Goal: Task Accomplishment & Management: Manage account settings

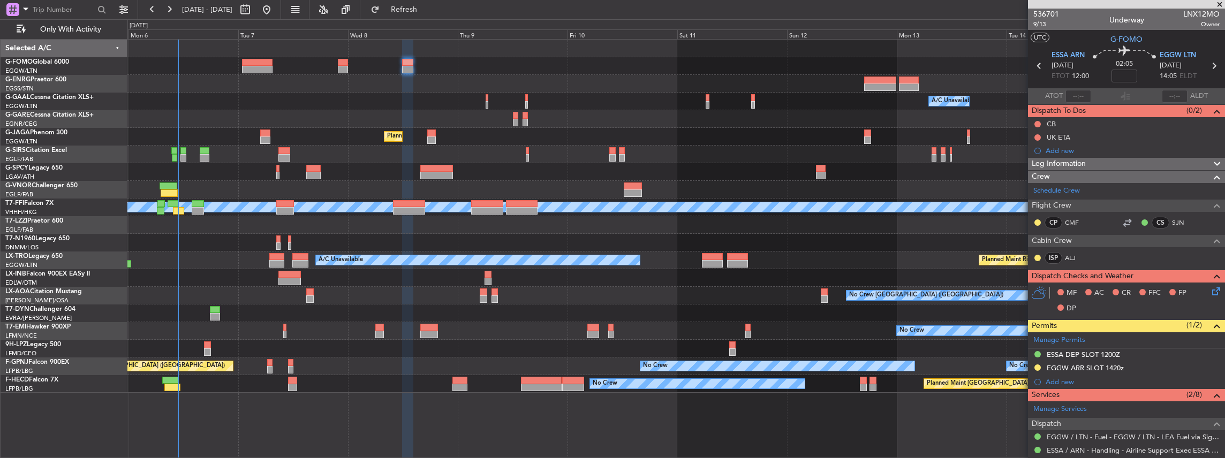
scroll to position [178, 0]
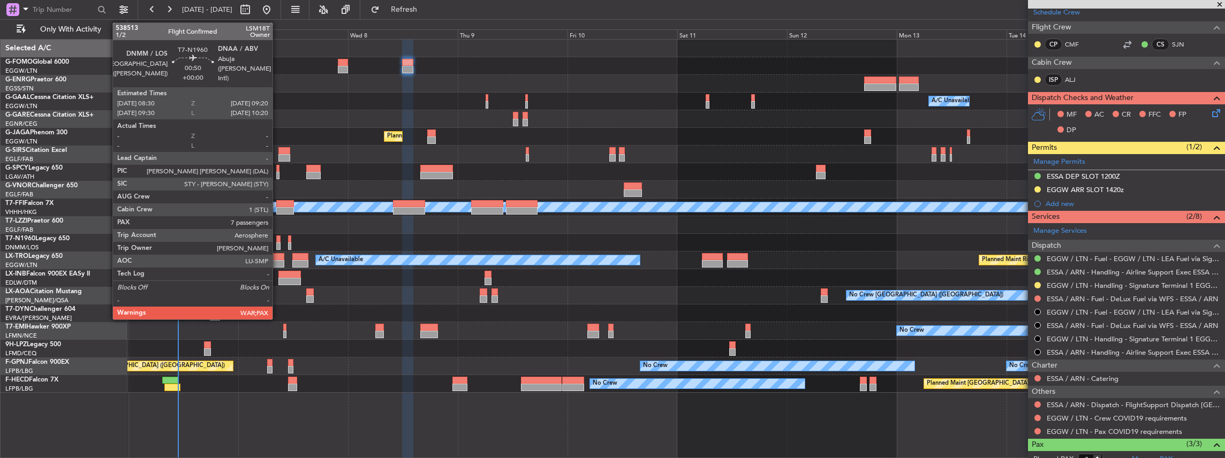
click at [278, 243] on div at bounding box center [278, 246] width 4 height 7
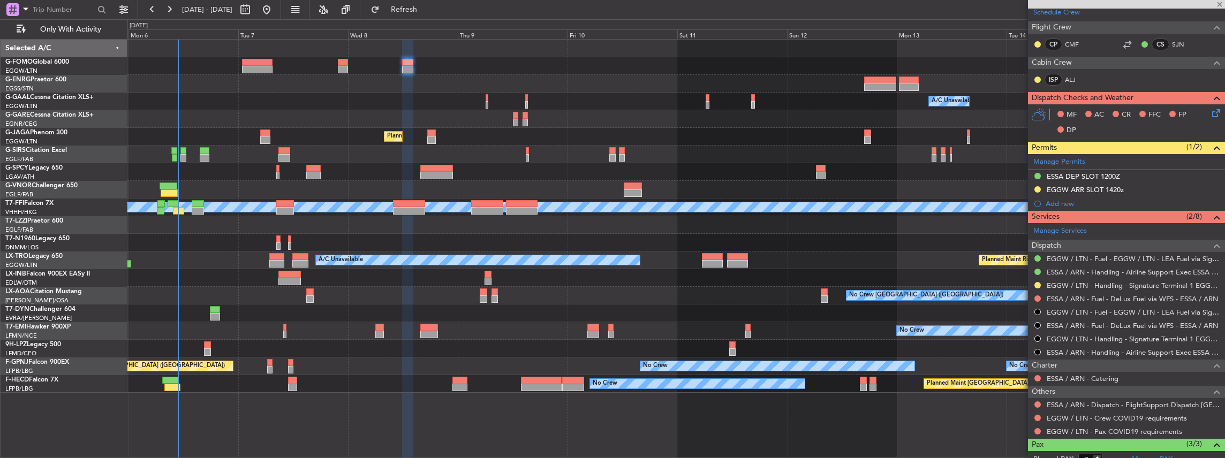
type input "7"
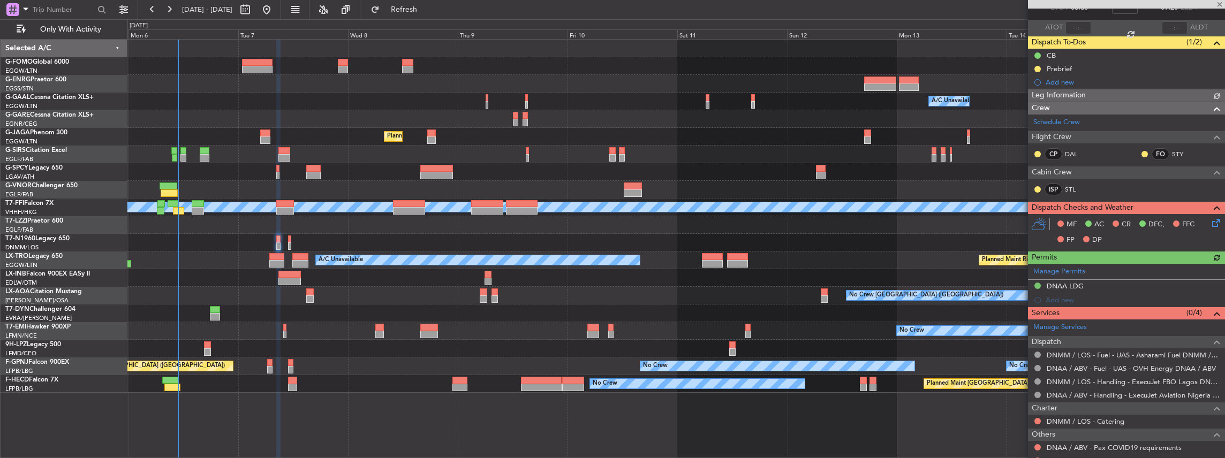
scroll to position [71, 0]
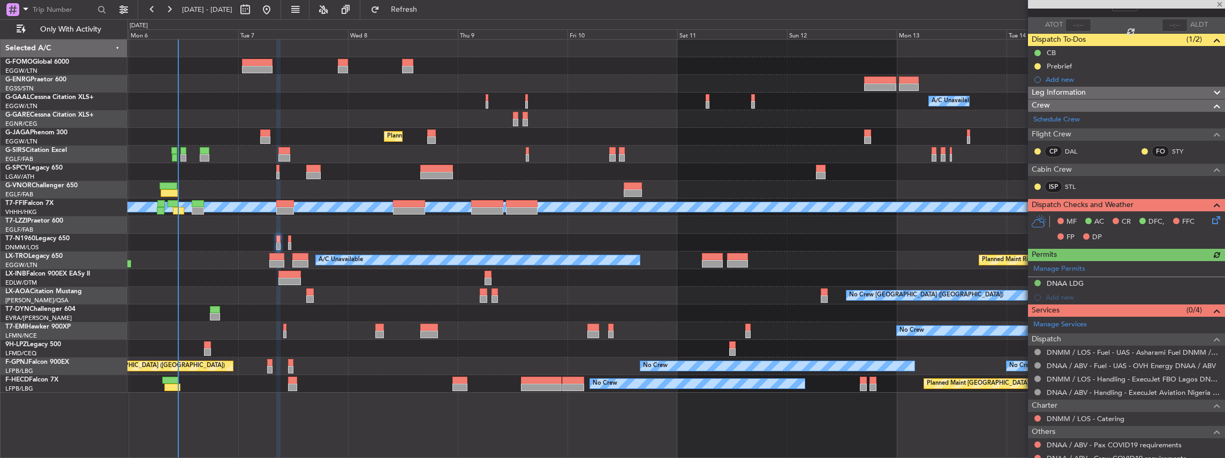
click at [286, 245] on div at bounding box center [676, 243] width 1098 height 18
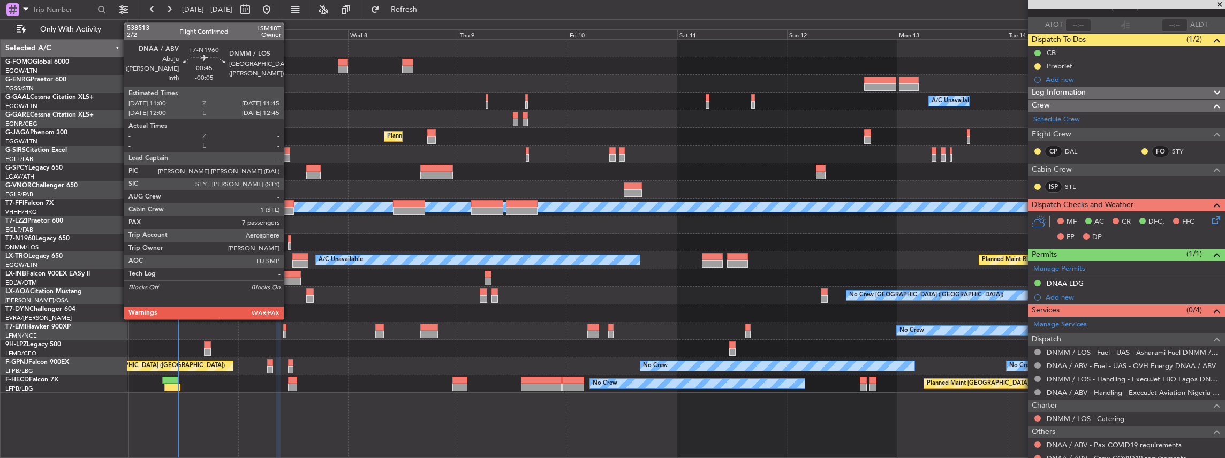
click at [289, 245] on div at bounding box center [290, 246] width 4 height 7
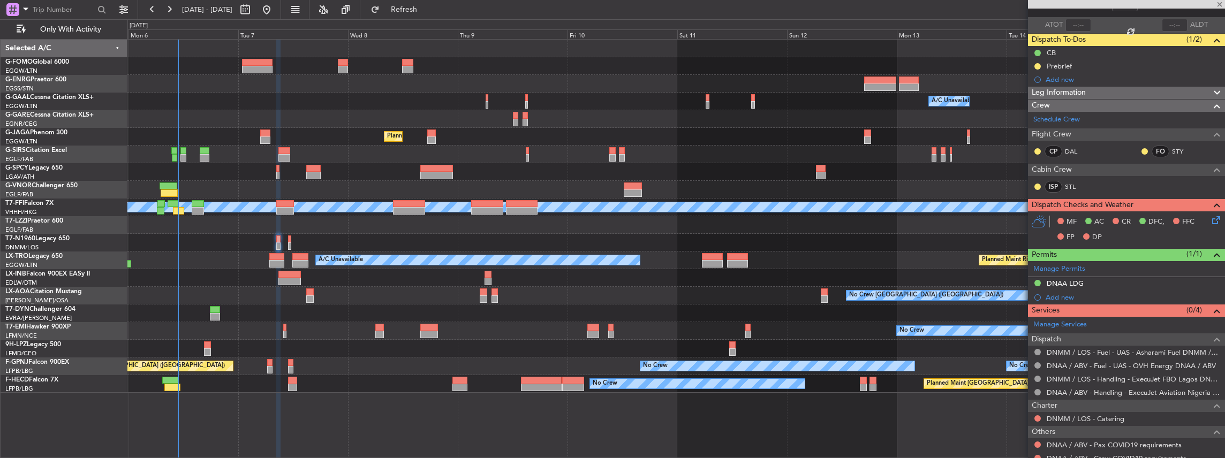
type input "-00:05"
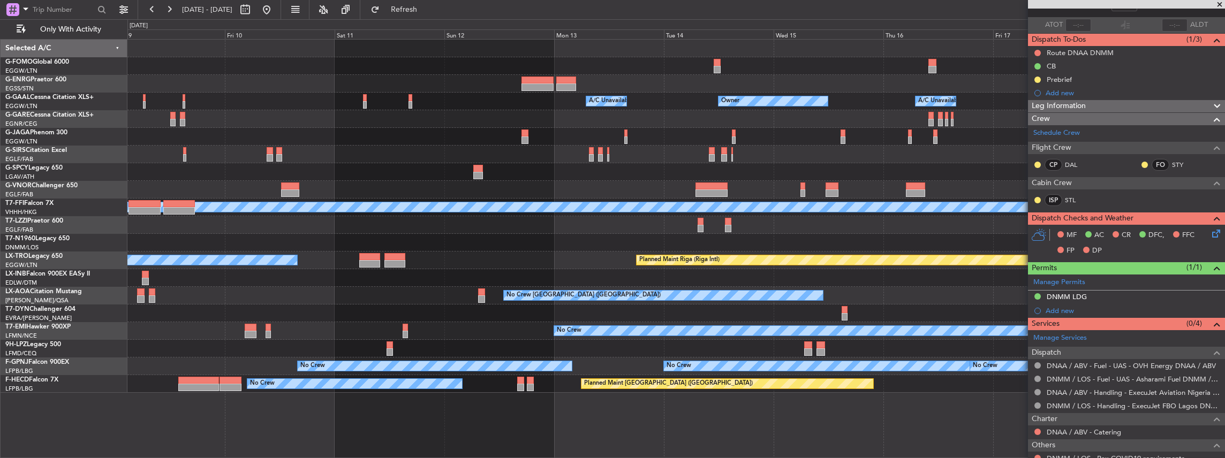
click at [454, 227] on div "Owner A/C Unavailable Owner A/C Unavailable Owner Planned Maint London (Luton) …" at bounding box center [676, 216] width 1098 height 353
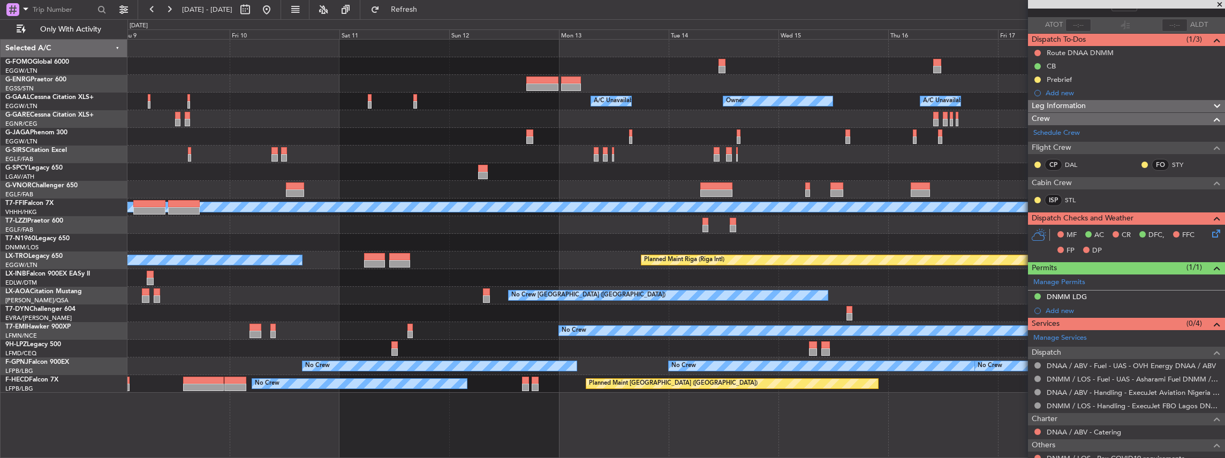
click at [529, 193] on div at bounding box center [676, 190] width 1098 height 18
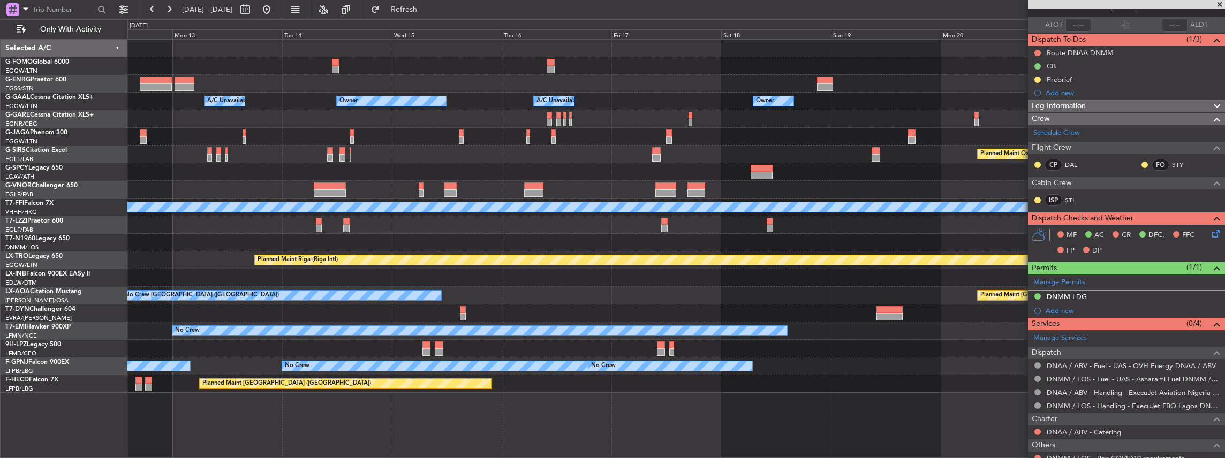
click at [471, 201] on div "Owner A/C Unavailable Owner A/C Unavailable Owner Planned Maint Oxford (Kidling…" at bounding box center [676, 216] width 1098 height 353
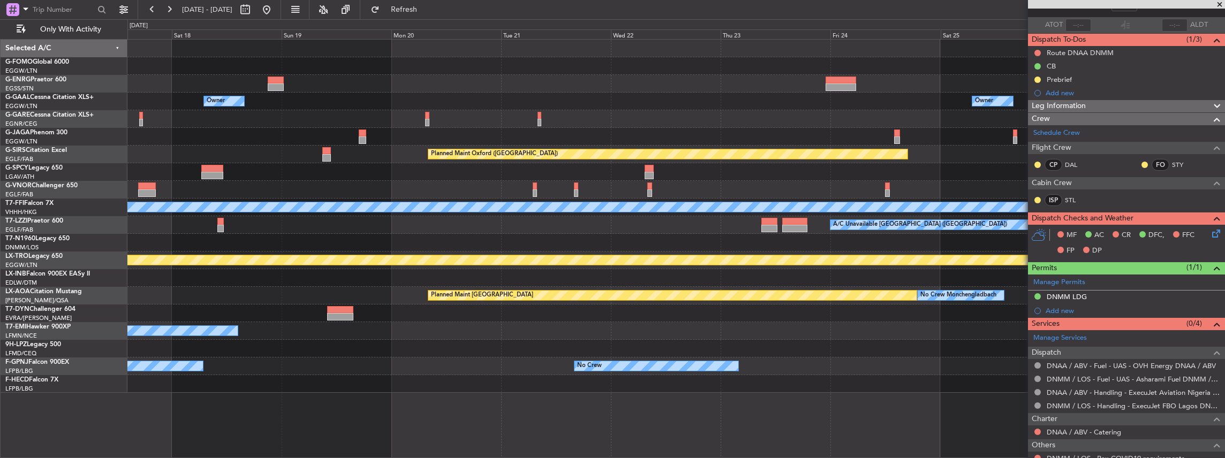
click at [595, 215] on div "Owner Owner A/C Unavailable Owner Owner Planned Maint Oxford (Kidlington) Plann…" at bounding box center [676, 216] width 1098 height 353
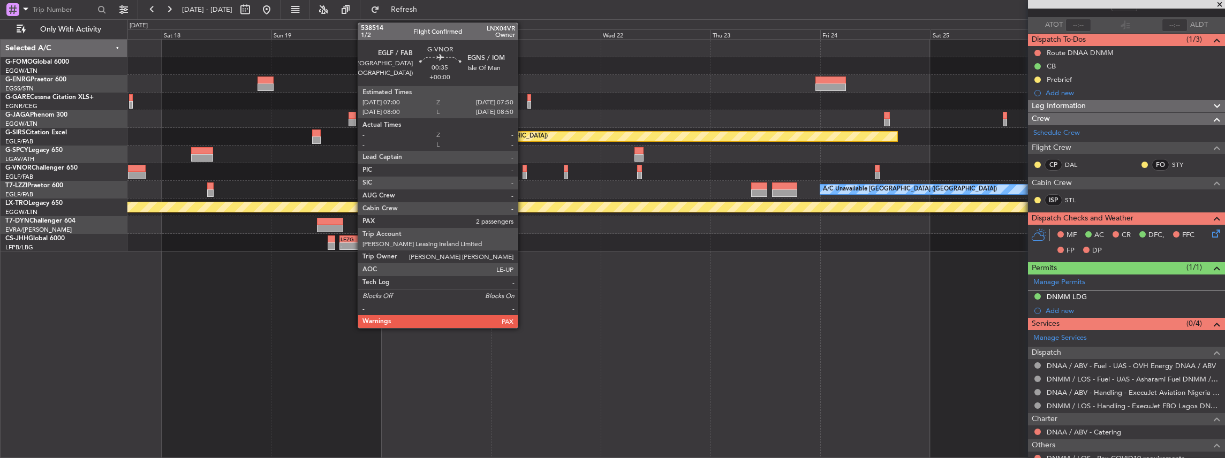
click at [523, 172] on div at bounding box center [525, 175] width 4 height 7
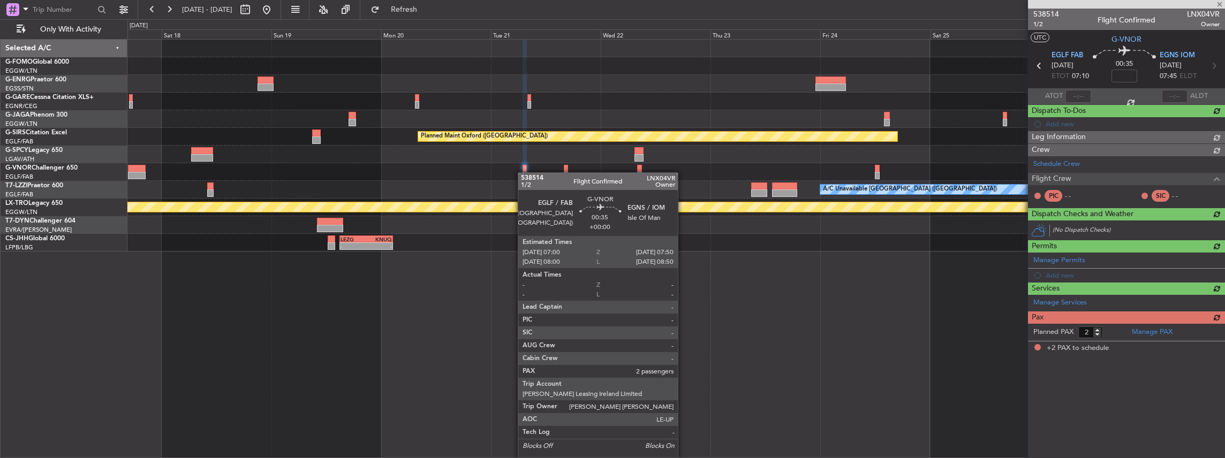
scroll to position [0, 0]
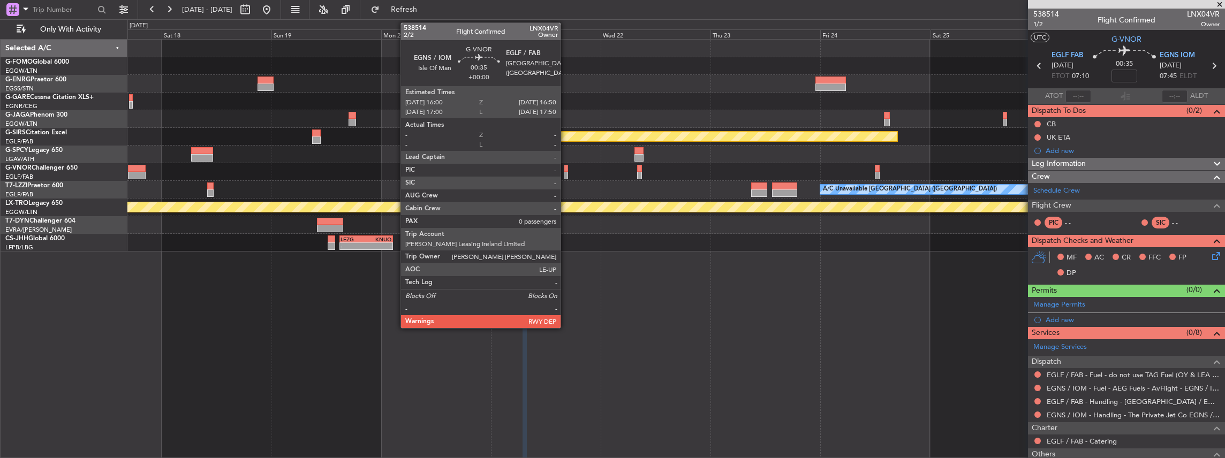
click at [564, 172] on div at bounding box center [566, 175] width 4 height 7
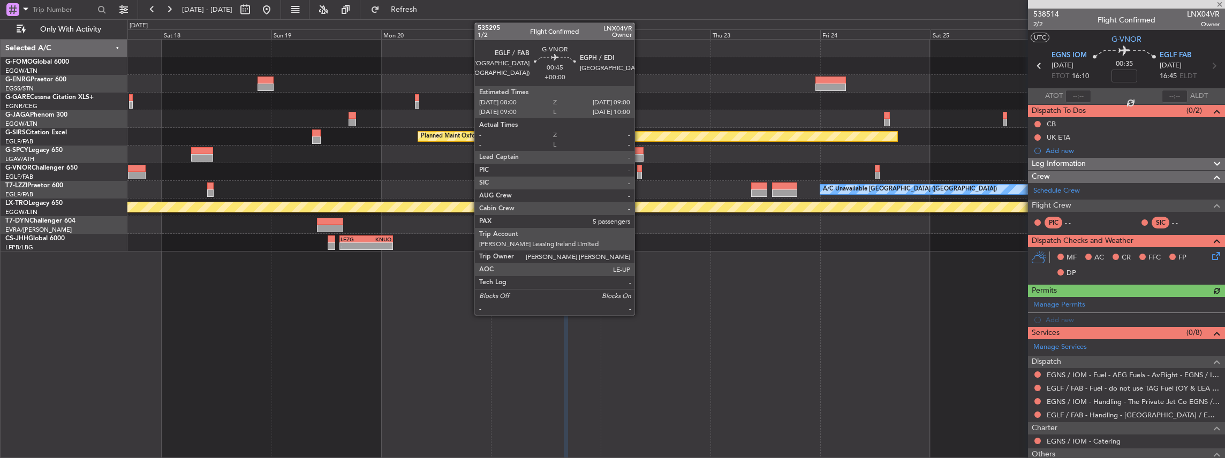
click at [639, 173] on div at bounding box center [639, 175] width 5 height 7
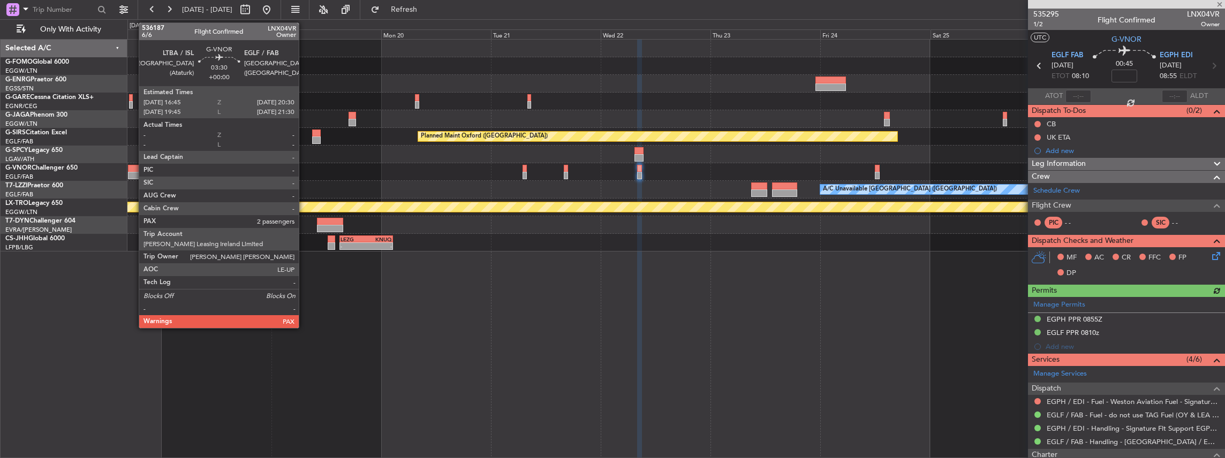
click at [133, 170] on div at bounding box center [137, 168] width 18 height 7
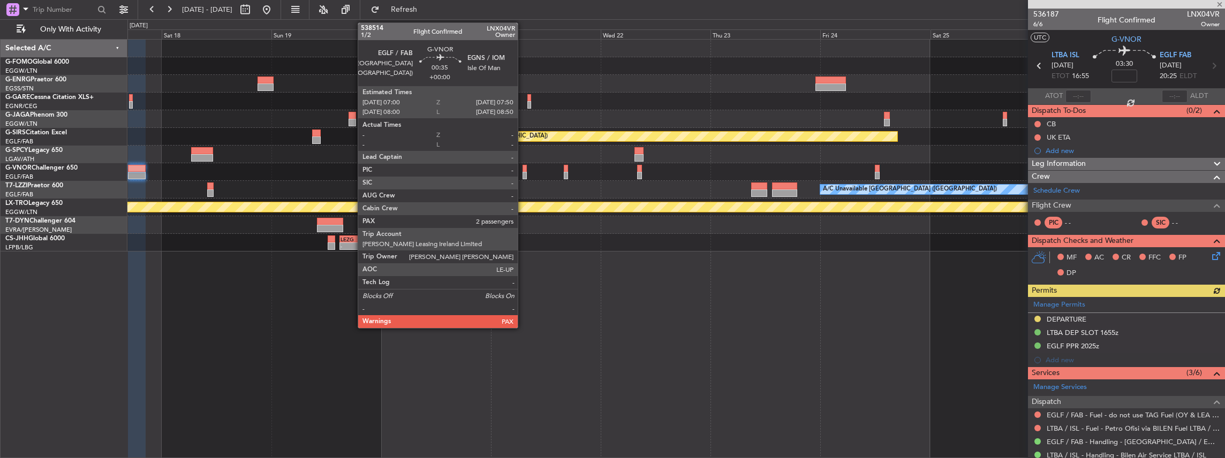
click at [523, 174] on div at bounding box center [525, 175] width 4 height 7
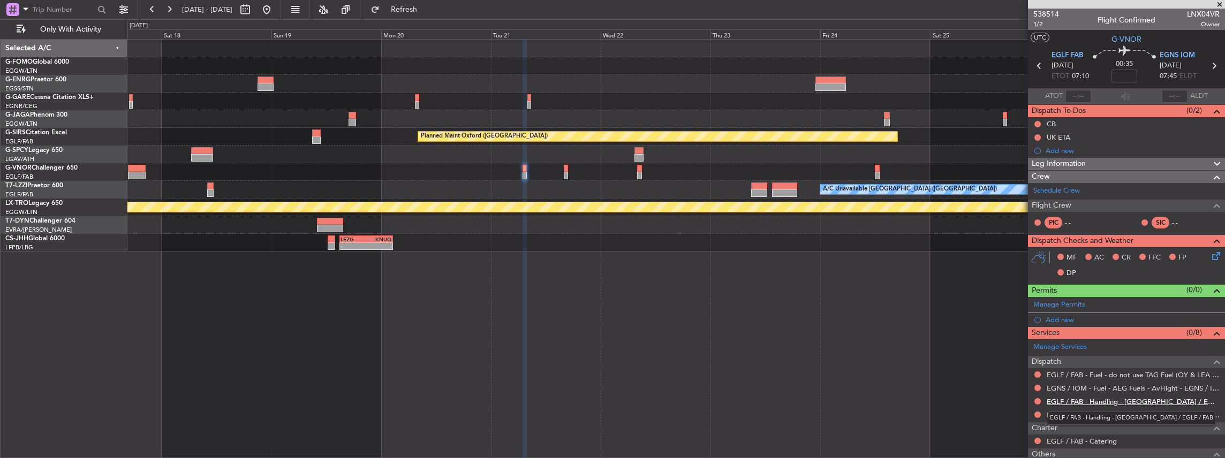
click at [1078, 402] on link "EGLF / FAB - Handling - Farnborough Airport / EGLF / FAB" at bounding box center [1133, 401] width 173 height 9
click at [1038, 398] on button at bounding box center [1038, 401] width 6 height 6
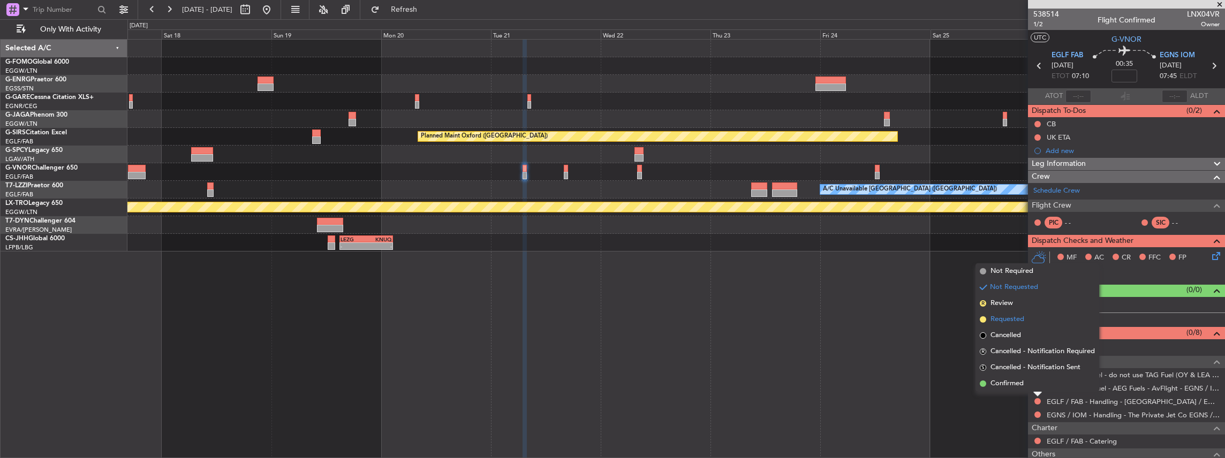
click at [1009, 318] on span "Requested" at bounding box center [1008, 319] width 34 height 11
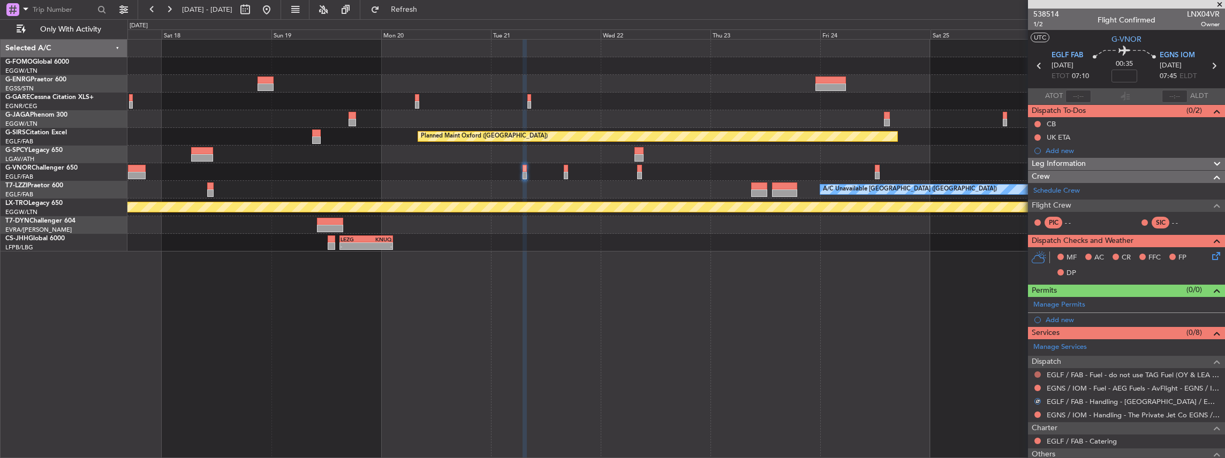
click at [1037, 372] on button at bounding box center [1038, 375] width 6 height 6
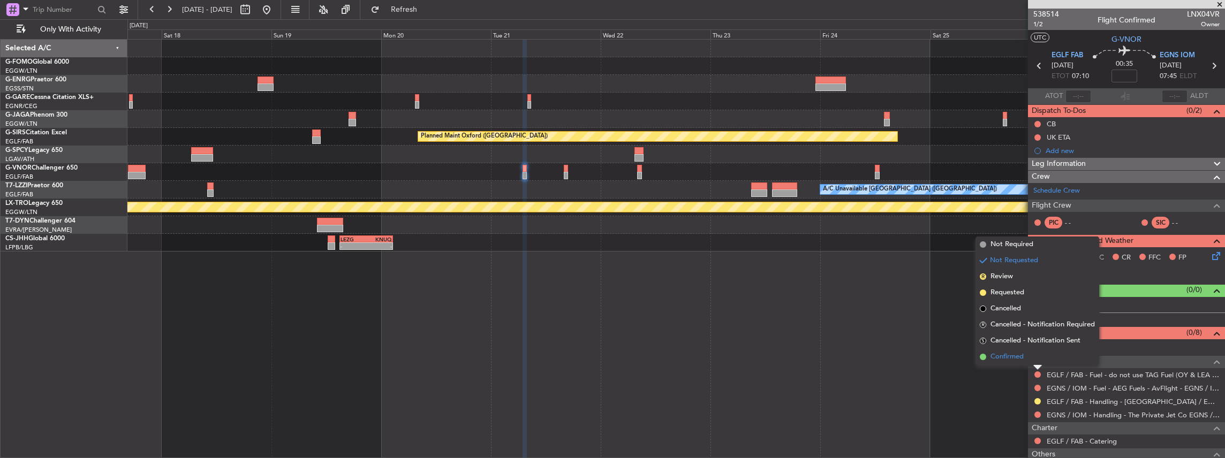
click at [1005, 351] on li "Confirmed" at bounding box center [1038, 357] width 124 height 16
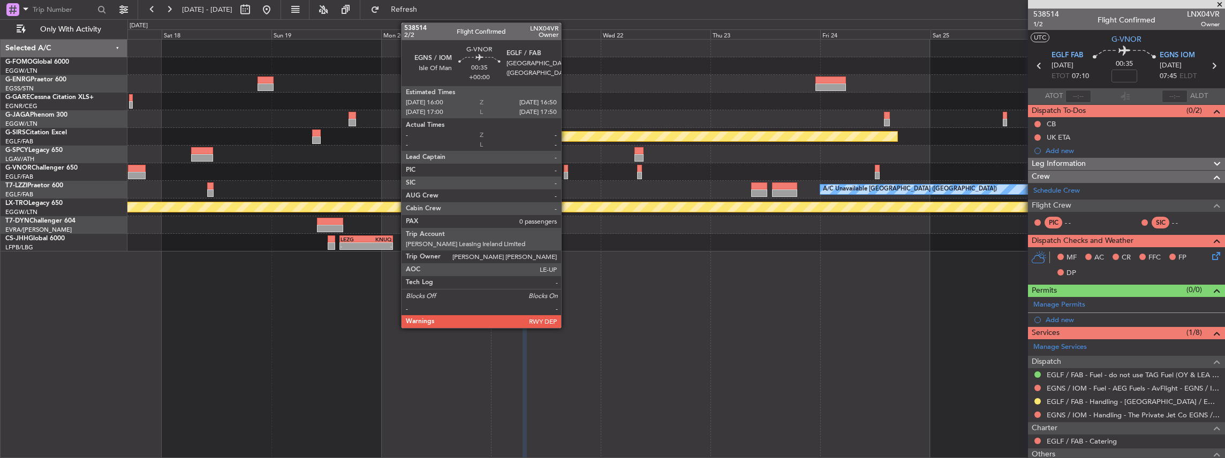
click at [567, 173] on div at bounding box center [566, 175] width 4 height 7
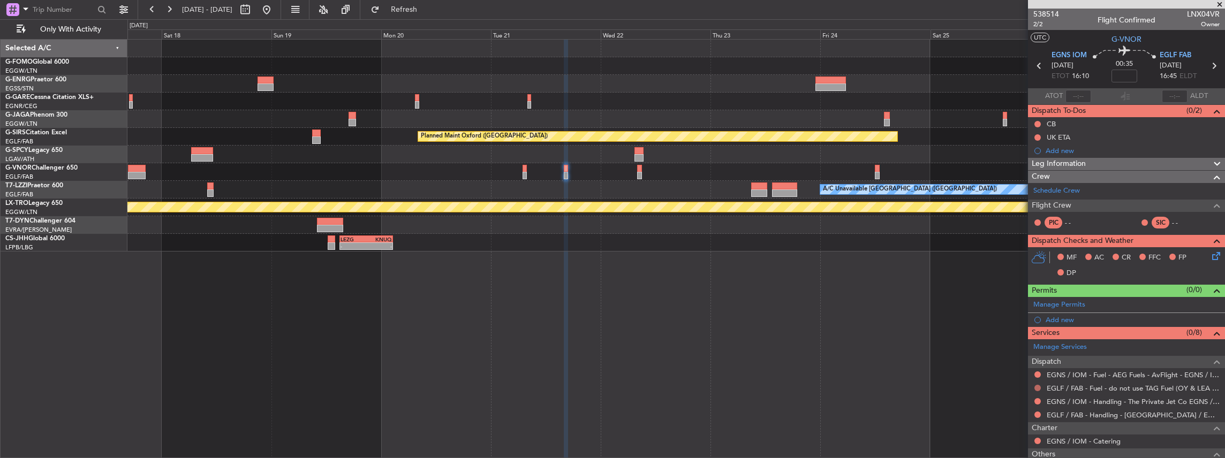
click at [1036, 387] on button at bounding box center [1038, 388] width 6 height 6
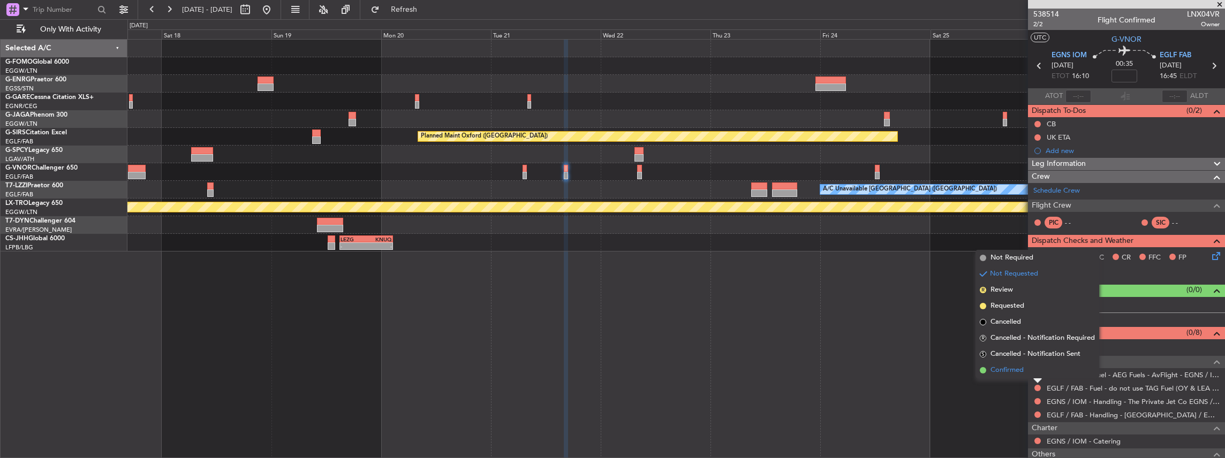
click at [1027, 366] on li "Confirmed" at bounding box center [1038, 371] width 124 height 16
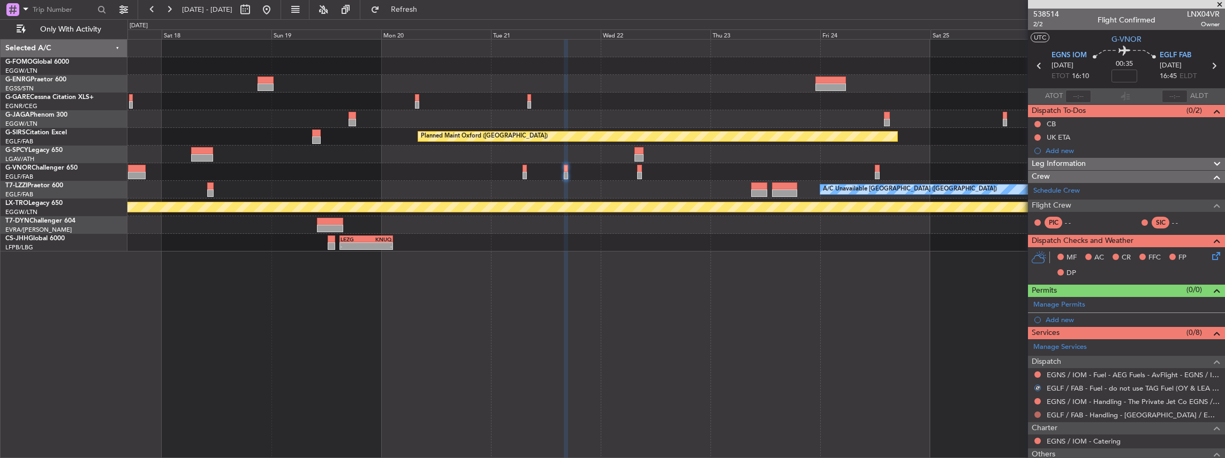
click at [1039, 412] on button at bounding box center [1038, 415] width 6 height 6
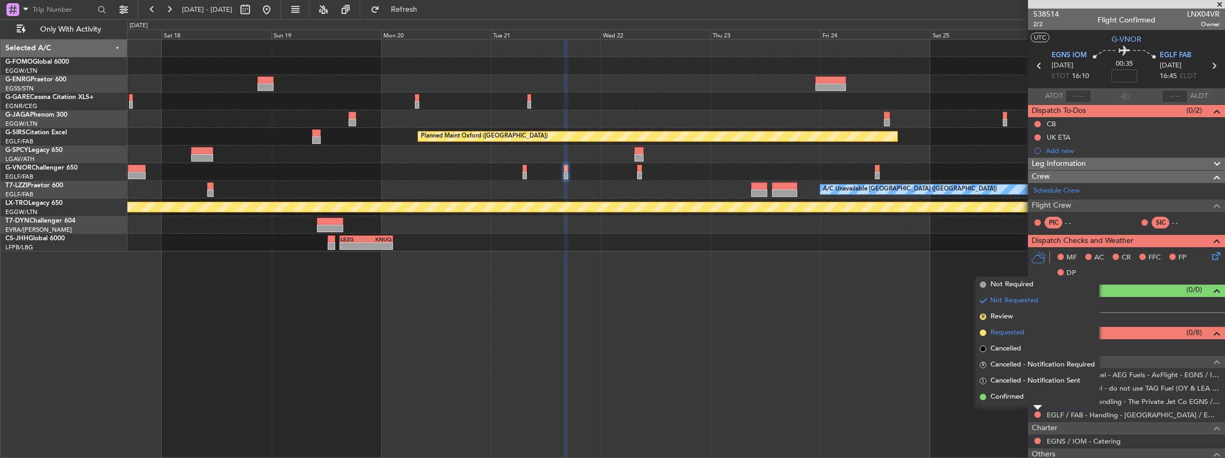
click at [1012, 336] on span "Requested" at bounding box center [1008, 333] width 34 height 11
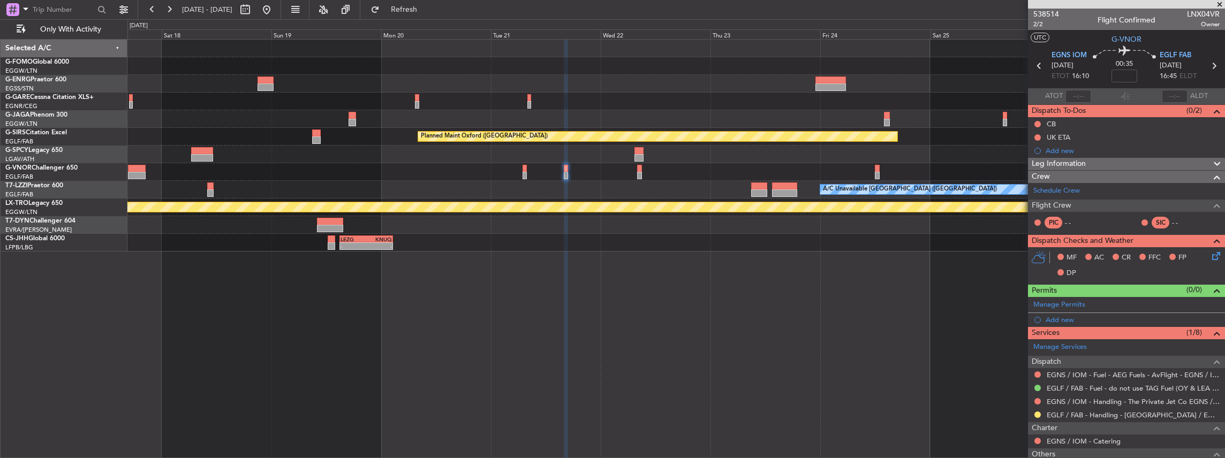
click at [522, 173] on div at bounding box center [676, 172] width 1098 height 18
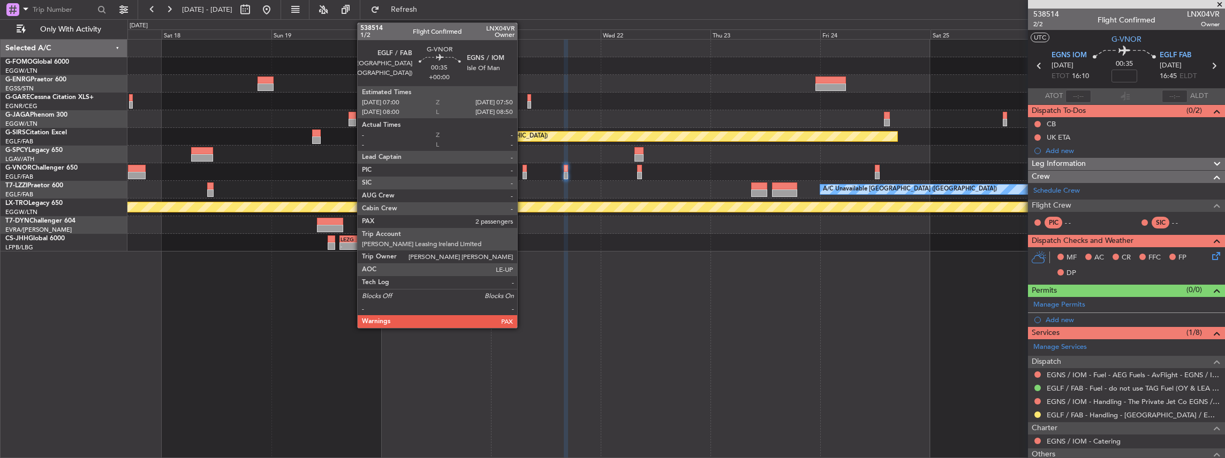
click at [523, 172] on div at bounding box center [525, 175] width 4 height 7
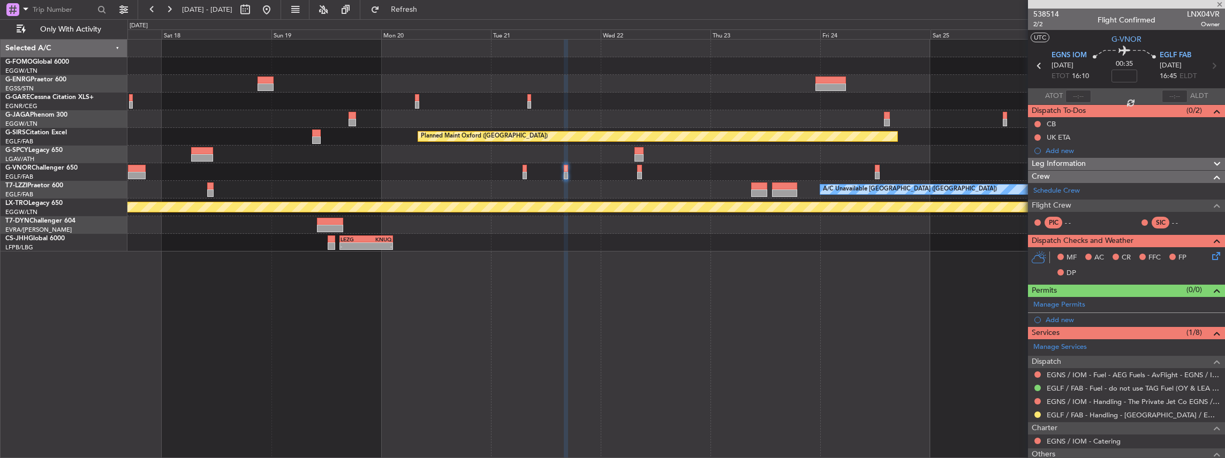
type input "2"
click at [1091, 416] on link "EGNS / IOM - Handling - The Private Jet Co EGNS / IOM" at bounding box center [1133, 415] width 173 height 9
click at [427, 10] on span "Refresh" at bounding box center [404, 9] width 45 height 7
click at [1060, 58] on span "EGLF FAB" at bounding box center [1068, 55] width 32 height 11
click at [1172, 55] on span "EGNS IOM" at bounding box center [1177, 55] width 35 height 11
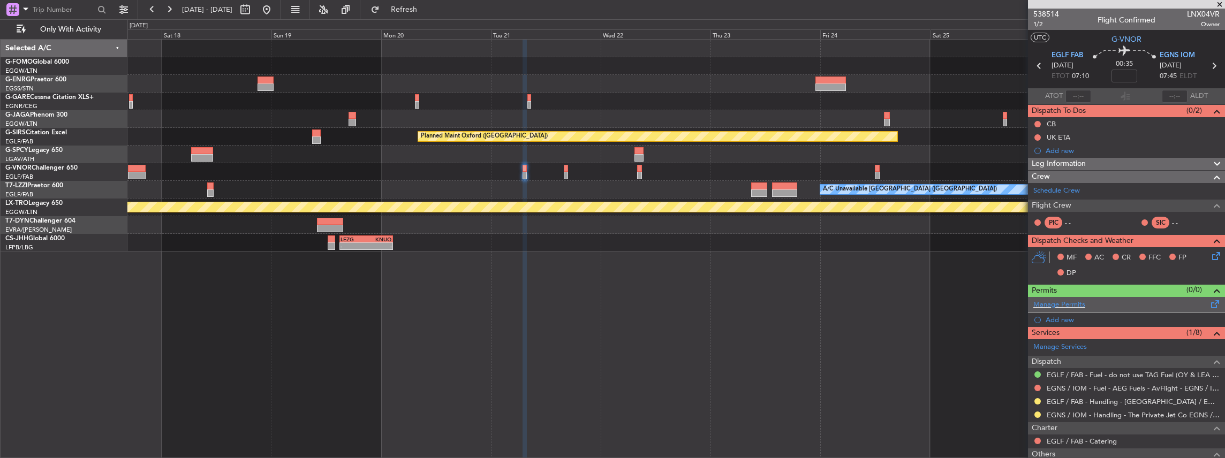
click at [1209, 303] on span at bounding box center [1215, 302] width 13 height 8
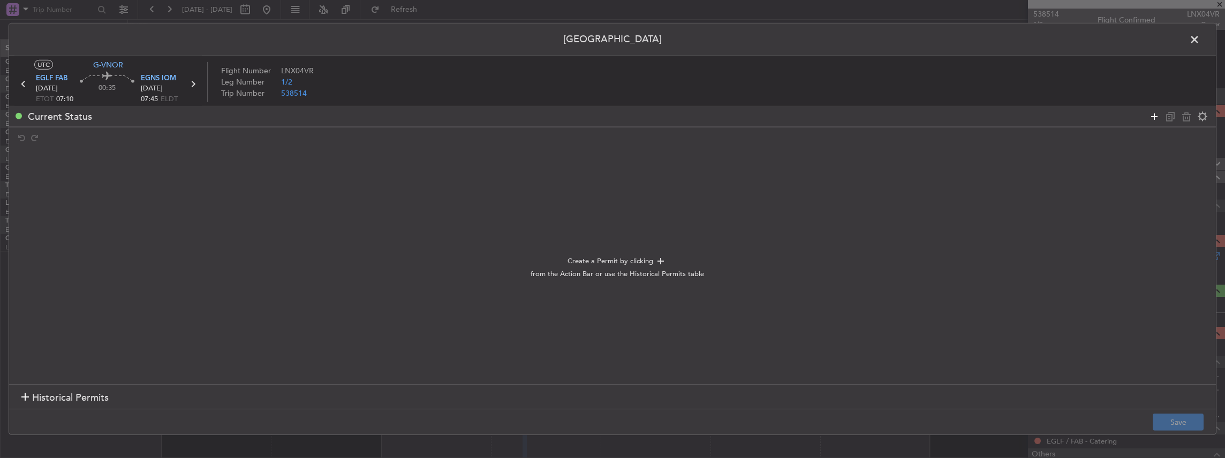
click at [1150, 116] on icon at bounding box center [1154, 116] width 13 height 13
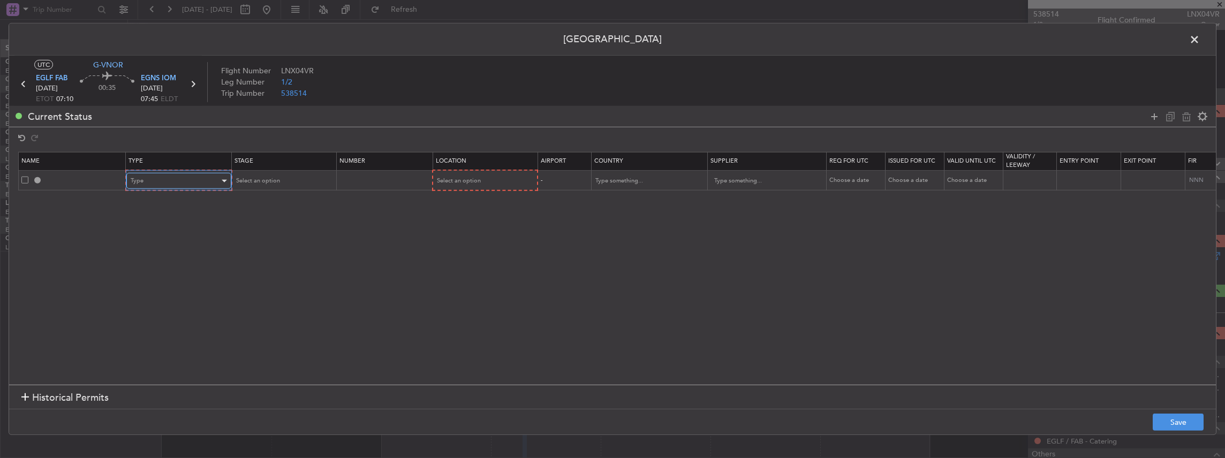
click at [191, 178] on div "Type" at bounding box center [175, 181] width 89 height 16
drag, startPoint x: 146, startPoint y: 284, endPoint x: 160, endPoint y: 272, distance: 18.2
click at [146, 282] on span "Slot" at bounding box center [178, 283] width 95 height 16
click at [279, 180] on div "Select an option" at bounding box center [279, 181] width 89 height 16
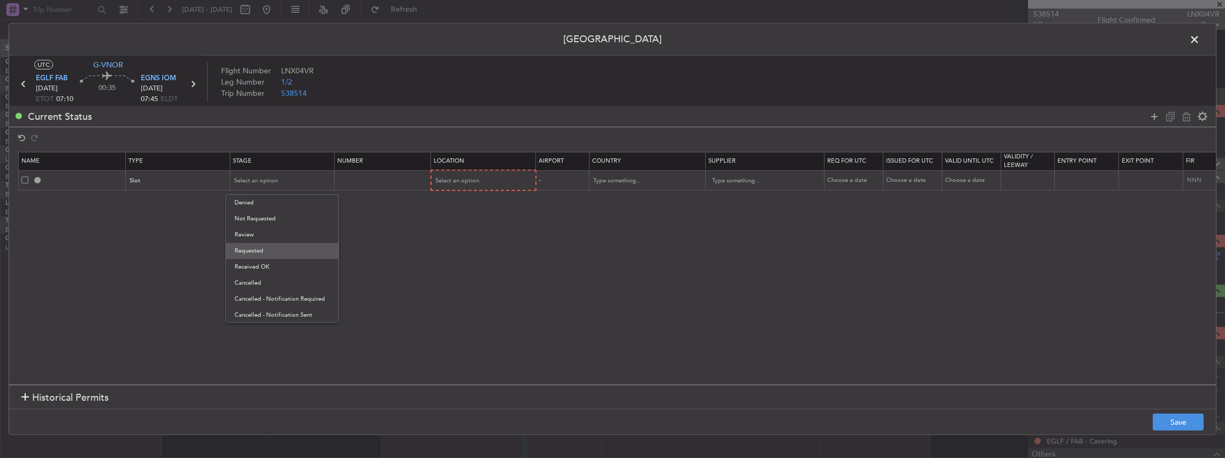
click at [262, 252] on span "Requested" at bounding box center [282, 251] width 95 height 16
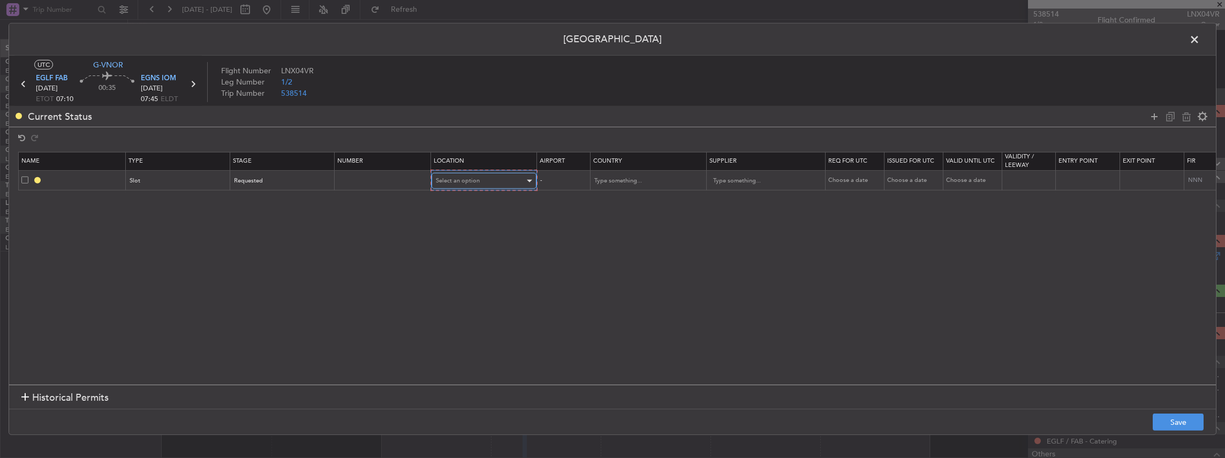
click at [496, 179] on div "Select an option" at bounding box center [480, 181] width 89 height 16
click at [461, 208] on span "Departure" at bounding box center [482, 203] width 95 height 16
click at [1173, 422] on button "Save" at bounding box center [1178, 422] width 51 height 17
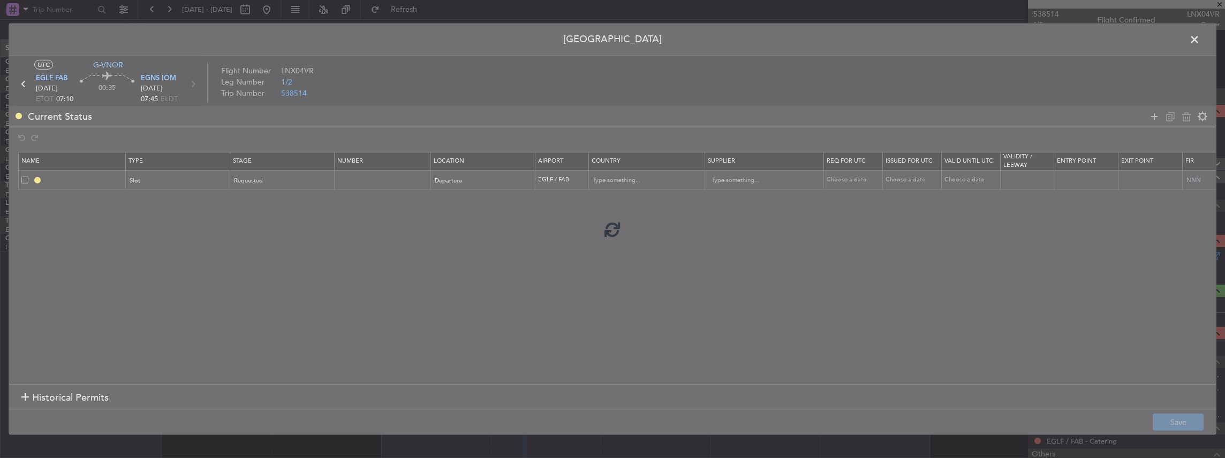
type input "EGLF DEP SLOT"
type input "[GEOGRAPHIC_DATA]"
type input "NNN"
type input "2"
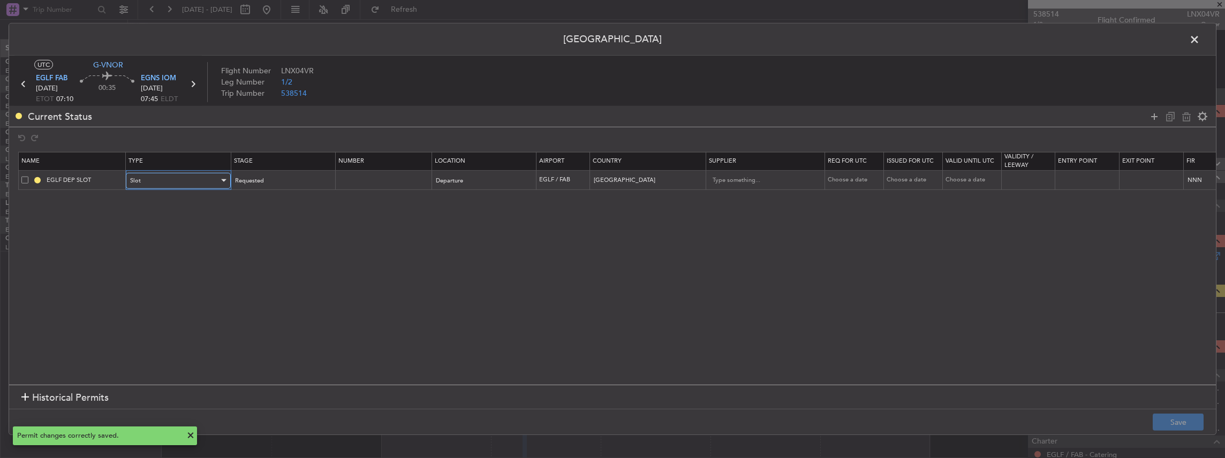
click at [185, 180] on div "Slot" at bounding box center [174, 181] width 89 height 16
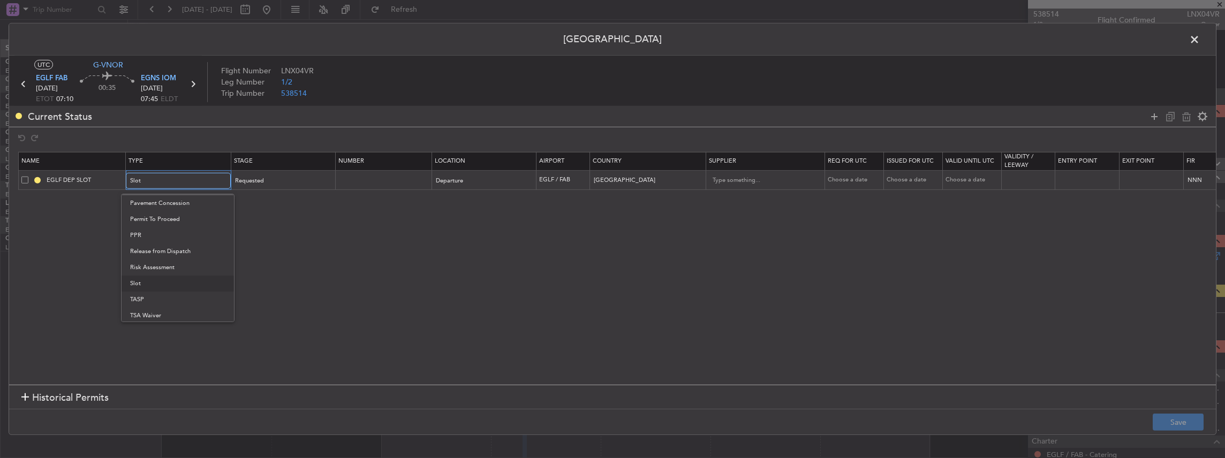
scroll to position [321, 0]
click at [278, 273] on div at bounding box center [612, 229] width 1225 height 458
click at [96, 179] on input "EGLF DEP SLOT" at bounding box center [84, 180] width 80 height 9
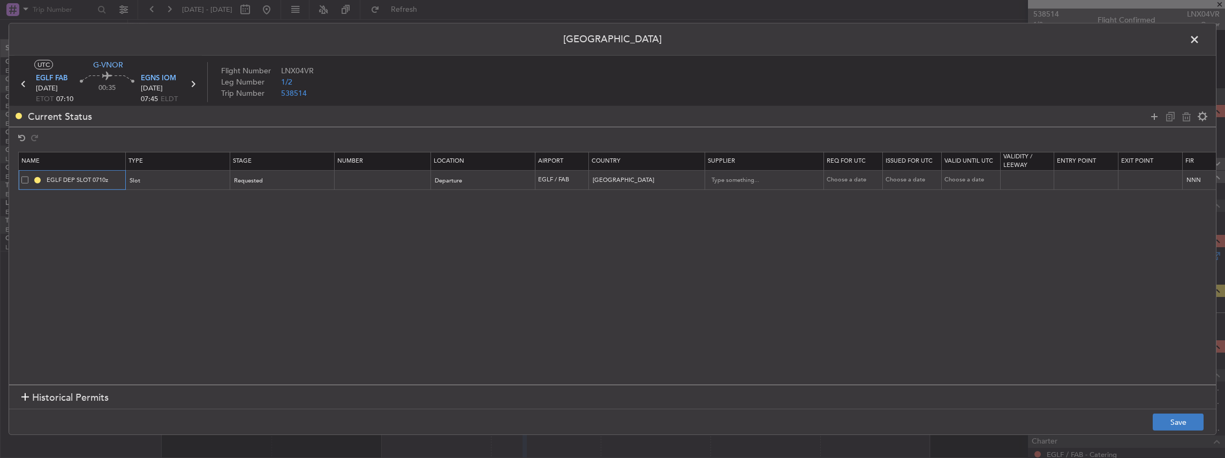
type input "EGLF DEP SLOT 0710z"
click at [1193, 428] on button "Save" at bounding box center [1178, 422] width 51 height 17
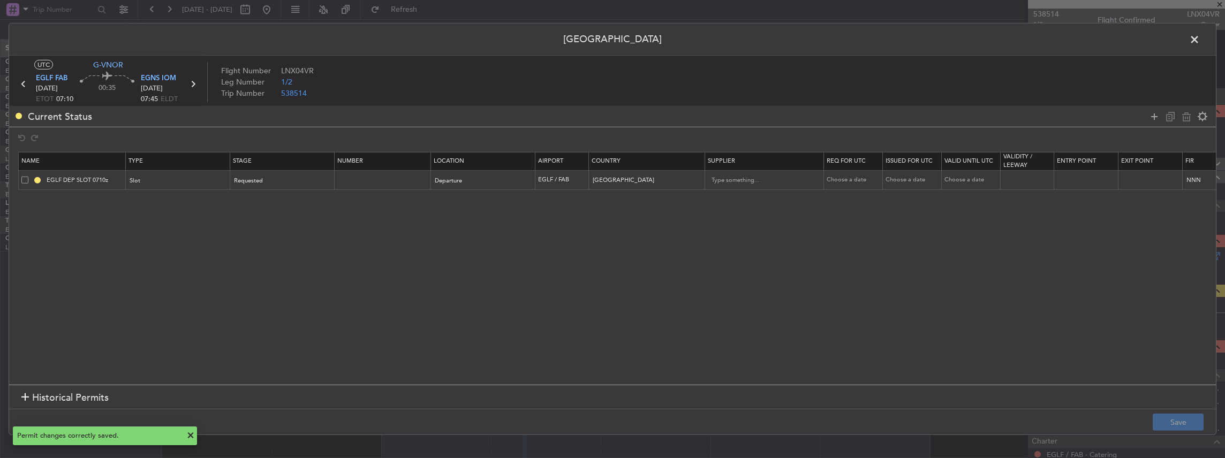
click at [1200, 40] on span at bounding box center [1200, 42] width 0 height 21
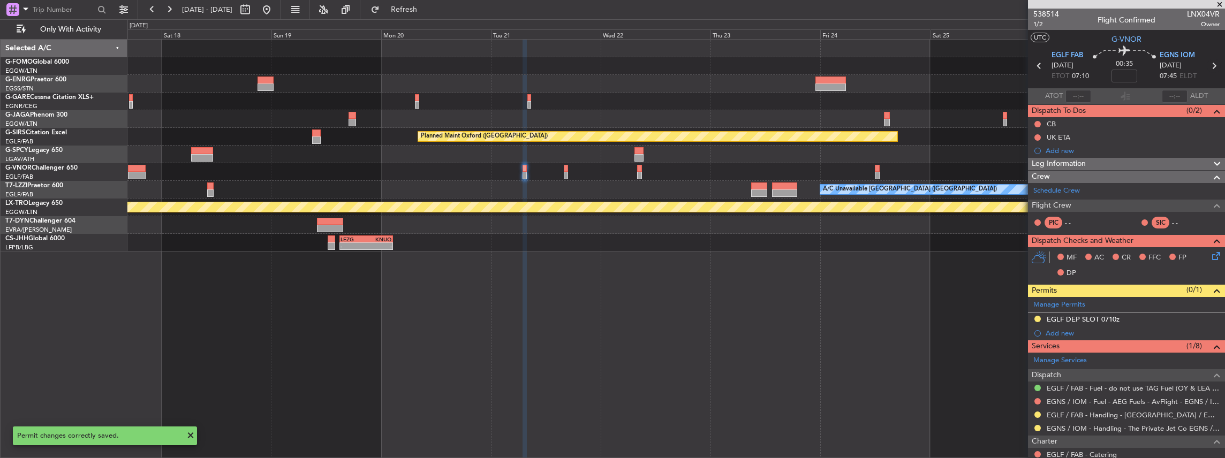
click at [1210, 64] on icon at bounding box center [1214, 66] width 14 height 14
type input "0"
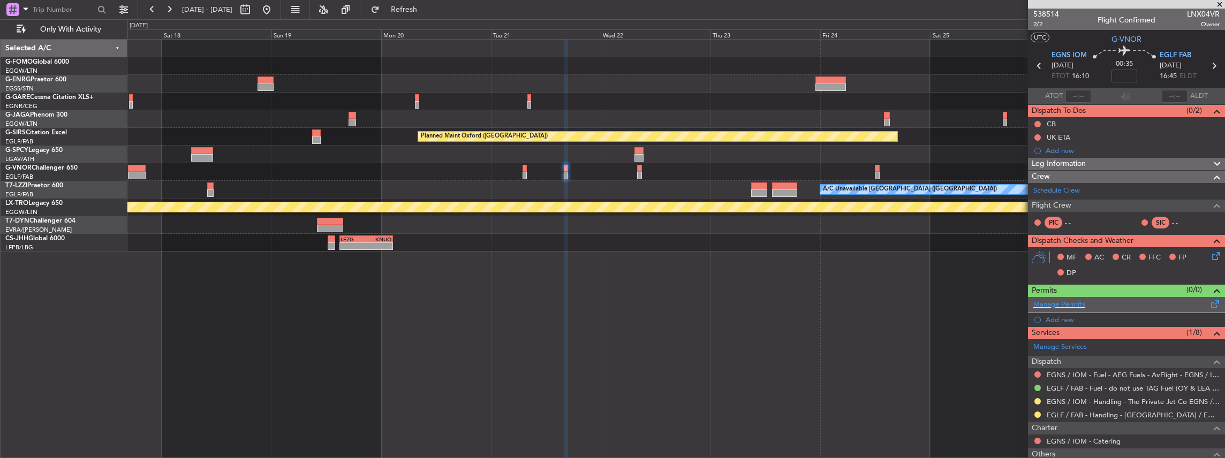
click at [1105, 305] on div "Manage Permits" at bounding box center [1126, 305] width 197 height 16
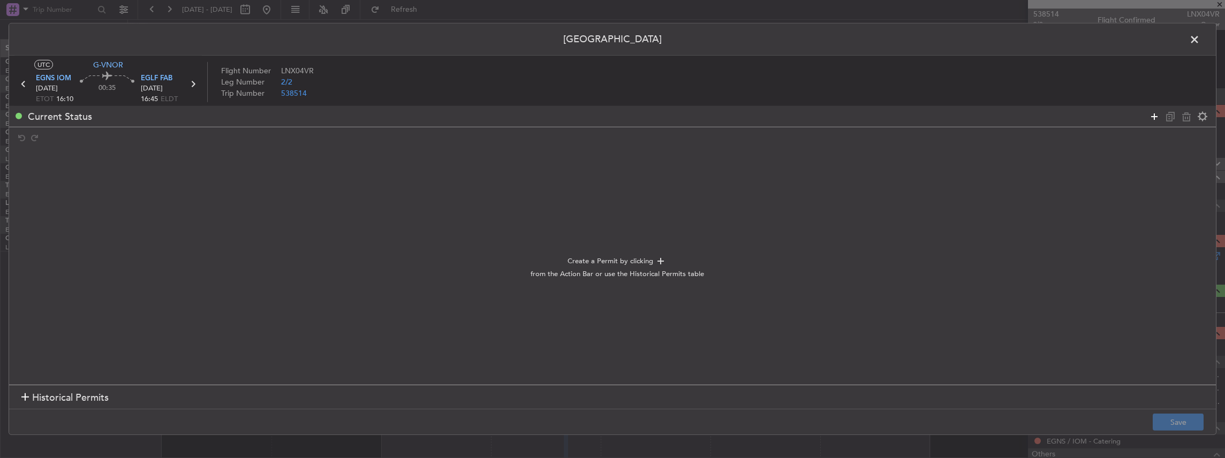
click at [1149, 112] on icon at bounding box center [1154, 116] width 13 height 13
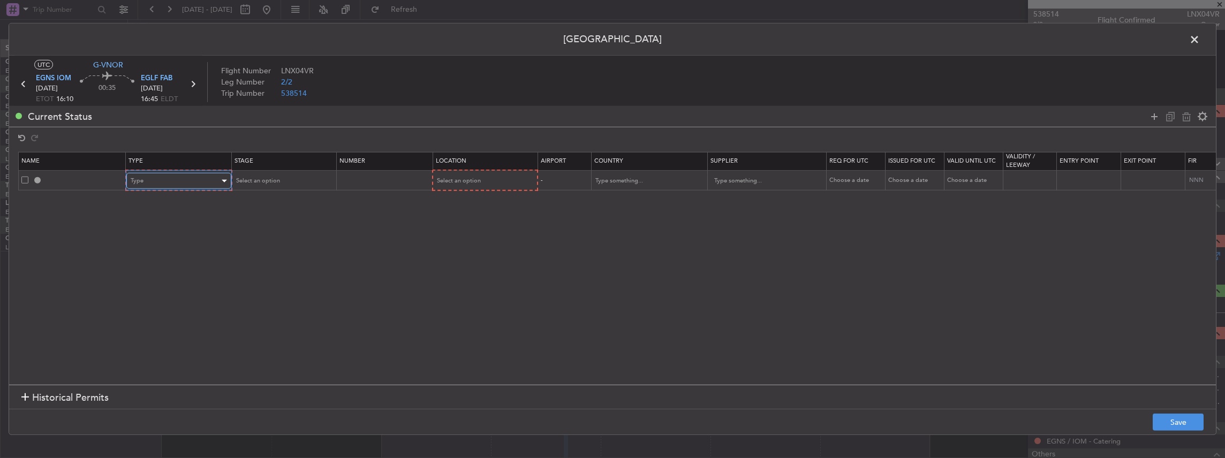
click at [159, 177] on div "Type" at bounding box center [175, 181] width 89 height 16
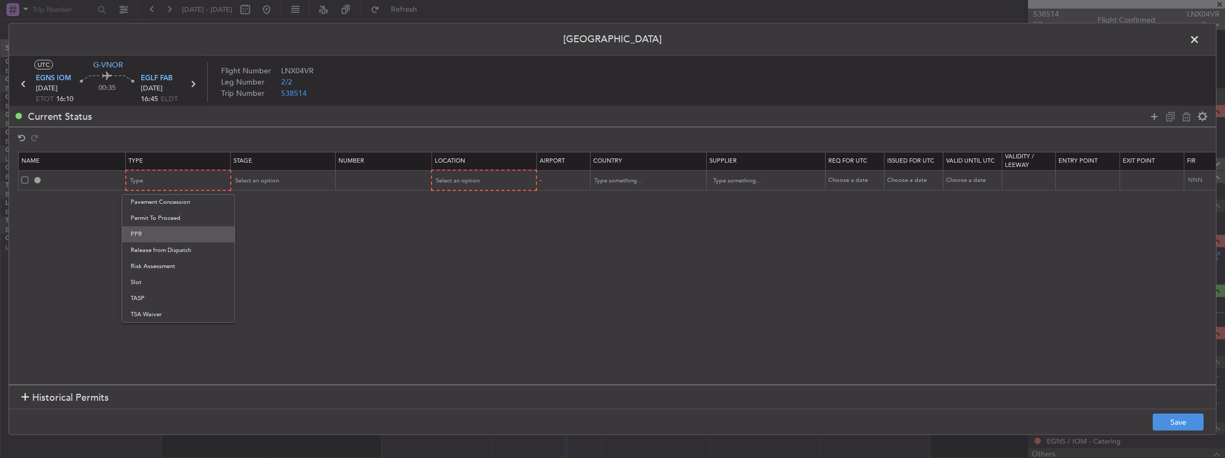
drag, startPoint x: 154, startPoint y: 235, endPoint x: 173, endPoint y: 224, distance: 21.9
click at [154, 235] on span "PPR" at bounding box center [178, 235] width 95 height 16
click at [276, 180] on span "Select an option" at bounding box center [257, 181] width 44 height 8
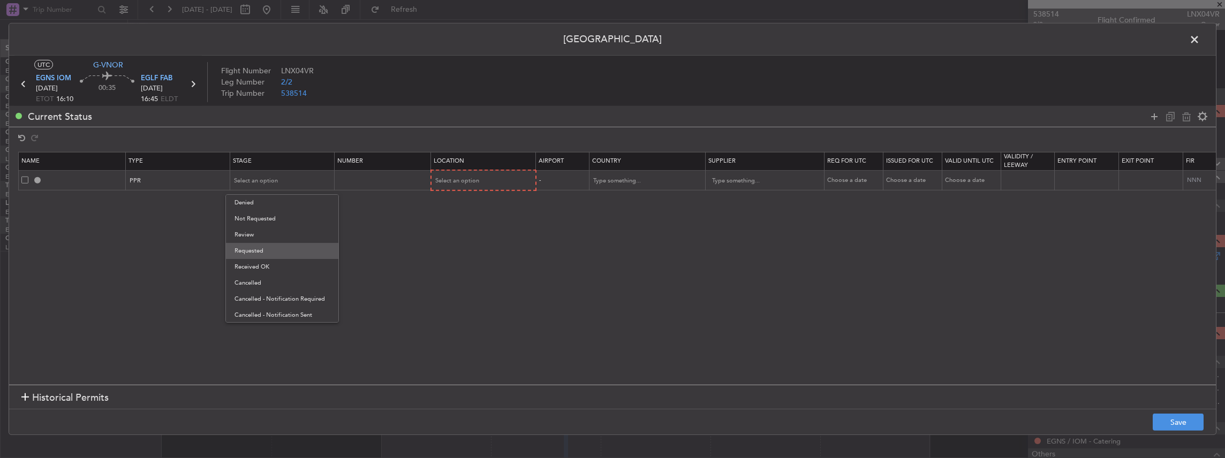
click at [260, 255] on span "Requested" at bounding box center [282, 251] width 95 height 16
click at [503, 171] on mat-form-field "Select an option" at bounding box center [484, 180] width 104 height 19
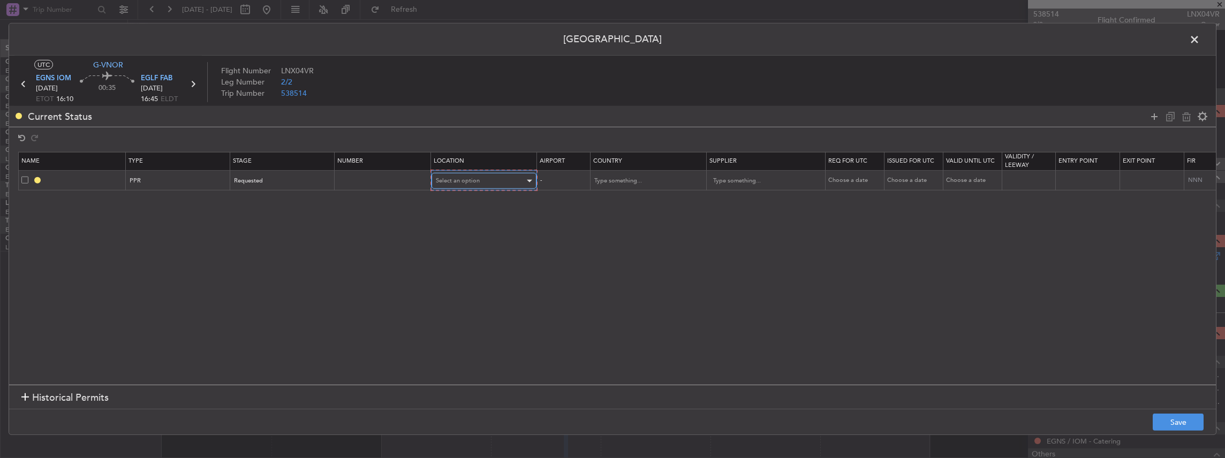
click at [501, 180] on div "Select an option" at bounding box center [480, 181] width 89 height 16
click at [463, 235] on span "Arrival" at bounding box center [482, 235] width 95 height 16
click at [1168, 419] on button "Save" at bounding box center [1178, 422] width 51 height 17
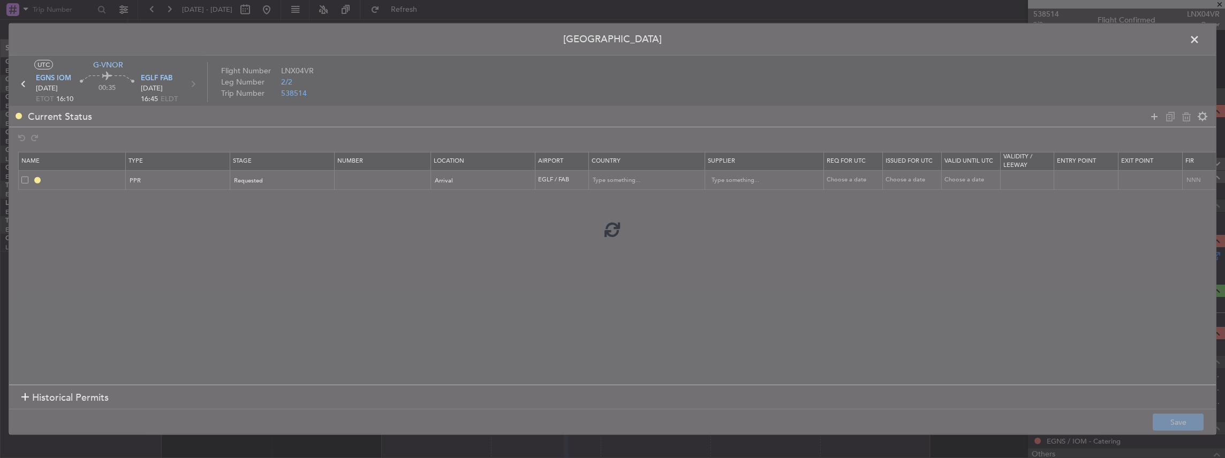
type input "EGLF PPR"
type input "United Kingdom"
type input "NNN"
type input "2"
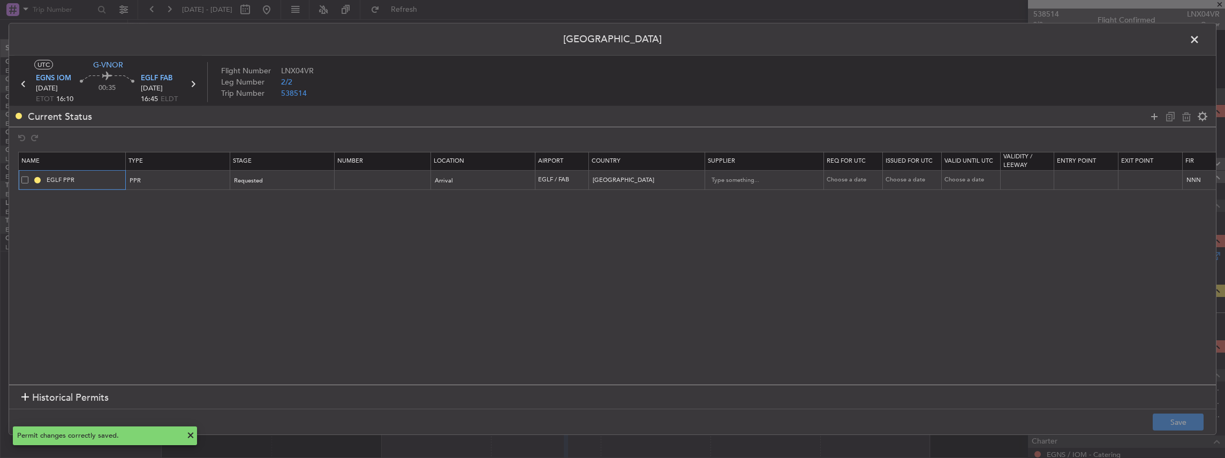
click at [103, 177] on input "EGLF PPR" at bounding box center [84, 180] width 80 height 9
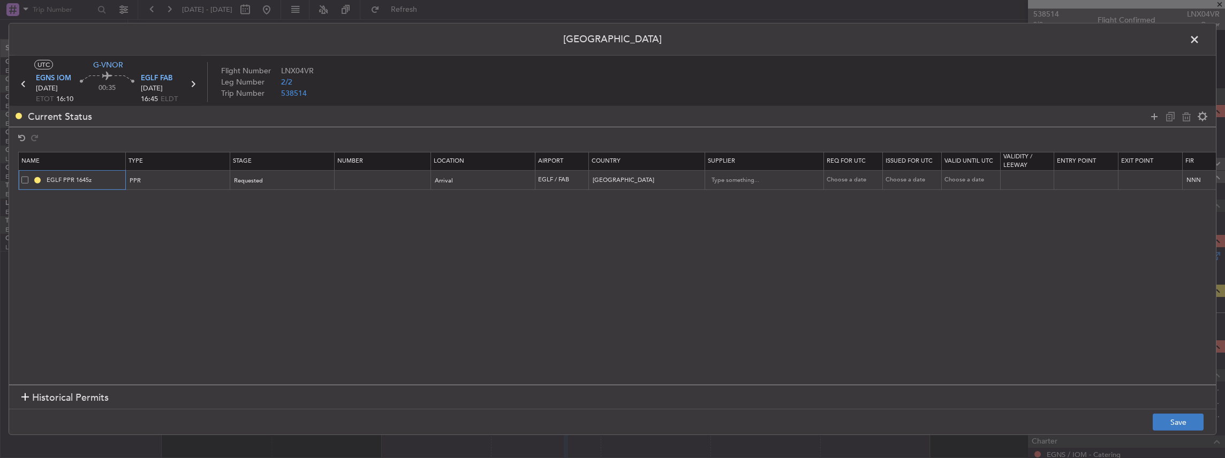
type input "EGLF PPR 1645z"
click at [1187, 422] on button "Save" at bounding box center [1178, 422] width 51 height 17
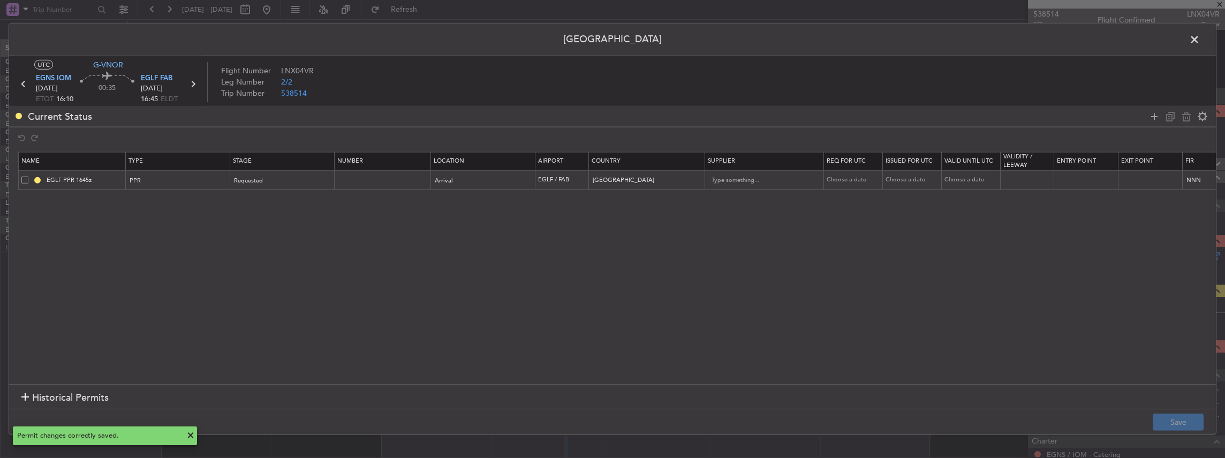
click at [1200, 40] on span at bounding box center [1200, 42] width 0 height 21
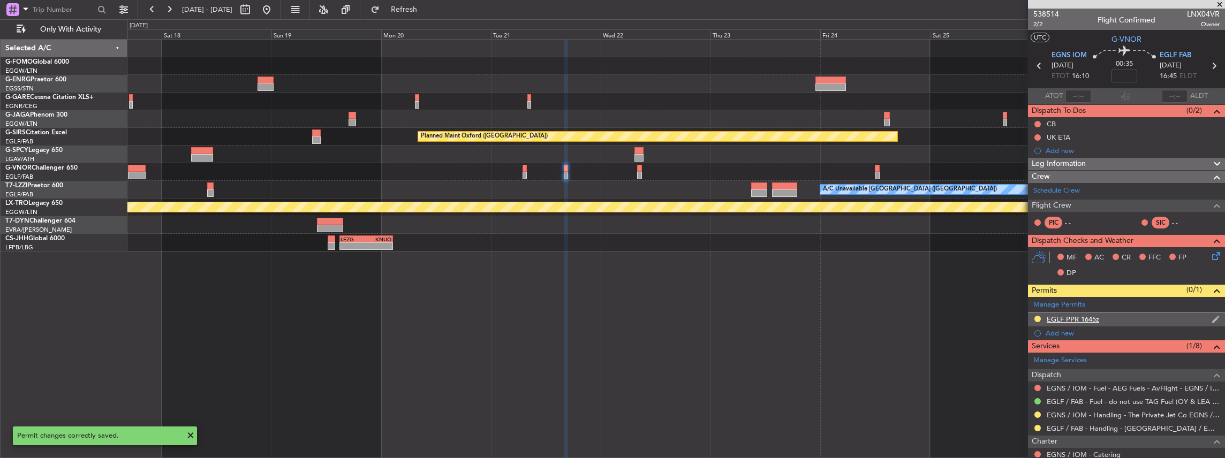
click at [1130, 320] on div "EGLF PPR 1645z" at bounding box center [1126, 319] width 197 height 13
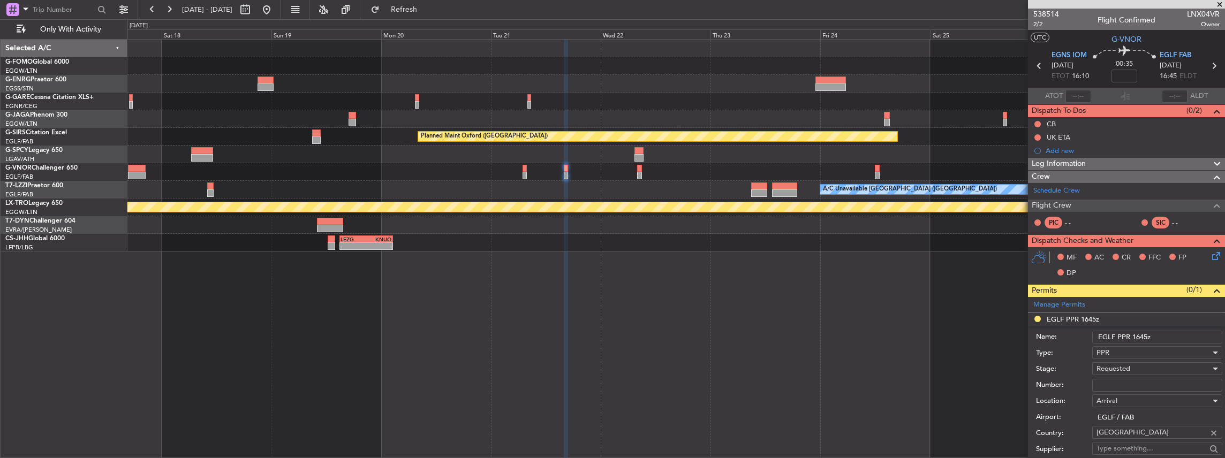
drag, startPoint x: 1140, startPoint y: 337, endPoint x: 1146, endPoint y: 337, distance: 6.4
click at [1146, 337] on input "EGLF PPR 1645z" at bounding box center [1157, 337] width 130 height 13
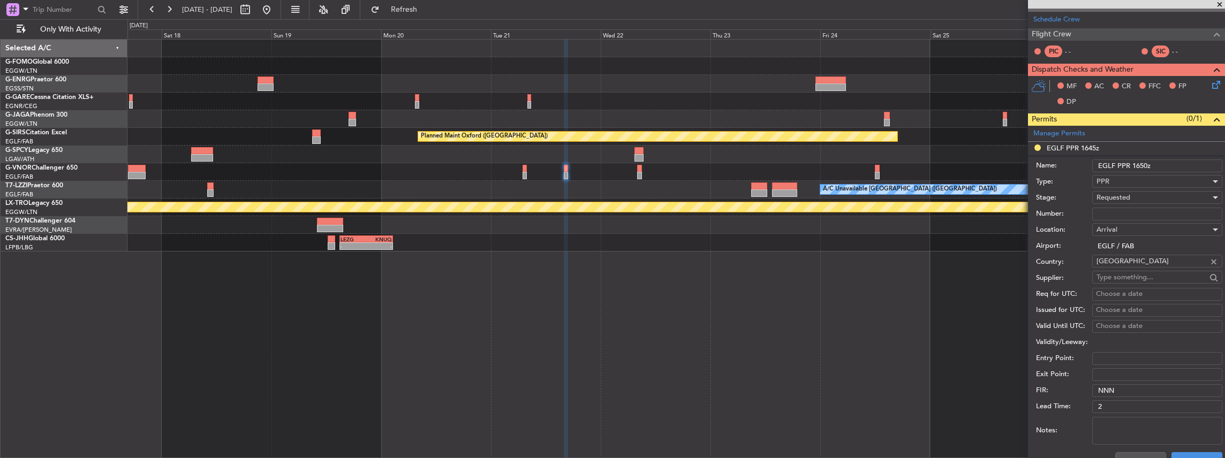
scroll to position [321, 0]
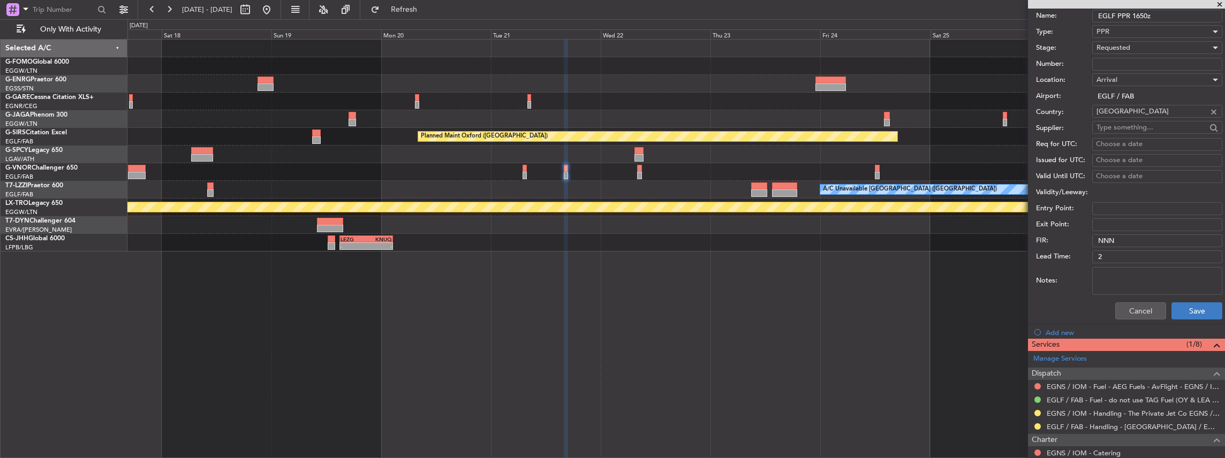
type input "EGLF PPR 1650z"
click at [1196, 303] on button "Save" at bounding box center [1197, 311] width 51 height 17
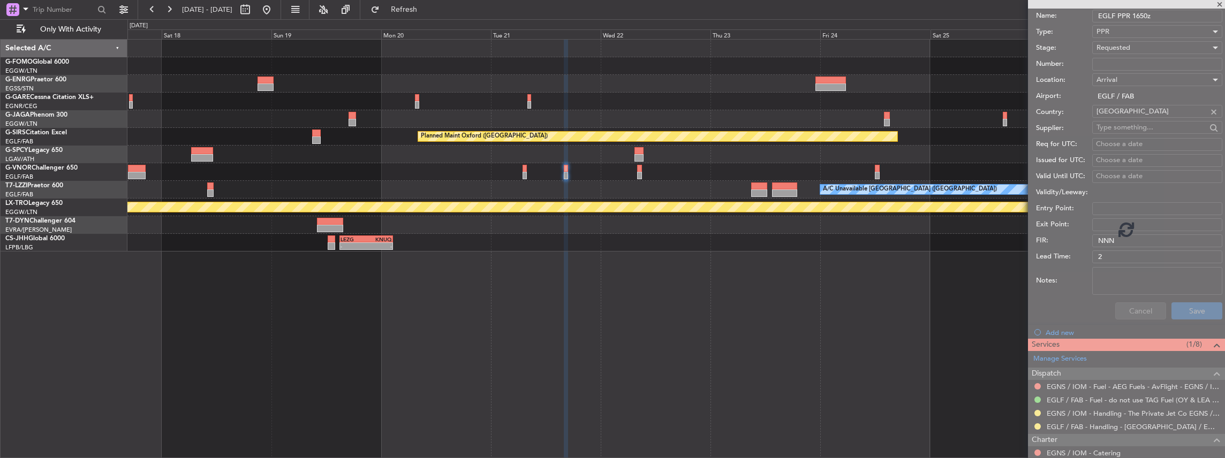
scroll to position [1, 0]
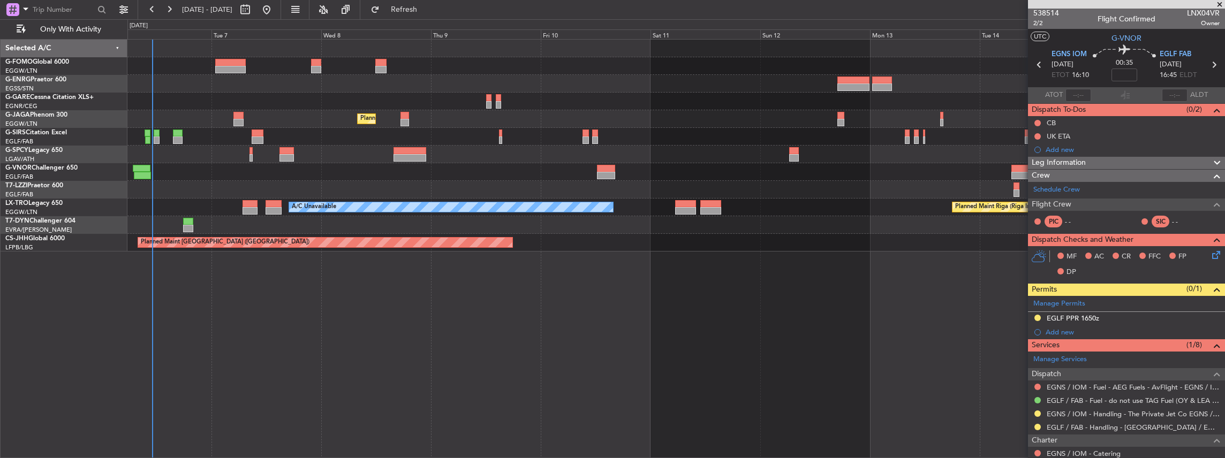
click at [1225, 346] on html "17 Oct 2025 - 27 Oct 2025 Refresh Quick Links Only With Activity Planned Maint …" at bounding box center [612, 229] width 1225 height 458
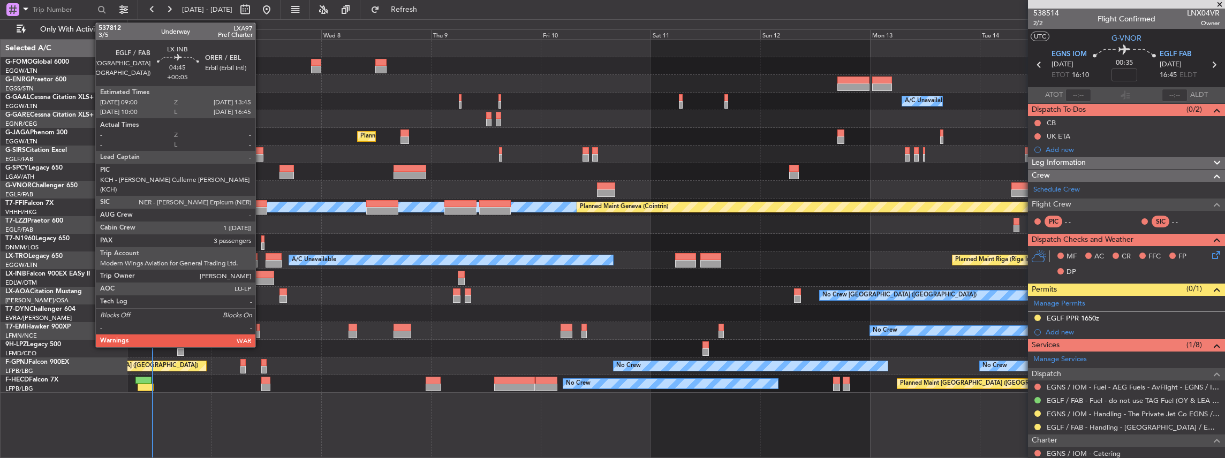
click at [261, 278] on div at bounding box center [263, 281] width 22 height 7
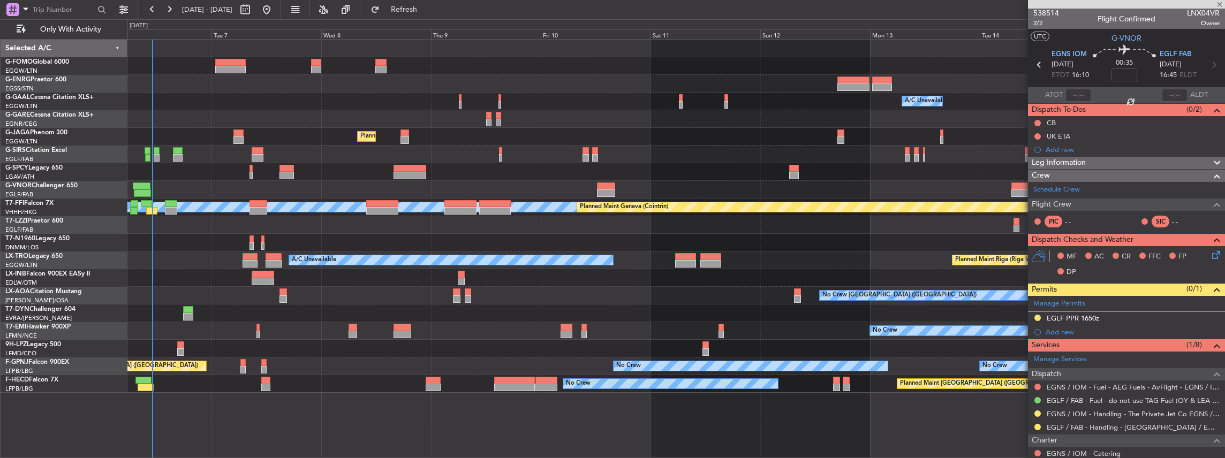
type input "+00:05"
type input "3"
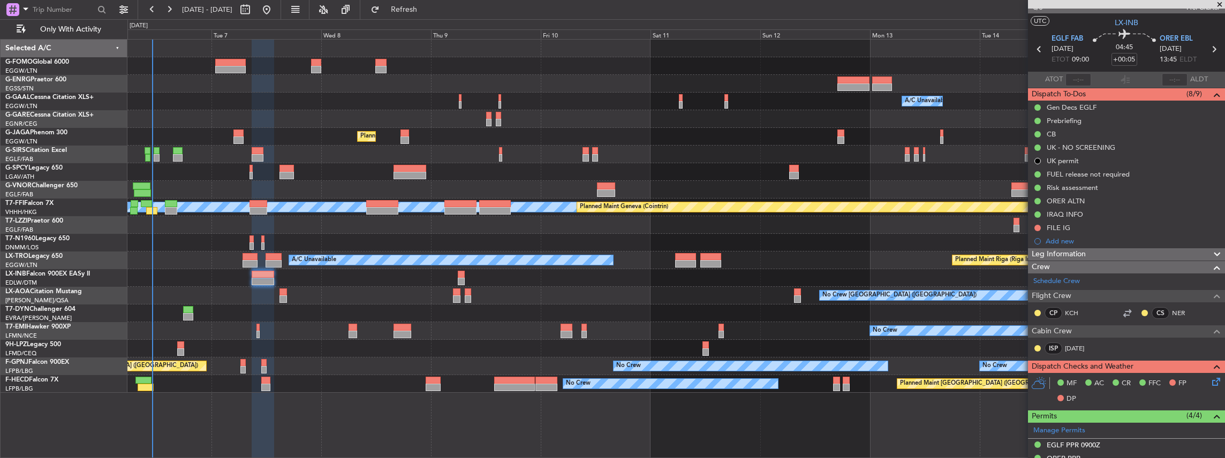
scroll to position [0, 0]
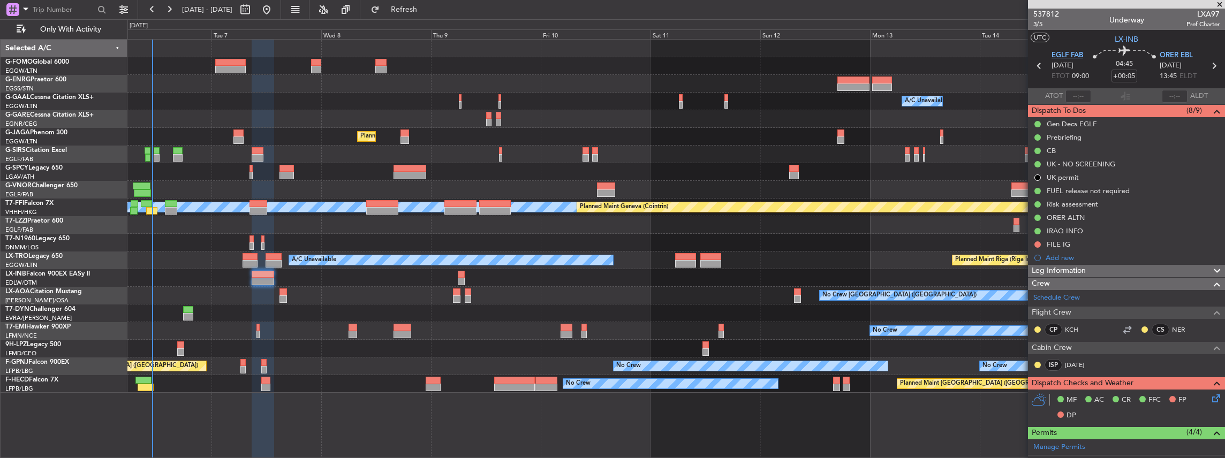
click at [1074, 51] on span "EGLF FAB" at bounding box center [1068, 55] width 32 height 11
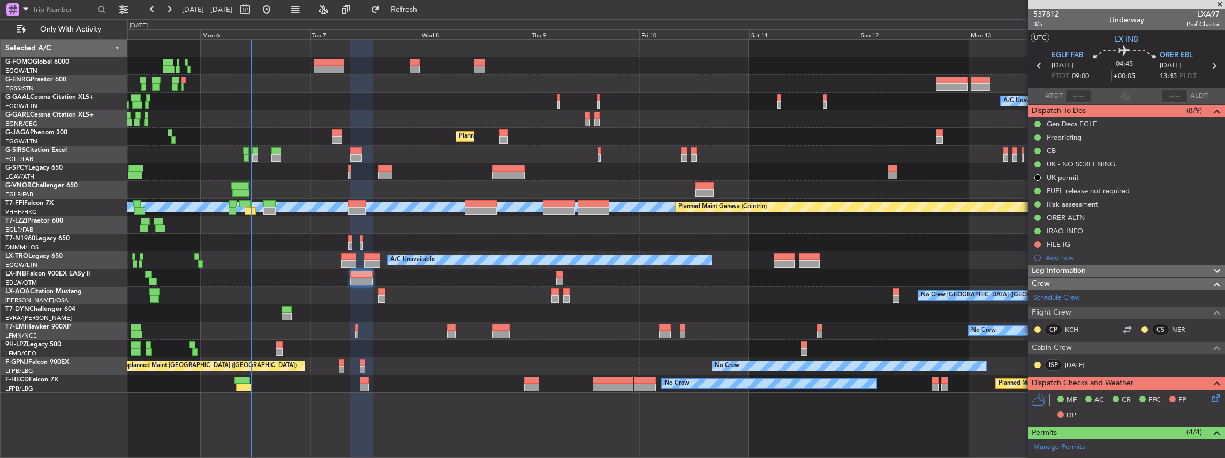
click at [412, 348] on div "Owner A/C Unavailable Owner A/C Unavailable Planned Maint London (Luton) Planne…" at bounding box center [676, 216] width 1098 height 353
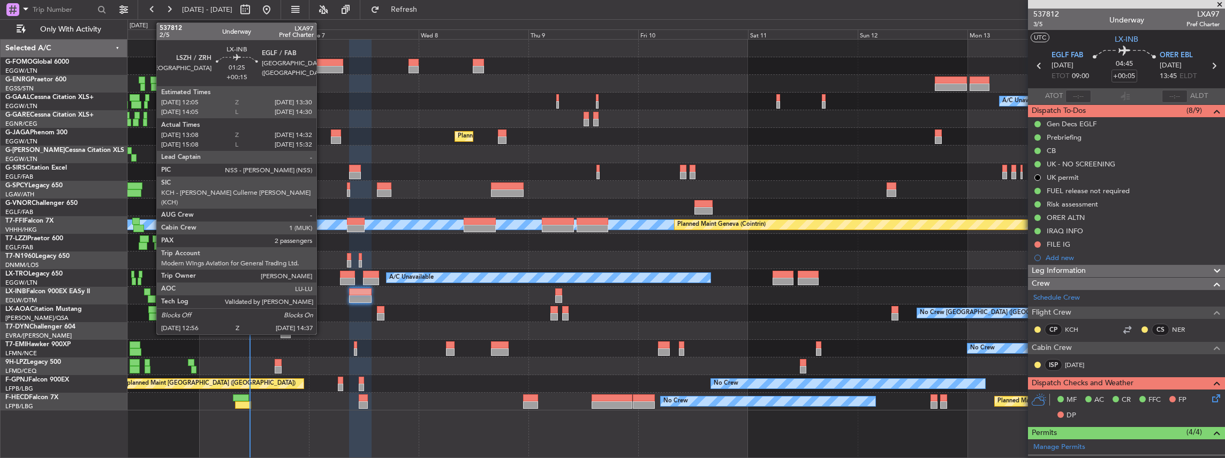
click at [151, 299] on div at bounding box center [152, 299] width 8 height 7
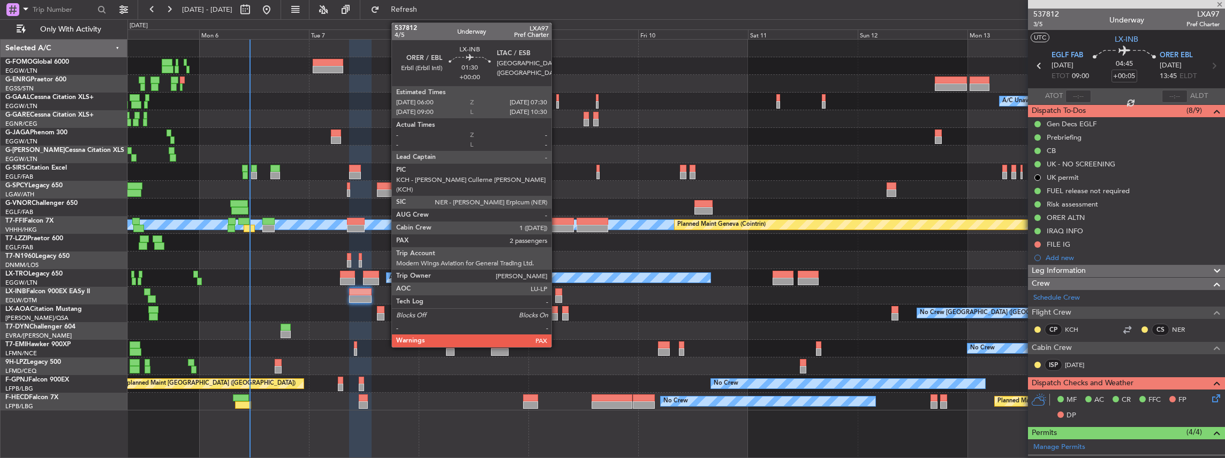
type input "+00:15"
type input "13:08"
type input "14:32"
type input "2"
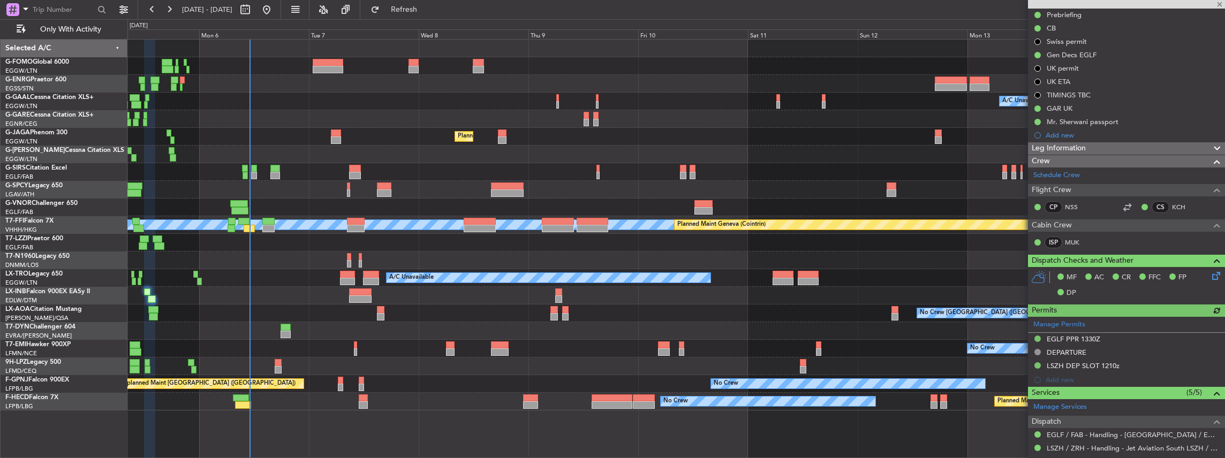
scroll to position [142, 0]
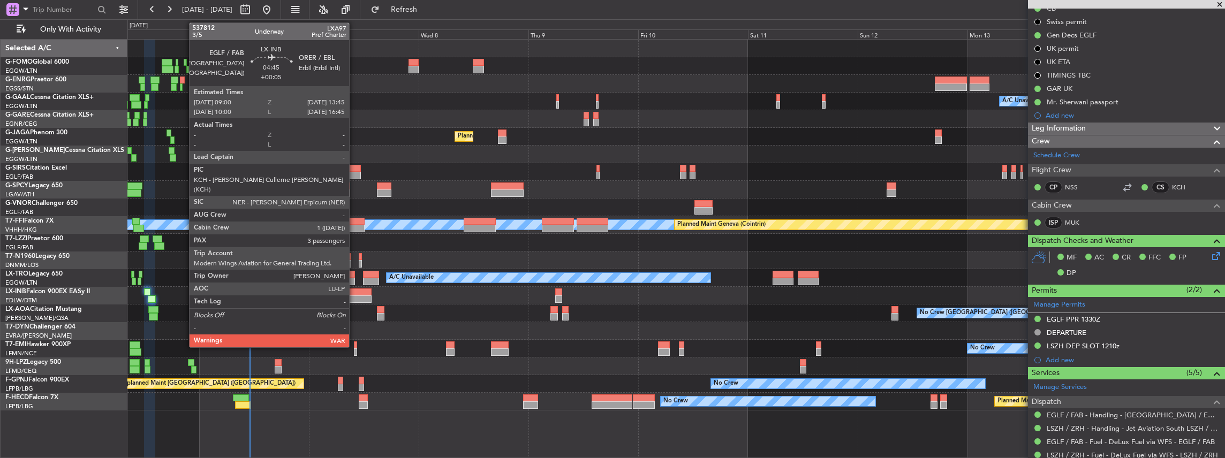
click at [355, 299] on div at bounding box center [360, 299] width 22 height 7
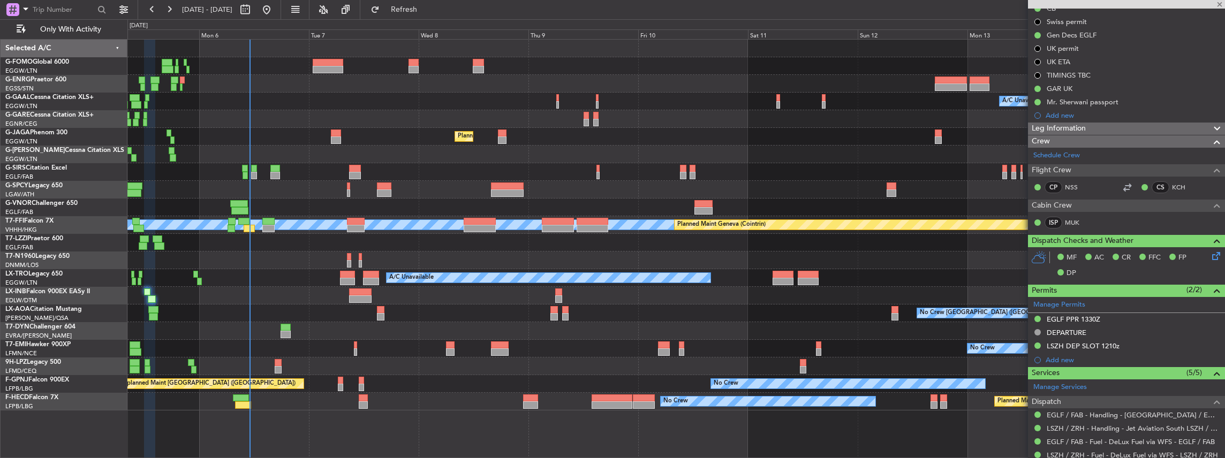
type input "+00:05"
type input "3"
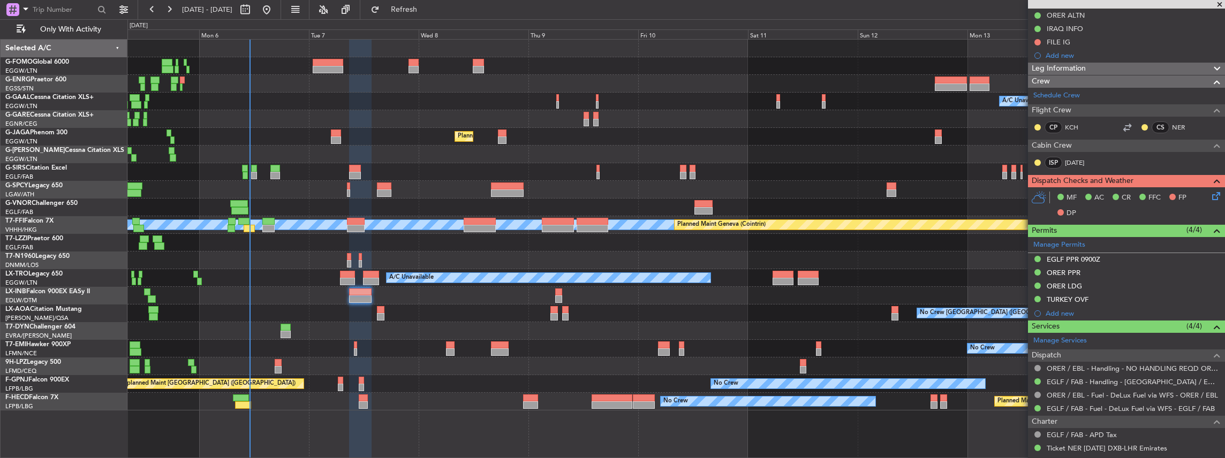
scroll to position [200, 0]
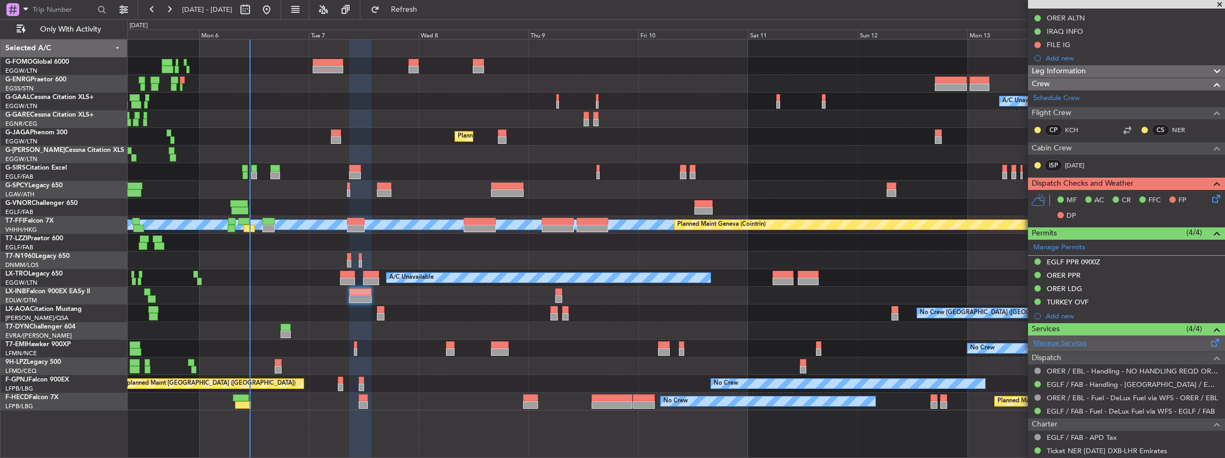
click at [1067, 340] on link "Manage Services" at bounding box center [1061, 343] width 54 height 11
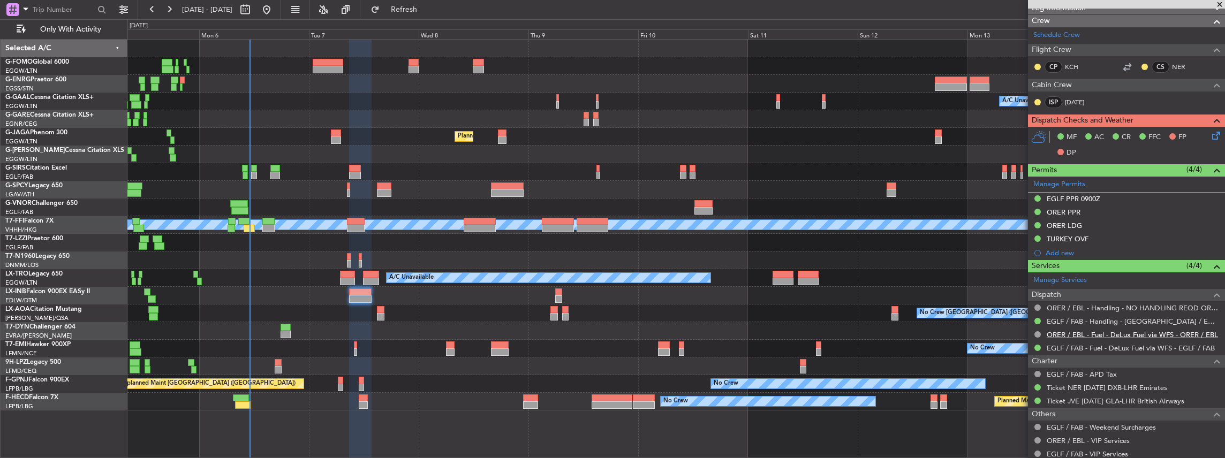
scroll to position [307, 0]
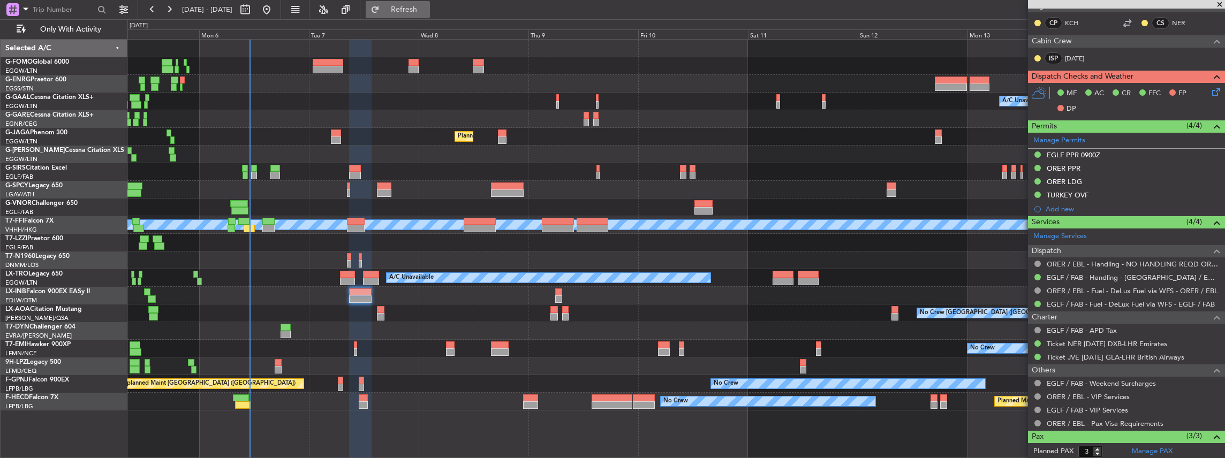
click at [427, 7] on span "Refresh" at bounding box center [404, 9] width 45 height 7
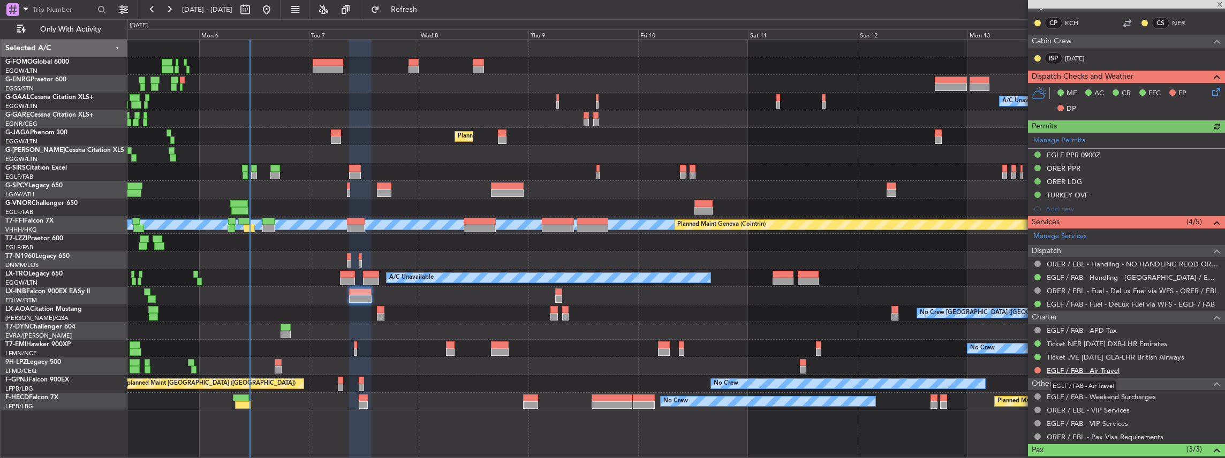
click at [1064, 370] on link "EGLF / FAB - Air Travel" at bounding box center [1083, 370] width 73 height 9
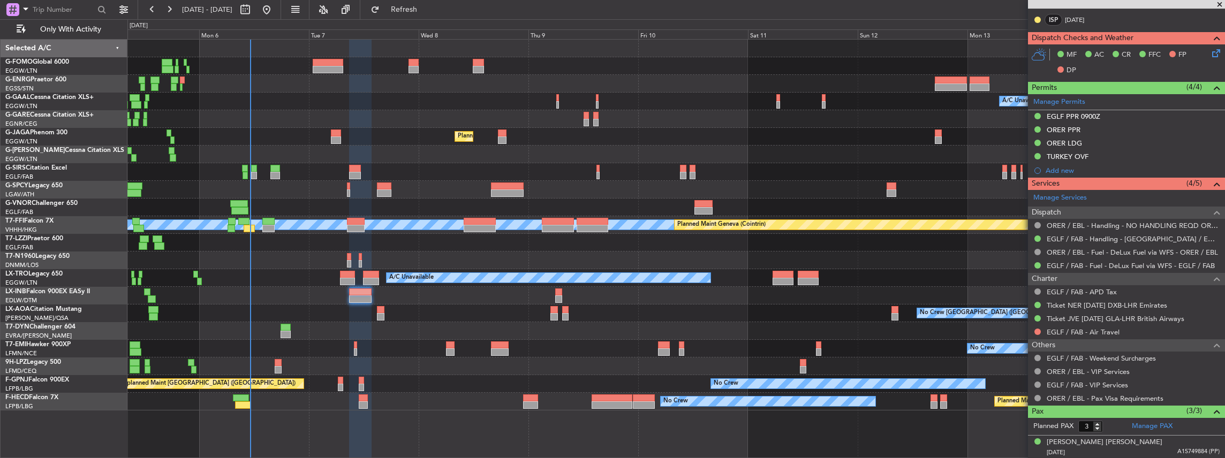
scroll to position [378, 0]
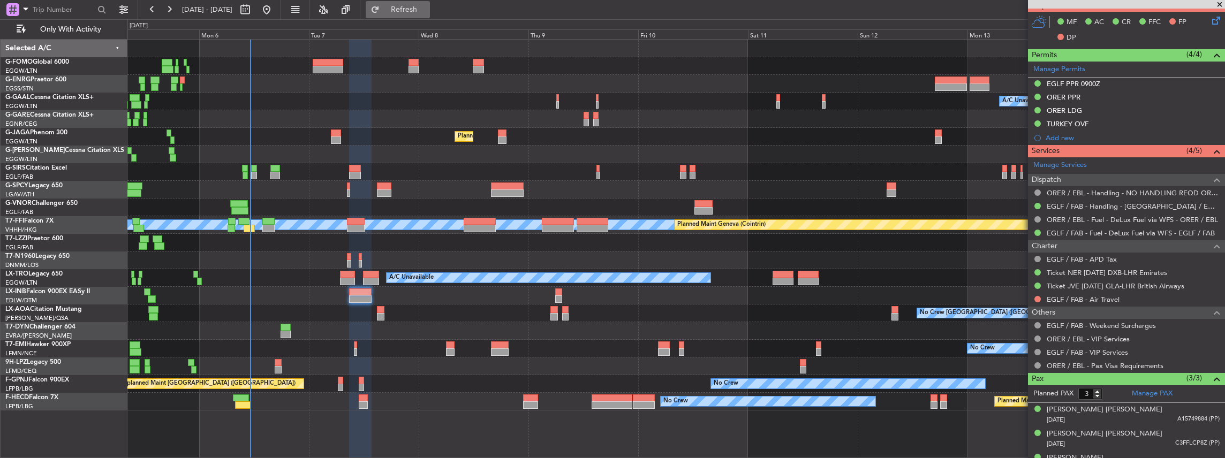
click at [409, 10] on button "Refresh" at bounding box center [398, 9] width 64 height 17
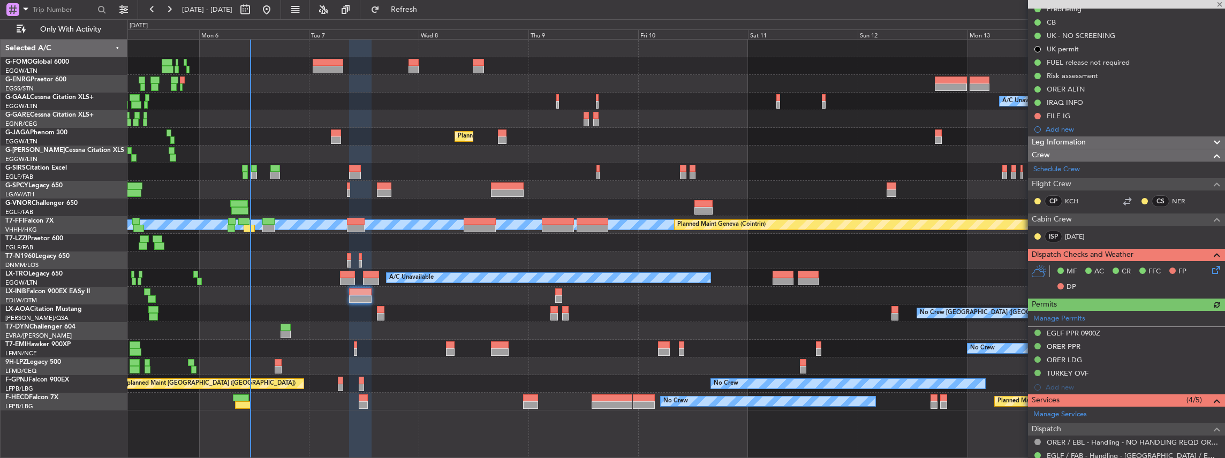
scroll to position [0, 0]
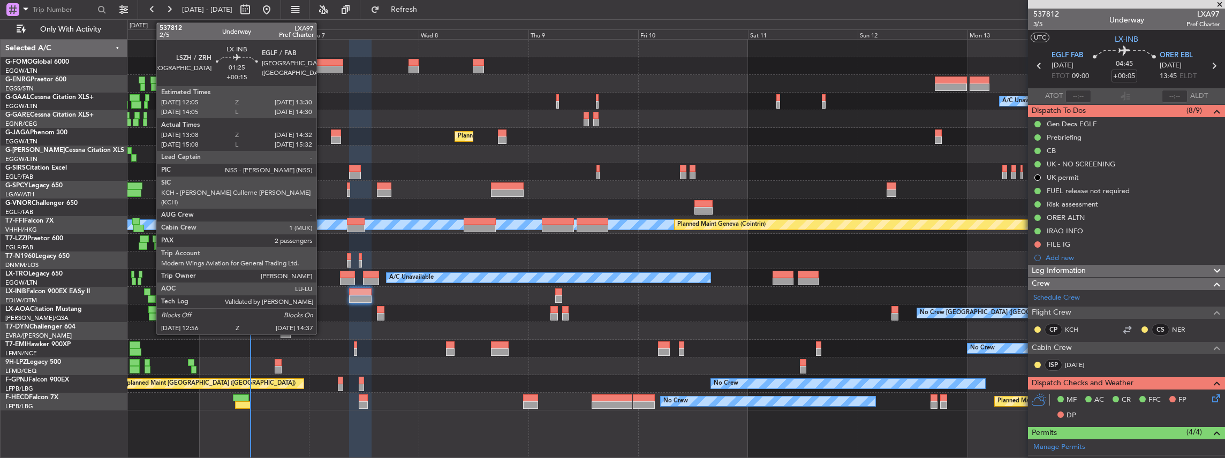
click at [151, 299] on div at bounding box center [152, 299] width 8 height 7
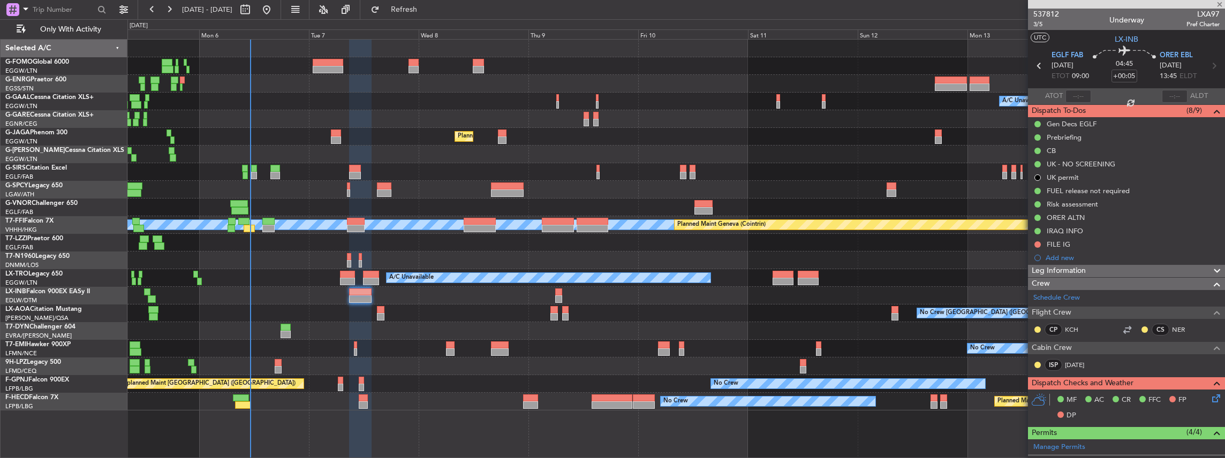
type input "+00:15"
type input "13:08"
type input "14:32"
type input "2"
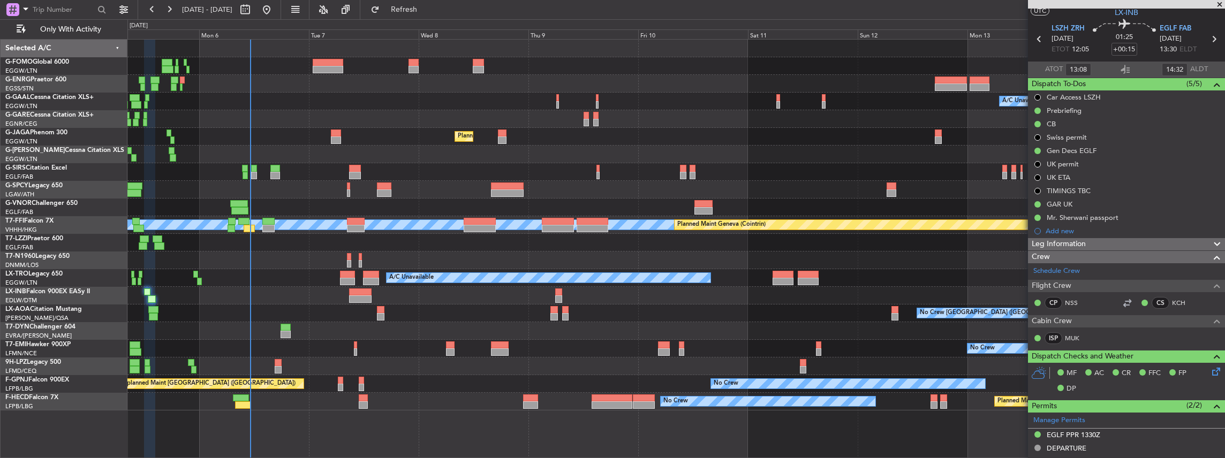
scroll to position [71, 0]
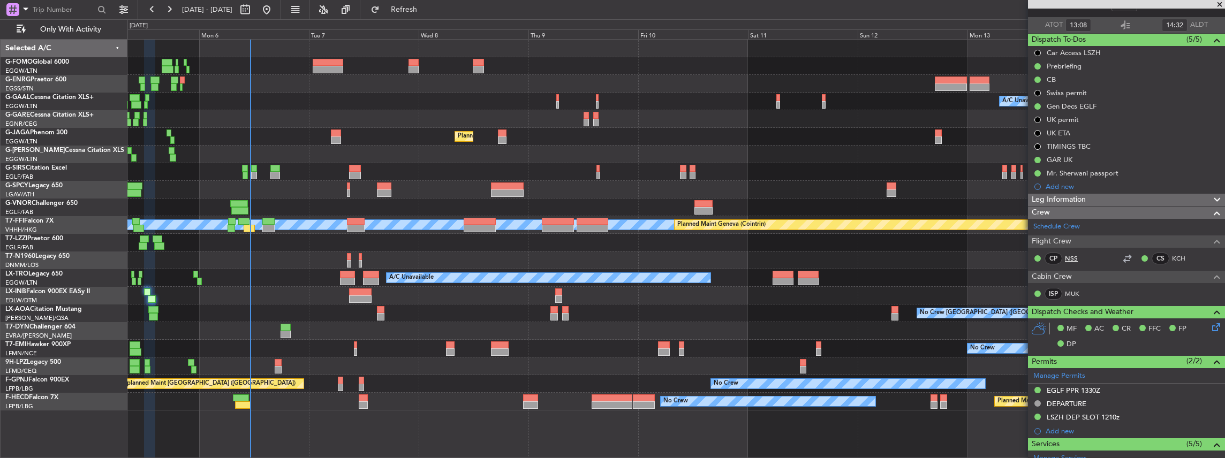
click at [1068, 258] on link "NSS" at bounding box center [1077, 259] width 24 height 10
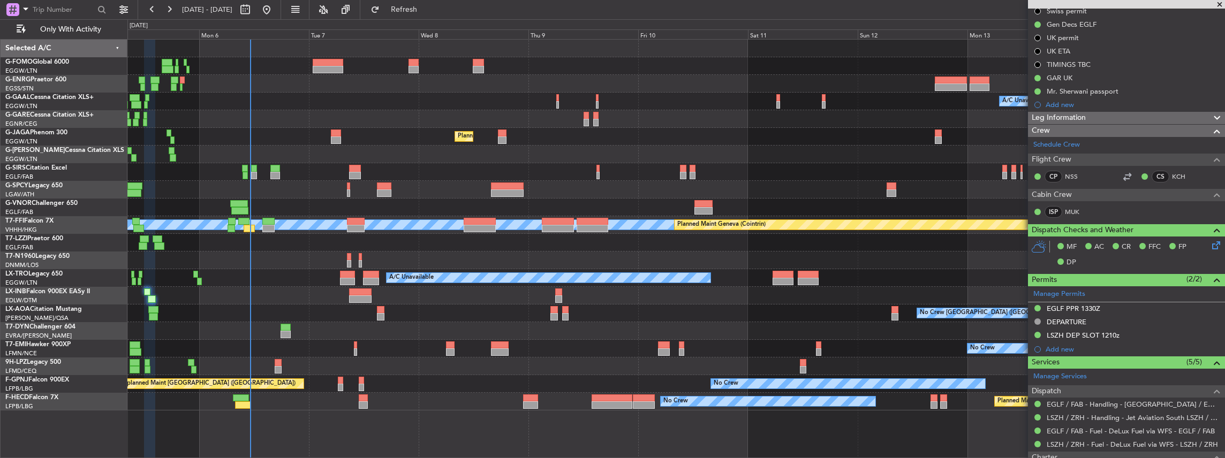
scroll to position [142, 0]
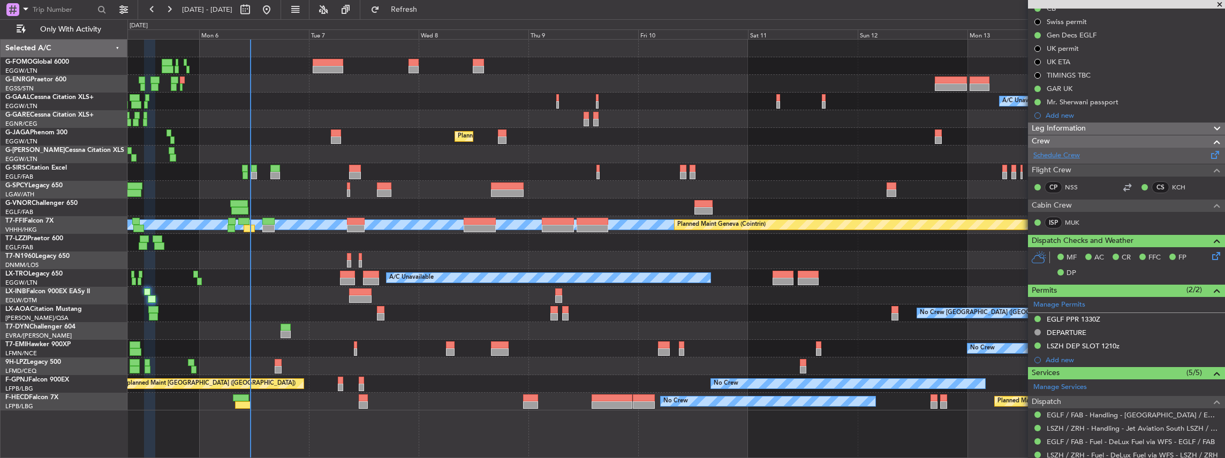
click at [1080, 155] on link "Schedule Crew" at bounding box center [1057, 155] width 47 height 11
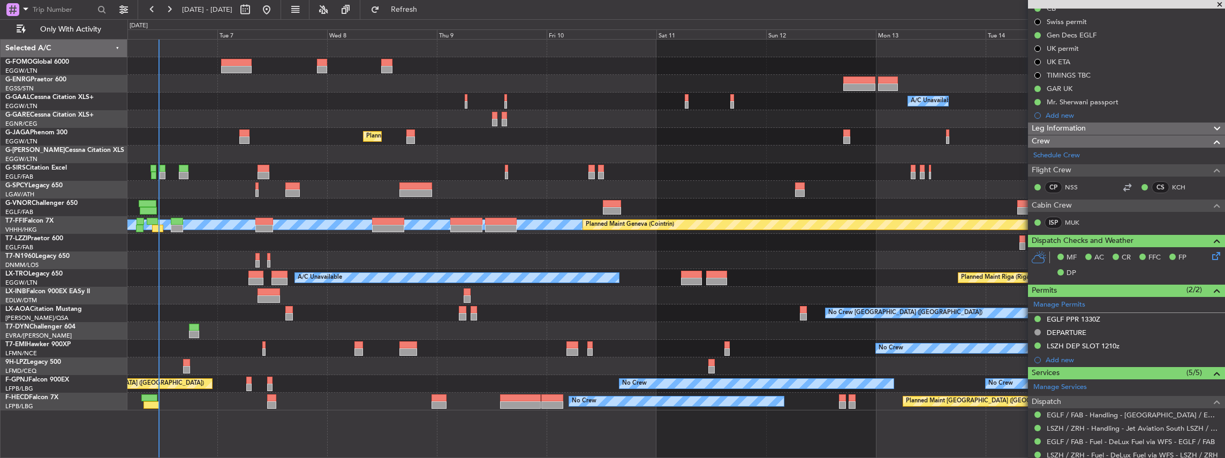
click at [411, 306] on div "Owner A/C Unavailable Owner A/C Unavailable Owner Planned Maint London (Luton) …" at bounding box center [676, 225] width 1098 height 371
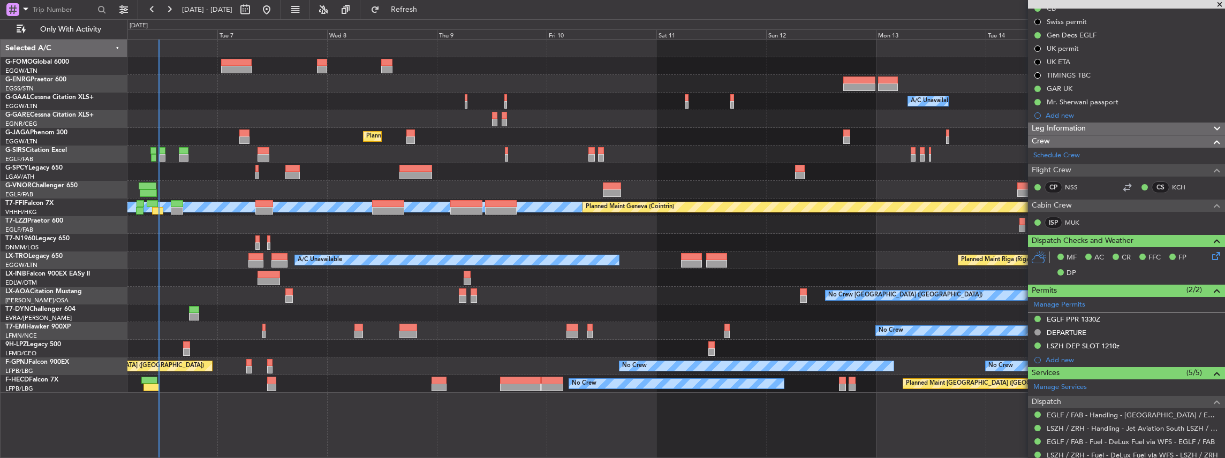
scroll to position [0, 0]
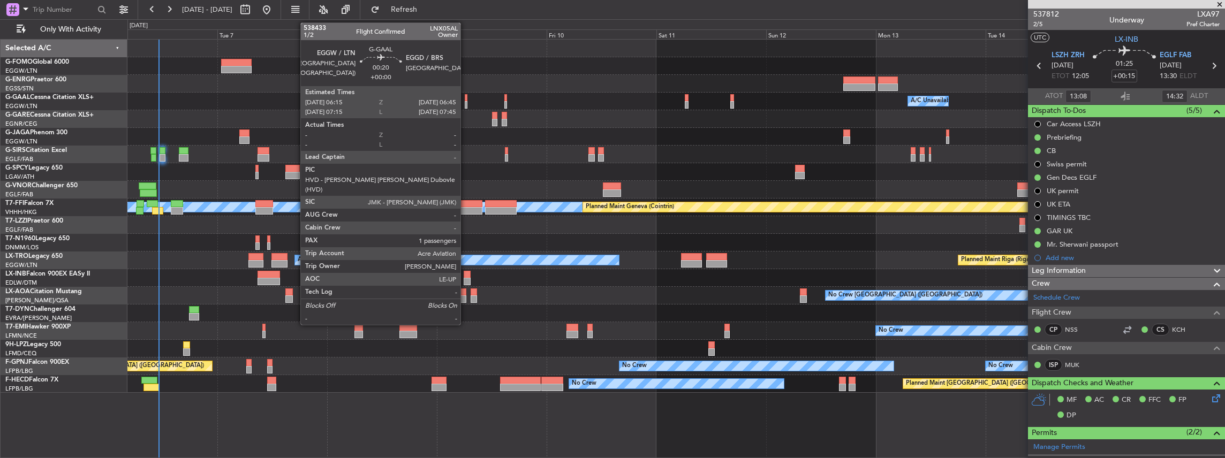
click at [466, 99] on div at bounding box center [466, 97] width 3 height 7
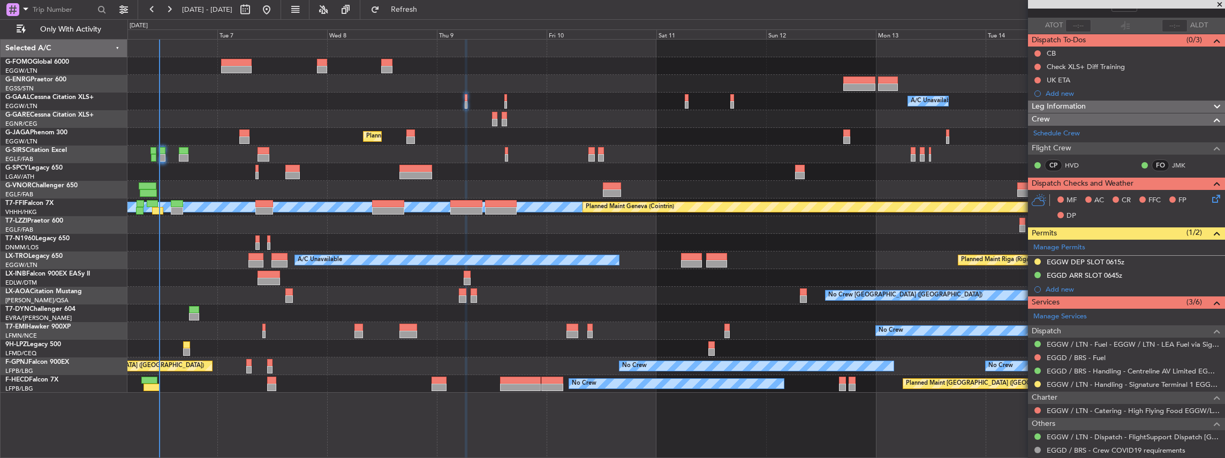
scroll to position [71, 0]
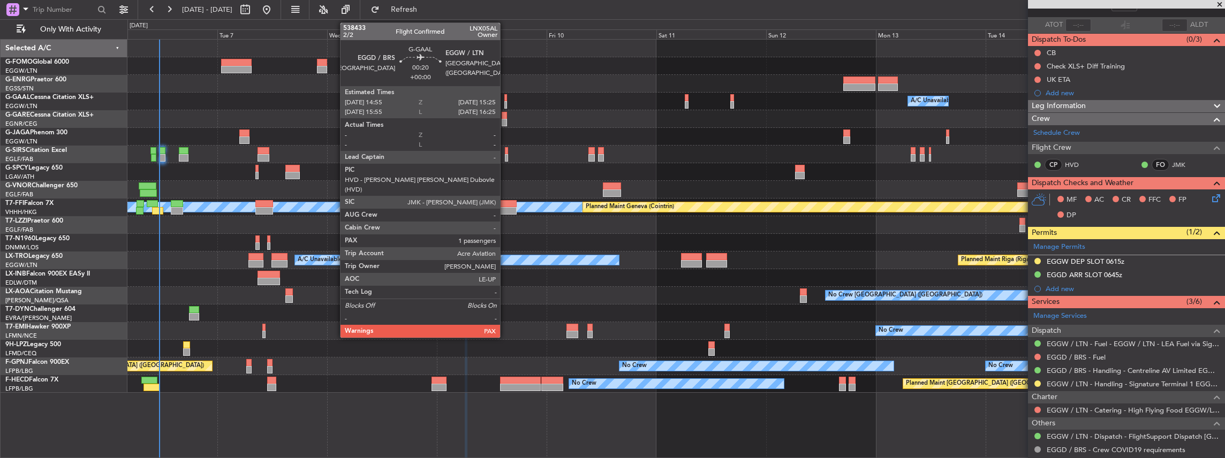
click at [506, 103] on div at bounding box center [505, 104] width 3 height 7
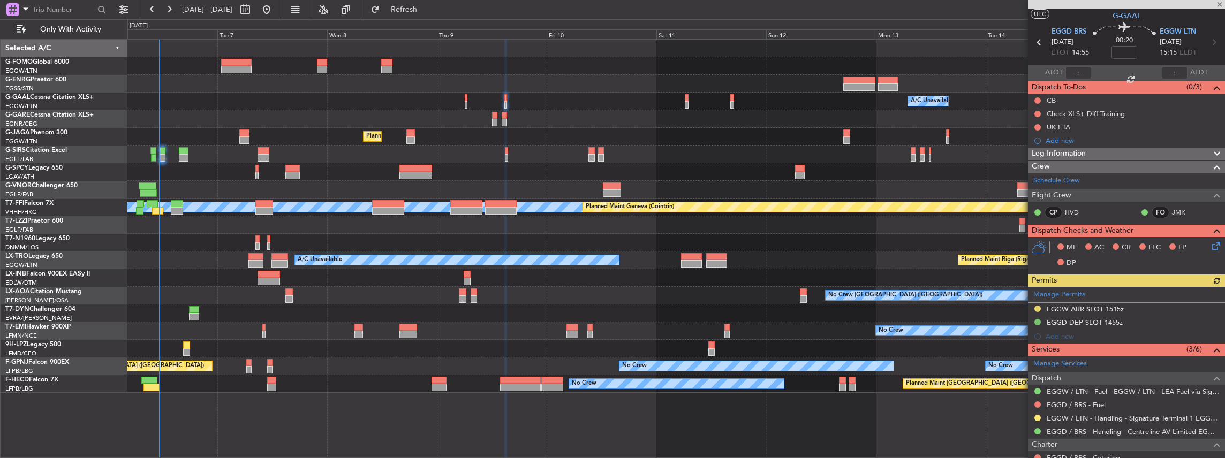
scroll to position [35, 0]
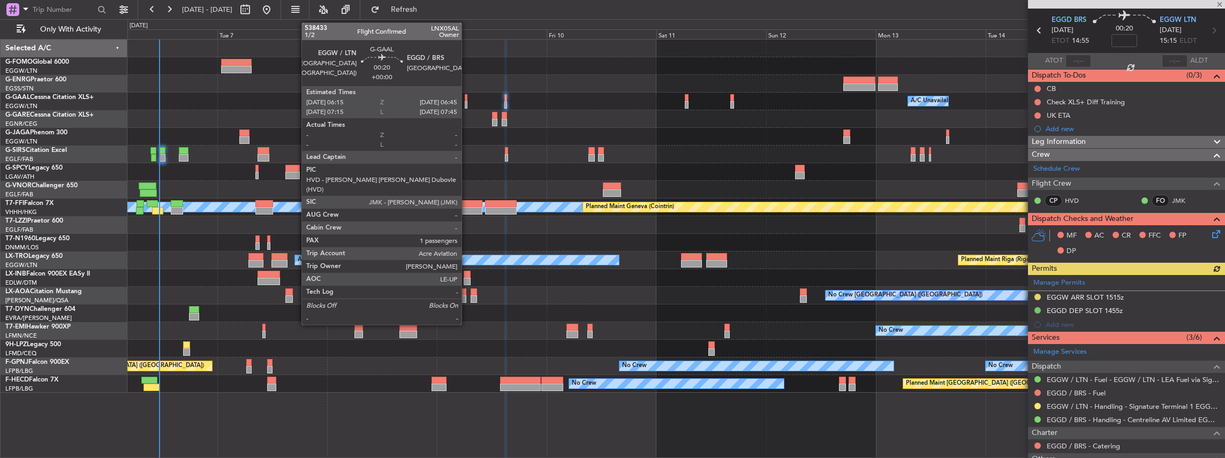
click at [466, 105] on div at bounding box center [466, 104] width 3 height 7
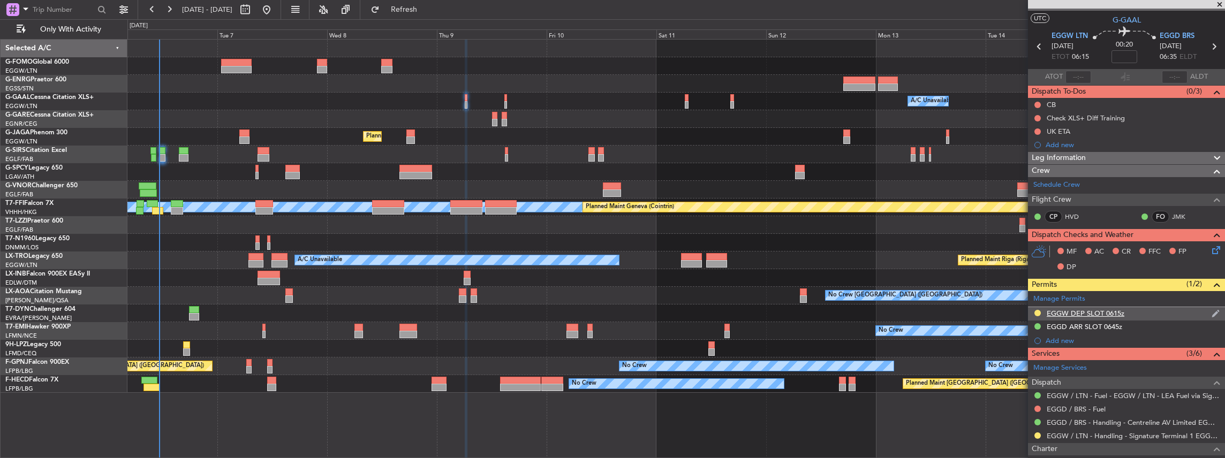
scroll to position [0, 0]
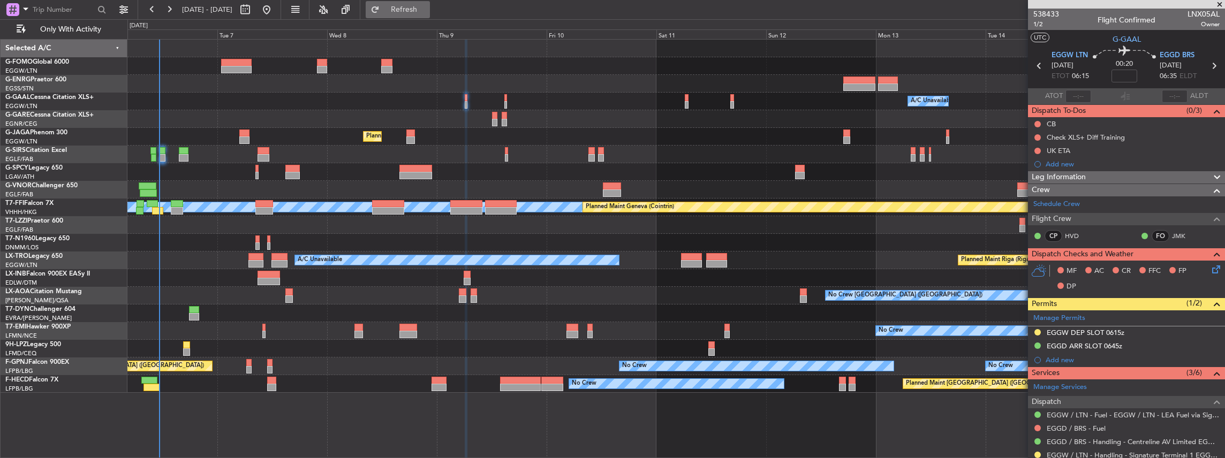
click at [427, 13] on span "Refresh" at bounding box center [404, 9] width 45 height 7
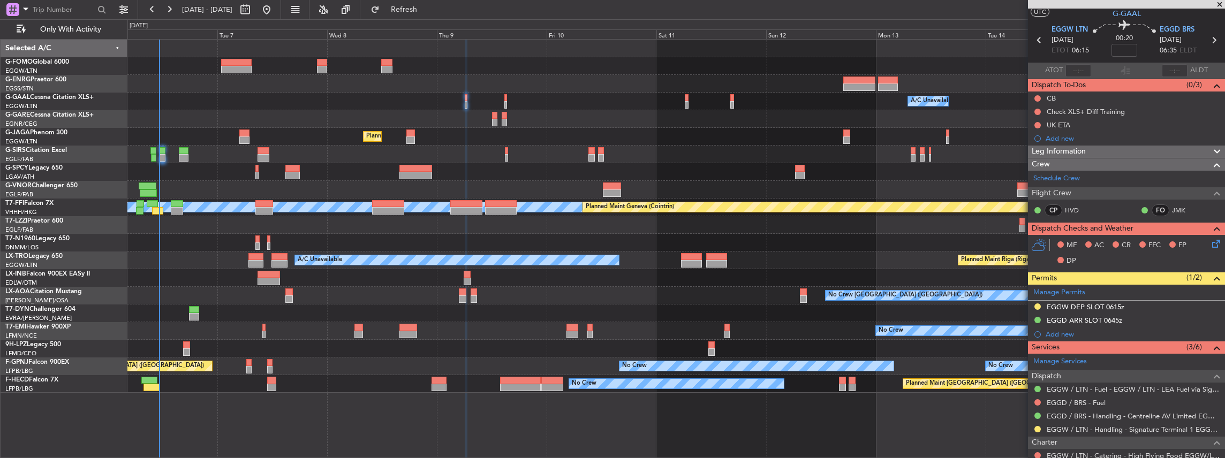
scroll to position [35, 0]
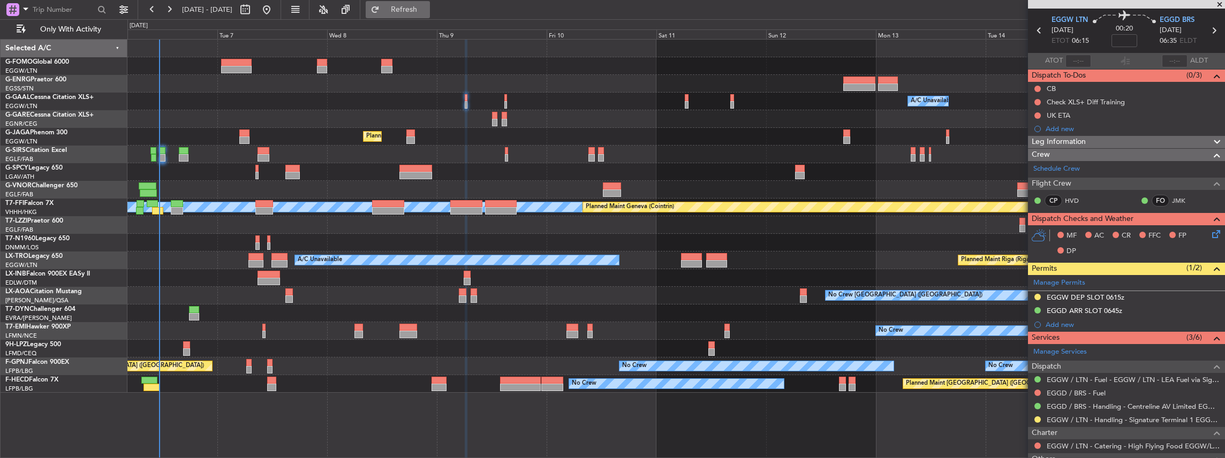
click at [430, 14] on button "Refresh" at bounding box center [398, 9] width 64 height 17
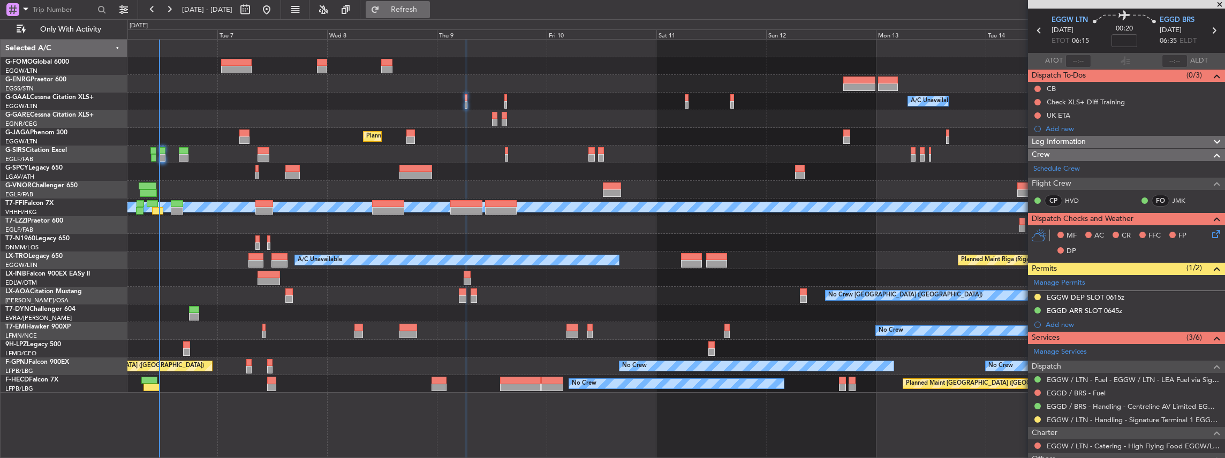
click at [417, 6] on span "Refresh" at bounding box center [404, 9] width 45 height 7
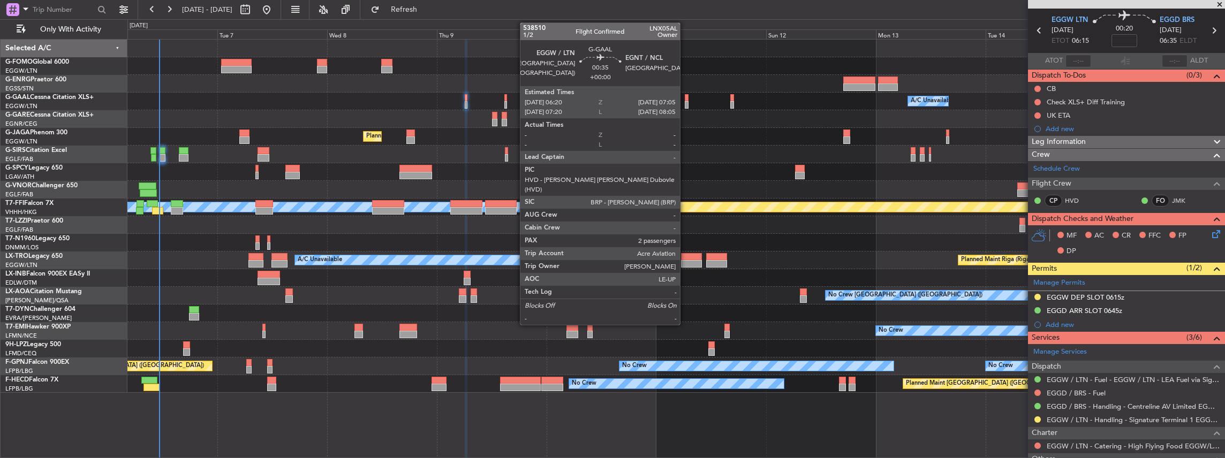
click at [685, 102] on div at bounding box center [687, 104] width 4 height 7
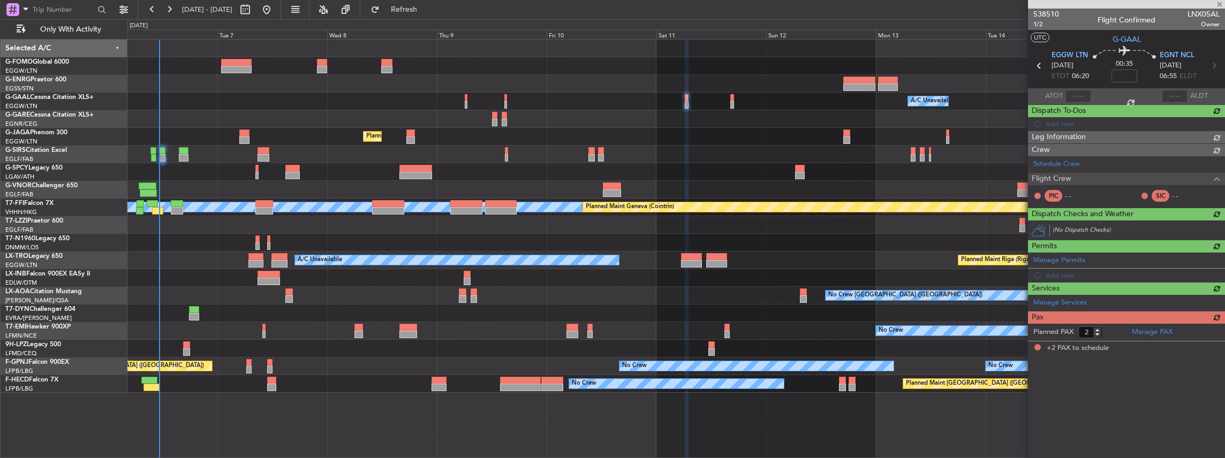
scroll to position [0, 0]
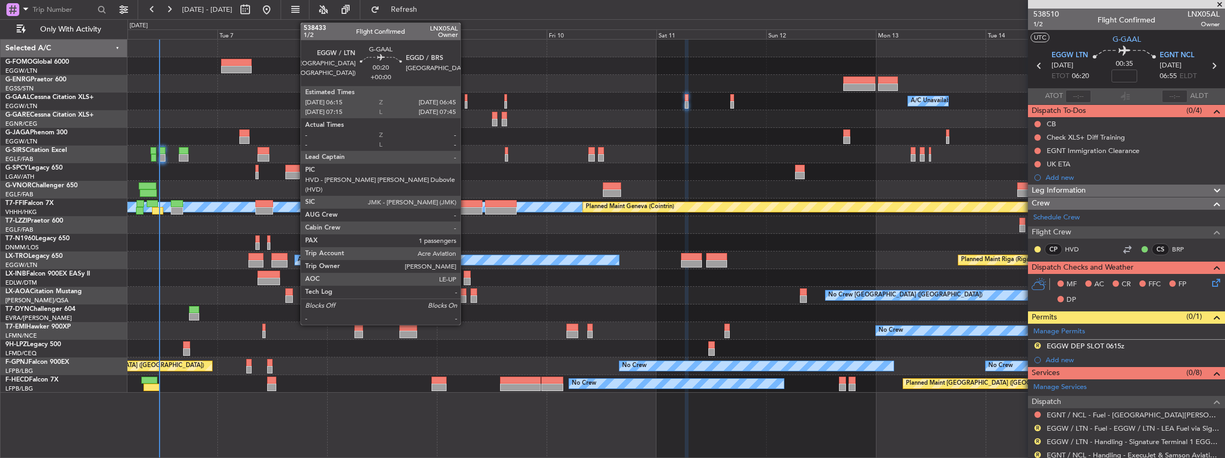
click at [466, 101] on div at bounding box center [466, 104] width 3 height 7
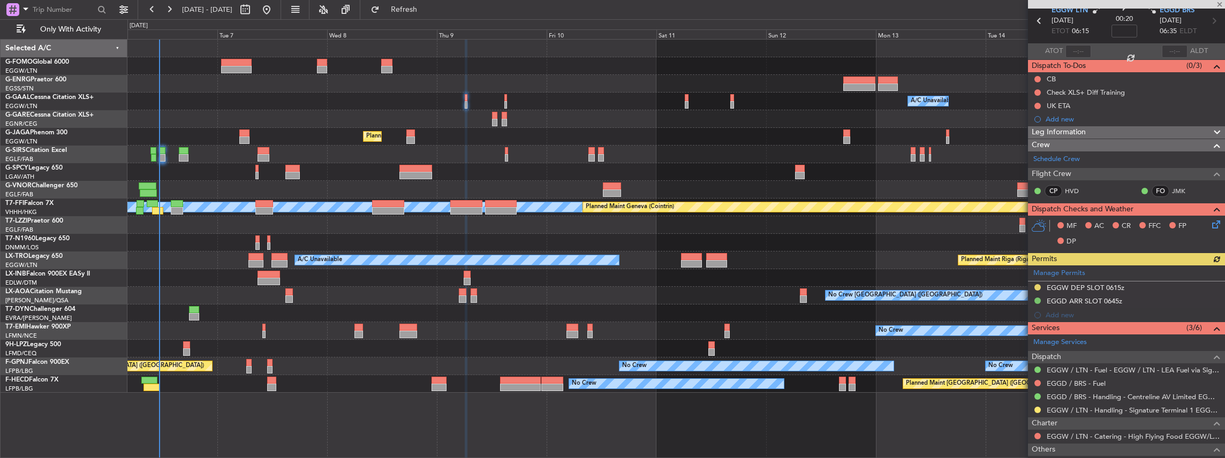
scroll to position [71, 0]
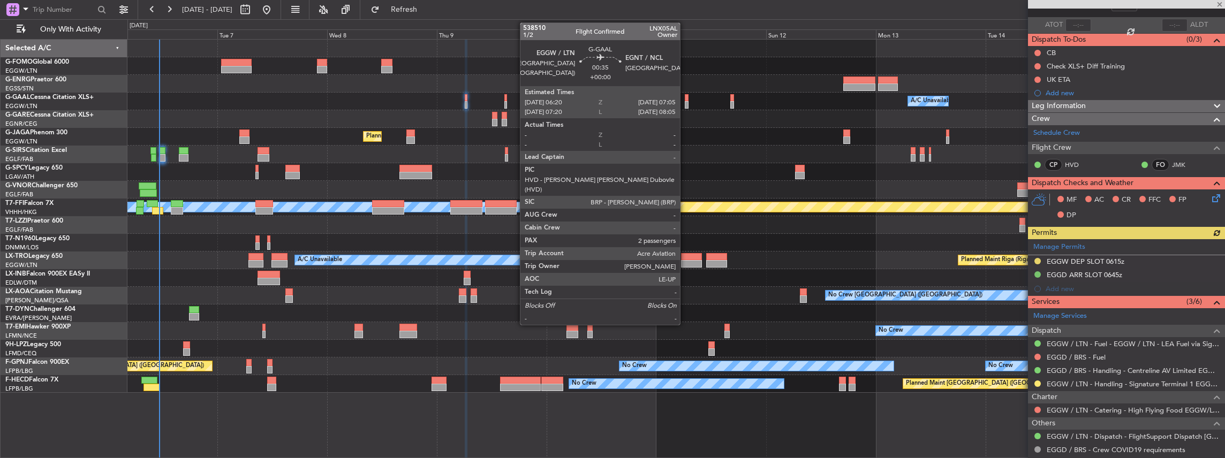
click at [685, 100] on div at bounding box center [687, 97] width 4 height 7
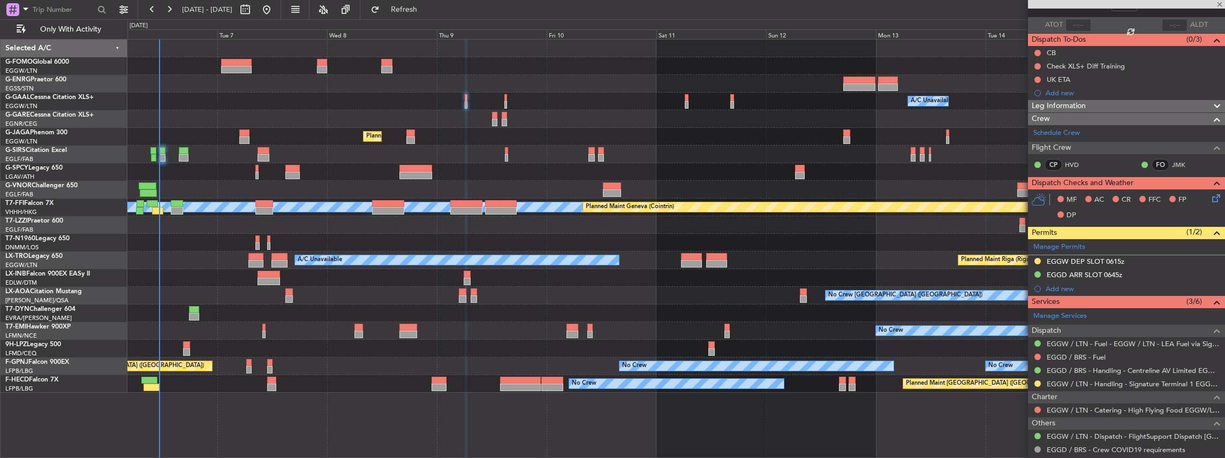
type input "2"
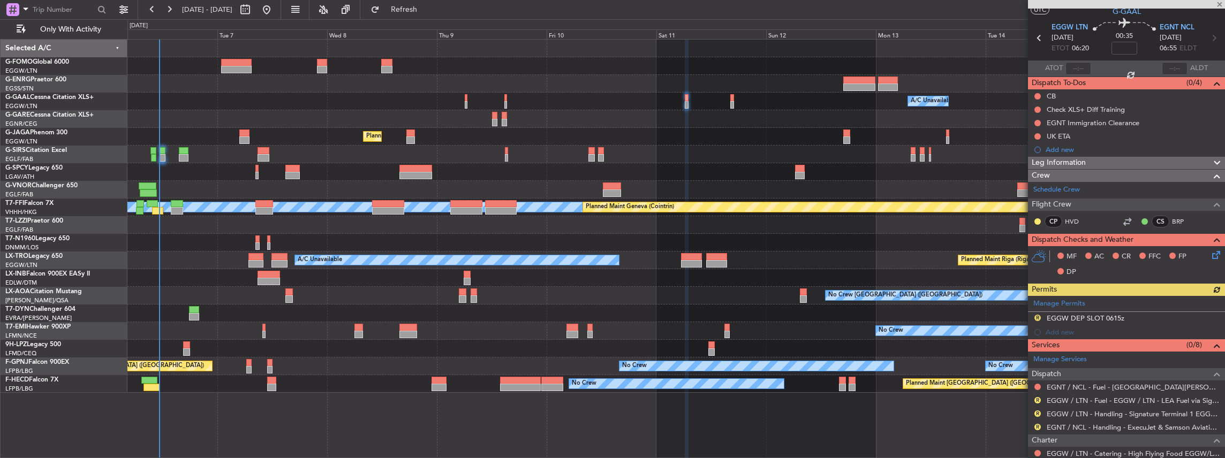
scroll to position [107, 0]
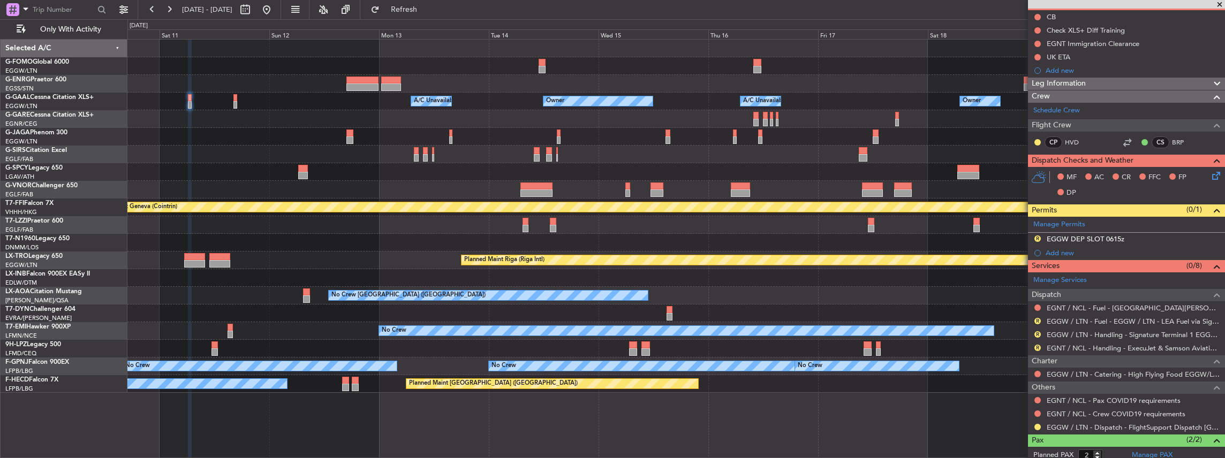
click at [358, 279] on div "Owner A/C Unavailable Owner A/C Unavailable Owner Planned Maint London (Luton) …" at bounding box center [676, 216] width 1098 height 353
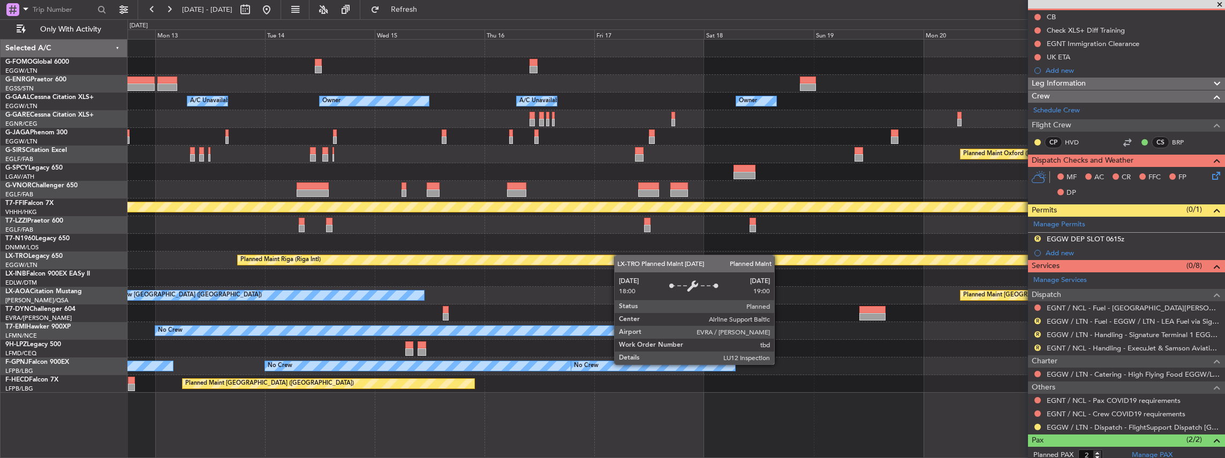
click at [605, 257] on div "Owner A/C Unavailable Owner A/C Unavailable Owner Planned Maint Oxford (Kidling…" at bounding box center [676, 216] width 1098 height 353
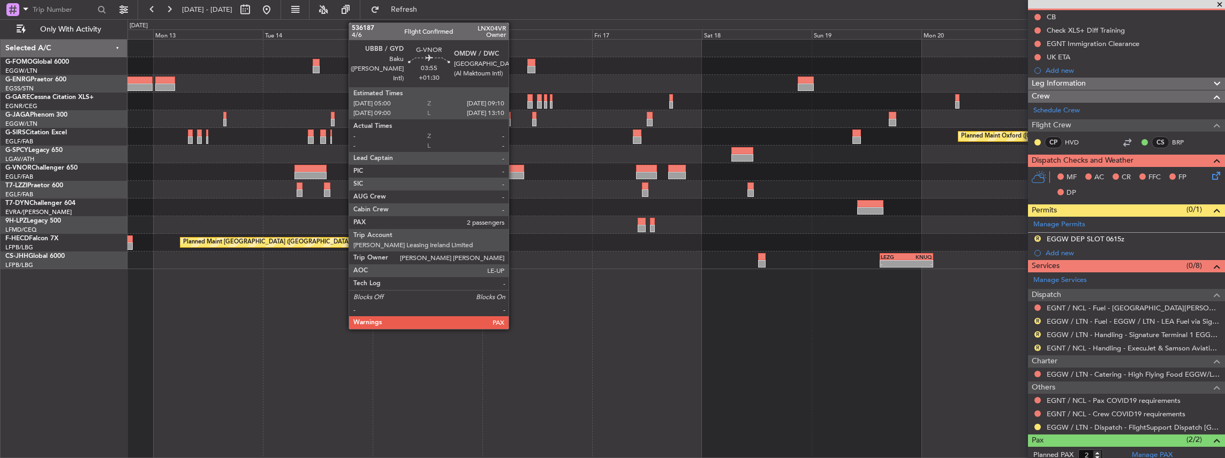
click at [514, 174] on div at bounding box center [514, 175] width 19 height 7
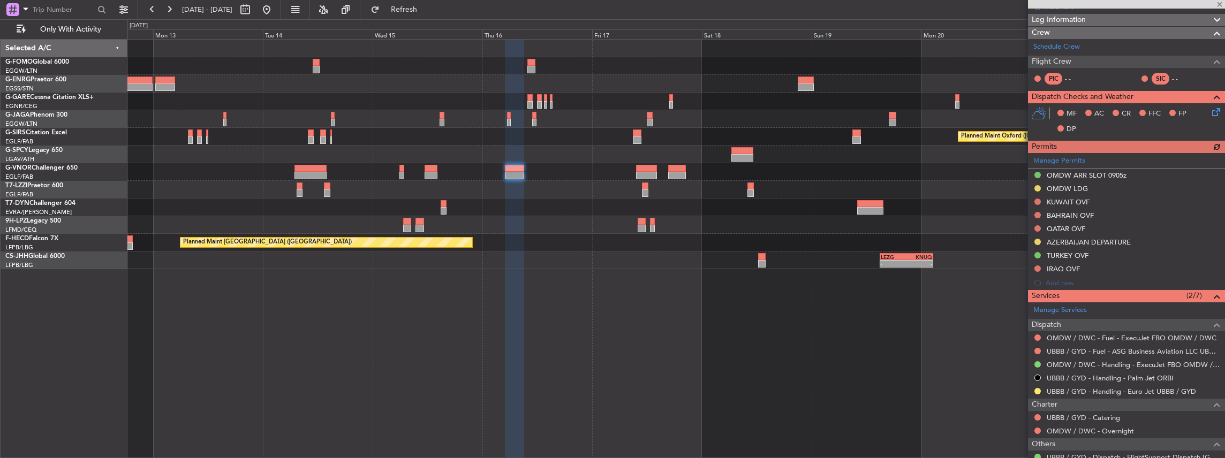
scroll to position [214, 0]
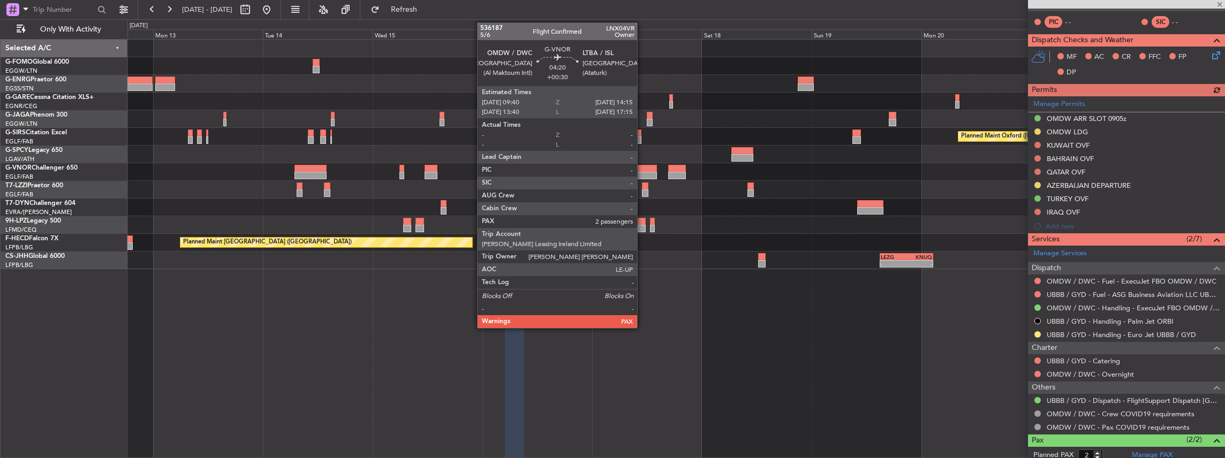
click at [644, 168] on div at bounding box center [646, 168] width 21 height 7
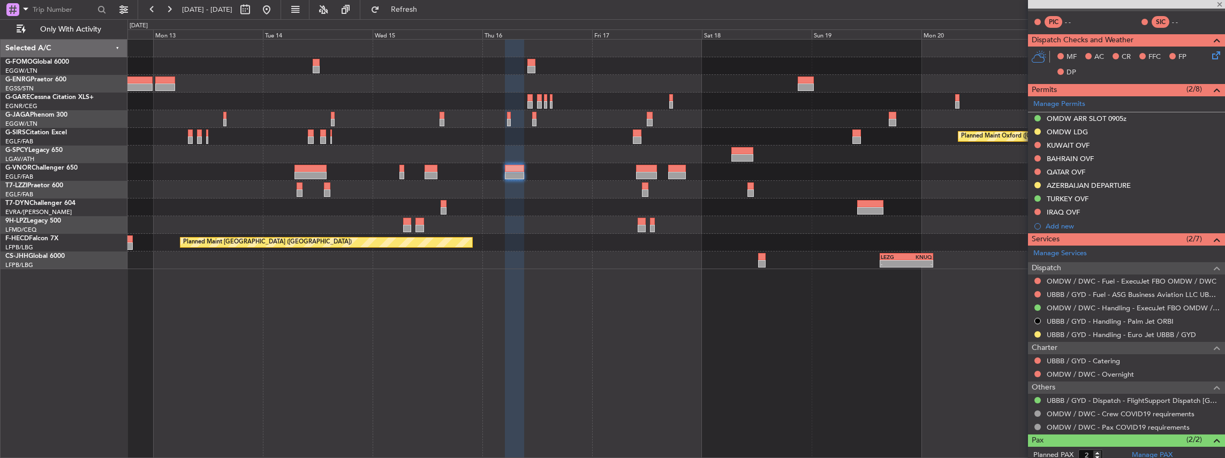
type input "+00:30"
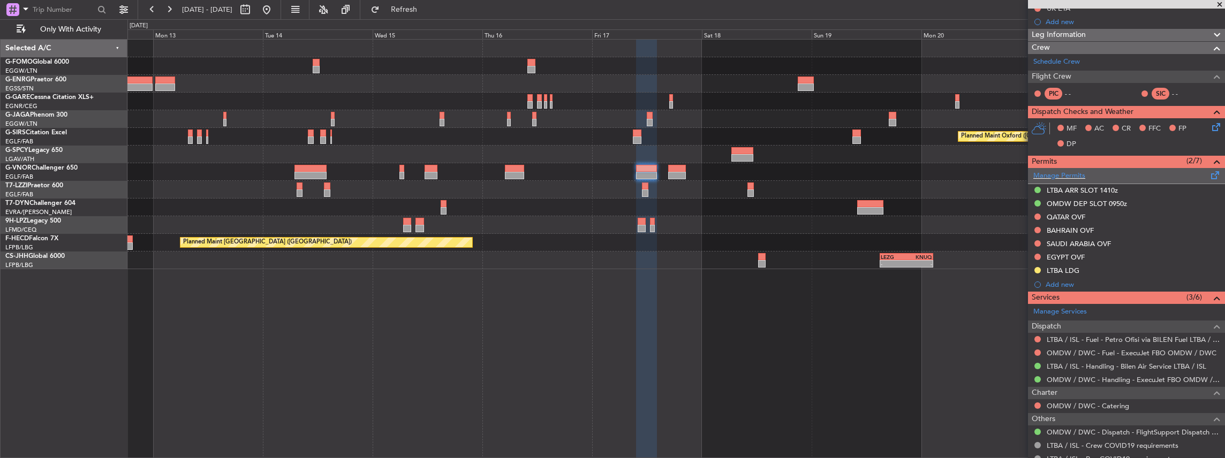
scroll to position [0, 0]
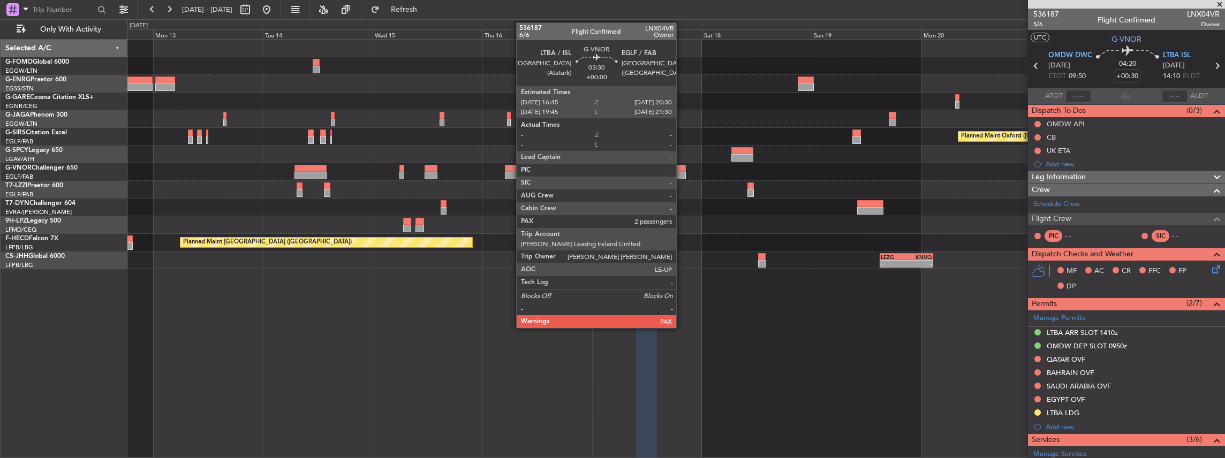
click at [678, 172] on div at bounding box center [677, 175] width 18 height 7
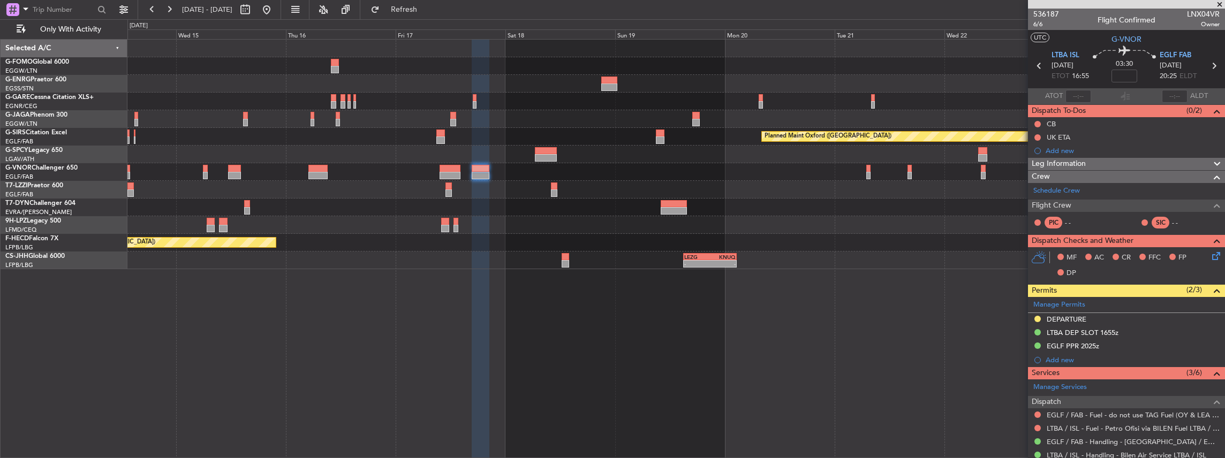
click at [417, 271] on div "Planned Maint Oxford (Kidlington) A/C Unavailable London (Luton) Planned Maint …" at bounding box center [676, 249] width 1098 height 420
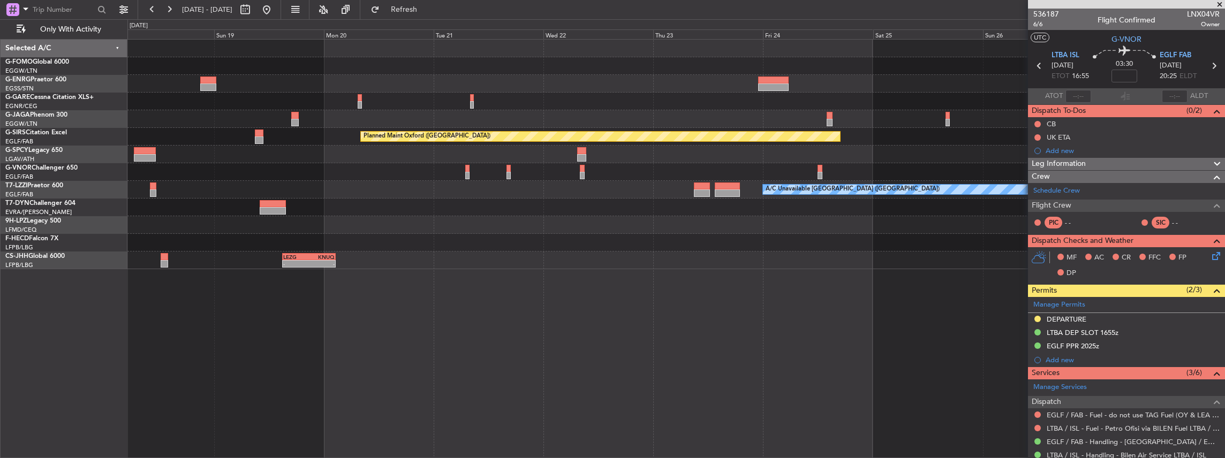
click at [494, 267] on div "- - LEZG 15:00 Z KNUQ 02:35 Z" at bounding box center [676, 261] width 1098 height 18
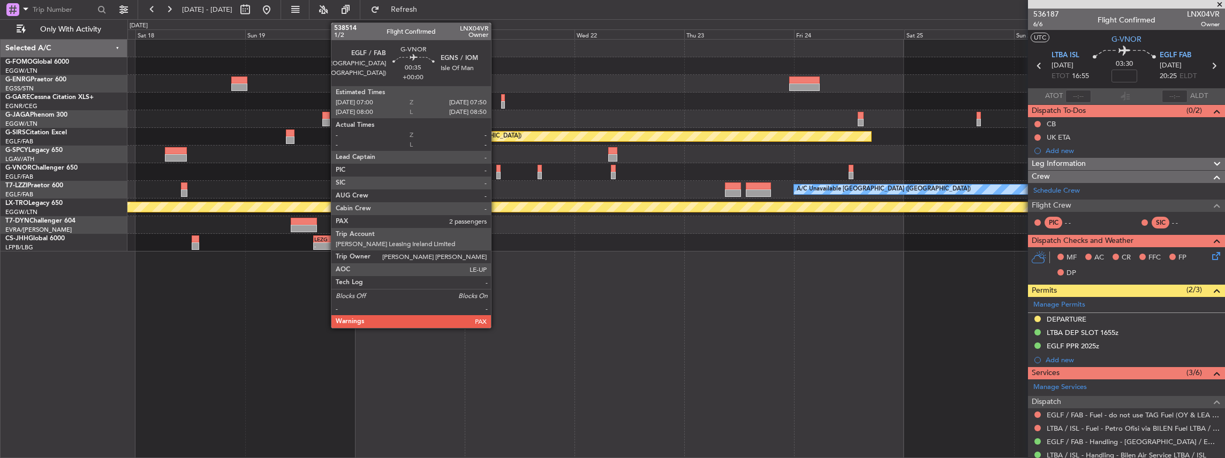
click at [496, 174] on div at bounding box center [498, 175] width 4 height 7
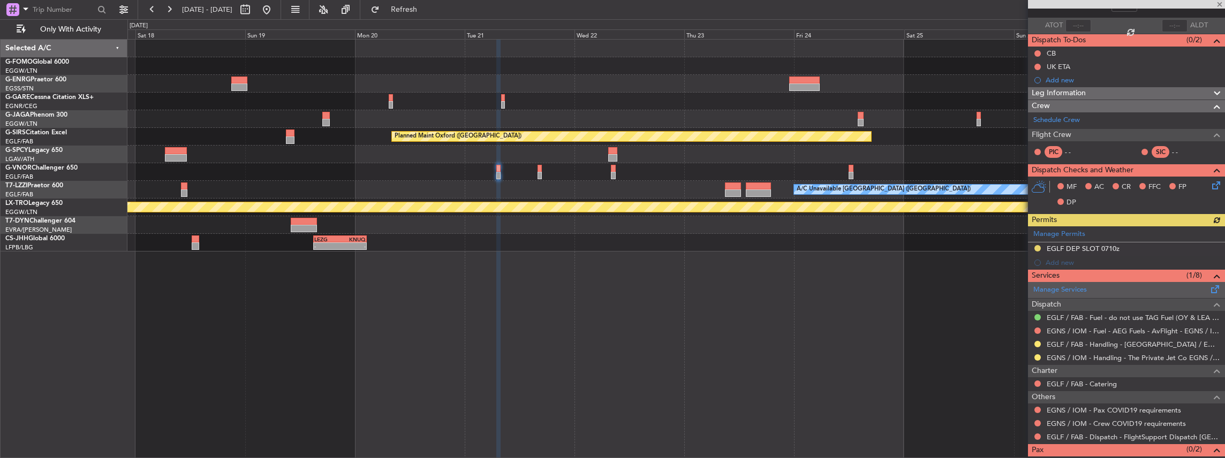
scroll to position [71, 0]
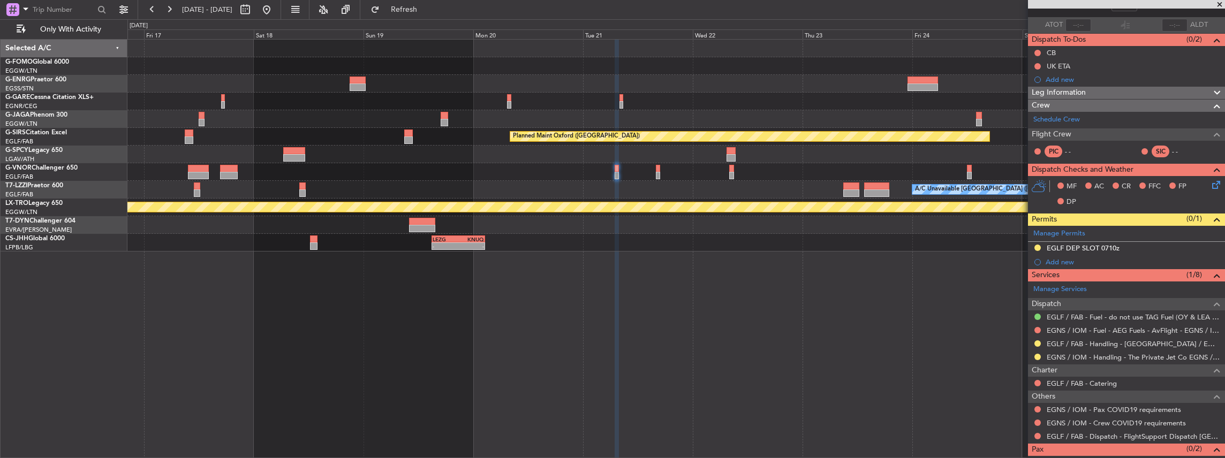
click at [747, 250] on div "Planned Maint Oxford (Kidlington) A/C Unavailable London (Luton) Planned Maint …" at bounding box center [676, 146] width 1098 height 212
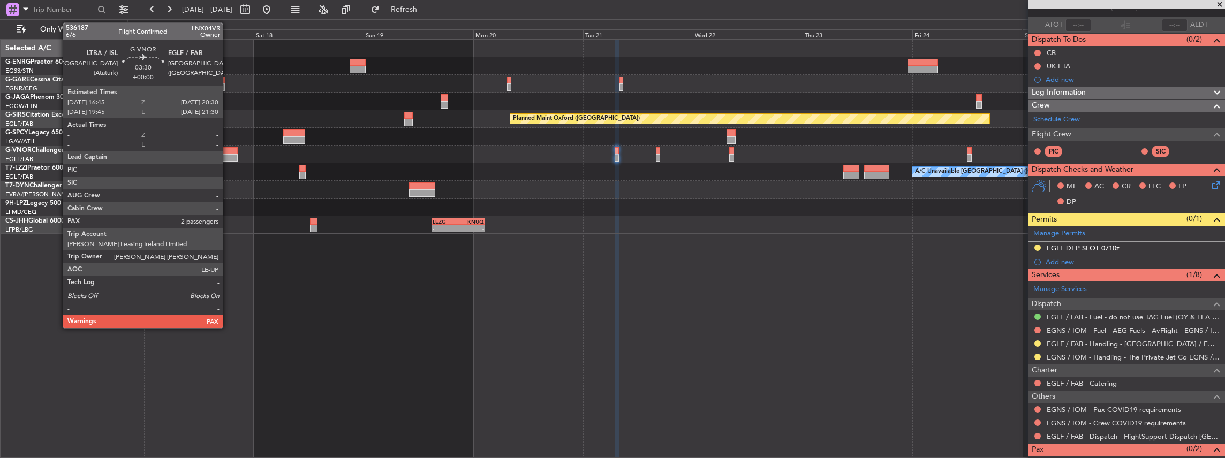
click at [228, 150] on div at bounding box center [229, 150] width 18 height 7
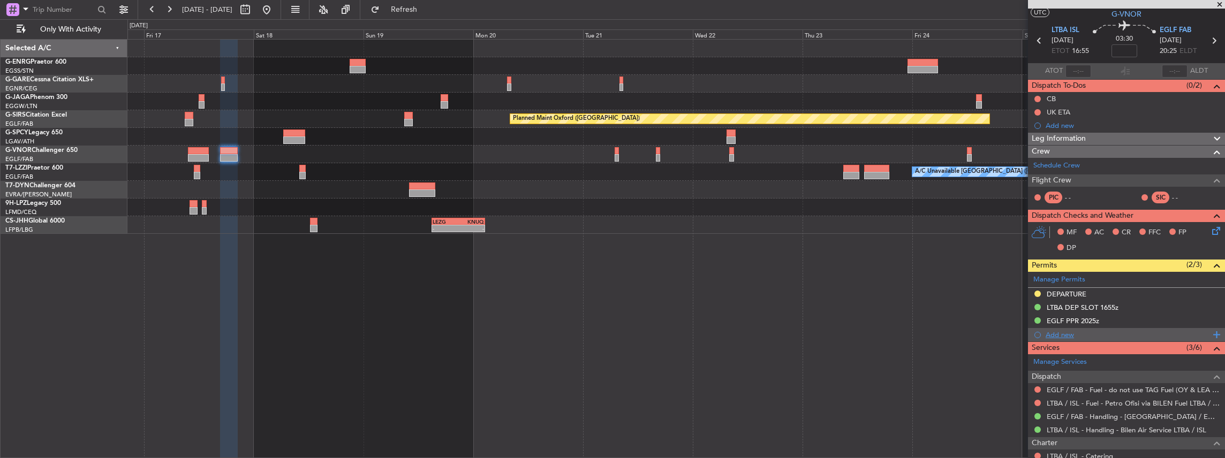
scroll to position [35, 0]
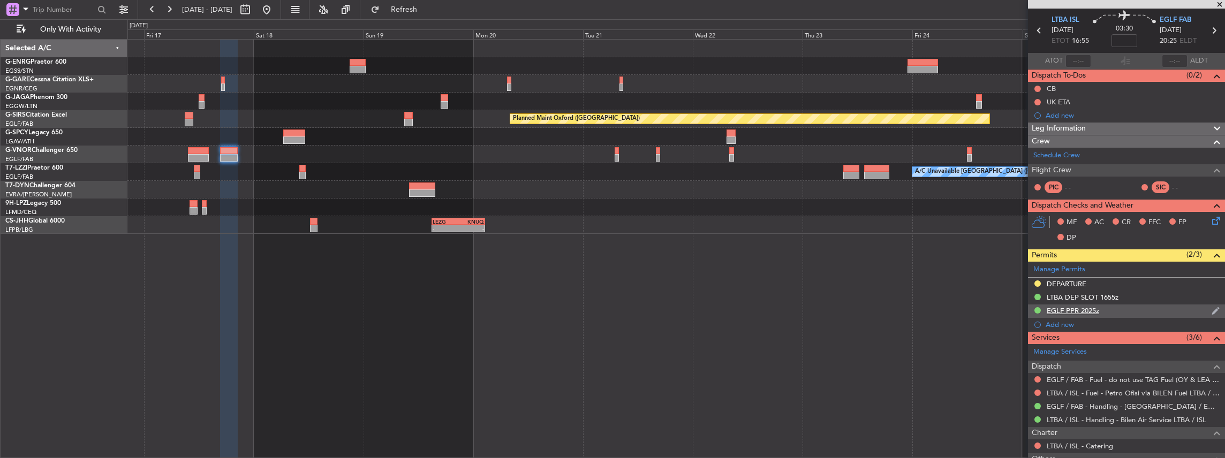
click at [1131, 315] on div "EGLF PPR 2025z" at bounding box center [1126, 311] width 197 height 13
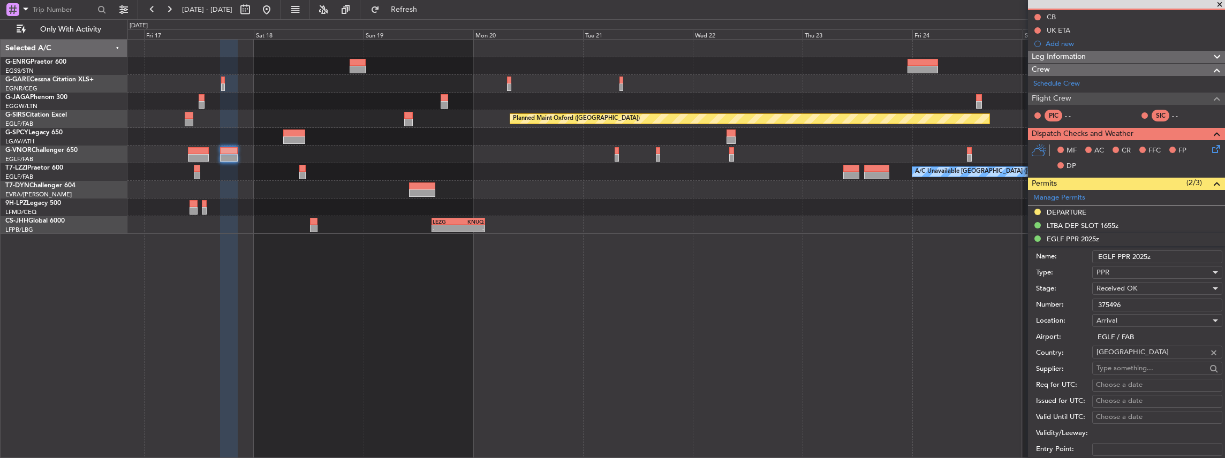
scroll to position [71, 0]
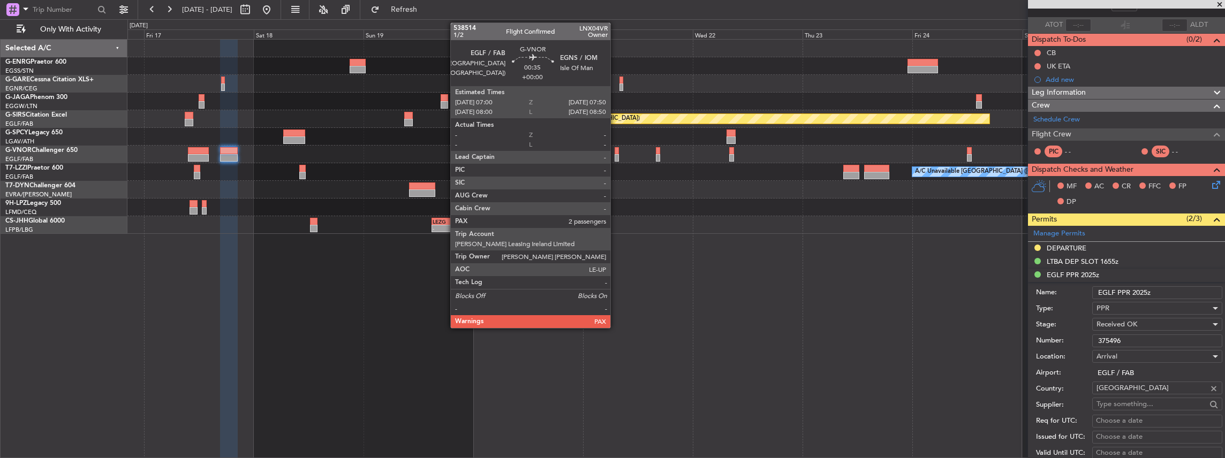
click at [616, 151] on div at bounding box center [617, 150] width 4 height 7
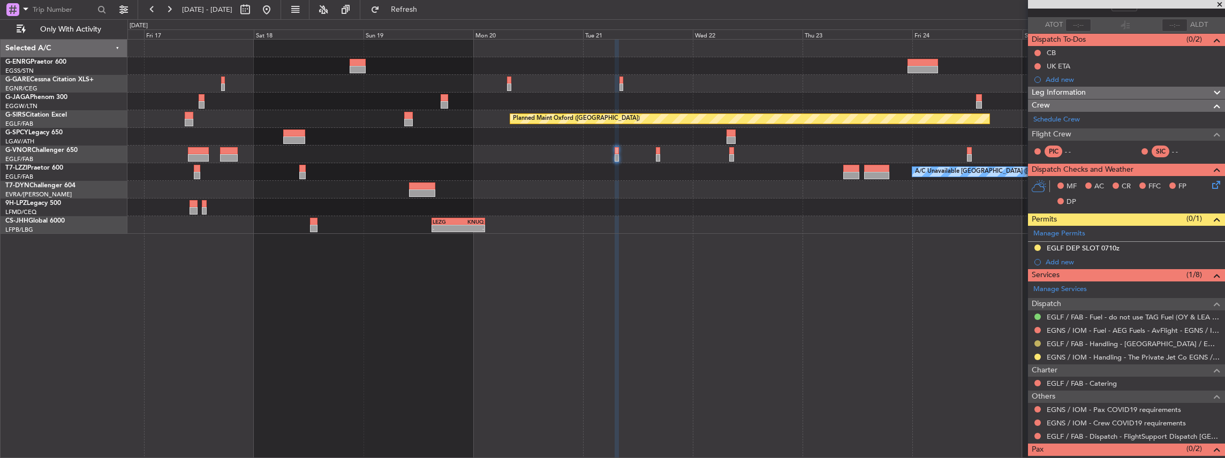
click at [1038, 341] on button at bounding box center [1038, 344] width 6 height 6
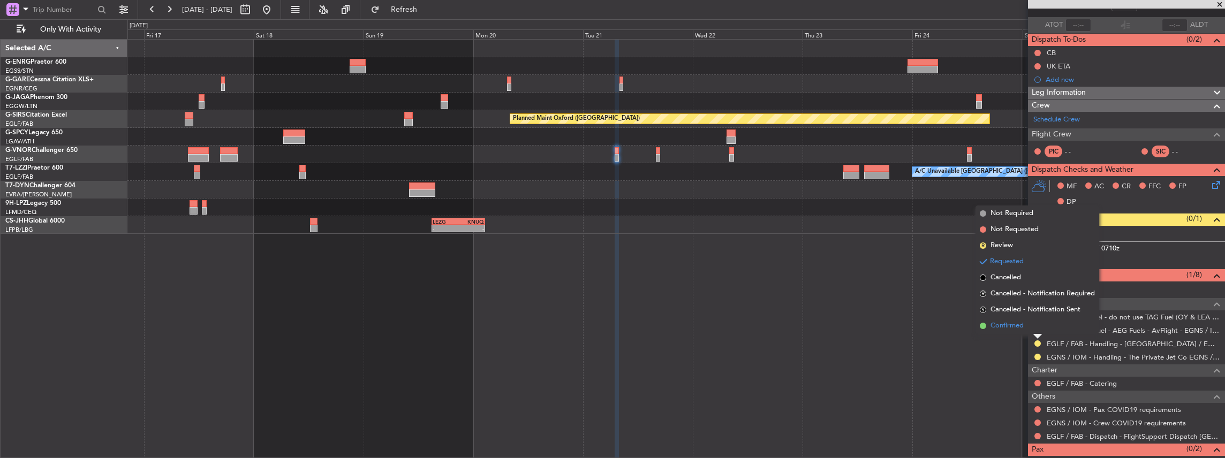
click at [1016, 326] on span "Confirmed" at bounding box center [1007, 326] width 33 height 11
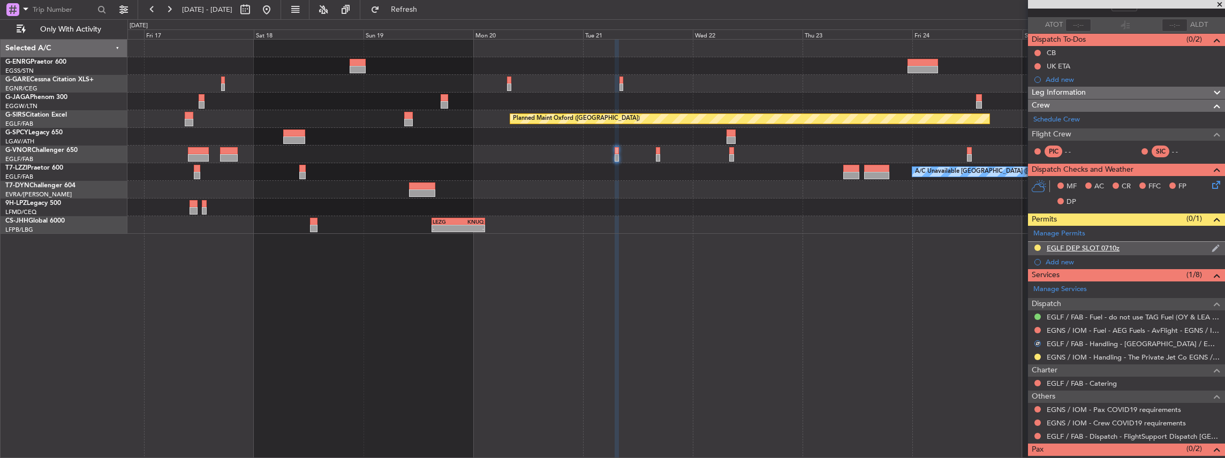
click at [1156, 245] on div "EGLF DEP SLOT 0710z" at bounding box center [1126, 248] width 197 height 13
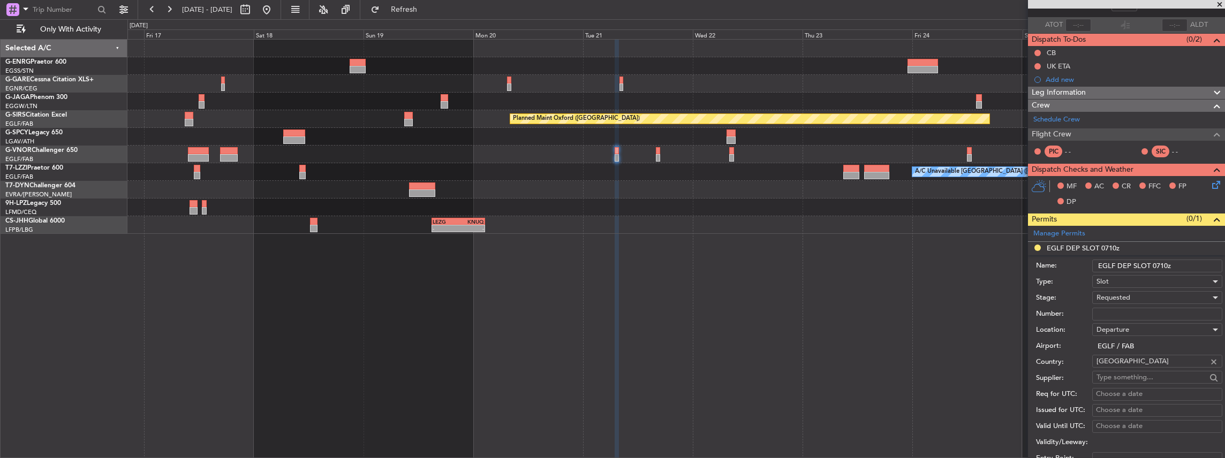
click at [1121, 310] on input "Number:" at bounding box center [1157, 314] width 130 height 13
paste input "378319"
type input "378319"
click at [1142, 293] on div "Requested" at bounding box center [1154, 298] width 114 height 16
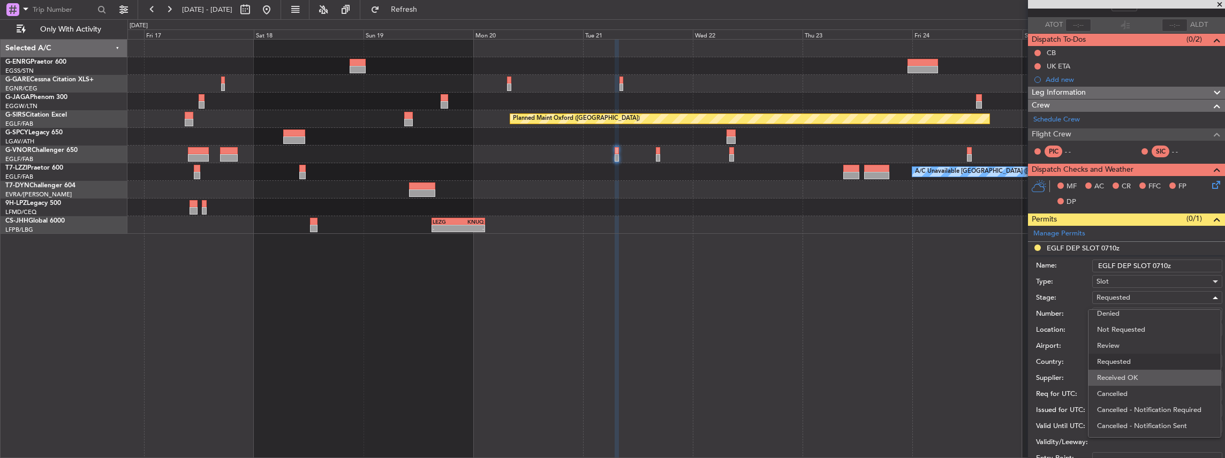
click at [1142, 372] on span "Received OK" at bounding box center [1155, 378] width 116 height 16
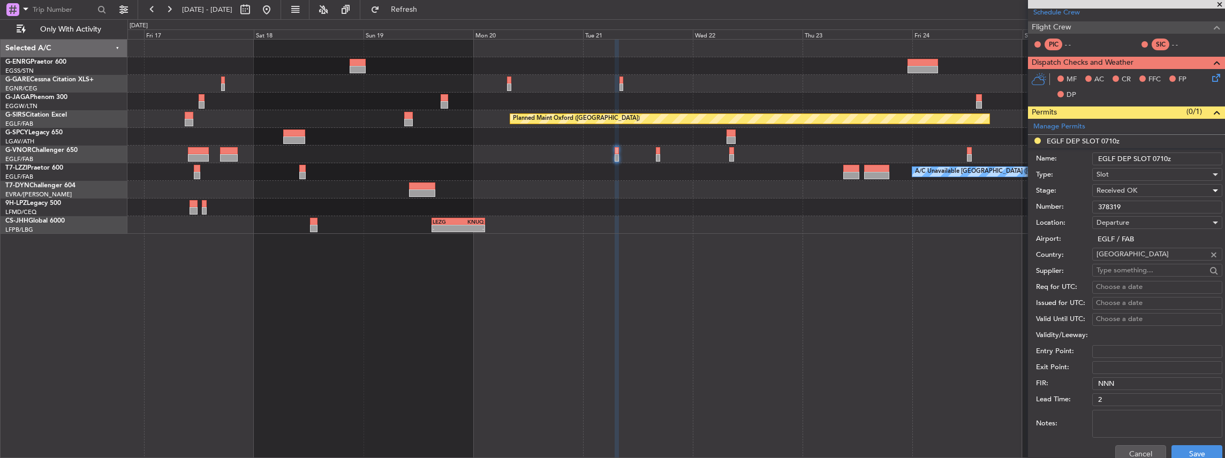
scroll to position [285, 0]
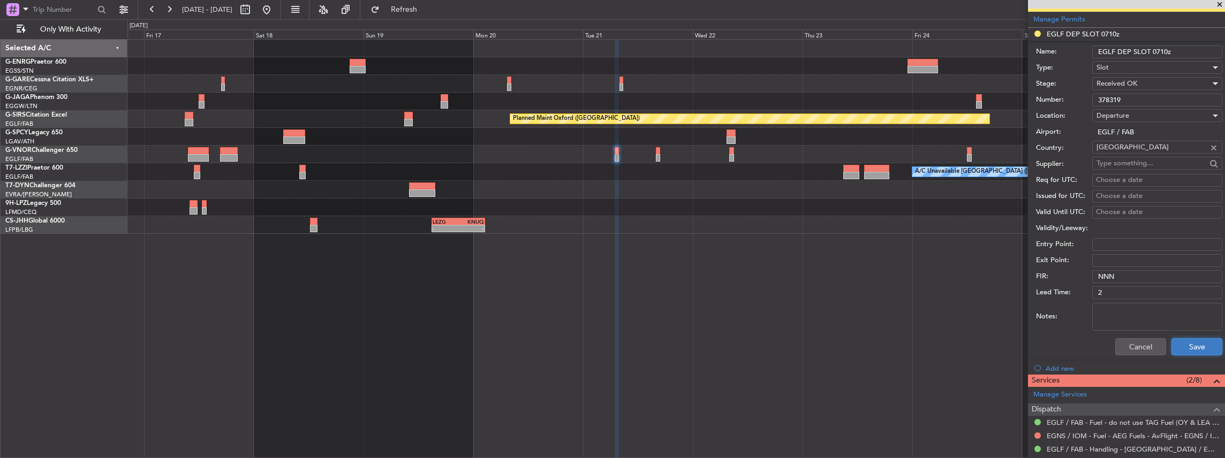
click at [1183, 348] on button "Save" at bounding box center [1197, 346] width 51 height 17
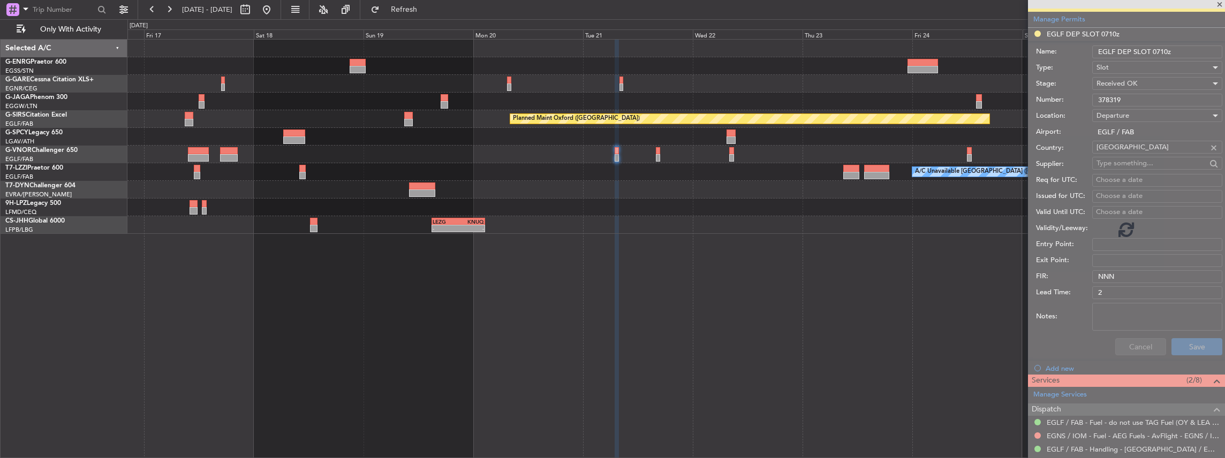
scroll to position [97, 0]
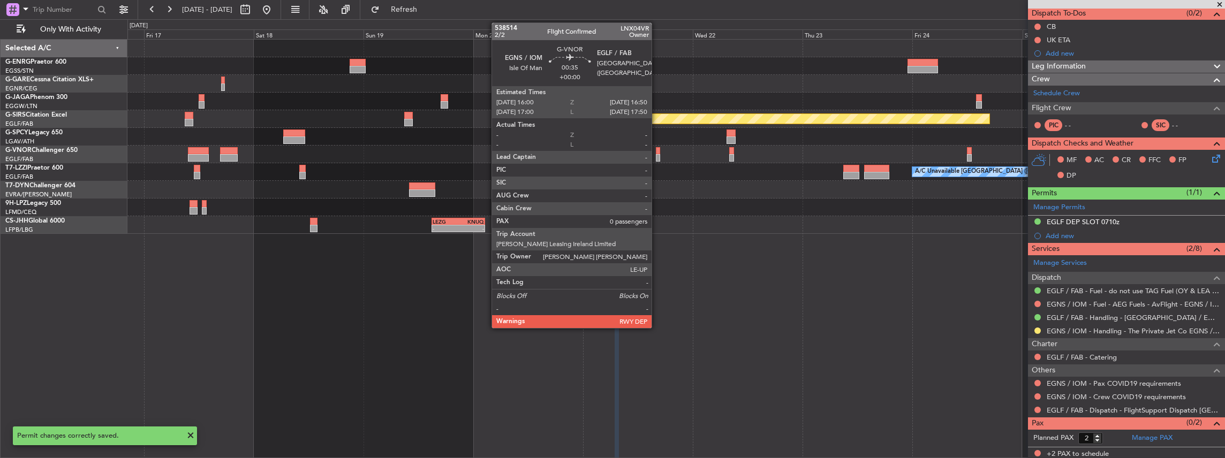
click at [657, 157] on div at bounding box center [658, 157] width 4 height 7
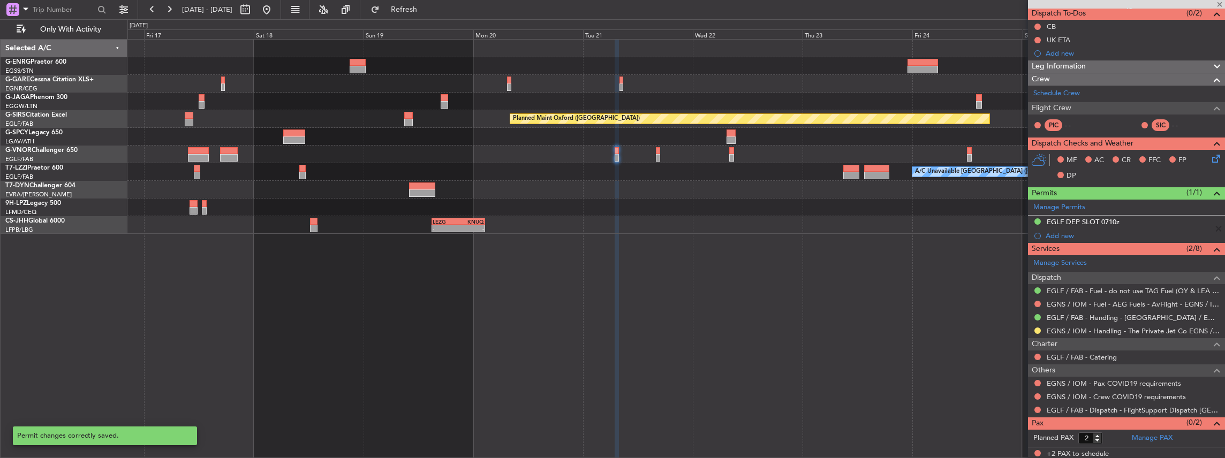
type input "0"
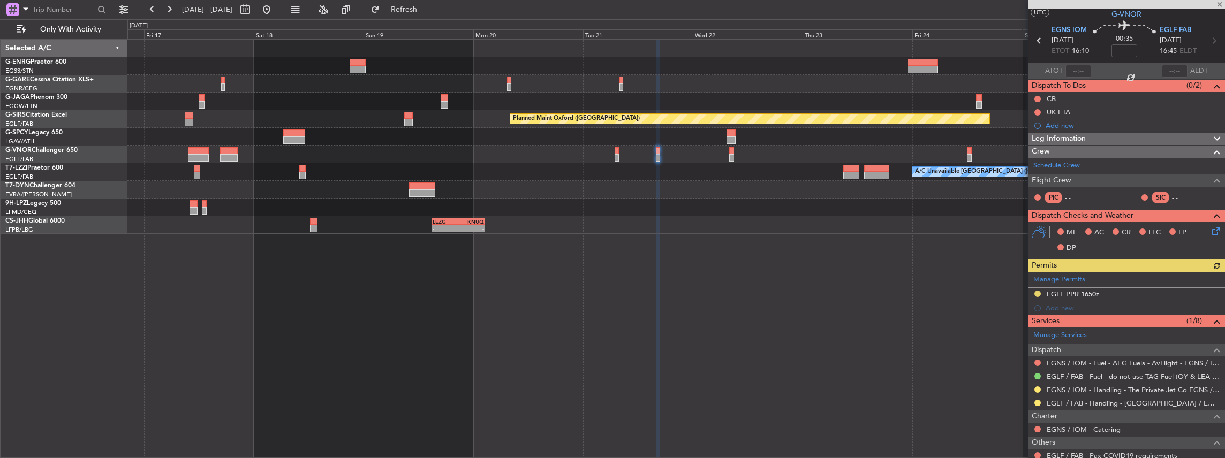
scroll to position [35, 0]
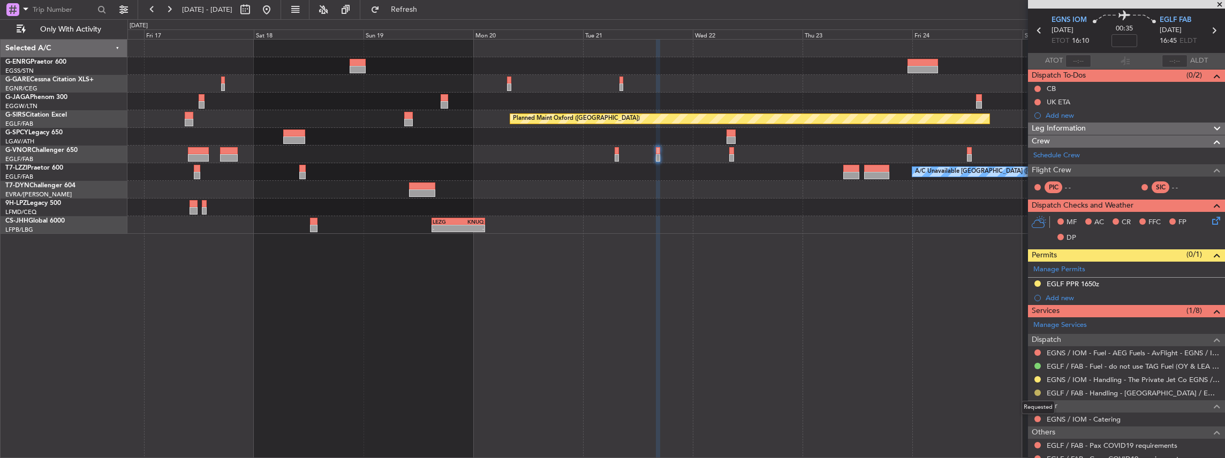
click at [1036, 391] on button at bounding box center [1038, 393] width 6 height 6
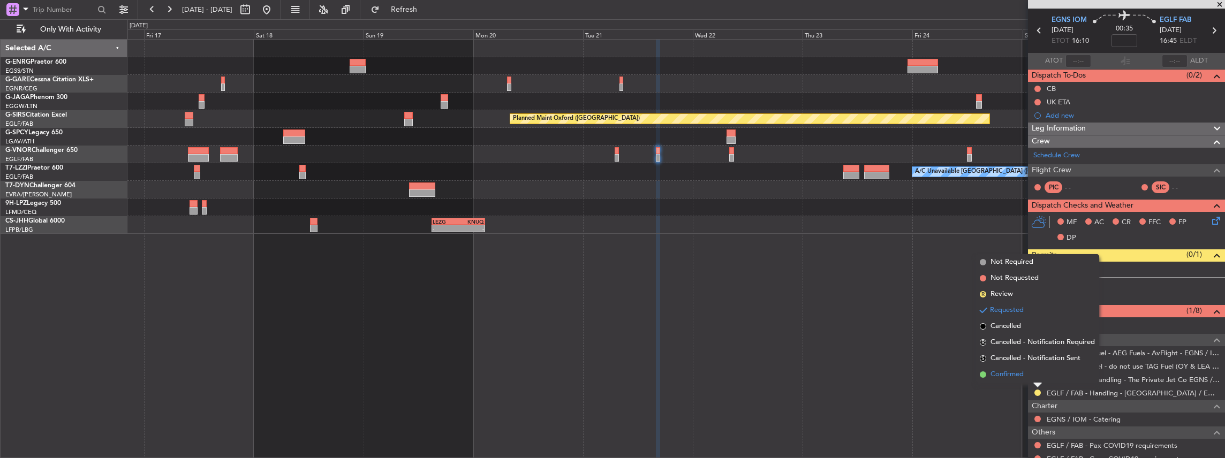
click at [1008, 372] on span "Confirmed" at bounding box center [1007, 374] width 33 height 11
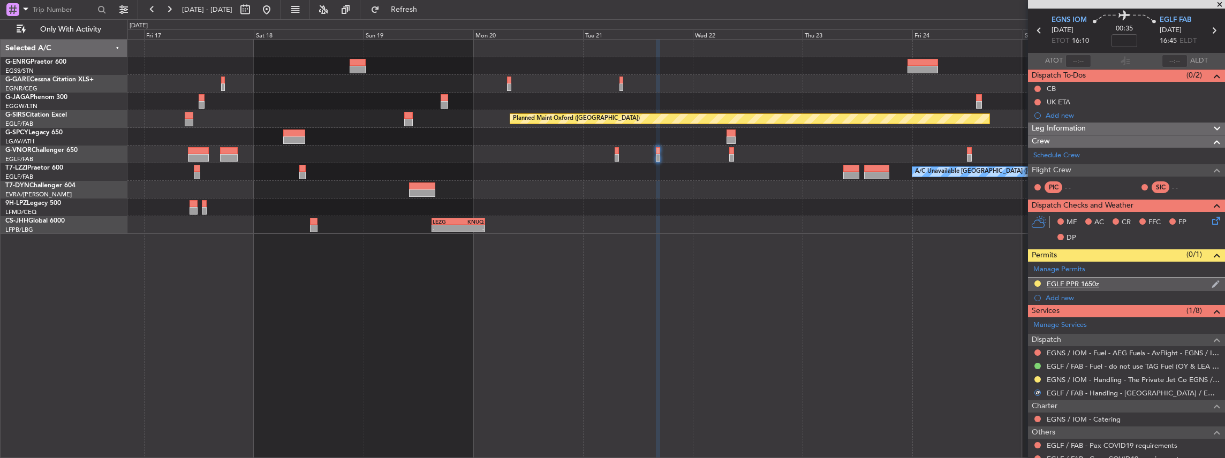
click at [1135, 282] on div "EGLF PPR 1650z" at bounding box center [1126, 284] width 197 height 13
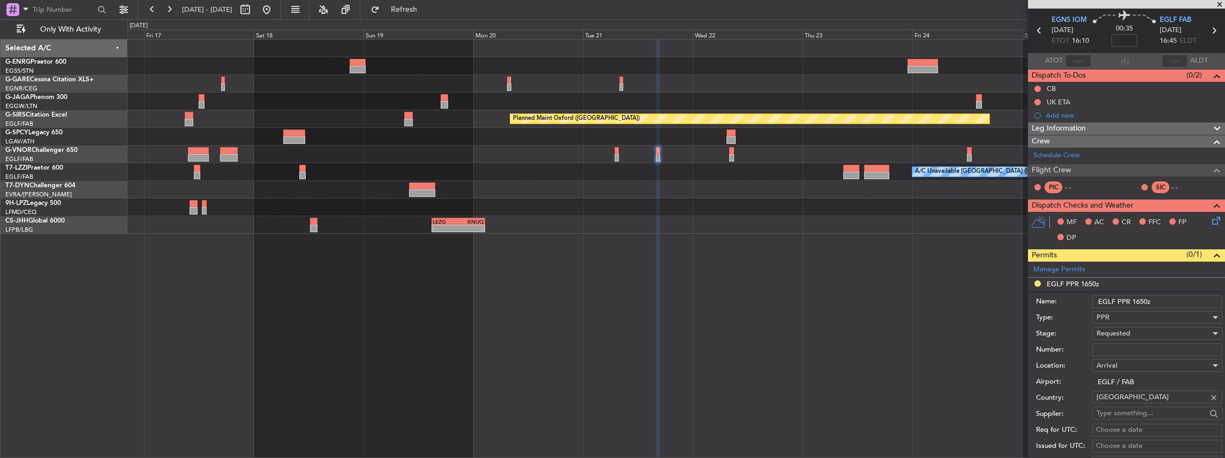
click at [1136, 332] on div "Requested" at bounding box center [1154, 334] width 114 height 16
drag, startPoint x: 1126, startPoint y: 422, endPoint x: 1126, endPoint y: 381, distance: 41.2
click at [1126, 422] on span "Received OK" at bounding box center [1155, 418] width 116 height 16
click at [1127, 348] on input "Number:" at bounding box center [1157, 350] width 130 height 13
click at [1108, 345] on input "Number:" at bounding box center [1157, 350] width 130 height 13
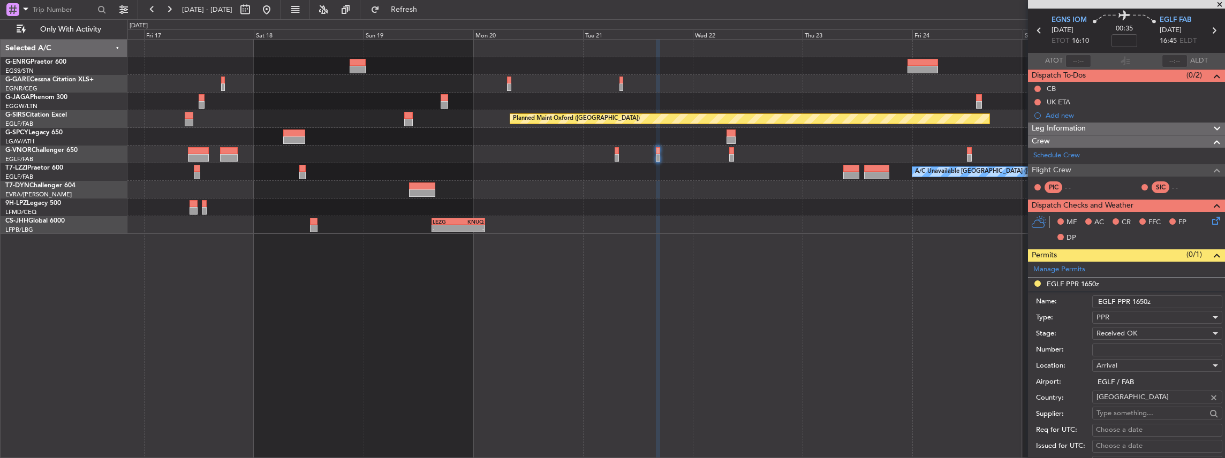
paste input "378320"
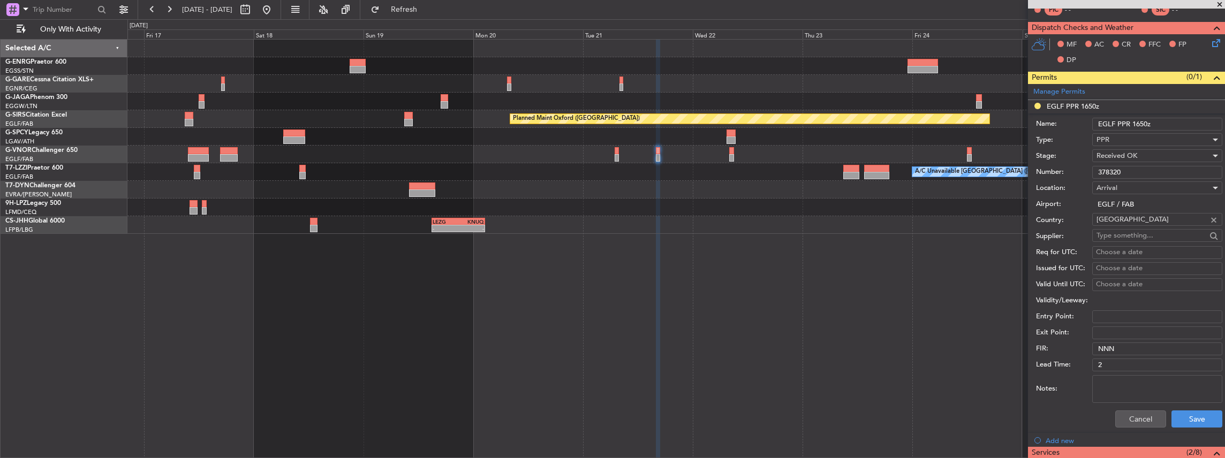
scroll to position [214, 0]
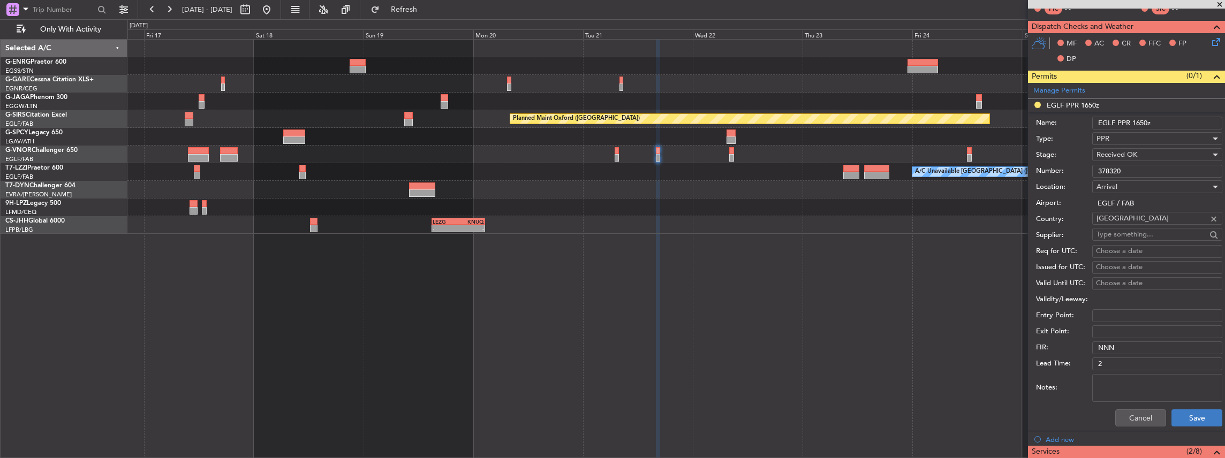
type input "378320"
click at [1190, 416] on button "Save" at bounding box center [1197, 418] width 51 height 17
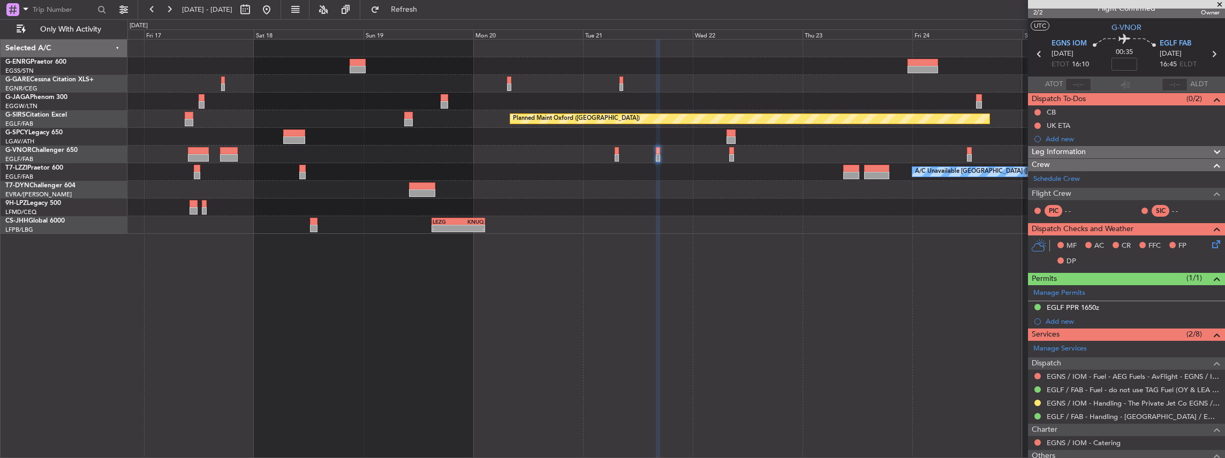
scroll to position [48, 0]
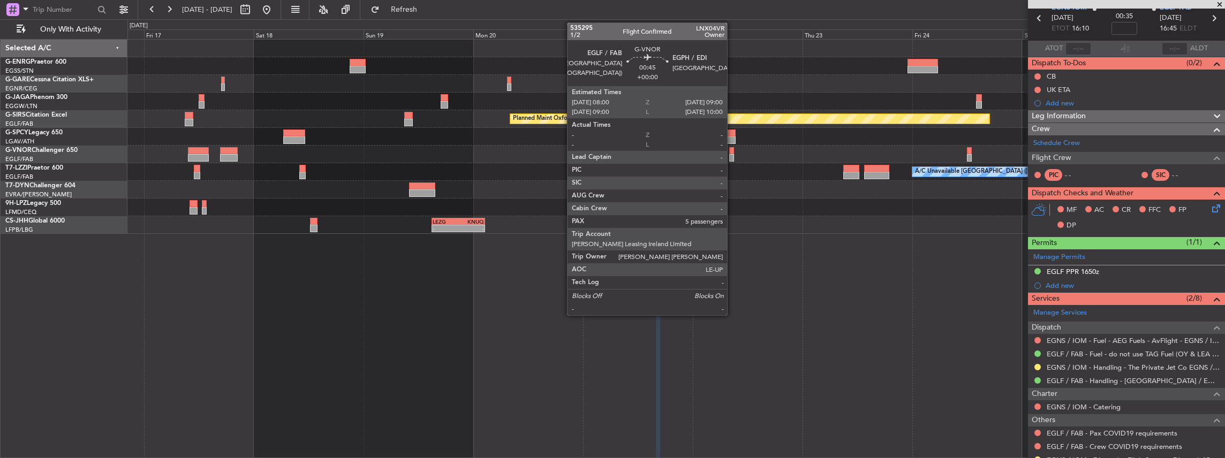
click at [733, 154] on div at bounding box center [731, 157] width 5 height 7
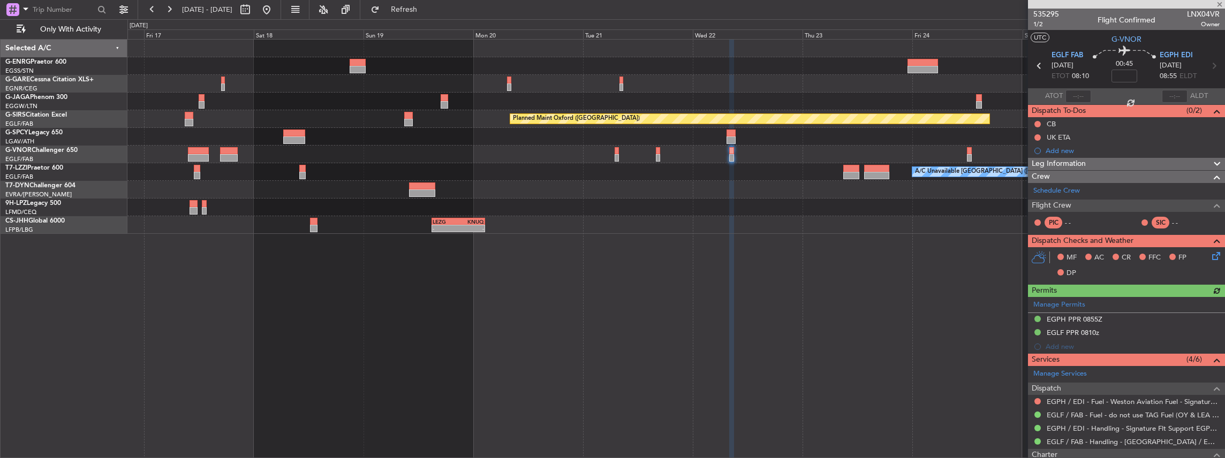
scroll to position [35, 0]
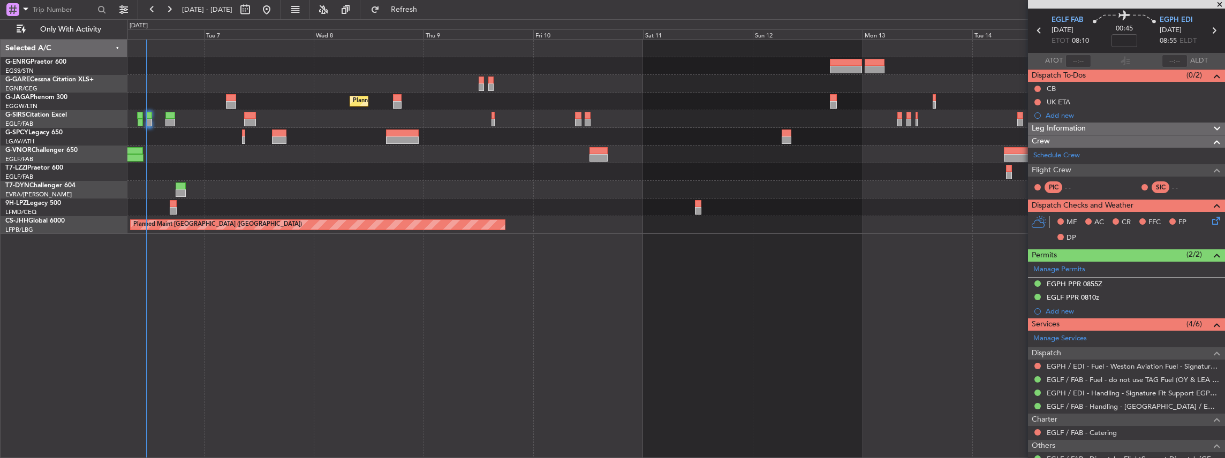
click at [1225, 293] on html "16 Oct 2025 - 26 Oct 2025 Refresh Quick Links Only With Activity Planned Maint …" at bounding box center [612, 229] width 1225 height 458
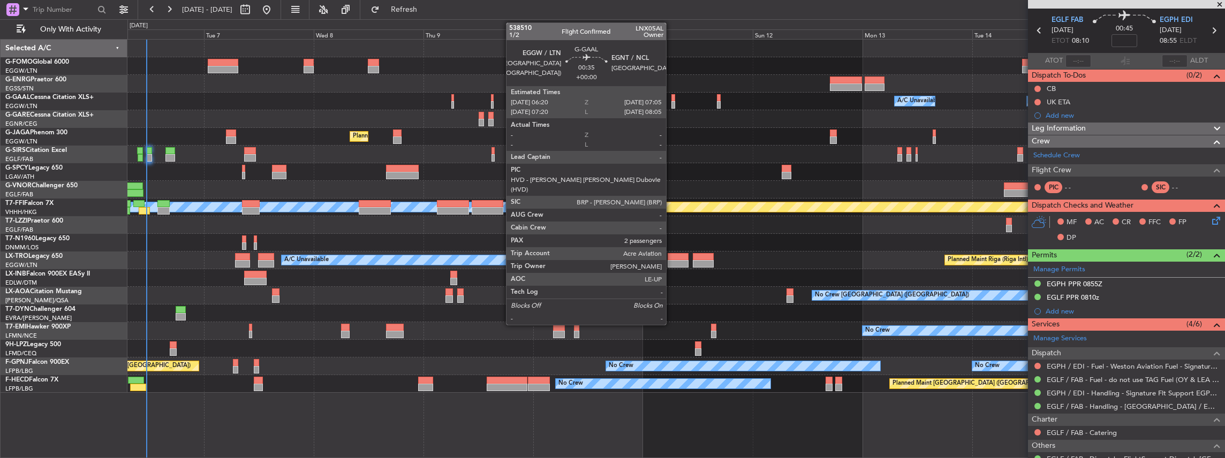
click at [672, 104] on div at bounding box center [674, 104] width 4 height 7
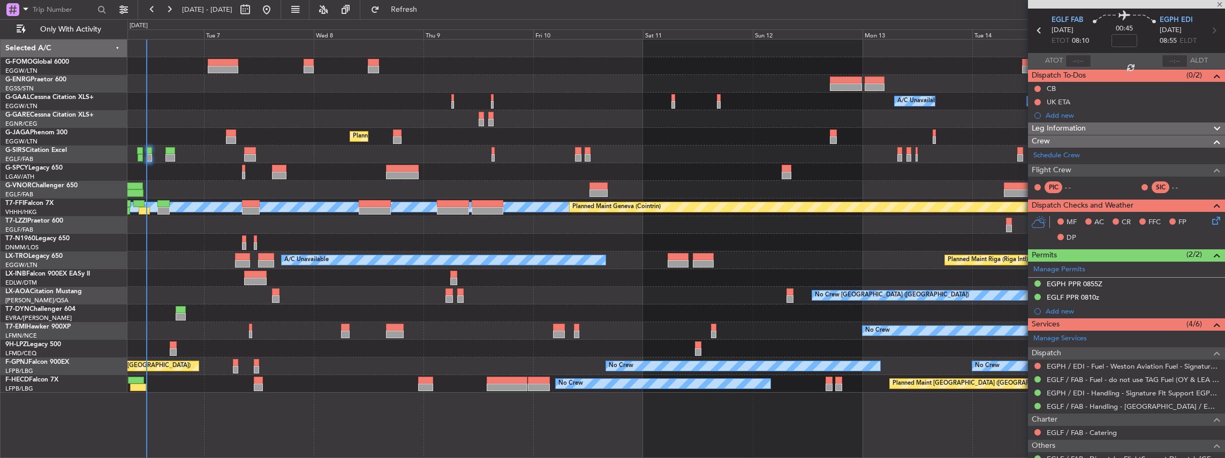
type input "2"
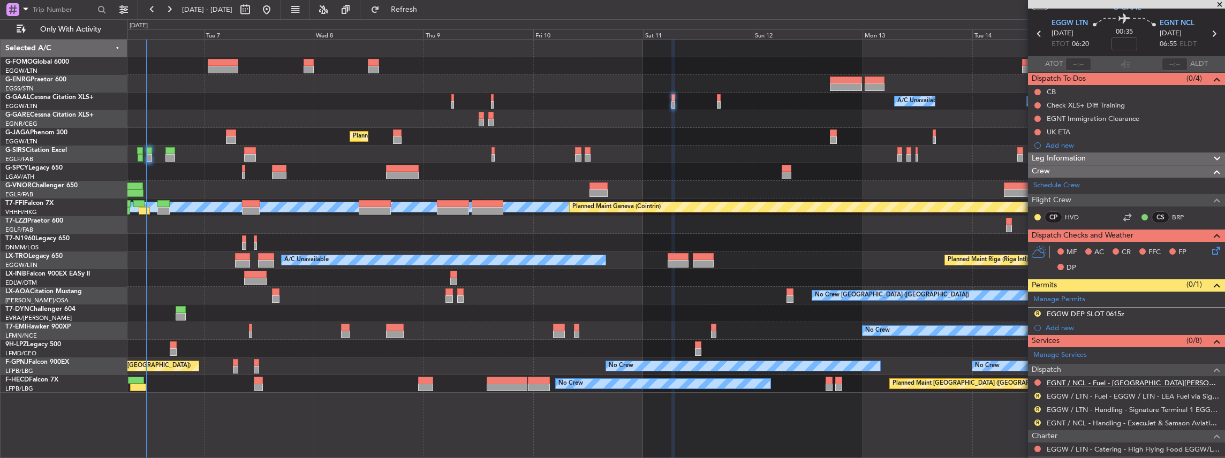
scroll to position [71, 0]
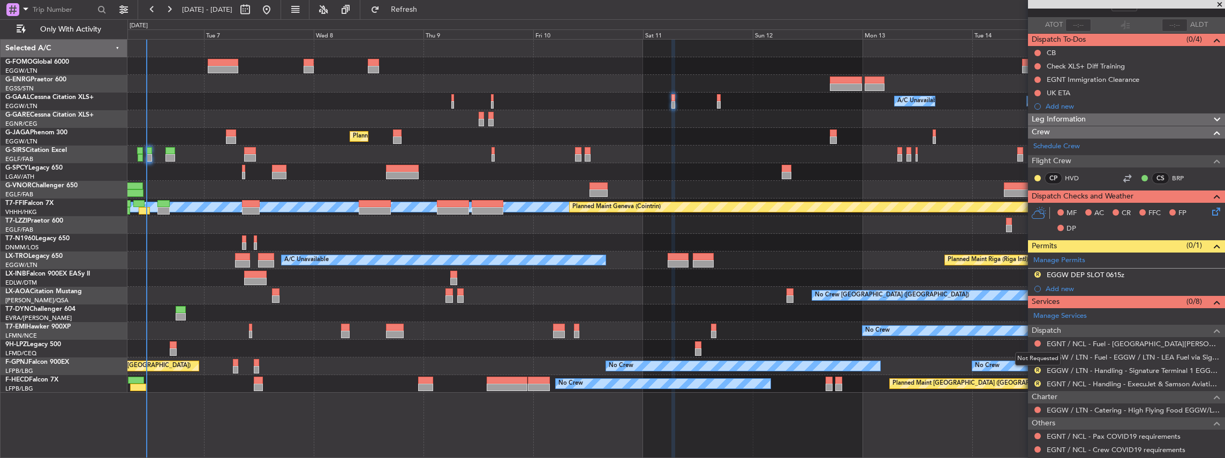
click at [1037, 353] on div "Not Requested" at bounding box center [1038, 358] width 46 height 13
click at [1039, 355] on button "R" at bounding box center [1038, 357] width 6 height 6
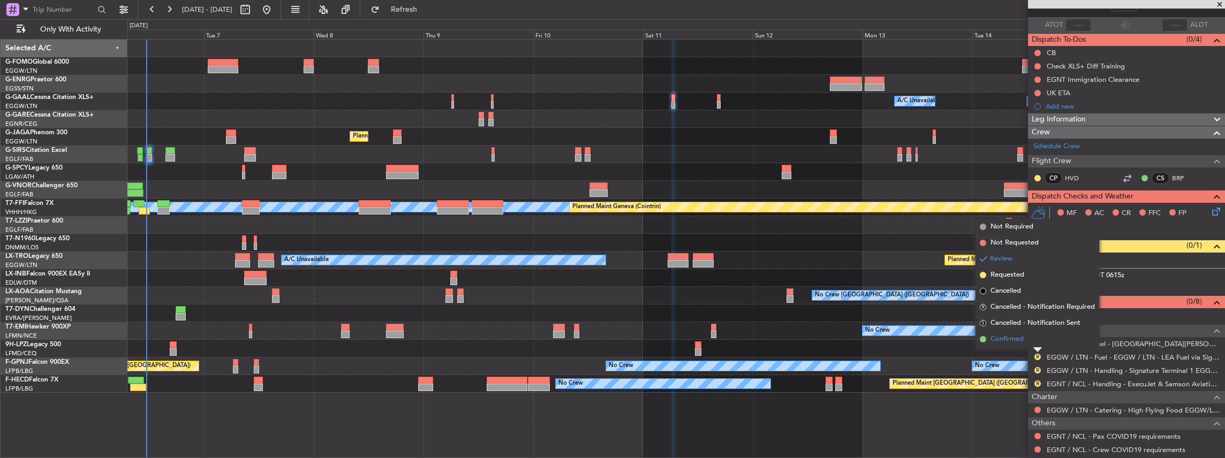
click at [1001, 342] on span "Confirmed" at bounding box center [1007, 339] width 33 height 11
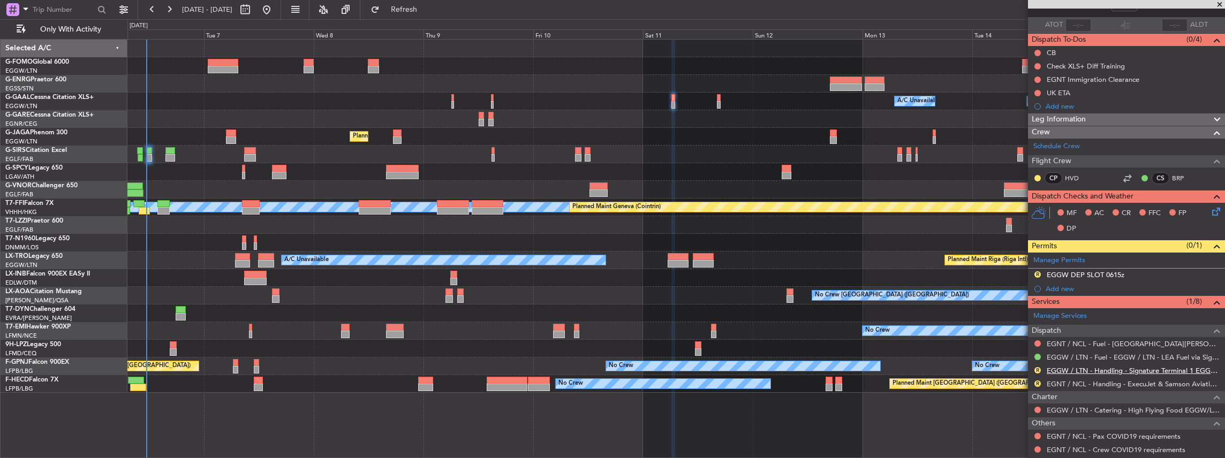
click at [1103, 366] on link "EGGW / LTN - Handling - Signature Terminal 1 EGGW / LTN" at bounding box center [1133, 370] width 173 height 9
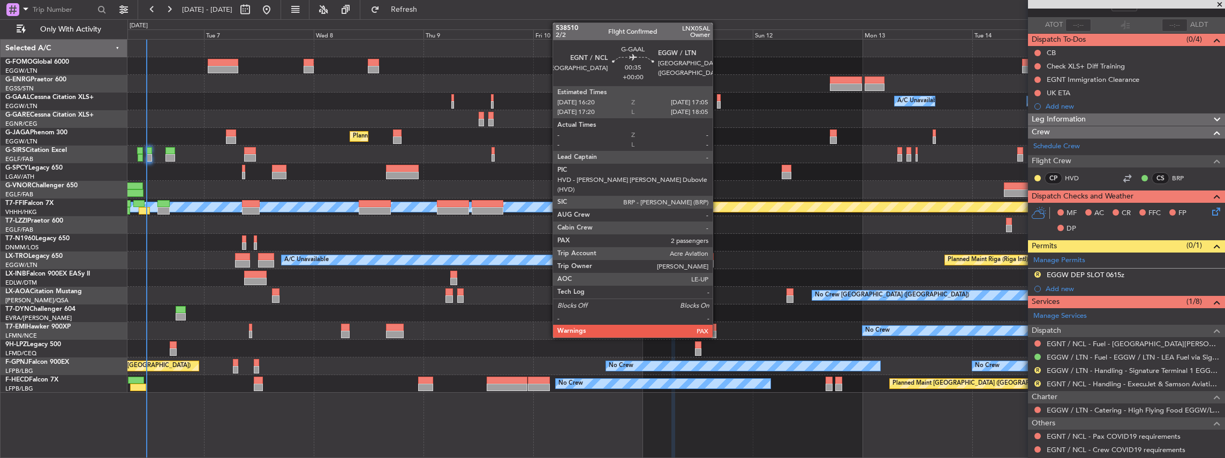
click at [718, 101] on div at bounding box center [719, 104] width 4 height 7
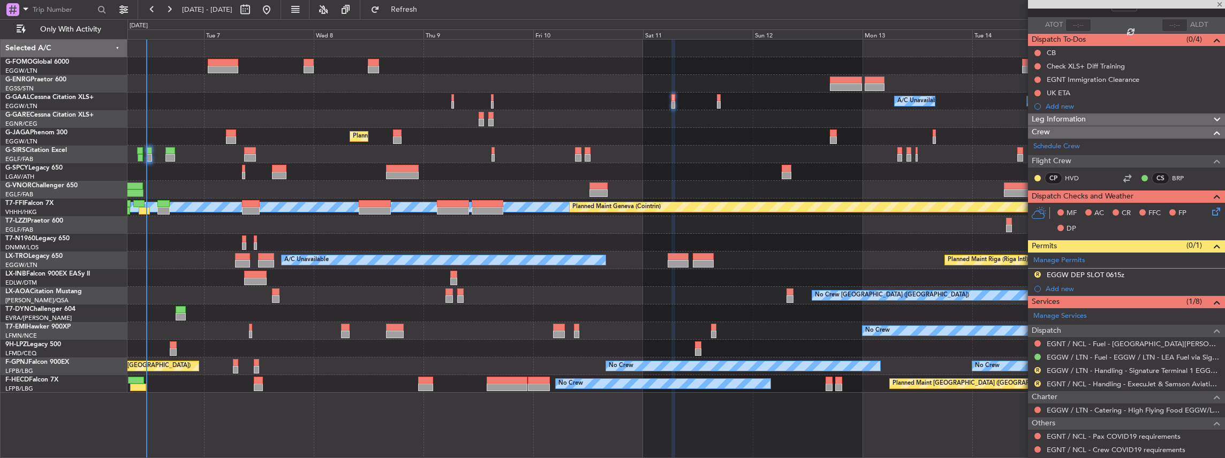
scroll to position [0, 0]
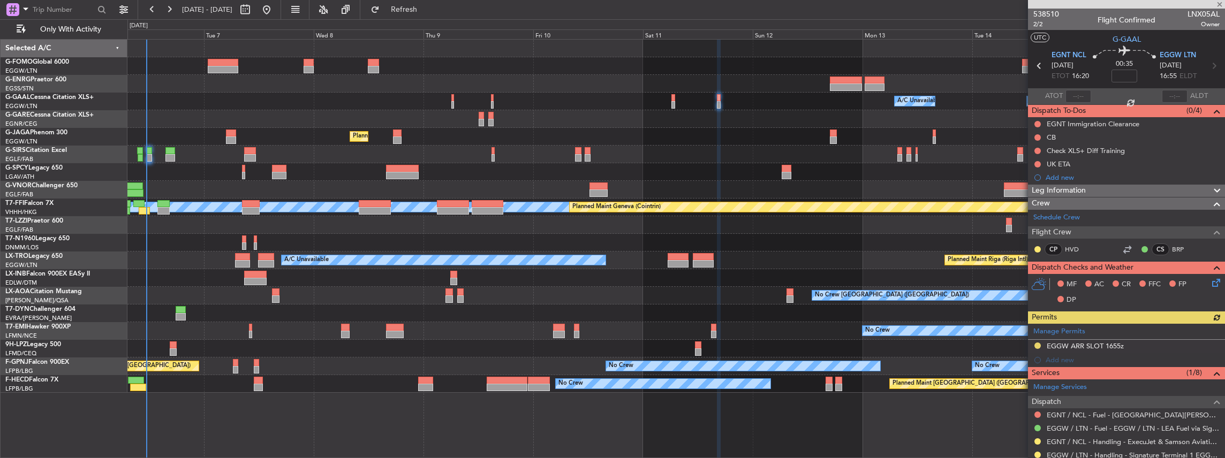
scroll to position [35, 0]
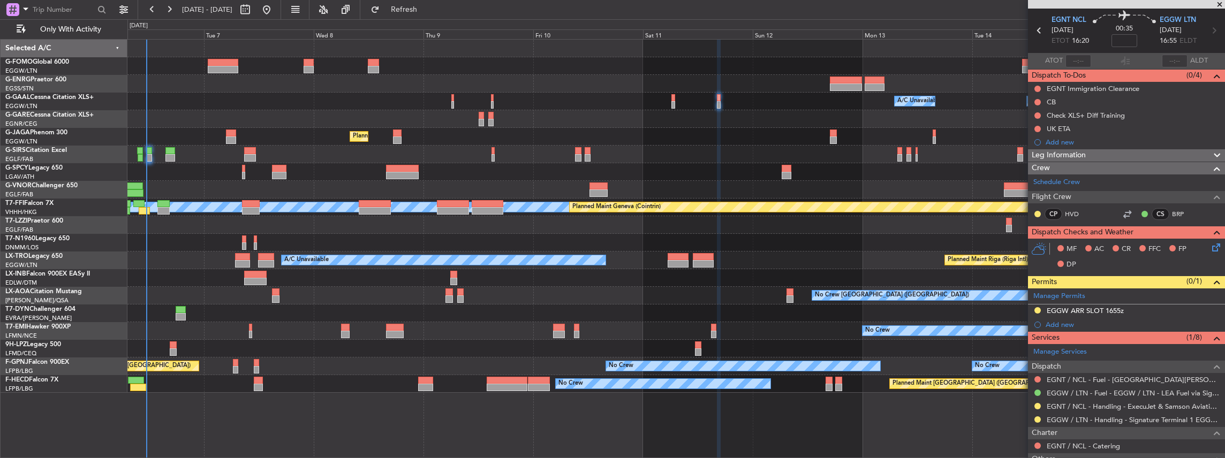
click at [670, 105] on div "Owner Owner A/C Unavailable A/C Unavailable Owner" at bounding box center [676, 102] width 1098 height 18
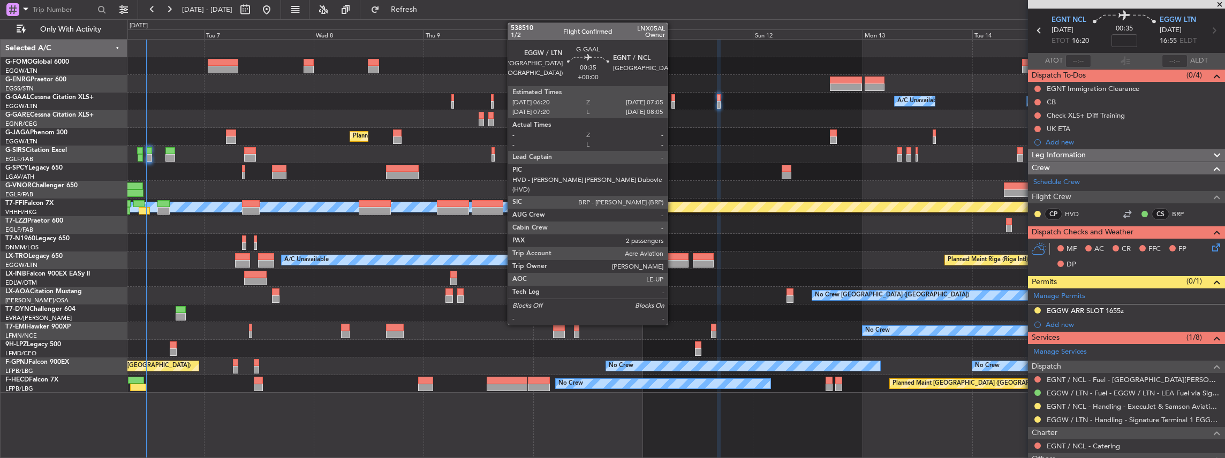
click at [673, 106] on div at bounding box center [674, 104] width 4 height 7
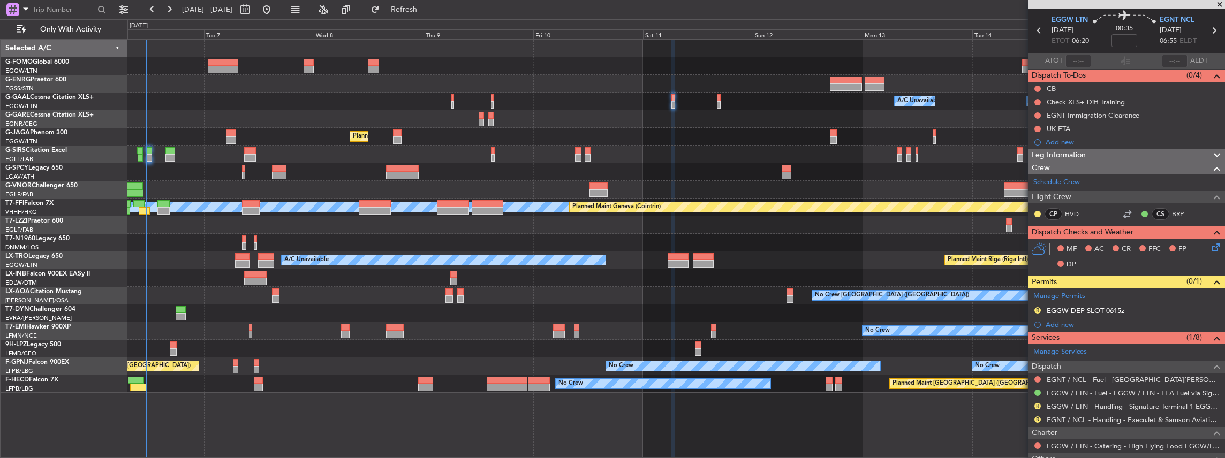
scroll to position [0, 0]
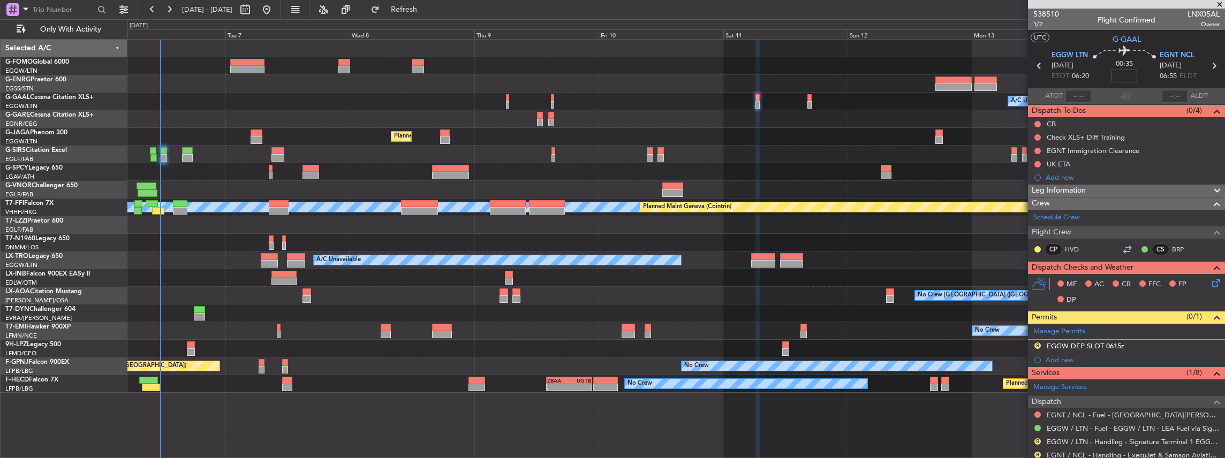
click at [931, 316] on div at bounding box center [676, 314] width 1098 height 18
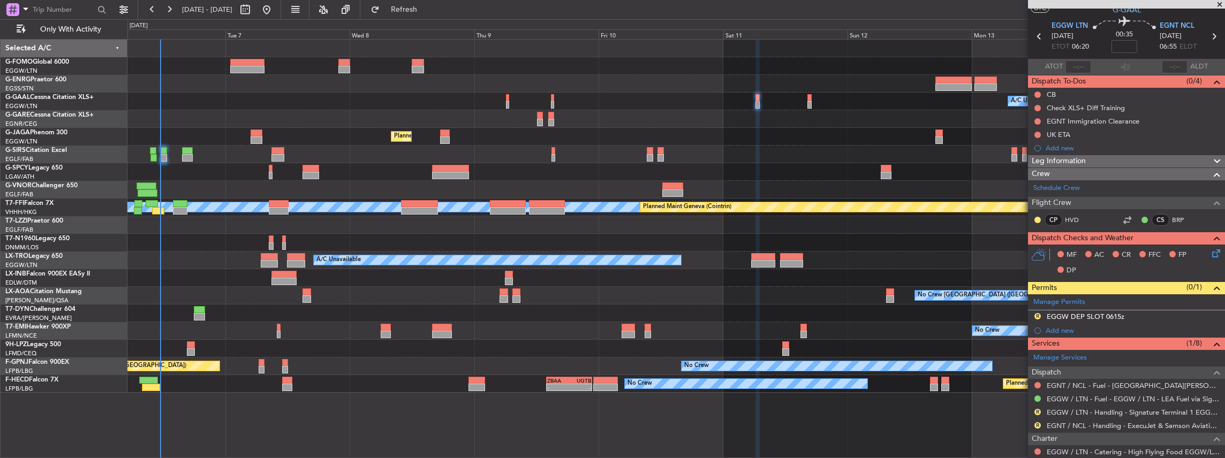
scroll to position [35, 0]
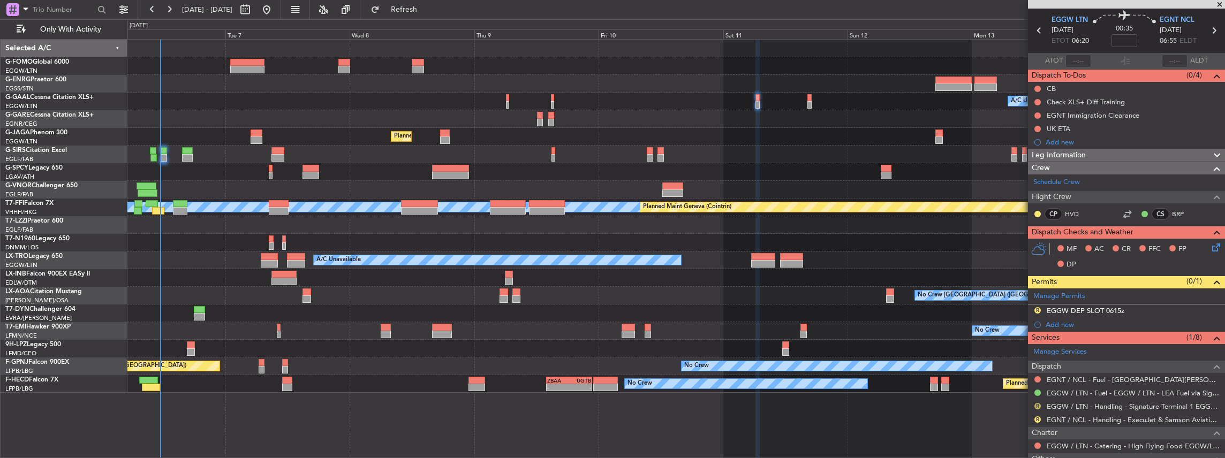
click at [1035, 404] on button "R" at bounding box center [1038, 406] width 6 height 6
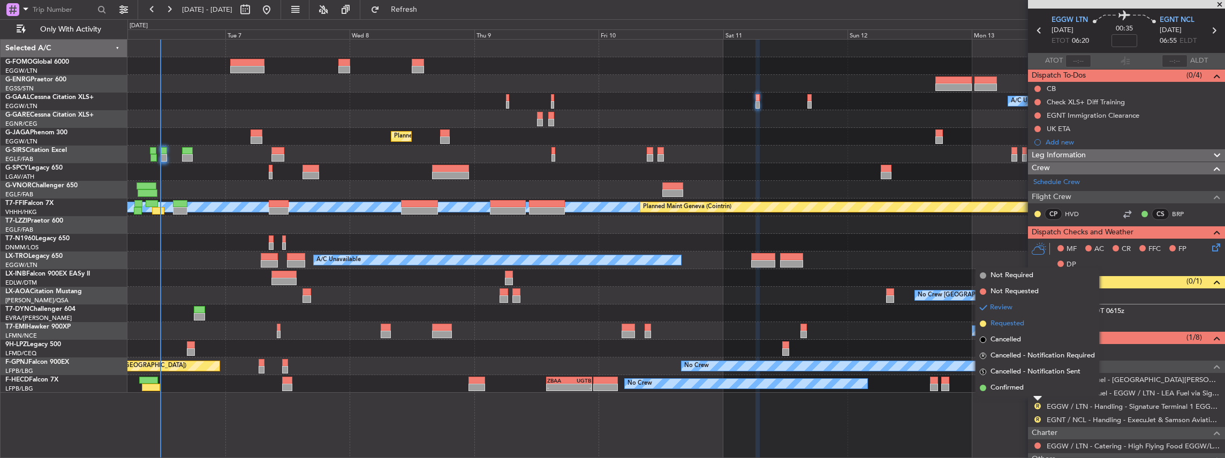
click at [1011, 326] on span "Requested" at bounding box center [1008, 324] width 34 height 11
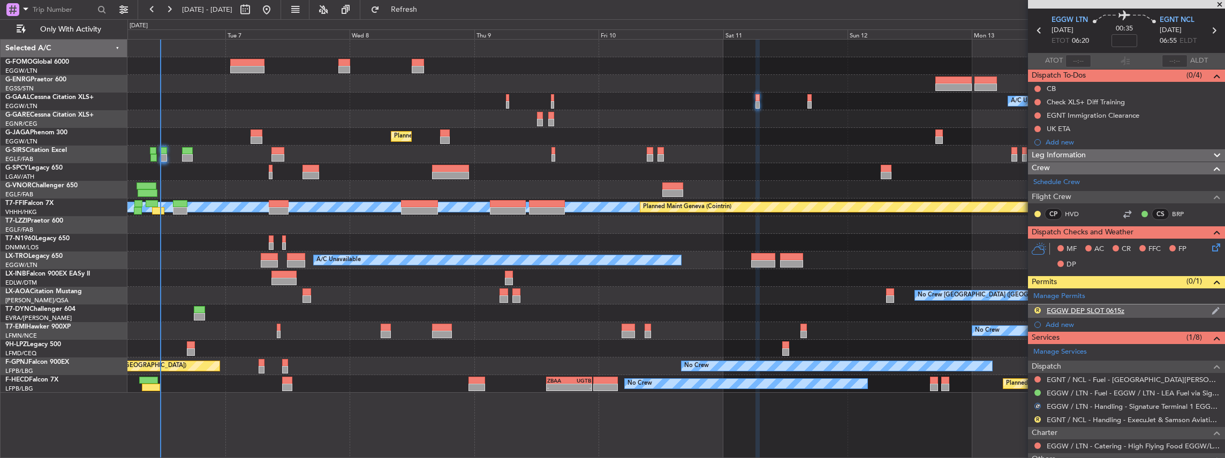
click at [1140, 314] on div "R EGGW DEP SLOT 0615z" at bounding box center [1126, 311] width 197 height 13
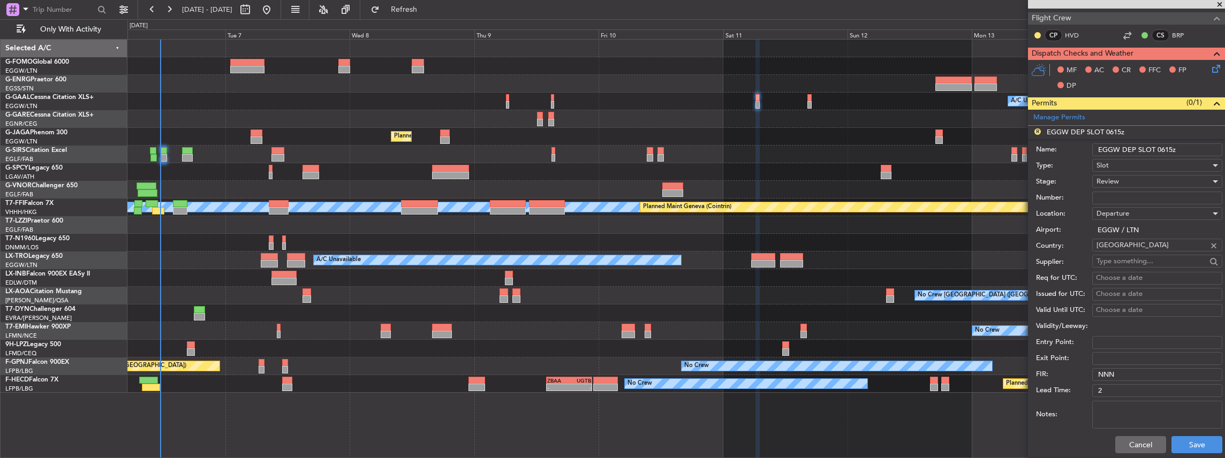
scroll to position [178, 0]
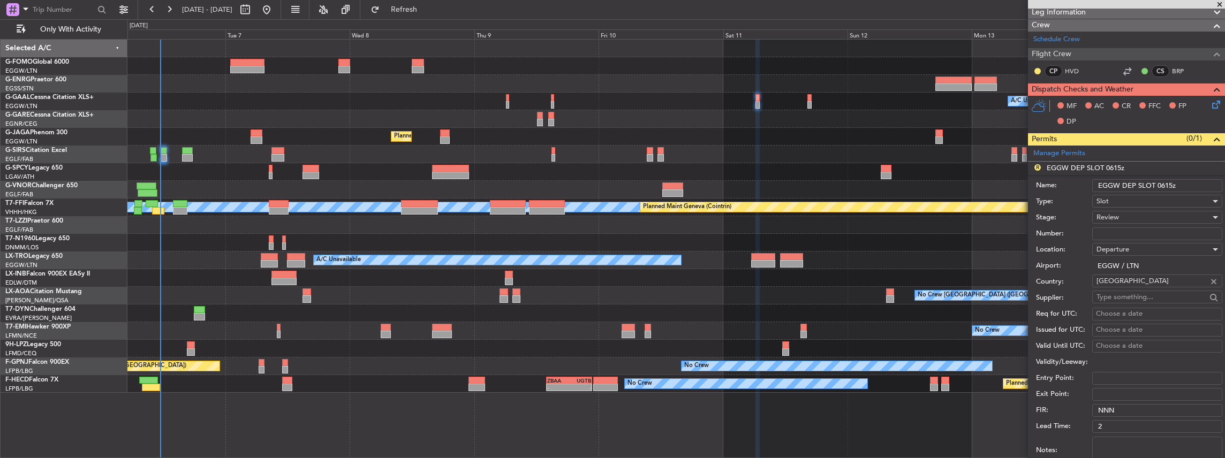
click at [1119, 218] on div "Review" at bounding box center [1154, 217] width 114 height 16
click at [1127, 289] on span "Requested" at bounding box center [1155, 286] width 116 height 16
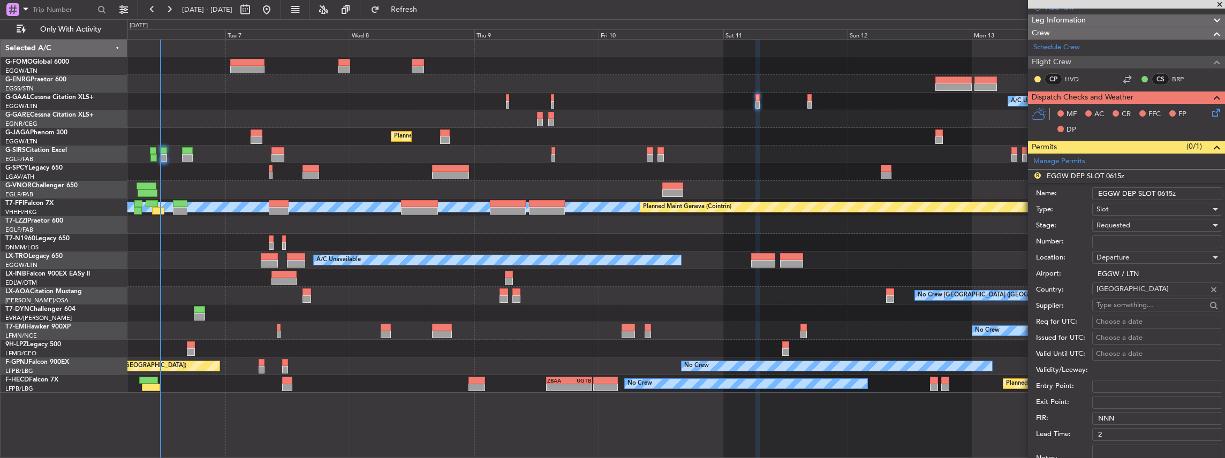
scroll to position [250, 0]
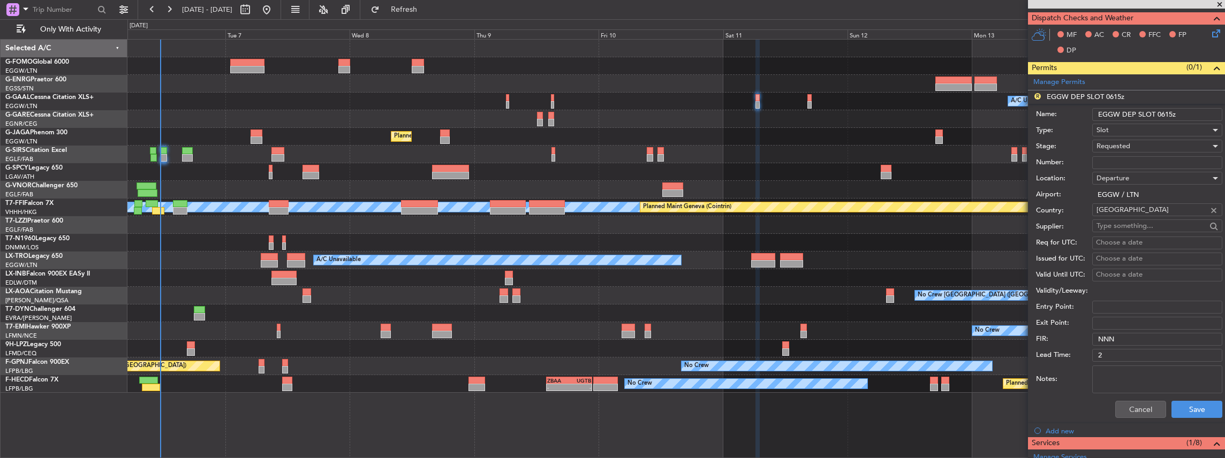
drag, startPoint x: 1109, startPoint y: 287, endPoint x: 1067, endPoint y: 327, distance: 57.6
click at [1067, 327] on div "Exit Point:" at bounding box center [1129, 323] width 186 height 16
click at [1193, 414] on button "Save" at bounding box center [1197, 409] width 51 height 17
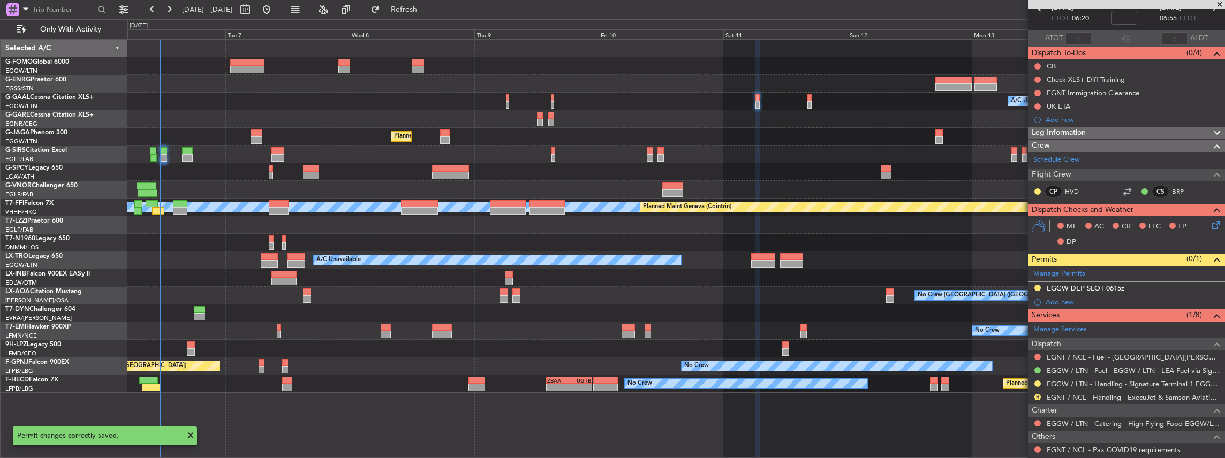
scroll to position [71, 0]
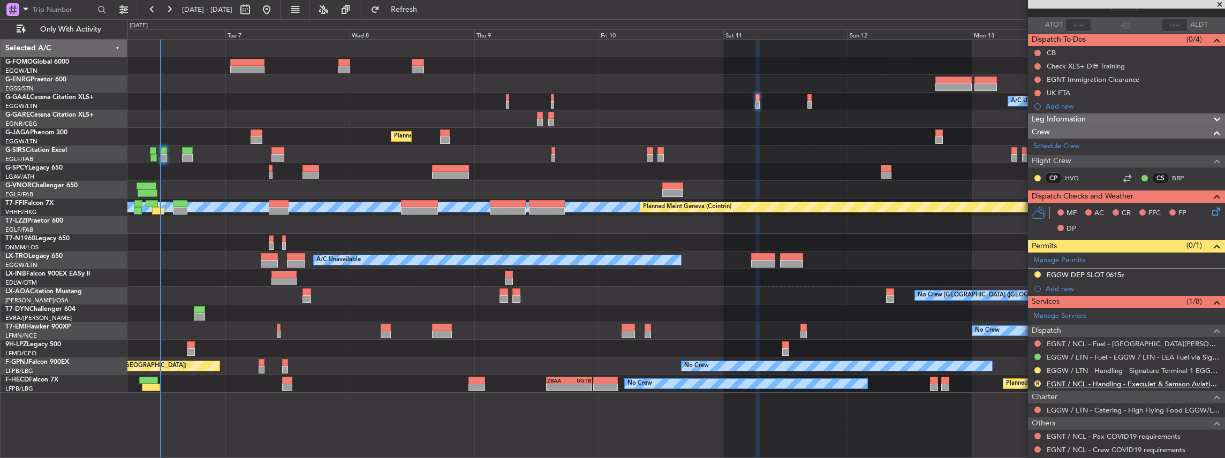
click at [1083, 380] on link "EGNT / NCL - Handling - ExecuJet & Samson Aviation Services [GEOGRAPHIC_DATA] /…" at bounding box center [1133, 384] width 173 height 9
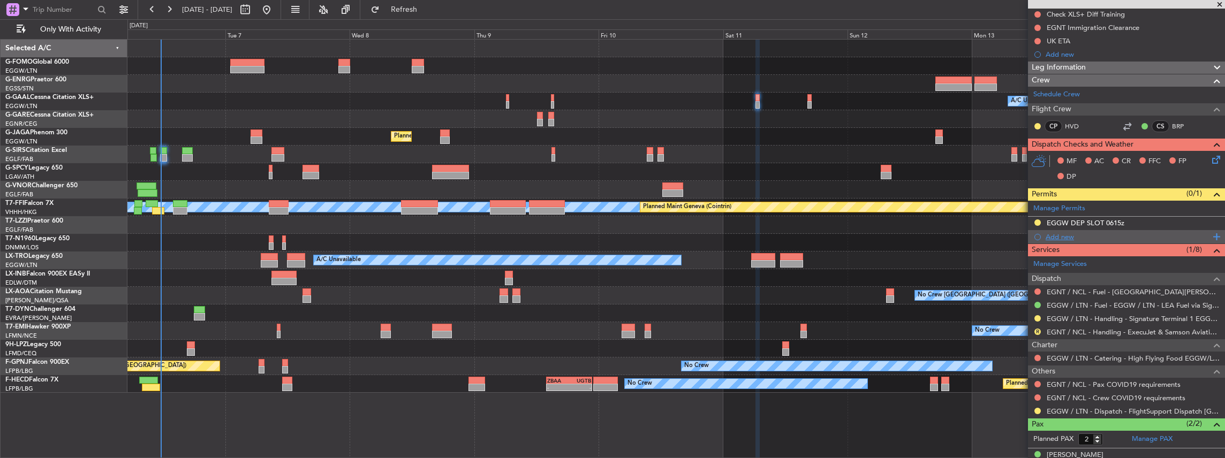
scroll to position [159, 0]
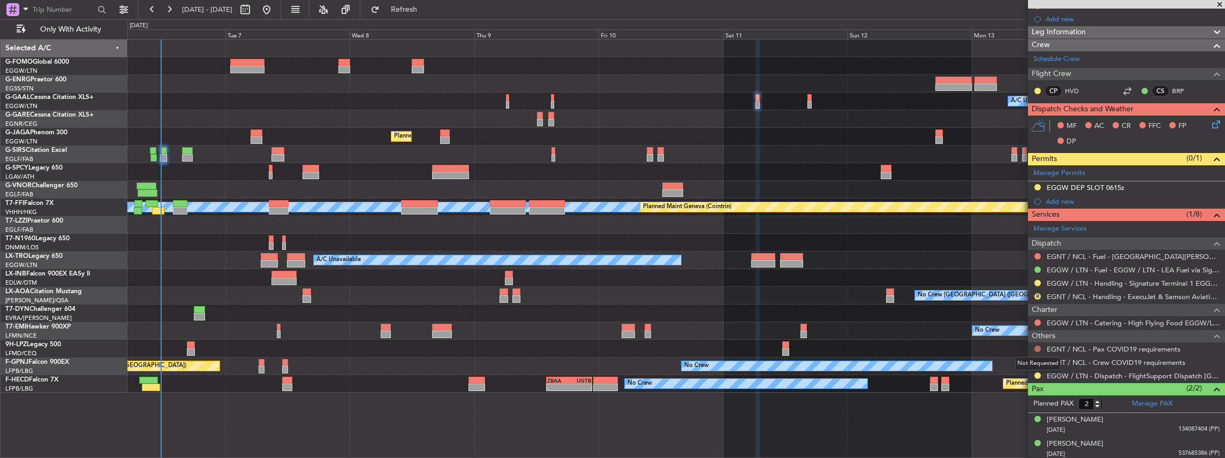
click at [1038, 346] on button at bounding box center [1038, 349] width 6 height 6
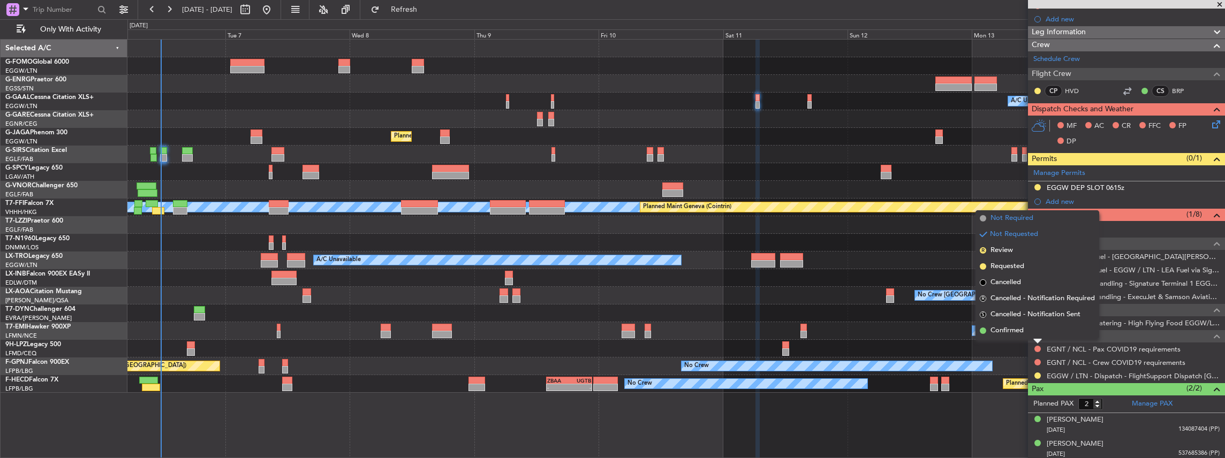
click at [1026, 216] on span "Not Required" at bounding box center [1012, 218] width 43 height 11
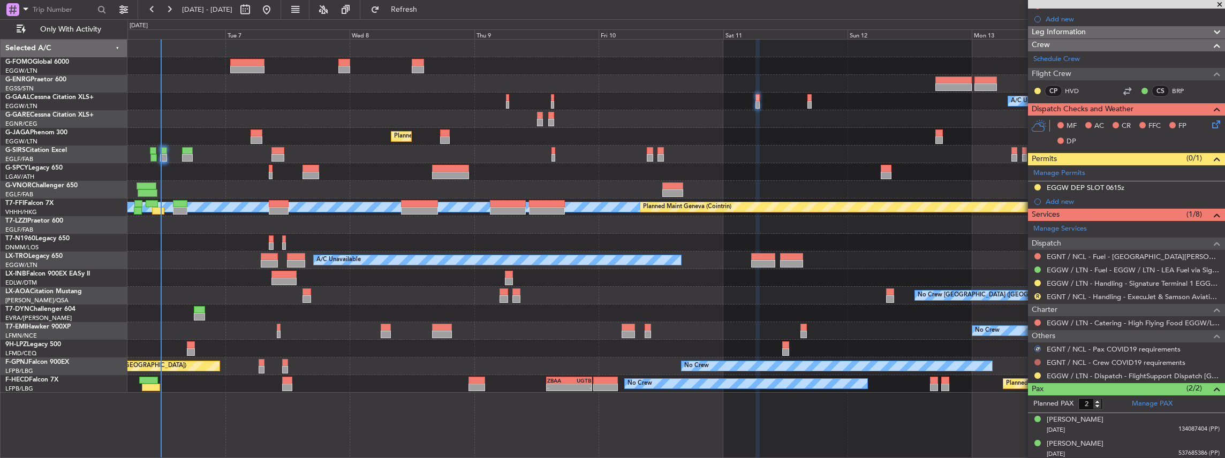
click at [1037, 360] on button at bounding box center [1038, 362] width 6 height 6
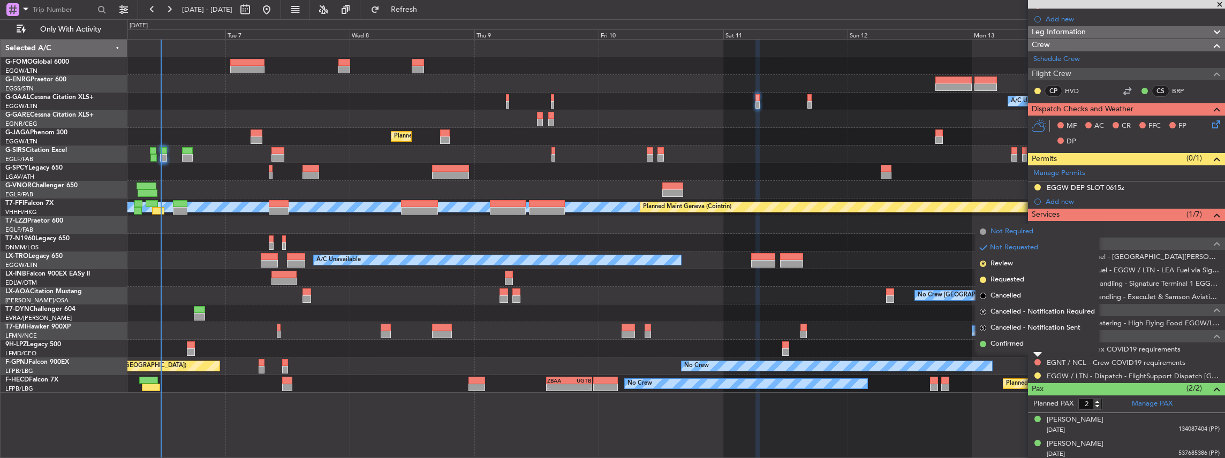
click at [1020, 232] on span "Not Required" at bounding box center [1012, 232] width 43 height 11
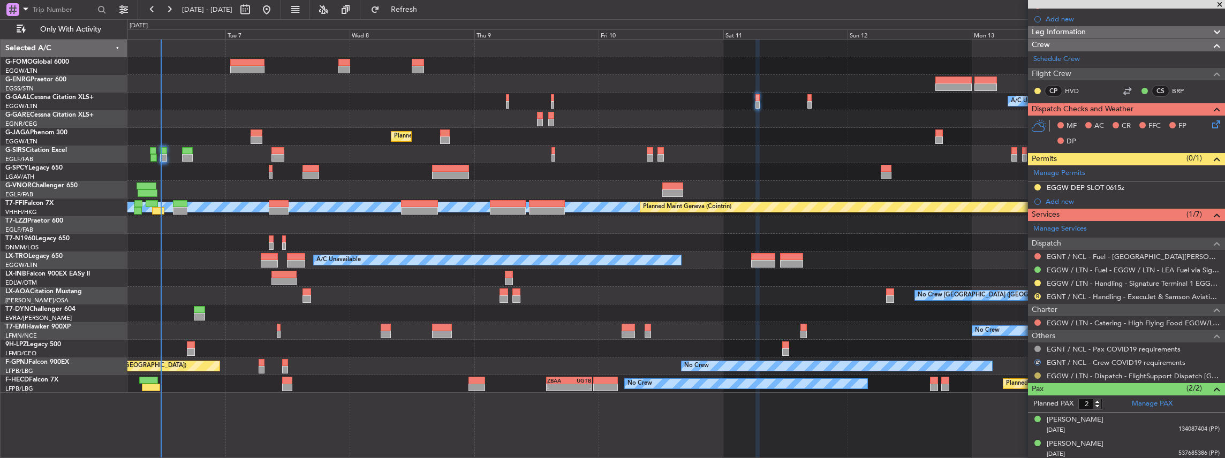
click at [1038, 375] on button at bounding box center [1038, 376] width 6 height 6
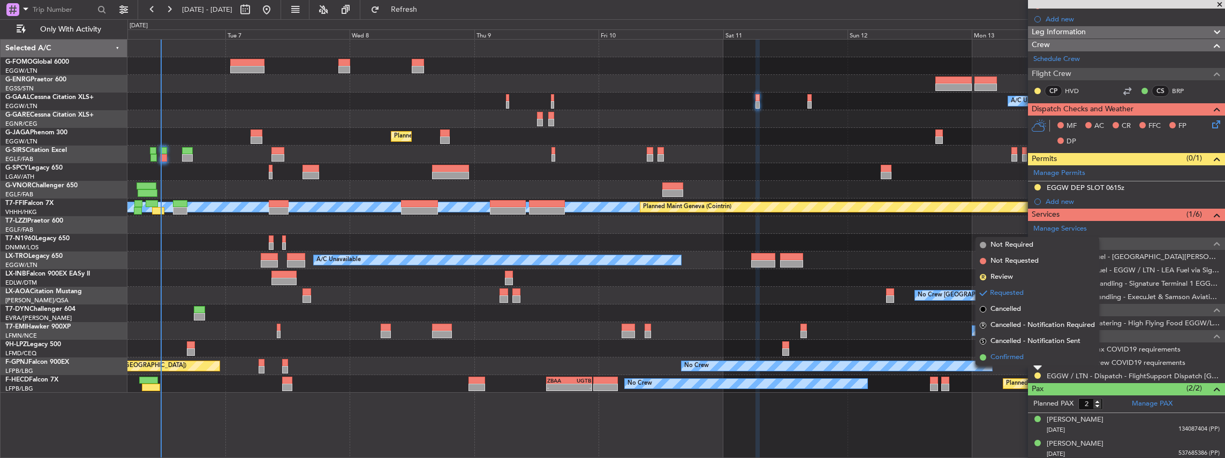
click at [1008, 364] on li "Confirmed" at bounding box center [1038, 358] width 124 height 16
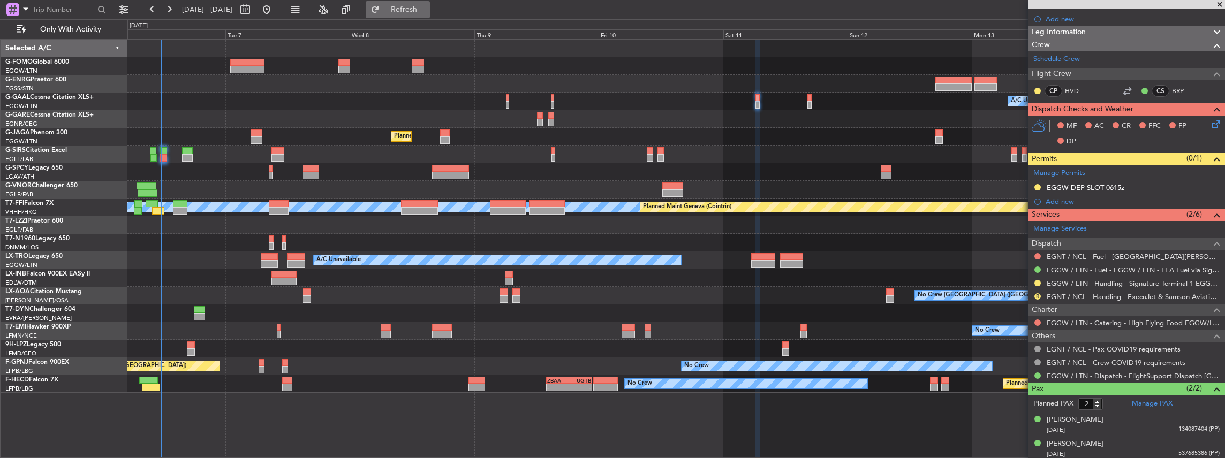
click at [427, 9] on span "Refresh" at bounding box center [404, 9] width 45 height 7
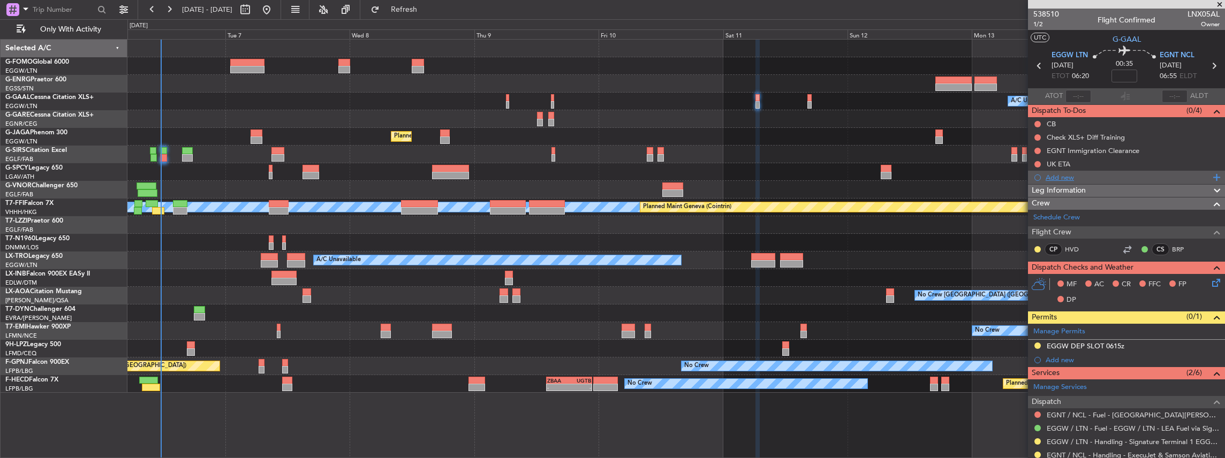
scroll to position [0, 0]
click at [607, 271] on div "Owner A/C Unavailable Owner A/C Unavailable Planned Maint [GEOGRAPHIC_DATA] ([G…" at bounding box center [676, 216] width 1098 height 353
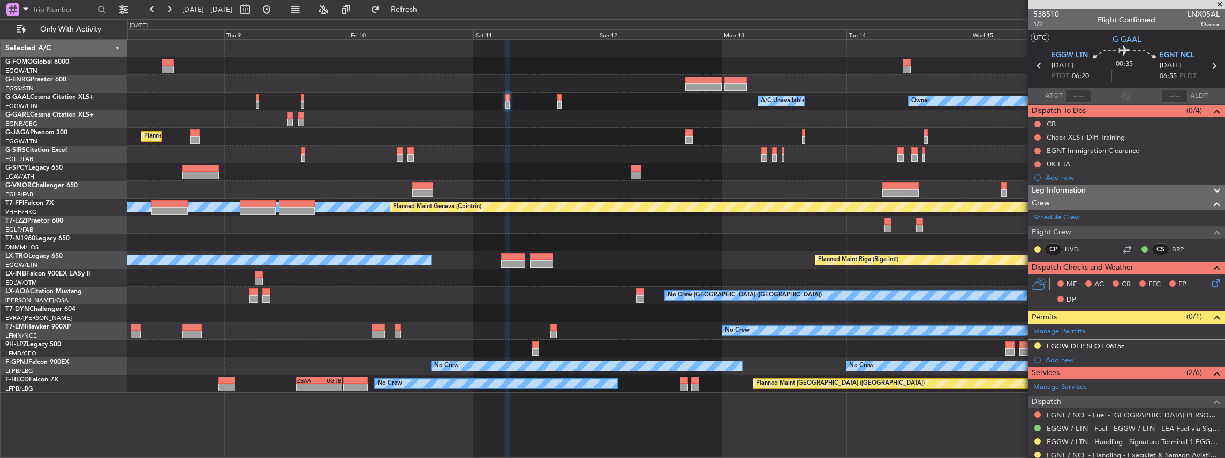
click at [658, 257] on div "Owner A/C Unavailable Owner A/C Unavailable Owner Planned Maint [GEOGRAPHIC_DAT…" at bounding box center [676, 216] width 1098 height 353
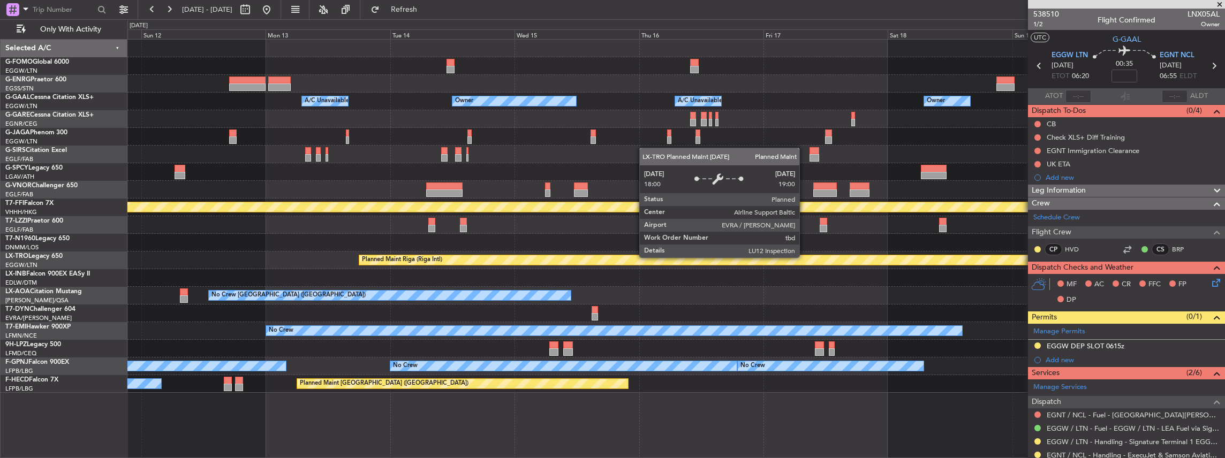
click at [560, 264] on div "Planned Maint Riga (Riga Intl)" at bounding box center [1170, 260] width 1622 height 10
click at [545, 268] on div "Planned Maint Riga (Riga Intl) A/C Unavailable" at bounding box center [676, 261] width 1098 height 18
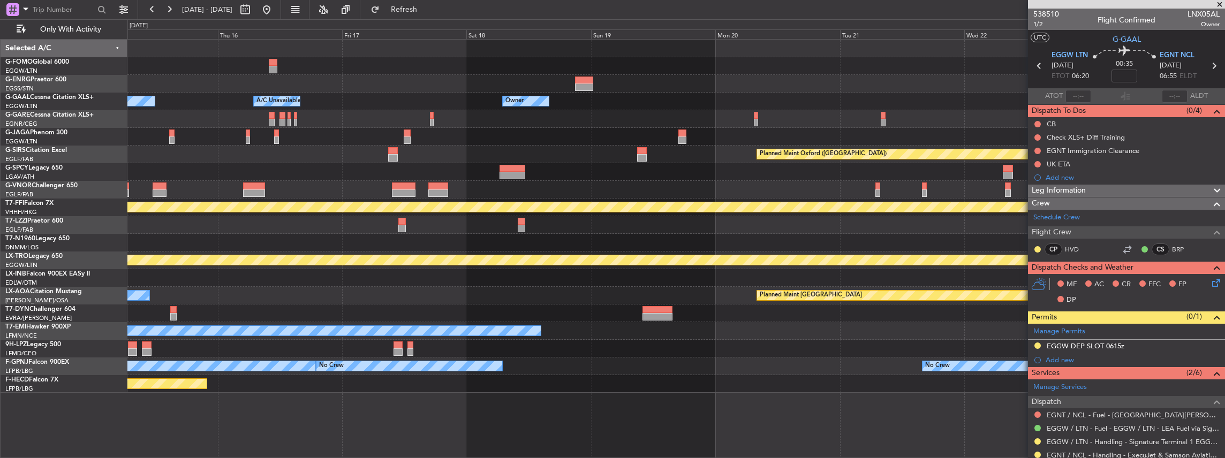
click at [628, 268] on div "Planned Maint Riga (Riga Intl)" at bounding box center [676, 261] width 1098 height 18
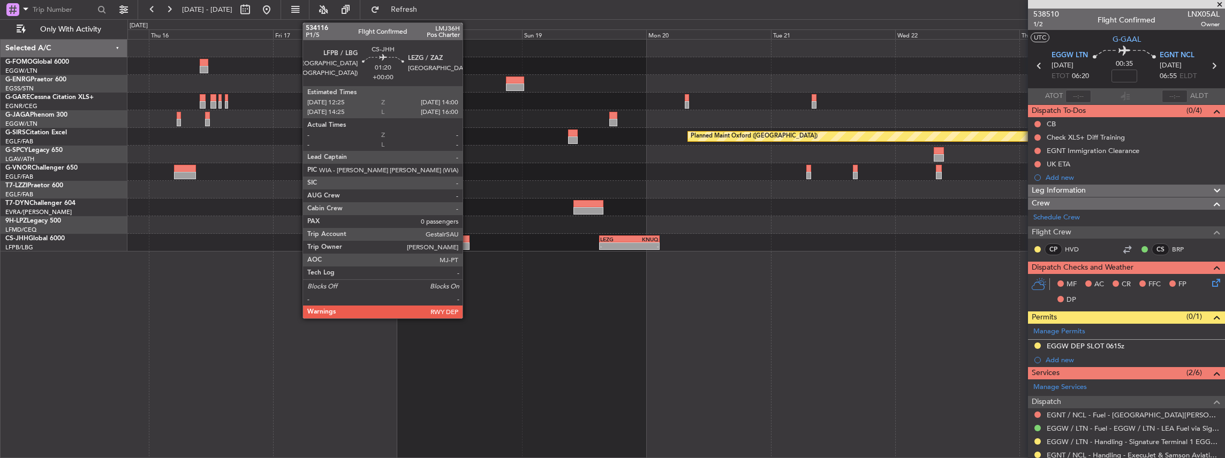
click at [468, 243] on div at bounding box center [466, 246] width 9 height 7
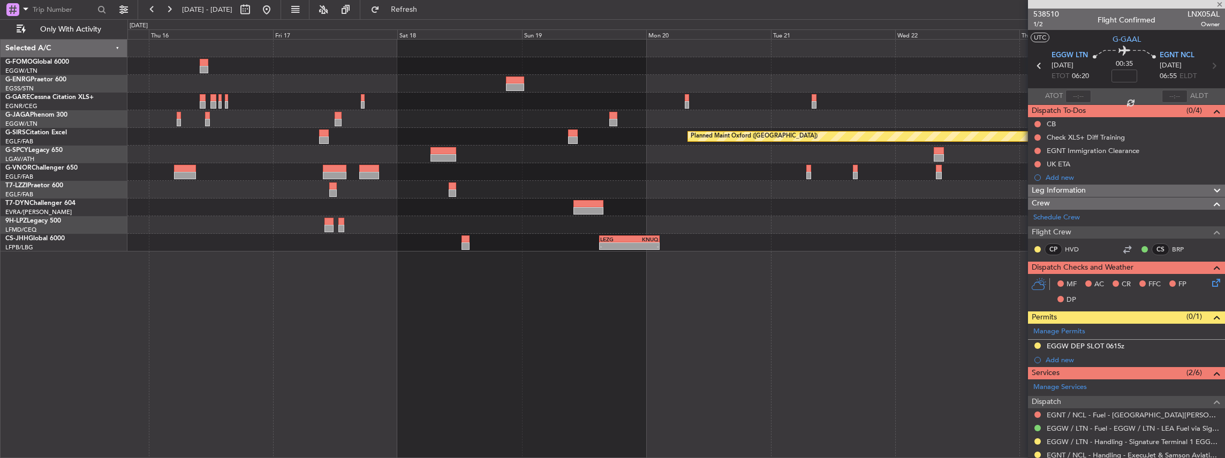
type input "0"
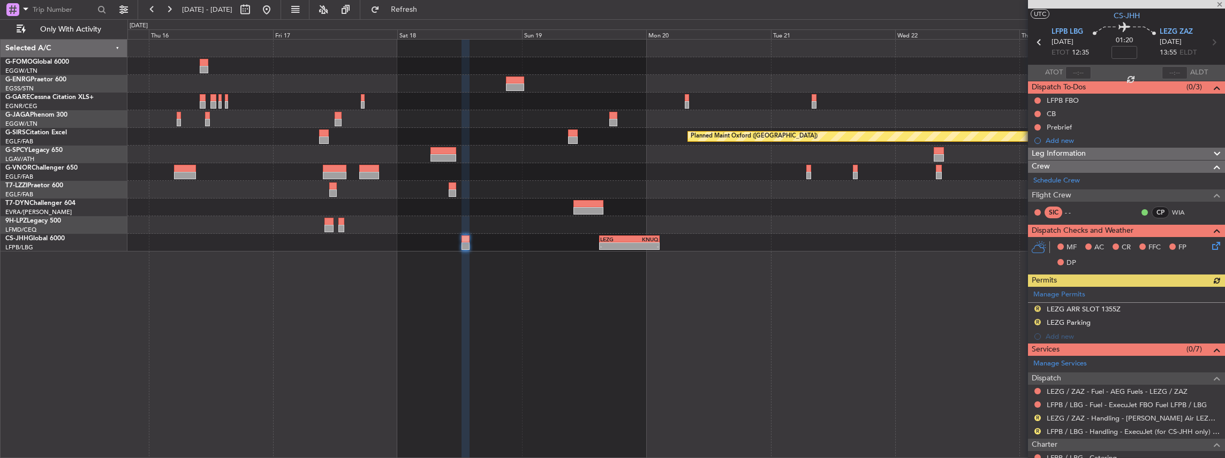
scroll to position [35, 0]
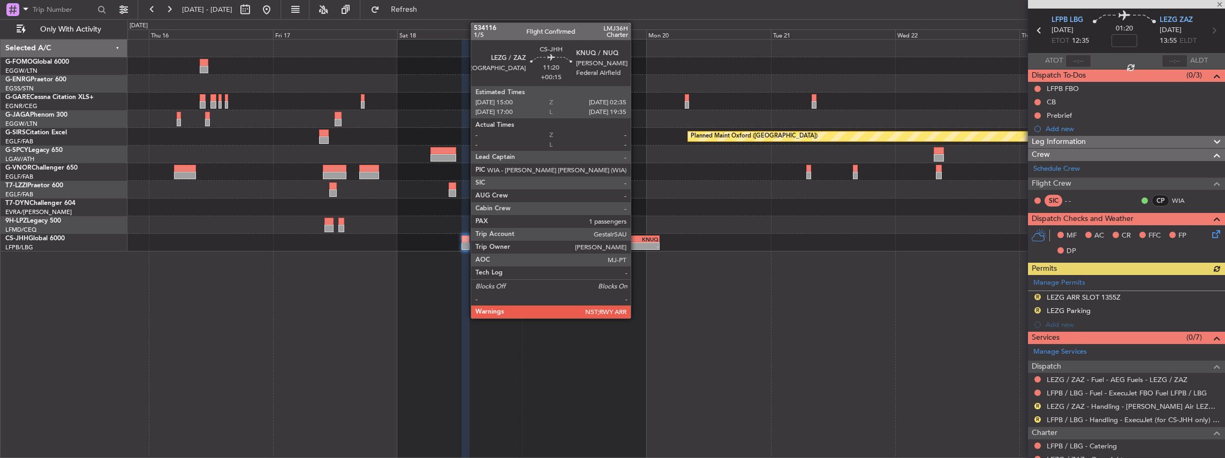
click at [636, 245] on div "-" at bounding box center [643, 246] width 29 height 6
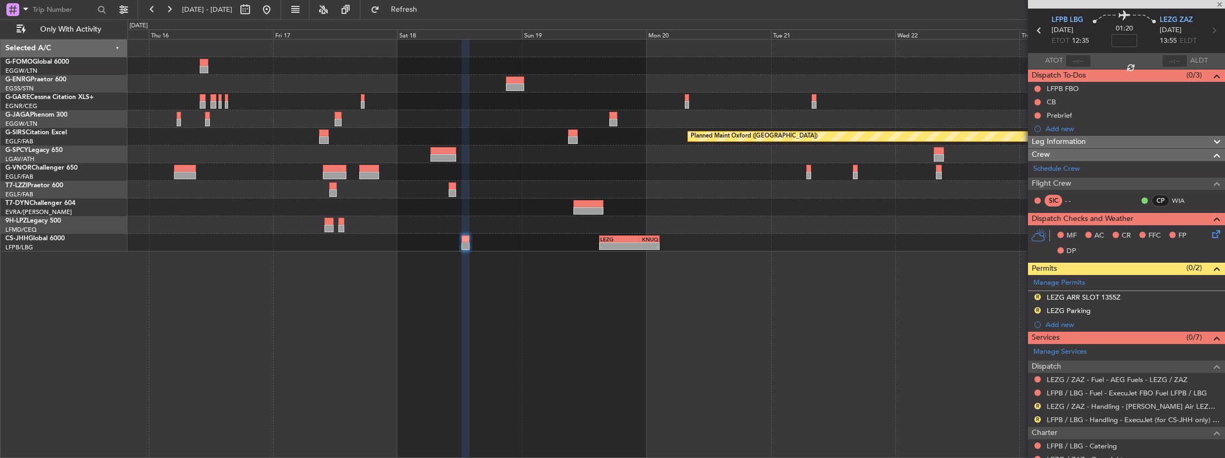
type input "+00:15"
type input "1"
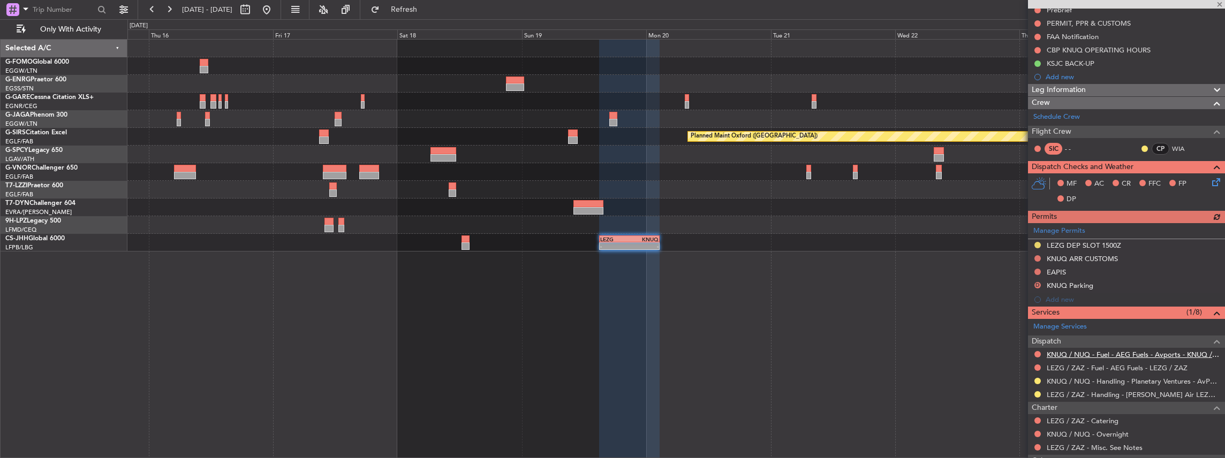
scroll to position [178, 0]
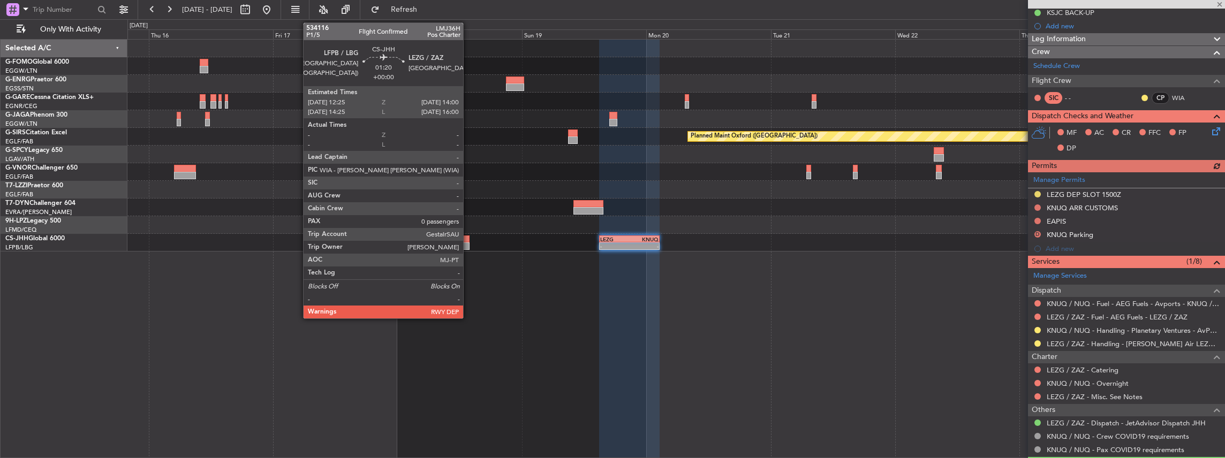
click at [469, 243] on div at bounding box center [466, 246] width 9 height 7
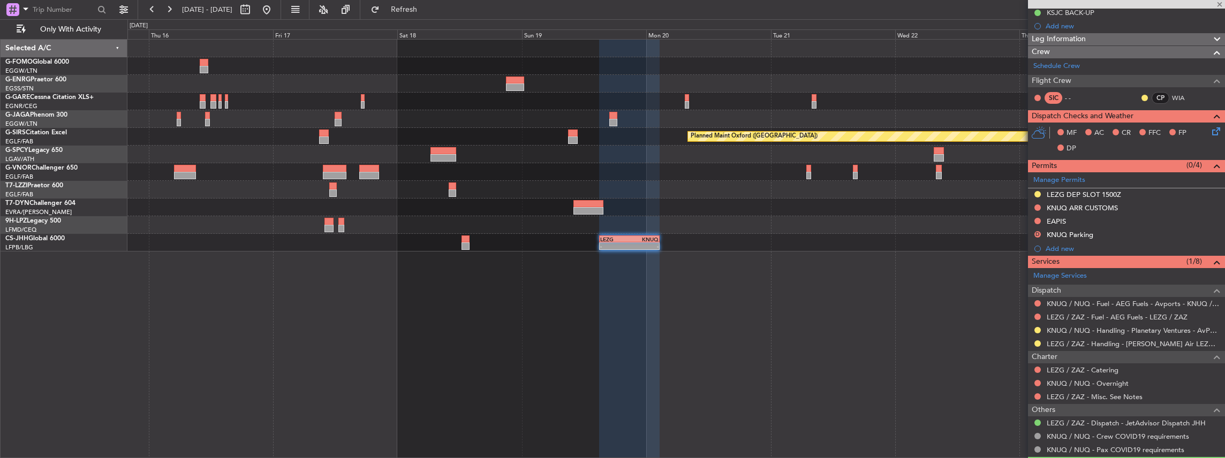
type input "0"
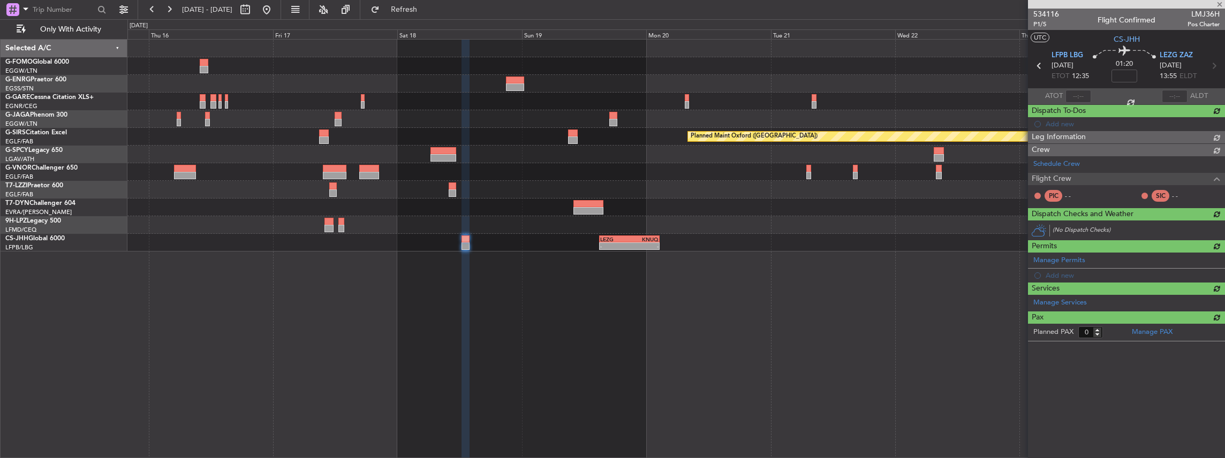
scroll to position [0, 0]
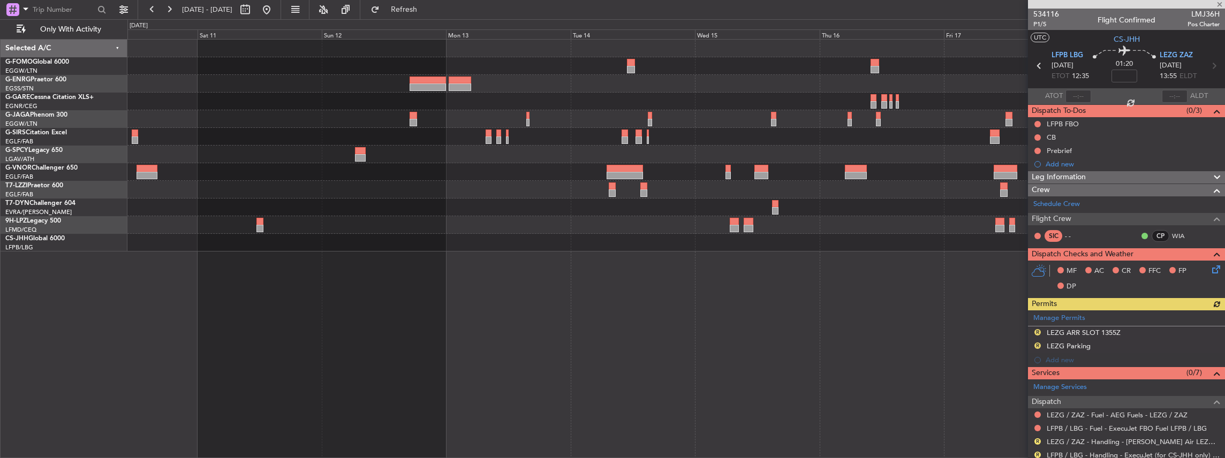
click at [1141, 311] on fb-app "[DATE] - [DATE] Refresh Quick Links Only With Activity Planned Maint [GEOGRAPHI…" at bounding box center [612, 233] width 1225 height 450
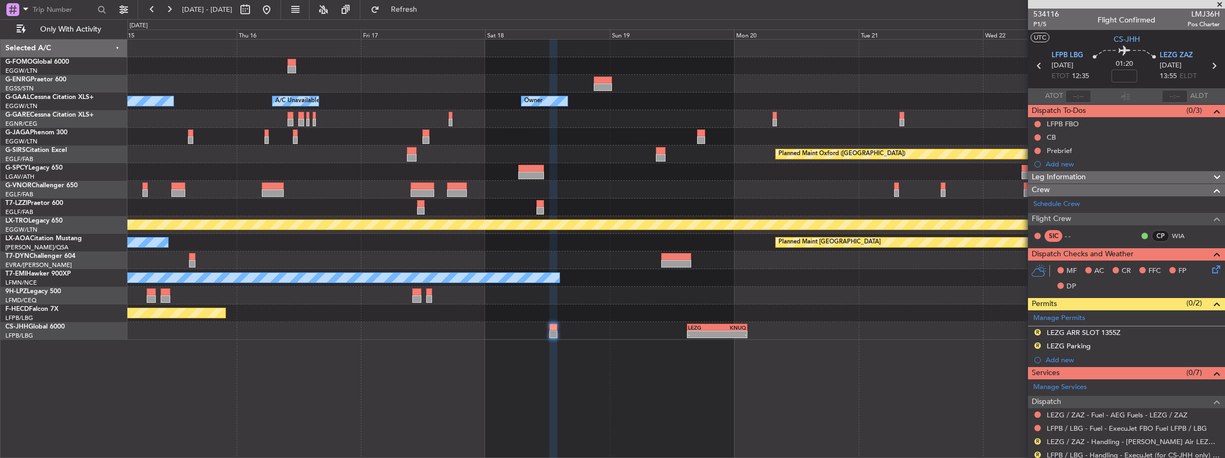
click at [273, 391] on div "Owner Owner Owner A/C Unavailable A/C Unavailable Owner Planned Maint [GEOGRAPH…" at bounding box center [676, 249] width 1098 height 420
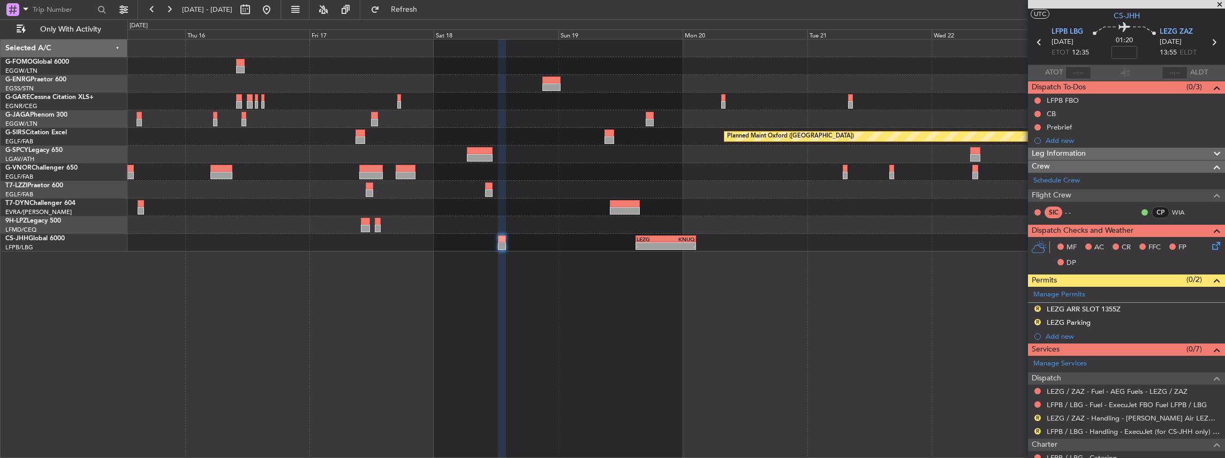
scroll to position [35, 0]
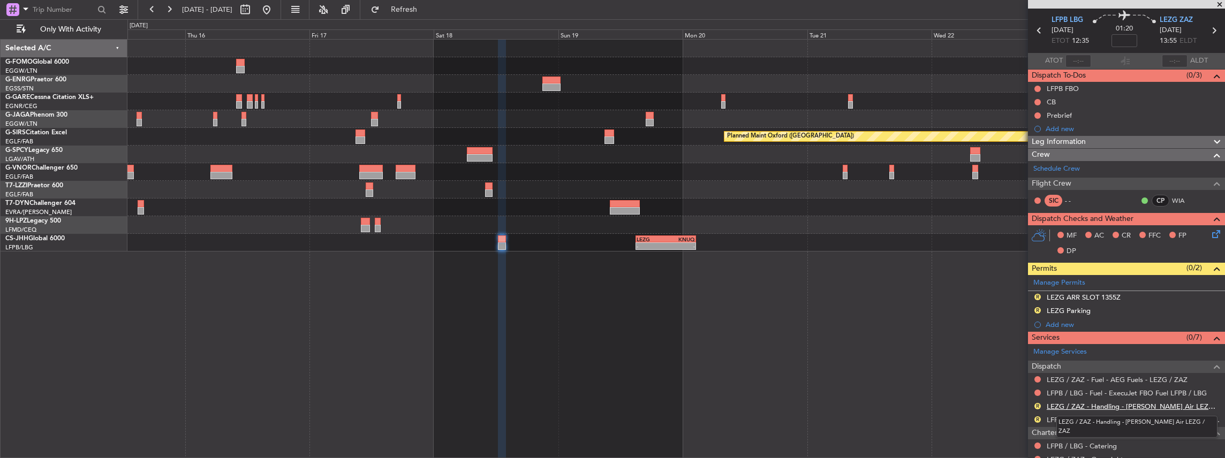
click at [1092, 405] on link "LEZG / ZAZ - Handling - [PERSON_NAME] Air LEZG / ZAZ" at bounding box center [1133, 406] width 173 height 9
click at [427, 12] on span "Refresh" at bounding box center [404, 9] width 45 height 7
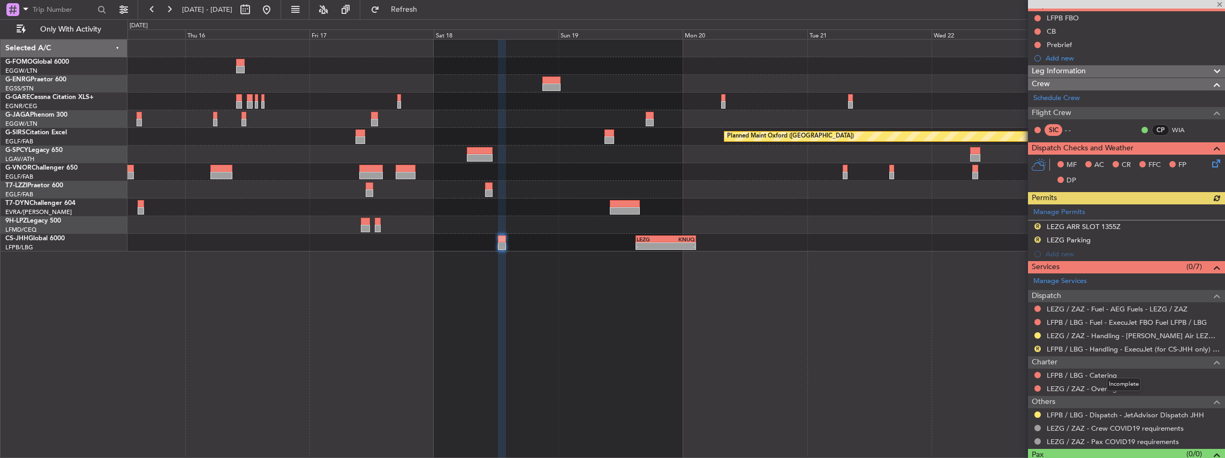
scroll to position [107, 0]
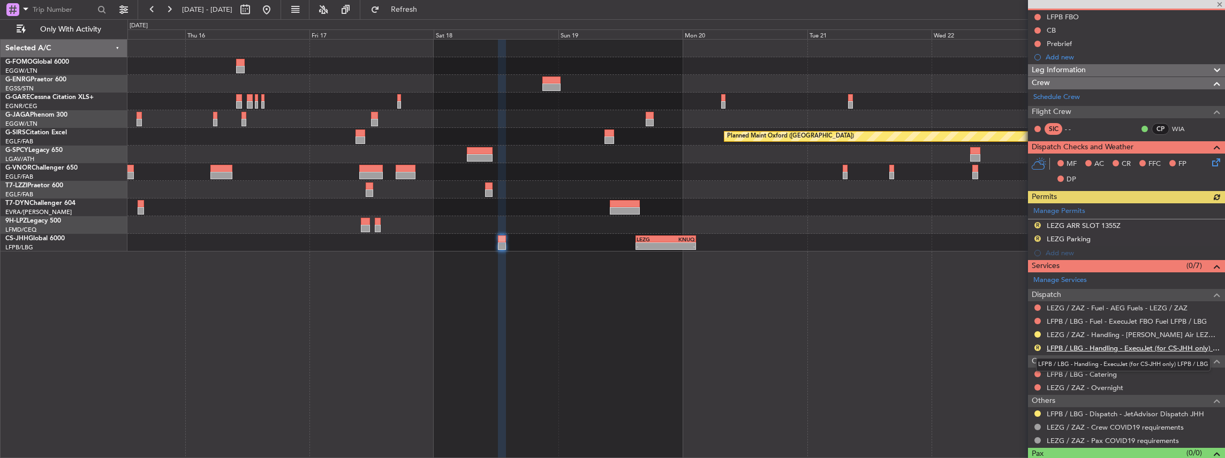
click at [1105, 344] on link "LFPB / LBG - Handling - ExecuJet (for CS-JHH only) LFPB / LBG" at bounding box center [1133, 348] width 173 height 9
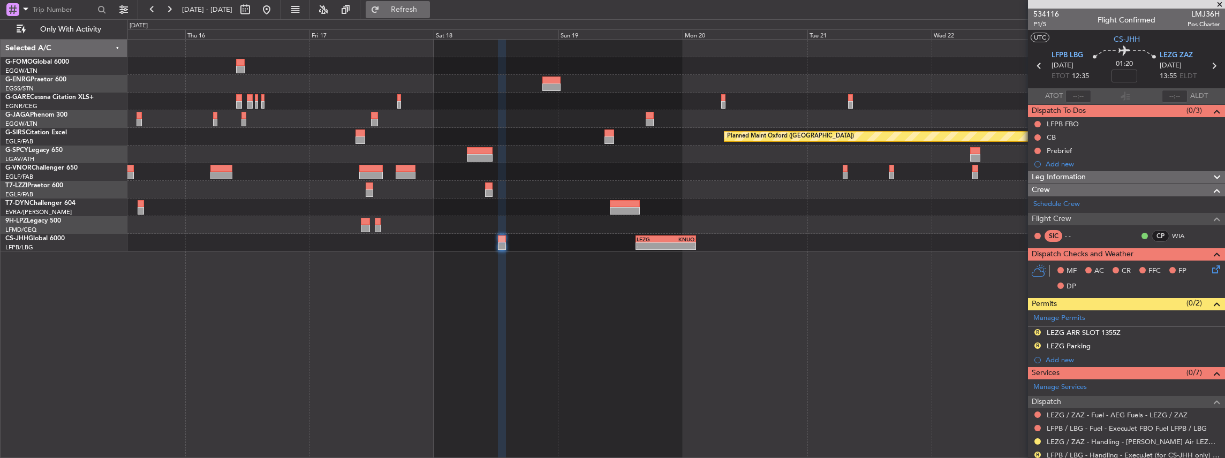
click at [427, 10] on span "Refresh" at bounding box center [404, 9] width 45 height 7
click at [1036, 345] on button "R" at bounding box center [1038, 346] width 6 height 6
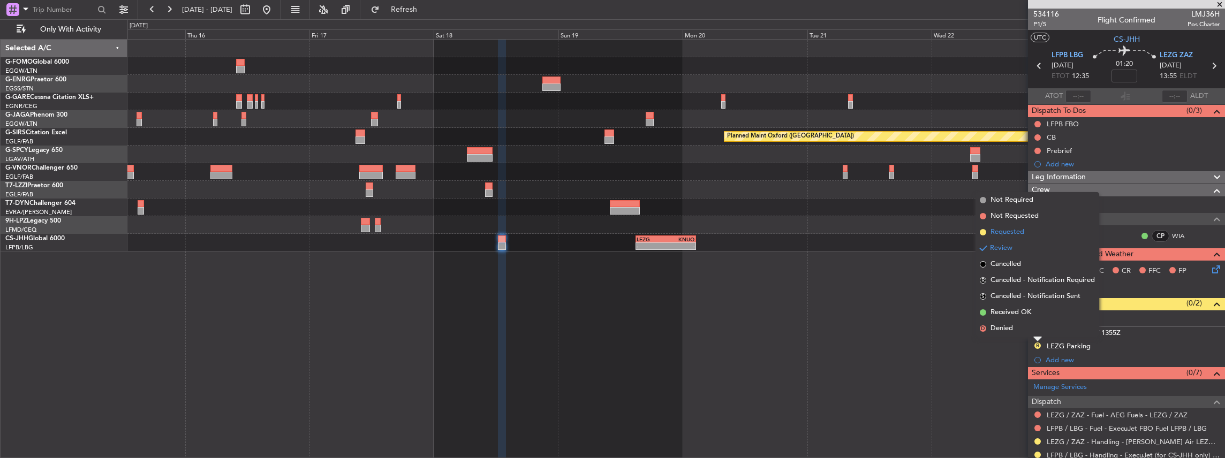
click at [1016, 230] on span "Requested" at bounding box center [1008, 232] width 34 height 11
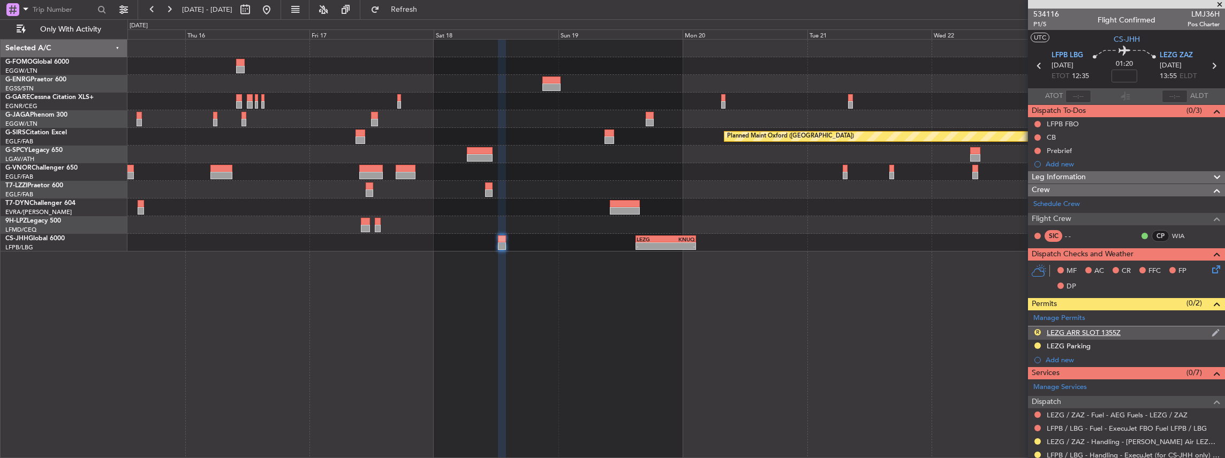
click at [1136, 333] on div "R LEZG ARR SLOT 1355Z" at bounding box center [1126, 333] width 197 height 13
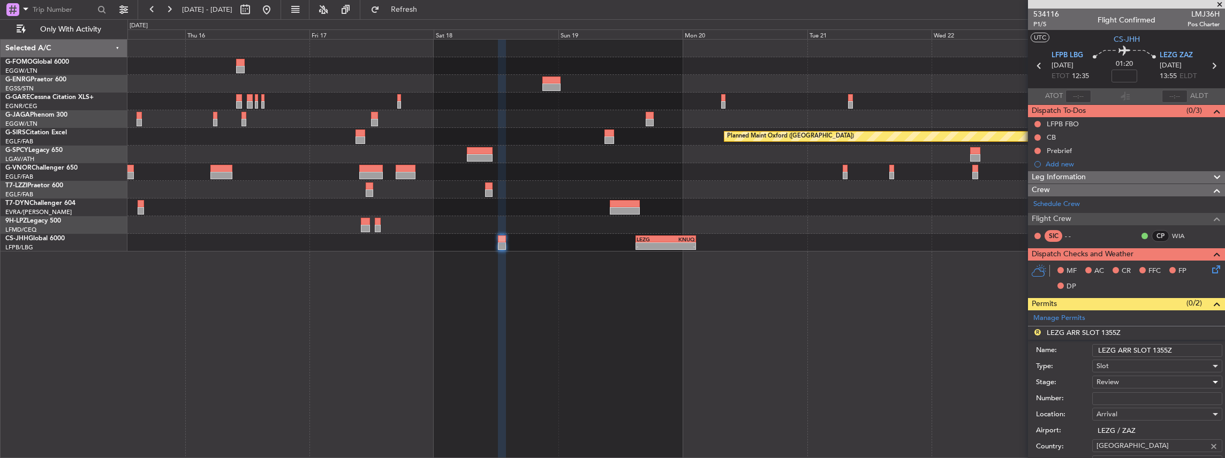
click at [1131, 380] on div "Review" at bounding box center [1154, 382] width 114 height 16
click at [1118, 449] on span "Requested" at bounding box center [1155, 451] width 116 height 16
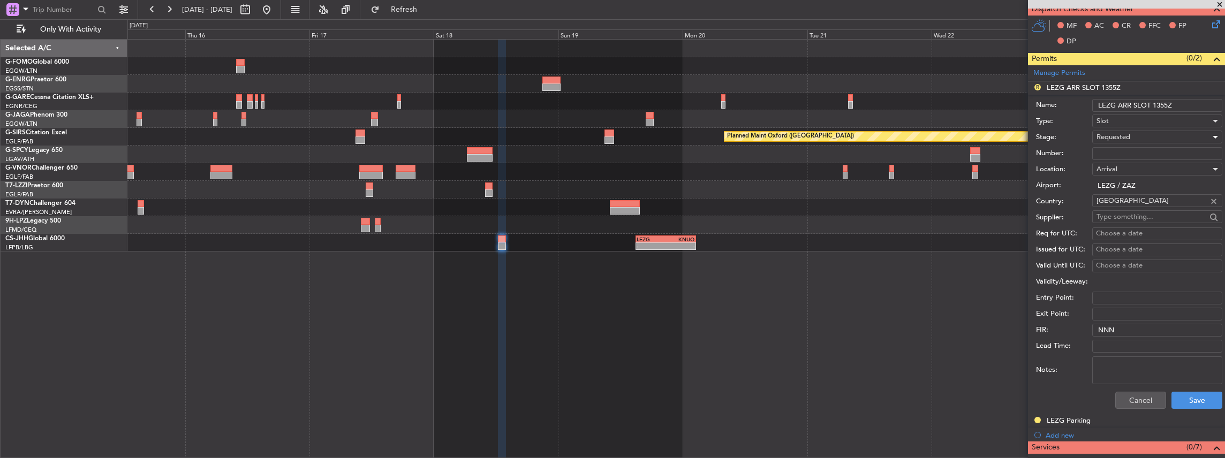
scroll to position [285, 0]
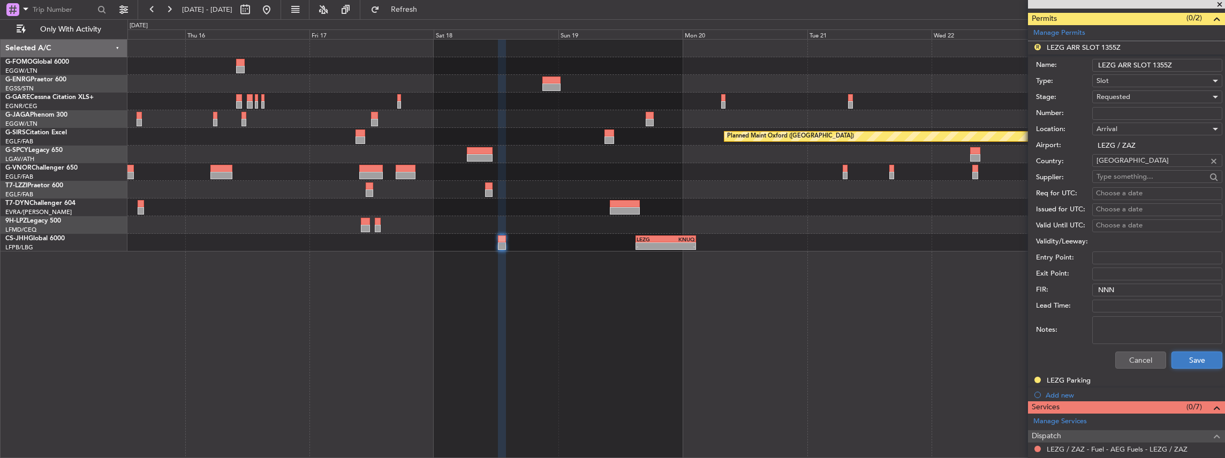
click at [1186, 358] on button "Save" at bounding box center [1197, 360] width 51 height 17
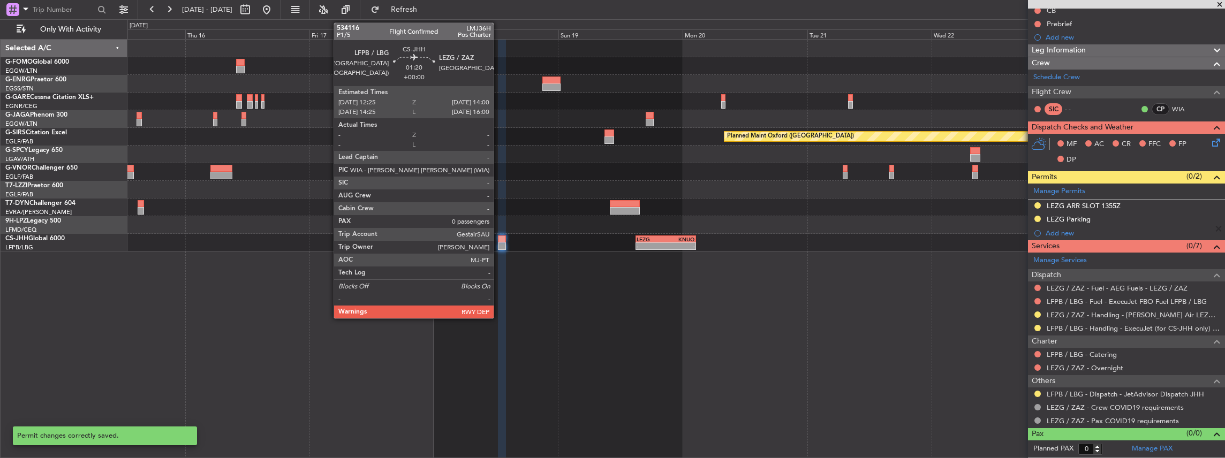
scroll to position [124, 0]
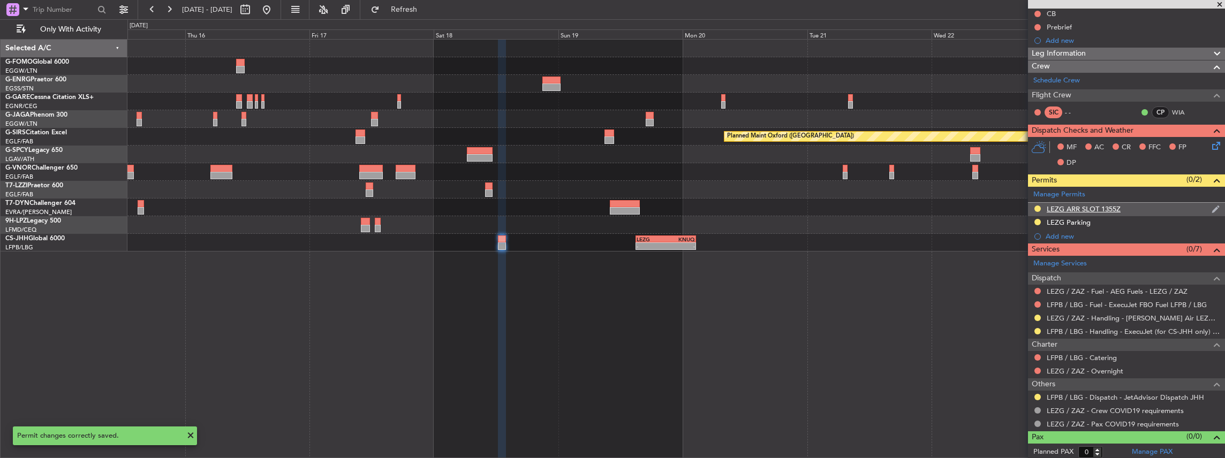
click at [1140, 203] on div "LEZG ARR SLOT 1355Z" at bounding box center [1126, 209] width 197 height 13
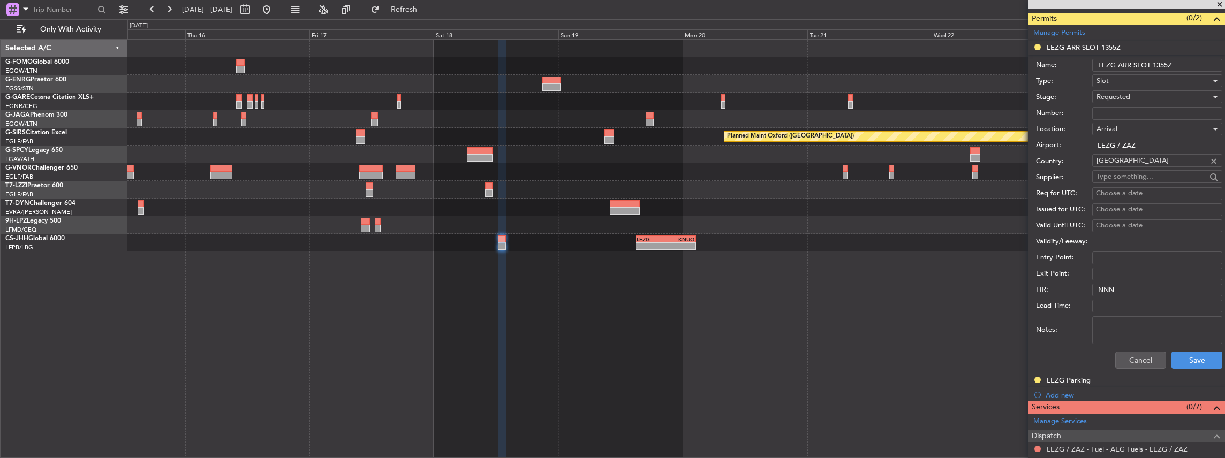
drag, startPoint x: 1158, startPoint y: 63, endPoint x: 1165, endPoint y: 63, distance: 7.5
click at [1165, 63] on input "LEZG ARR SLOT 1355Z" at bounding box center [1157, 65] width 130 height 13
type input "LEZG ARR SLOT 14005Z"
click at [1203, 356] on button "Save" at bounding box center [1197, 360] width 51 height 17
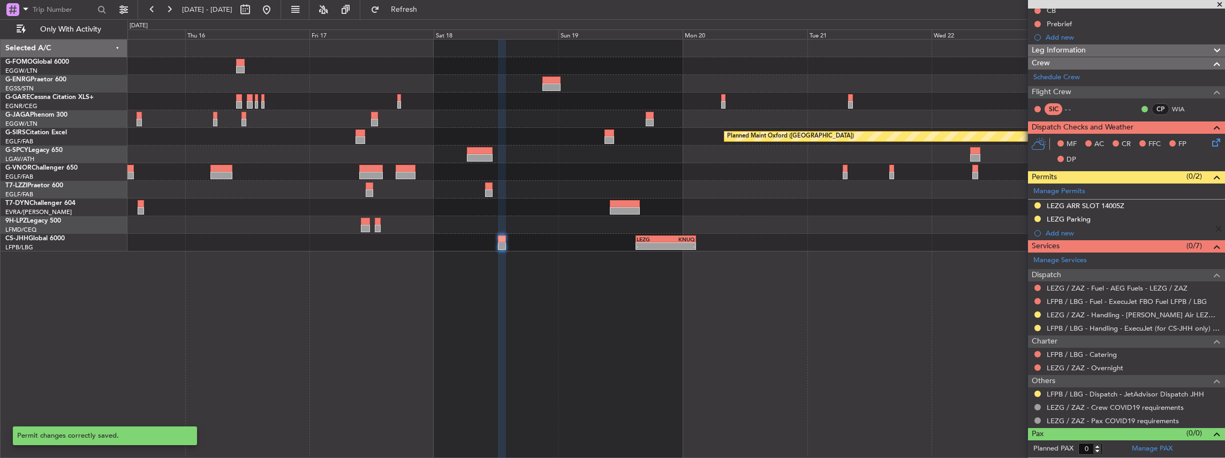
scroll to position [124, 0]
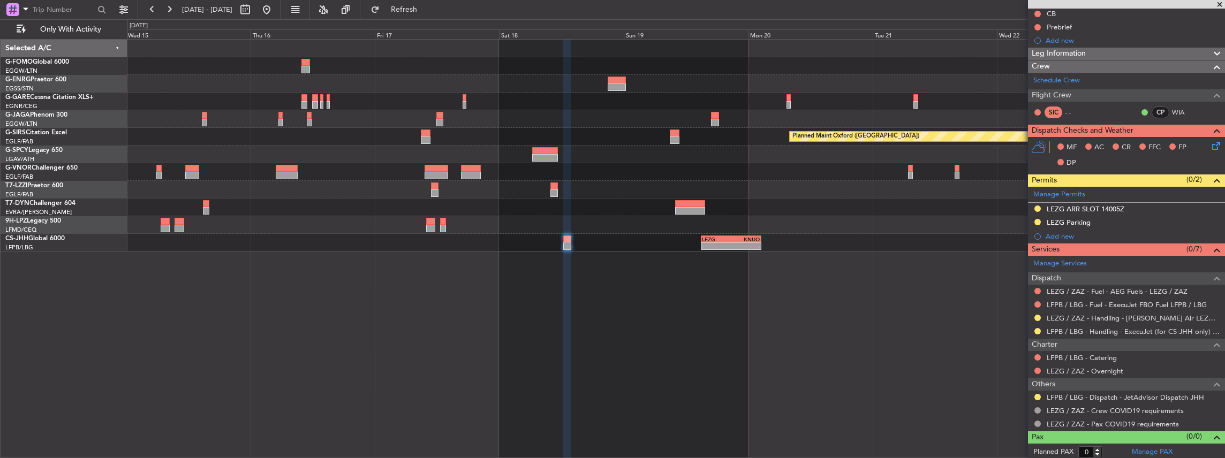
click at [914, 189] on div "Planned Maint Oxford (Kidlington) A/C Unavailable London (Luton) - - LEZG 15:00…" at bounding box center [676, 146] width 1098 height 212
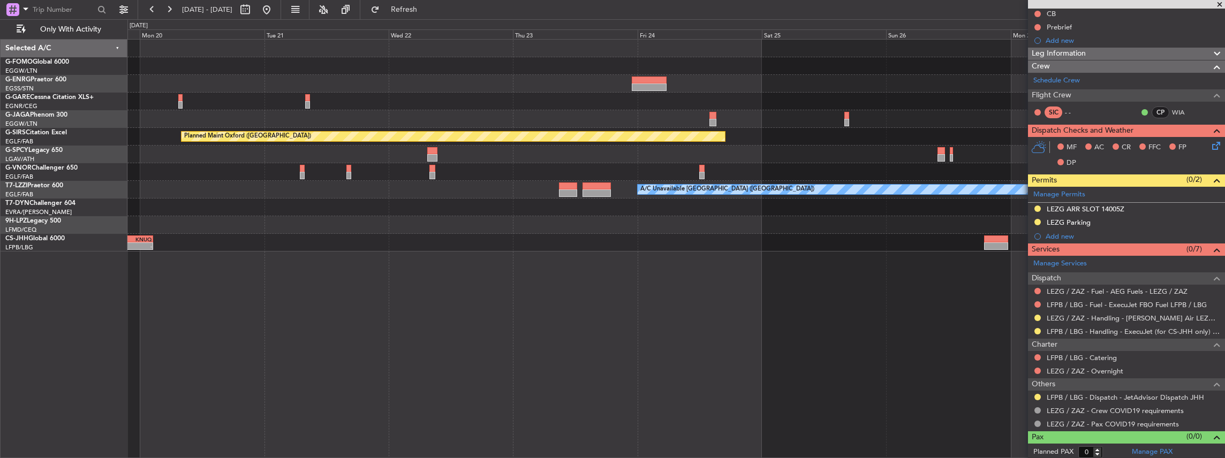
click at [252, 226] on div "Planned Maint Oxford (Kidlington) A/C Unavailable London (Luton) - - LEZG 15:00…" at bounding box center [676, 146] width 1098 height 212
click at [450, 233] on div "Planned Maint Oxford (Kidlington) A/C Unavailable London (Luton) - - LEZG 15:00…" at bounding box center [676, 146] width 1098 height 212
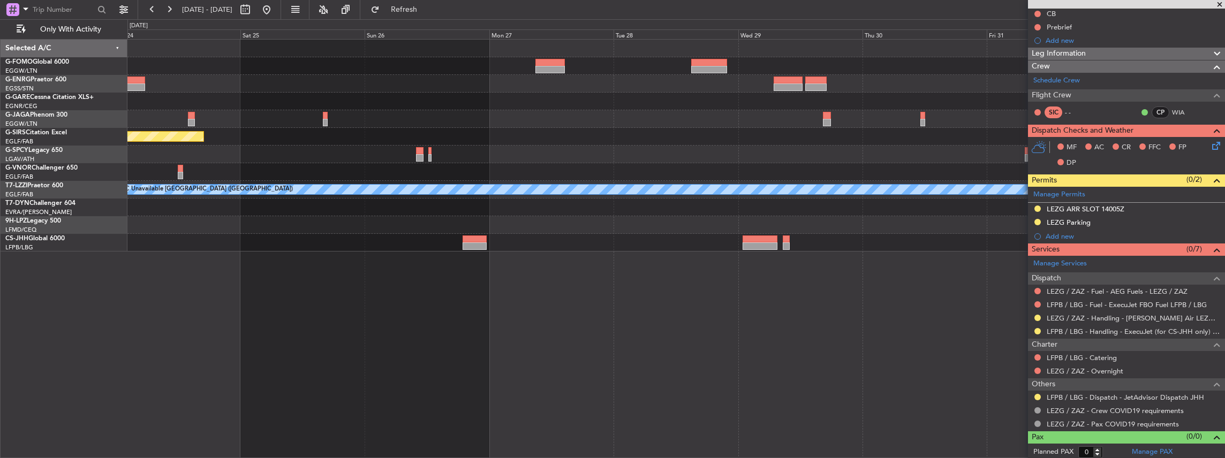
click at [652, 217] on div "Planned Maint Oxford (Kidlington) Planned Maint Bournemouth Planned Maint Bourn…" at bounding box center [676, 146] width 1098 height 212
click at [420, 232] on div at bounding box center [676, 225] width 1098 height 18
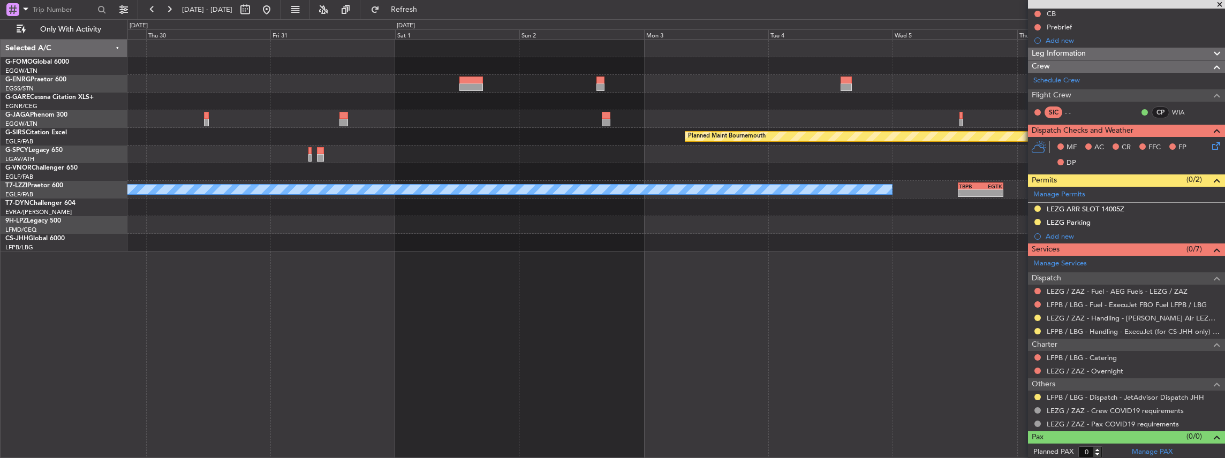
click at [485, 226] on div "Planned Maint Bournemouth Planned Maint Bournemouth A/C Unavailable London (Lut…" at bounding box center [676, 146] width 1098 height 212
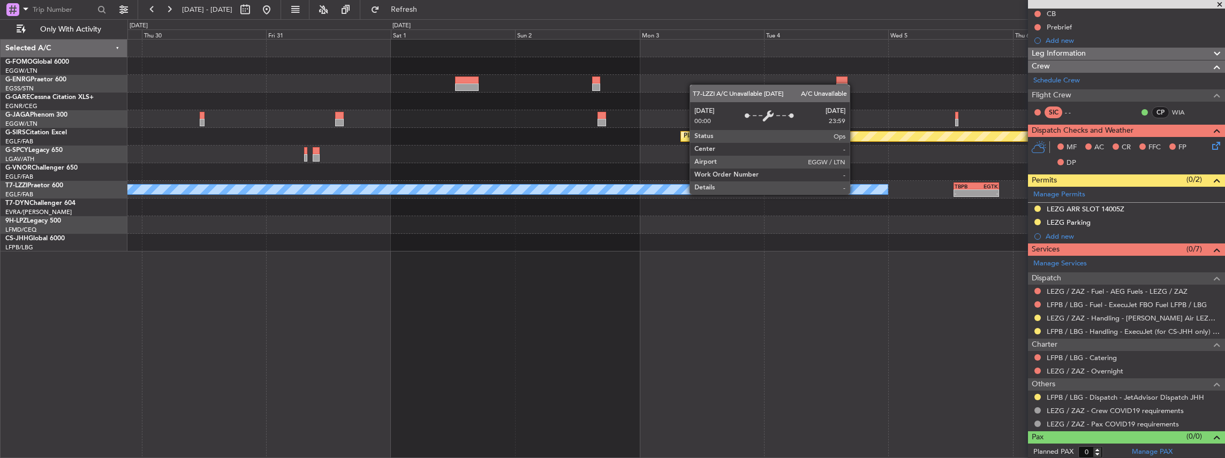
click at [428, 216] on div "Planned Maint Bournemouth Planned Maint Bournemouth A/C Unavailable London (Lut…" at bounding box center [676, 146] width 1098 height 212
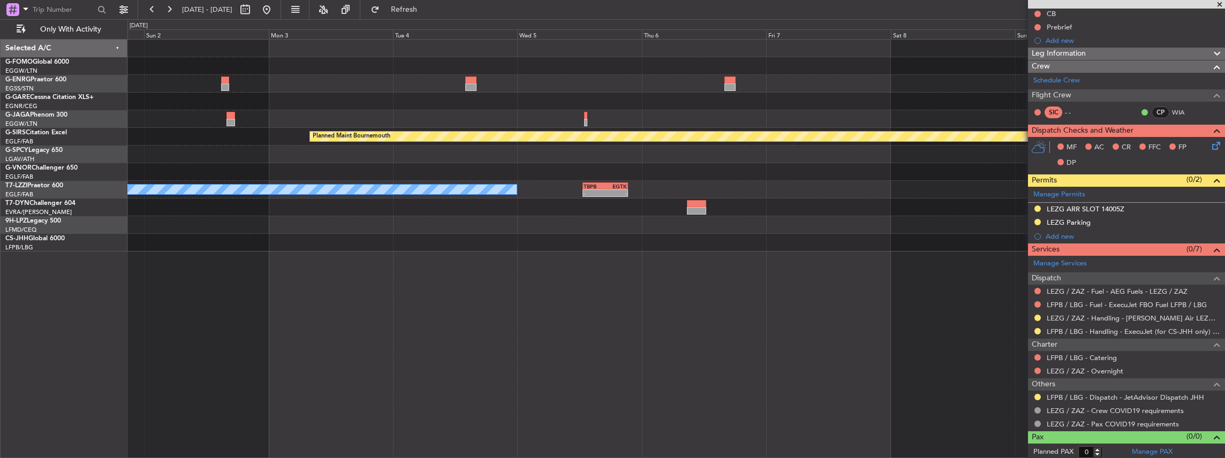
click at [414, 207] on div "Planned Maint Bournemouth Planned Maint Bournemouth A/C Unavailable London (Lut…" at bounding box center [676, 146] width 1098 height 212
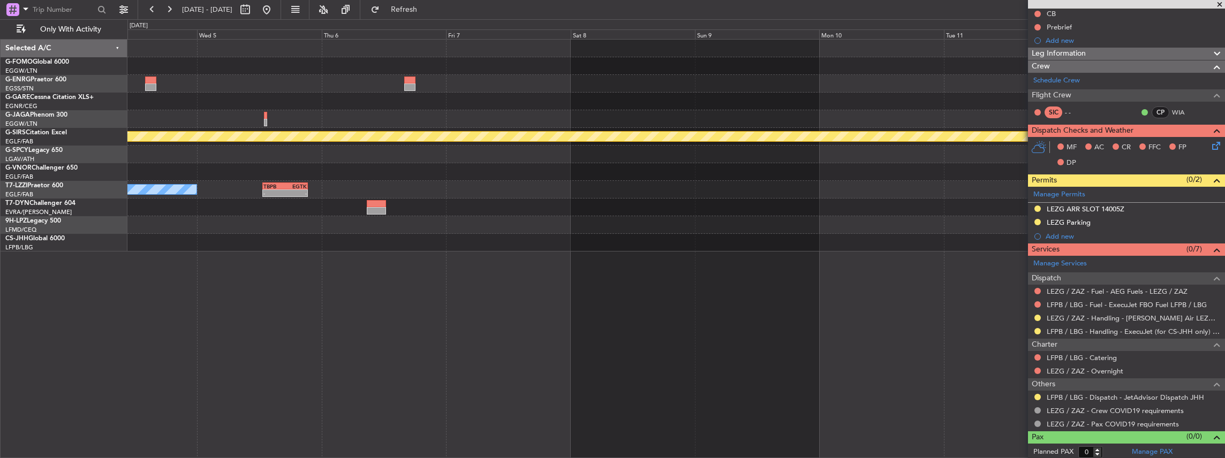
click at [489, 203] on div "Planned Maint Bournemouth Planned Maint Bournemouth A/C Unavailable London (Lut…" at bounding box center [676, 146] width 1098 height 212
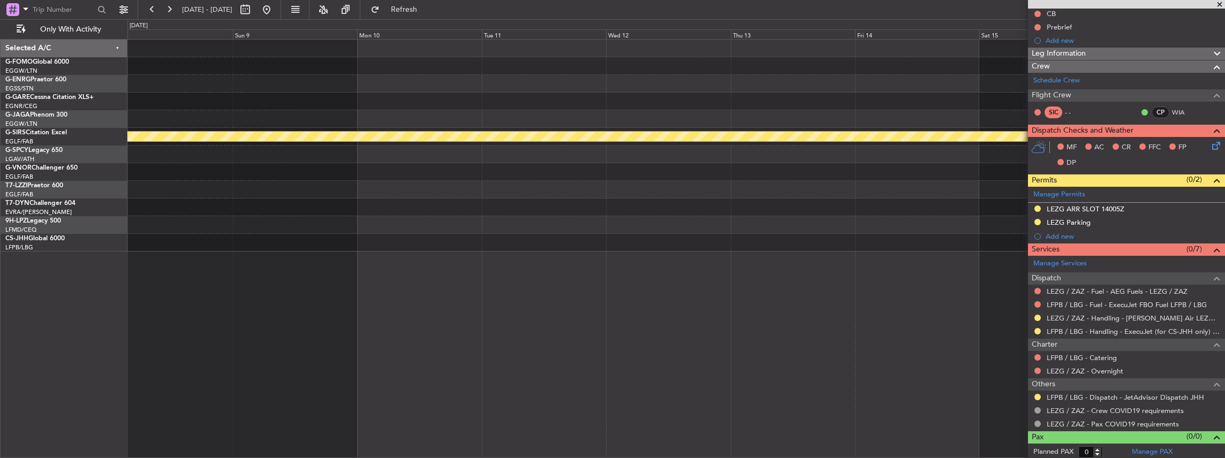
click at [546, 206] on div "Planned Maint Bournemouth Planned Maint Bournemouth" at bounding box center [676, 146] width 1098 height 212
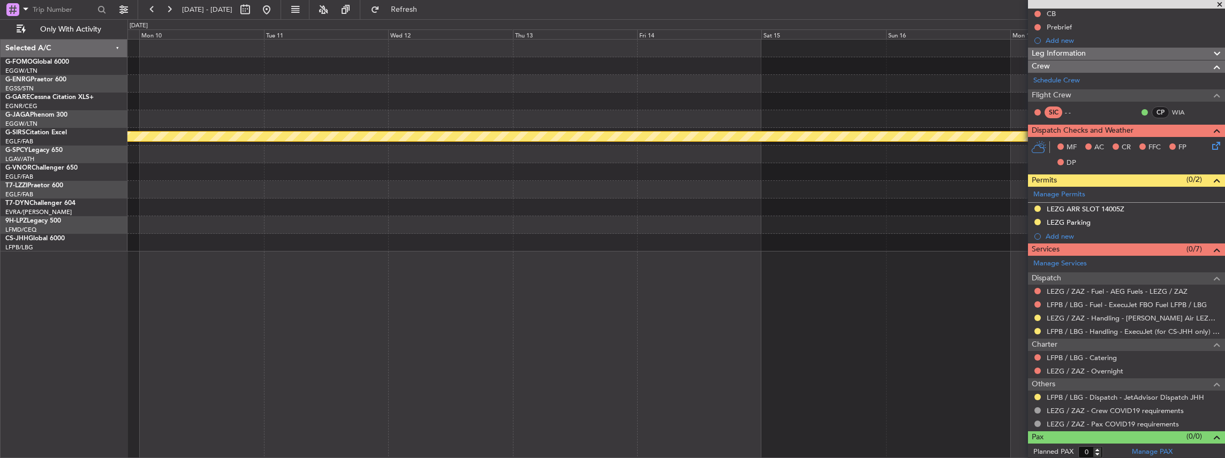
click at [512, 211] on div at bounding box center [676, 208] width 1098 height 18
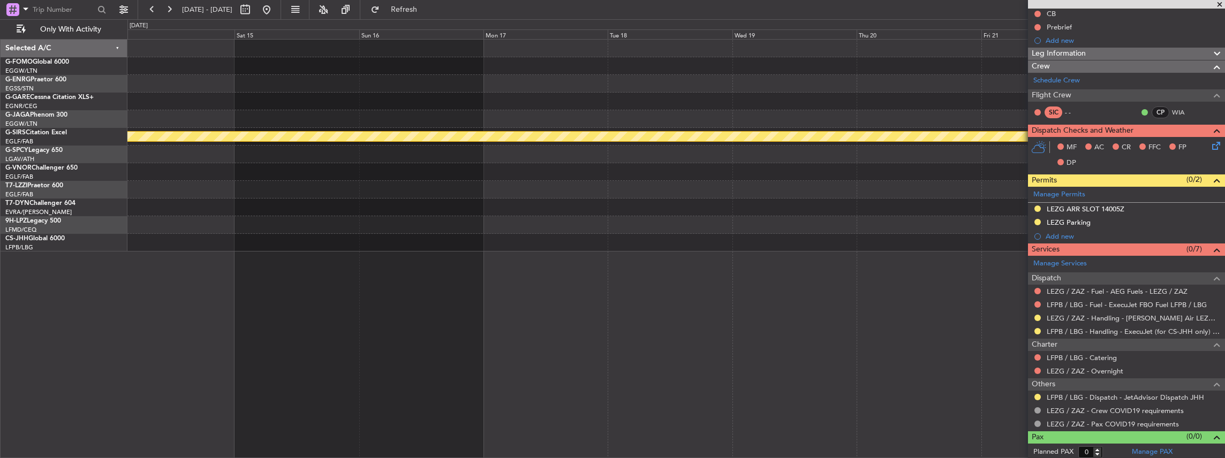
click at [532, 213] on div at bounding box center [676, 208] width 1098 height 18
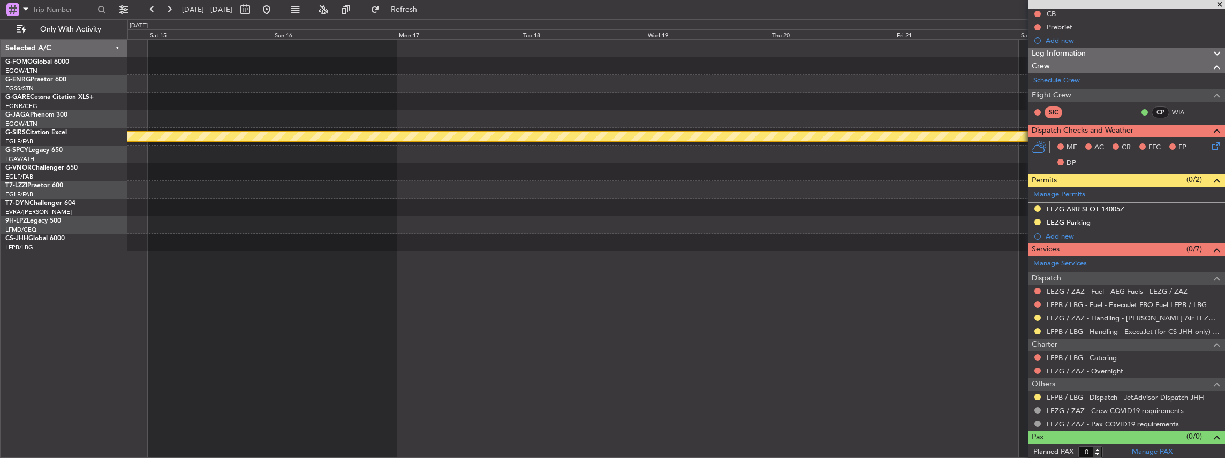
click at [536, 214] on div at bounding box center [676, 208] width 1098 height 18
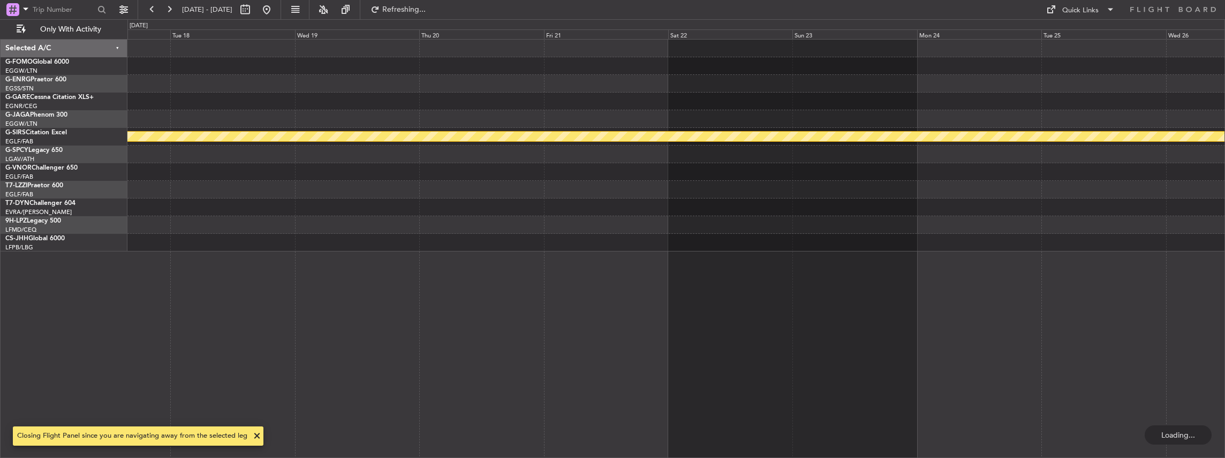
scroll to position [0, 0]
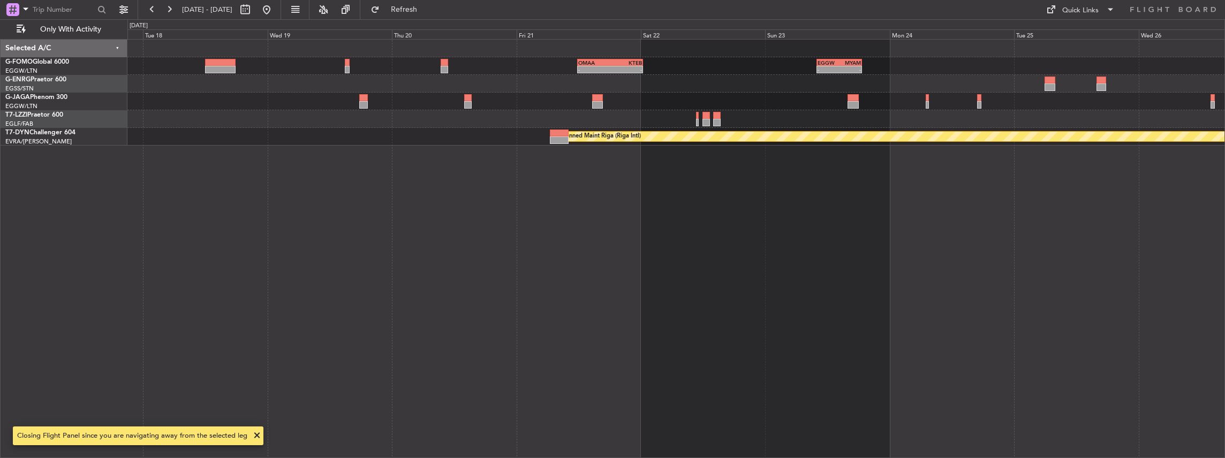
click at [669, 124] on div "- - OMAA 11:50 Z KTEB 00:30 Z - - EGGW 10:00 Z MYAM 18:45 Z Planned Maint Riga …" at bounding box center [676, 93] width 1098 height 106
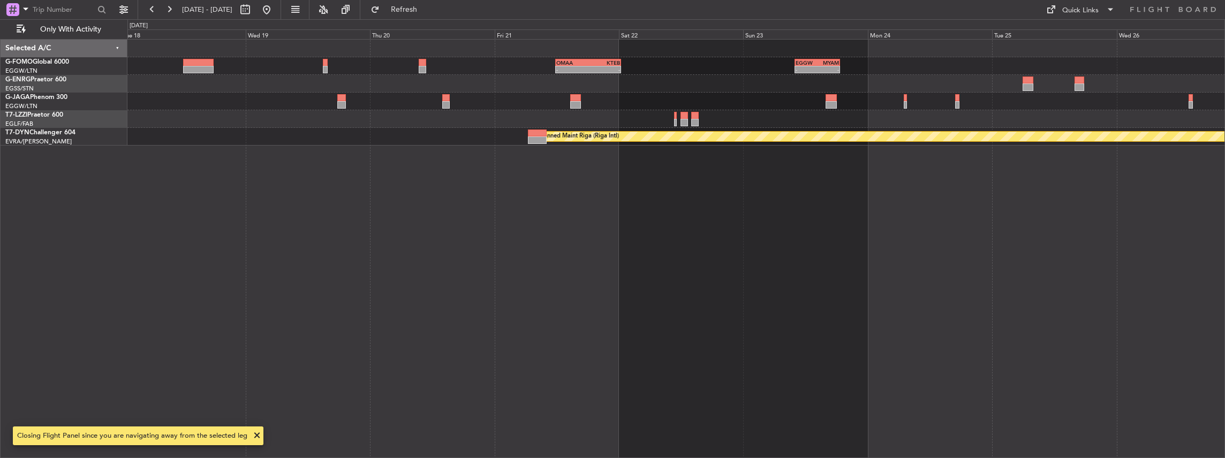
click at [608, 142] on div "- - OMAA 11:50 Z KTEB 00:30 Z - - EGGW 10:00 Z MYAM 18:45 Z Planned Maint Riga …" at bounding box center [676, 93] width 1098 height 106
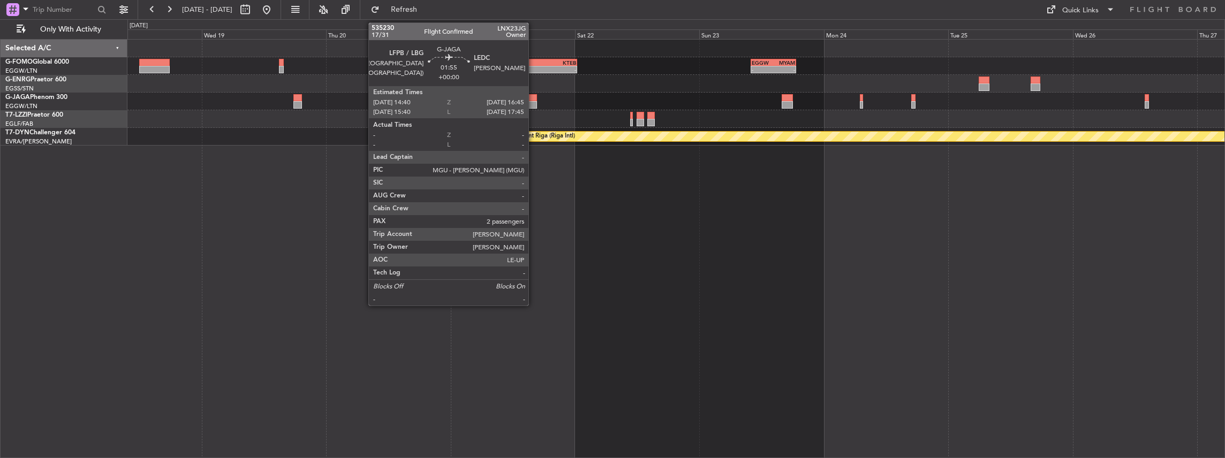
click at [534, 103] on div at bounding box center [531, 104] width 11 height 7
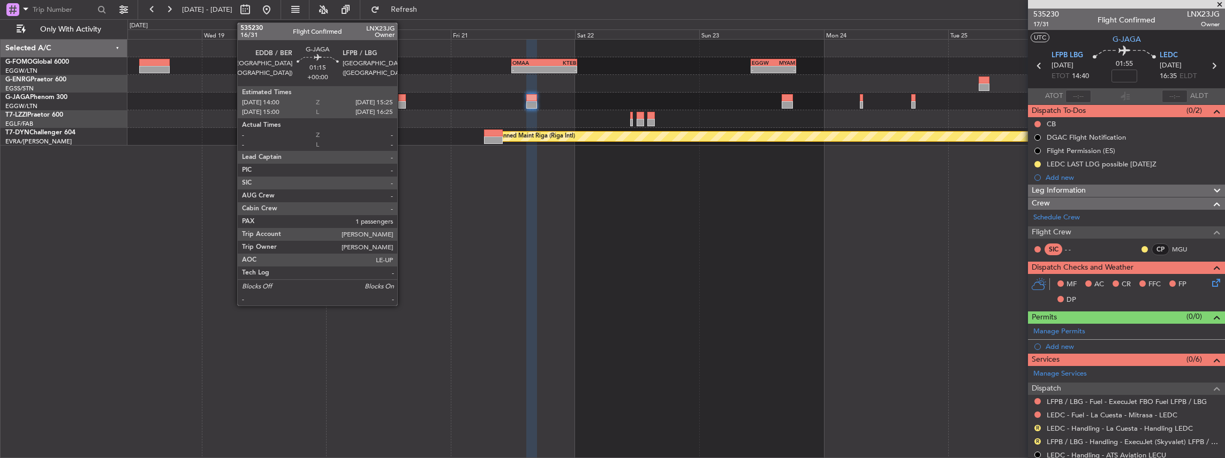
click at [402, 104] on div at bounding box center [401, 104] width 7 height 7
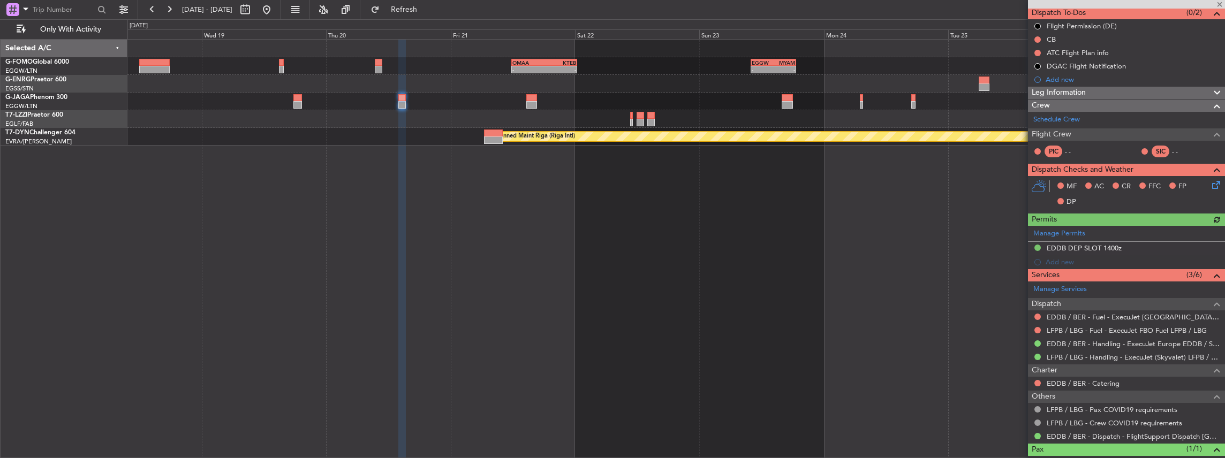
scroll to position [107, 0]
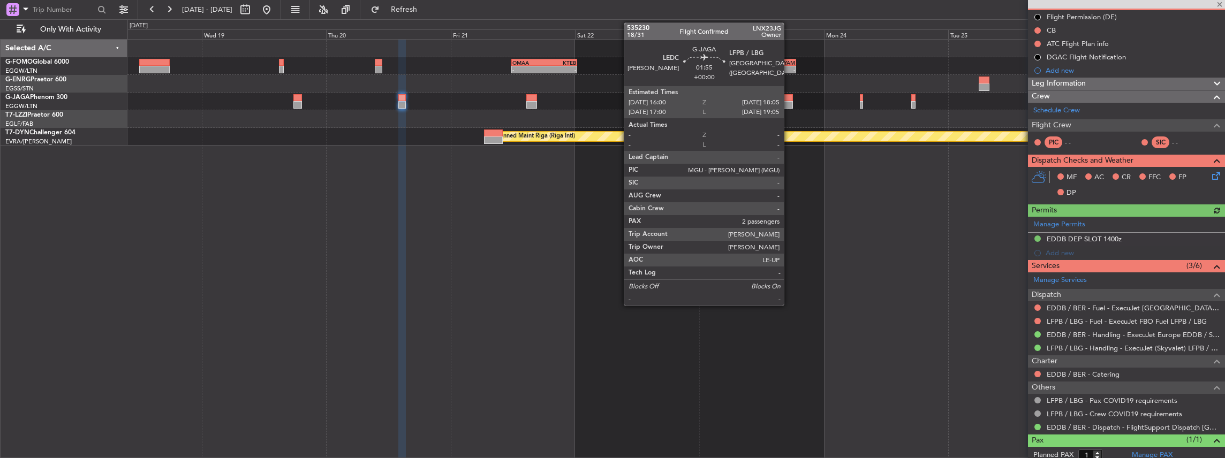
click at [789, 99] on div at bounding box center [787, 97] width 11 height 7
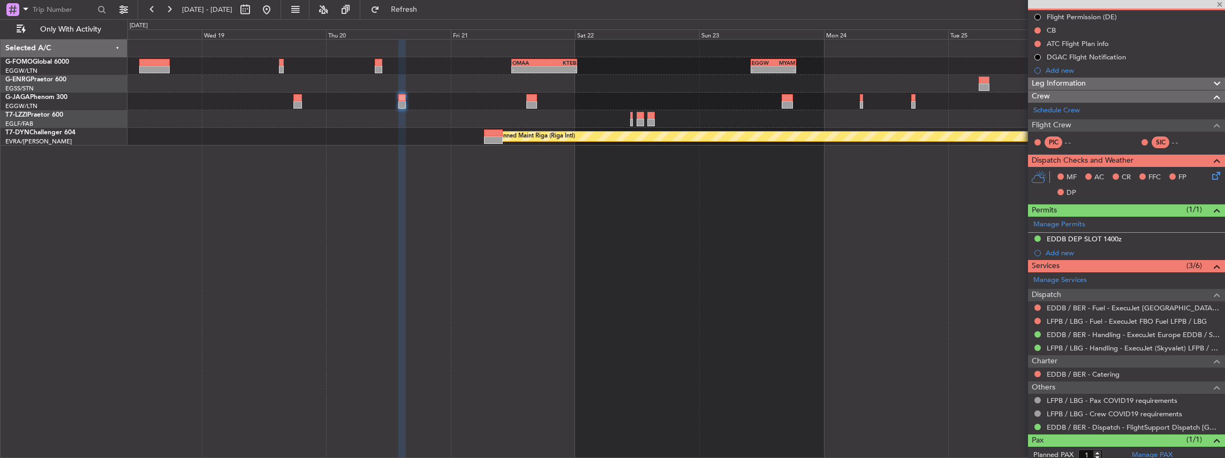
type input "2"
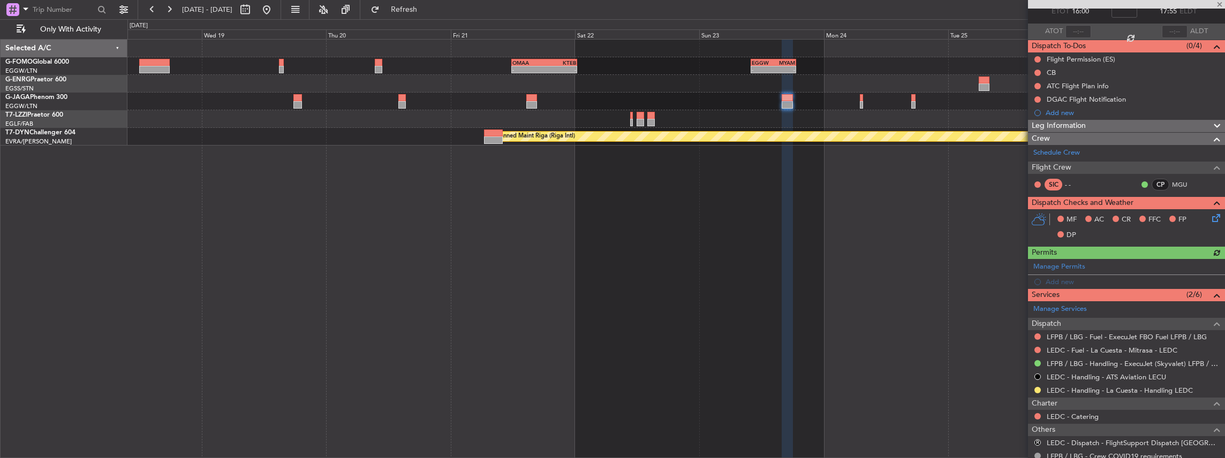
scroll to position [71, 0]
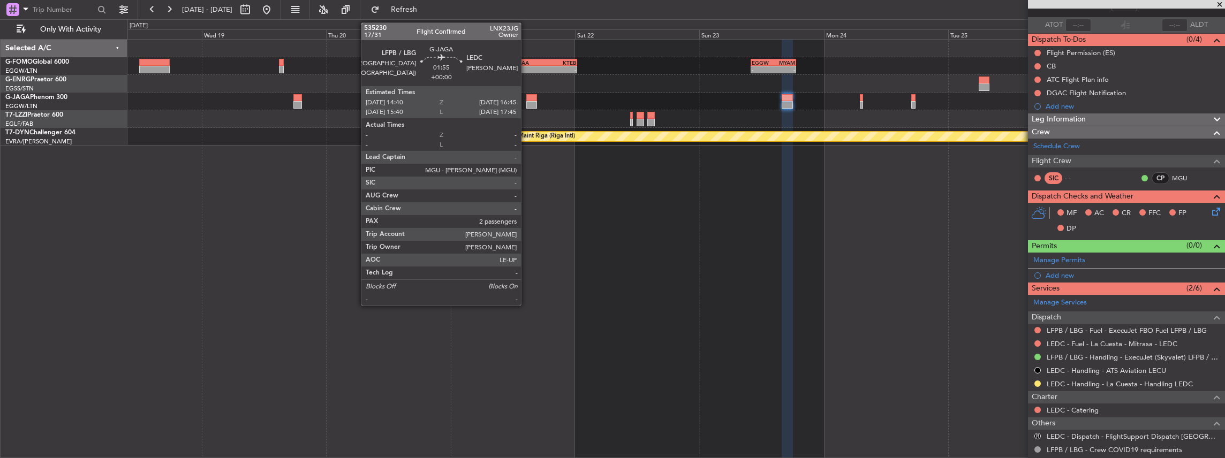
click at [526, 100] on div at bounding box center [531, 97] width 11 height 7
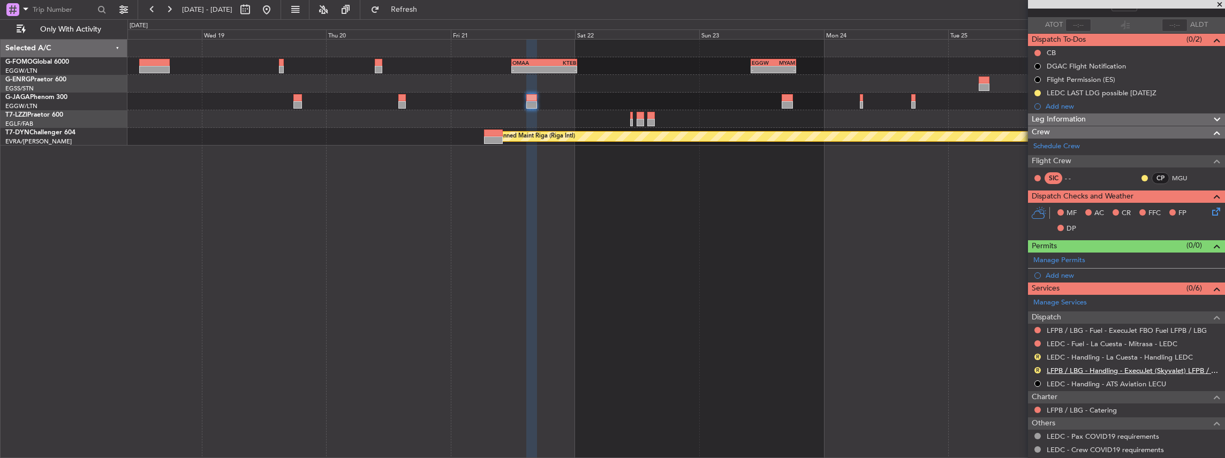
click at [1103, 366] on link "LFPB / LBG - Handling - ExecuJet (Skyvalet) LFPB / LBG" at bounding box center [1133, 370] width 173 height 9
click at [427, 11] on span "Refresh" at bounding box center [404, 9] width 45 height 7
click at [1084, 358] on link "LEDC - Handling - La Cuesta - Handling LEDC" at bounding box center [1120, 357] width 146 height 9
click at [417, 13] on button "Refresh" at bounding box center [398, 9] width 64 height 17
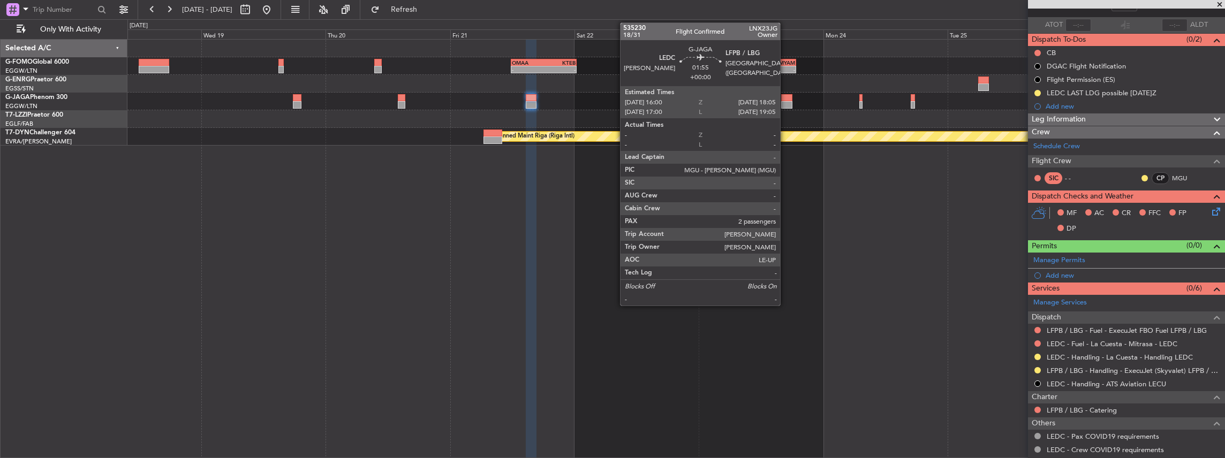
click at [786, 104] on div at bounding box center [786, 104] width 11 height 7
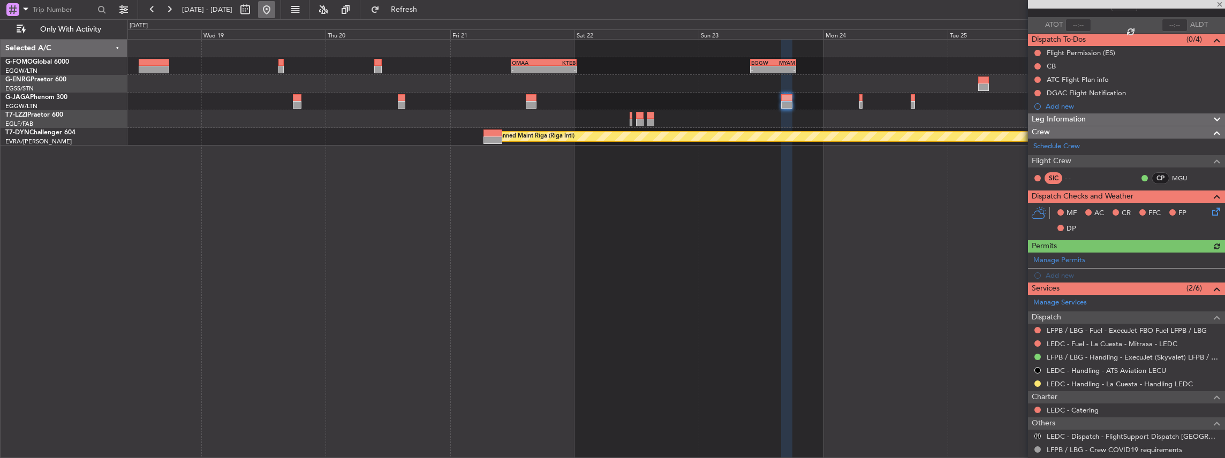
click at [275, 6] on button at bounding box center [266, 9] width 17 height 17
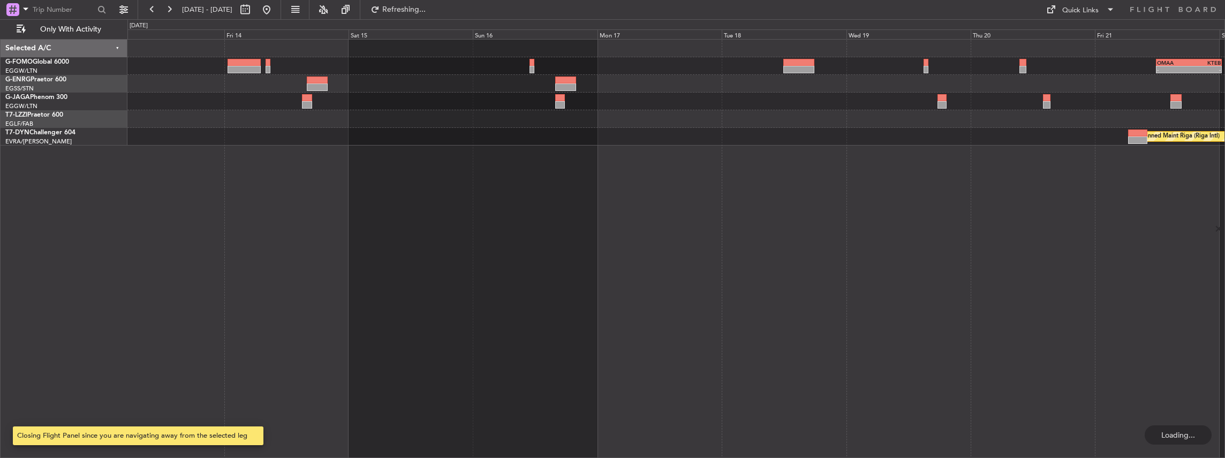
scroll to position [0, 0]
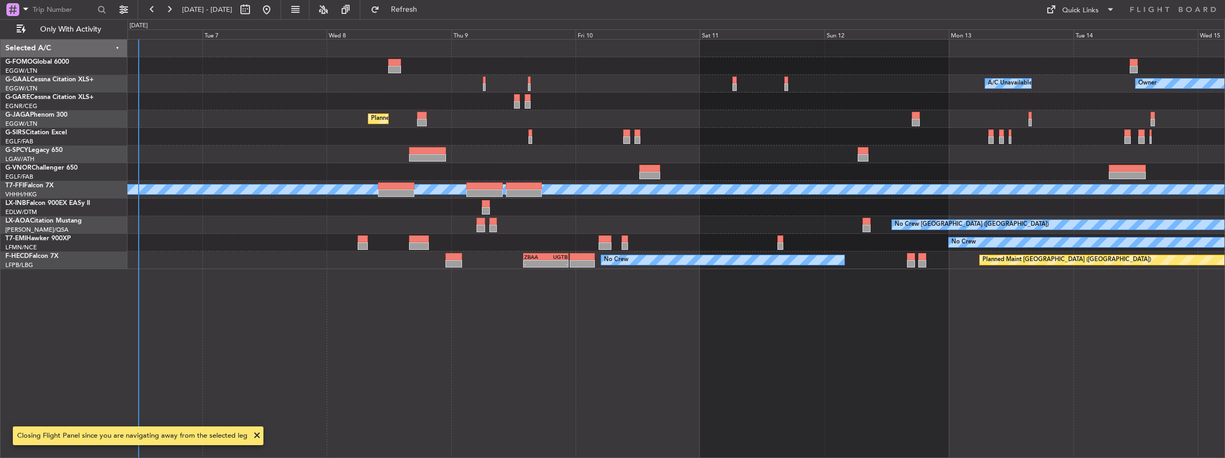
click at [415, 224] on div "A/C Unavailable Owner Owner A/C Unavailable Planned Maint London (Luton) Planne…" at bounding box center [676, 249] width 1098 height 420
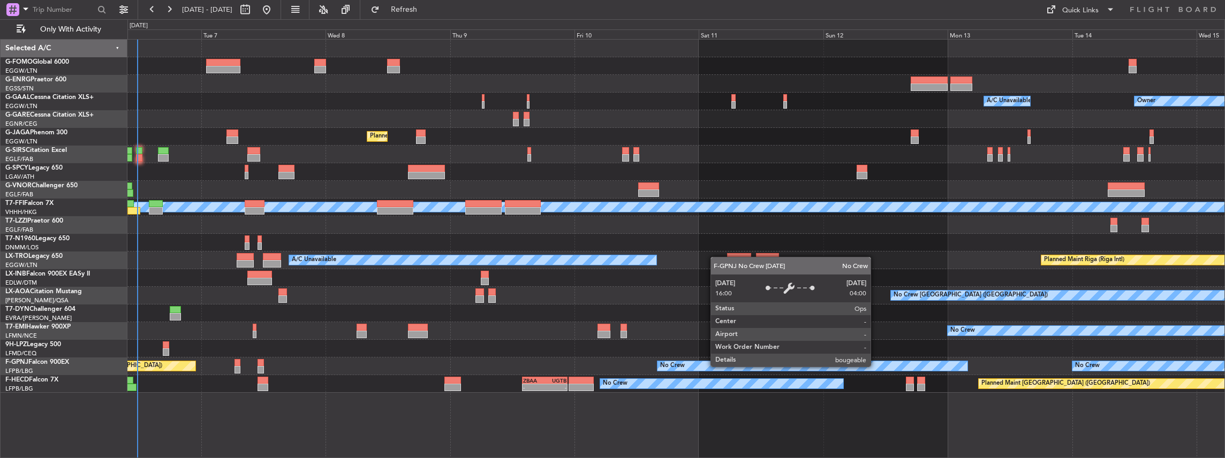
click at [543, 371] on div "No Crew No Crew Unplanned Maint Paris (Le Bourget) No Crew" at bounding box center [676, 367] width 1098 height 18
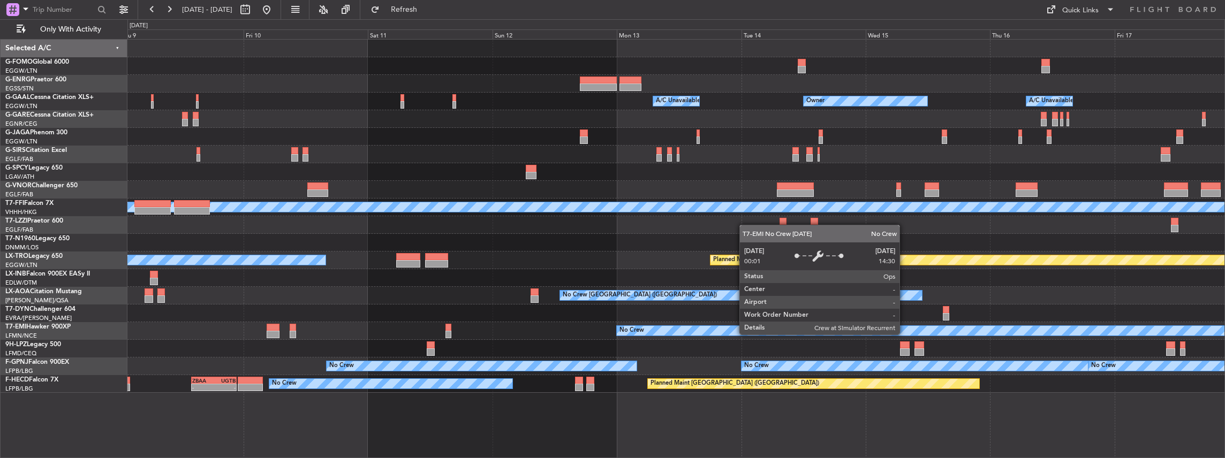
click at [655, 337] on div "No Crew" at bounding box center [676, 331] width 1098 height 18
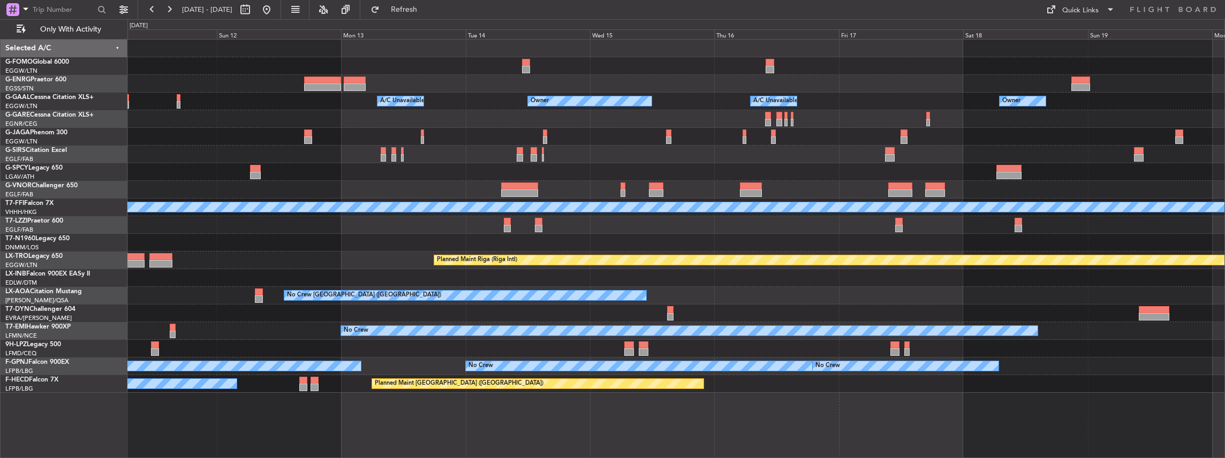
click at [767, 341] on div "A/C Unavailable Owner Owner A/C Unavailable Owner Planned Maint Oxford (Kidling…" at bounding box center [676, 216] width 1098 height 353
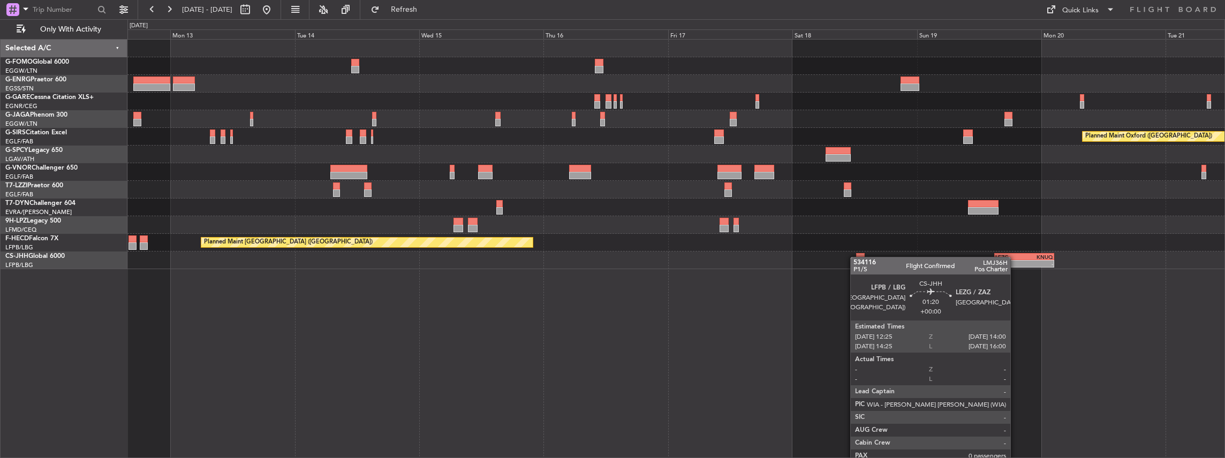
click at [856, 257] on div "- - LEZG 15:00 Z KNUQ 02:35 Z" at bounding box center [676, 261] width 1098 height 18
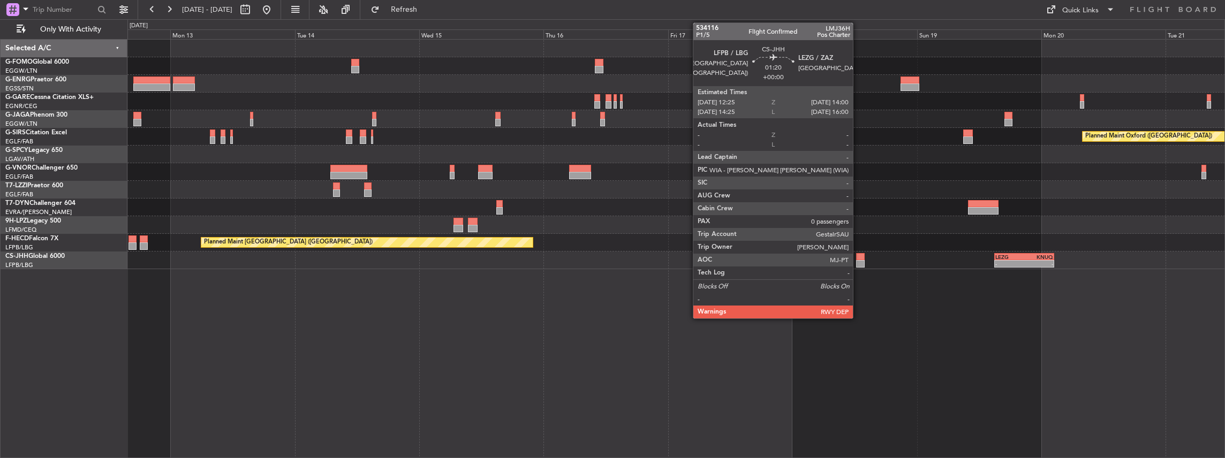
click at [858, 257] on div at bounding box center [860, 256] width 9 height 7
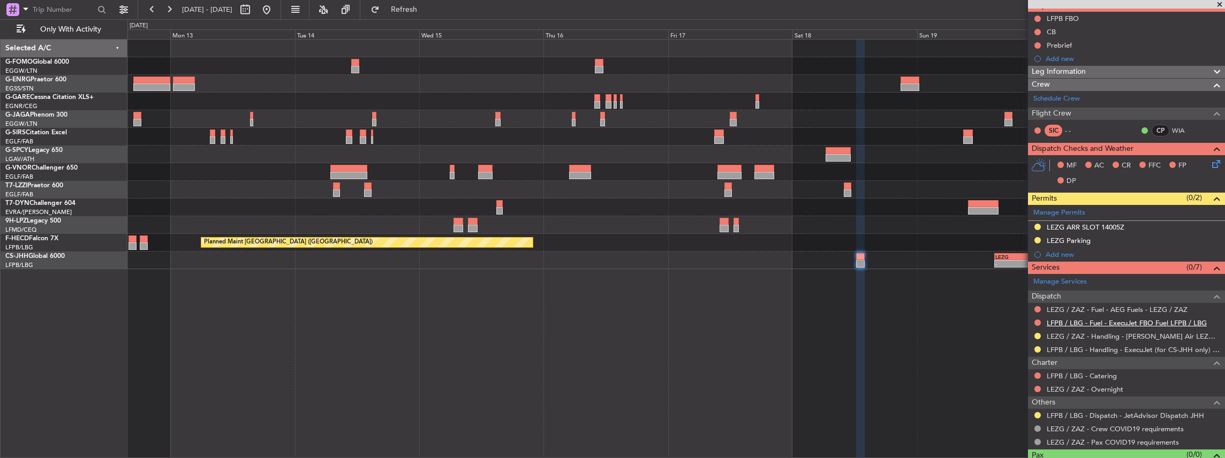
scroll to position [107, 0]
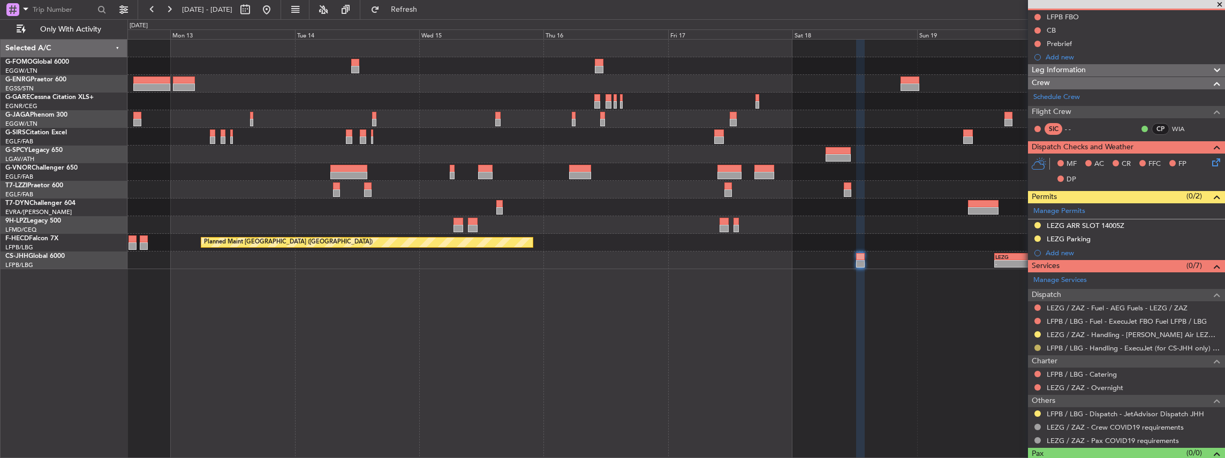
click at [1039, 346] on button at bounding box center [1038, 348] width 6 height 6
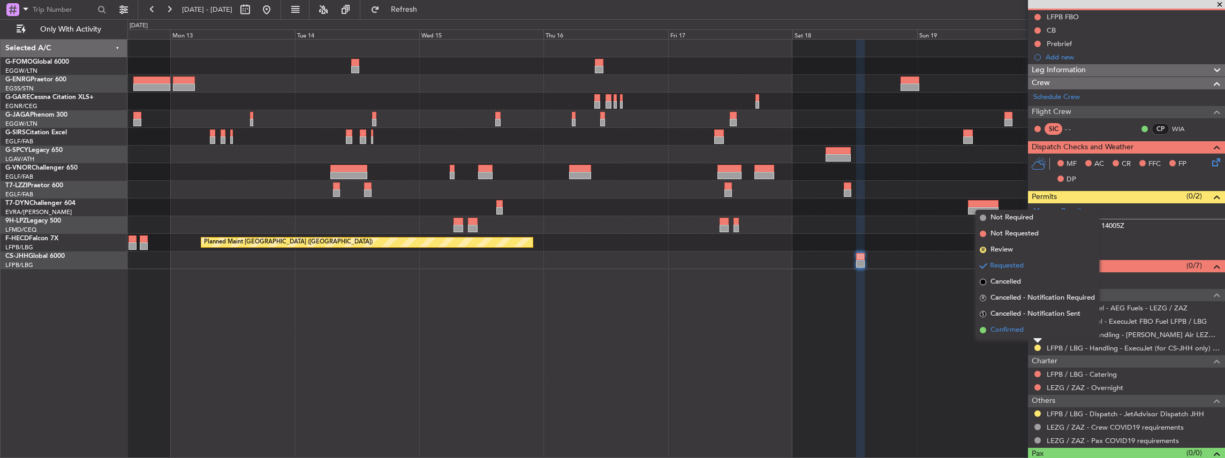
click at [1022, 330] on span "Confirmed" at bounding box center [1007, 330] width 33 height 11
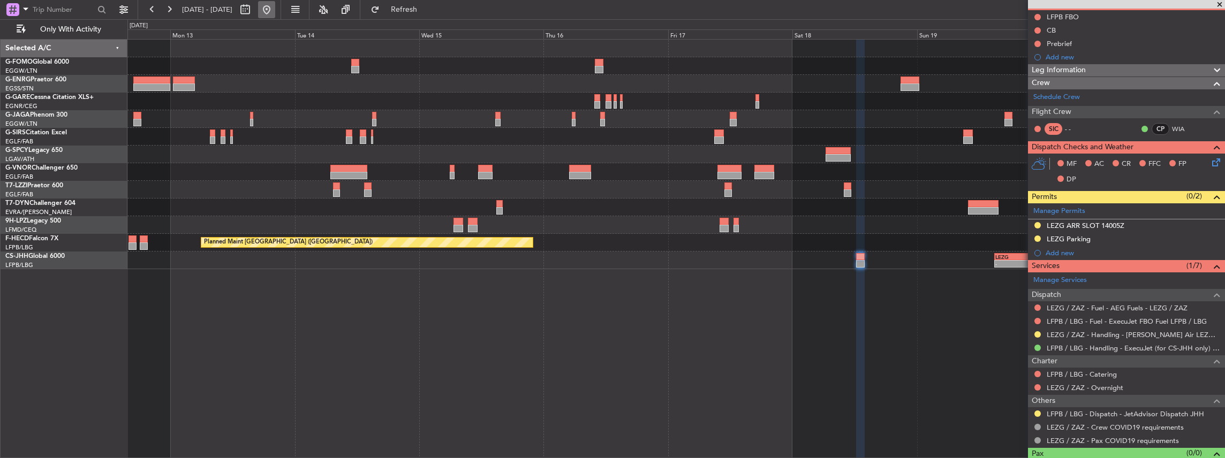
click at [275, 12] on button at bounding box center [266, 9] width 17 height 17
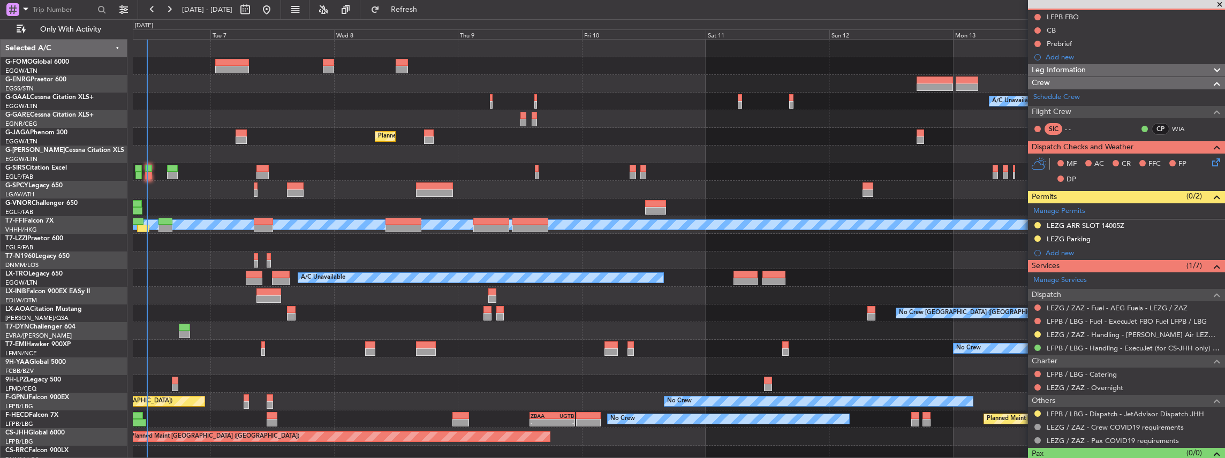
click at [291, 267] on div "A/C Unavailable Owner Owner A/C Unavailable Planned Maint London (Luton) Planne…" at bounding box center [679, 252] width 1092 height 424
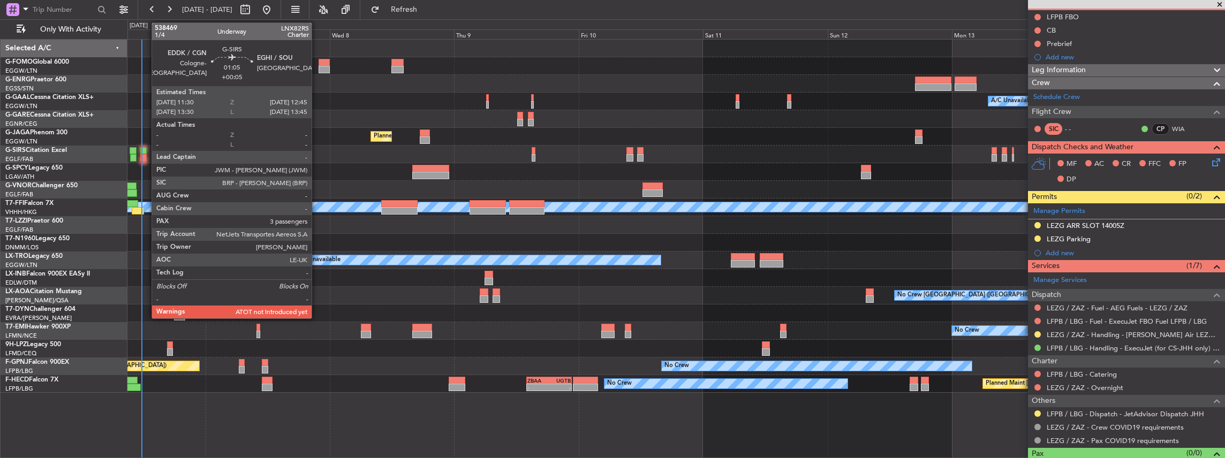
click at [146, 157] on div at bounding box center [143, 157] width 7 height 7
type input "+00:05"
type input "3"
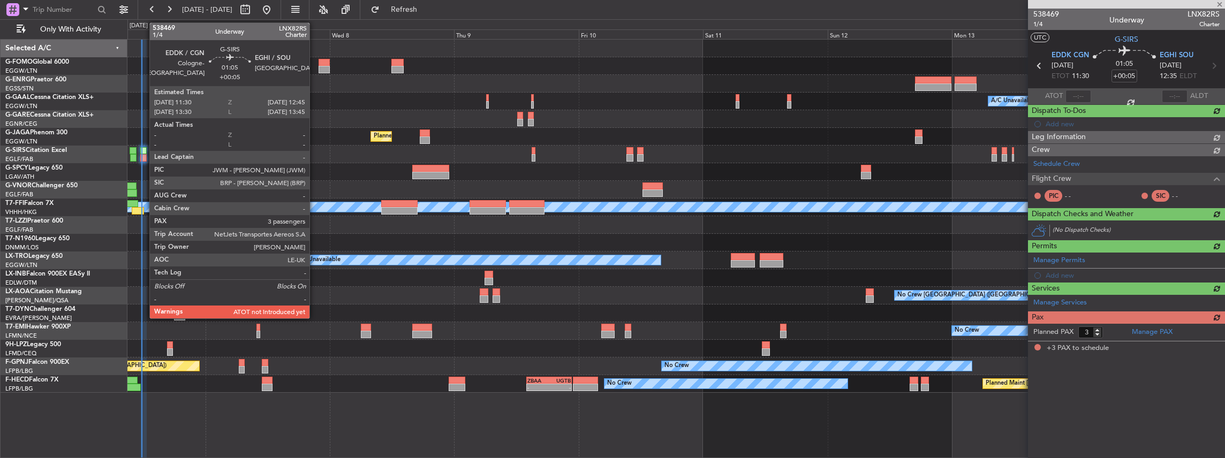
scroll to position [0, 0]
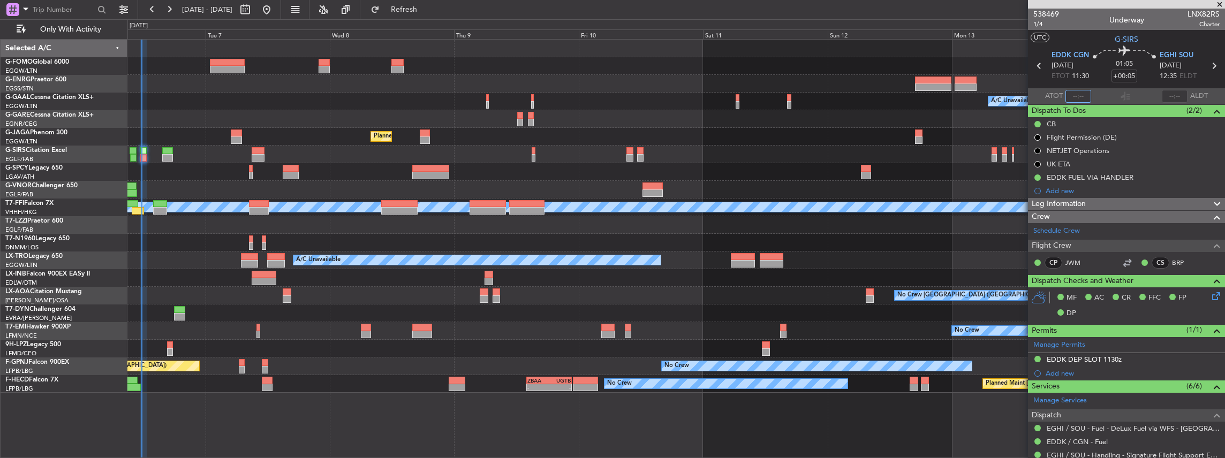
click at [1083, 93] on input "text" at bounding box center [1079, 96] width 26 height 13
type input "11:42"
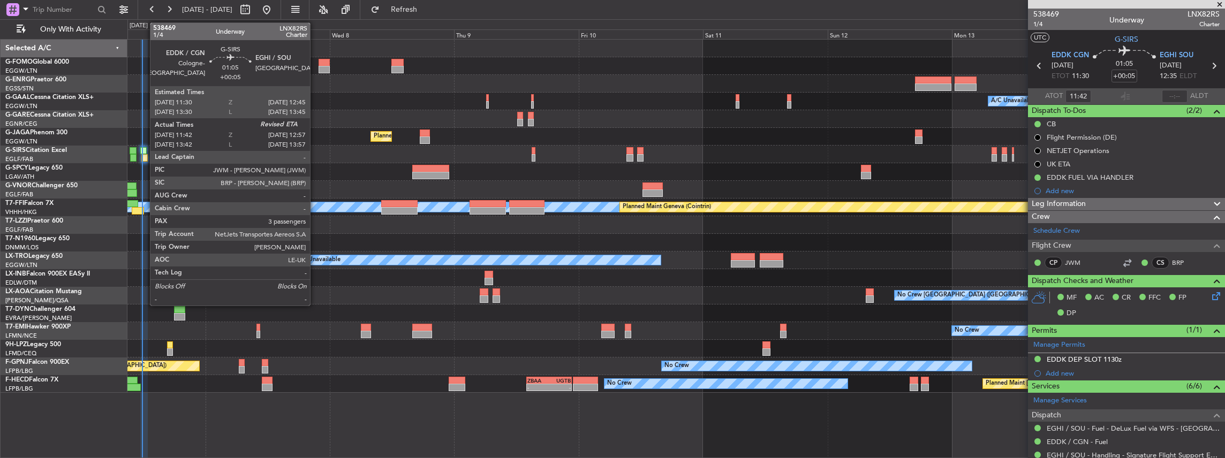
click at [145, 153] on div at bounding box center [143, 150] width 7 height 7
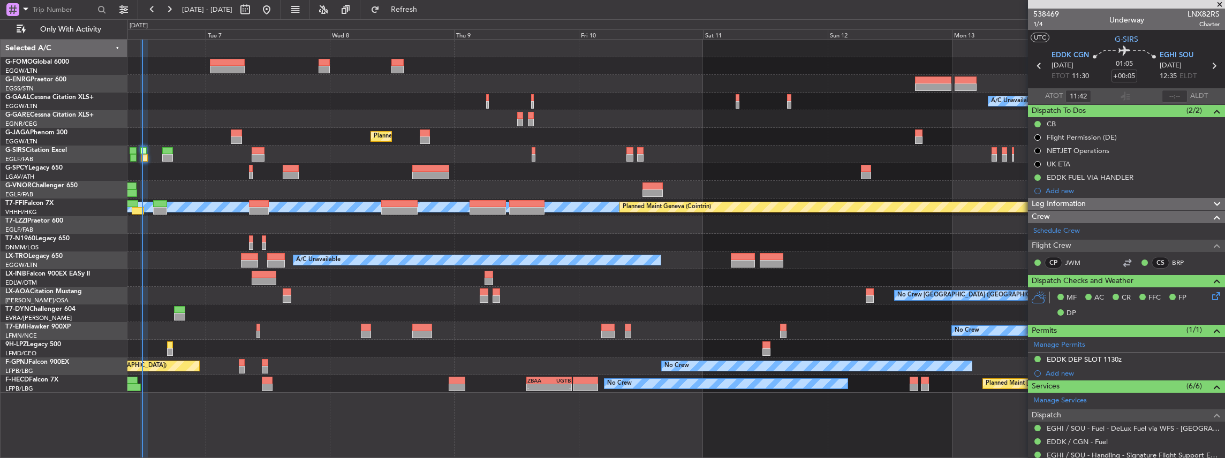
click at [359, 252] on div "Owner A/C Unavailable Owner A/C Unavailable Planned Maint London (Luton) Planne…" at bounding box center [676, 216] width 1098 height 353
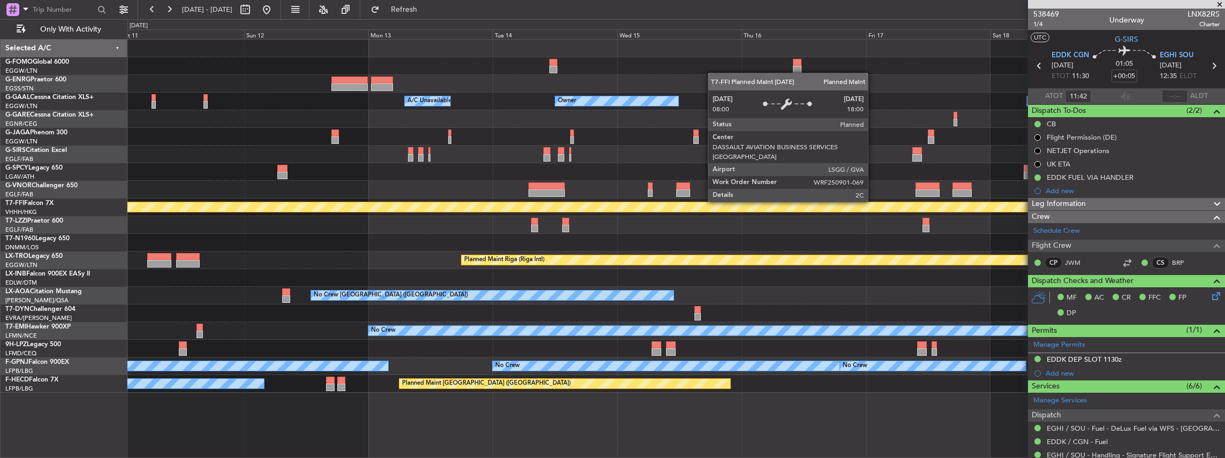
click at [407, 218] on div "Owner A/C Unavailable Owner A/C Unavailable Owner Planned Maint Oxford (Kidling…" at bounding box center [676, 216] width 1098 height 353
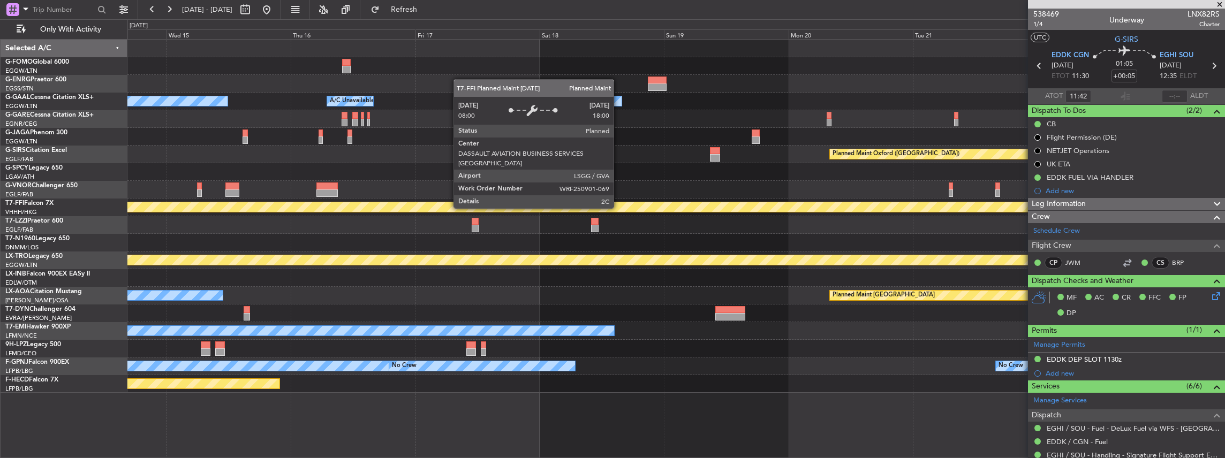
click at [524, 220] on div "Owner Owner A/C Unavailable Owner A/C Unavailable Owner Planned Maint Oxford (K…" at bounding box center [676, 216] width 1098 height 353
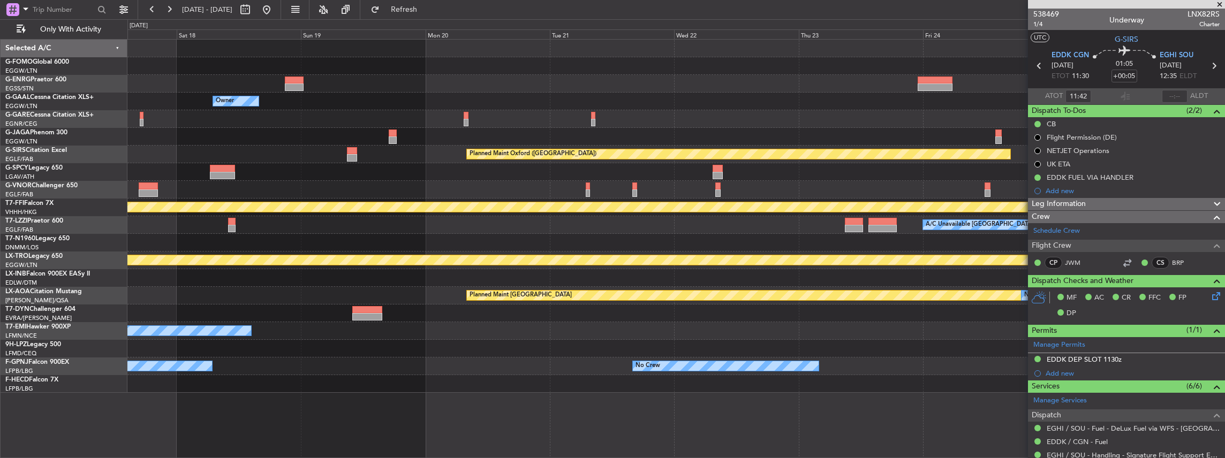
click at [713, 200] on div "Owner Owner Owner A/C Unavailable Owner Planned Maint Oxford (Kidlington) MEL M…" at bounding box center [676, 216] width 1098 height 353
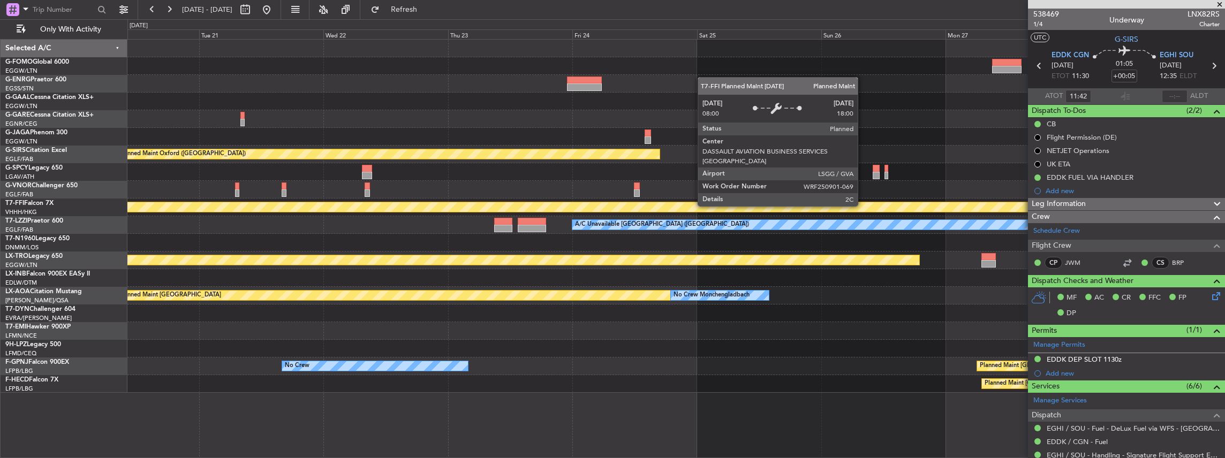
click at [442, 209] on div "Planned Maint Geneva (Cointrin)" at bounding box center [676, 207] width 3293 height 10
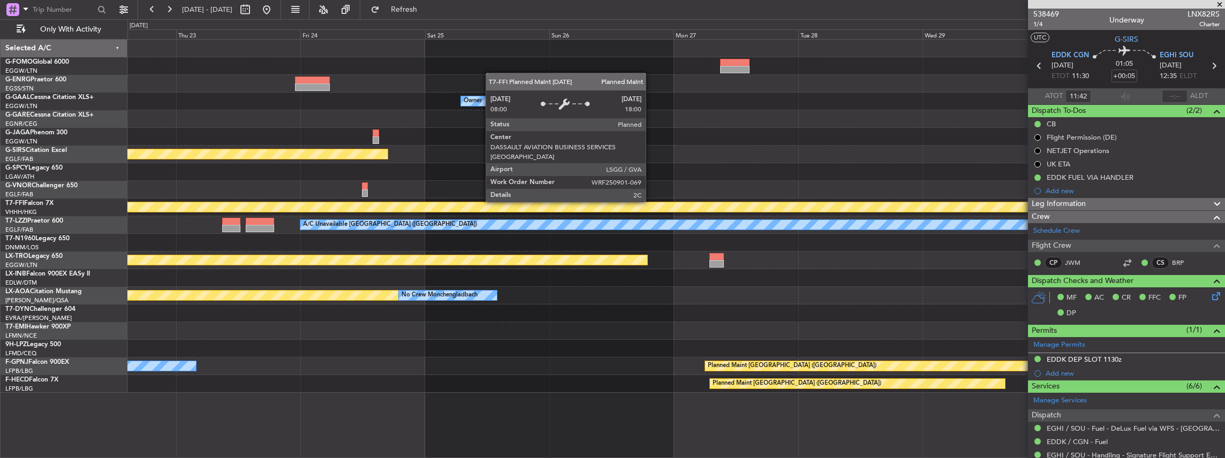
click at [409, 210] on div "Planned Maint Geneva (Cointrin)" at bounding box center [677, 207] width 3294 height 11
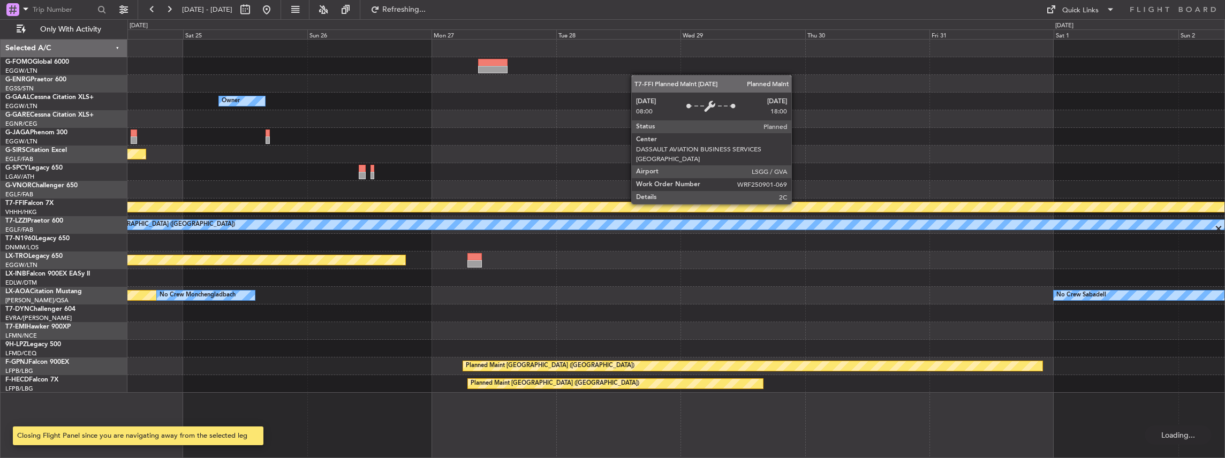
click at [403, 214] on div "MEL MEL Planned Maint Geneva (Cointrin)" at bounding box center [676, 208] width 1098 height 18
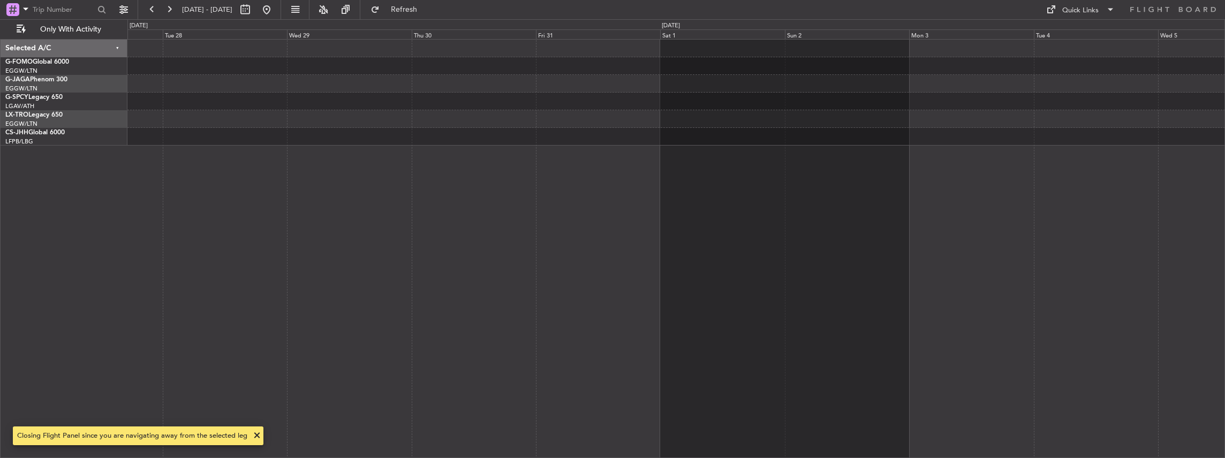
click at [402, 222] on div "Planned Maint Riga (Riga Intl)" at bounding box center [676, 249] width 1098 height 420
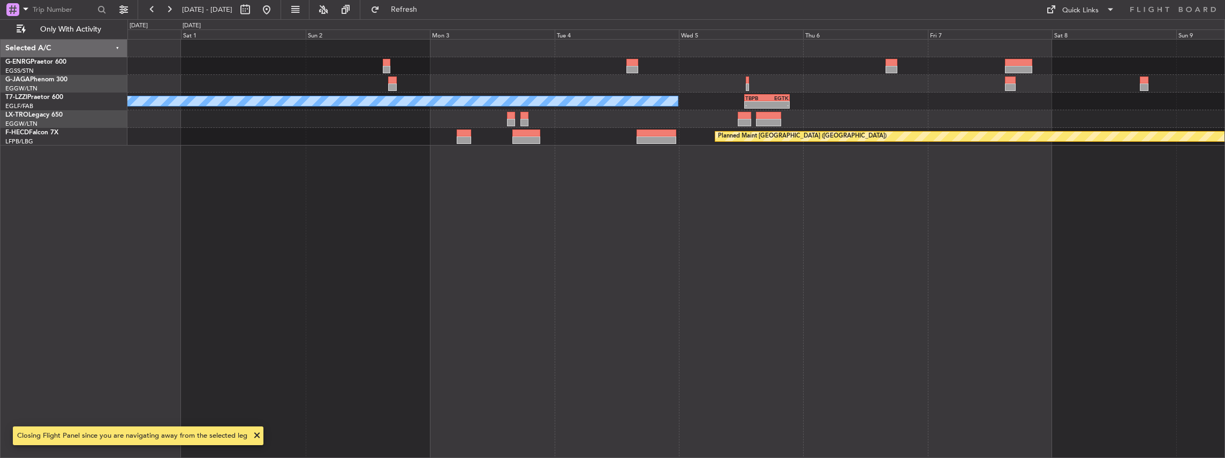
click at [372, 205] on div "A/C Unavailable London (Luton) - - TBPB 12:40 Z EGTK 21:25 Z Planned Maint Pari…" at bounding box center [676, 249] width 1098 height 420
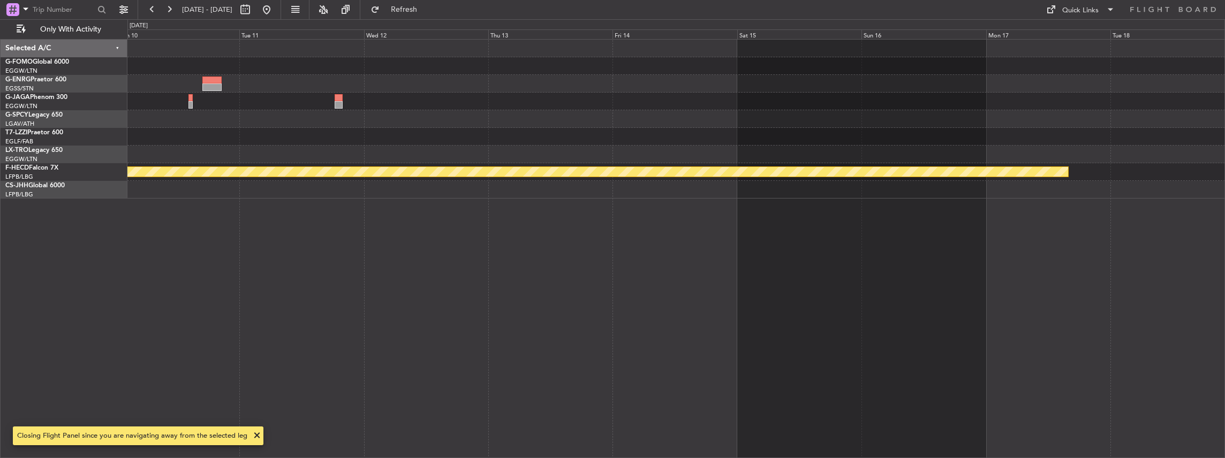
click at [689, 195] on div at bounding box center [676, 190] width 1098 height 18
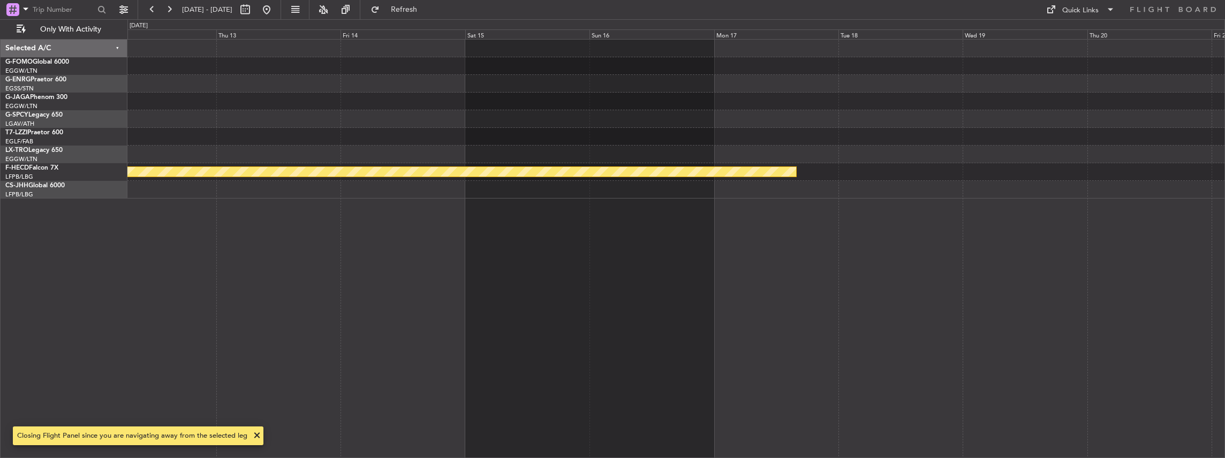
click at [564, 195] on div "Planned Maint [GEOGRAPHIC_DATA] ([GEOGRAPHIC_DATA])" at bounding box center [676, 119] width 1098 height 159
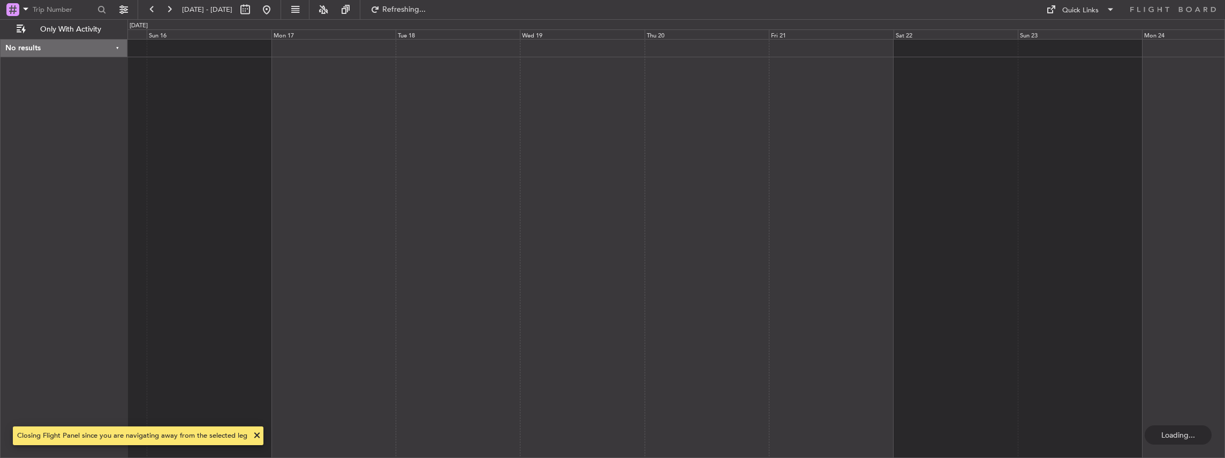
click at [613, 207] on div at bounding box center [676, 249] width 1098 height 420
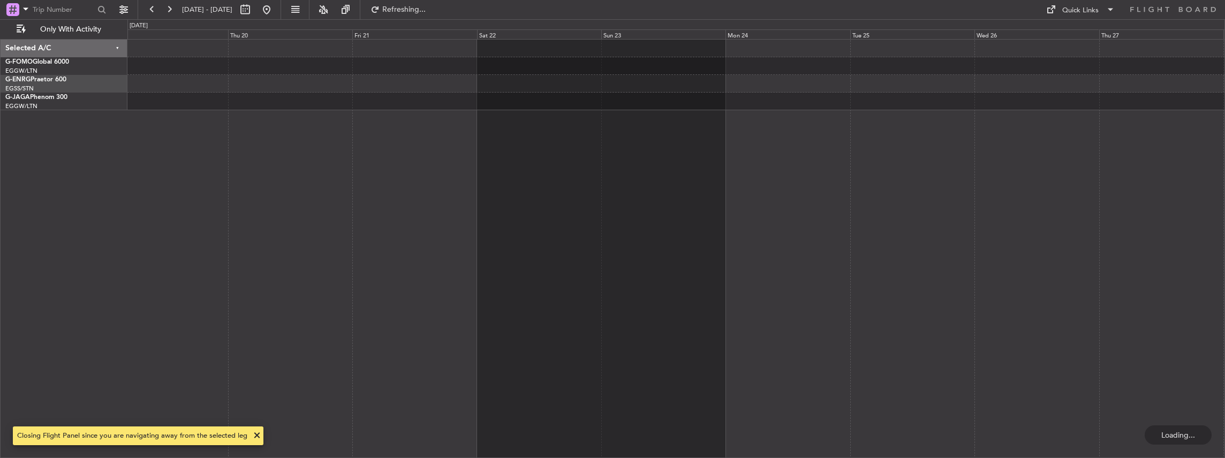
click at [772, 218] on div at bounding box center [676, 249] width 1098 height 420
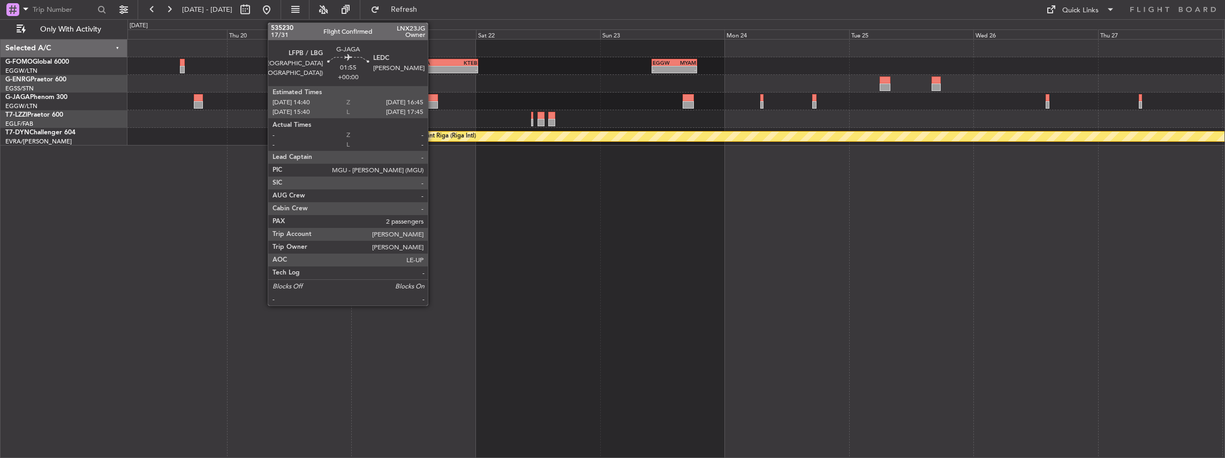
click at [433, 102] on div at bounding box center [432, 104] width 11 height 7
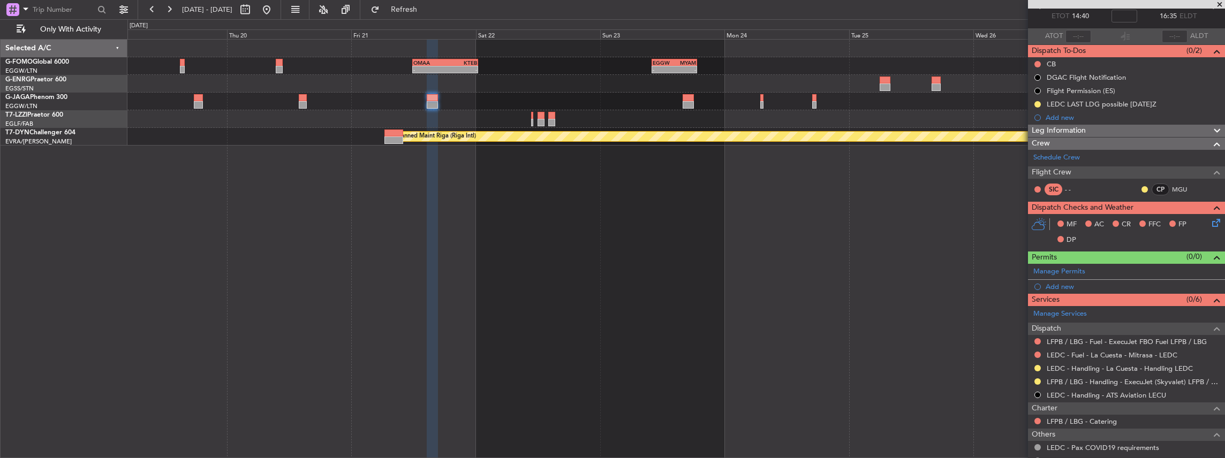
scroll to position [71, 0]
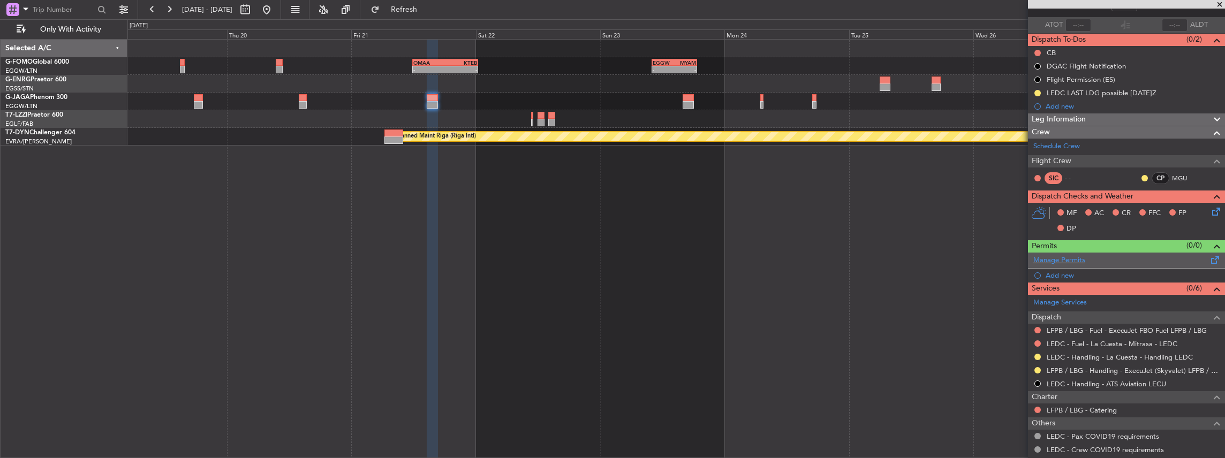
click at [1209, 257] on span at bounding box center [1215, 258] width 13 height 8
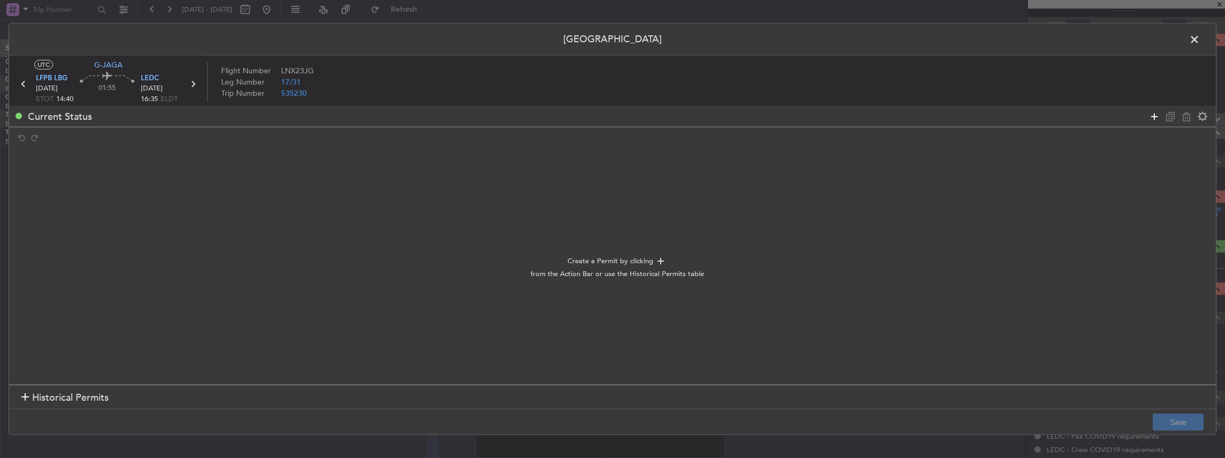
click at [1151, 115] on icon at bounding box center [1154, 116] width 13 height 13
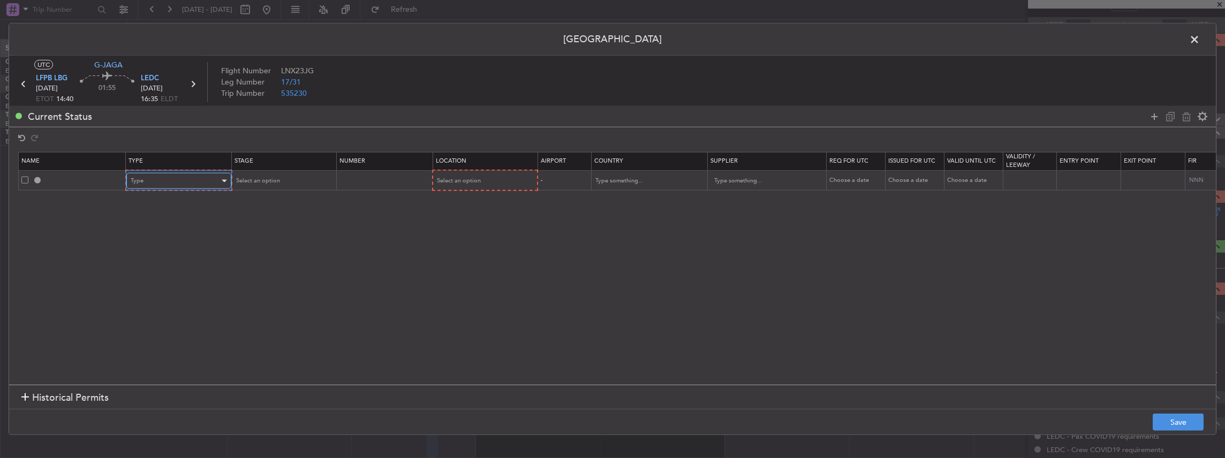
click at [163, 181] on div "Type" at bounding box center [175, 181] width 89 height 16
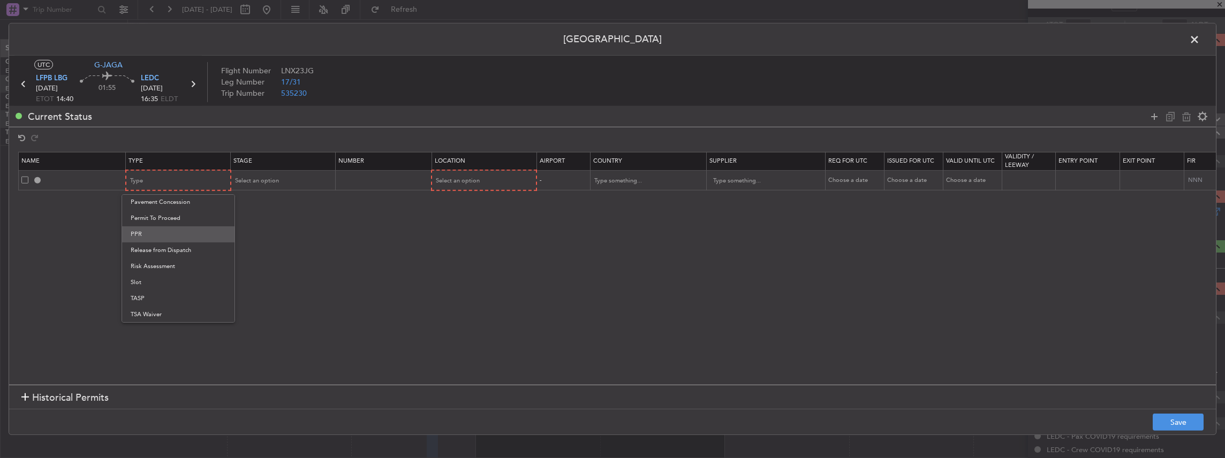
click at [168, 234] on span "PPR" at bounding box center [178, 235] width 95 height 16
click at [277, 176] on div "Select an option" at bounding box center [279, 181] width 89 height 16
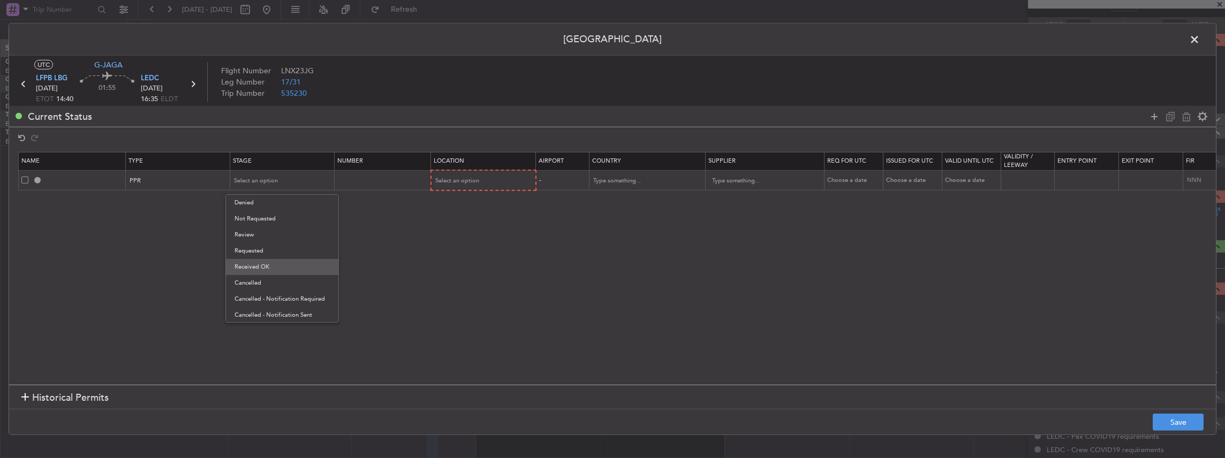
click at [281, 267] on span "Received OK" at bounding box center [282, 267] width 95 height 16
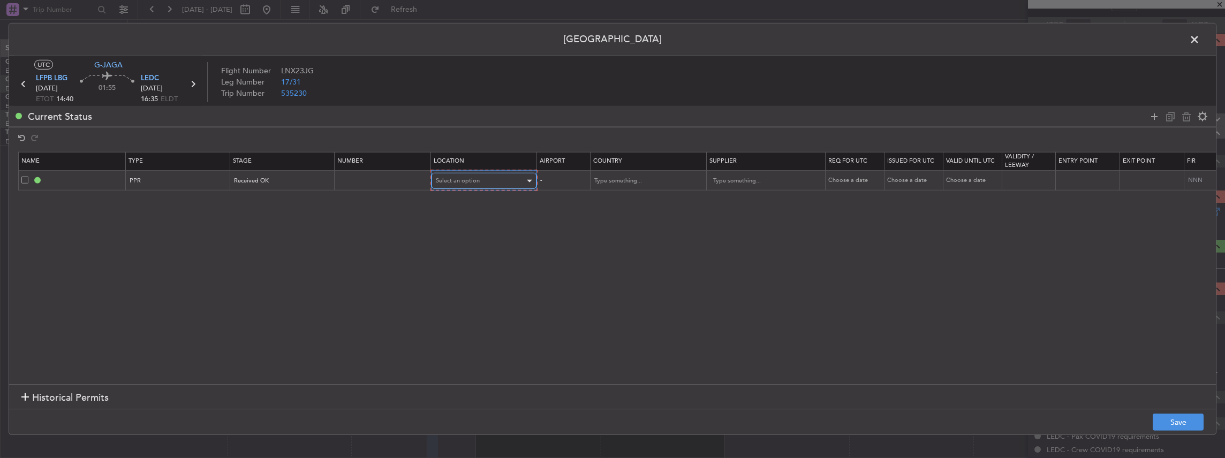
click at [457, 177] on span "Select an option" at bounding box center [458, 181] width 44 height 8
click at [468, 231] on span "Arrival" at bounding box center [482, 235] width 95 height 16
click at [1179, 423] on button "Save" at bounding box center [1178, 422] width 51 height 17
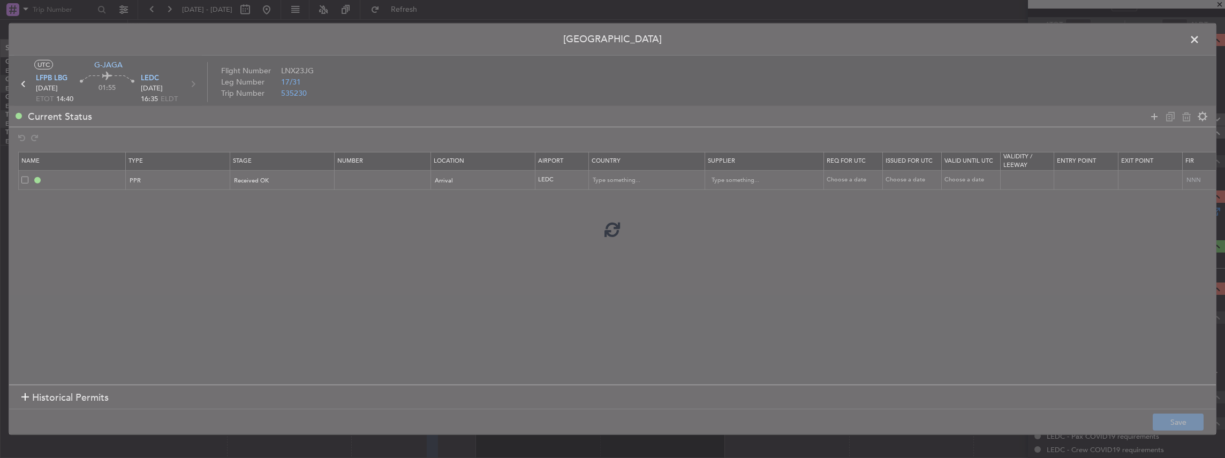
type input "LEDC PPR"
type input "Spain"
type input "NNN"
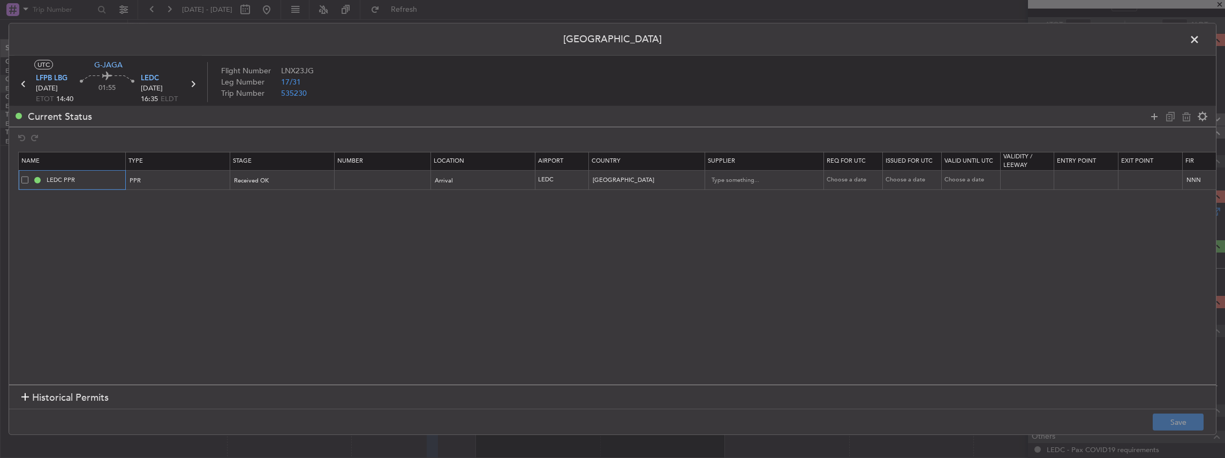
click at [94, 178] on input "LEDC PPR" at bounding box center [84, 180] width 80 height 9
type input "LEDC PPR 1645z"
click at [1172, 419] on button "Save" at bounding box center [1178, 422] width 51 height 17
click at [1200, 40] on span at bounding box center [1200, 42] width 0 height 21
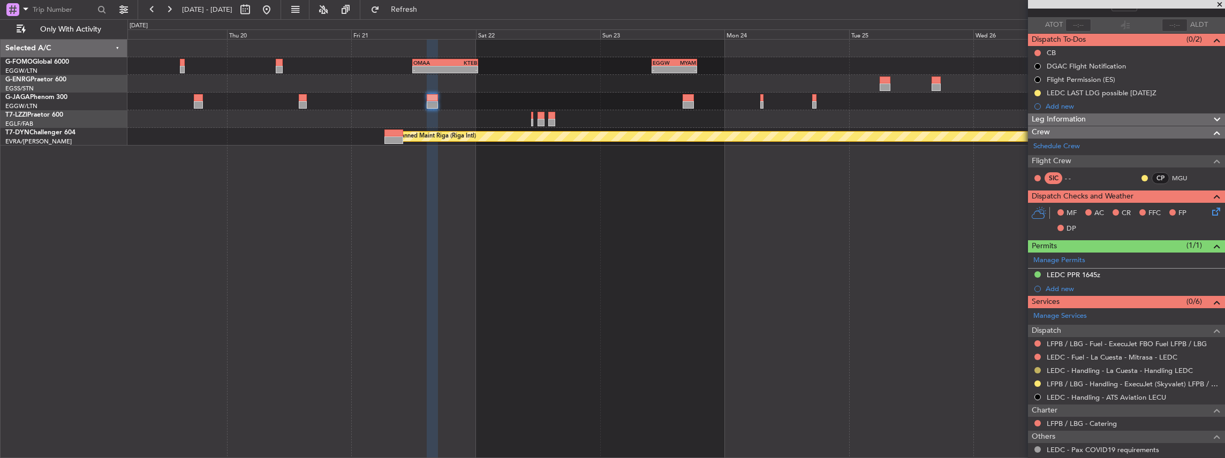
click at [1035, 367] on button at bounding box center [1038, 370] width 6 height 6
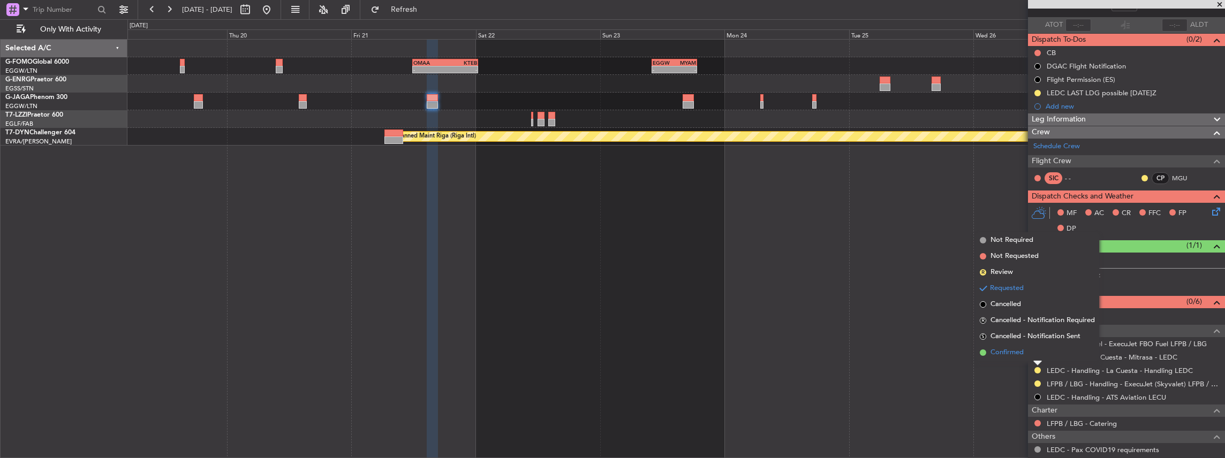
click at [1029, 352] on li "Confirmed" at bounding box center [1038, 353] width 124 height 16
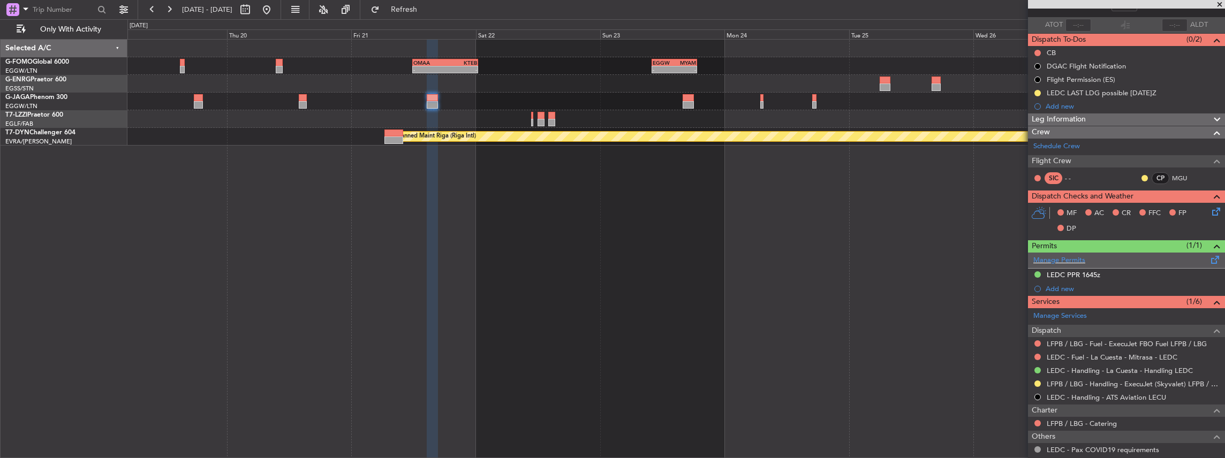
scroll to position [0, 0]
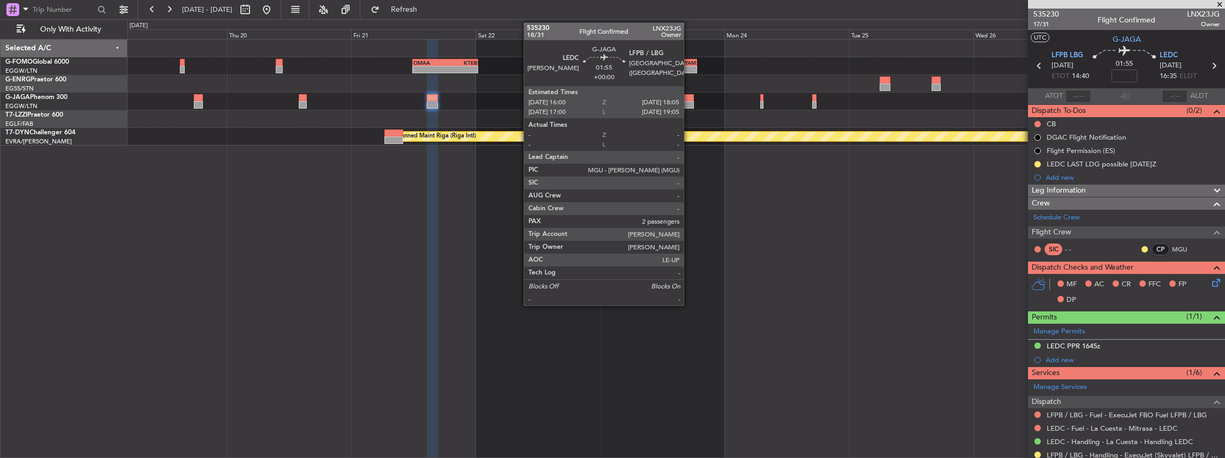
click at [689, 100] on div at bounding box center [688, 97] width 11 height 7
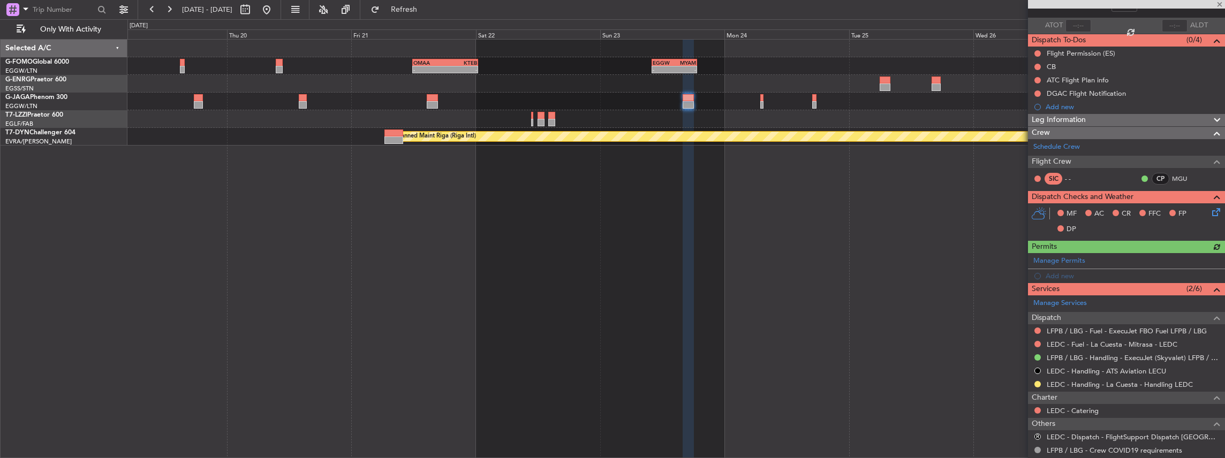
scroll to position [71, 0]
click at [1210, 257] on span at bounding box center [1215, 258] width 13 height 8
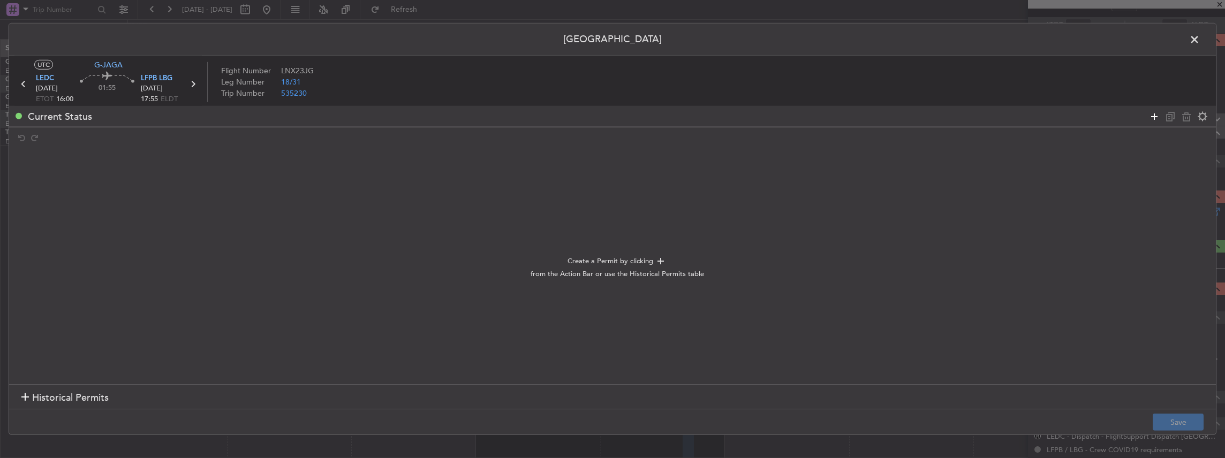
click at [1155, 117] on icon at bounding box center [1154, 116] width 13 height 13
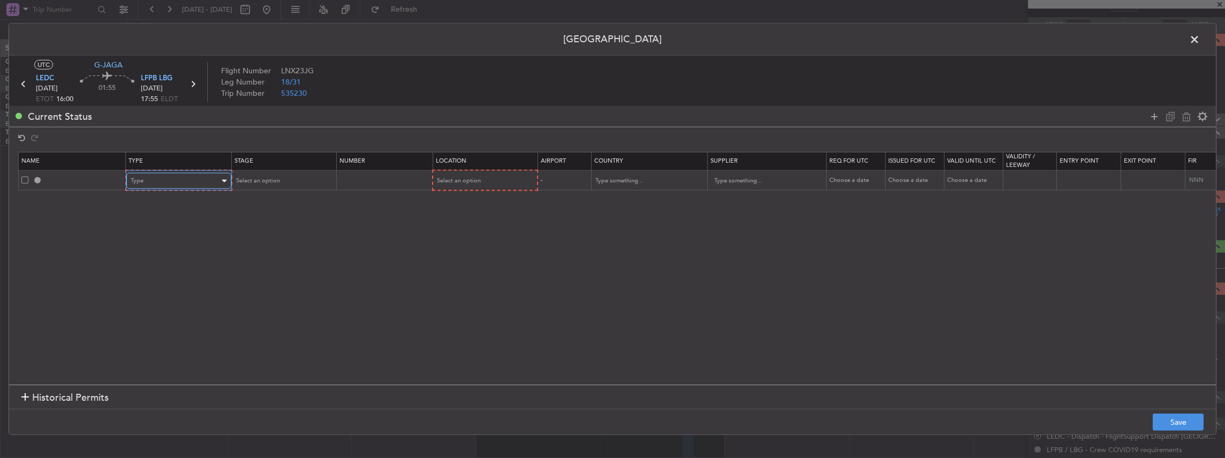
click at [166, 182] on div "Type" at bounding box center [175, 181] width 89 height 16
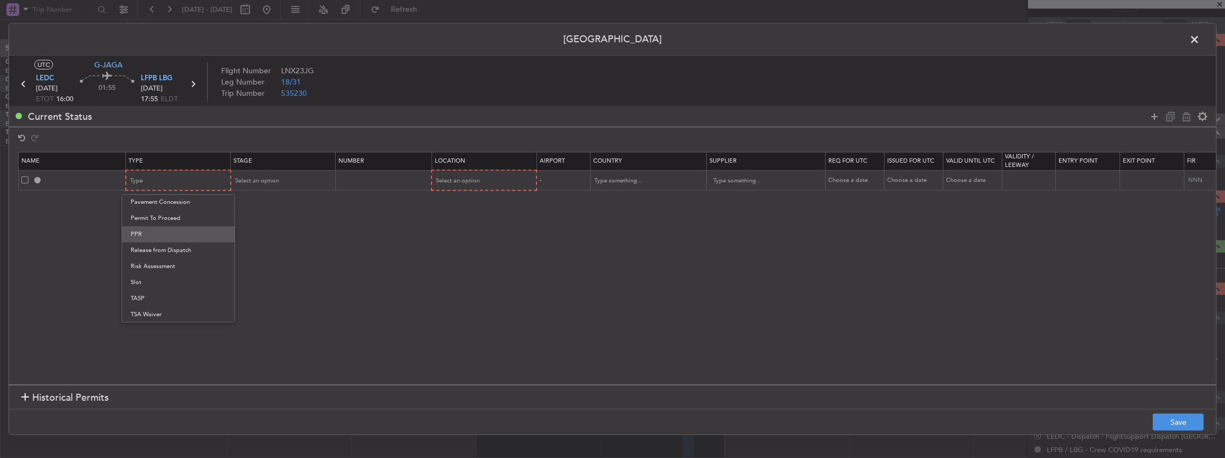
click at [156, 237] on span "PPR" at bounding box center [178, 235] width 95 height 16
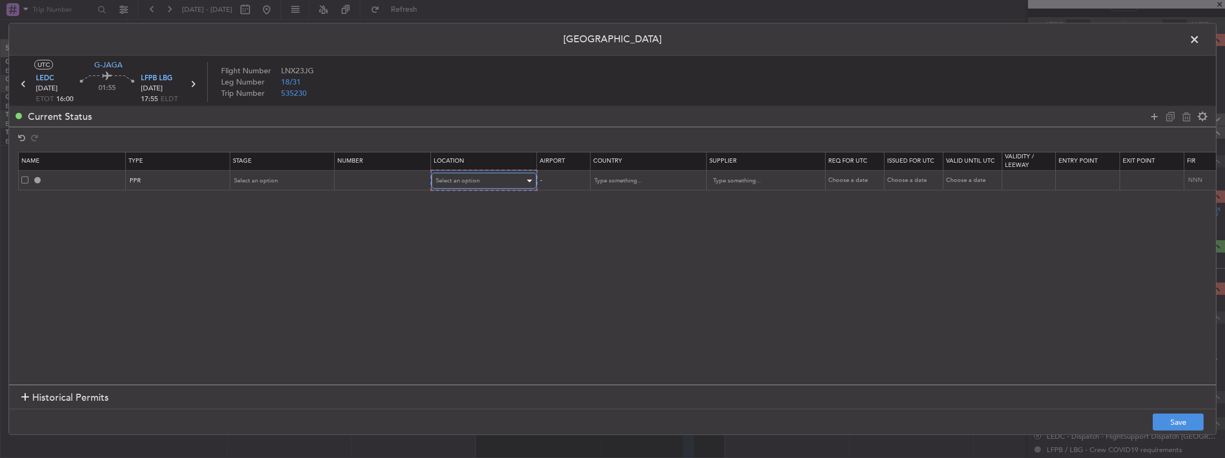
click at [466, 182] on span "Select an option" at bounding box center [458, 181] width 44 height 8
click at [467, 205] on span "Departure" at bounding box center [482, 203] width 95 height 16
click at [275, 178] on span "Select an option" at bounding box center [257, 181] width 44 height 8
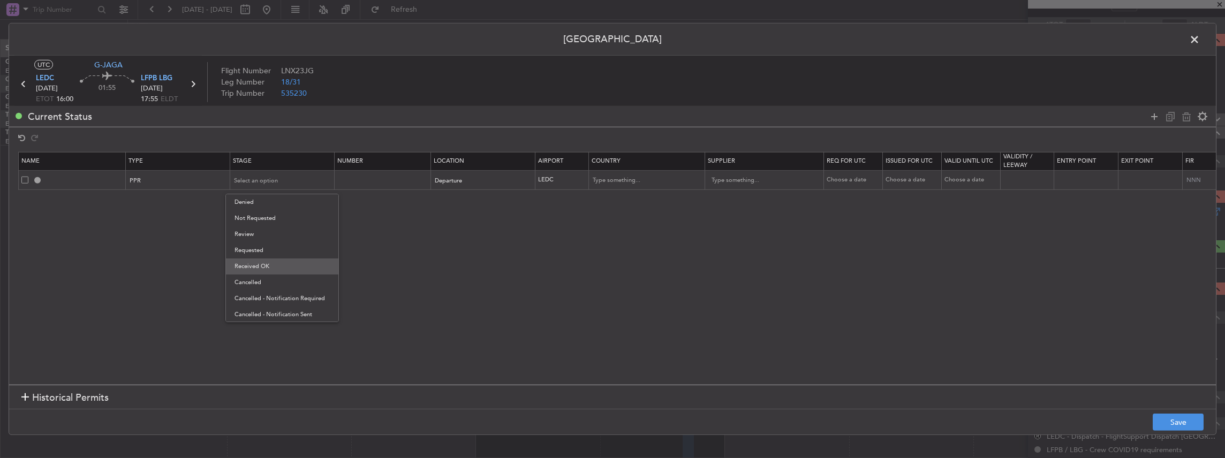
click at [272, 263] on span "Received OK" at bounding box center [282, 267] width 95 height 16
click at [1164, 421] on button "Save" at bounding box center [1178, 422] width 51 height 17
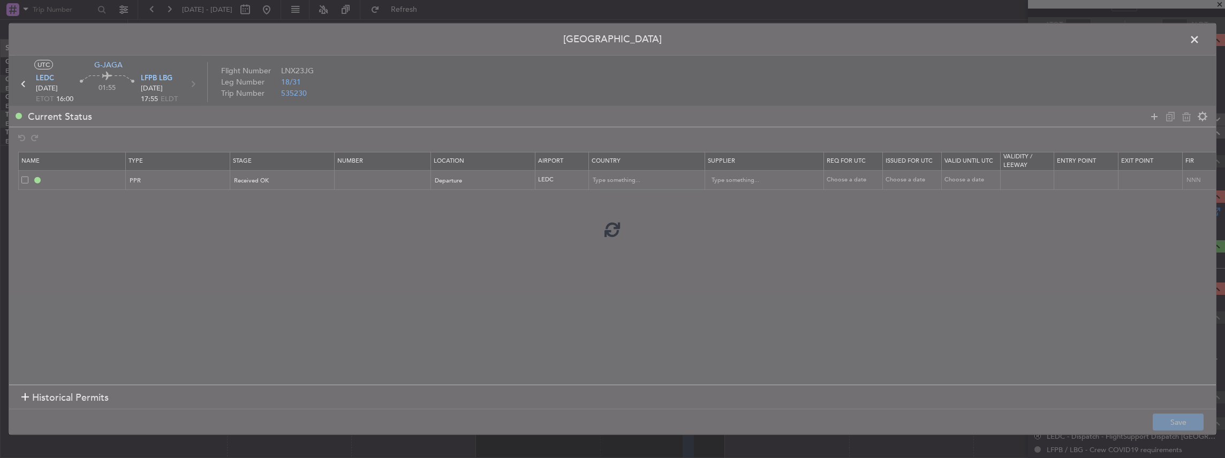
type input "LEDC PPR"
type input "Spain"
type input "NNN"
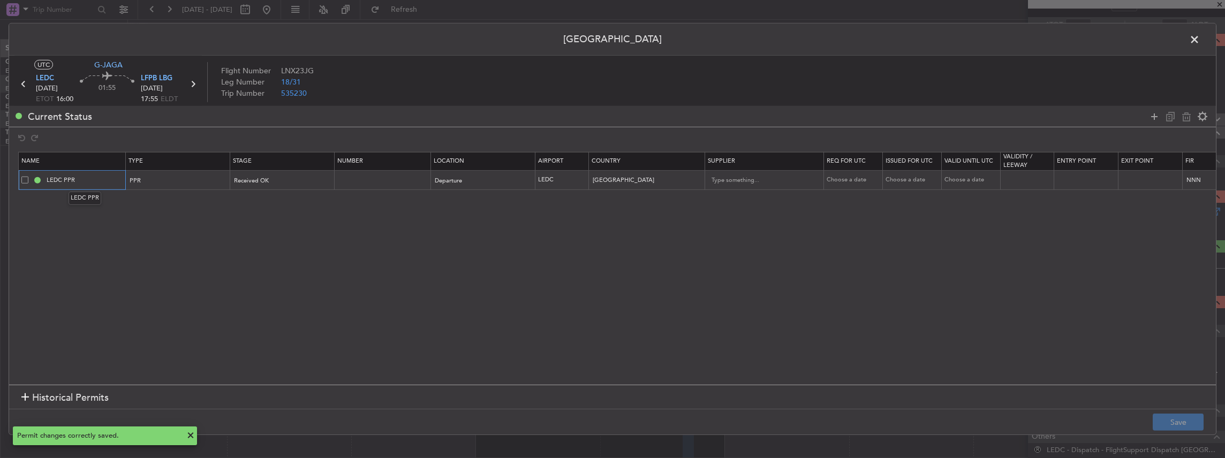
click at [80, 181] on input "LEDC PPR" at bounding box center [84, 180] width 80 height 9
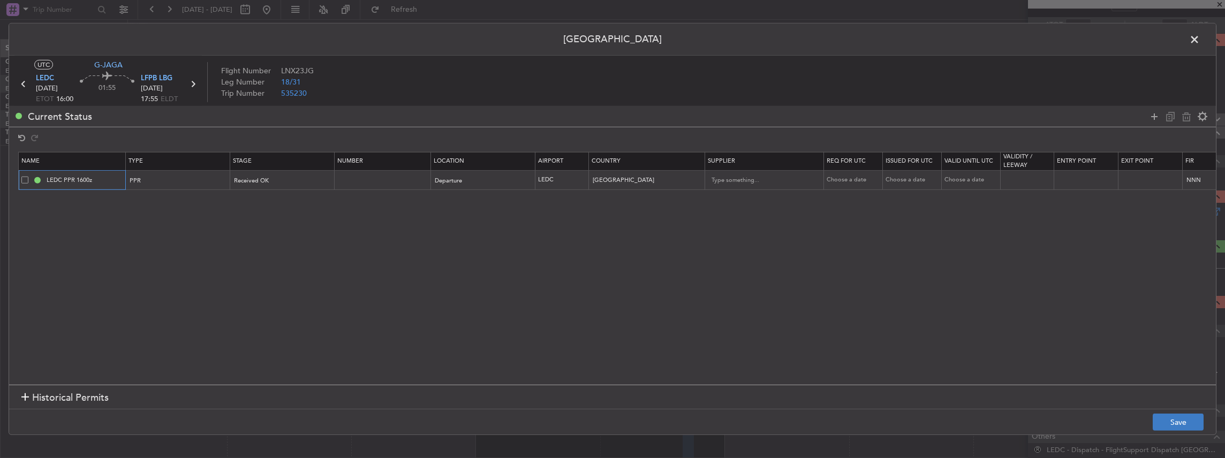
type input "LEDC PPR 1600z"
click at [1188, 422] on button "Save" at bounding box center [1178, 422] width 51 height 17
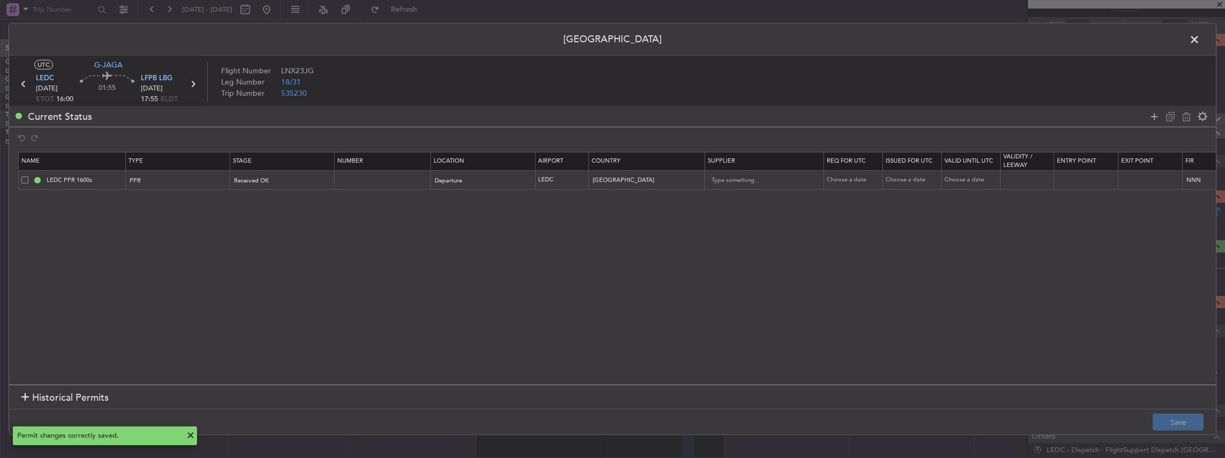
click at [1200, 39] on span at bounding box center [1200, 42] width 0 height 21
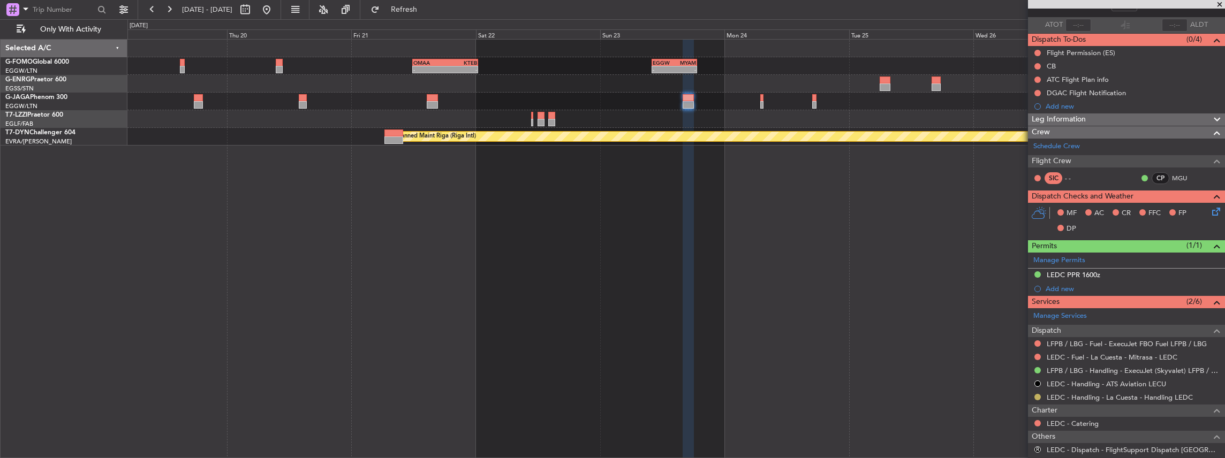
click at [1038, 395] on button at bounding box center [1038, 397] width 6 height 6
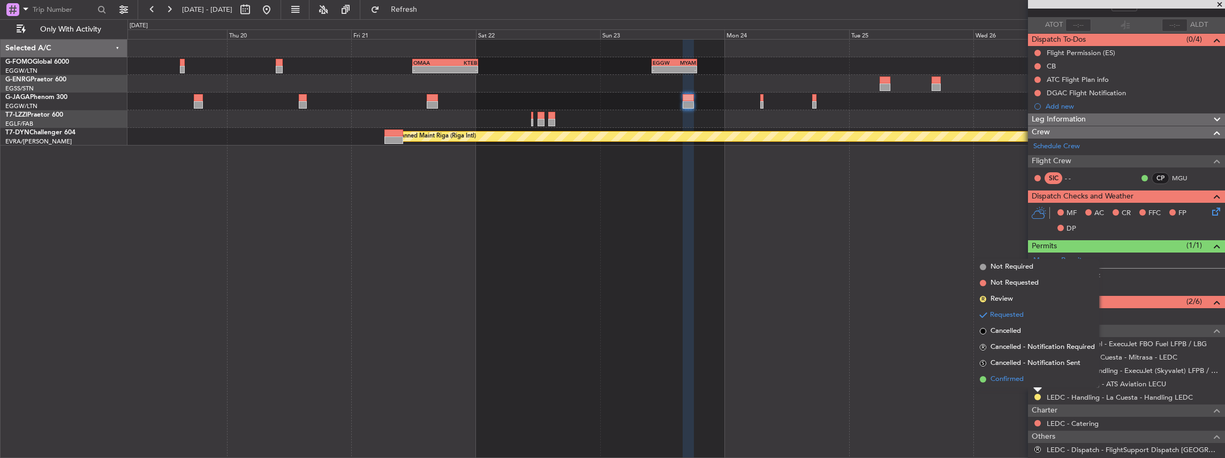
click at [1031, 379] on li "Confirmed" at bounding box center [1038, 380] width 124 height 16
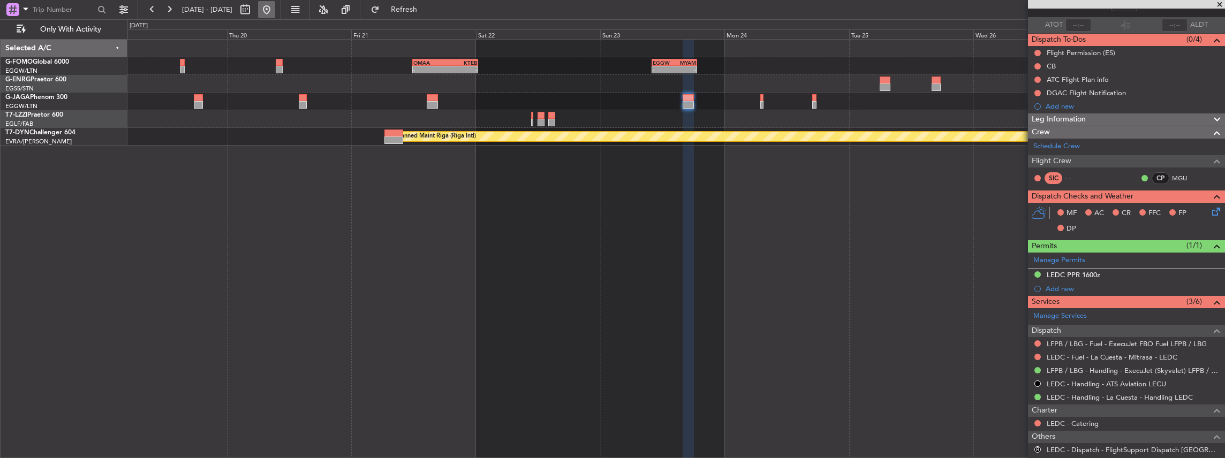
click at [275, 10] on button at bounding box center [266, 9] width 17 height 17
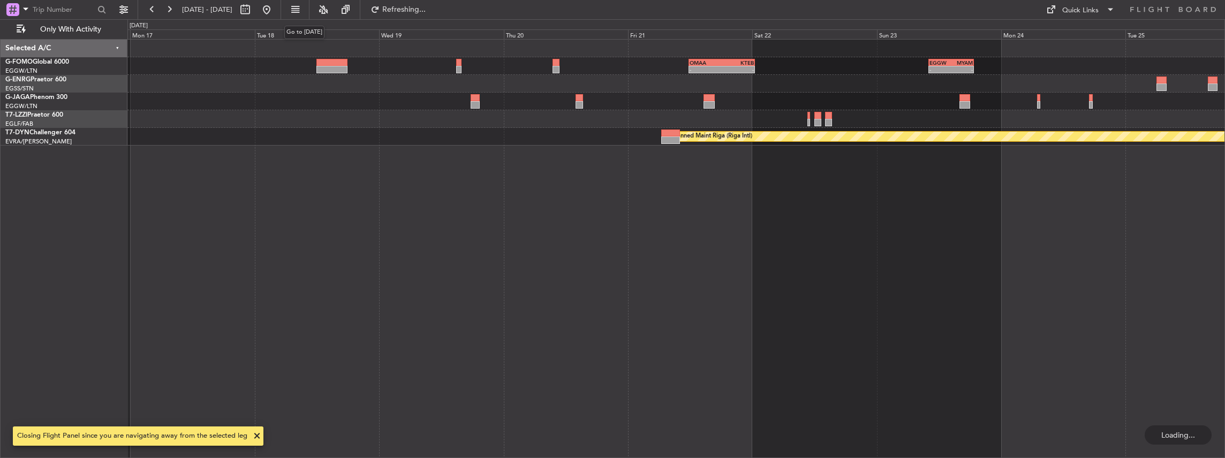
scroll to position [0, 0]
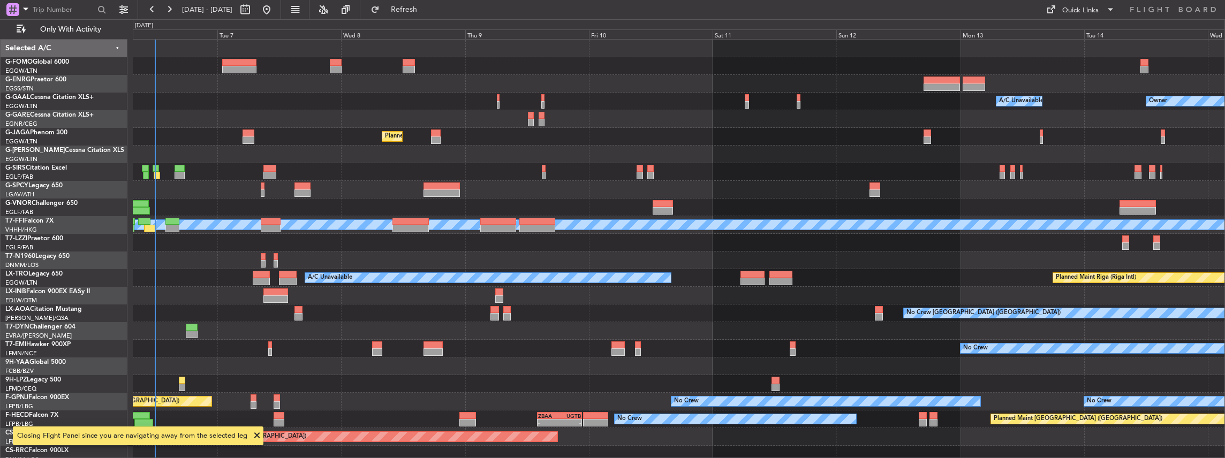
click at [463, 250] on div "Owner A/C Unavailable Owner A/C Unavailable Planned Maint London (Luton) Planne…" at bounding box center [679, 249] width 1093 height 420
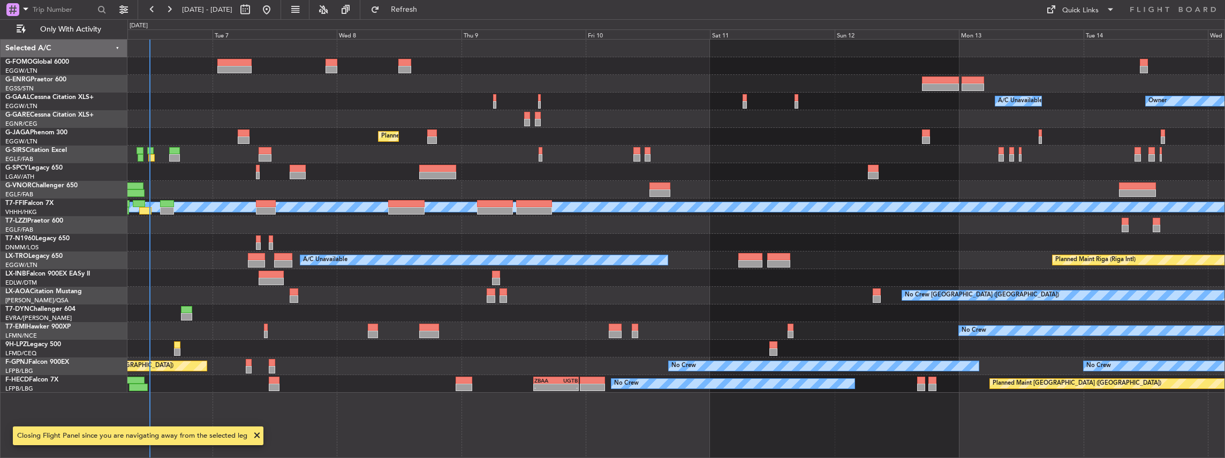
click at [254, 437] on span at bounding box center [257, 435] width 13 height 13
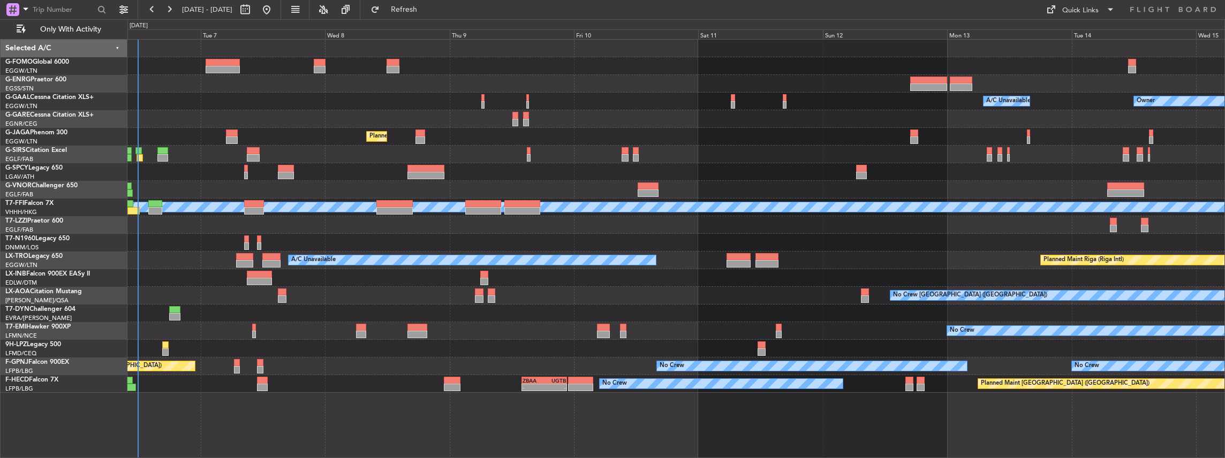
click at [435, 277] on div "Owner A/C Unavailable Owner A/C Unavailable Planned Maint London (Luton) Planne…" at bounding box center [676, 216] width 1098 height 353
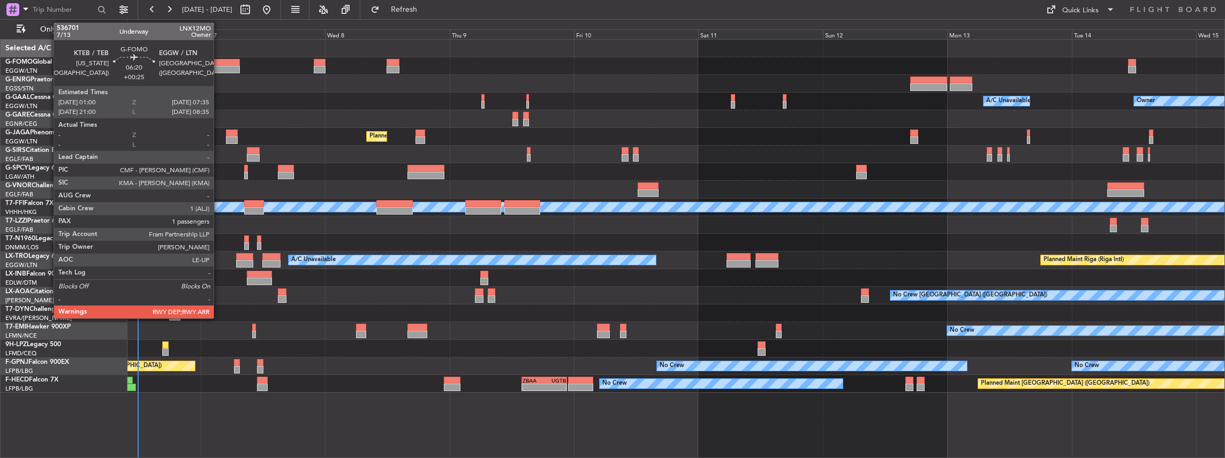
click at [219, 67] on div at bounding box center [223, 69] width 34 height 7
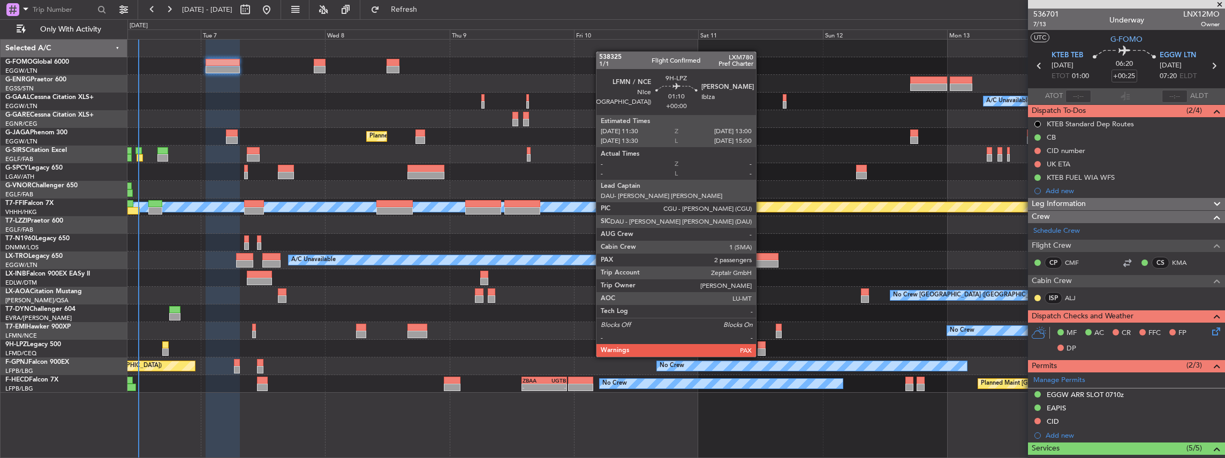
click at [761, 346] on div at bounding box center [762, 345] width 8 height 7
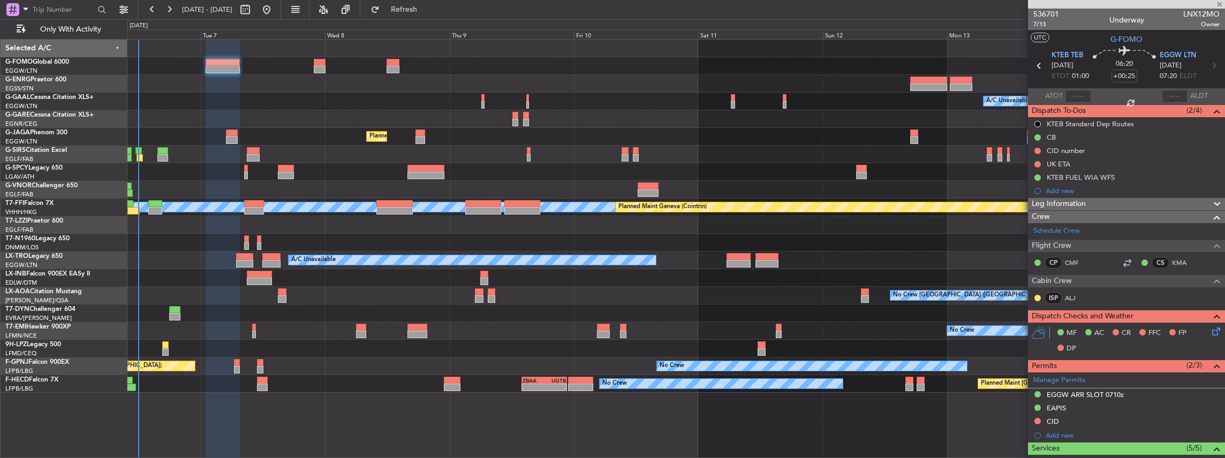
type input "2"
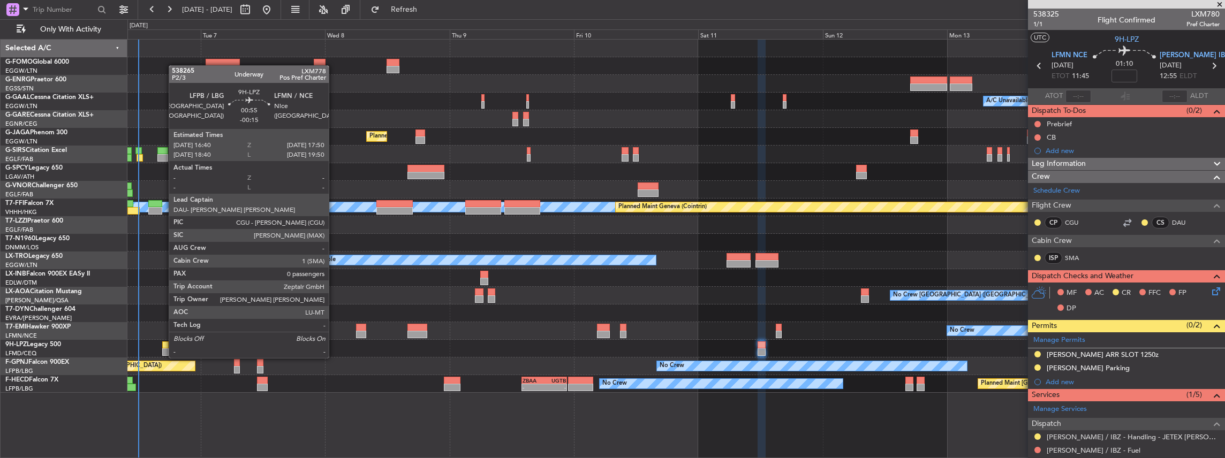
click at [163, 348] on div at bounding box center [165, 345] width 6 height 7
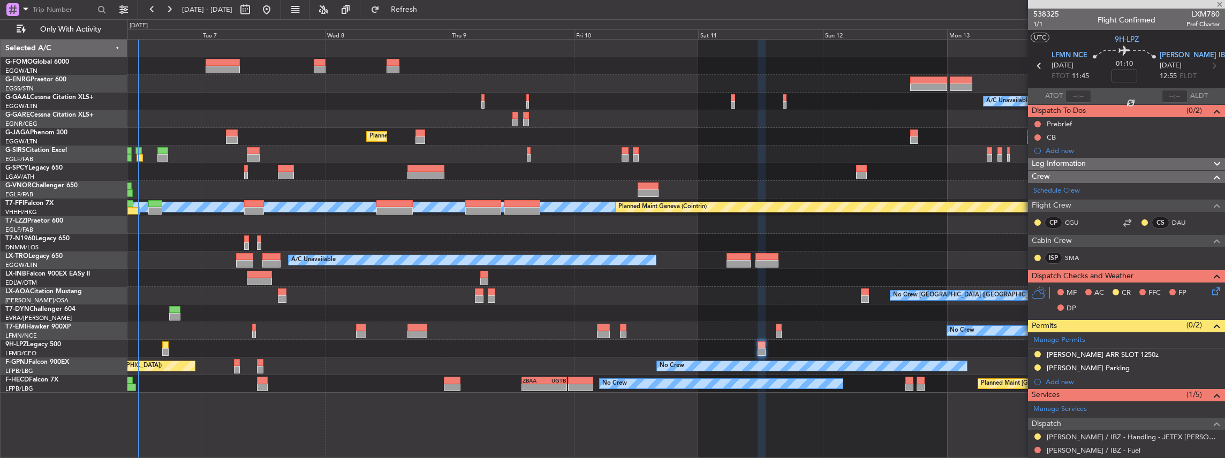
type input "-00:15"
type input "0"
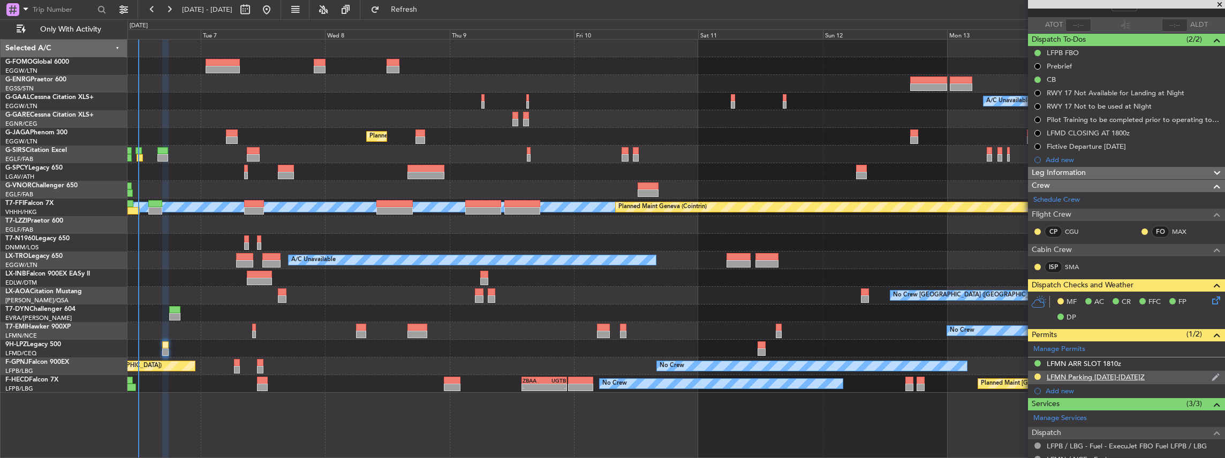
scroll to position [173, 0]
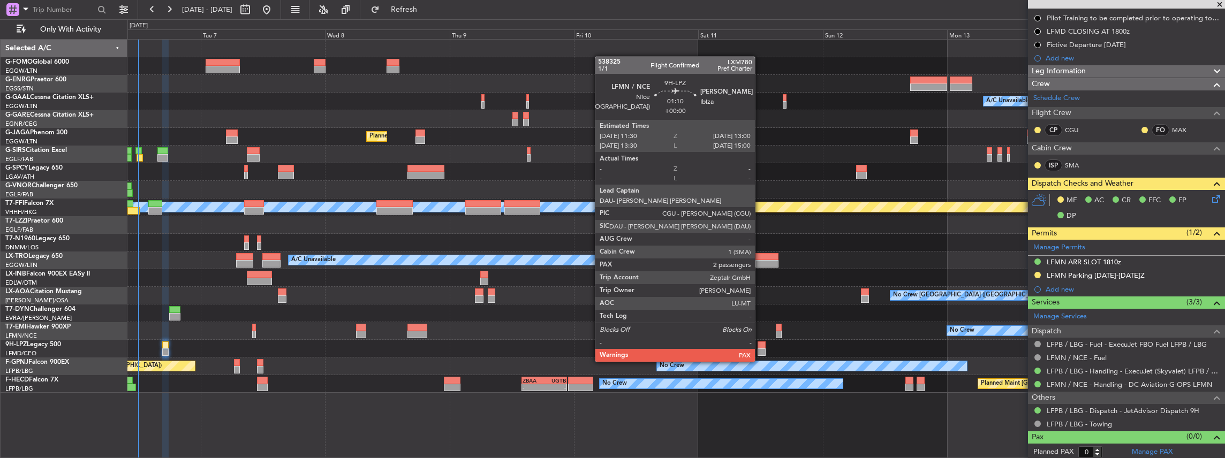
click at [760, 351] on div at bounding box center [762, 352] width 8 height 7
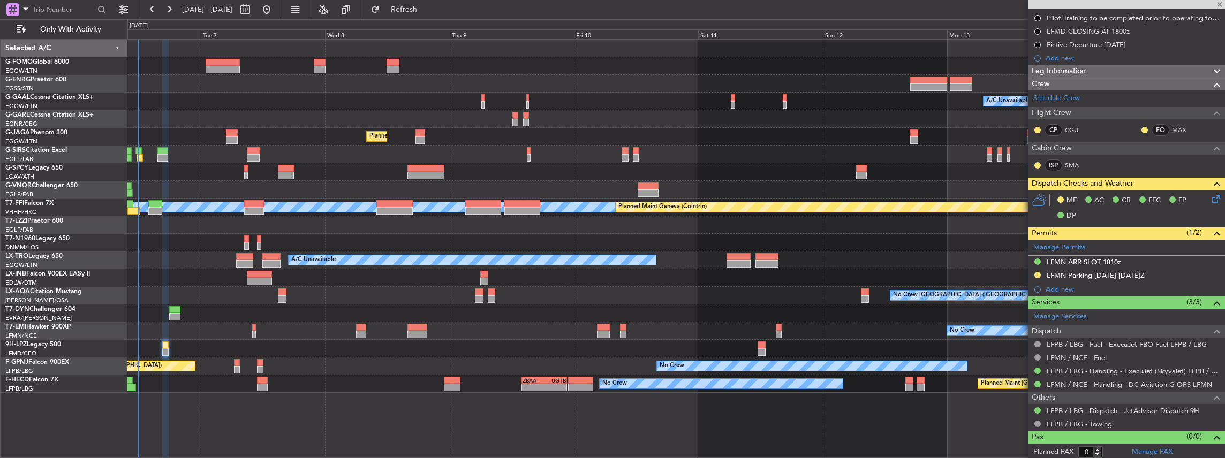
type input "2"
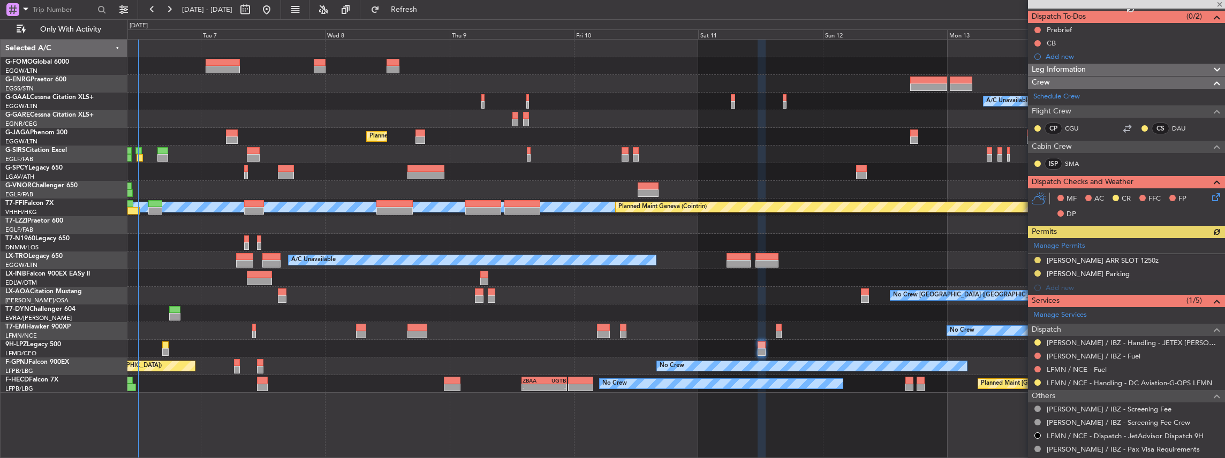
scroll to position [107, 0]
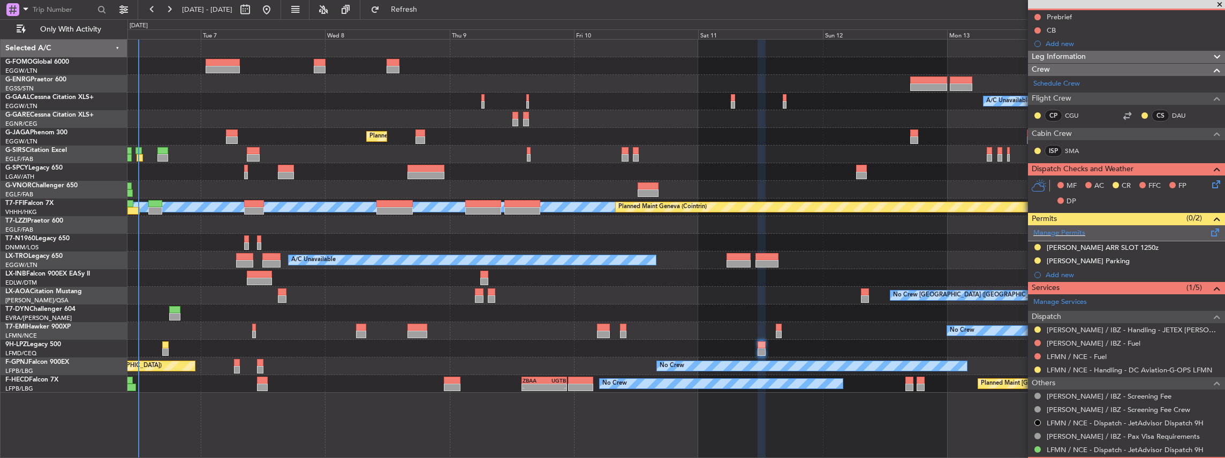
click at [1209, 233] on span at bounding box center [1215, 231] width 13 height 8
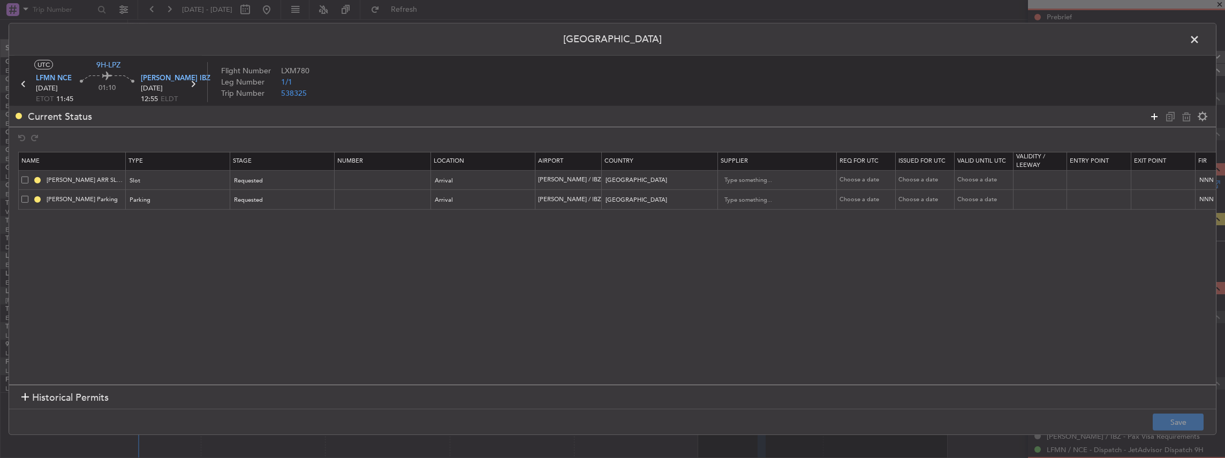
click at [1151, 119] on icon at bounding box center [1154, 116] width 13 height 13
click at [180, 223] on div "Type" at bounding box center [175, 221] width 89 height 16
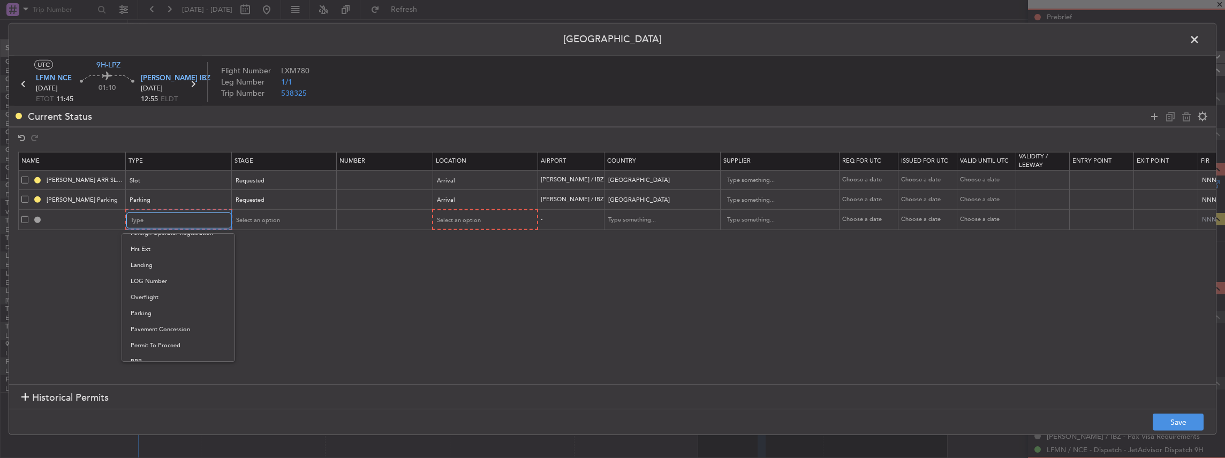
scroll to position [285, 0]
click at [145, 356] on span "Slot" at bounding box center [178, 358] width 95 height 16
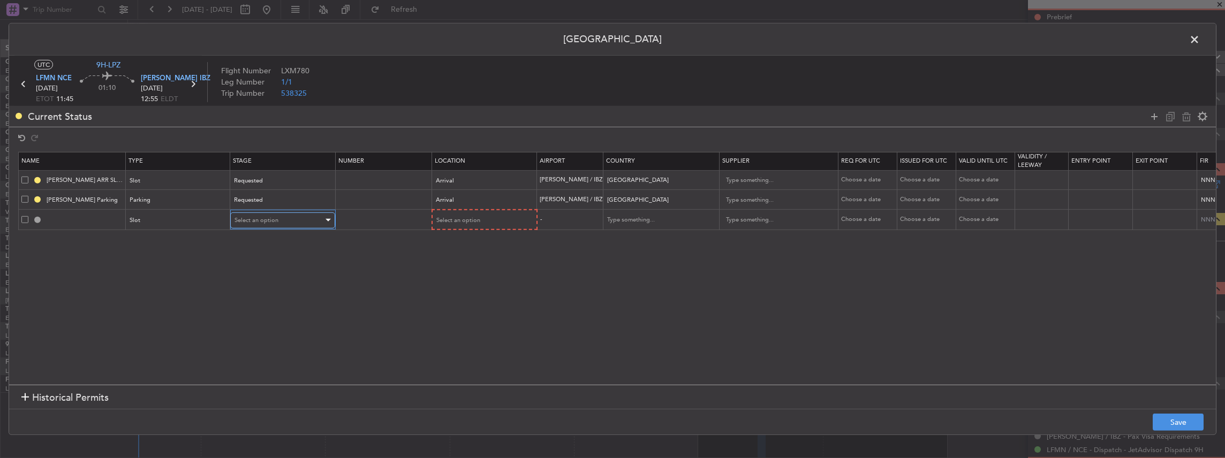
click at [252, 218] on span "Select an option" at bounding box center [257, 220] width 44 height 8
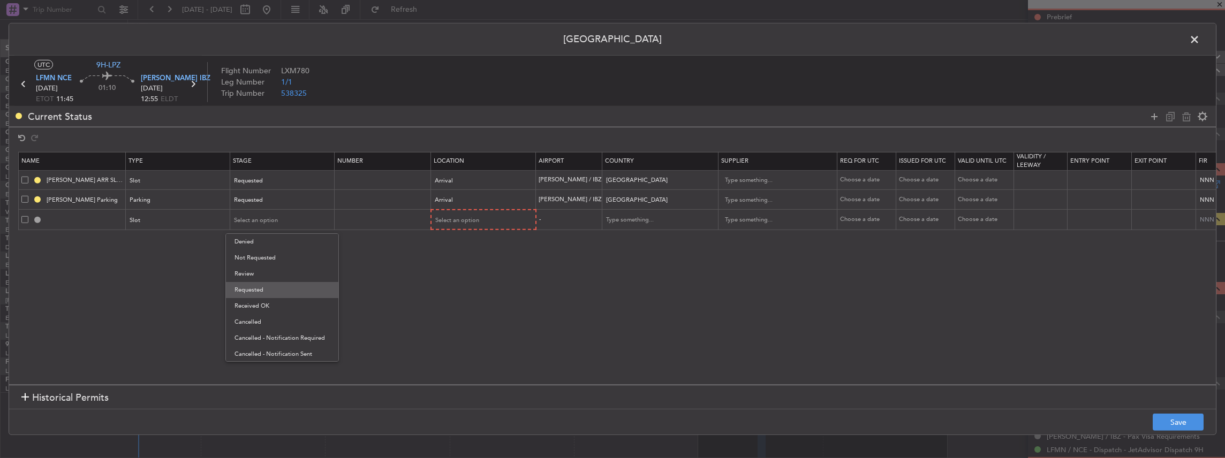
click at [258, 291] on span "Requested" at bounding box center [282, 290] width 95 height 16
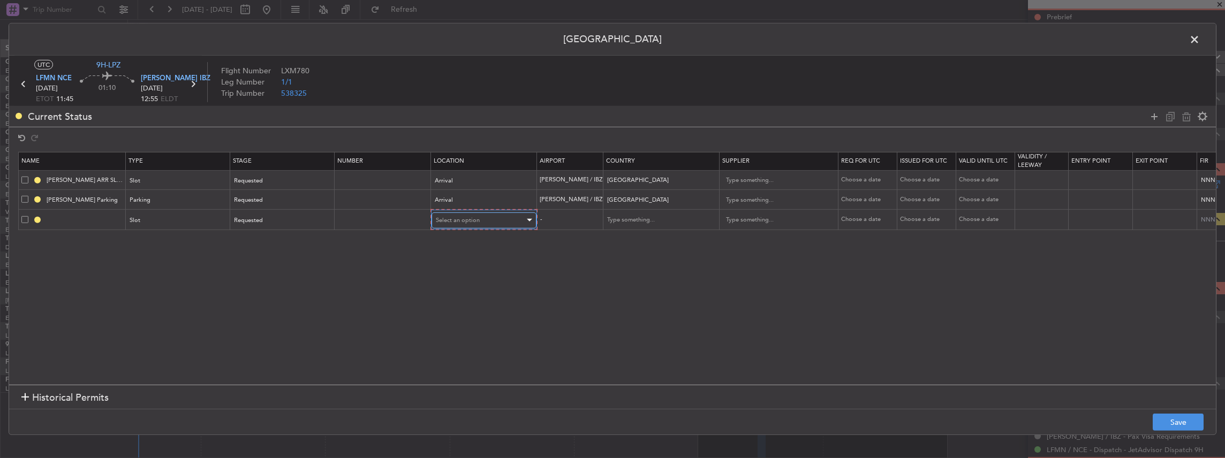
click at [479, 219] on div "Select an option" at bounding box center [480, 221] width 89 height 16
click at [464, 246] on span "Departure" at bounding box center [482, 242] width 95 height 16
click at [1185, 422] on button "Save" at bounding box center [1178, 422] width 51 height 17
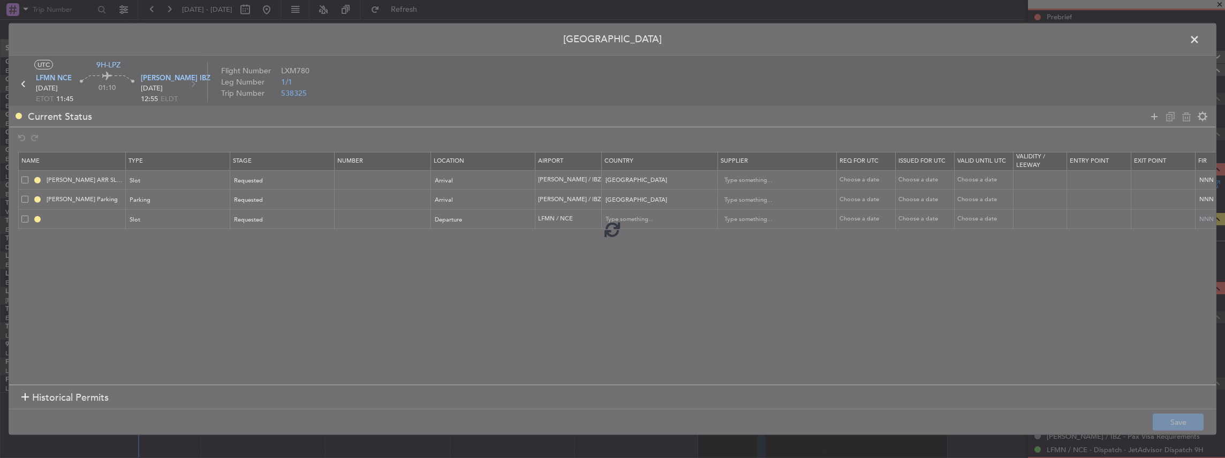
type input "LFMN DEP SLOT"
type input "France"
type input "NNN"
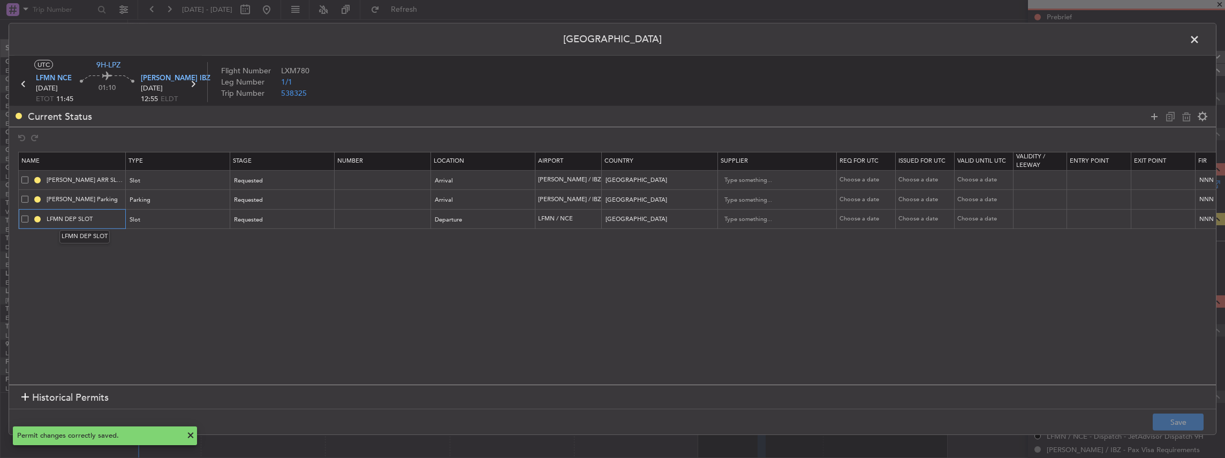
click at [119, 218] on input "LFMN DEP SLOT" at bounding box center [84, 219] width 80 height 9
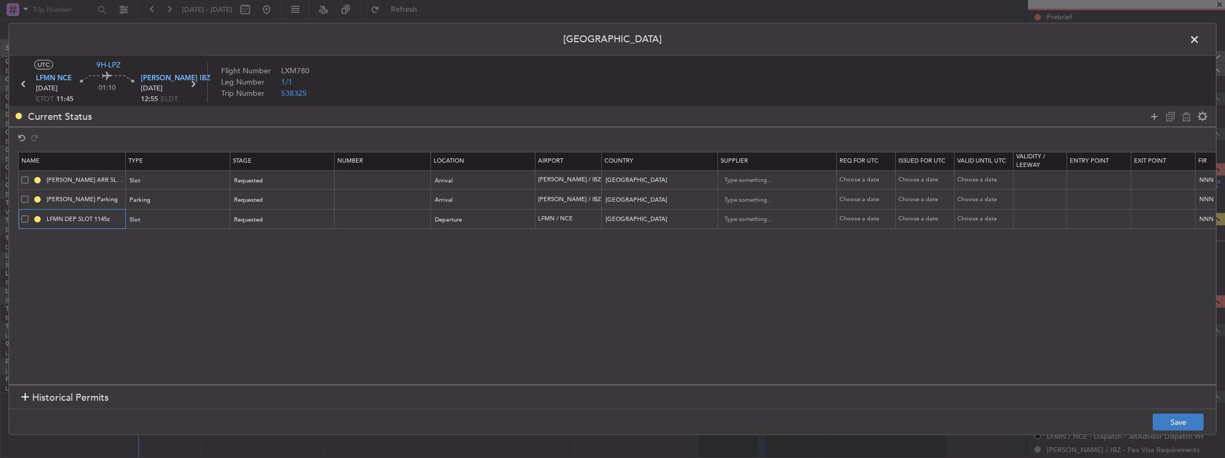
type input "LFMN DEP SLOT 1145z"
click at [1170, 426] on button "Save" at bounding box center [1178, 422] width 51 height 17
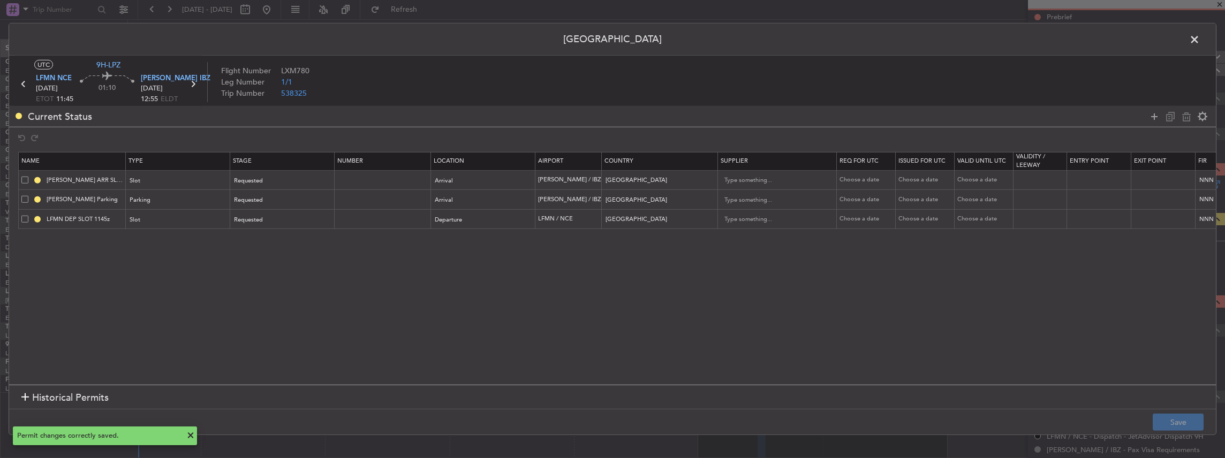
click at [1200, 39] on span at bounding box center [1200, 42] width 0 height 21
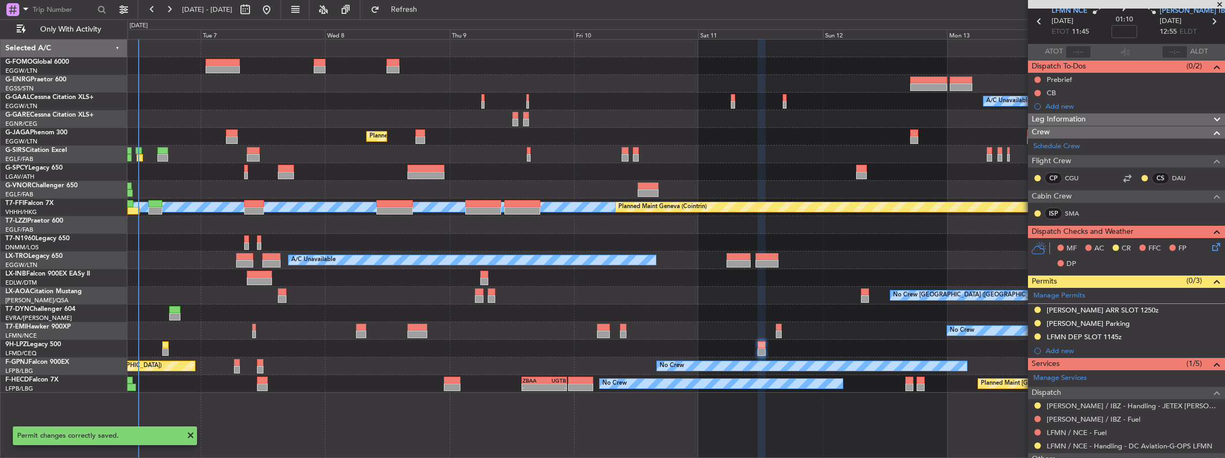
scroll to position [0, 0]
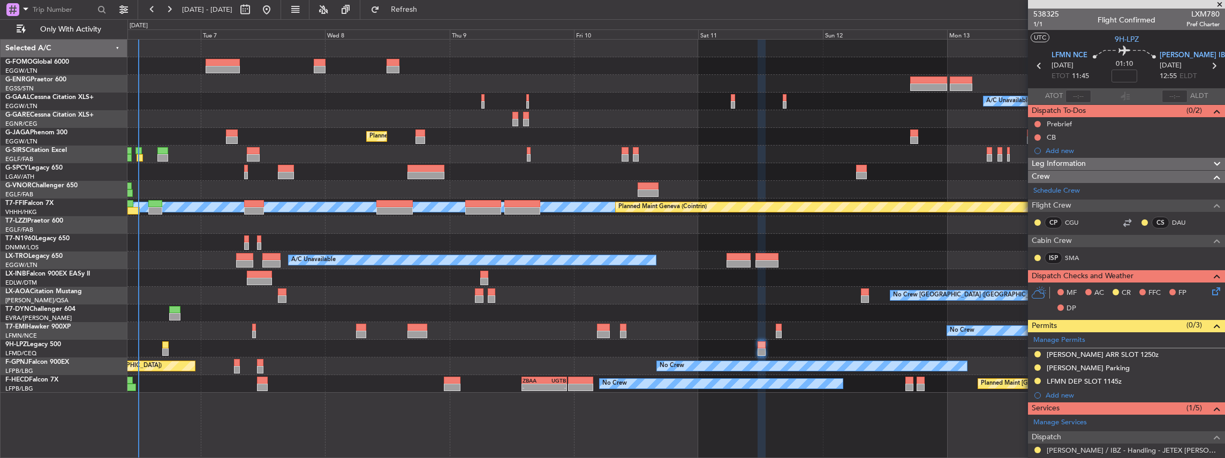
click at [1209, 14] on span "LXM780" at bounding box center [1203, 14] width 33 height 11
copy span "LXM780"
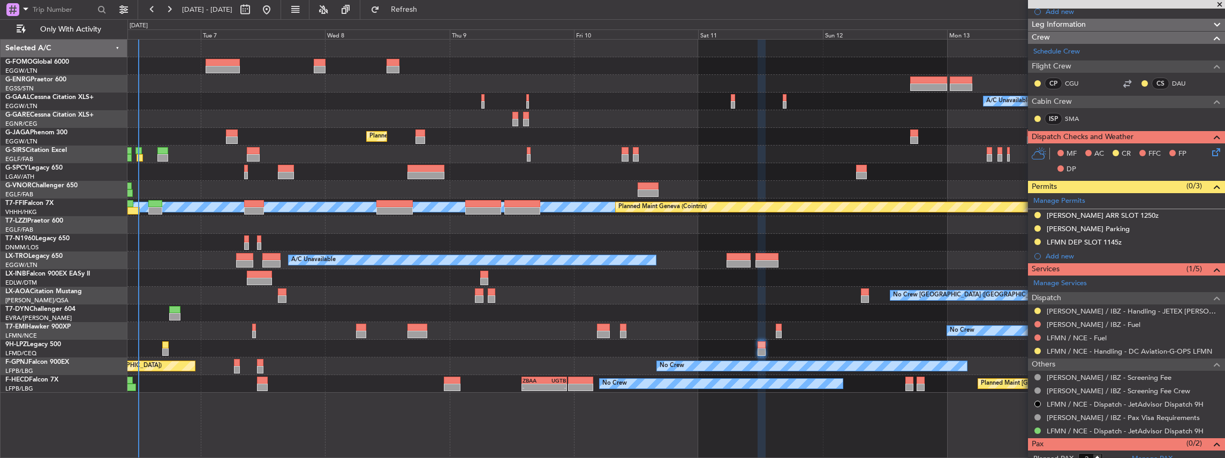
scroll to position [142, 0]
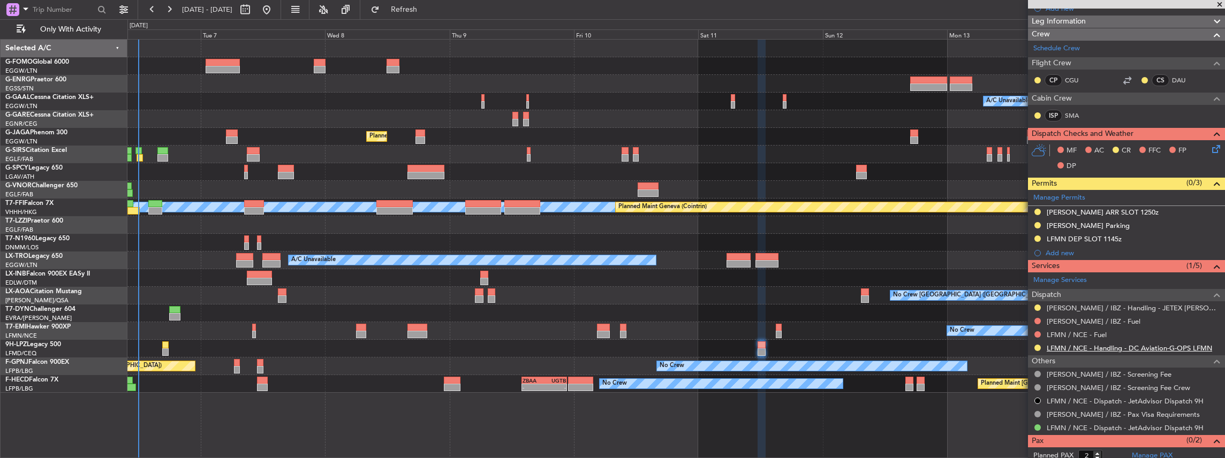
click at [1098, 347] on link "LFMN / NCE - Handling - DC Aviation-G-OPS LFMN" at bounding box center [1129, 348] width 165 height 9
click at [1037, 346] on button at bounding box center [1038, 348] width 6 height 6
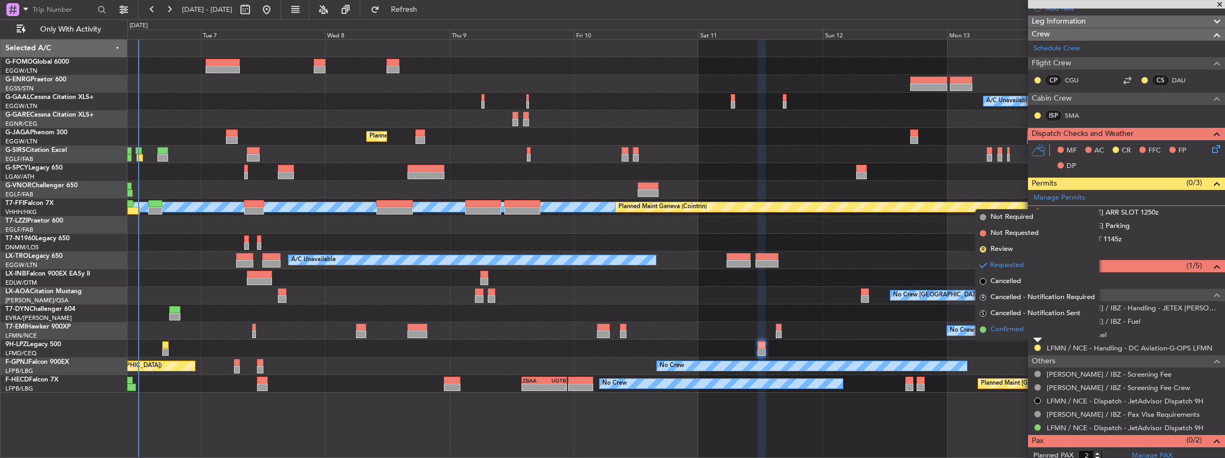
click at [1010, 329] on span "Confirmed" at bounding box center [1007, 330] width 33 height 11
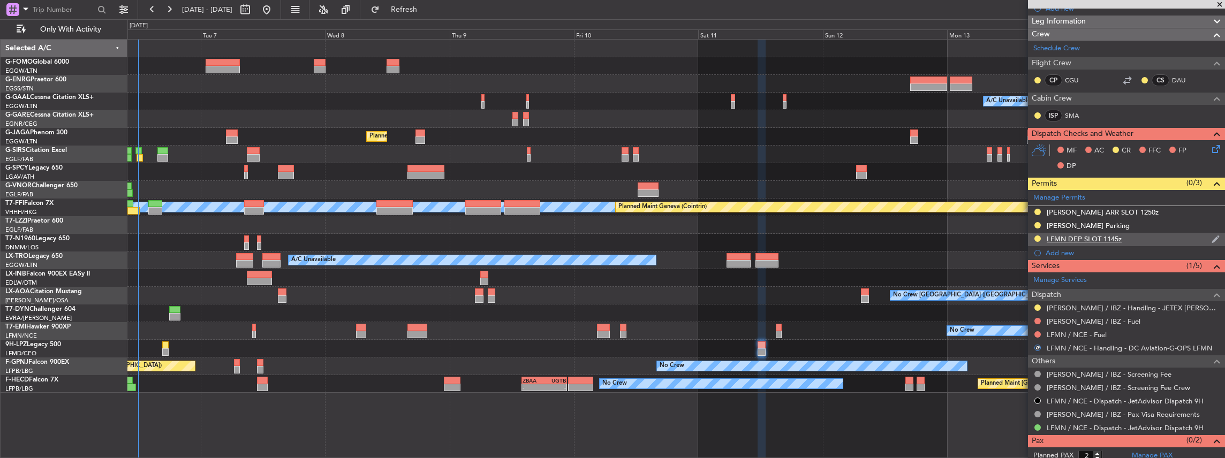
click at [1153, 239] on div "LFMN DEP SLOT 1145z" at bounding box center [1126, 239] width 197 height 13
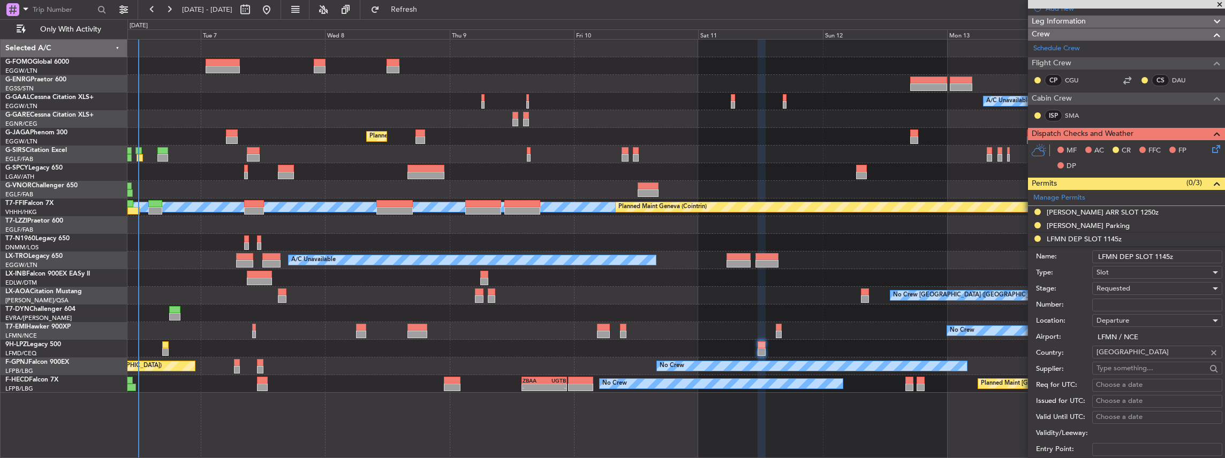
drag, startPoint x: 1163, startPoint y: 254, endPoint x: 1168, endPoint y: 254, distance: 5.9
click at [1168, 254] on input "LFMN DEP SLOT 1145z" at bounding box center [1157, 257] width 130 height 13
type input "LFMN DEP SLOT 1130z"
click at [1115, 285] on span "Requested" at bounding box center [1114, 289] width 34 height 10
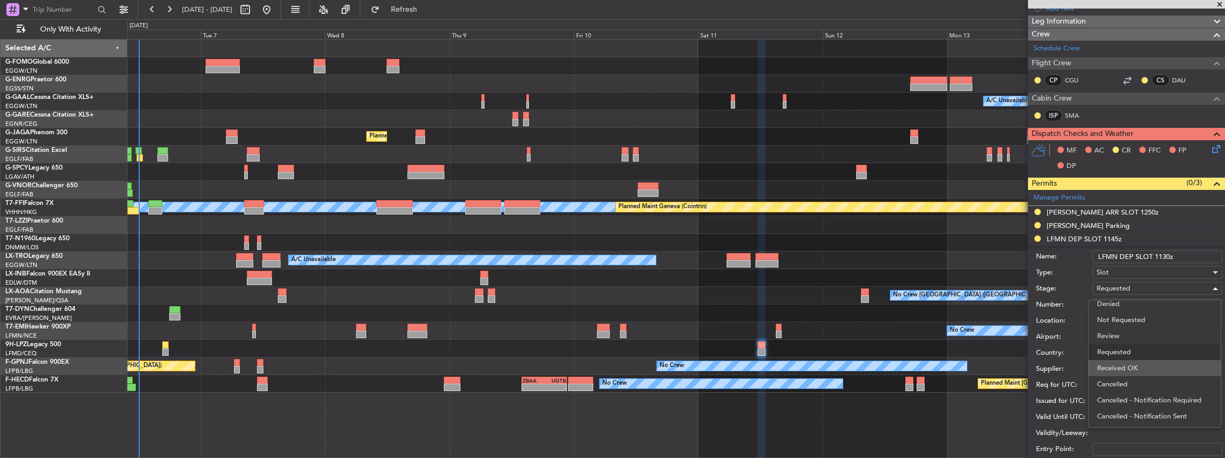
click at [1143, 363] on span "Received OK" at bounding box center [1155, 368] width 116 height 16
click at [1127, 304] on input "Number:" at bounding box center [1157, 305] width 130 height 13
paste input "LFMND000095510"
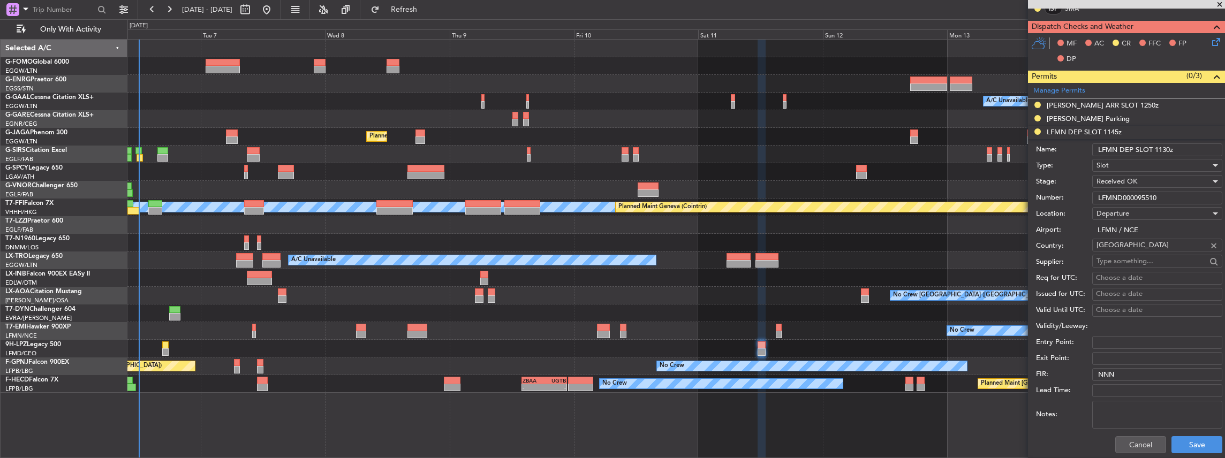
scroll to position [250, 0]
type input "LFMND000095510"
click at [1201, 441] on button "Save" at bounding box center [1197, 444] width 51 height 17
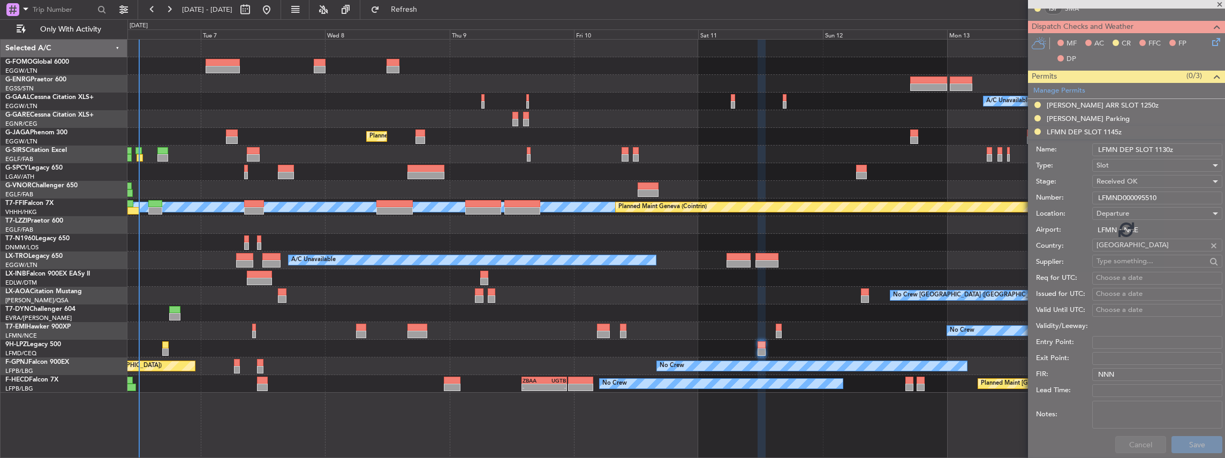
scroll to position [160, 0]
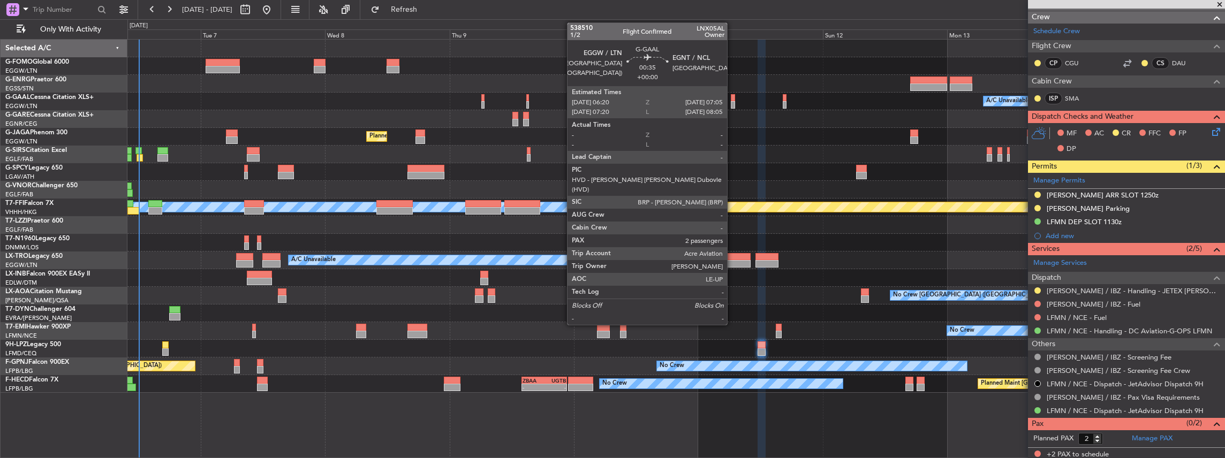
click at [733, 101] on div at bounding box center [733, 104] width 4 height 7
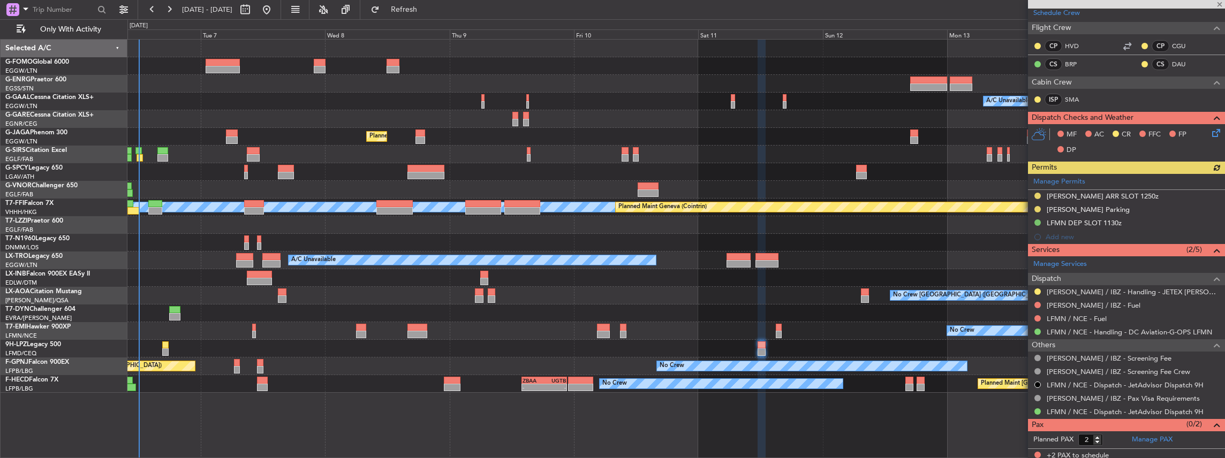
scroll to position [178, 0]
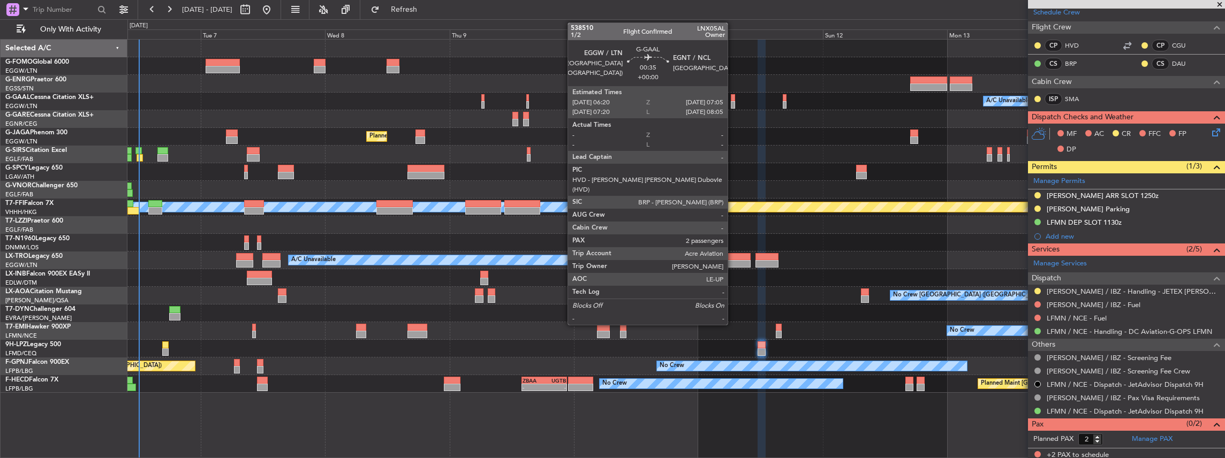
click at [733, 101] on div at bounding box center [733, 104] width 4 height 7
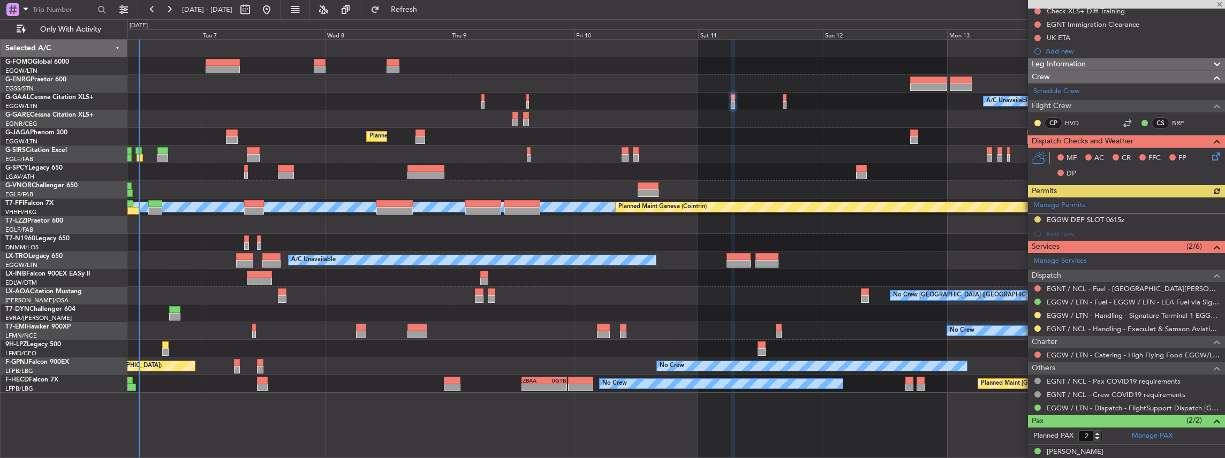
scroll to position [142, 0]
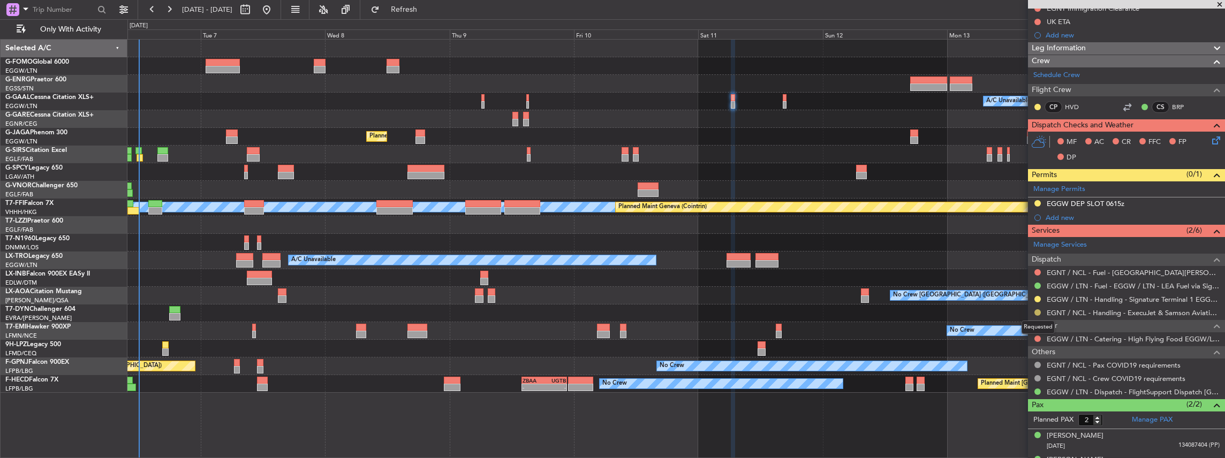
click at [1037, 310] on button at bounding box center [1038, 313] width 6 height 6
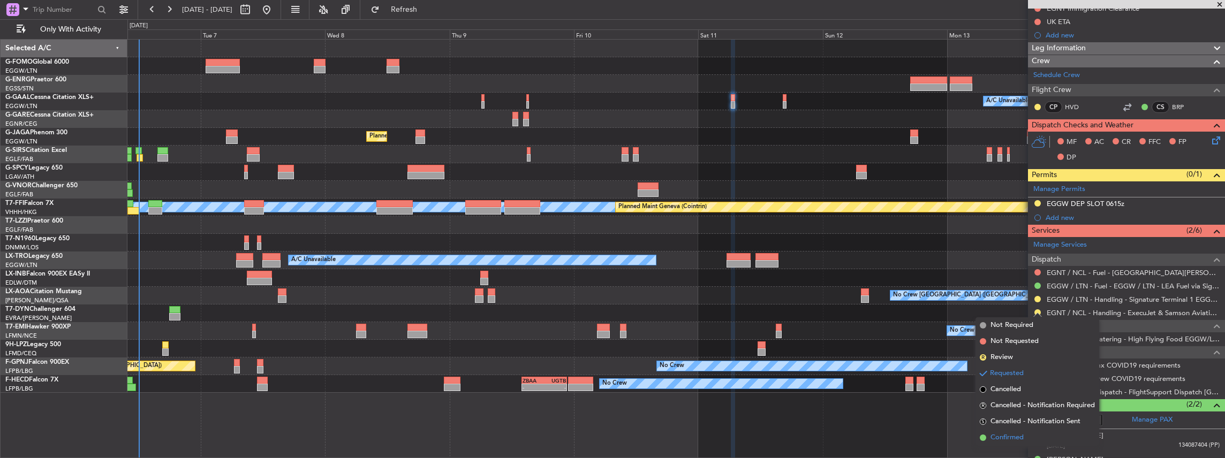
click at [1030, 433] on li "Confirmed" at bounding box center [1038, 438] width 124 height 16
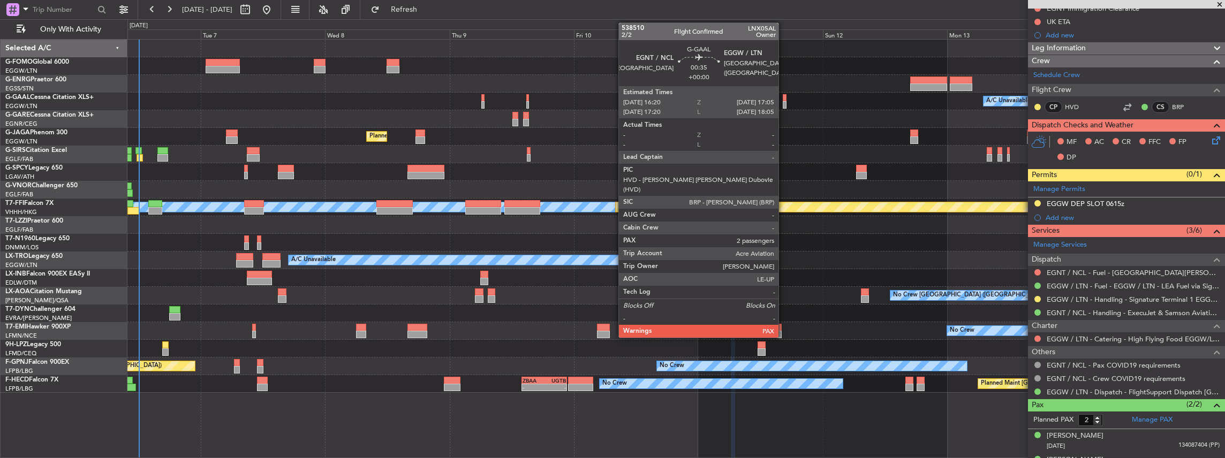
click at [784, 101] on div at bounding box center [785, 104] width 4 height 7
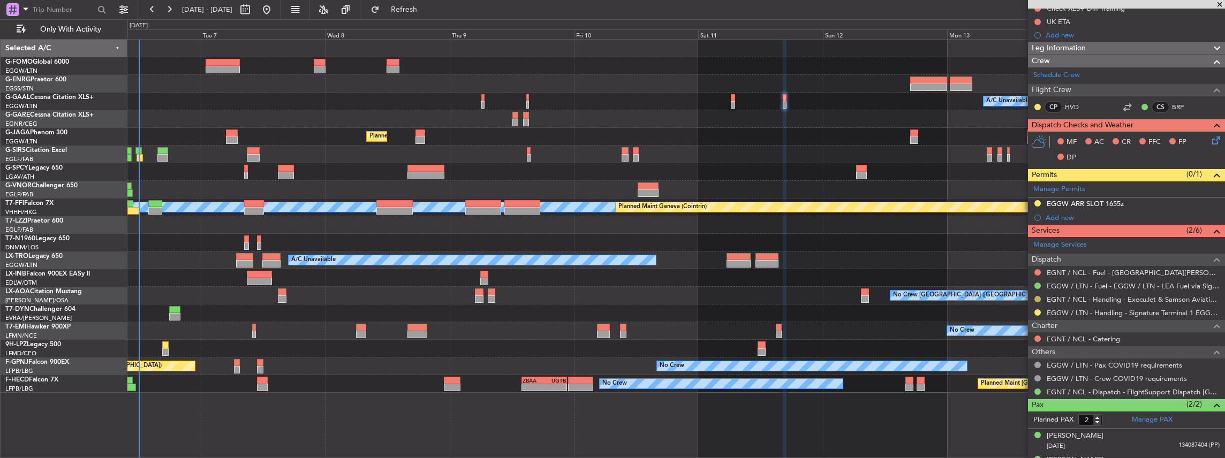
click at [1035, 296] on button at bounding box center [1038, 299] width 6 height 6
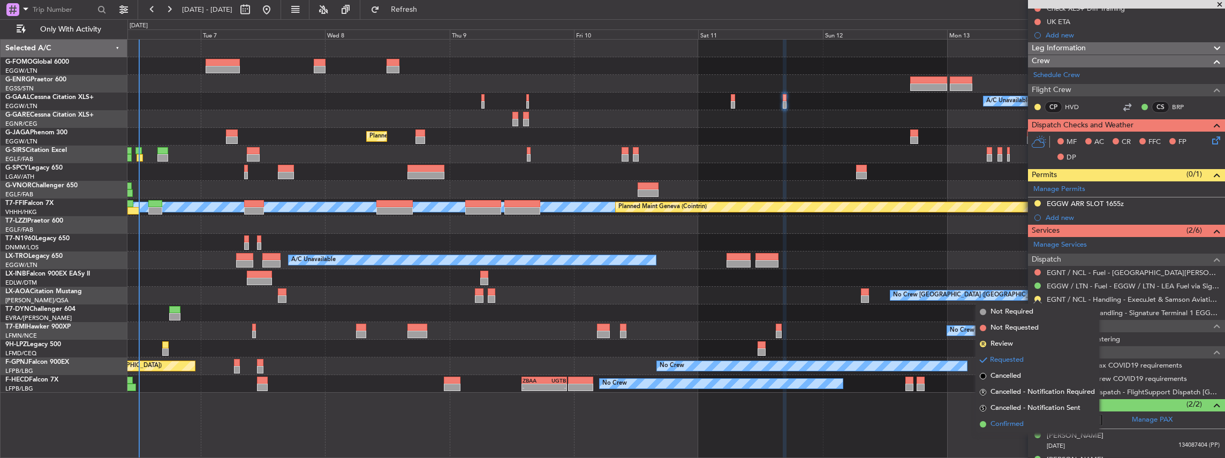
click at [1036, 420] on li "Confirmed" at bounding box center [1038, 425] width 124 height 16
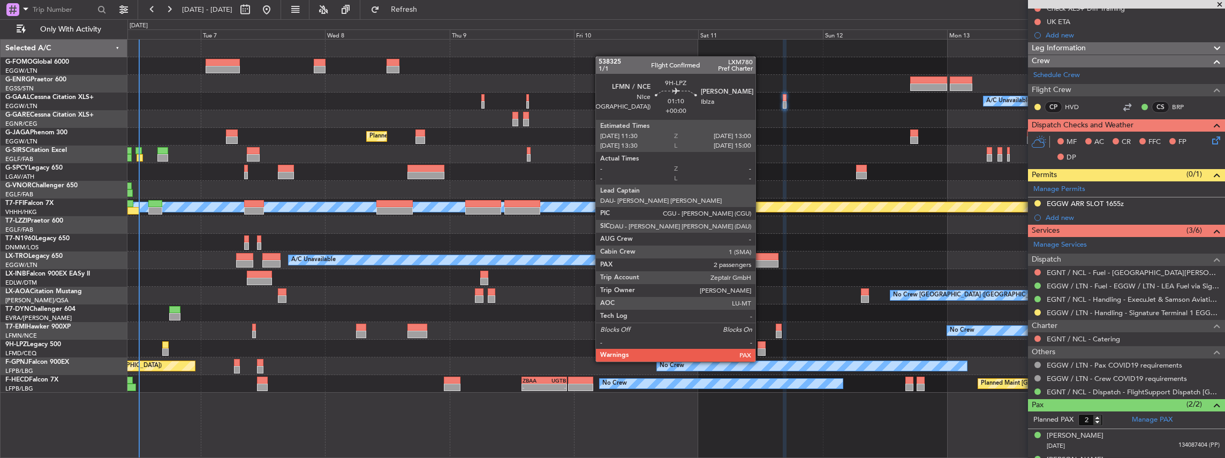
click at [761, 351] on div at bounding box center [762, 352] width 8 height 7
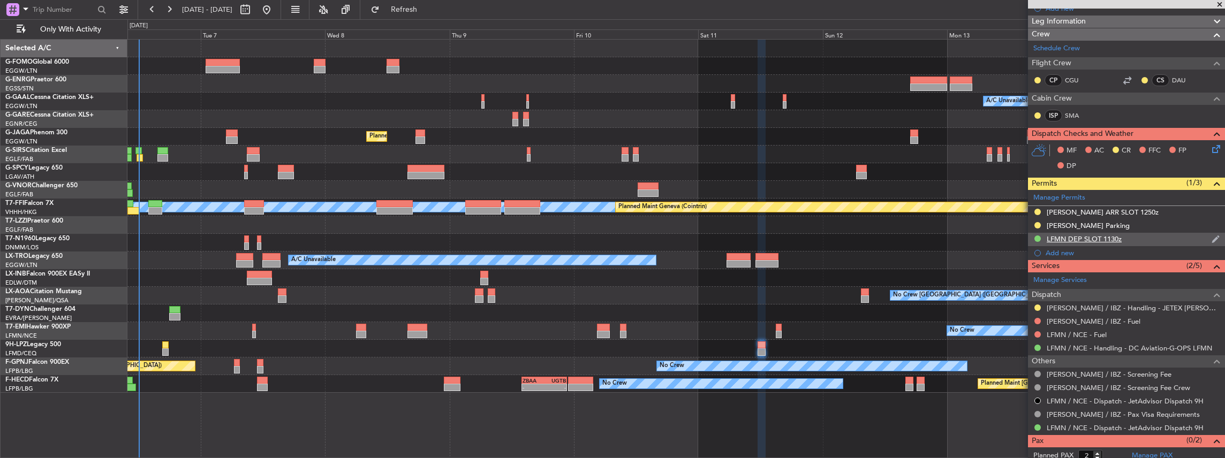
click at [1153, 236] on div "LFMN DEP SLOT 1130z" at bounding box center [1126, 239] width 197 height 13
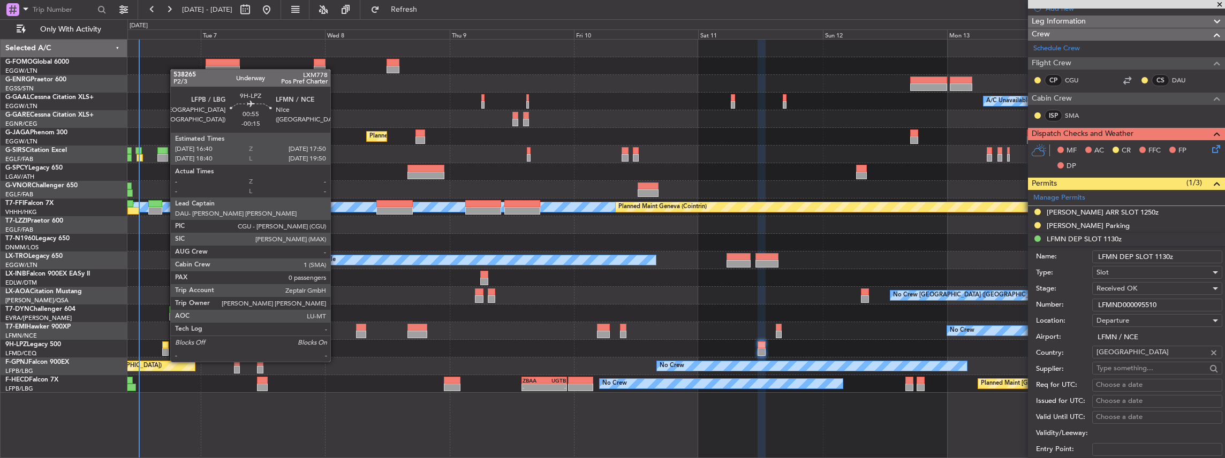
click at [165, 350] on div at bounding box center [165, 352] width 6 height 7
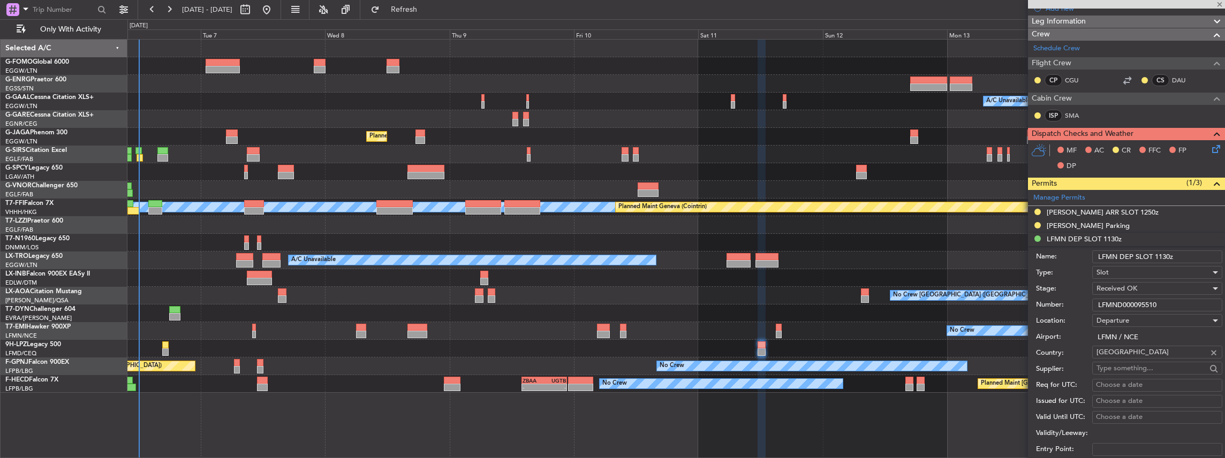
type input "-00:15"
type input "0"
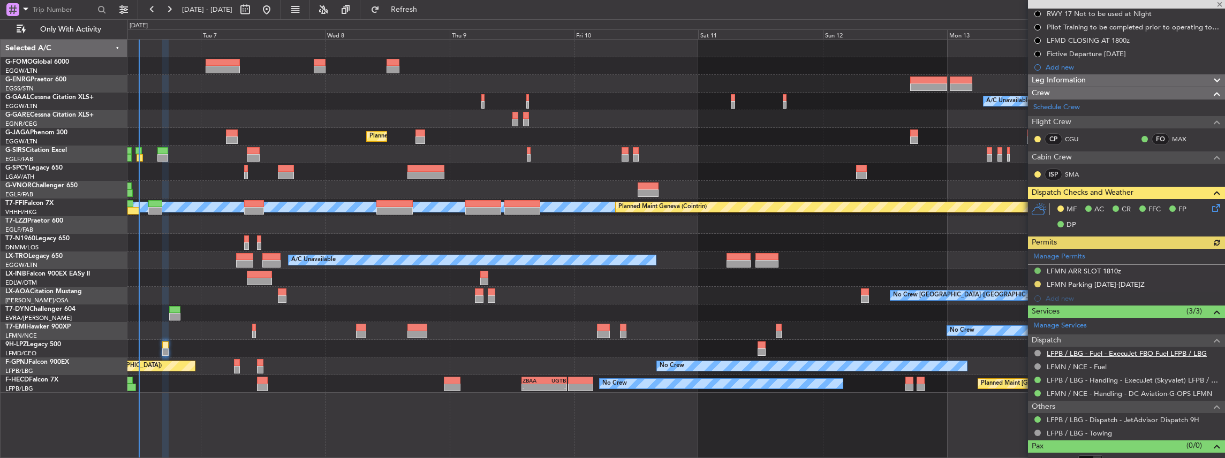
scroll to position [173, 0]
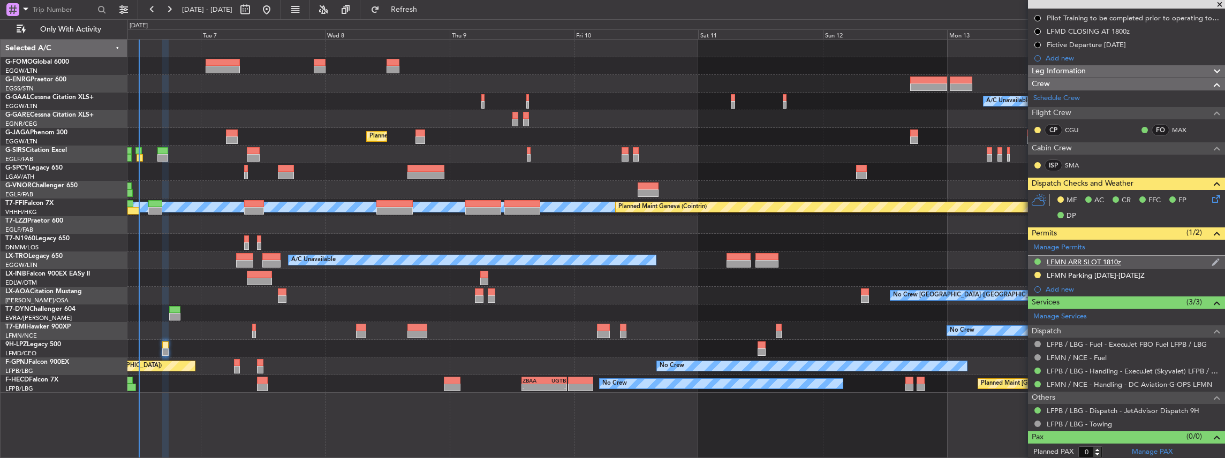
click at [1143, 261] on div "LFMN ARR SLOT 1810z" at bounding box center [1126, 262] width 197 height 13
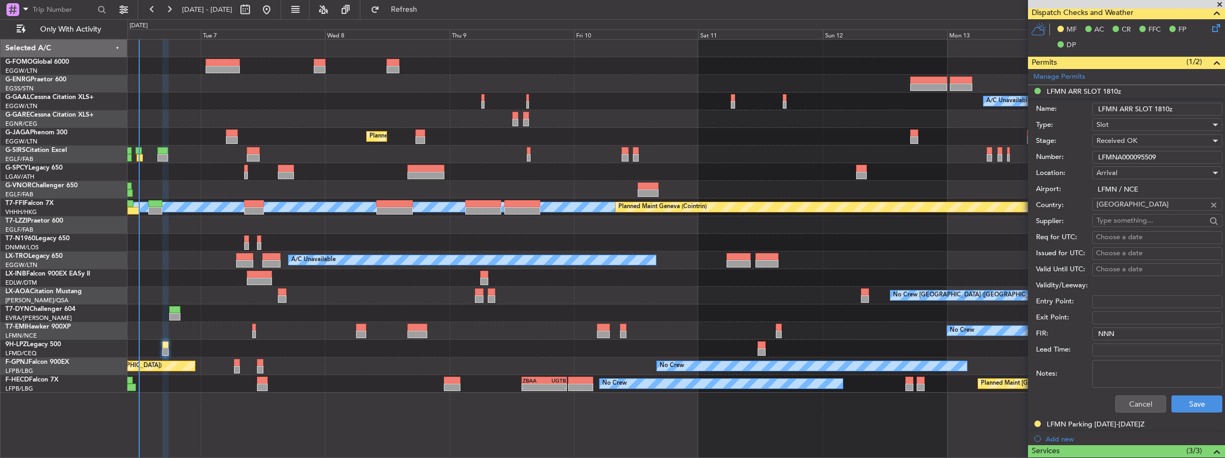
scroll to position [357, 0]
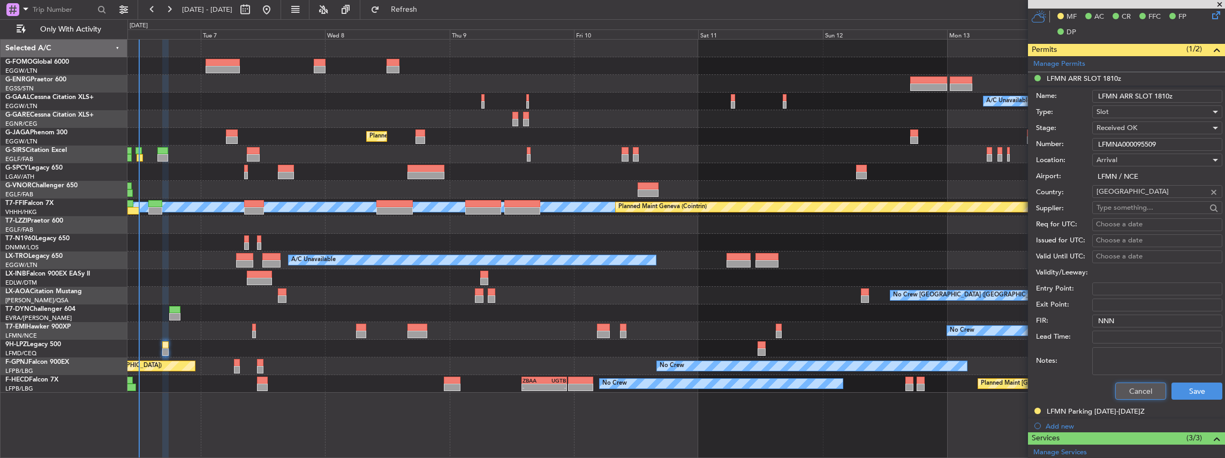
click at [1127, 391] on button "Cancel" at bounding box center [1140, 391] width 51 height 17
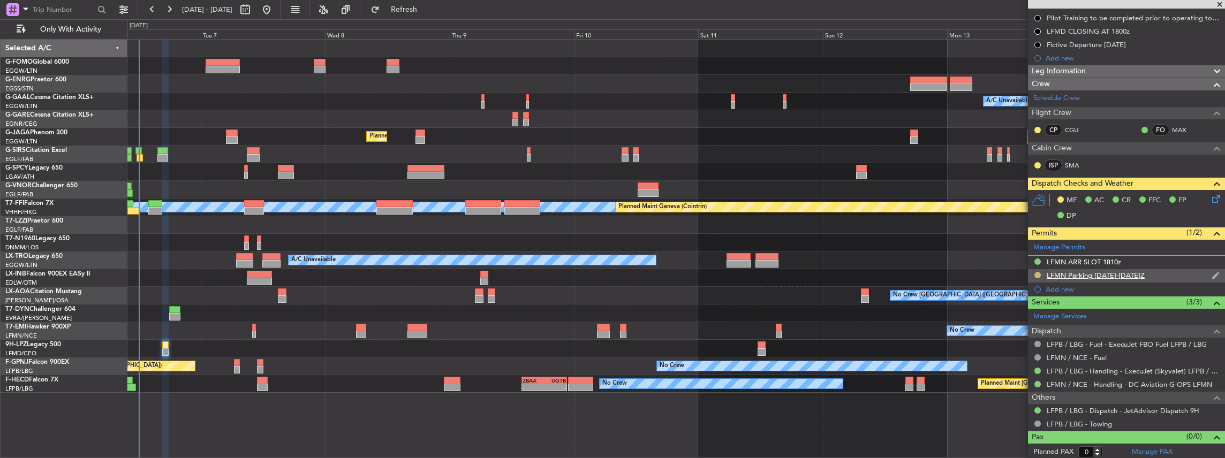
click at [1038, 273] on button at bounding box center [1038, 275] width 6 height 6
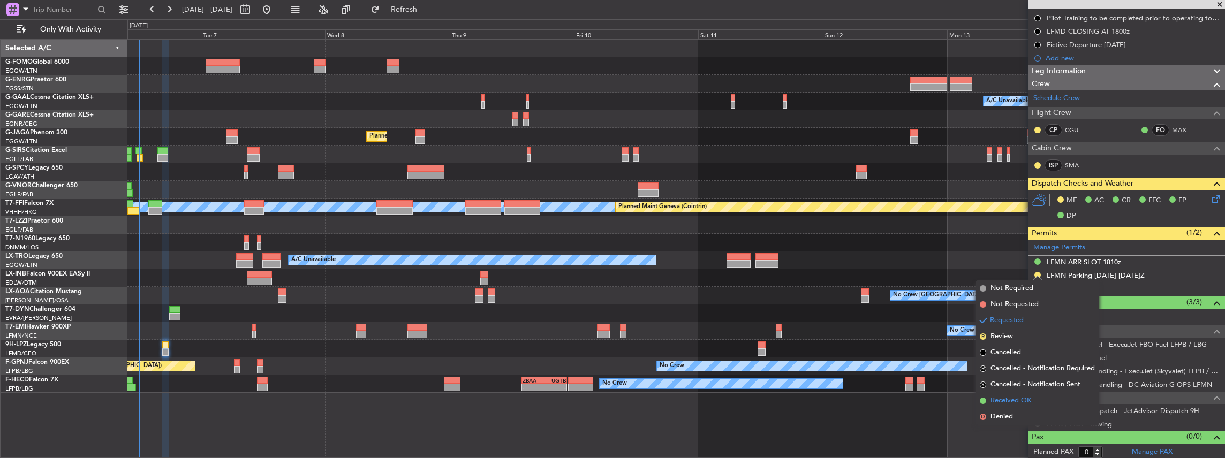
click at [1002, 397] on span "Received OK" at bounding box center [1011, 401] width 41 height 11
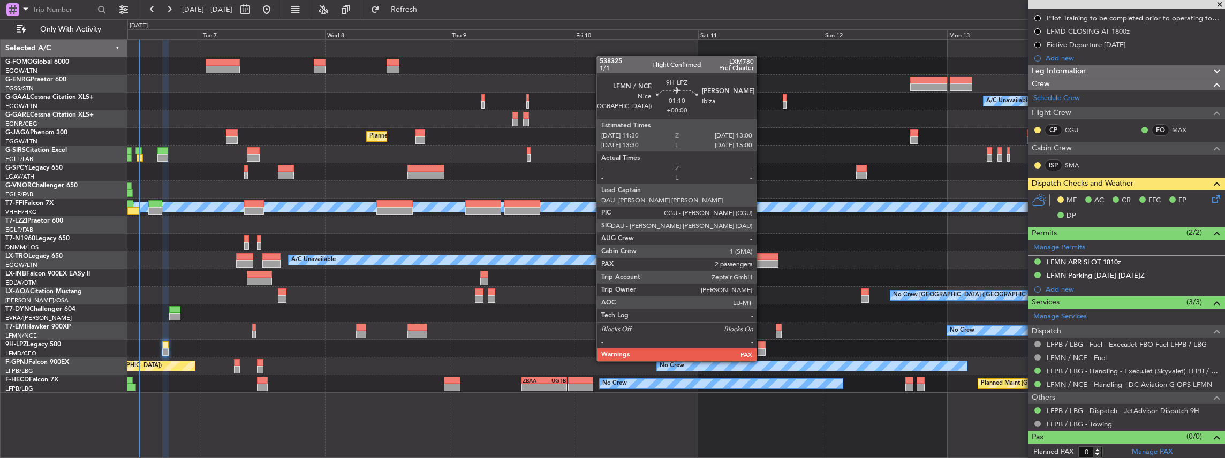
click at [762, 351] on div at bounding box center [762, 352] width 8 height 7
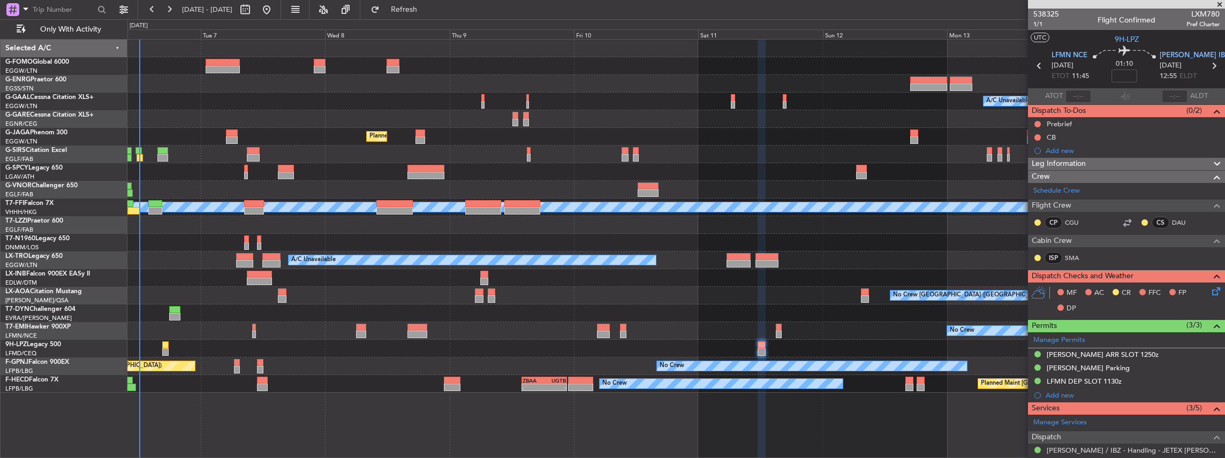
scroll to position [0, 0]
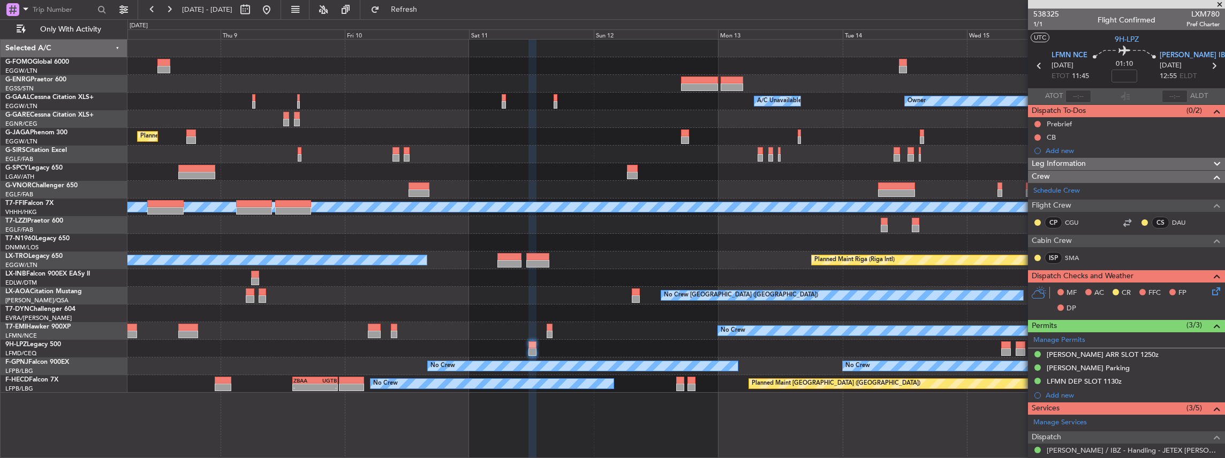
click at [673, 380] on div "A/C Unavailable Owner Owner A/C Unavailable Owner Planned Maint London (Luton) …" at bounding box center [676, 216] width 1098 height 353
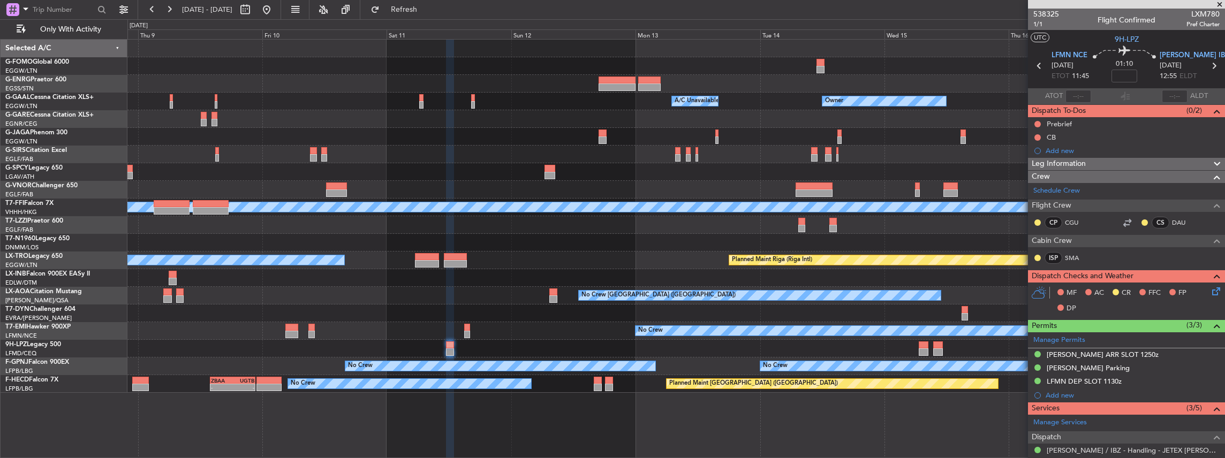
click at [806, 372] on div "No Crew No Crew No Crew Unplanned Maint Paris (Le Bourget)" at bounding box center [676, 367] width 1098 height 18
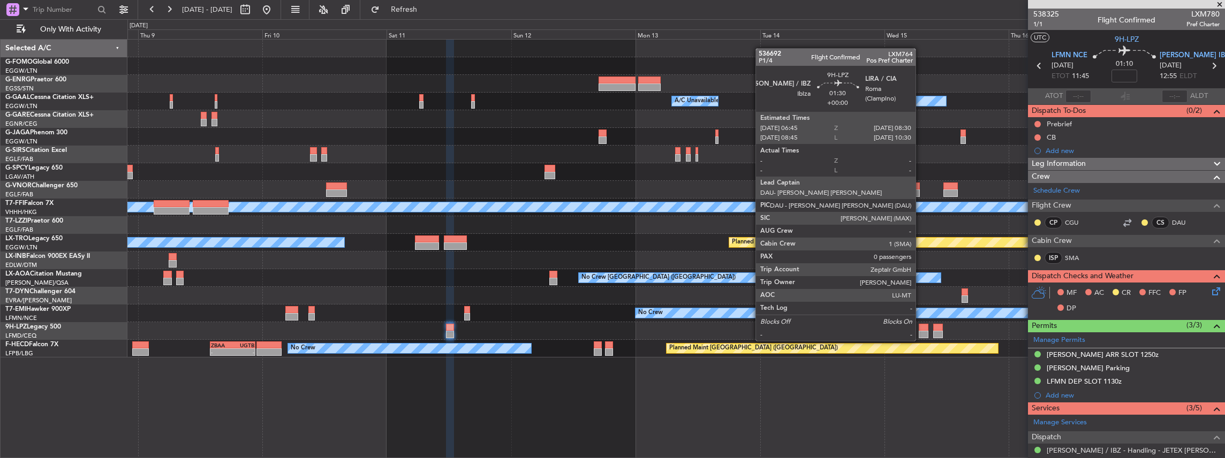
click at [921, 331] on div at bounding box center [923, 334] width 9 height 7
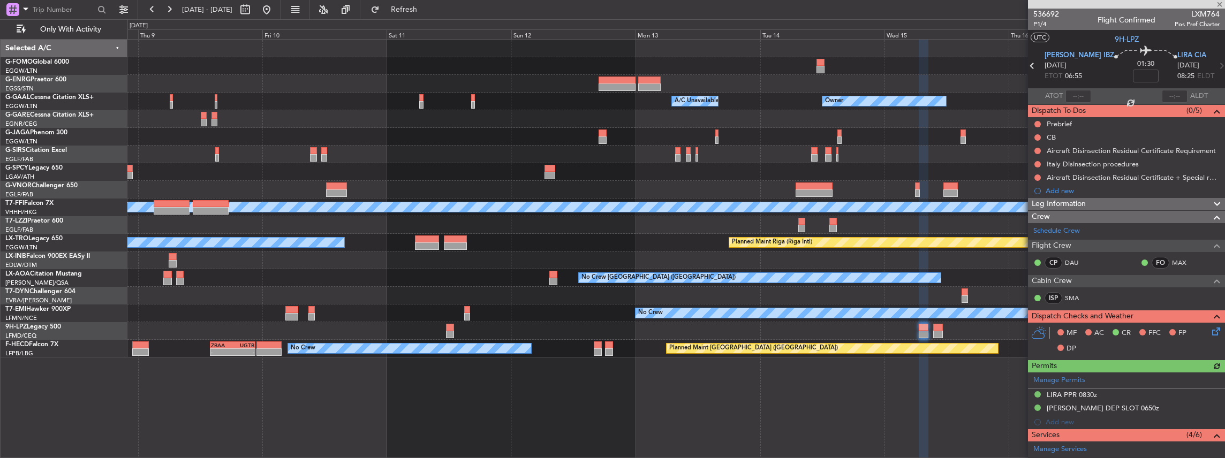
scroll to position [71, 0]
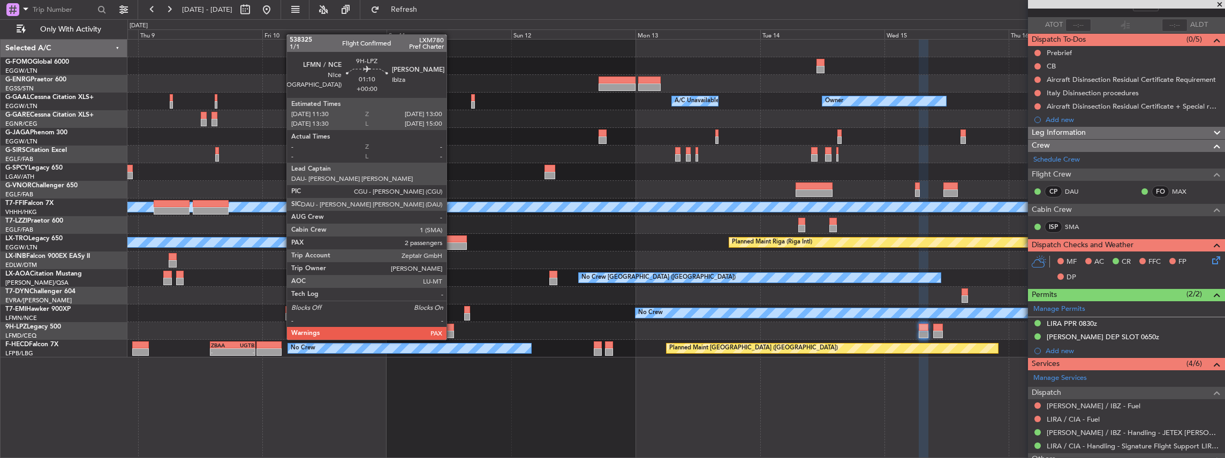
click at [452, 329] on div at bounding box center [450, 327] width 8 height 7
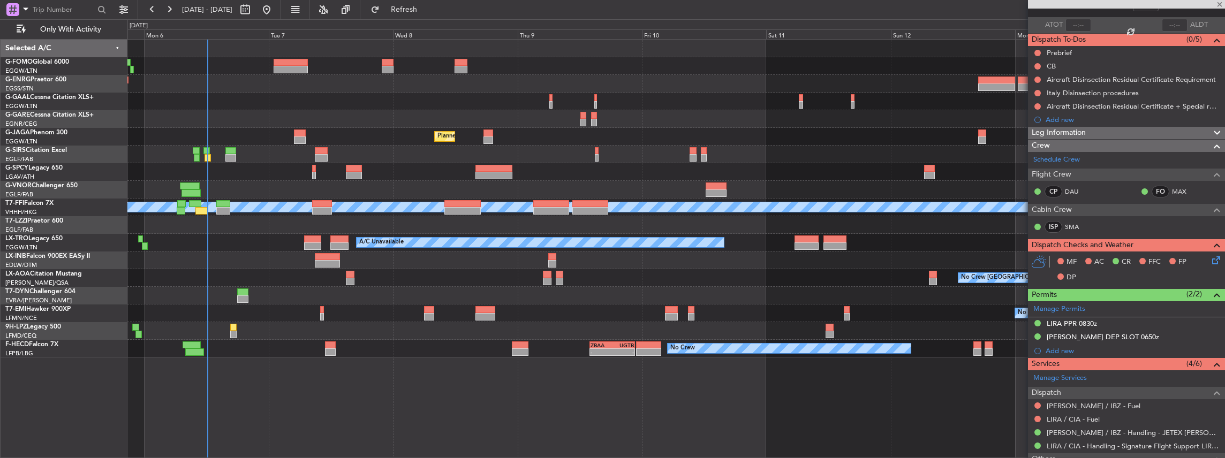
type input "2"
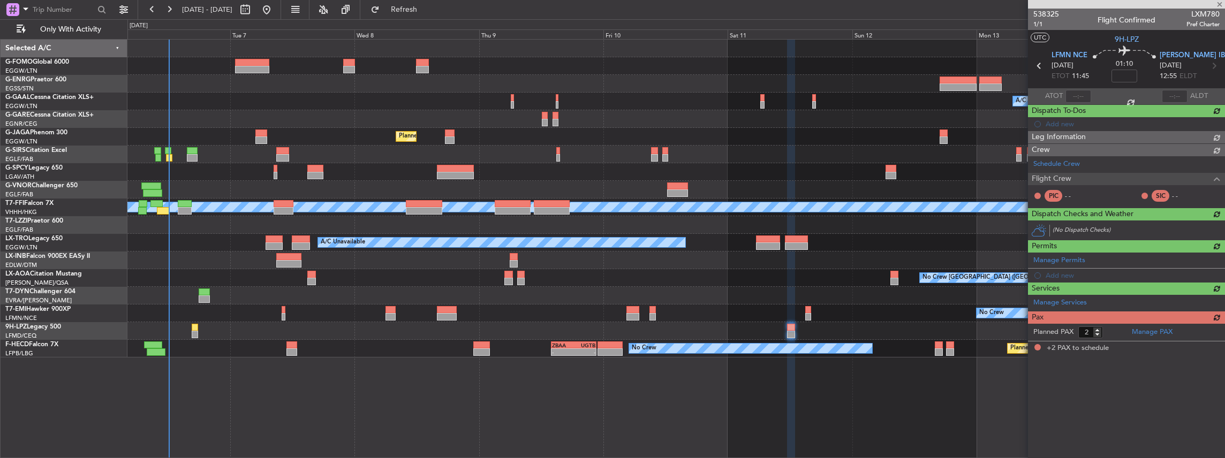
scroll to position [0, 0]
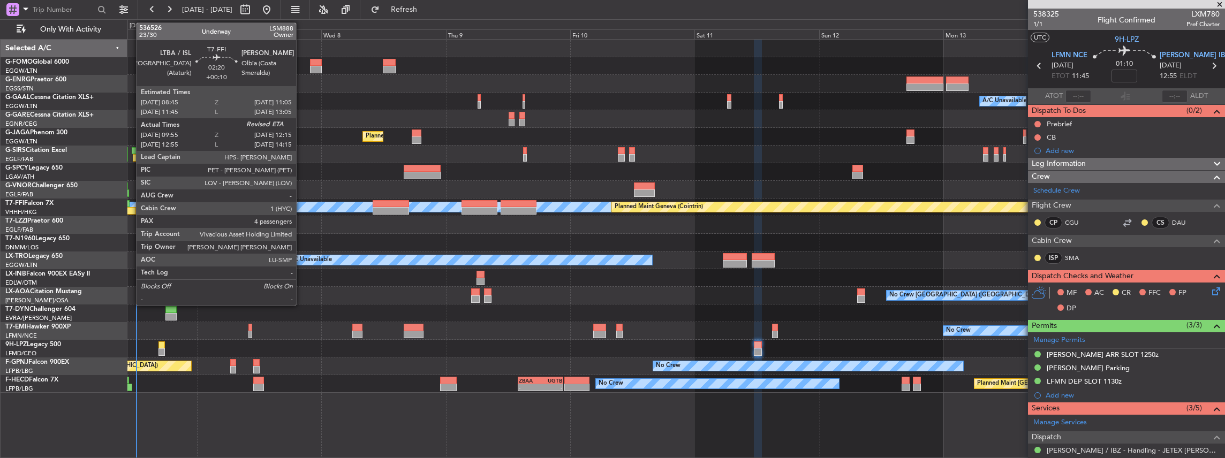
click at [131, 211] on div at bounding box center [130, 210] width 12 height 7
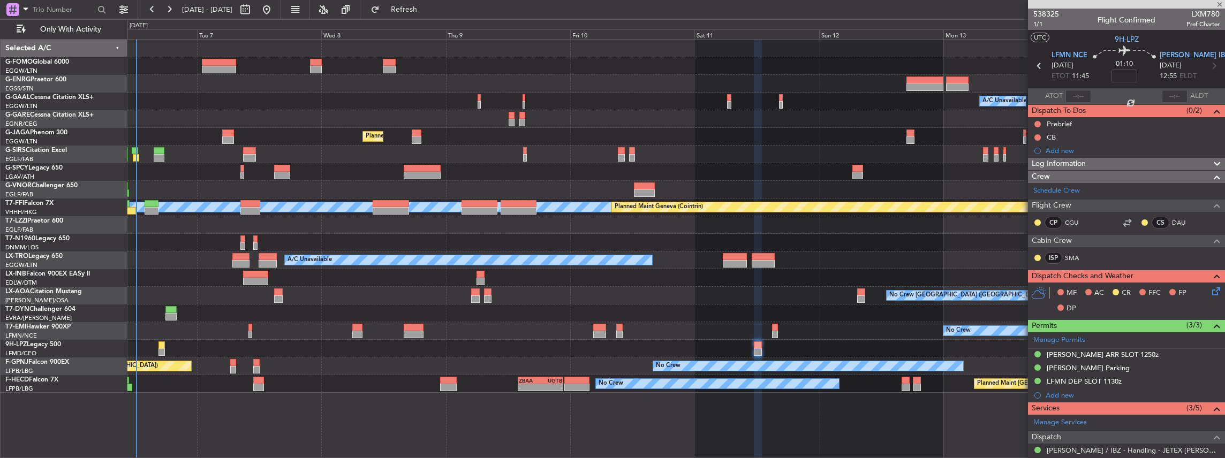
type input "+00:10"
type input "09:55"
type input "4"
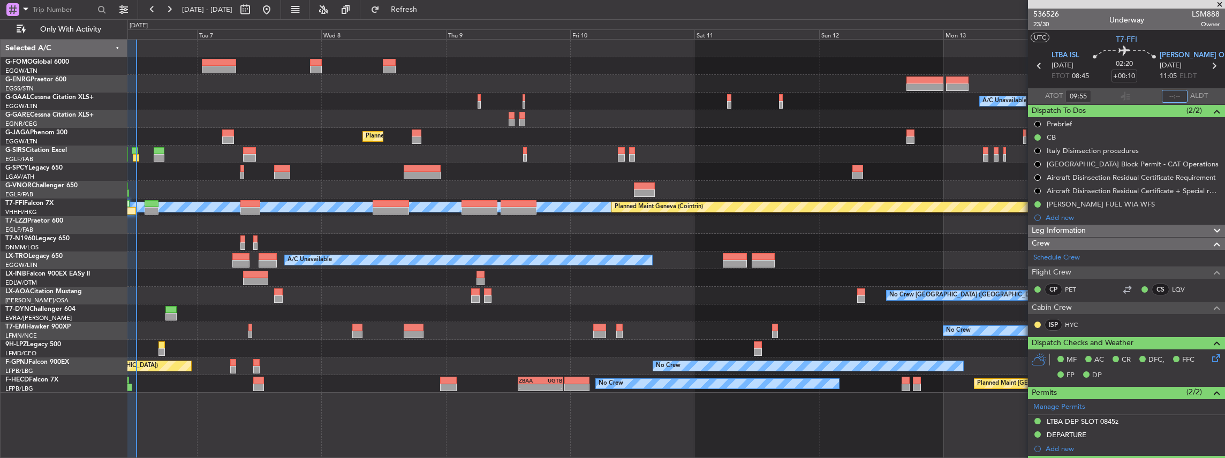
click at [1164, 95] on input "text" at bounding box center [1175, 96] width 26 height 13
click at [1122, 96] on div at bounding box center [1125, 96] width 13 height 13
type input "12:14"
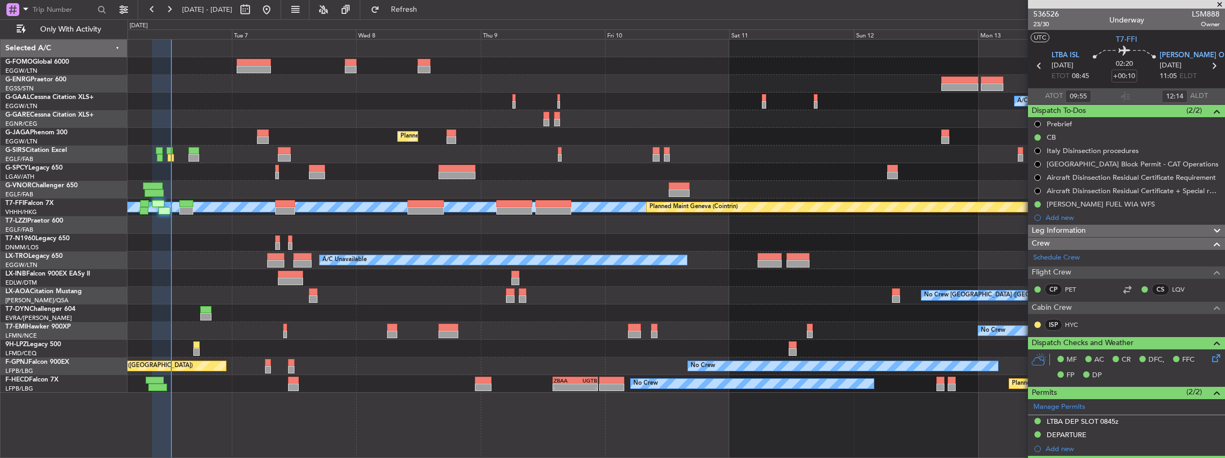
click at [672, 269] on div "Owner A/C Unavailable Owner A/C Unavailable Planned Maint [GEOGRAPHIC_DATA] ([G…" at bounding box center [676, 216] width 1098 height 353
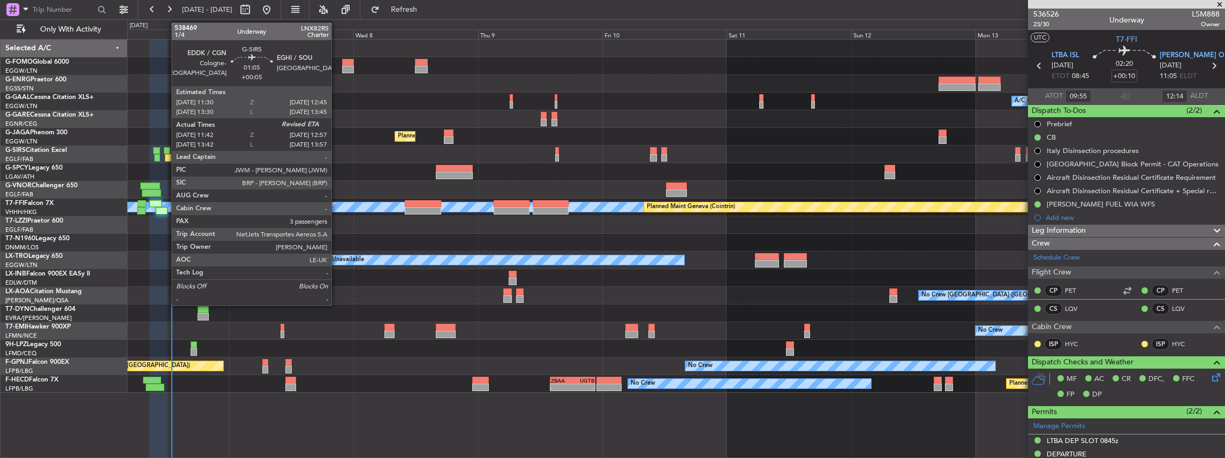
click at [166, 152] on div at bounding box center [167, 150] width 7 height 7
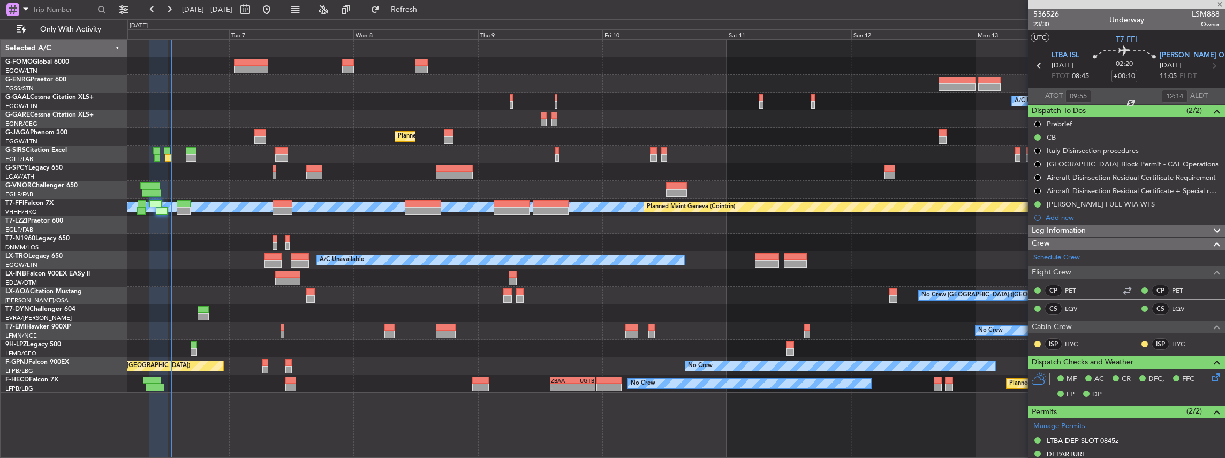
type input "+00:05"
type input "11:42"
type input "3"
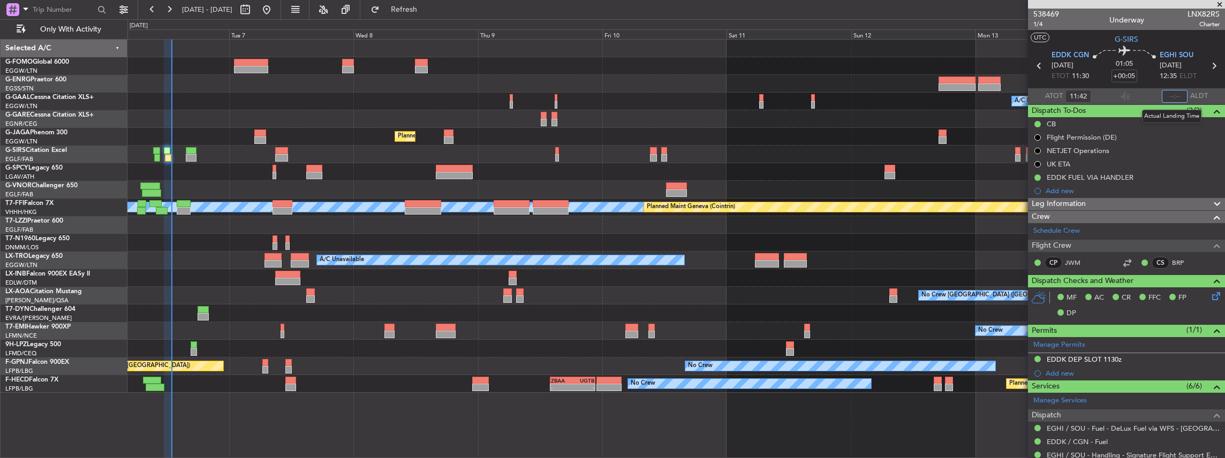
click at [1173, 93] on input "text" at bounding box center [1175, 96] width 26 height 13
type input "12:52"
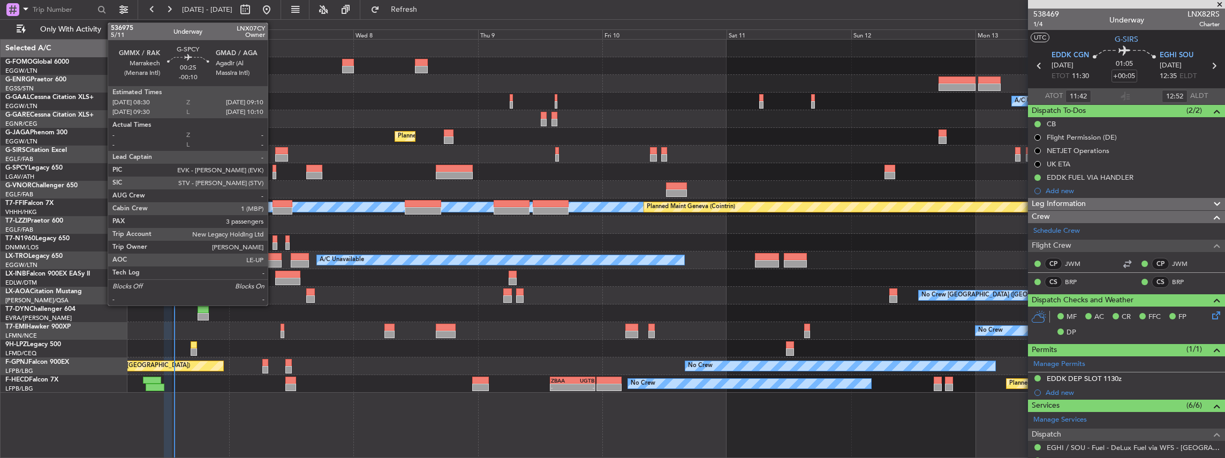
click at [273, 174] on div at bounding box center [275, 175] width 4 height 7
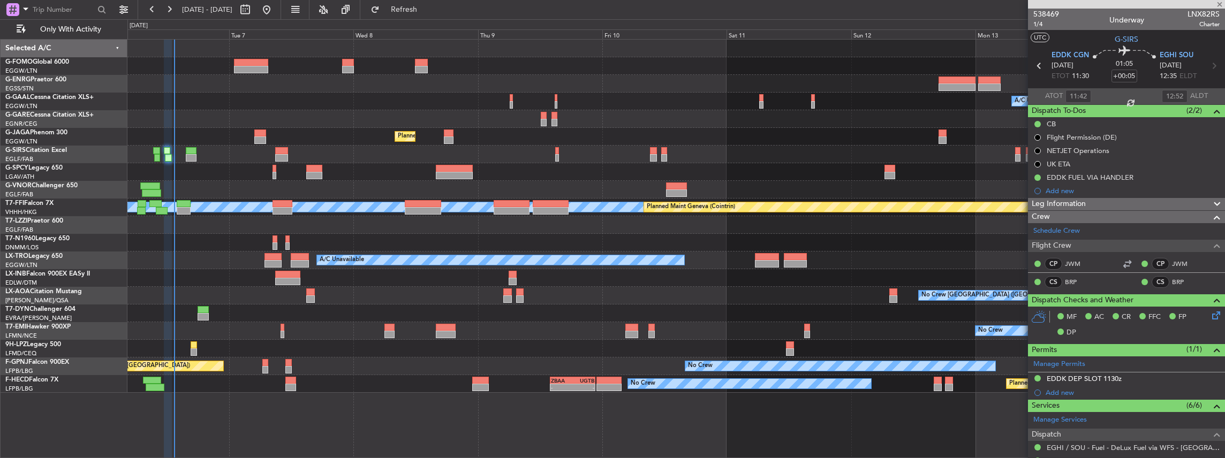
type input "-00:10"
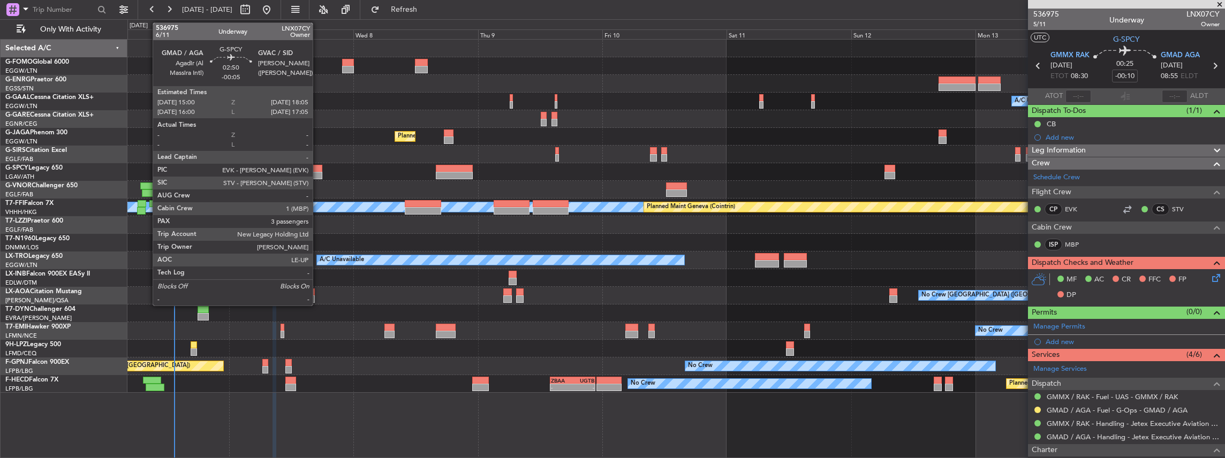
click at [318, 174] on div at bounding box center [314, 175] width 16 height 7
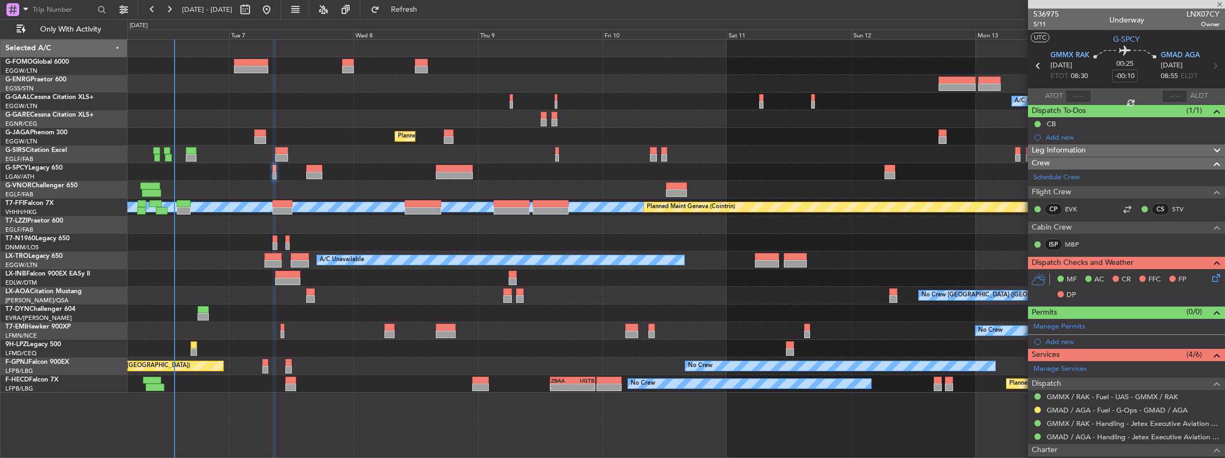
type input "-00:05"
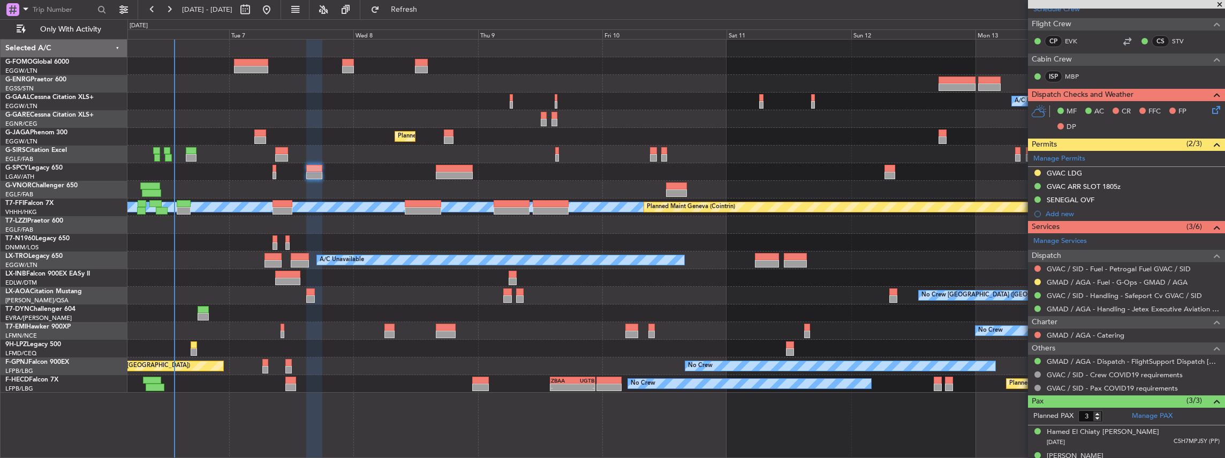
scroll to position [178, 0]
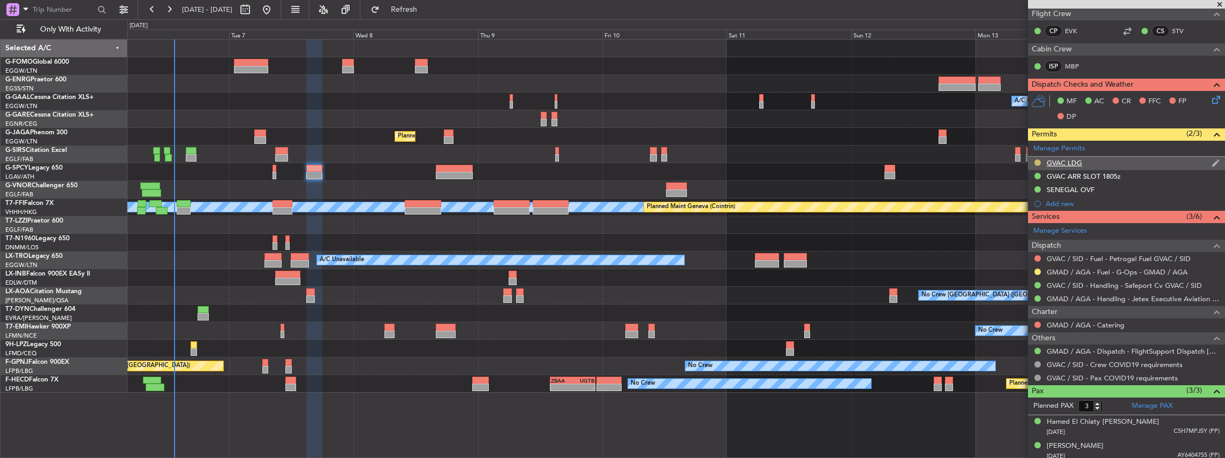
click at [1035, 160] on button at bounding box center [1038, 163] width 6 height 6
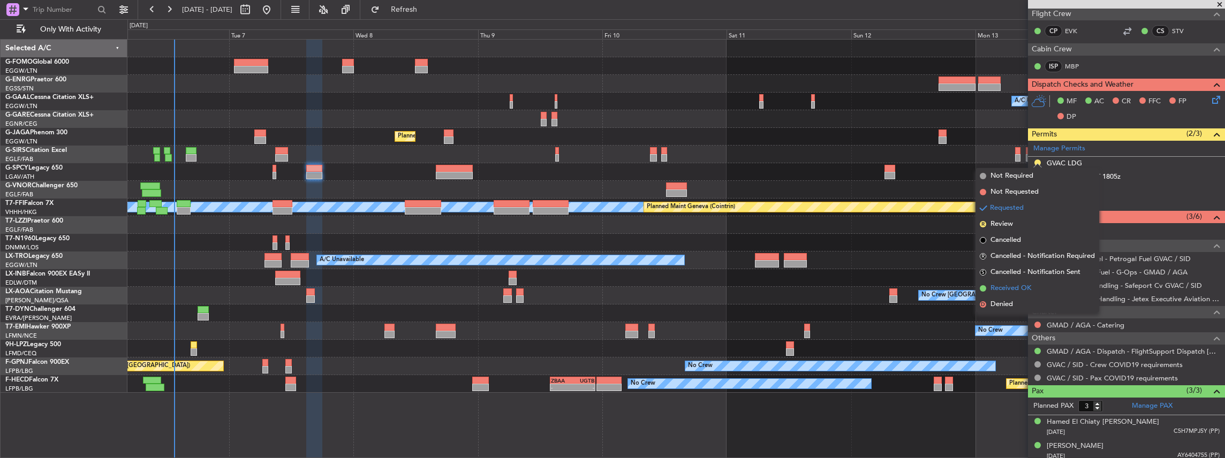
click at [1022, 286] on span "Received OK" at bounding box center [1011, 288] width 41 height 11
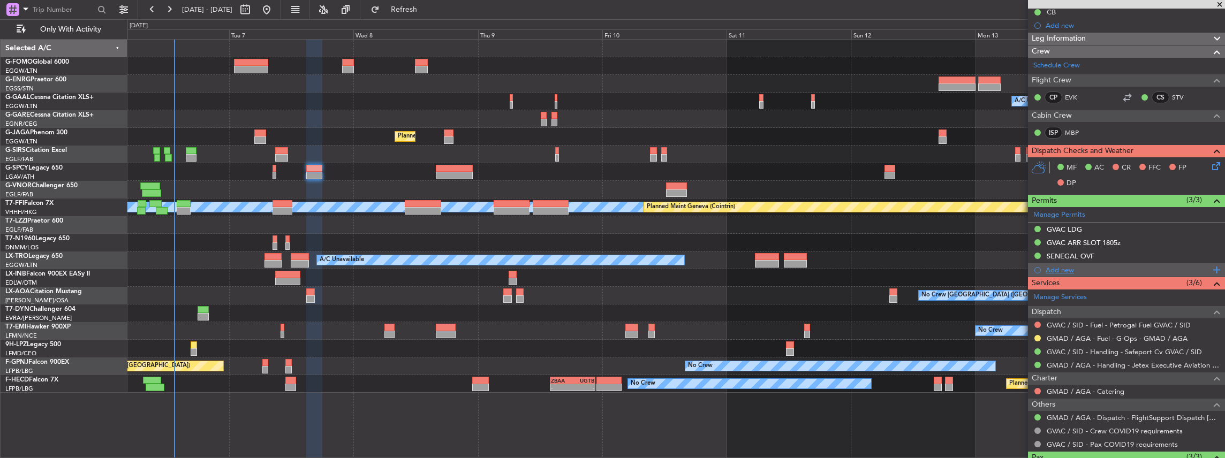
scroll to position [107, 0]
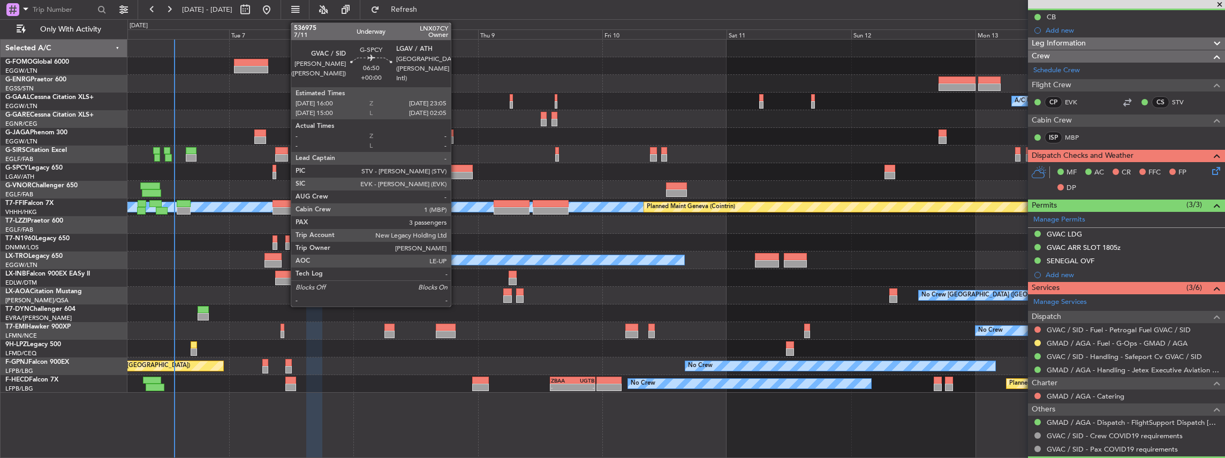
click at [456, 169] on div at bounding box center [454, 168] width 37 height 7
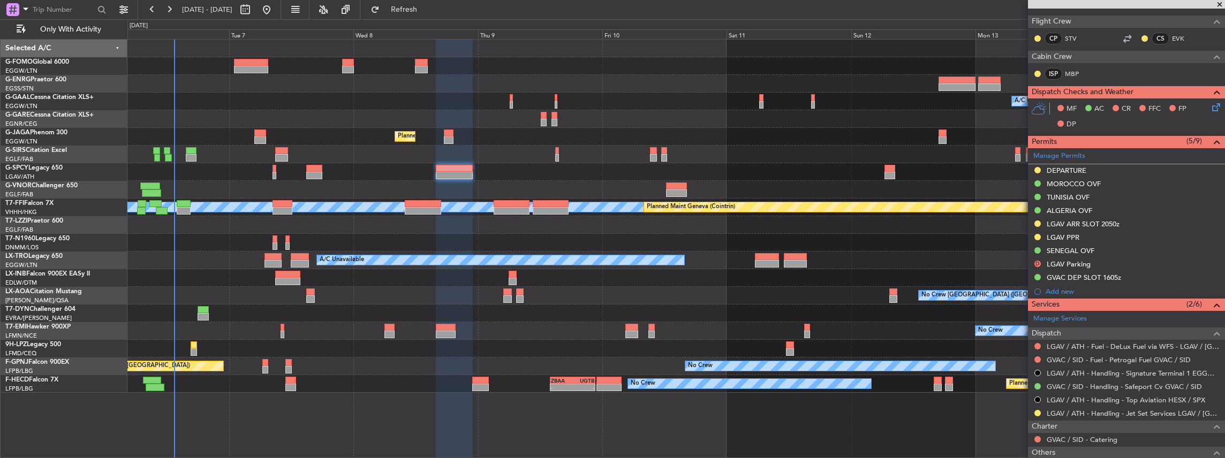
scroll to position [214, 0]
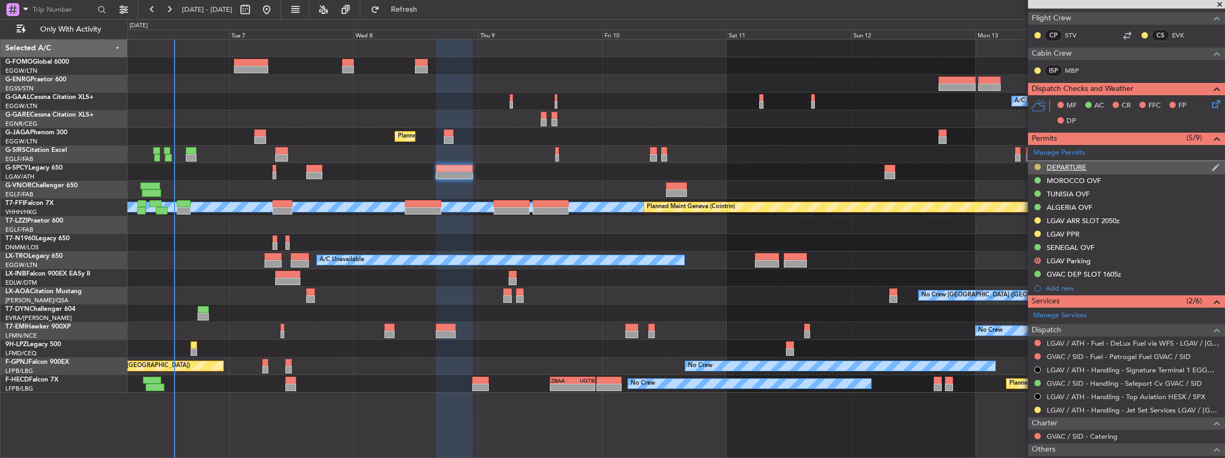
click at [1038, 166] on button at bounding box center [1038, 167] width 6 height 6
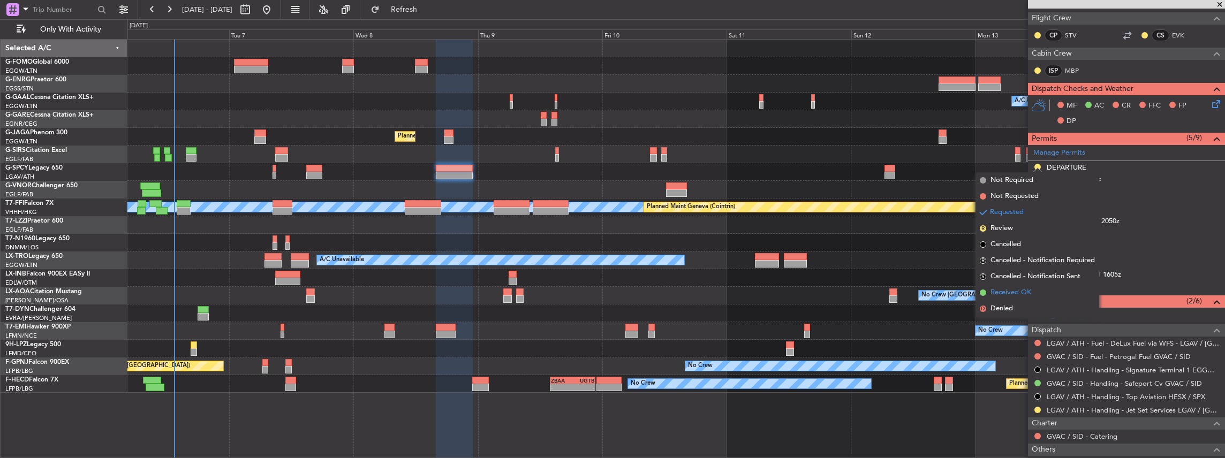
click at [1023, 290] on span "Received OK" at bounding box center [1011, 293] width 41 height 11
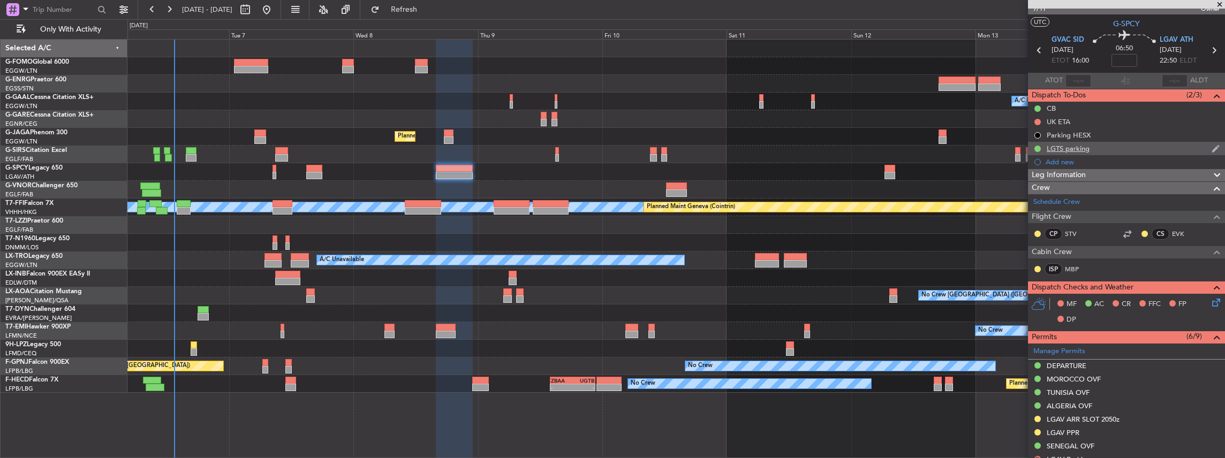
scroll to position [0, 0]
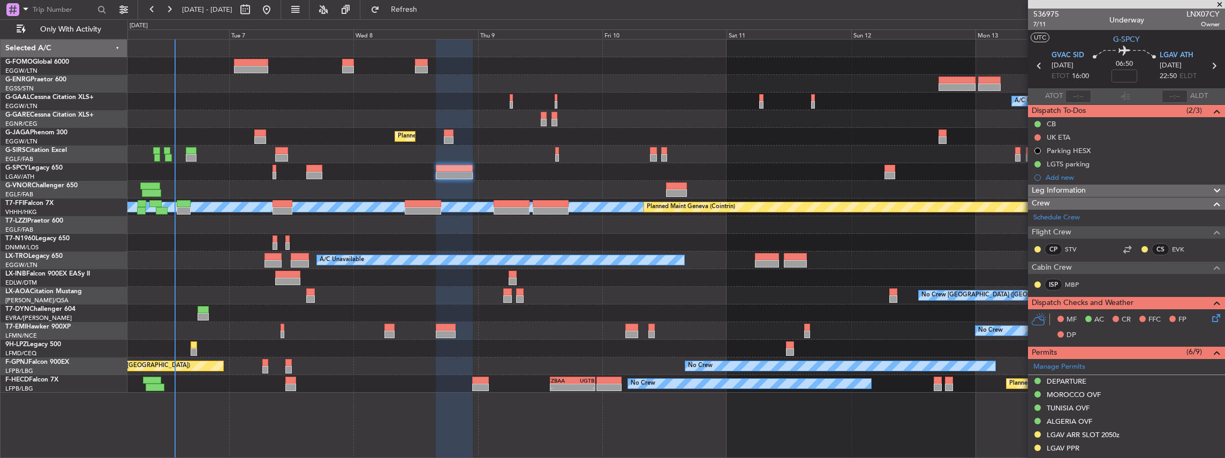
click at [1035, 66] on icon at bounding box center [1039, 66] width 14 height 14
type input "-00:05"
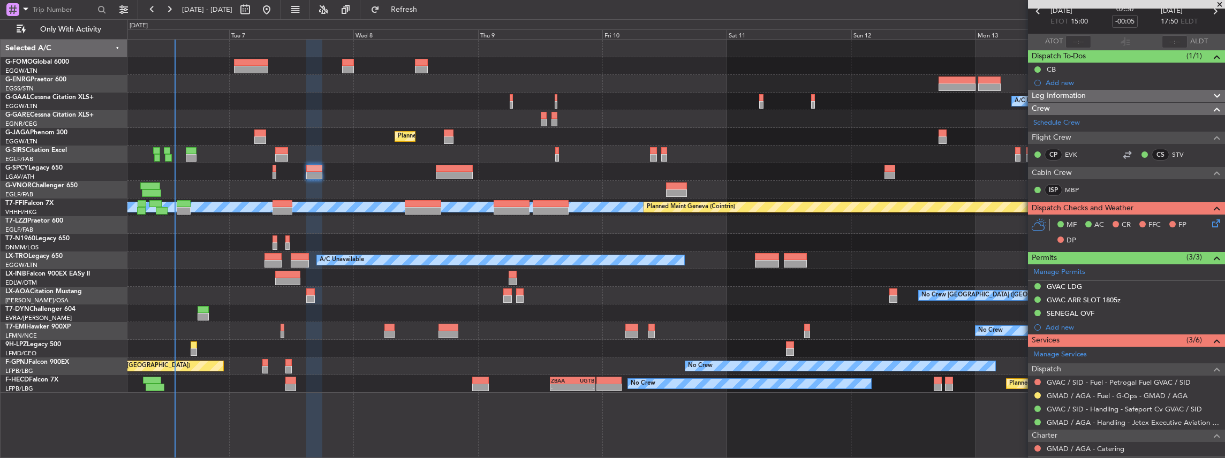
scroll to position [107, 0]
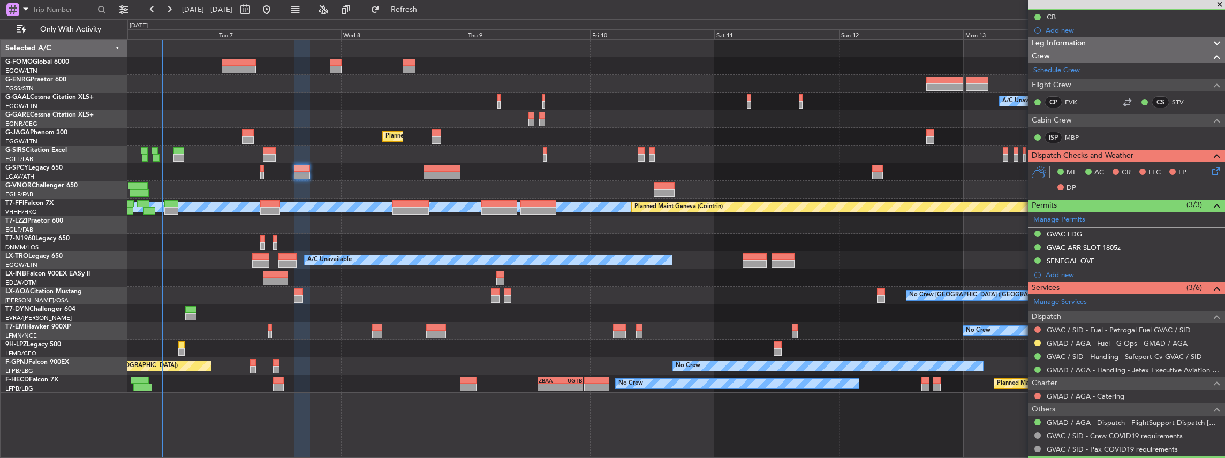
click at [420, 304] on div "Owner A/C Unavailable Owner A/C Unavailable Planned Maint [GEOGRAPHIC_DATA] ([G…" at bounding box center [676, 216] width 1098 height 353
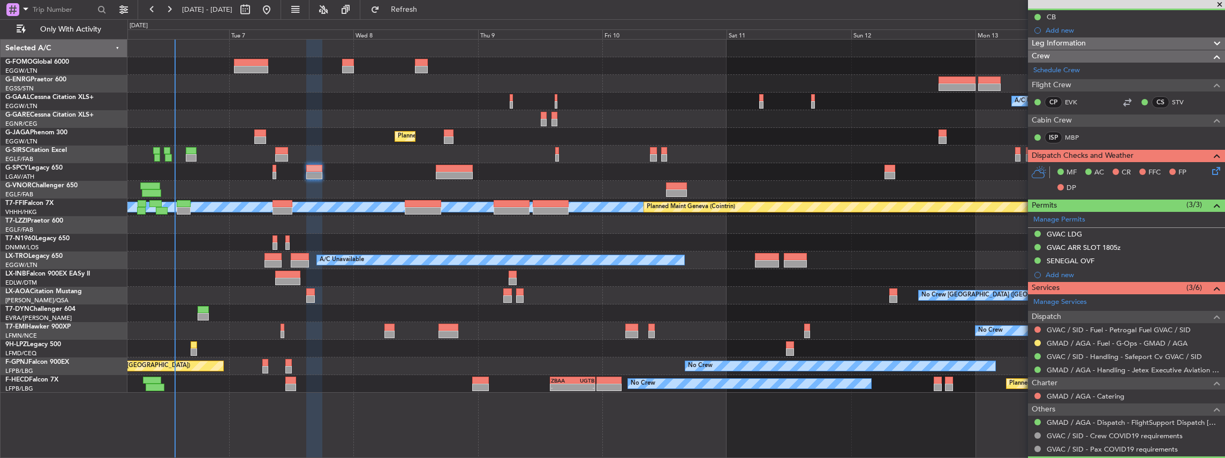
click at [466, 285] on div "Owner A/C Unavailable Owner A/C Unavailable Planned Maint [GEOGRAPHIC_DATA] ([G…" at bounding box center [676, 216] width 1098 height 353
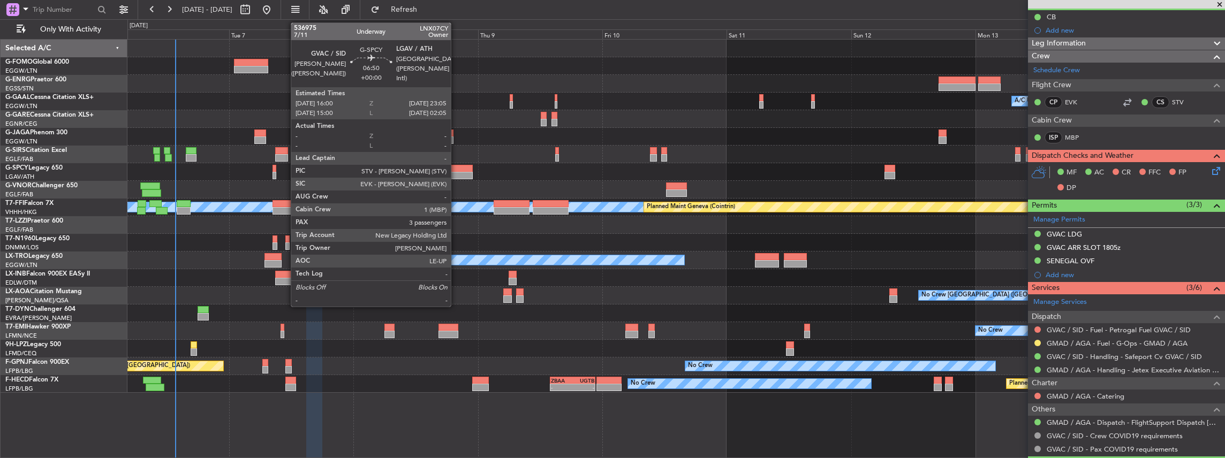
click at [456, 174] on div at bounding box center [454, 175] width 37 height 7
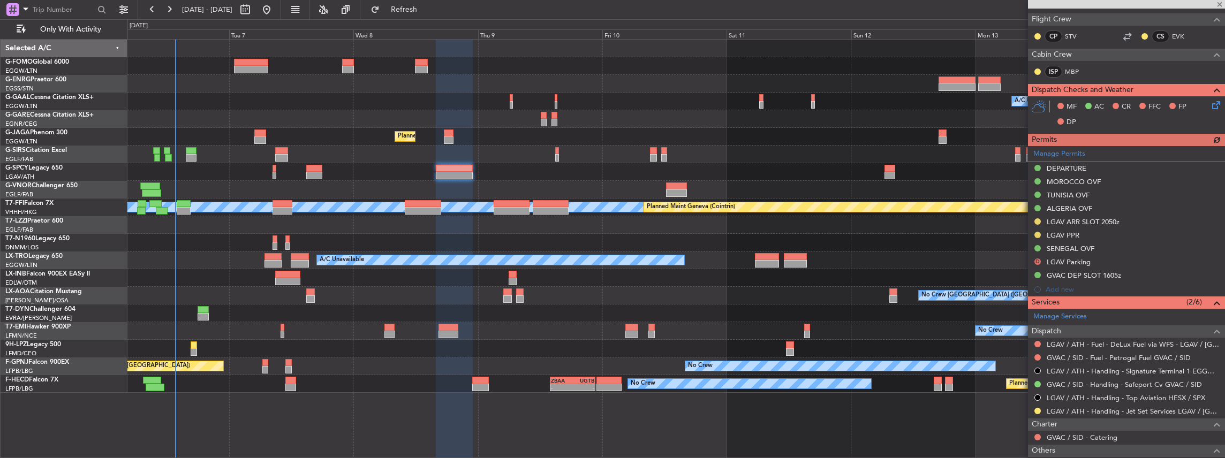
scroll to position [214, 0]
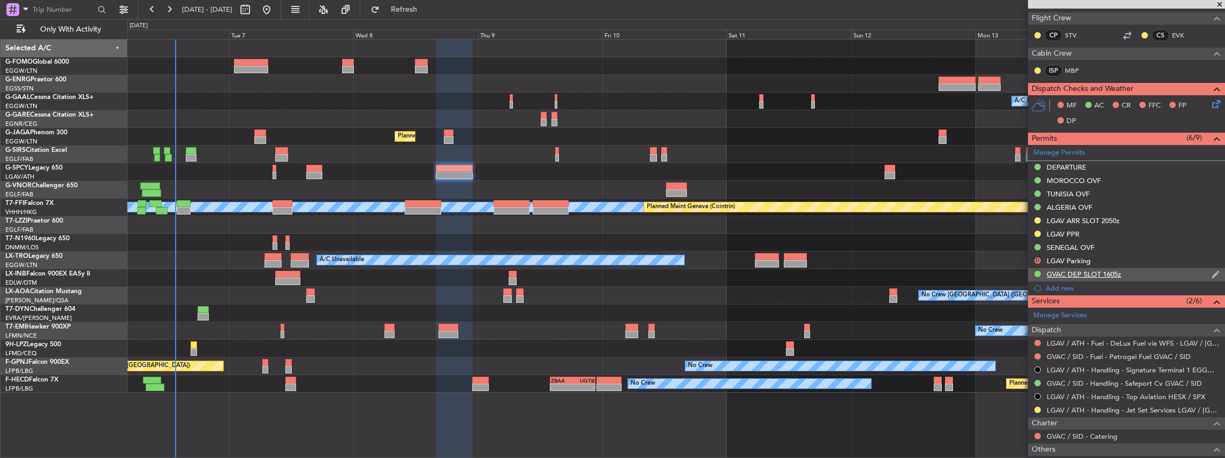
click at [1135, 273] on div "GVAC DEP SLOT 1605z" at bounding box center [1126, 274] width 197 height 13
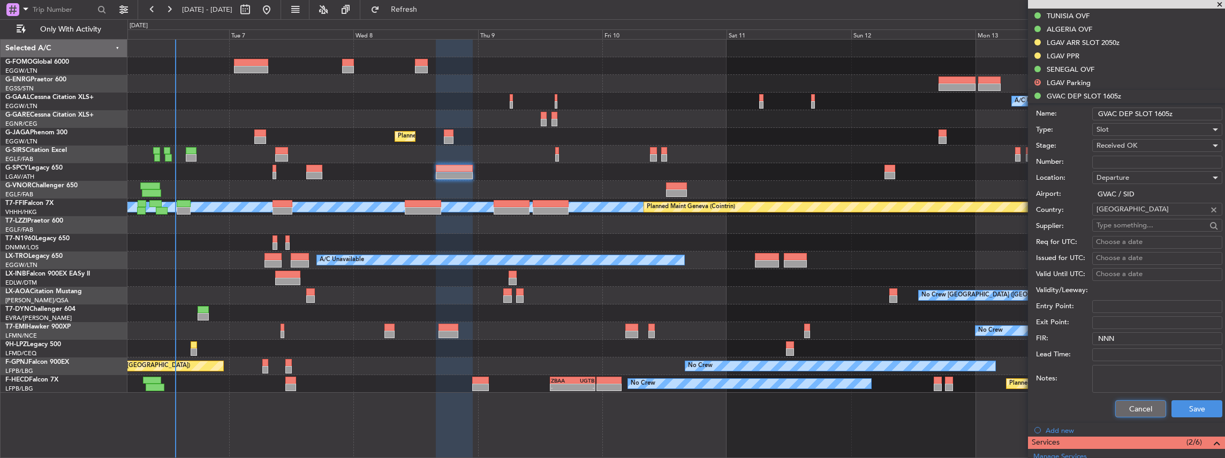
click at [1135, 403] on button "Cancel" at bounding box center [1140, 409] width 51 height 17
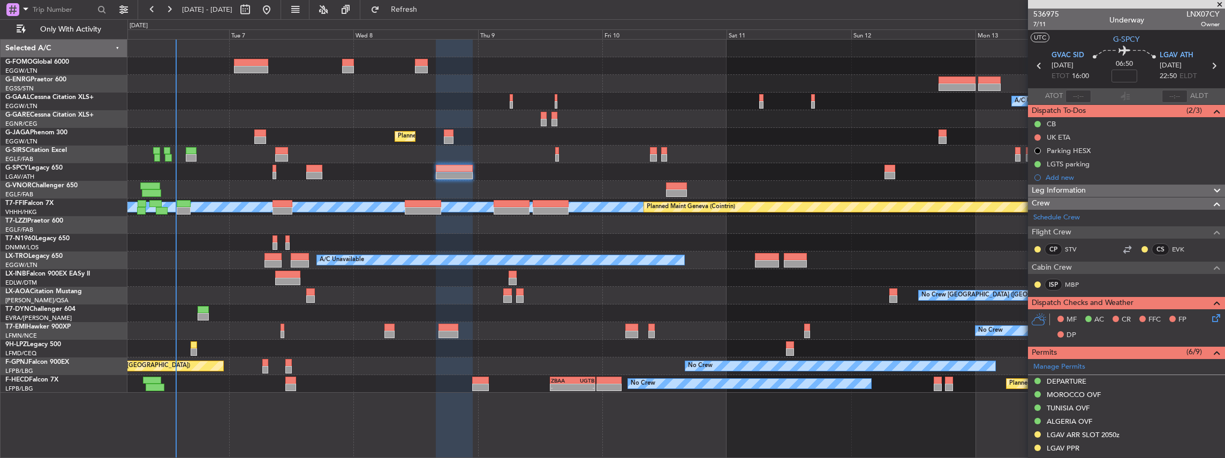
scroll to position [351, 0]
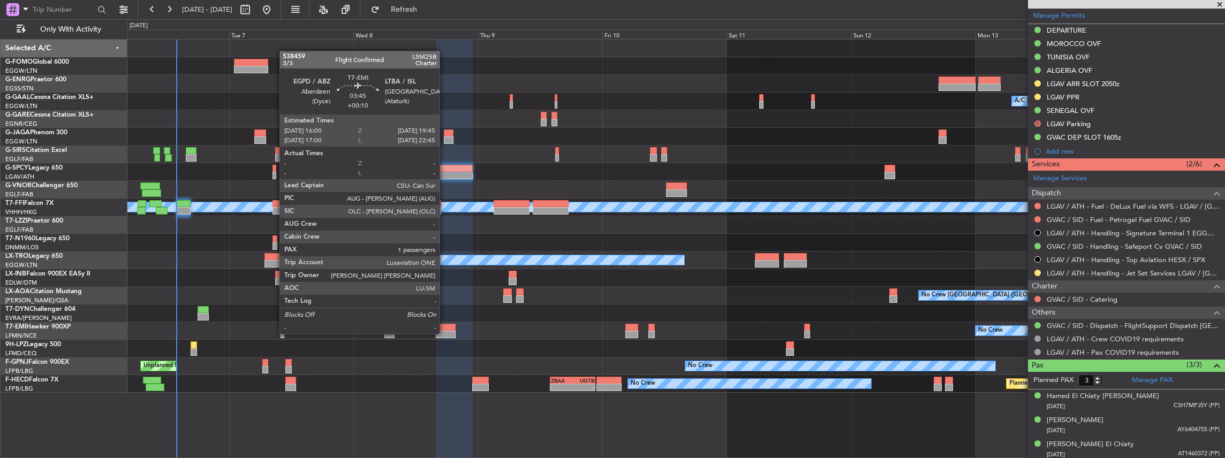
click at [445, 333] on div at bounding box center [446, 334] width 20 height 7
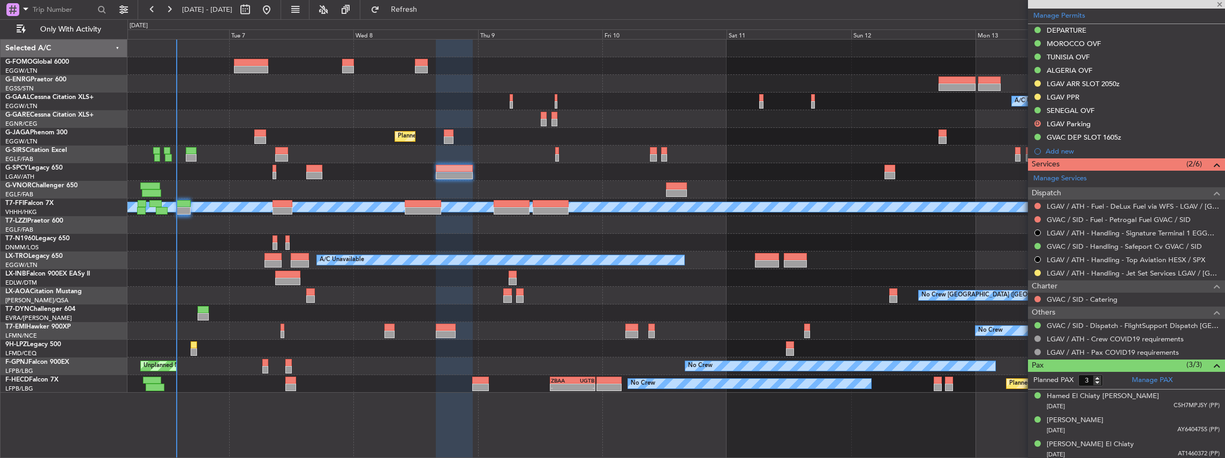
type input "+00:10"
type input "1"
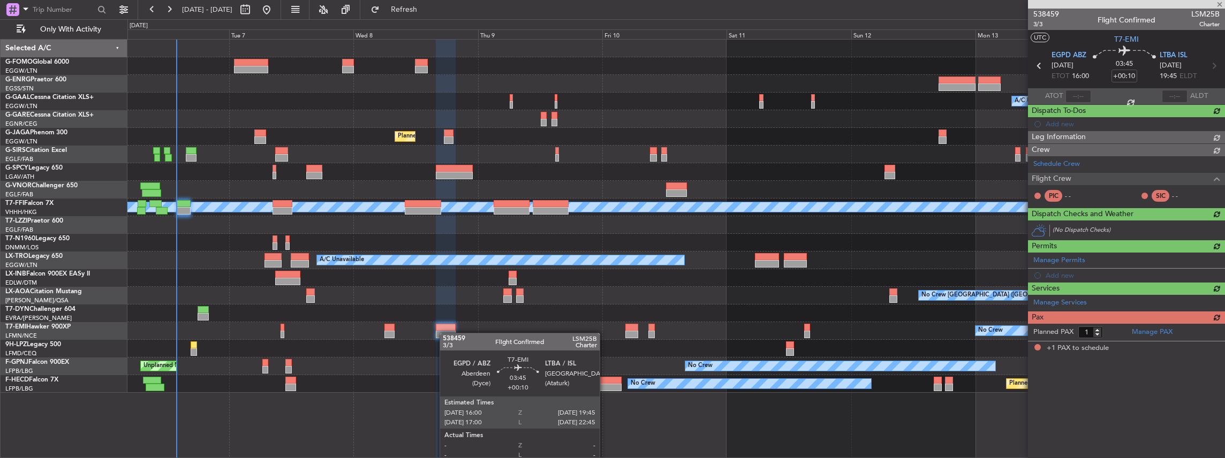
scroll to position [0, 0]
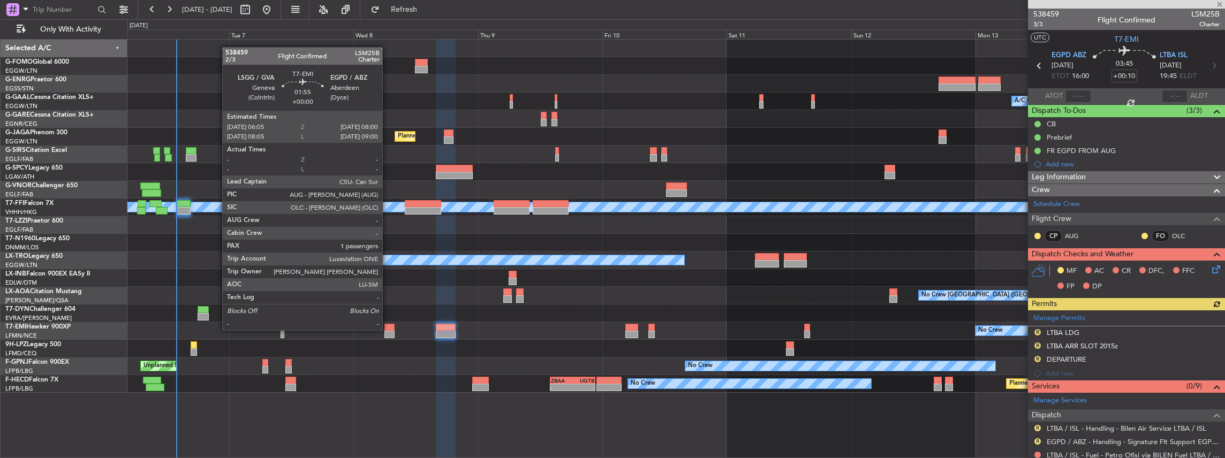
click at [388, 329] on div at bounding box center [389, 327] width 10 height 7
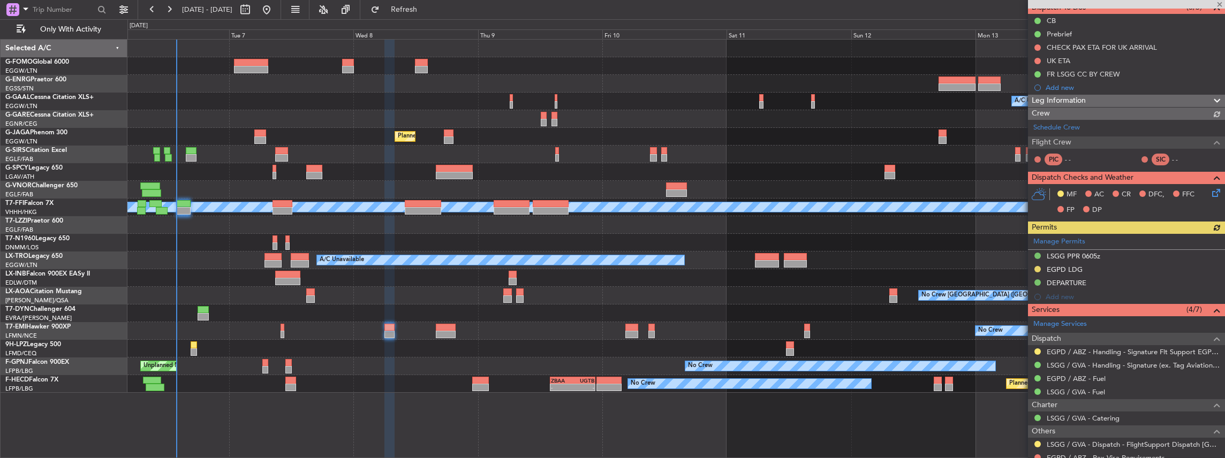
scroll to position [107, 0]
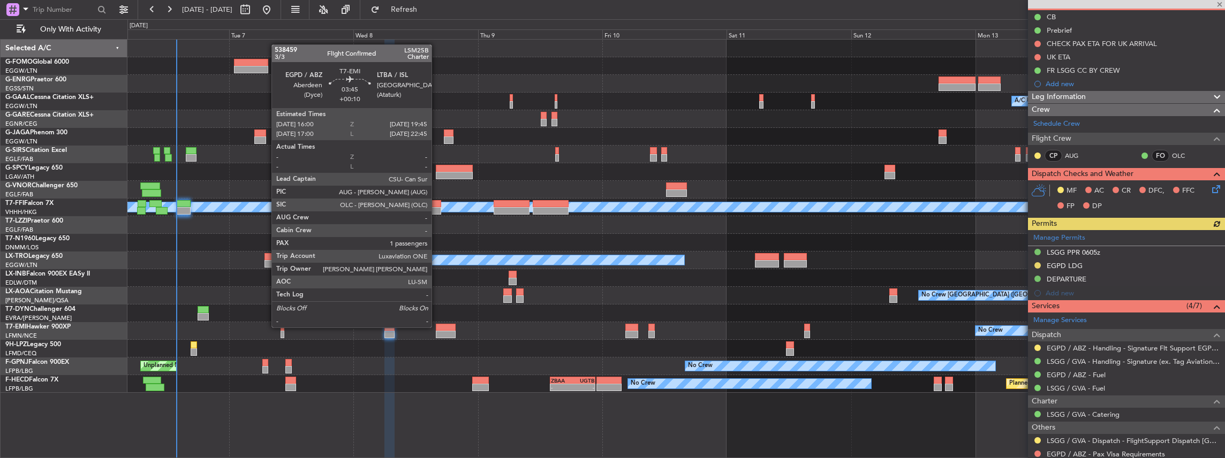
click at [440, 329] on div at bounding box center [446, 327] width 20 height 7
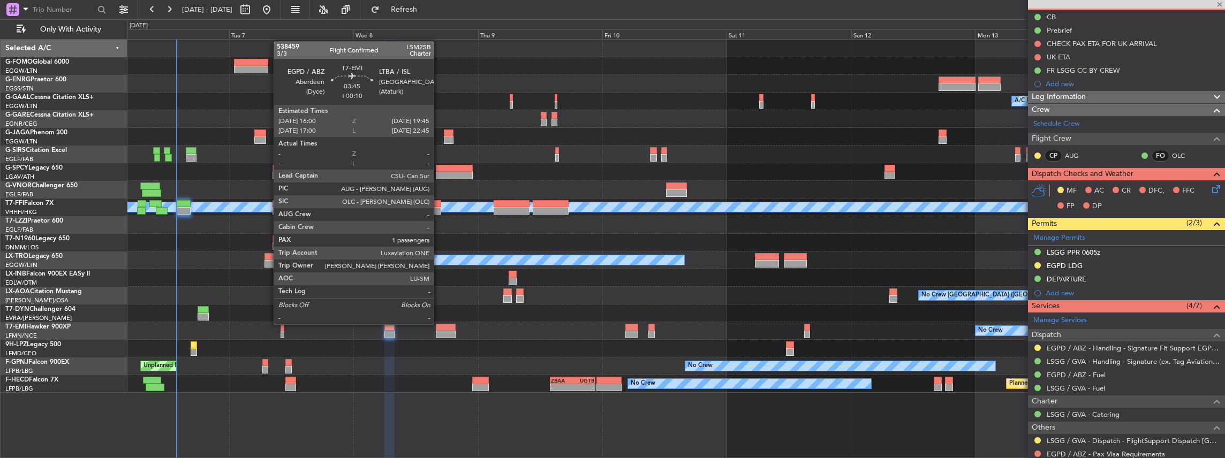
type input "+00:10"
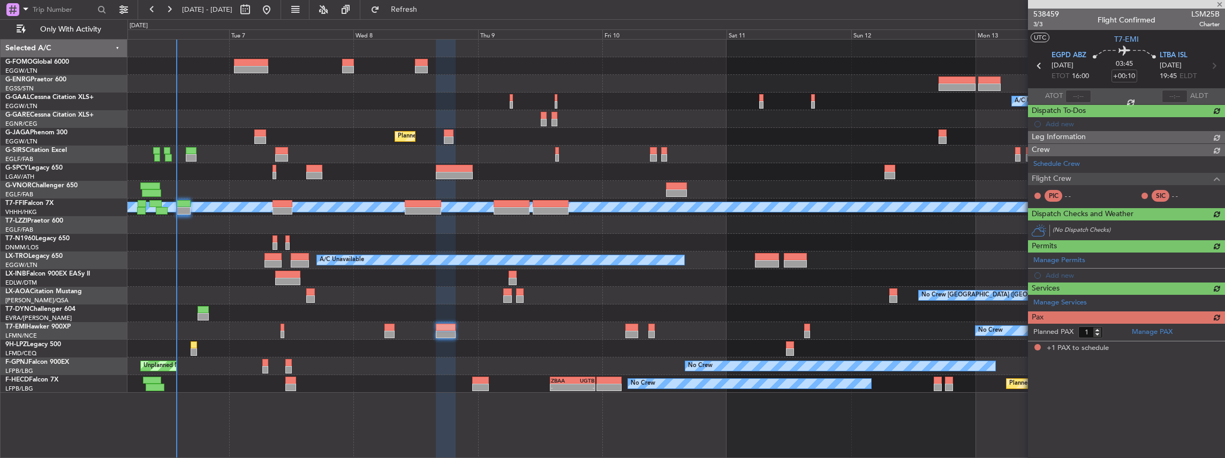
scroll to position [0, 0]
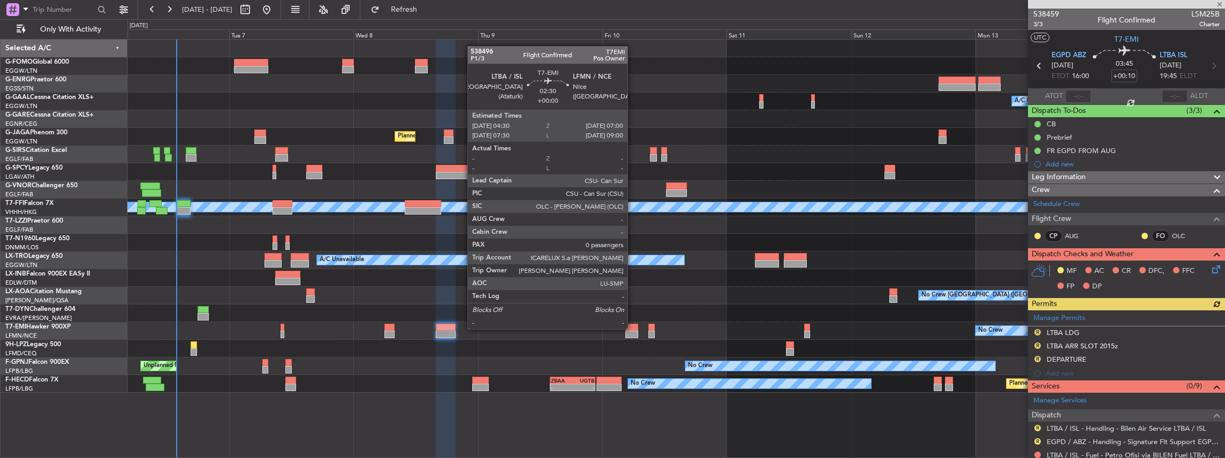
click at [633, 328] on div at bounding box center [631, 327] width 13 height 7
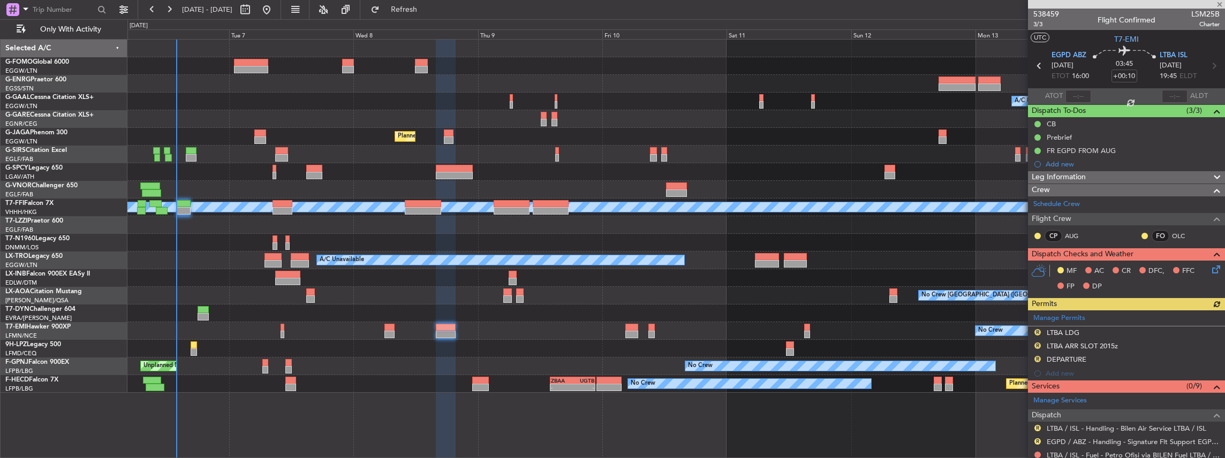
type input "0"
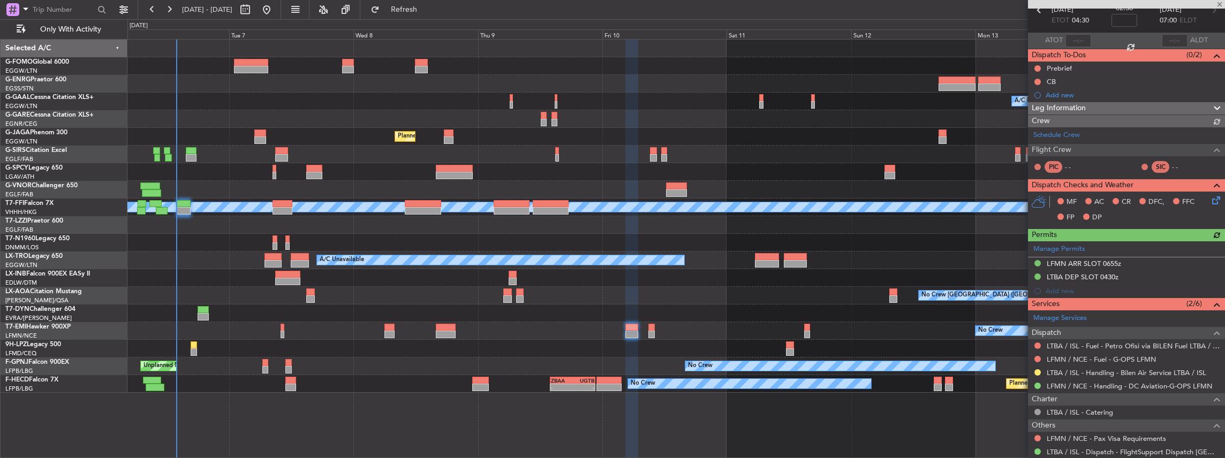
scroll to position [57, 0]
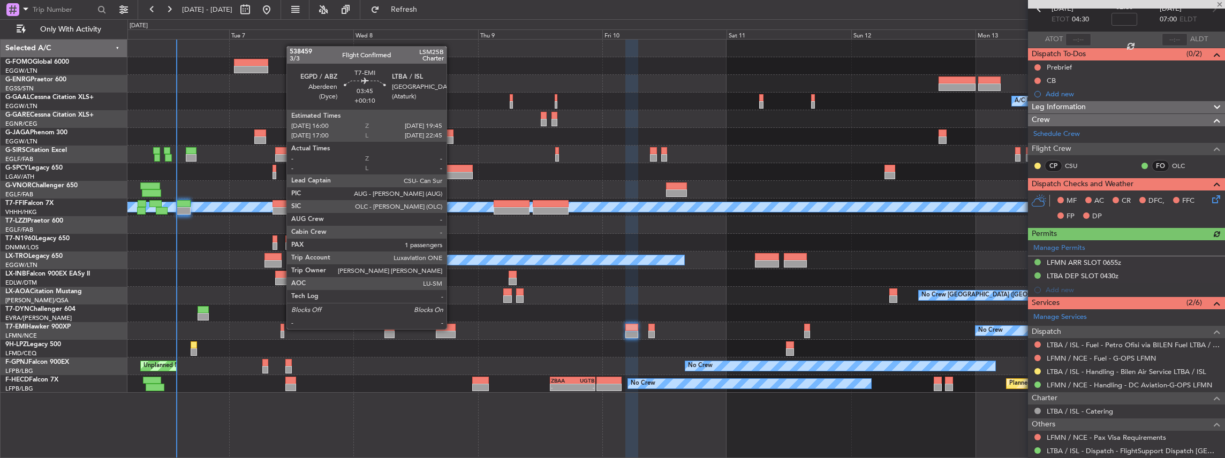
click at [452, 328] on div at bounding box center [446, 327] width 20 height 7
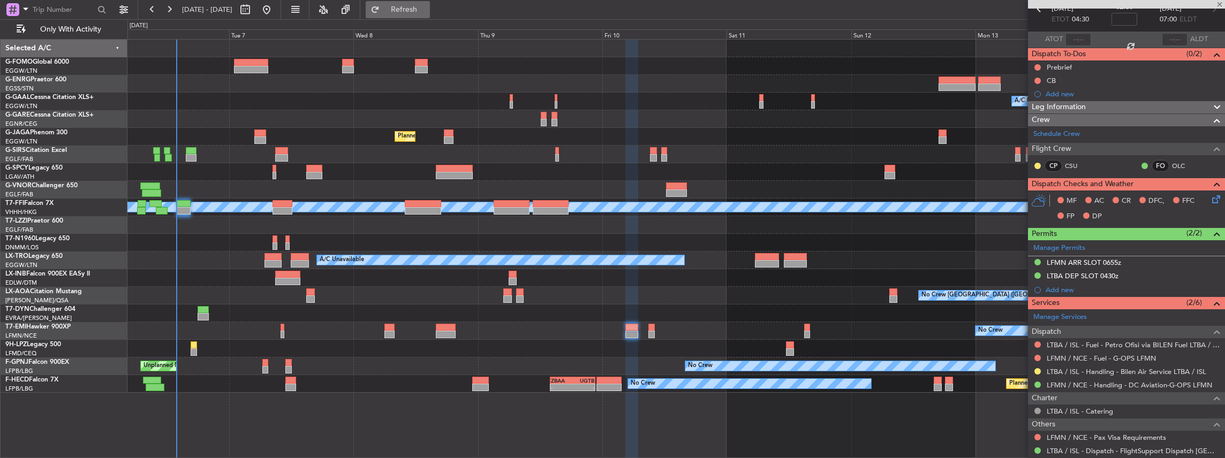
type input "+00:10"
type input "1"
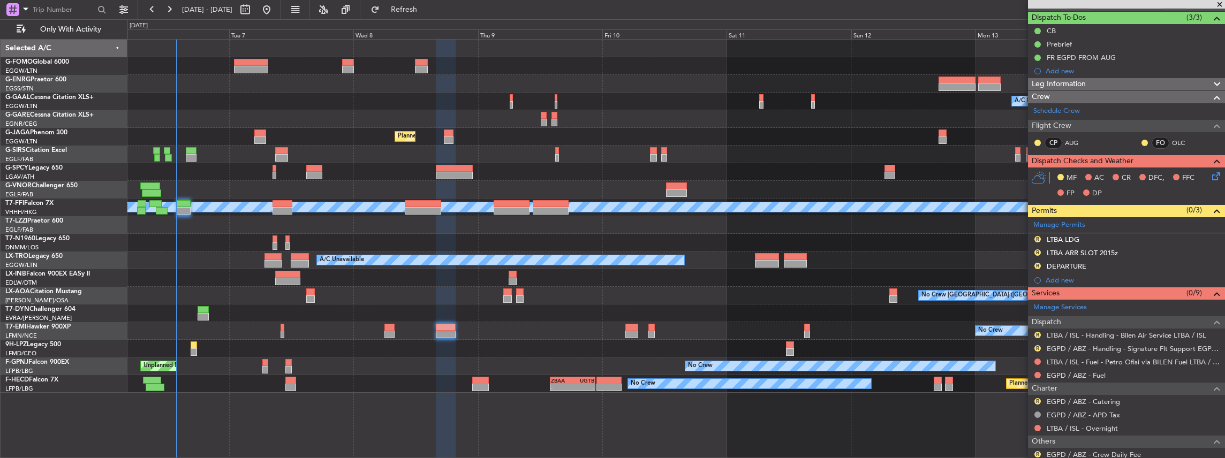
scroll to position [142, 0]
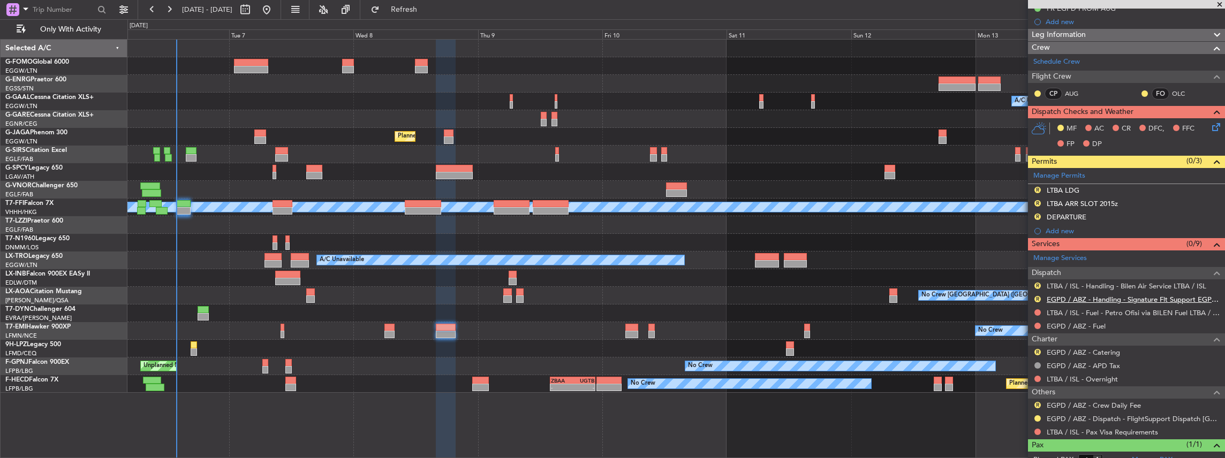
click at [1066, 295] on link "EGPD / ABZ - Handling - Signature Flt Support EGPD / ABZ" at bounding box center [1133, 299] width 173 height 9
click at [427, 7] on span "Refresh" at bounding box center [404, 9] width 45 height 7
click at [1056, 285] on link "LTBA / ISL - Handling - Bilen Air Service LTBA / ISL" at bounding box center [1127, 286] width 160 height 9
click at [427, 6] on span "Refresh" at bounding box center [404, 9] width 45 height 7
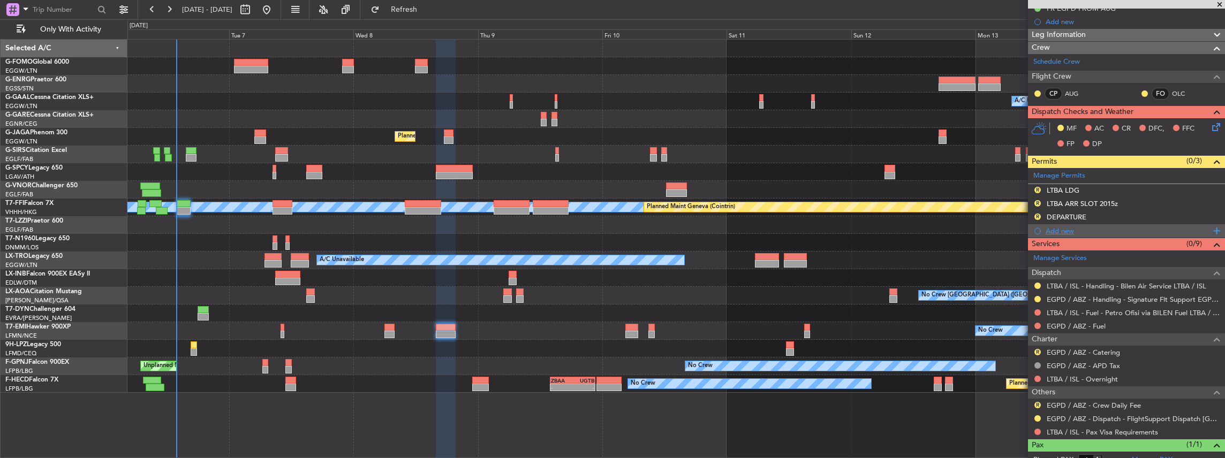
scroll to position [71, 0]
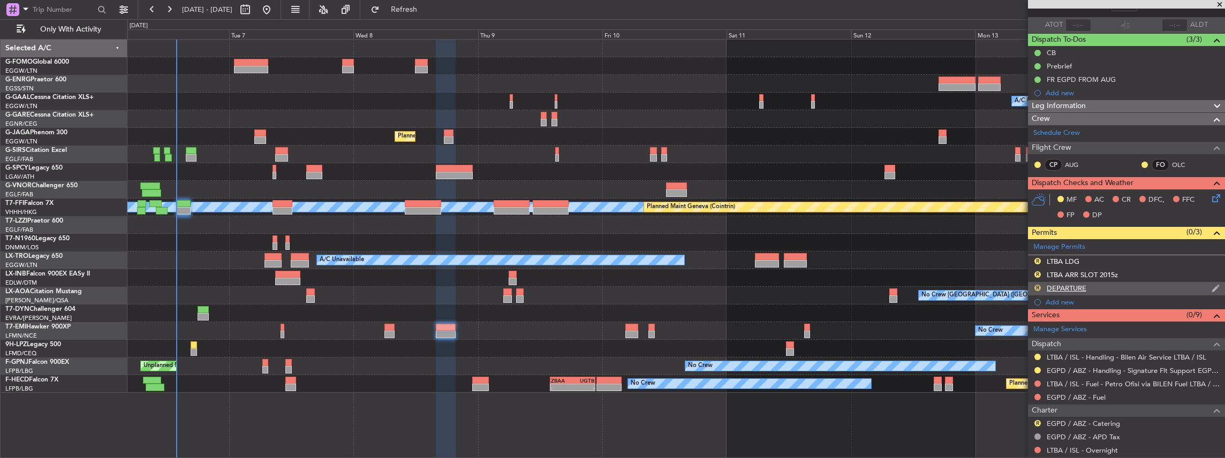
click at [1038, 286] on button "R" at bounding box center [1038, 288] width 6 height 6
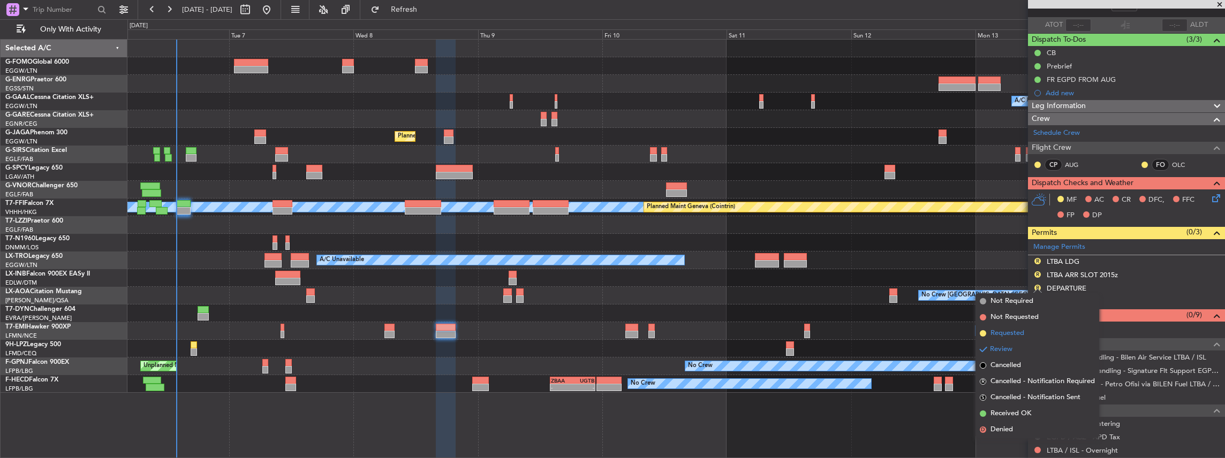
click at [1011, 336] on span "Requested" at bounding box center [1008, 333] width 34 height 11
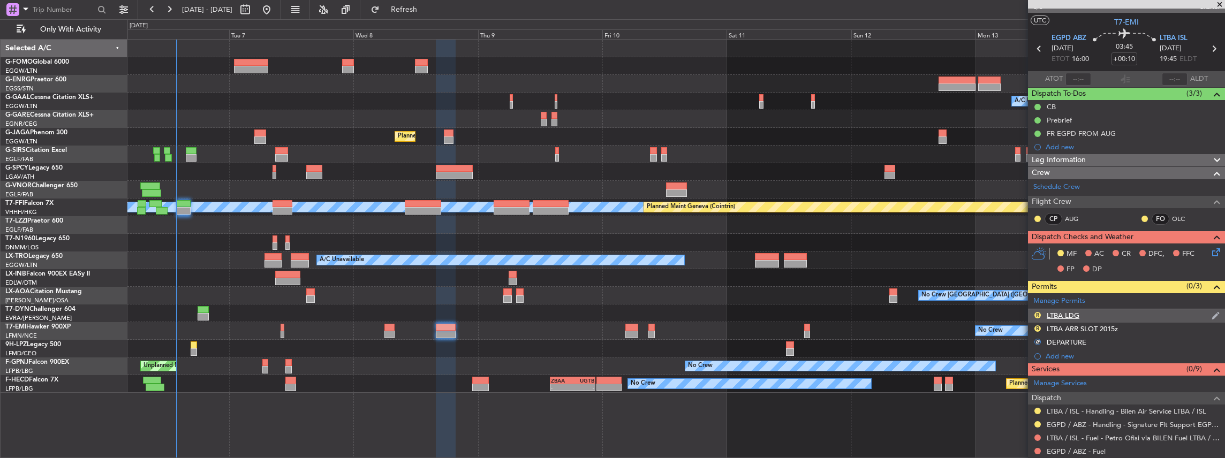
scroll to position [0, 0]
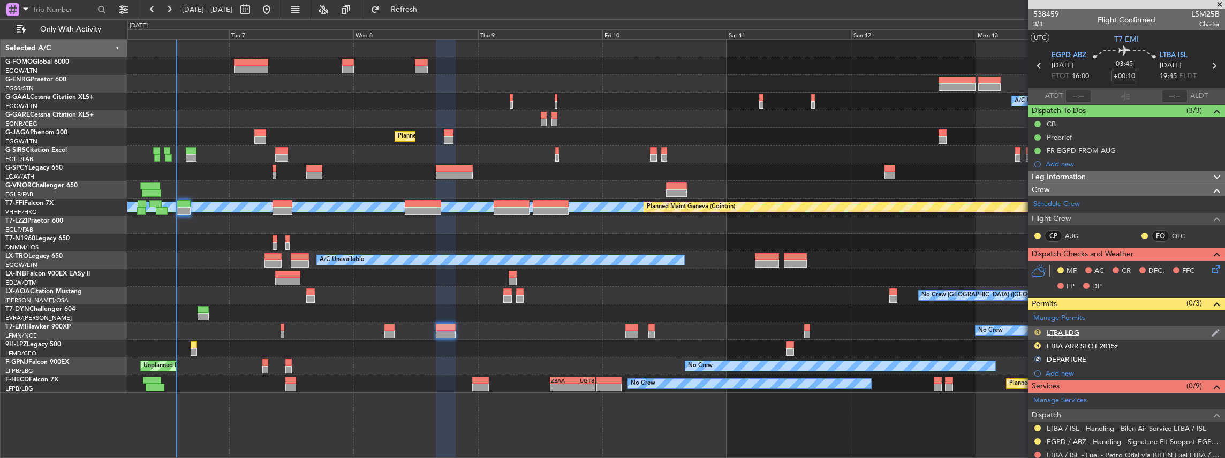
click at [1037, 329] on button "R" at bounding box center [1038, 332] width 6 height 6
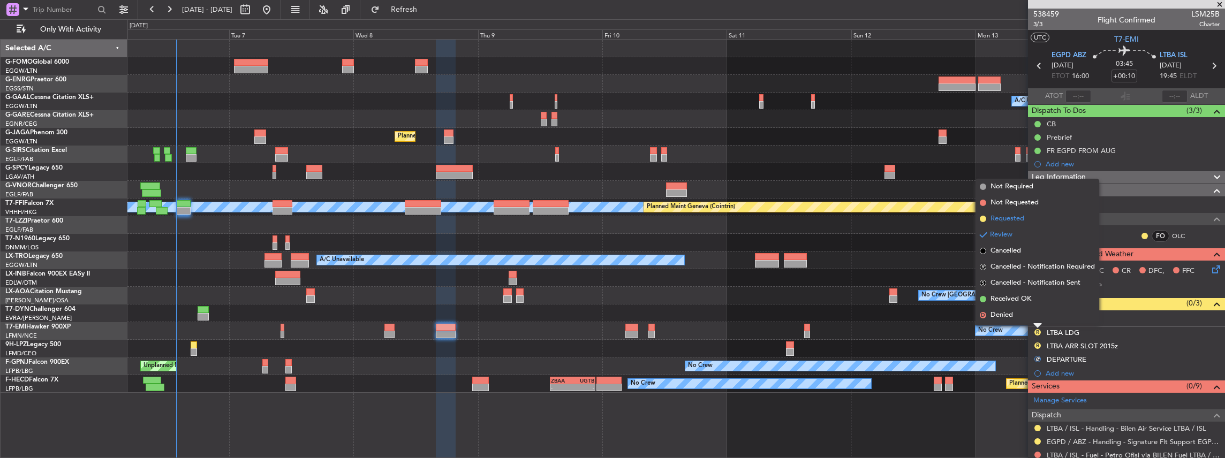
click at [1031, 221] on li "Requested" at bounding box center [1038, 219] width 124 height 16
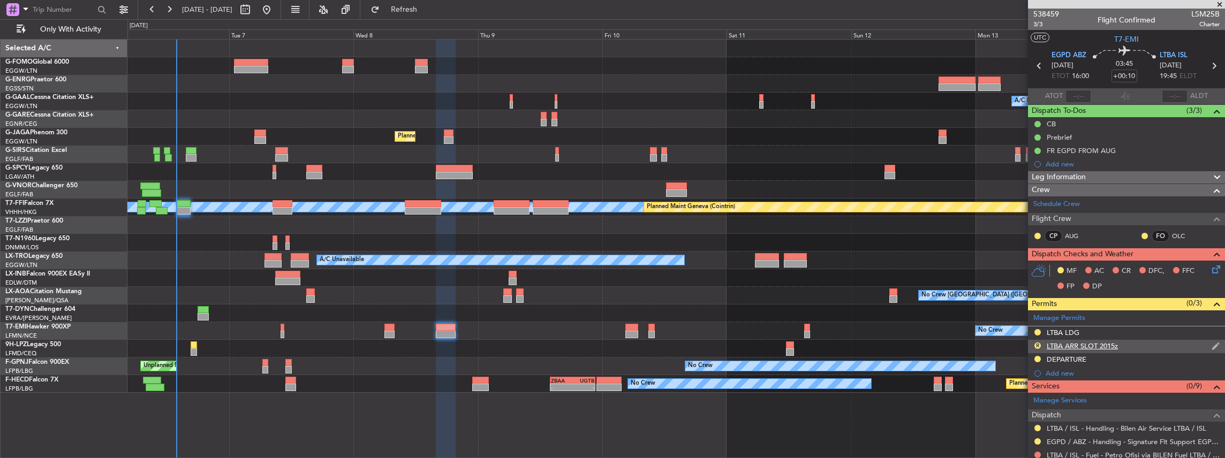
click at [1140, 344] on div "R LTBA ARR SLOT 2015z" at bounding box center [1126, 346] width 197 height 13
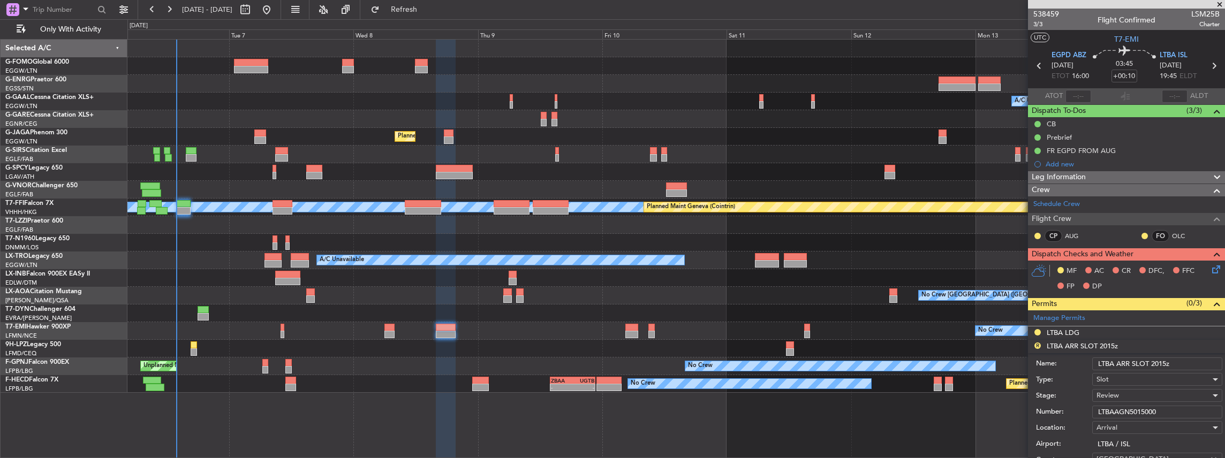
click at [1157, 361] on input "LTBA ARR SLOT 2015z" at bounding box center [1157, 364] width 130 height 13
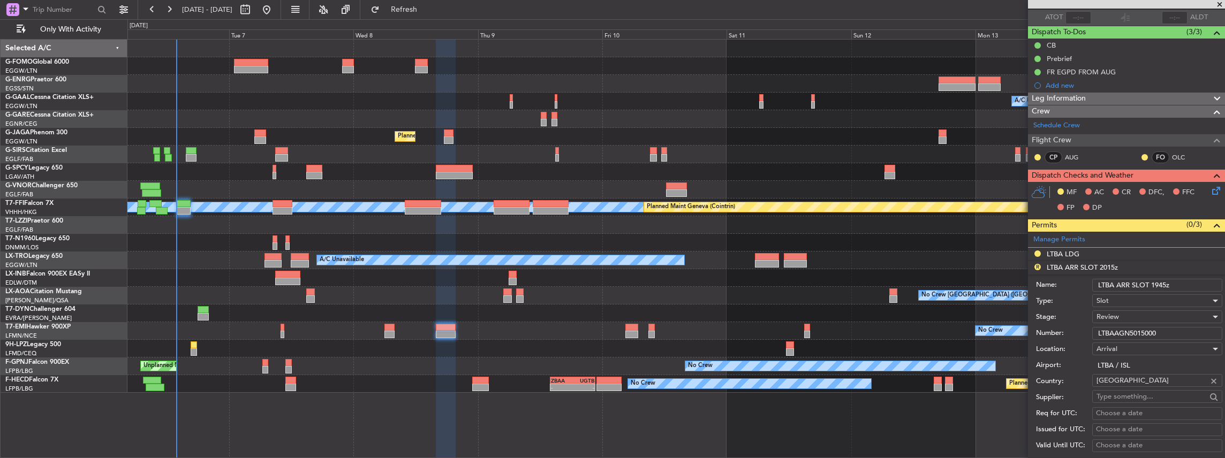
scroll to position [178, 0]
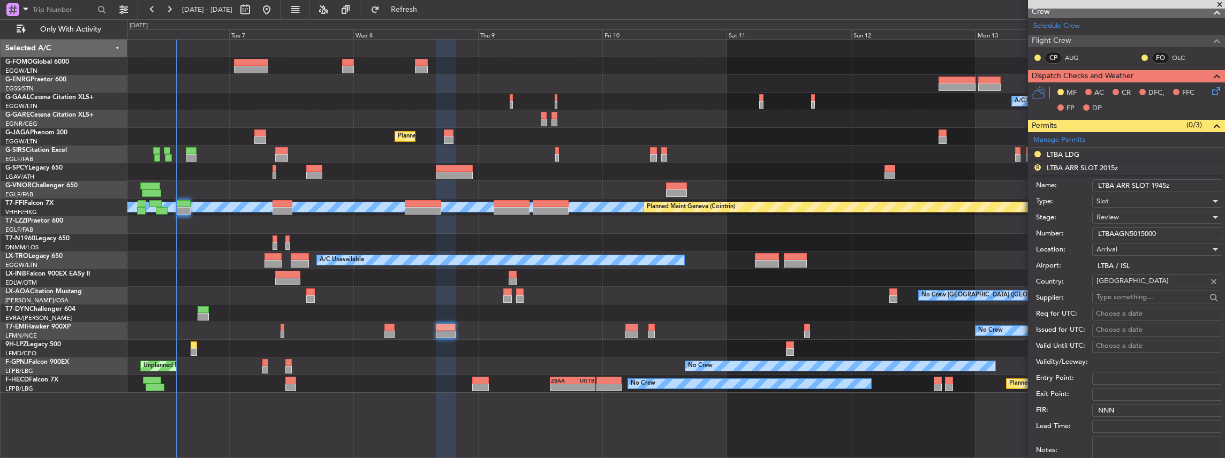
type input "LTBA ARR SLOT 1945z"
click at [1133, 220] on div "Review" at bounding box center [1154, 217] width 114 height 16
click at [1135, 288] on span "Requested" at bounding box center [1155, 286] width 116 height 16
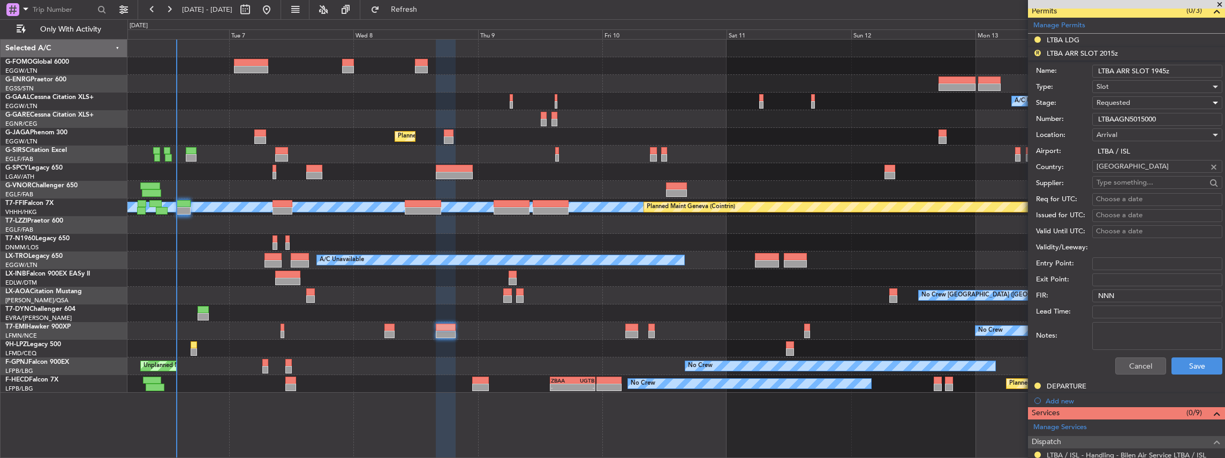
scroll to position [321, 0]
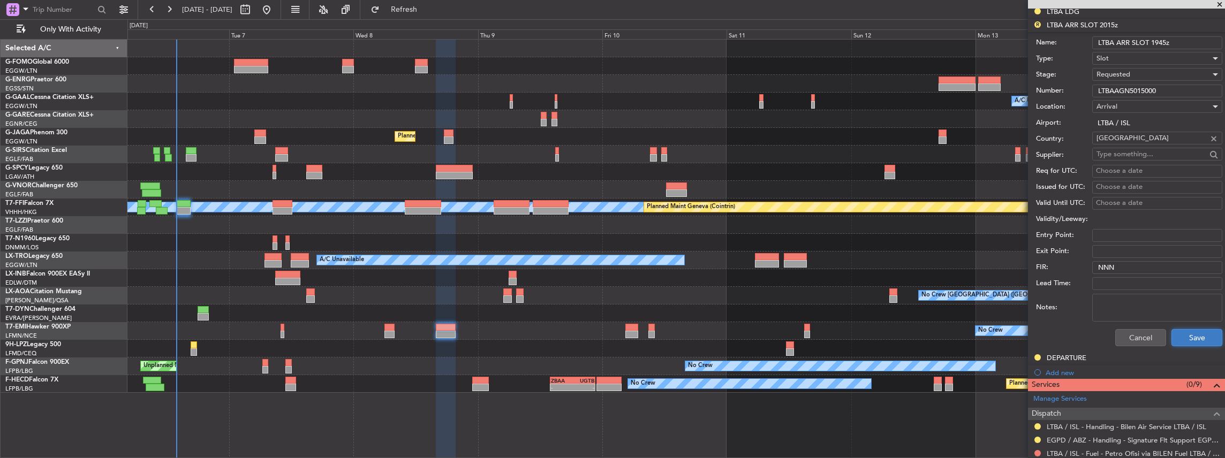
click at [1193, 336] on button "Save" at bounding box center [1197, 337] width 51 height 17
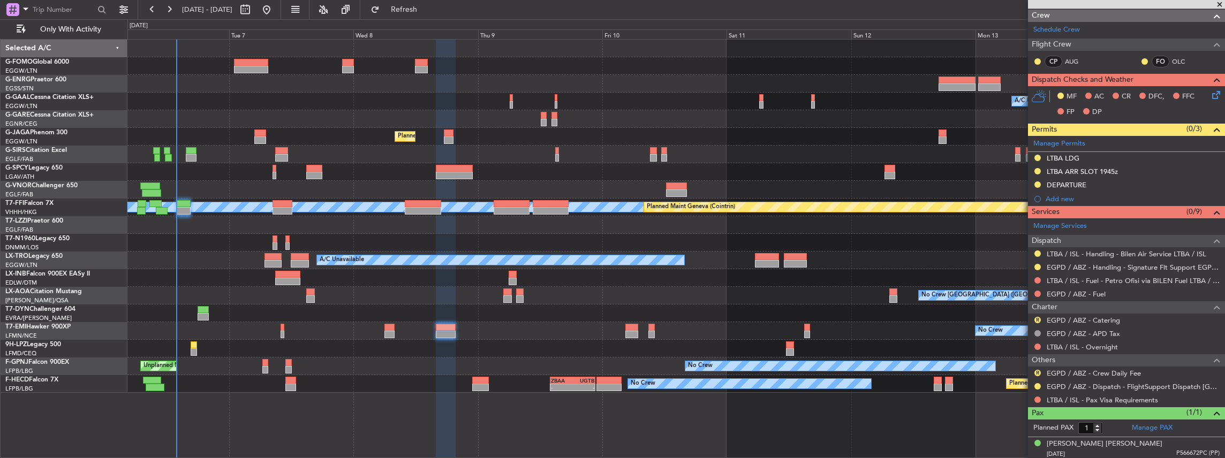
scroll to position [0, 0]
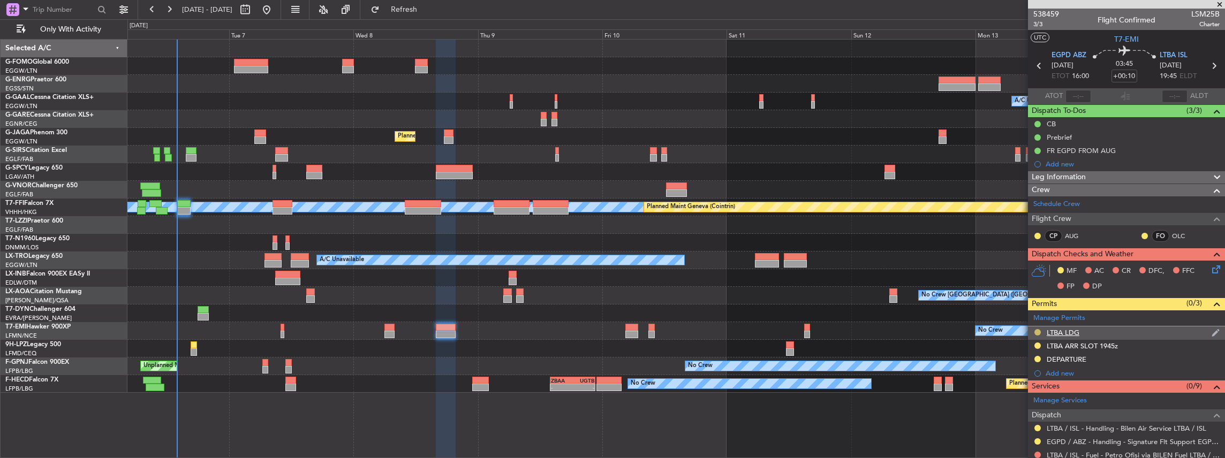
click at [1035, 331] on button at bounding box center [1038, 332] width 6 height 6
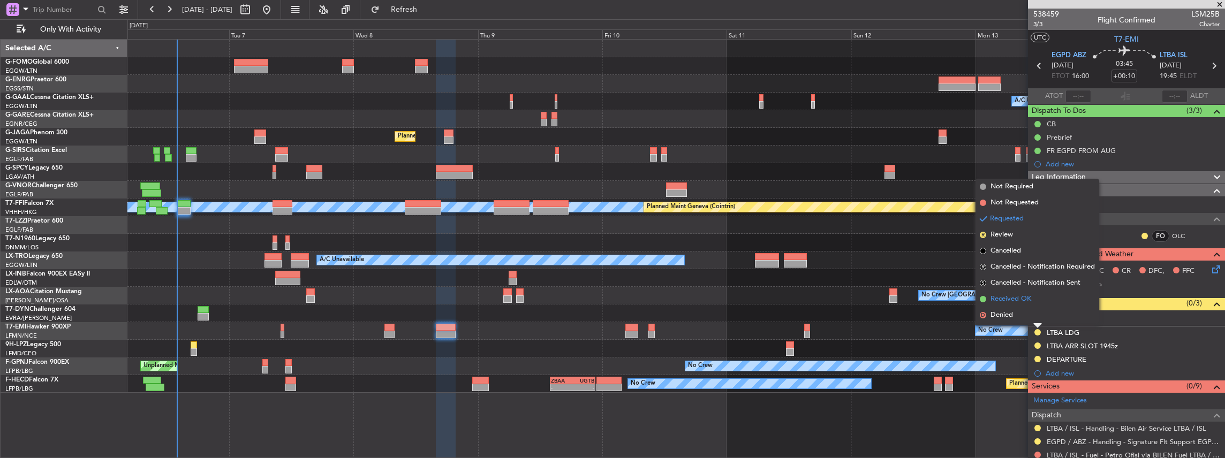
click at [1015, 300] on span "Received OK" at bounding box center [1011, 299] width 41 height 11
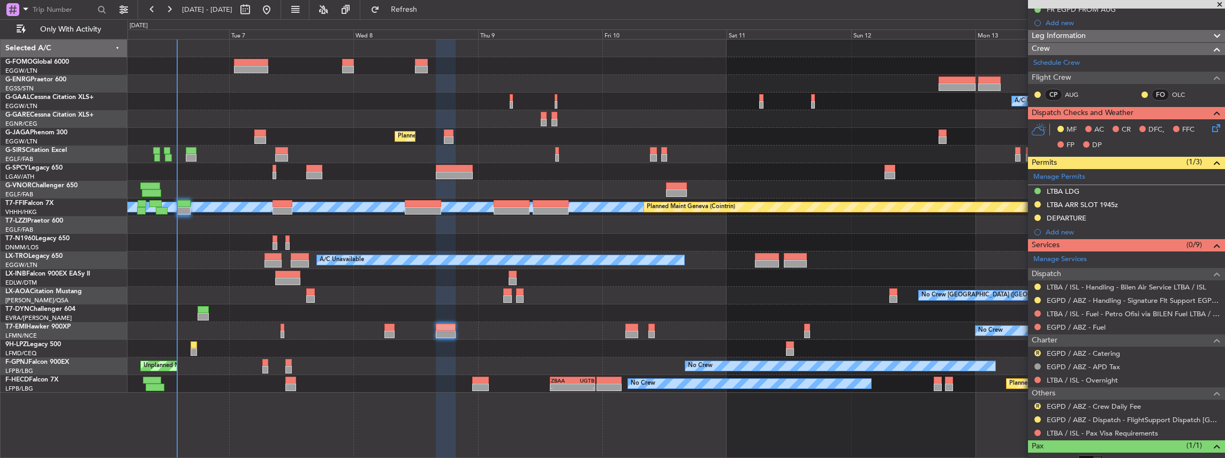
scroll to position [142, 0]
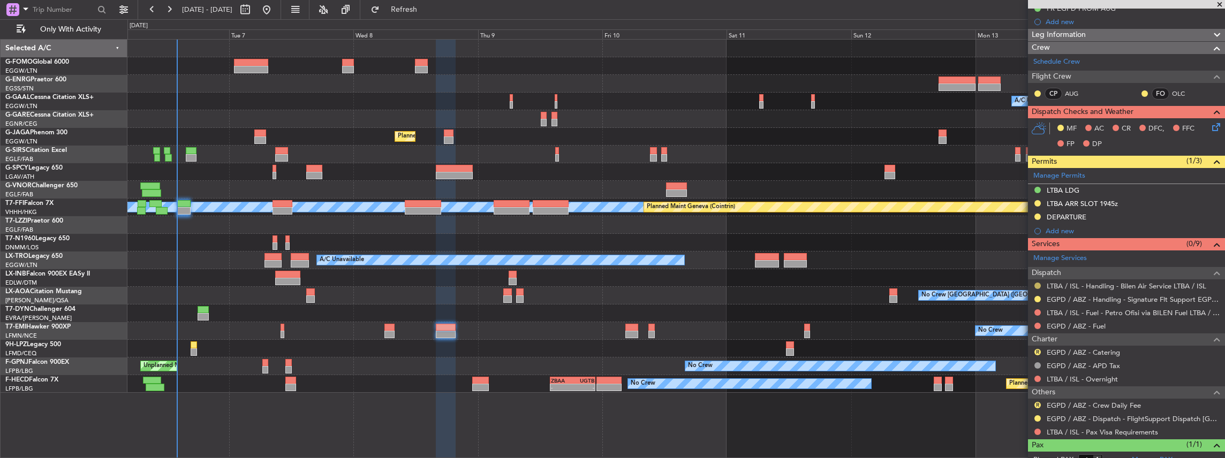
click at [1038, 285] on button at bounding box center [1038, 286] width 6 height 6
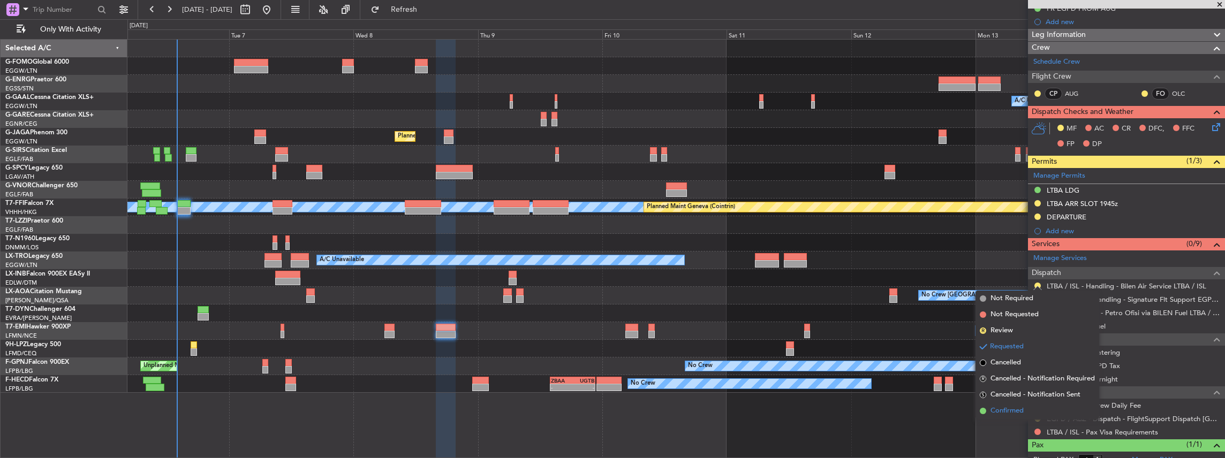
click at [1005, 411] on span "Confirmed" at bounding box center [1007, 411] width 33 height 11
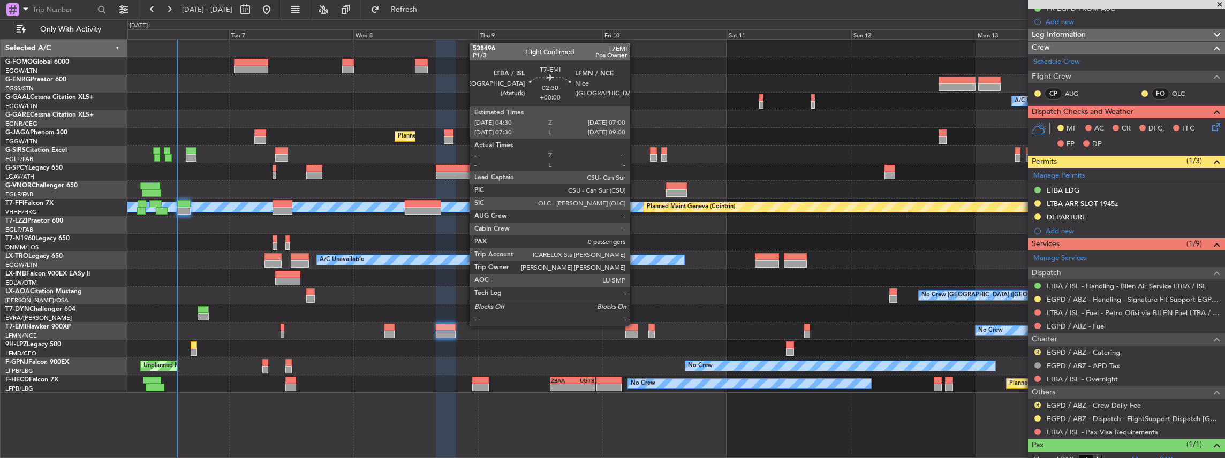
click at [630, 325] on div at bounding box center [631, 327] width 13 height 7
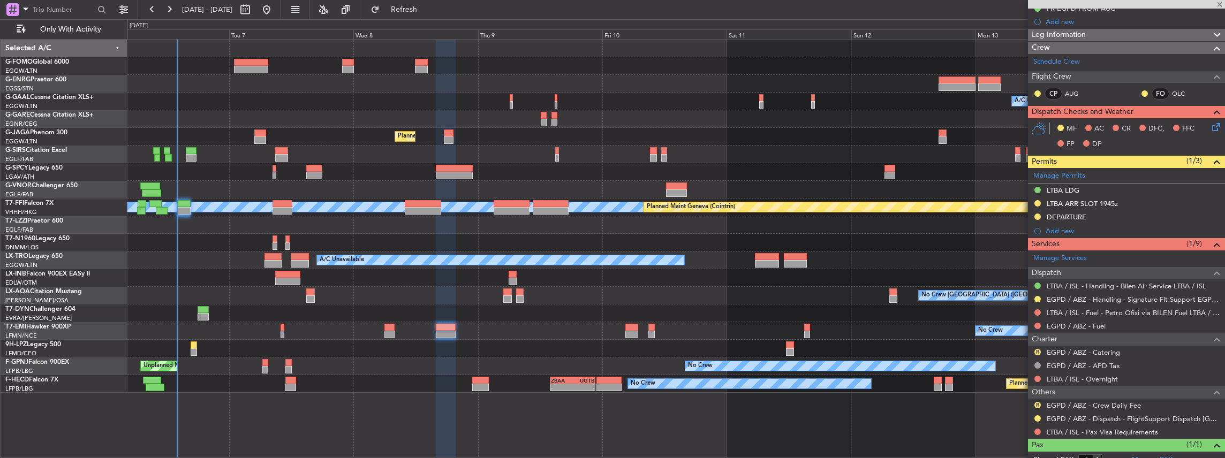
type input "0"
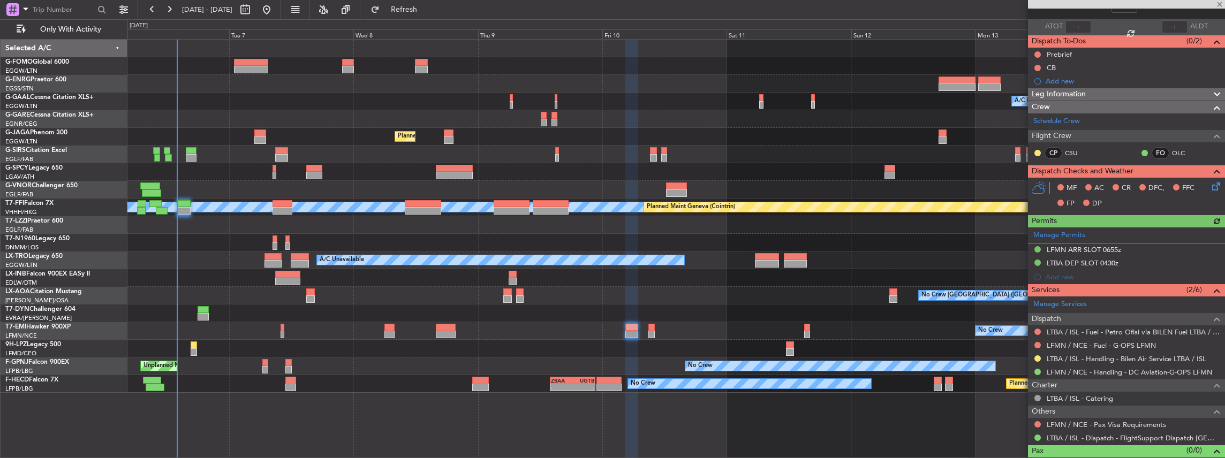
scroll to position [71, 0]
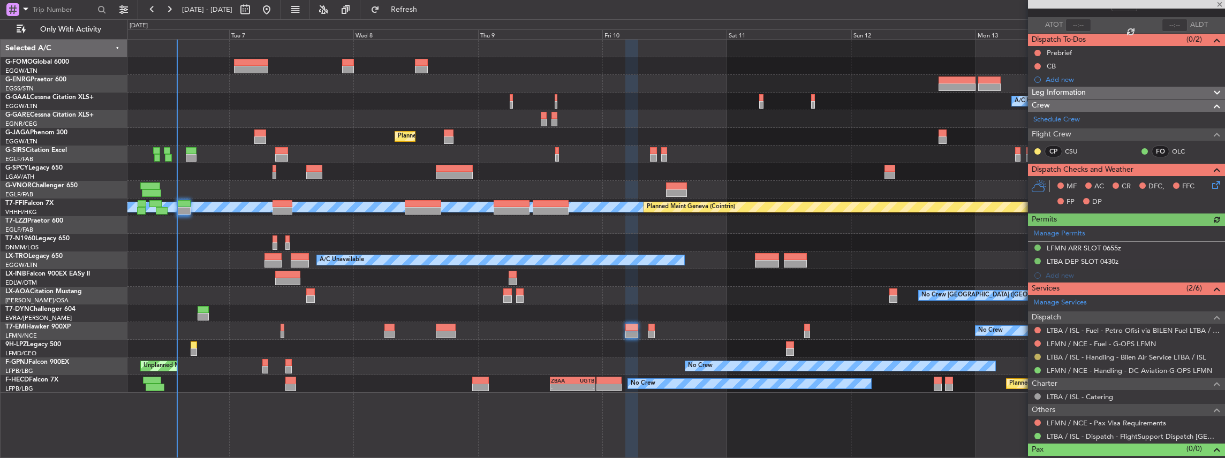
click at [1036, 354] on button at bounding box center [1038, 357] width 6 height 6
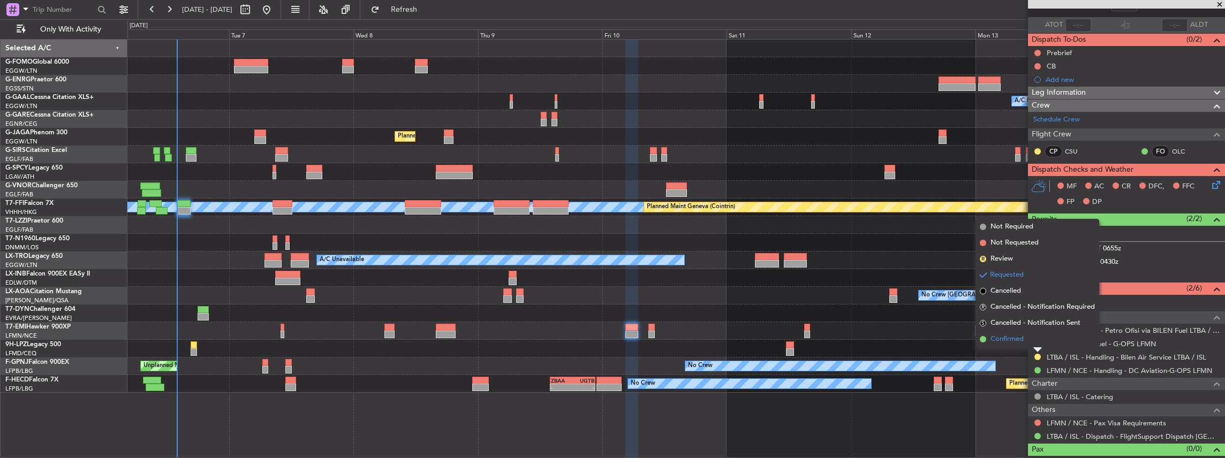
click at [1005, 340] on span "Confirmed" at bounding box center [1007, 339] width 33 height 11
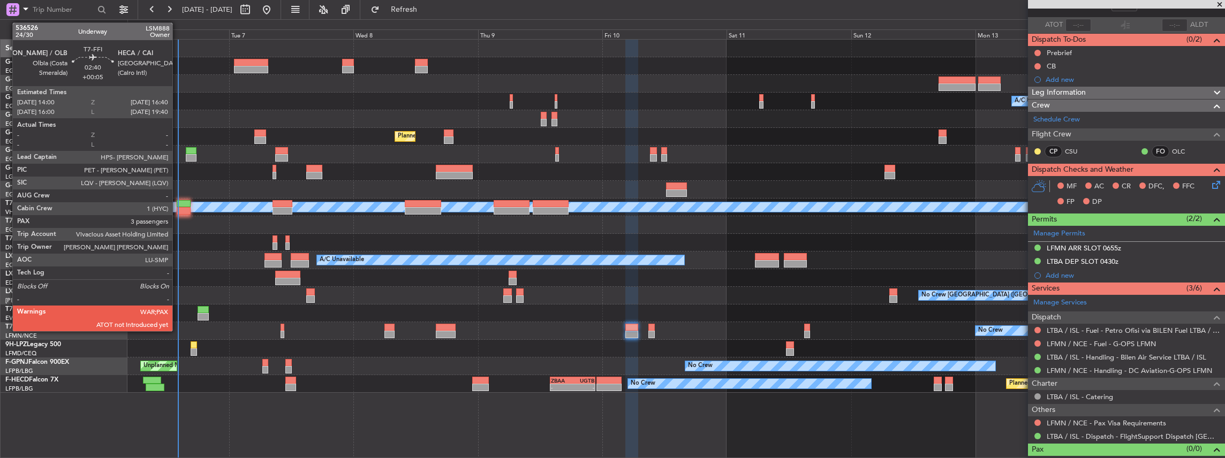
click at [178, 206] on div at bounding box center [184, 203] width 14 height 7
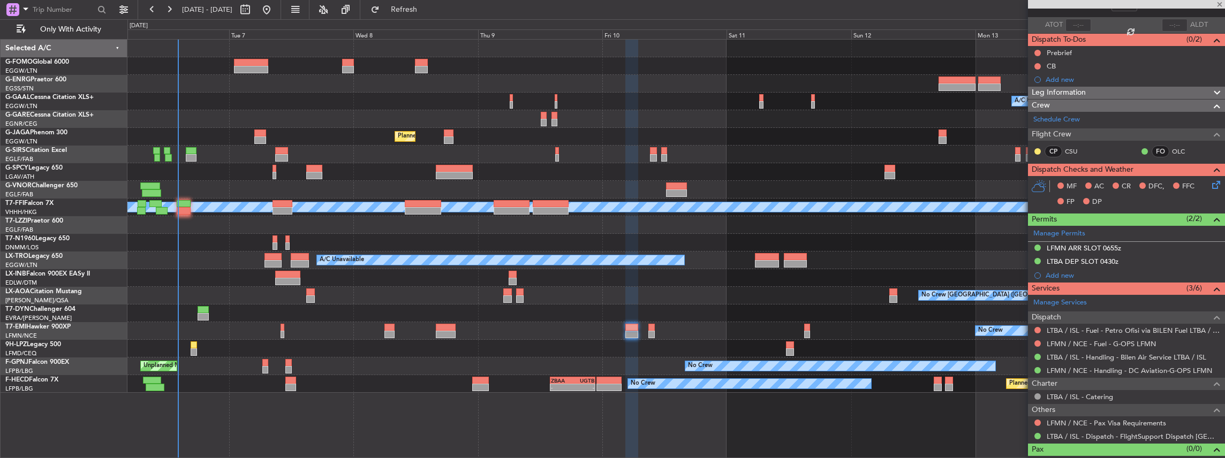
type input "+00:05"
type input "3"
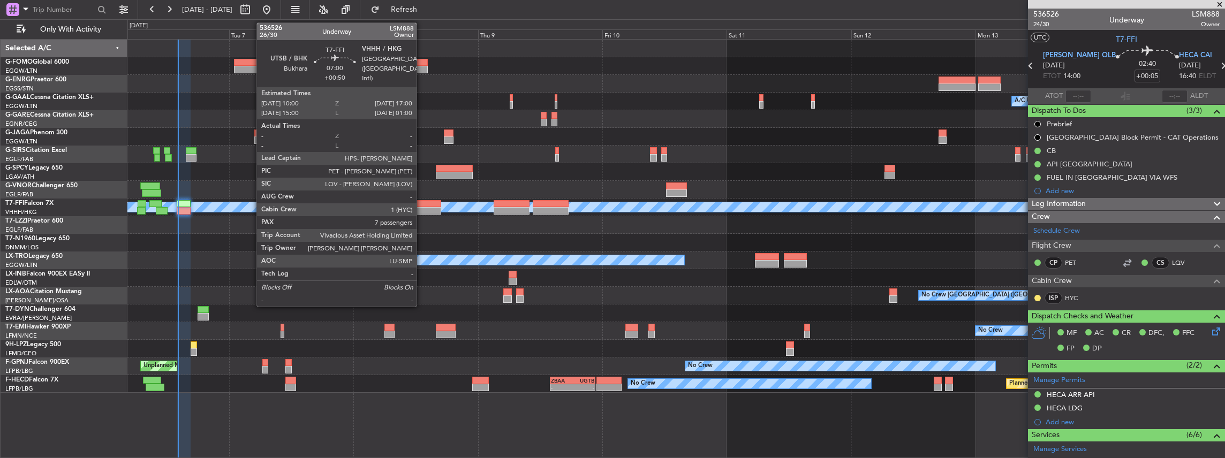
click at [423, 211] on div at bounding box center [423, 210] width 36 height 7
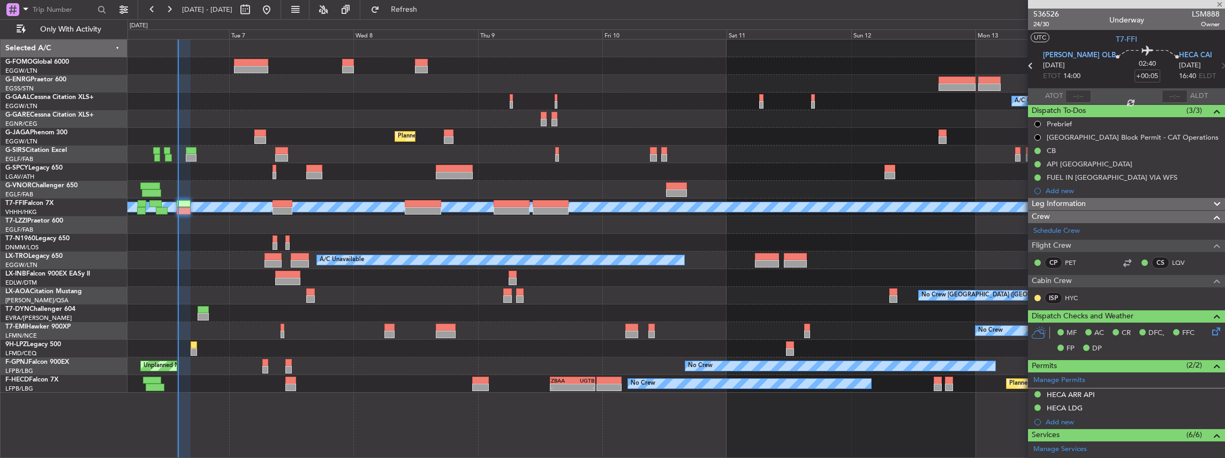
type input "+00:50"
type input "7"
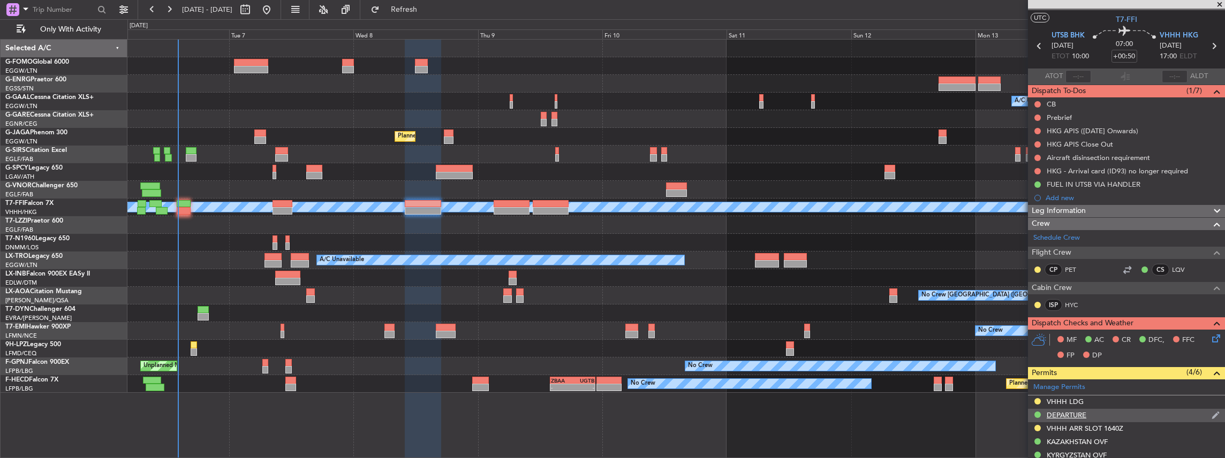
scroll to position [71, 0]
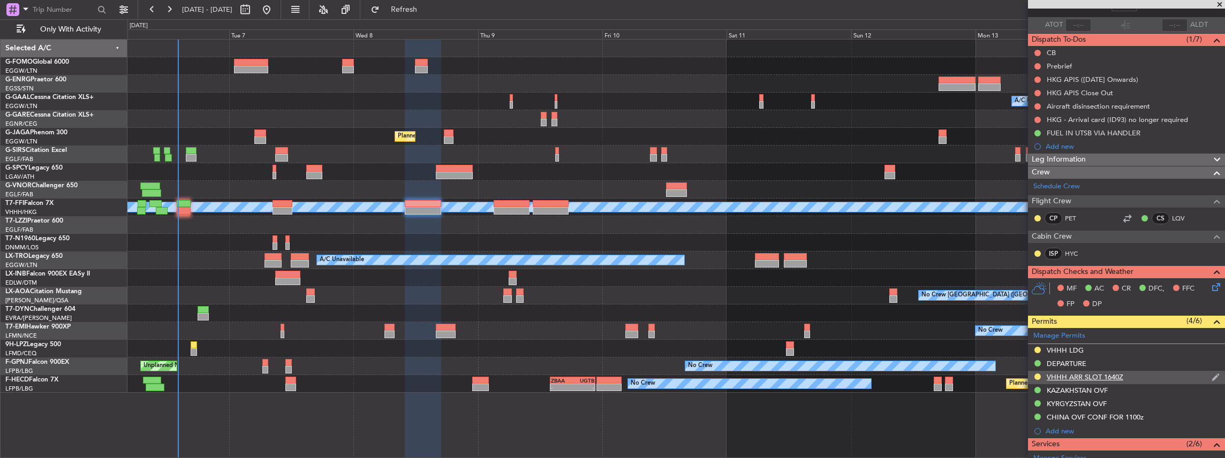
click at [1140, 376] on div "VHHH ARR SLOT 1640Z" at bounding box center [1126, 377] width 197 height 13
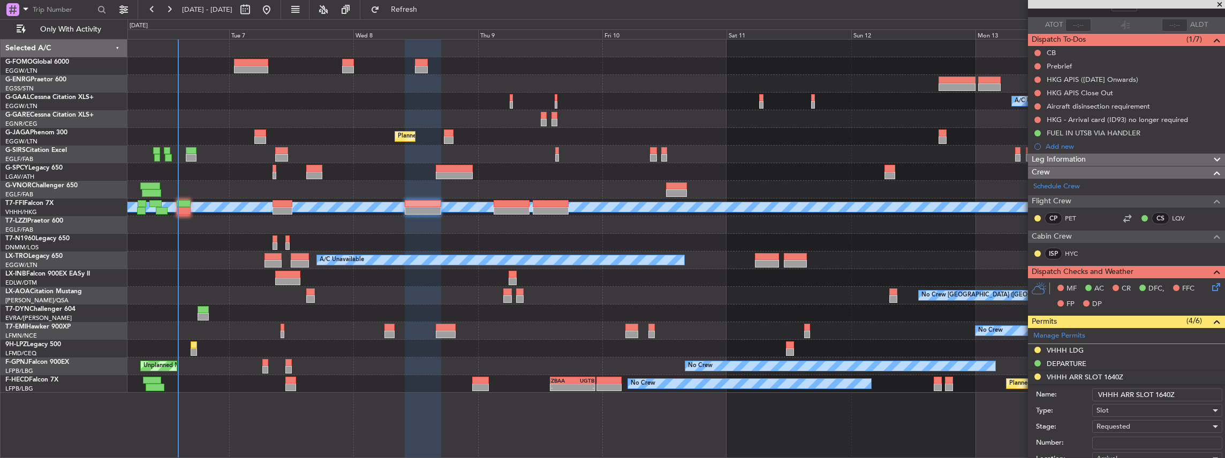
click at [1171, 393] on input "VHHH ARR SLOT 1640Z" at bounding box center [1157, 395] width 130 height 13
type input "VHHH ARR SLOT 1645Z"
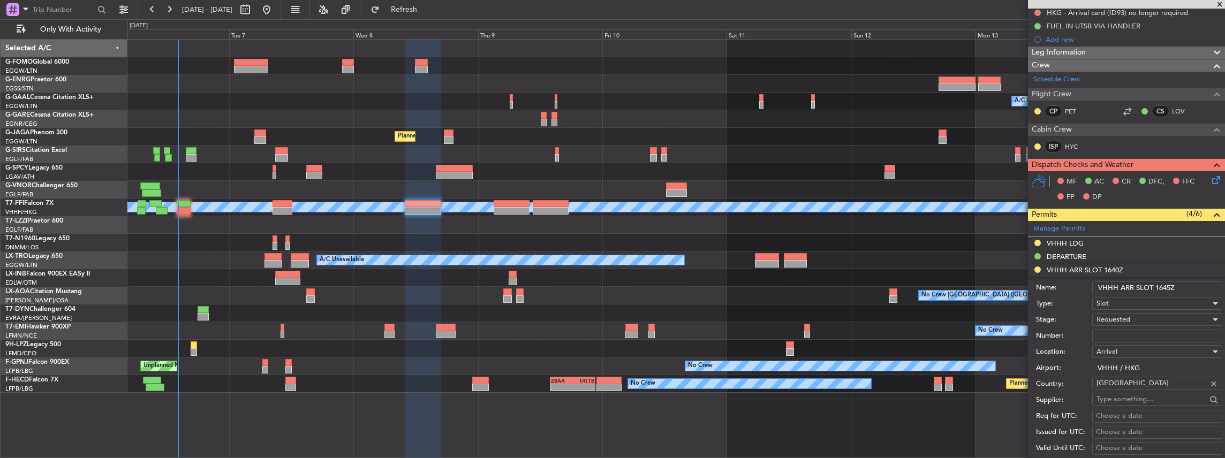
click at [1122, 337] on input "Number:" at bounding box center [1157, 336] width 130 height 13
paste input "VHHHAGN4277000"
type input "VHHHAGN4277000"
click at [1136, 316] on div "Requested" at bounding box center [1154, 320] width 114 height 16
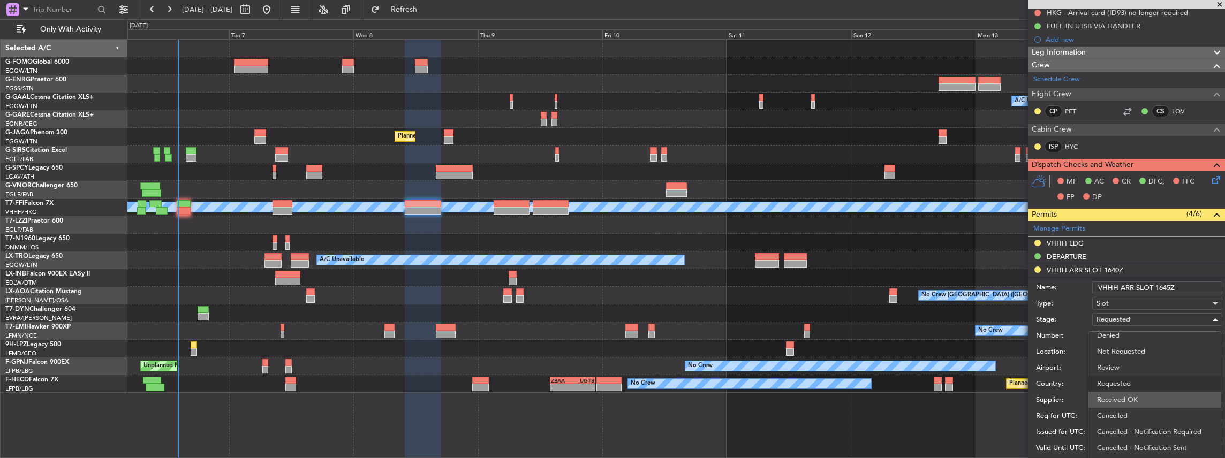
click at [1117, 398] on span "Received OK" at bounding box center [1155, 400] width 116 height 16
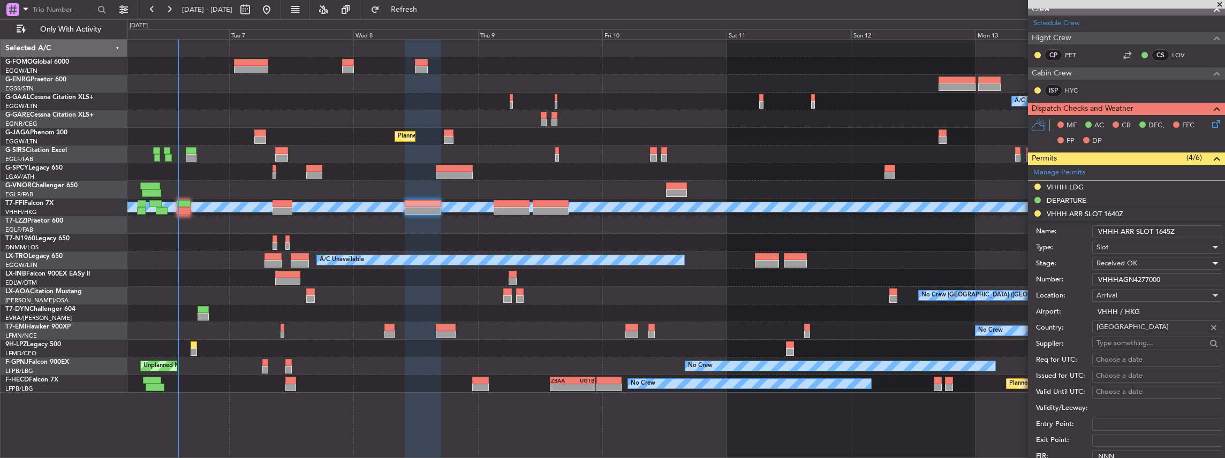
scroll to position [357, 0]
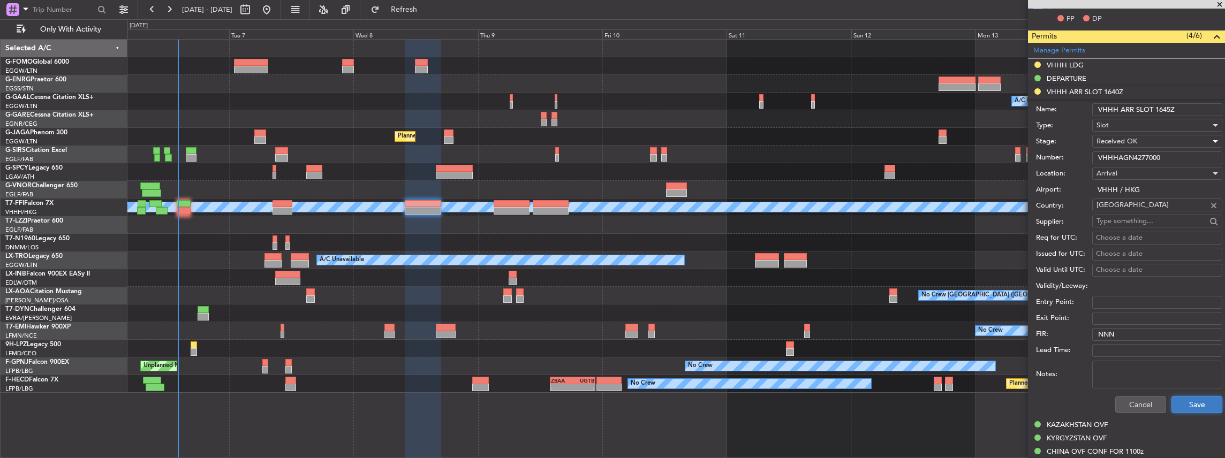
click at [1200, 407] on button "Save" at bounding box center [1197, 404] width 51 height 17
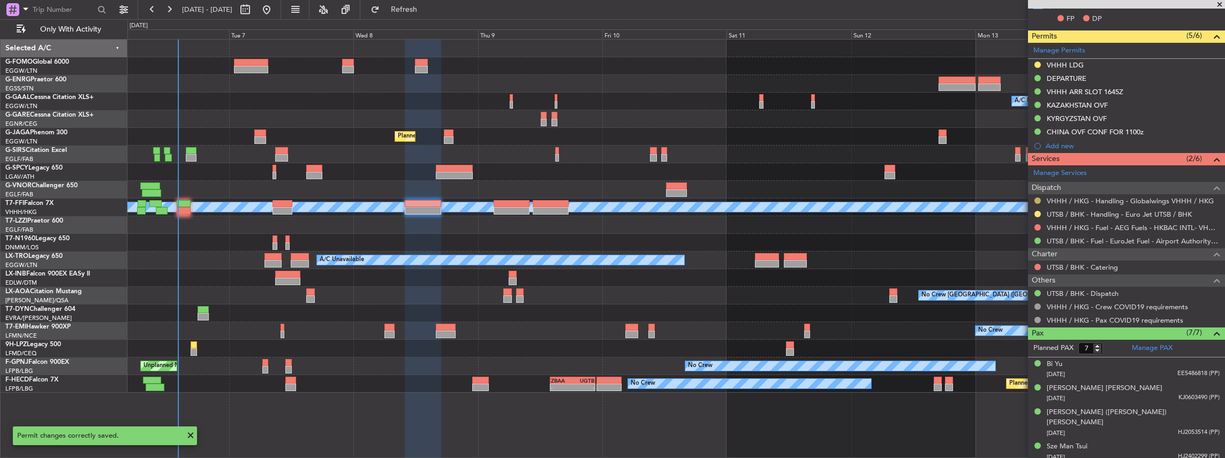
click at [1035, 198] on button at bounding box center [1038, 201] width 6 height 6
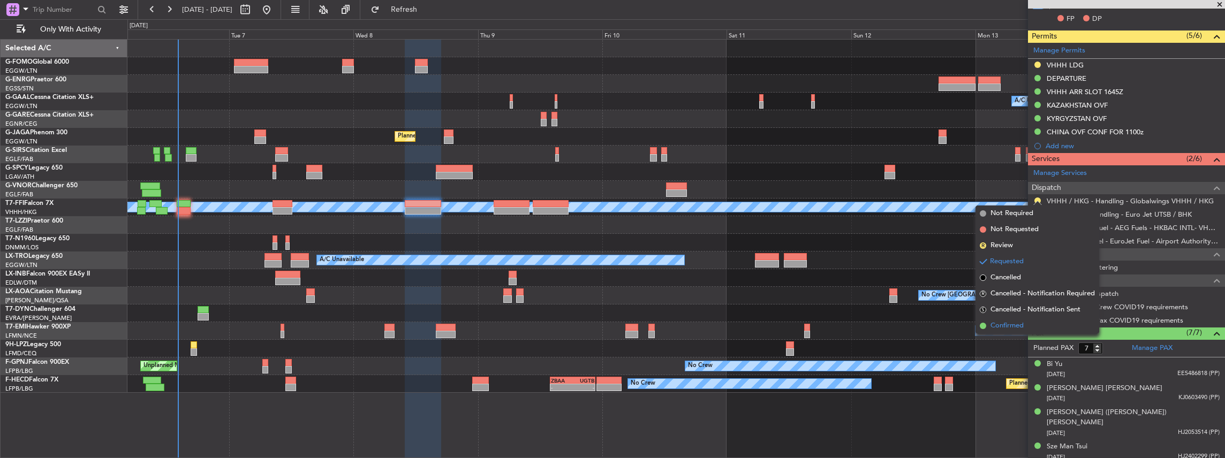
click at [1007, 322] on span "Confirmed" at bounding box center [1007, 326] width 33 height 11
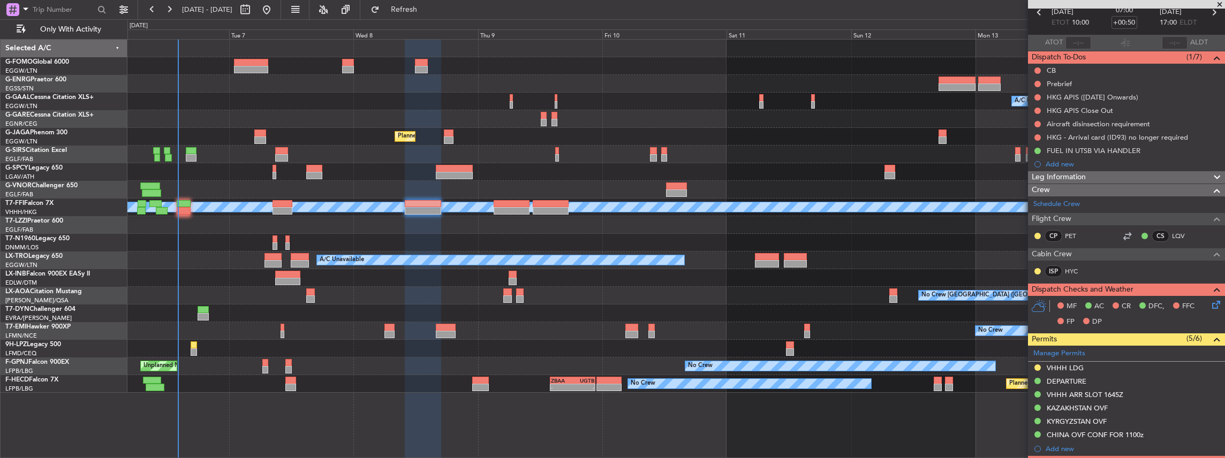
scroll to position [0, 0]
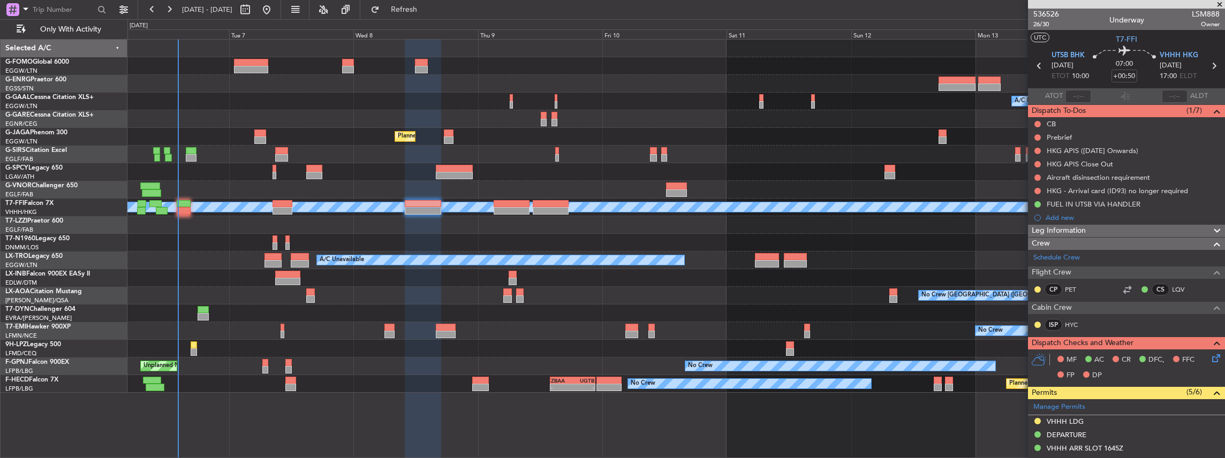
click at [1211, 66] on icon at bounding box center [1214, 66] width 14 height 14
type input "+00:45"
type input "0"
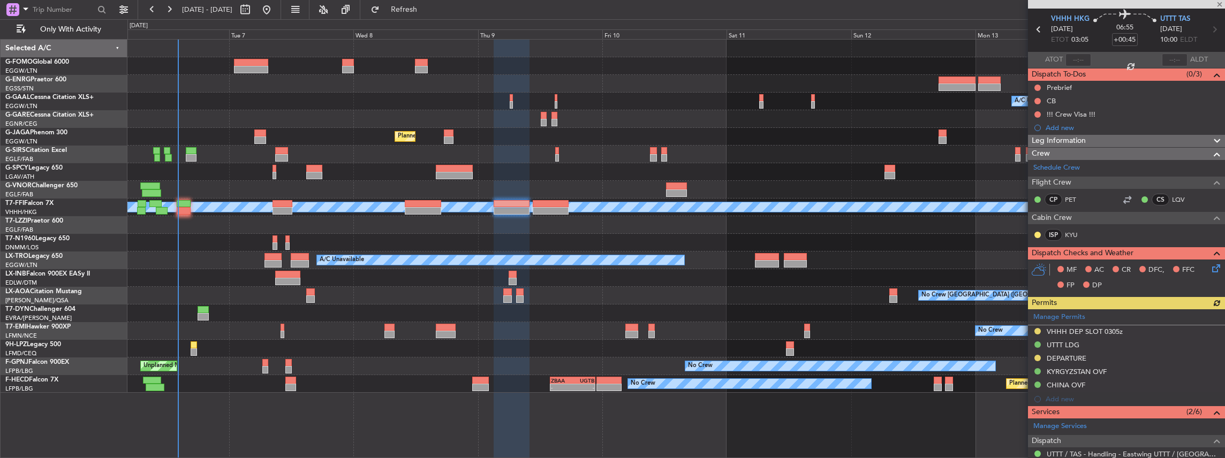
scroll to position [71, 0]
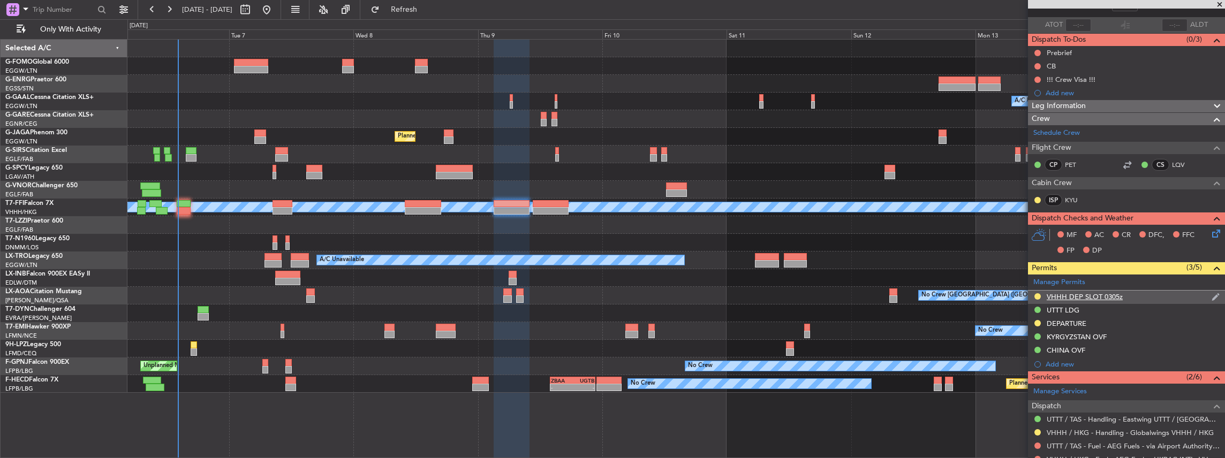
click at [1134, 297] on div "VHHH DEP SLOT 0305z" at bounding box center [1126, 297] width 197 height 13
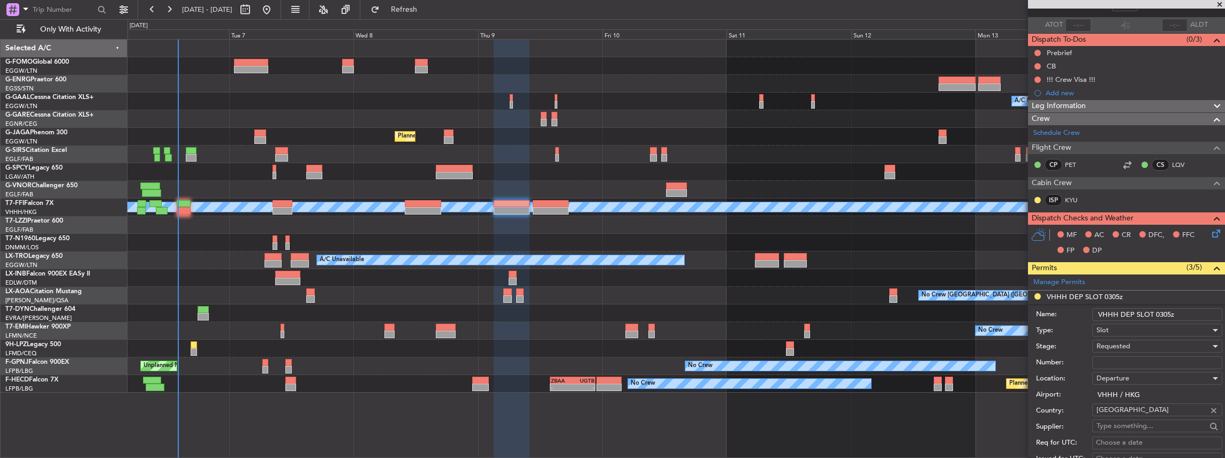
click at [1167, 313] on input "VHHH DEP SLOT 0305z" at bounding box center [1157, 314] width 130 height 13
type input "VHHH DEP SLOT 0315z"
click at [1135, 338] on div "Requested" at bounding box center [1154, 346] width 114 height 16
click at [1131, 344] on div at bounding box center [612, 229] width 1225 height 458
click at [1115, 344] on span "Requested" at bounding box center [1114, 347] width 34 height 10
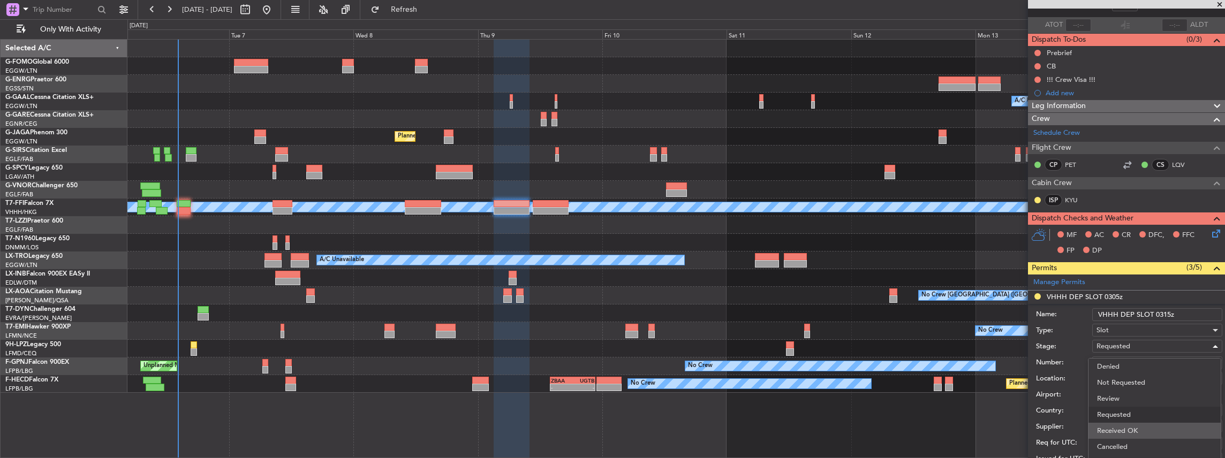
click at [1123, 426] on span "Received OK" at bounding box center [1155, 431] width 116 height 16
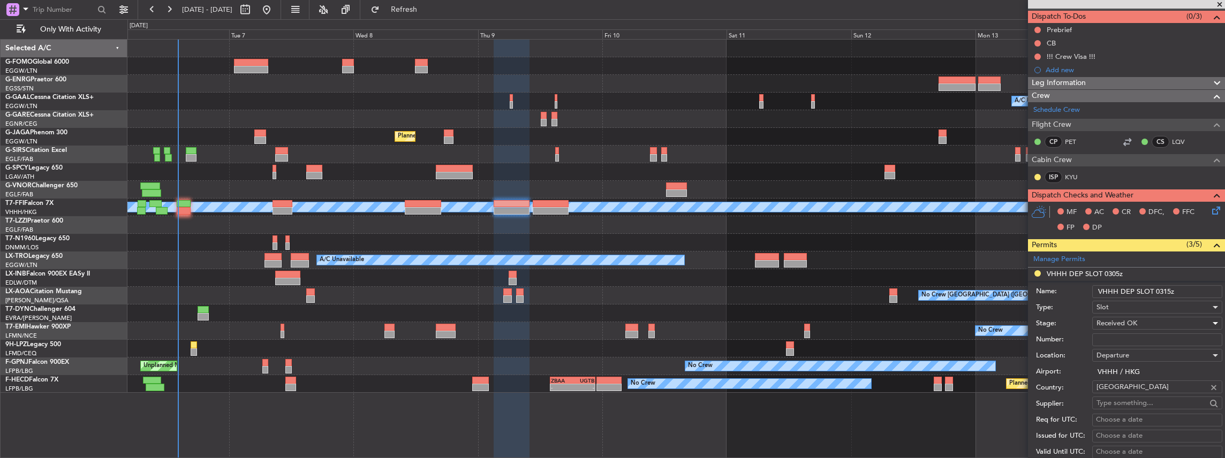
scroll to position [142, 0]
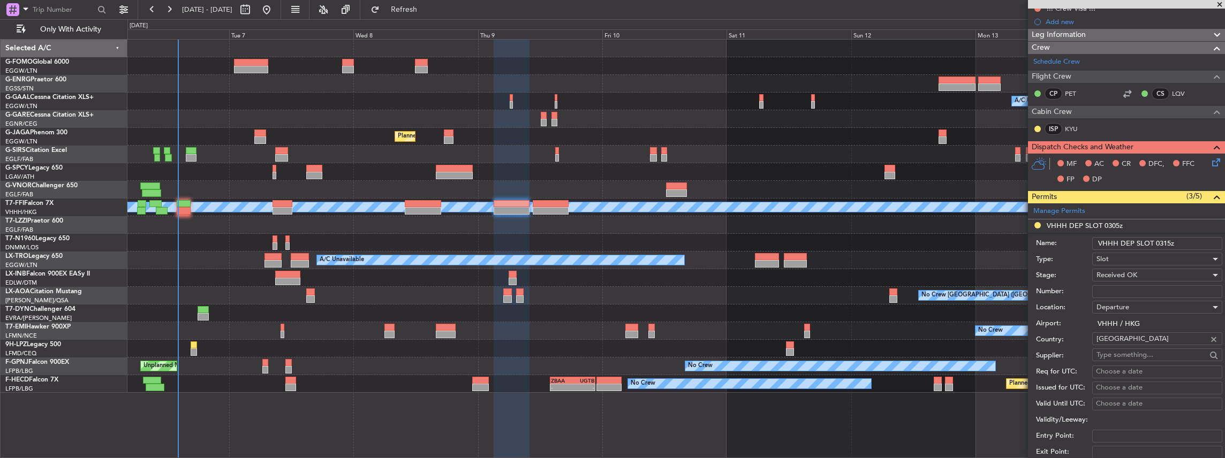
click at [1147, 291] on input "Number:" at bounding box center [1157, 291] width 130 height 13
paste input "VHHHDGN4279000"
type input "VHHHDGN4279000"
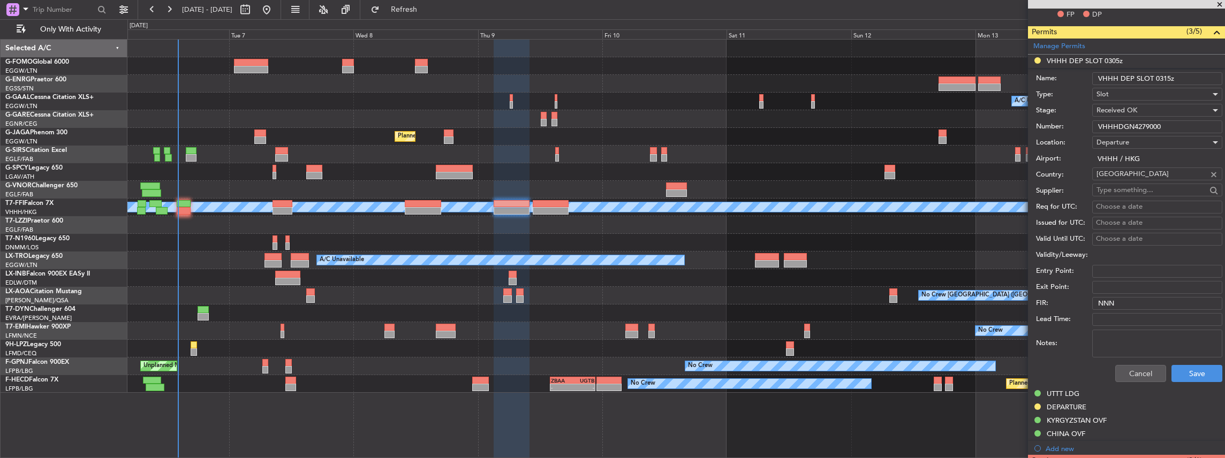
scroll to position [321, 0]
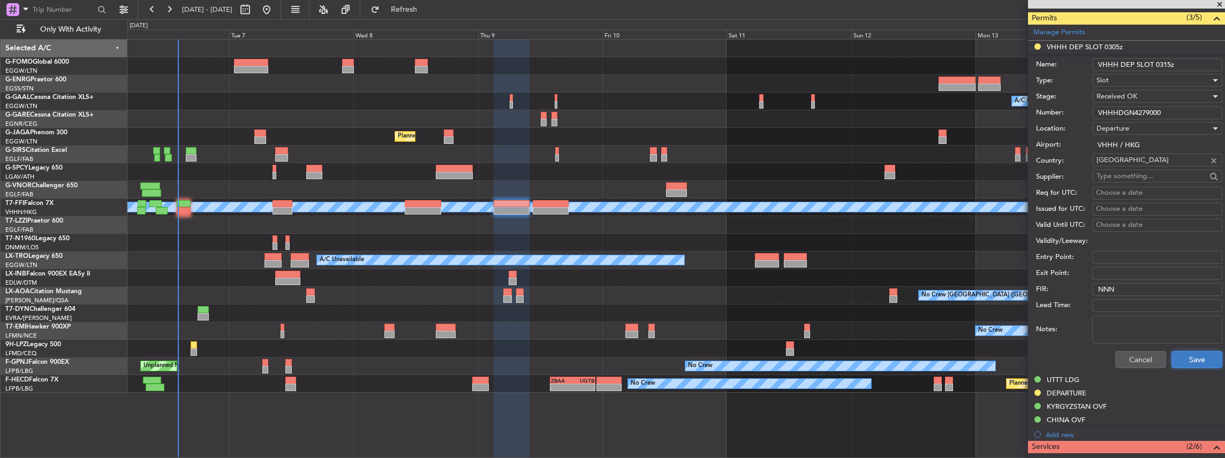
click at [1178, 356] on button "Save" at bounding box center [1197, 359] width 51 height 17
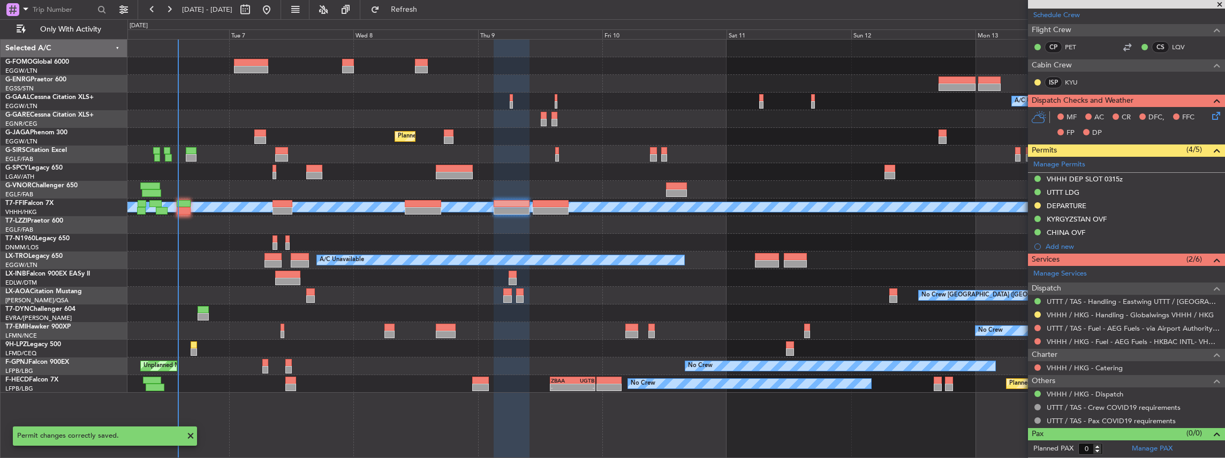
scroll to position [185, 0]
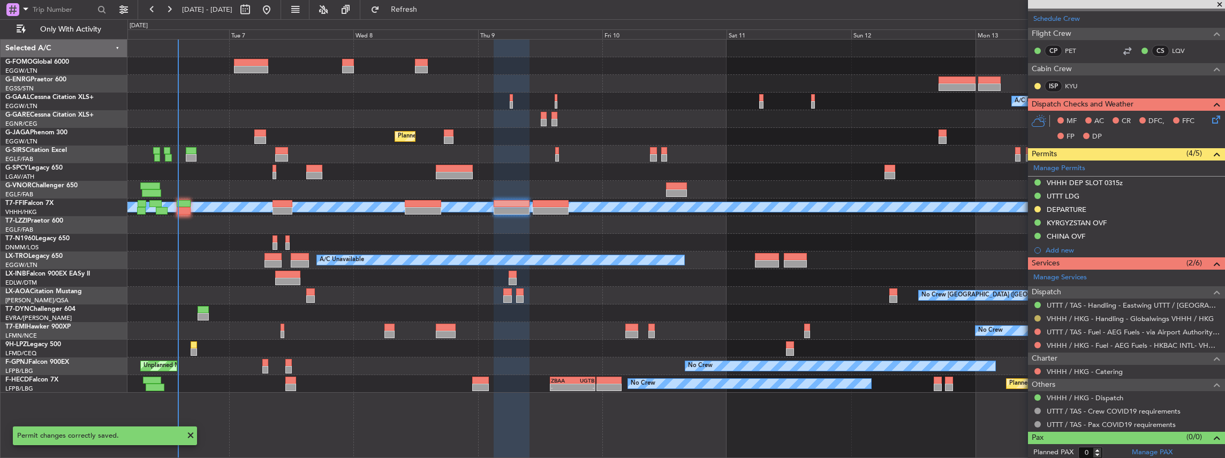
click at [1038, 315] on button at bounding box center [1038, 318] width 6 height 6
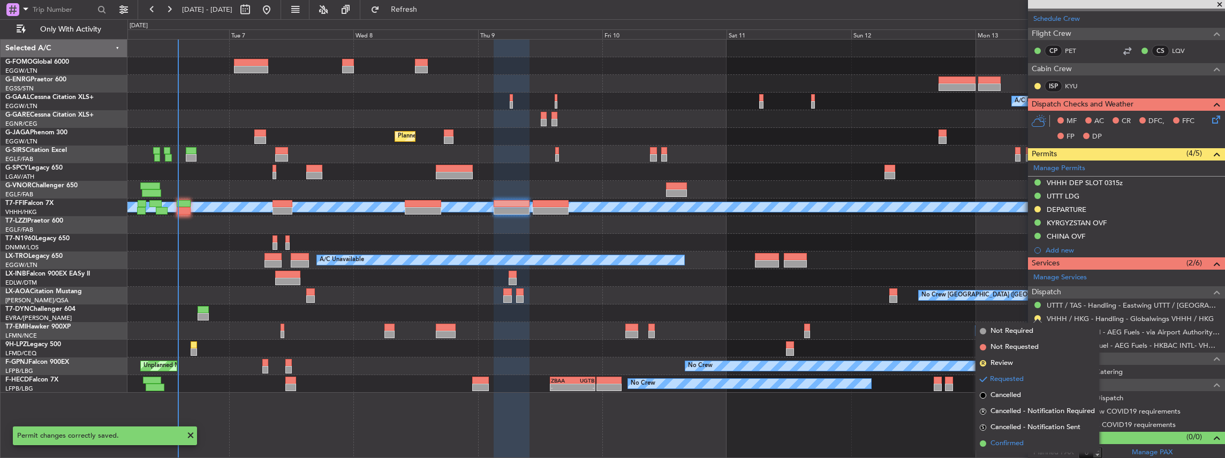
click at [1039, 440] on li "Confirmed" at bounding box center [1038, 444] width 124 height 16
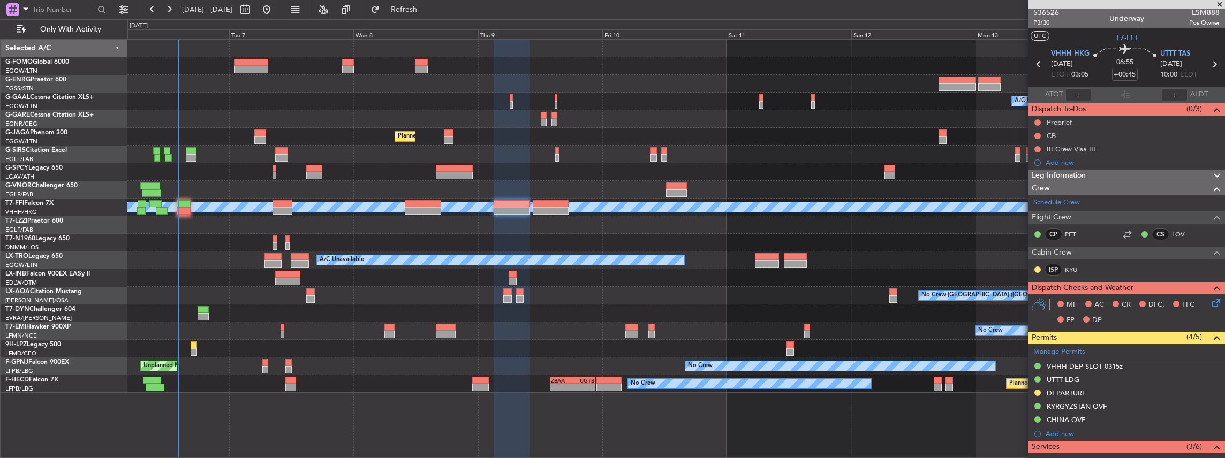
scroll to position [0, 0]
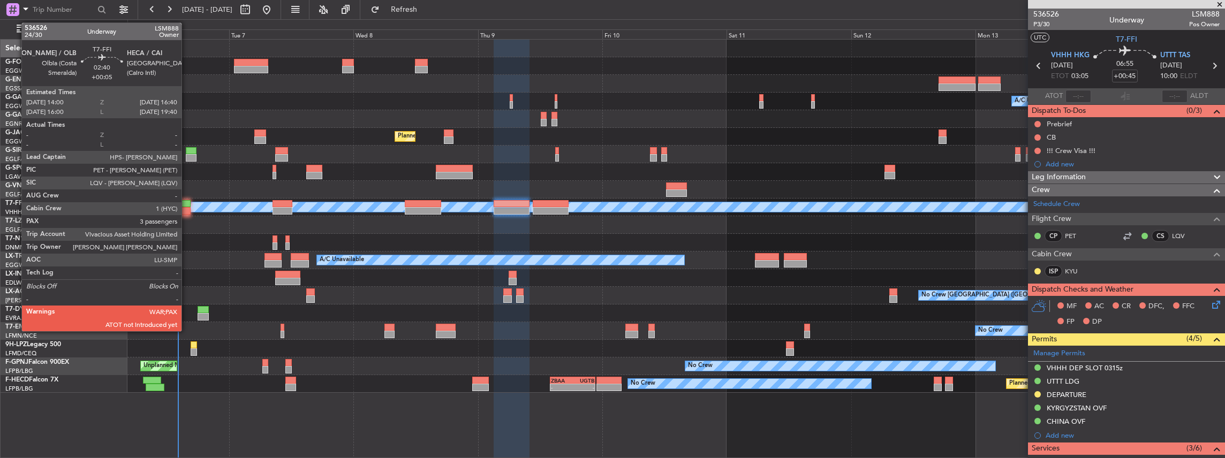
click at [187, 205] on div at bounding box center [184, 203] width 14 height 7
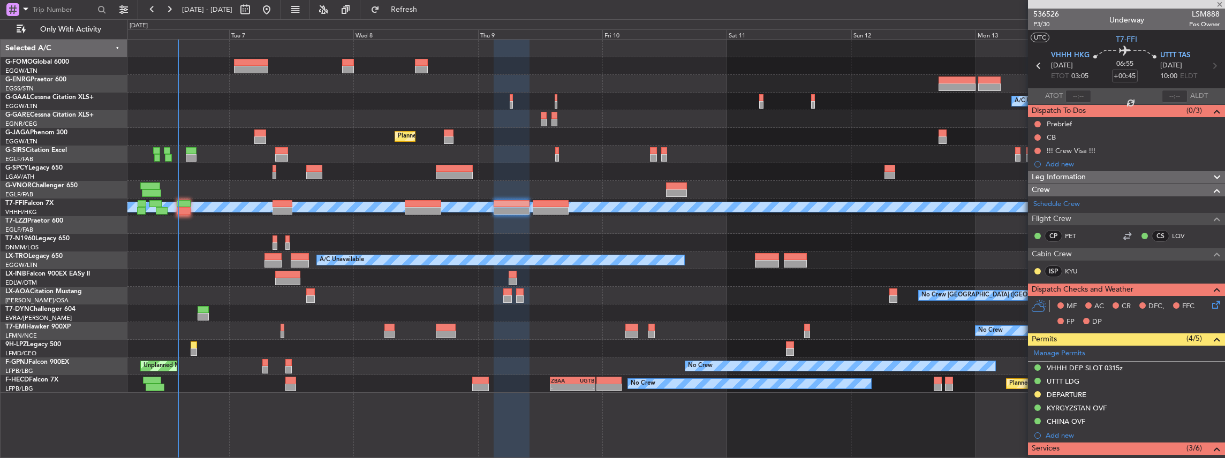
type input "+00:05"
type input "3"
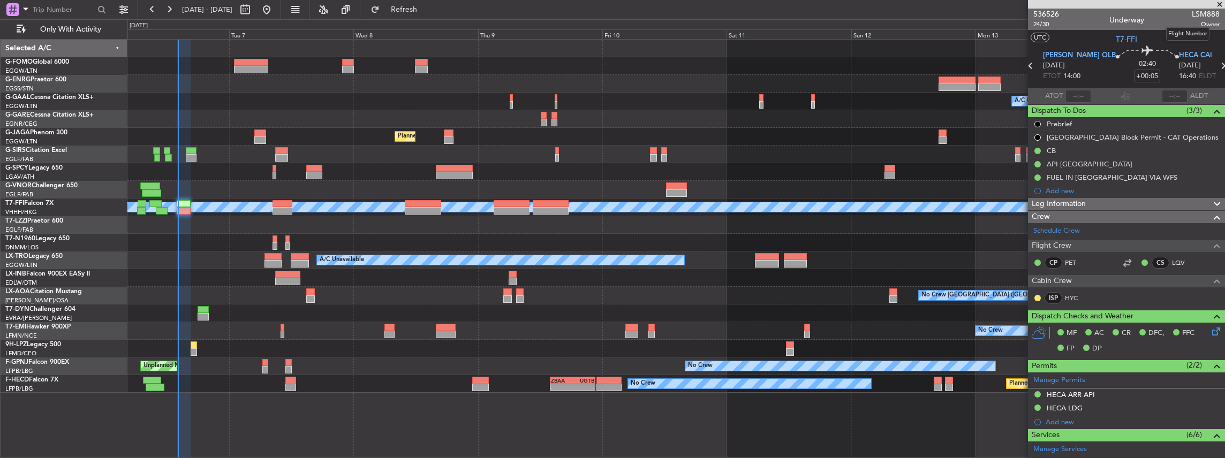
click at [1197, 12] on span "LSM888" at bounding box center [1206, 14] width 28 height 11
copy span "LSM888"
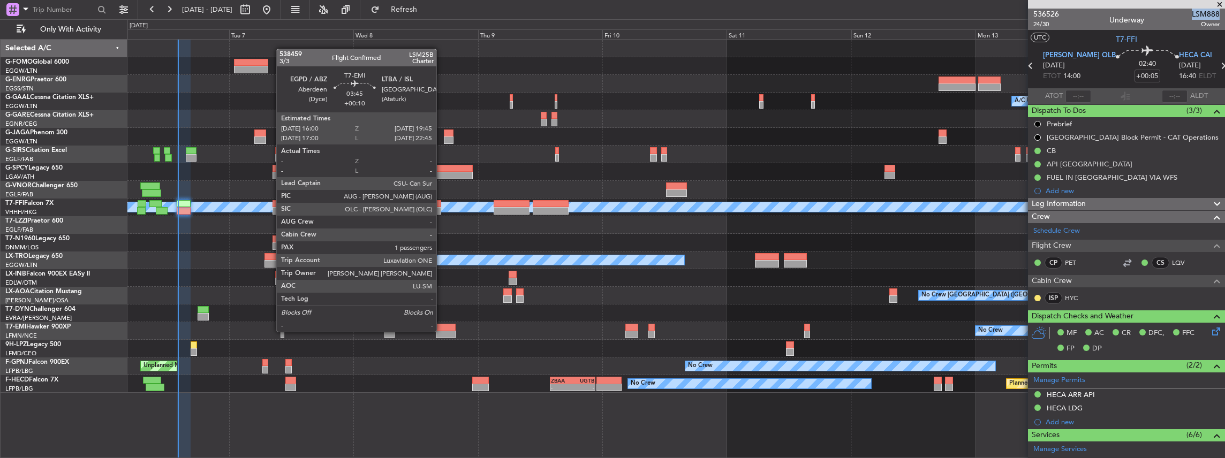
click at [442, 331] on div at bounding box center [446, 334] width 20 height 7
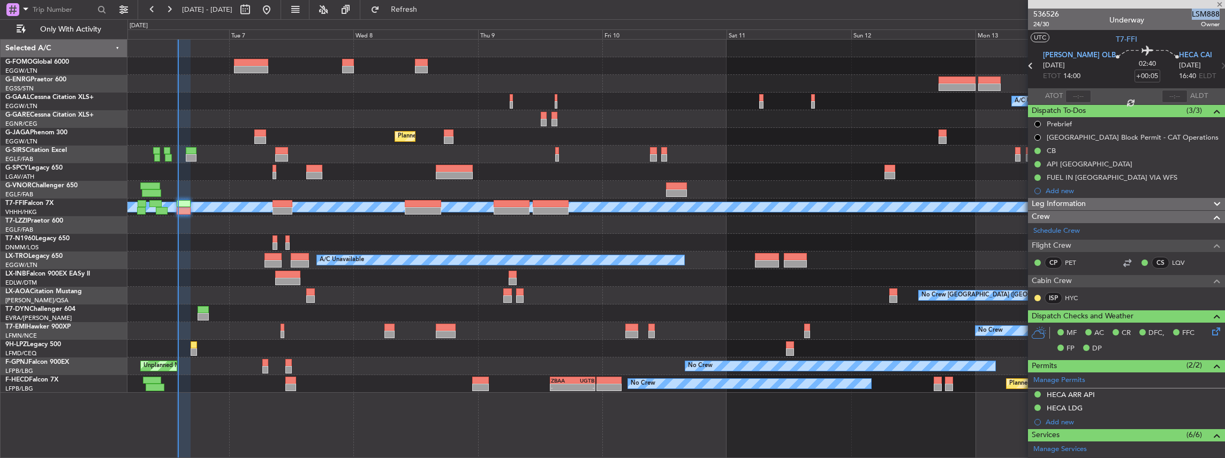
type input "+00:10"
type input "1"
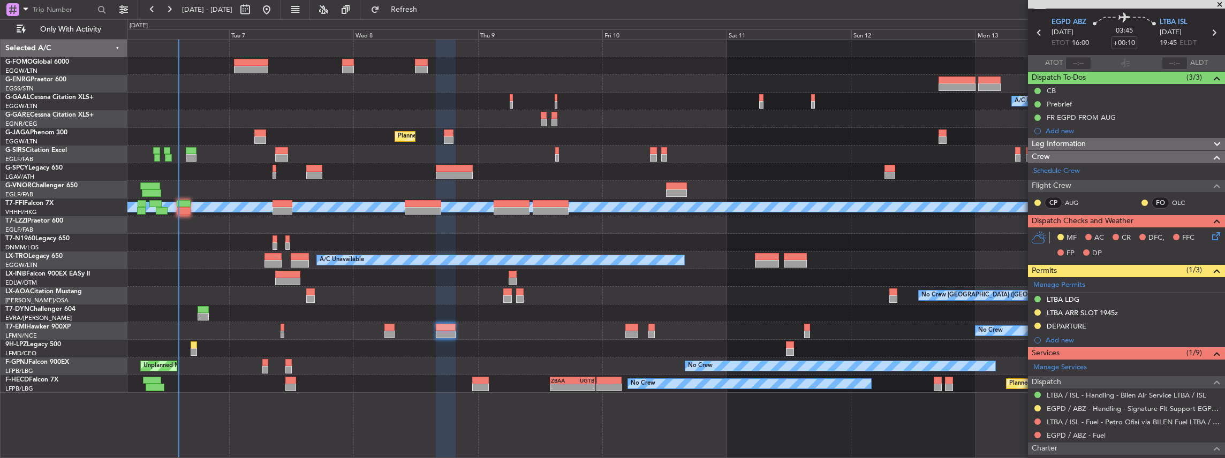
scroll to position [71, 0]
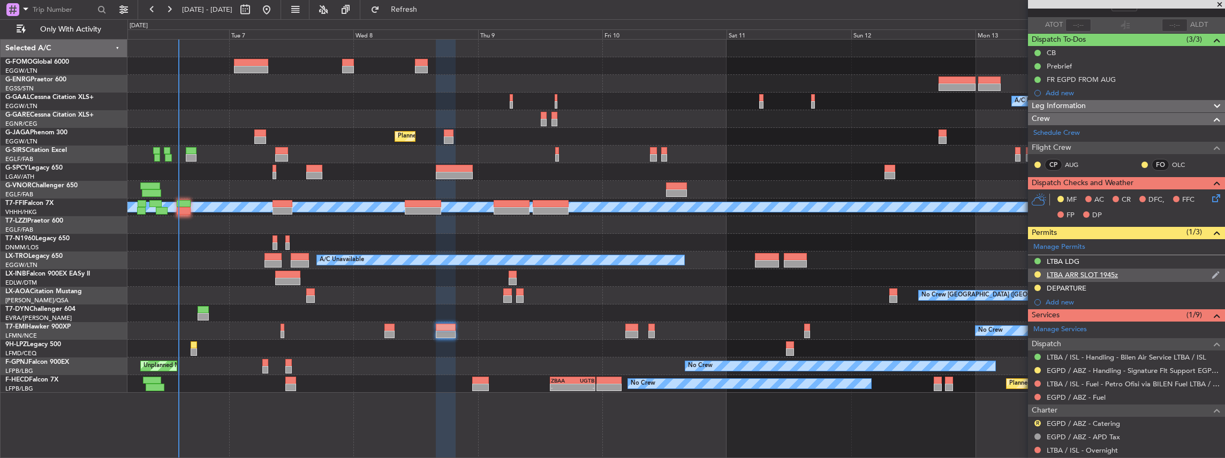
click at [1137, 270] on div "LTBA ARR SLOT 1945z" at bounding box center [1126, 275] width 197 height 13
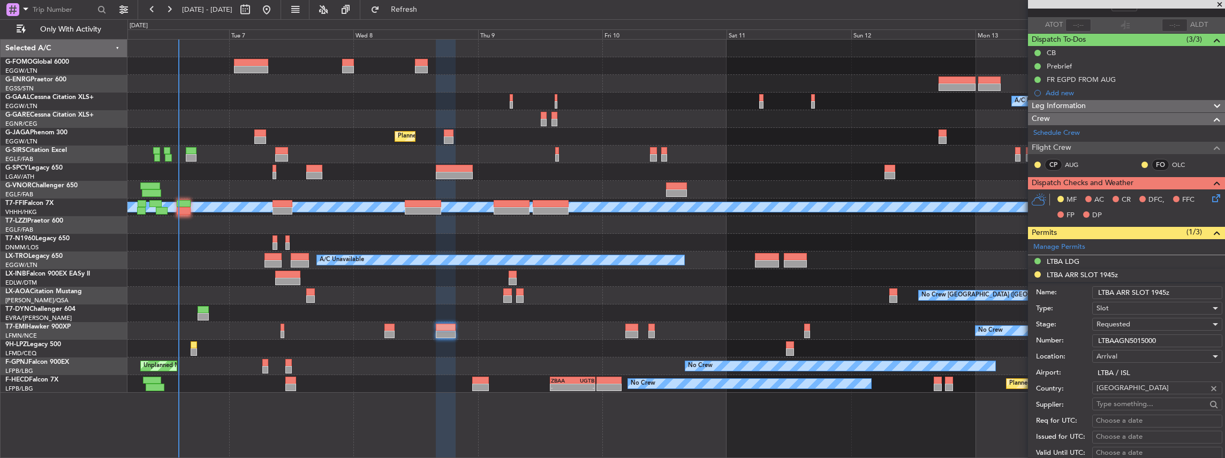
click at [1138, 337] on input "LTBAAGN5015000" at bounding box center [1157, 341] width 130 height 13
paste input "text"
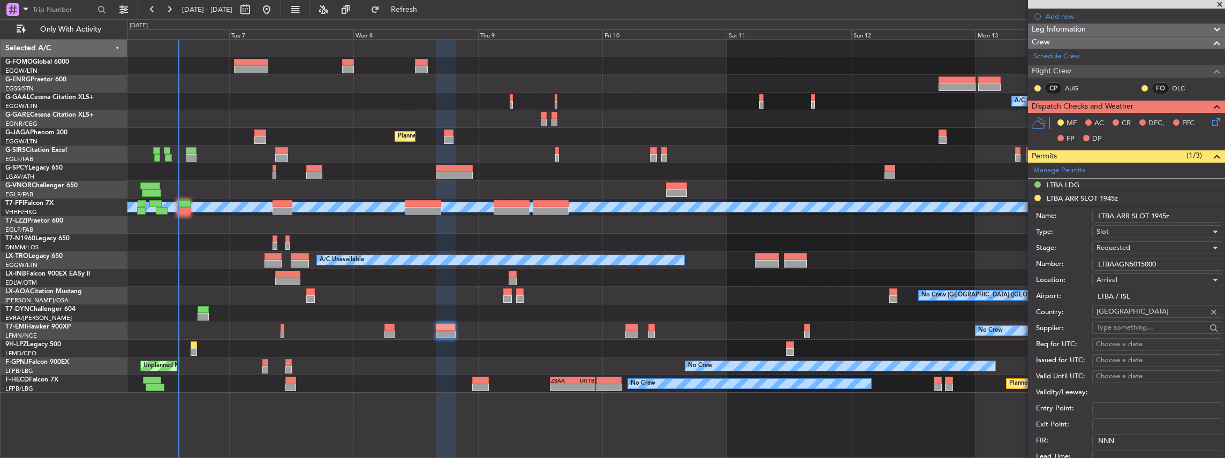
scroll to position [250, 0]
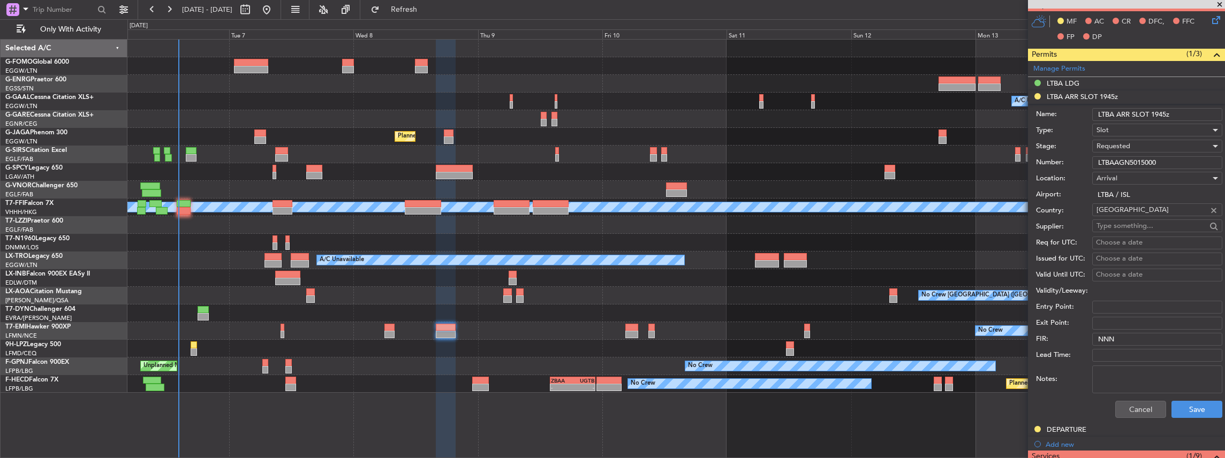
type input "LTBAAGN5015000"
click at [1148, 142] on div "Requested" at bounding box center [1154, 146] width 114 height 16
click at [1143, 220] on span "Received OK" at bounding box center [1155, 226] width 116 height 16
click at [1194, 401] on button "Save" at bounding box center [1197, 409] width 51 height 17
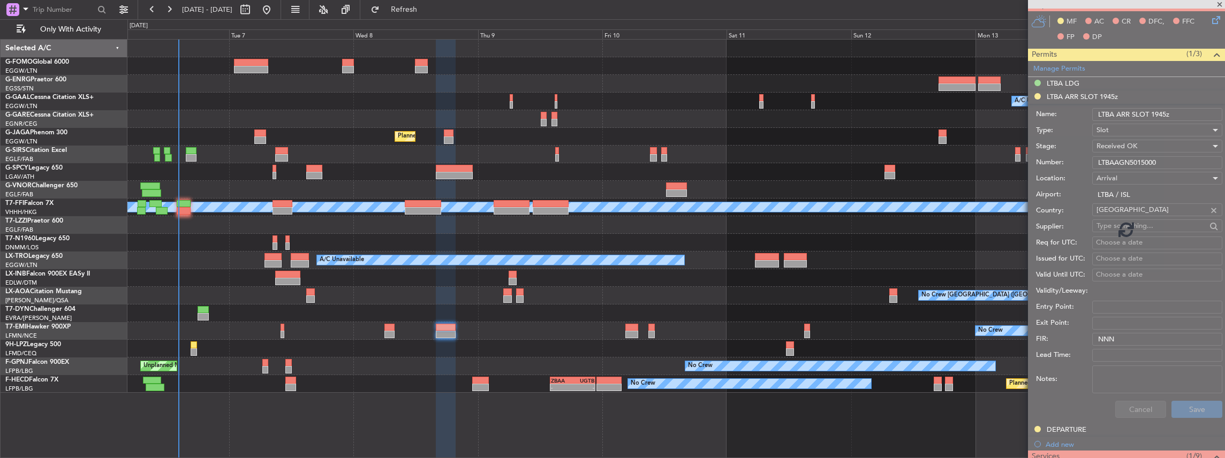
scroll to position [175, 0]
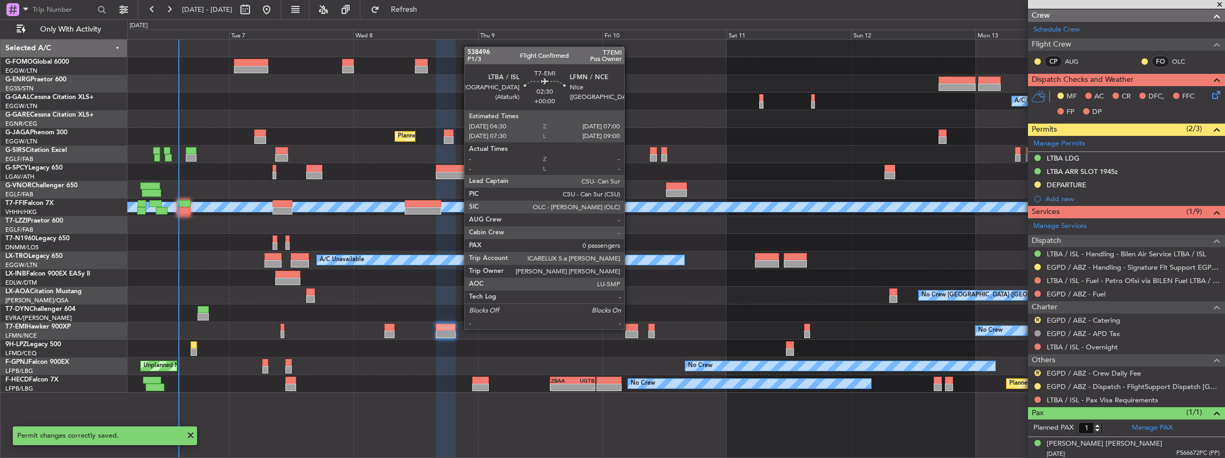
click at [630, 329] on div at bounding box center [631, 327] width 13 height 7
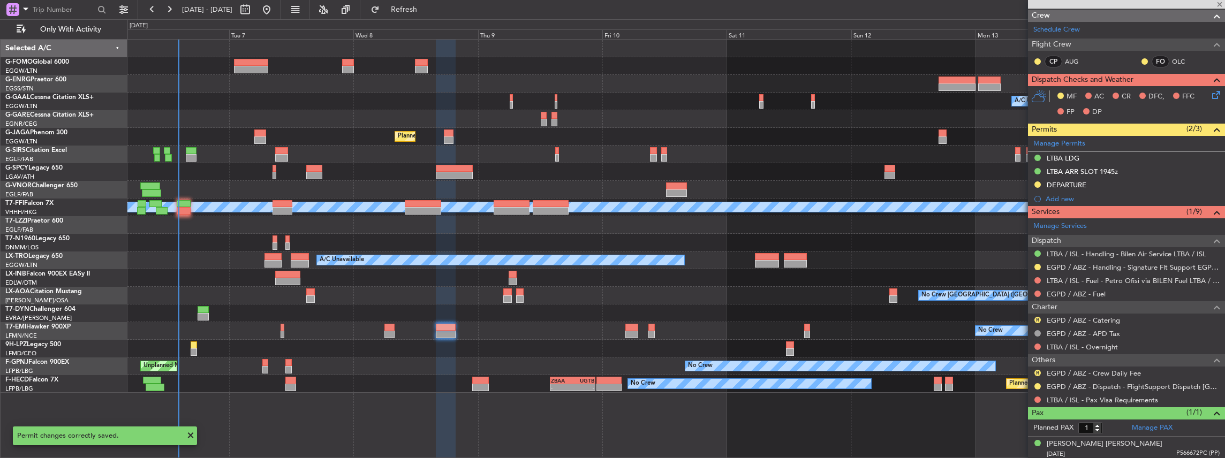
type input "0"
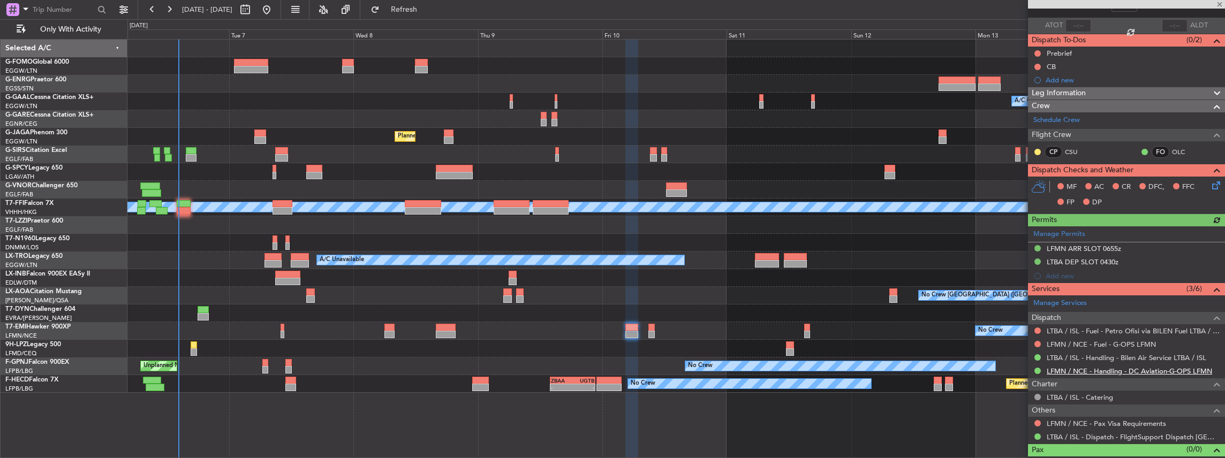
scroll to position [71, 0]
click at [1128, 260] on div "Manage Permits LFMN ARR SLOT 0655z LTBA DEP SLOT 0430z Add new" at bounding box center [1126, 254] width 197 height 57
click at [1125, 263] on div "LTBA DEP SLOT 0430z" at bounding box center [1126, 261] width 197 height 13
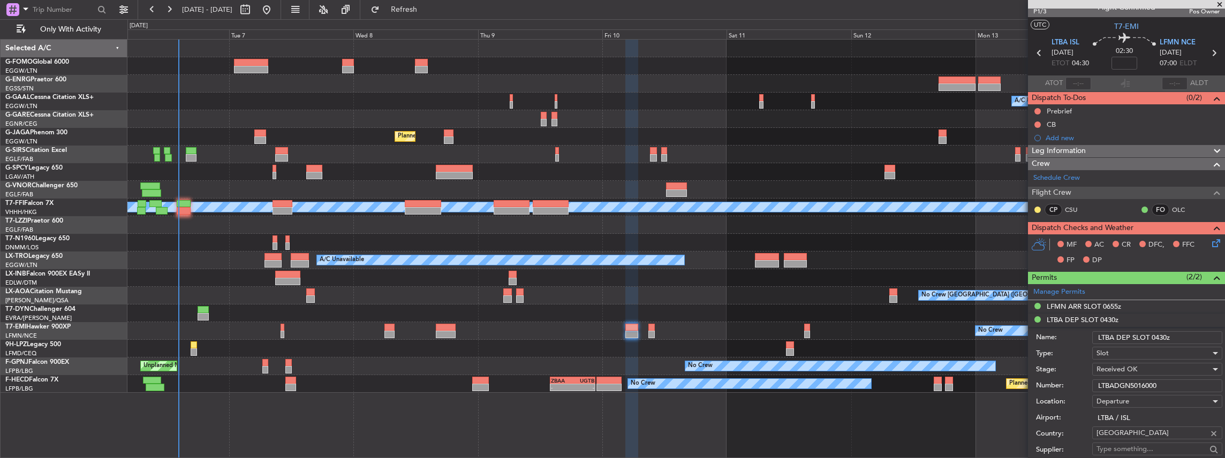
scroll to position [0, 0]
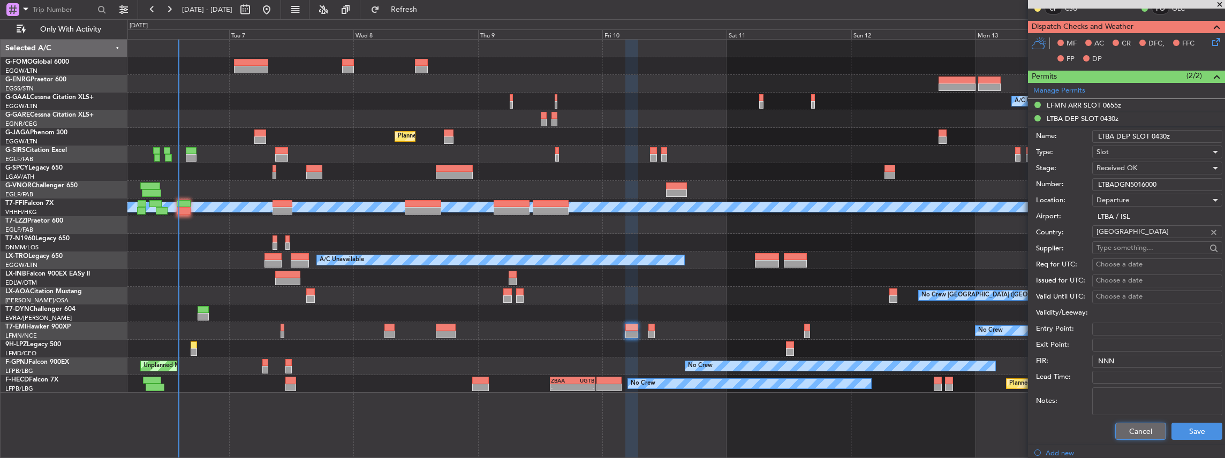
click at [1140, 430] on button "Cancel" at bounding box center [1140, 431] width 51 height 17
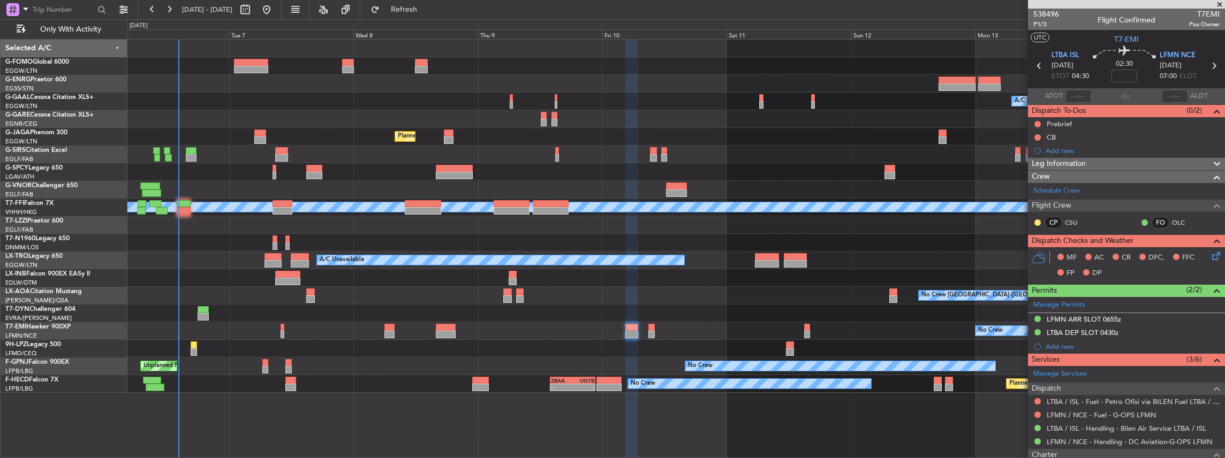
click at [1219, 3] on span at bounding box center [1220, 5] width 11 height 10
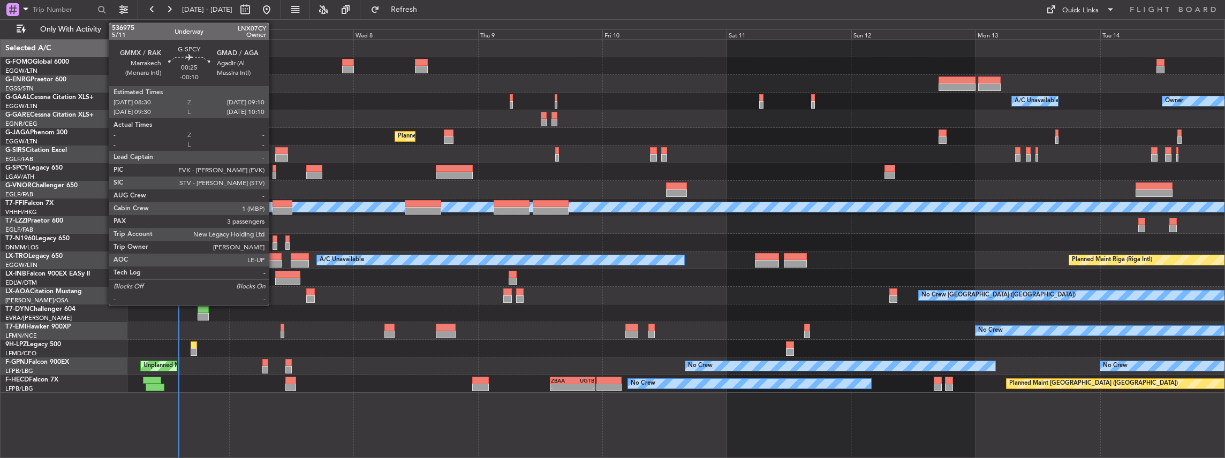
click at [274, 176] on div at bounding box center [275, 175] width 4 height 7
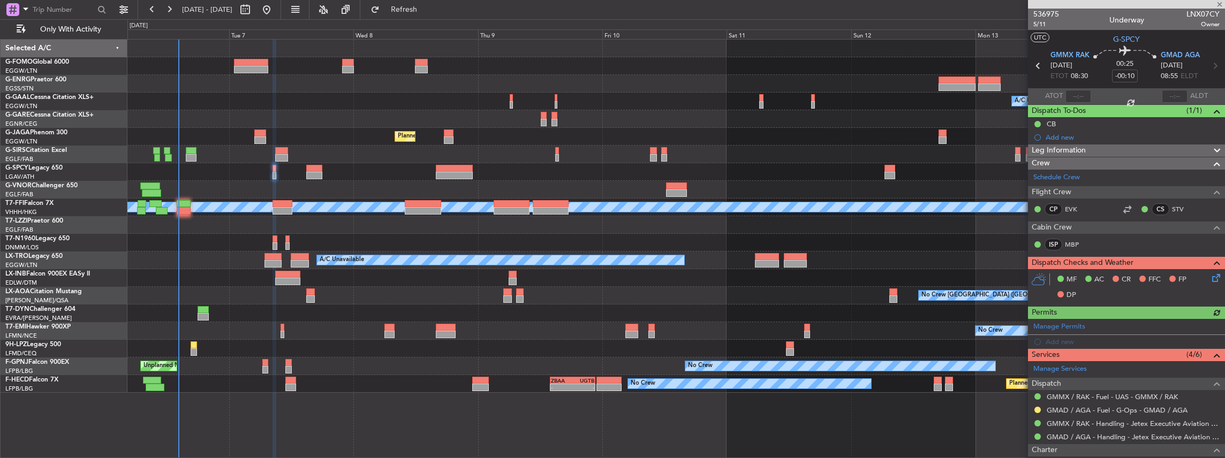
scroll to position [35, 0]
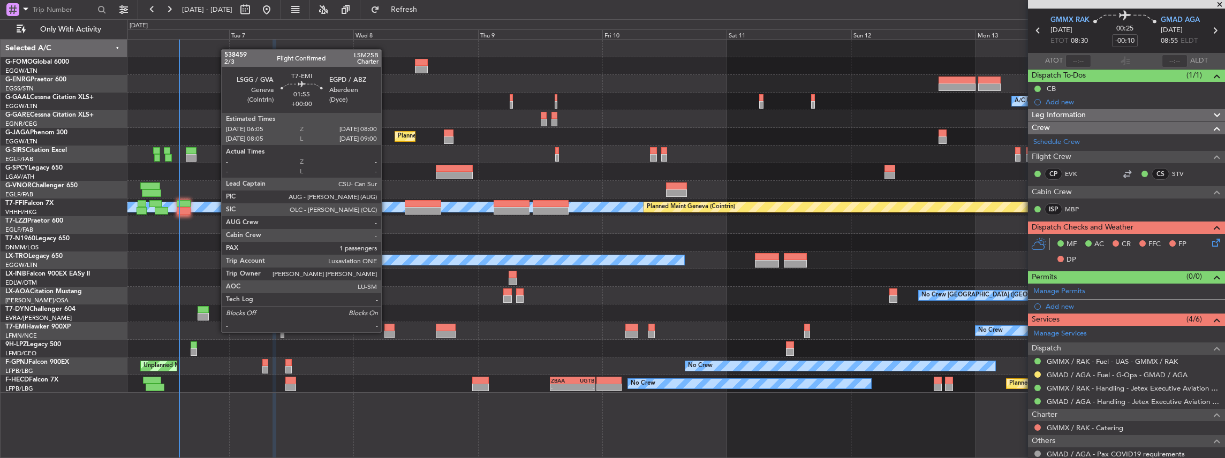
click at [387, 331] on div at bounding box center [389, 334] width 10 height 7
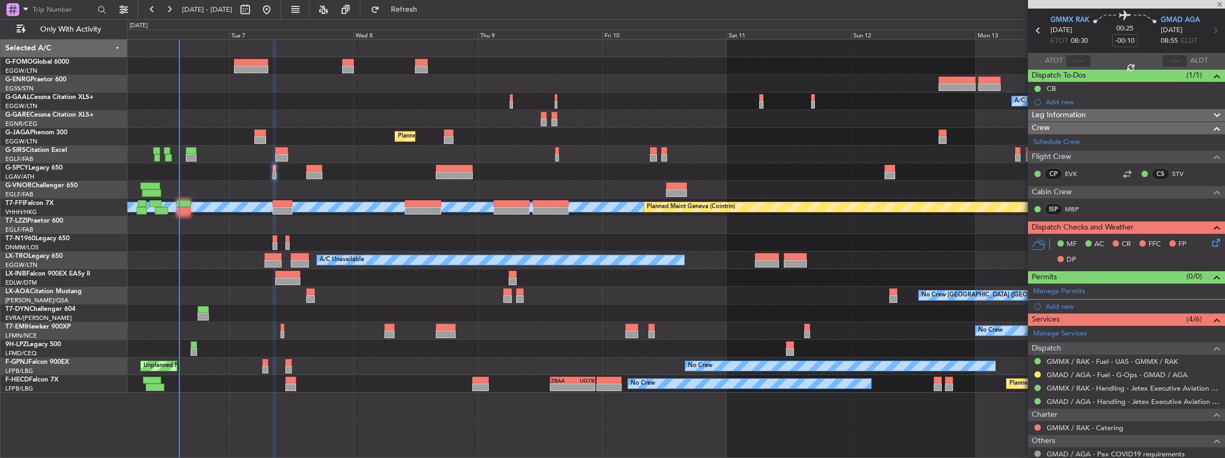
type input "1"
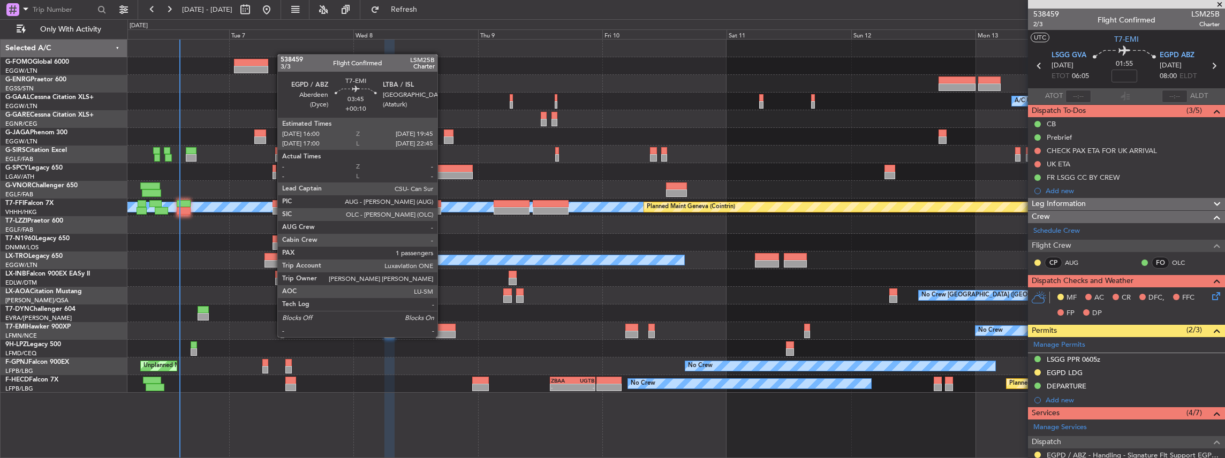
click at [443, 336] on div at bounding box center [446, 334] width 20 height 7
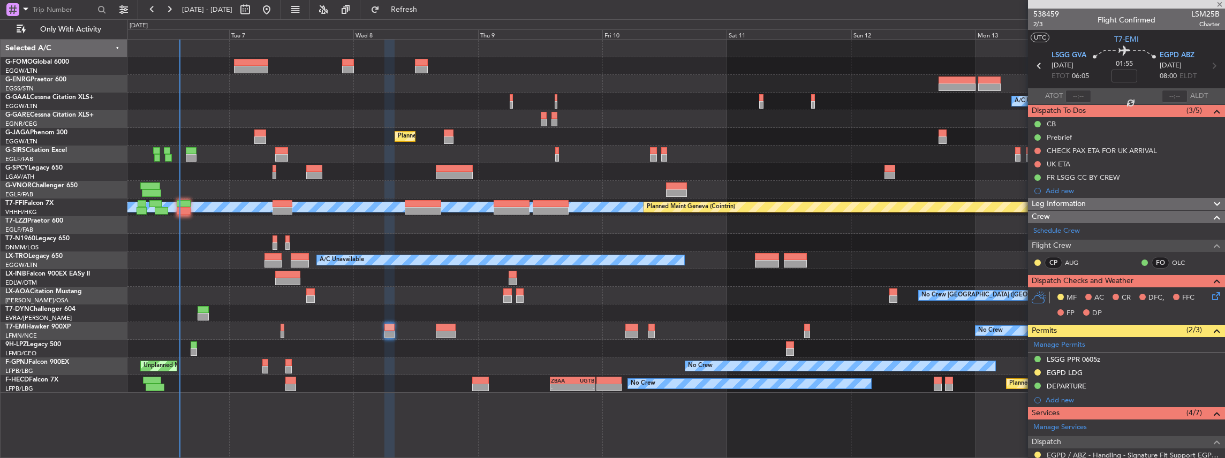
type input "+00:10"
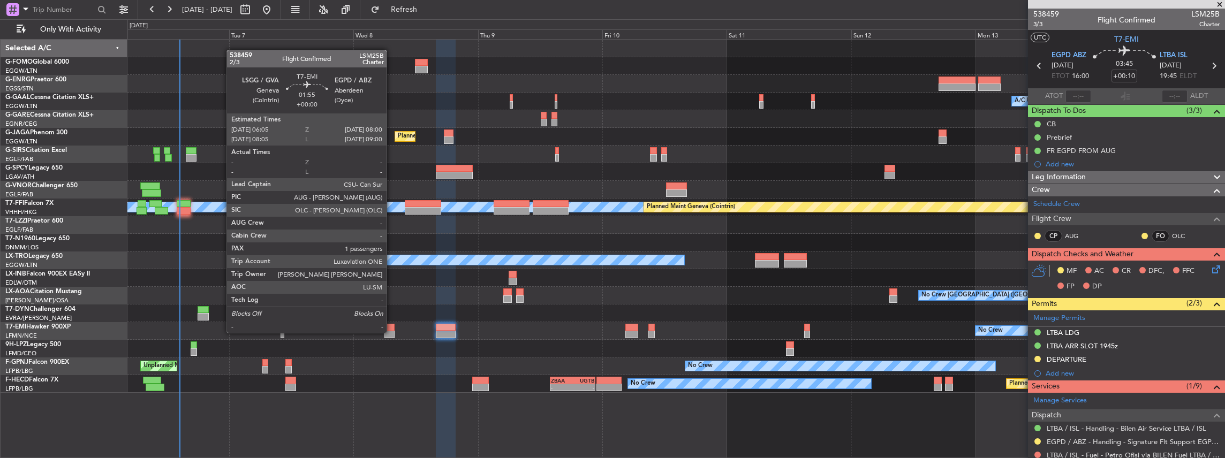
click at [392, 332] on div at bounding box center [389, 334] width 10 height 7
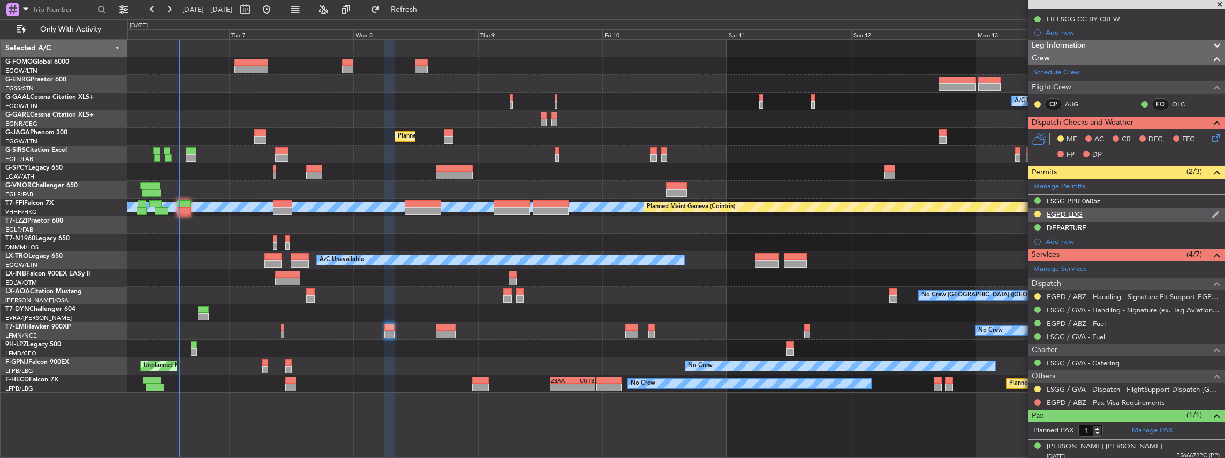
scroll to position [161, 0]
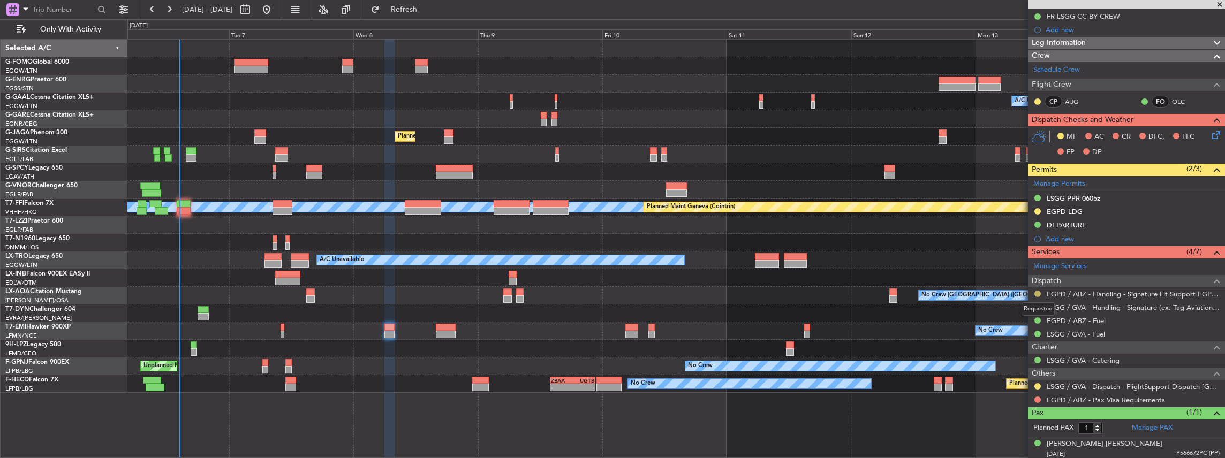
click at [1040, 292] on button at bounding box center [1038, 294] width 6 height 6
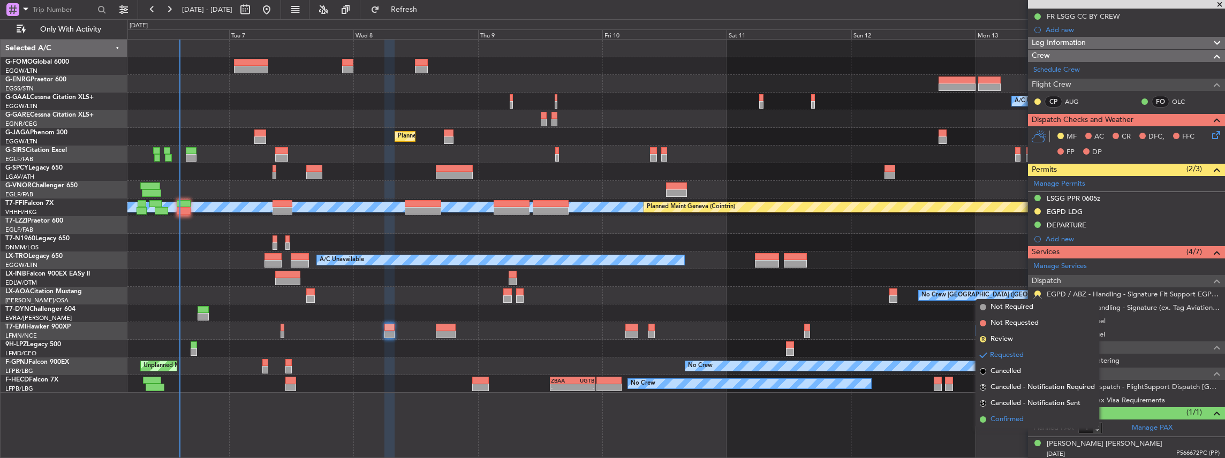
click at [1031, 416] on li "Confirmed" at bounding box center [1038, 420] width 124 height 16
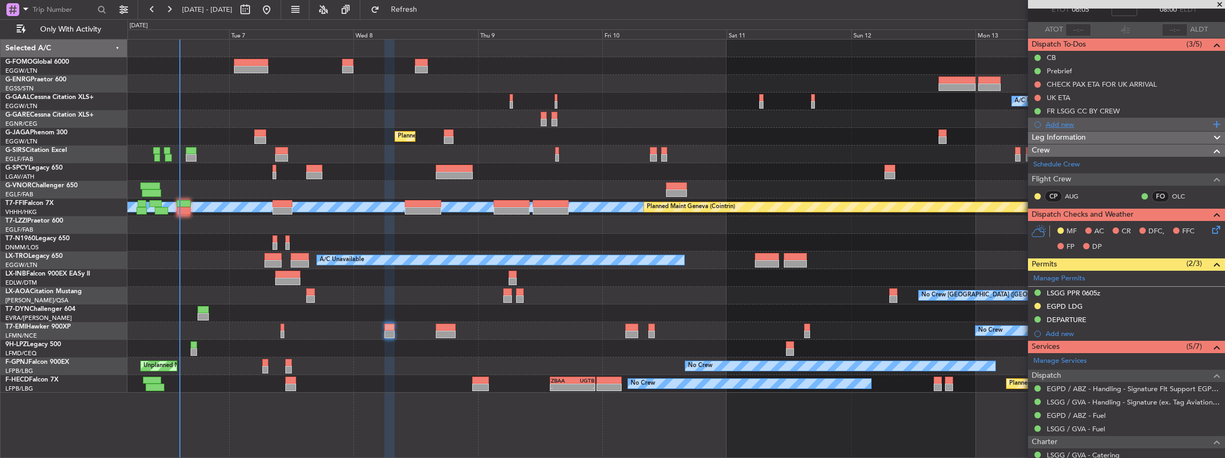
scroll to position [0, 0]
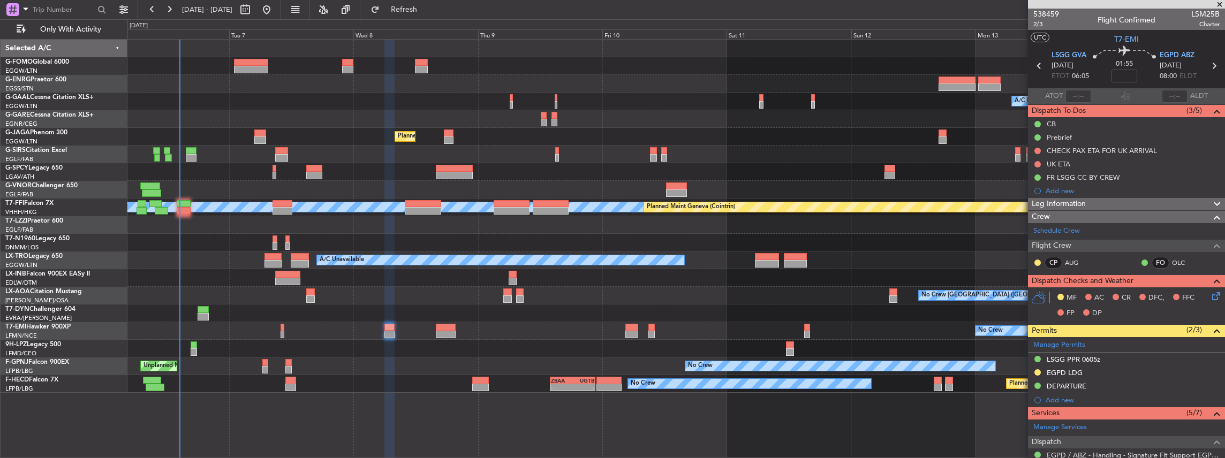
click at [1208, 64] on icon at bounding box center [1214, 66] width 14 height 14
type input "+00:10"
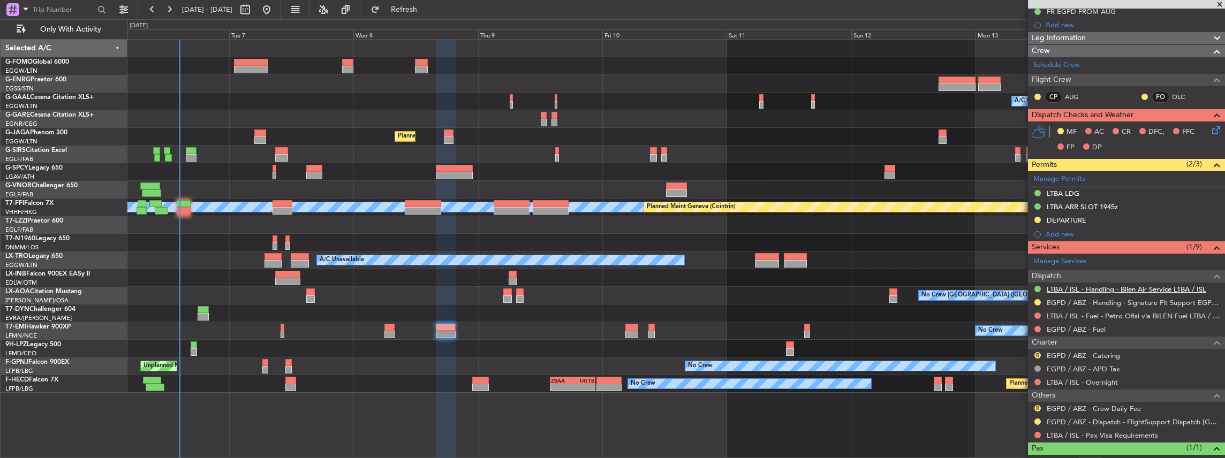
scroll to position [175, 0]
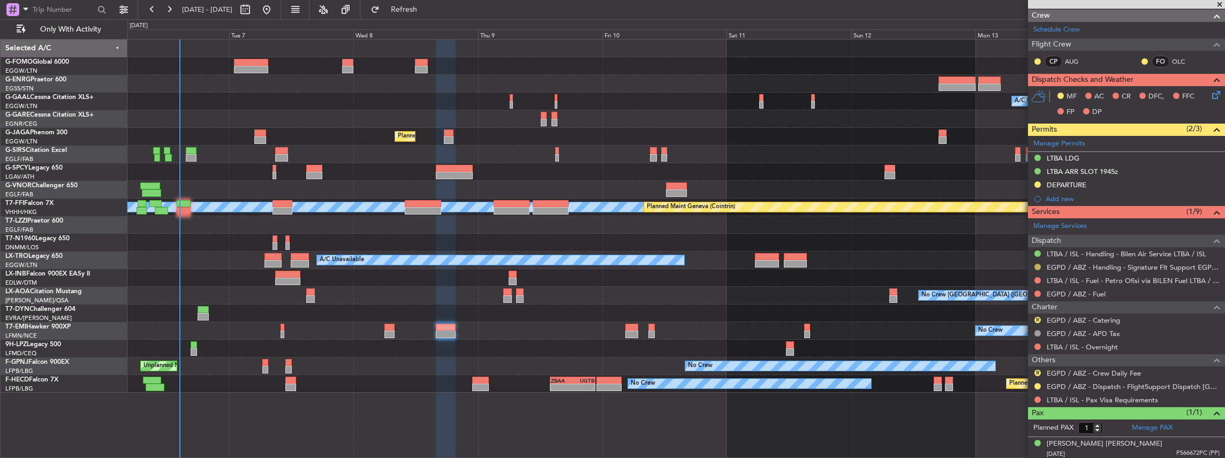
click at [1040, 265] on button at bounding box center [1038, 267] width 6 height 6
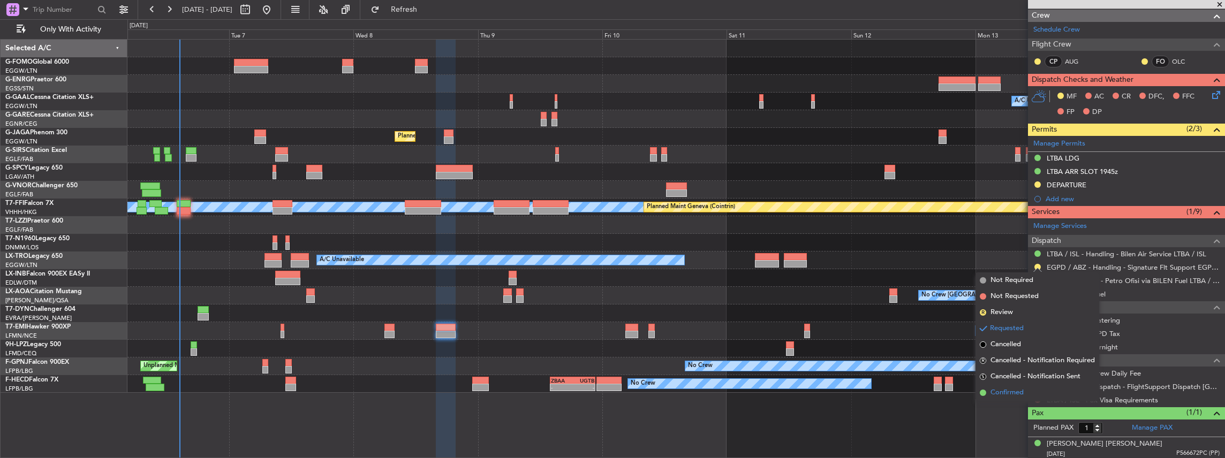
click at [1040, 389] on li "Confirmed" at bounding box center [1038, 393] width 124 height 16
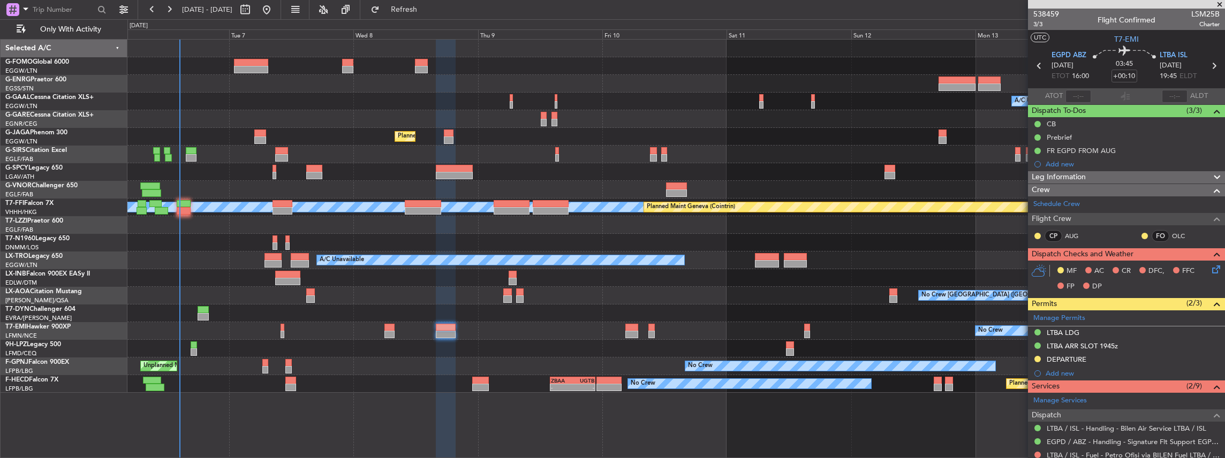
scroll to position [0, 0]
click at [1072, 54] on span "EGPD ABZ" at bounding box center [1069, 55] width 35 height 11
click at [1209, 316] on span at bounding box center [1215, 316] width 13 height 8
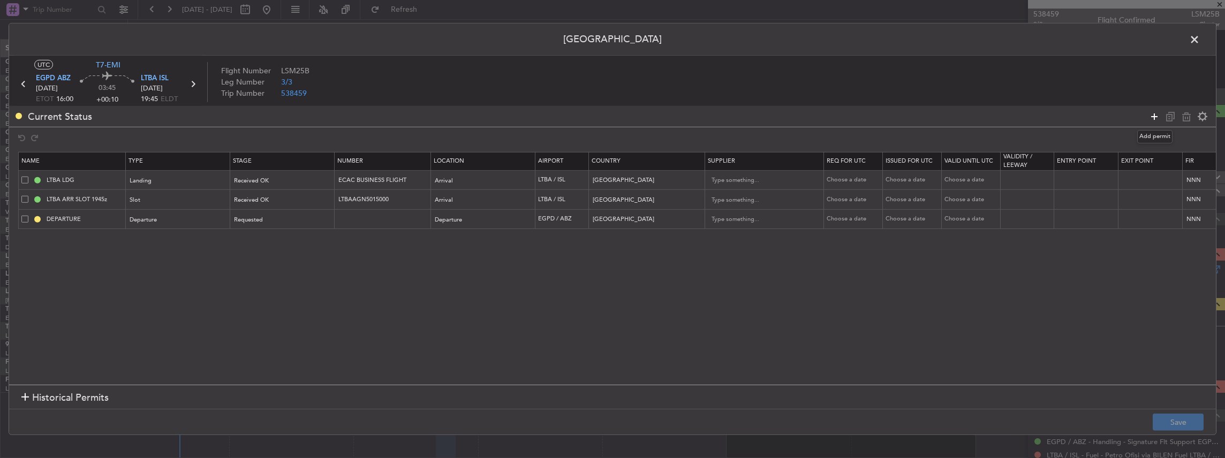
click at [1156, 116] on icon at bounding box center [1154, 116] width 13 height 13
click at [148, 233] on div "Type" at bounding box center [175, 240] width 89 height 16
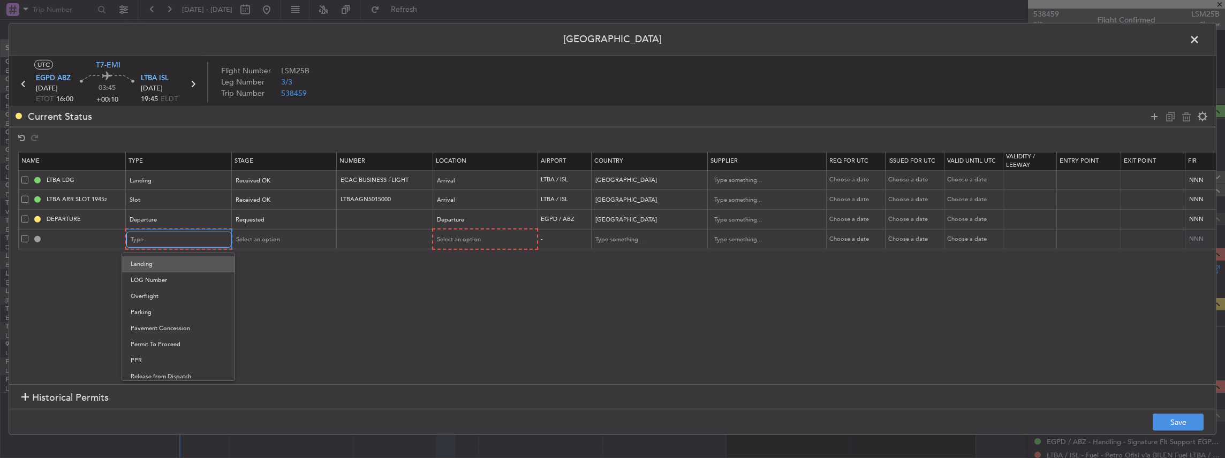
scroll to position [322, 0]
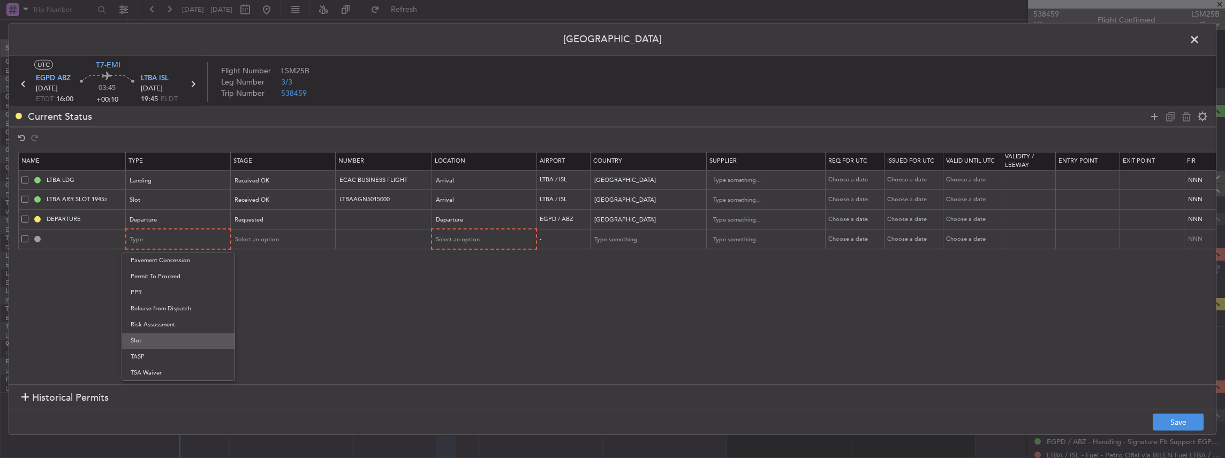
click at [160, 341] on span "Slot" at bounding box center [178, 341] width 95 height 16
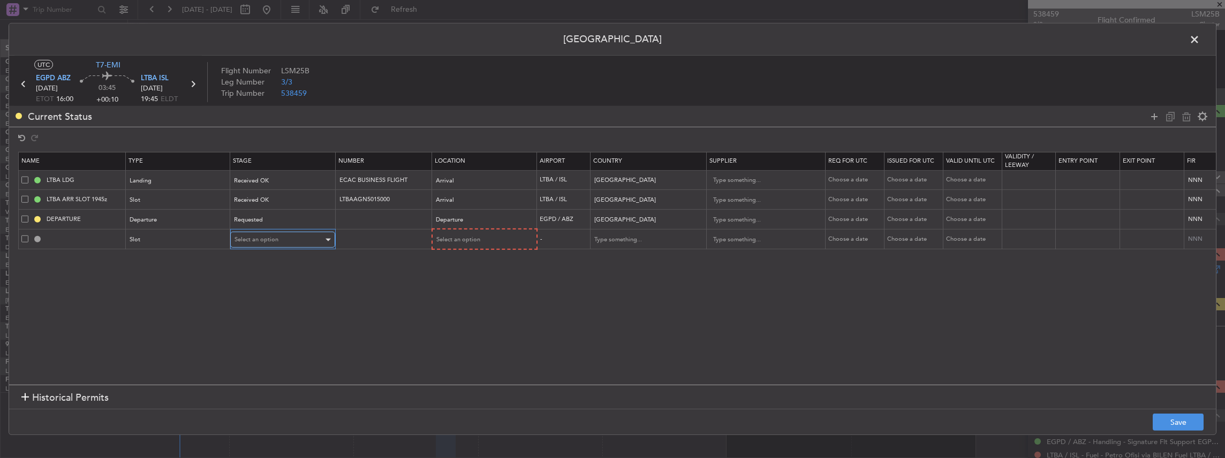
click at [243, 237] on span "Select an option" at bounding box center [257, 240] width 44 height 8
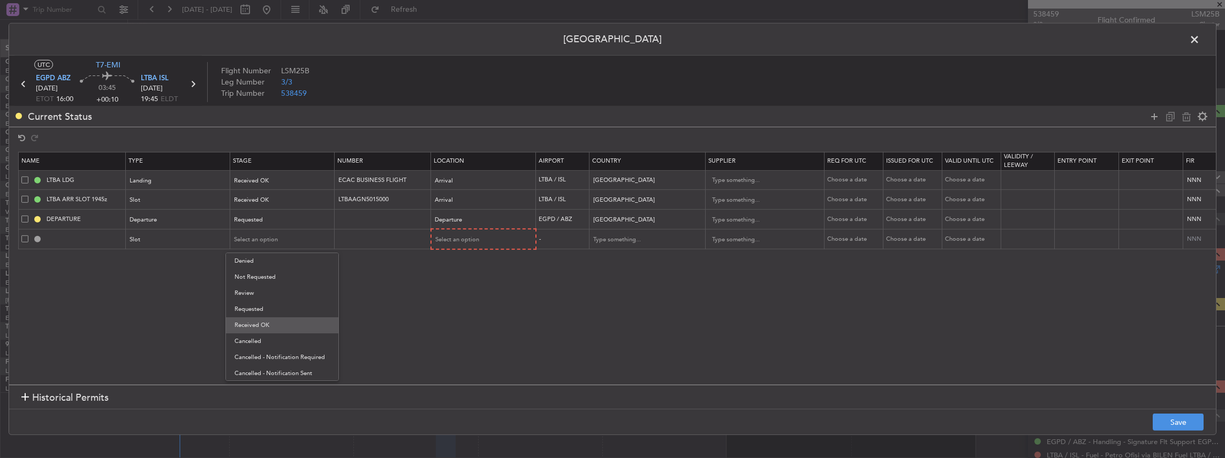
click at [268, 323] on span "Received OK" at bounding box center [282, 326] width 95 height 16
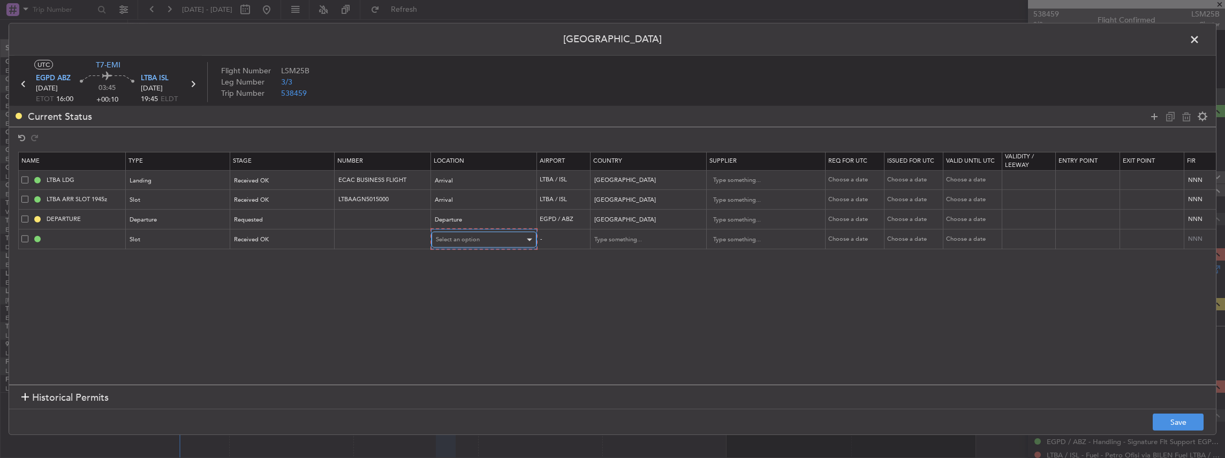
click at [465, 238] on span "Select an option" at bounding box center [458, 240] width 44 height 8
click at [461, 265] on span "Departure" at bounding box center [482, 261] width 95 height 16
click at [1171, 422] on button "Save" at bounding box center [1178, 422] width 51 height 17
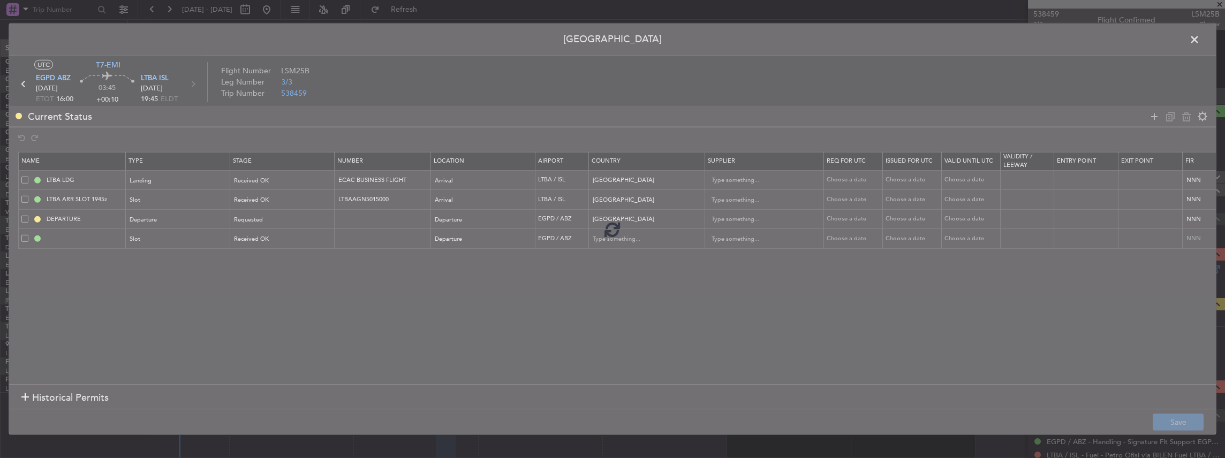
type input "EGPD DEP SLOT"
type input "United Kingdom"
type input "NNN"
type input "2"
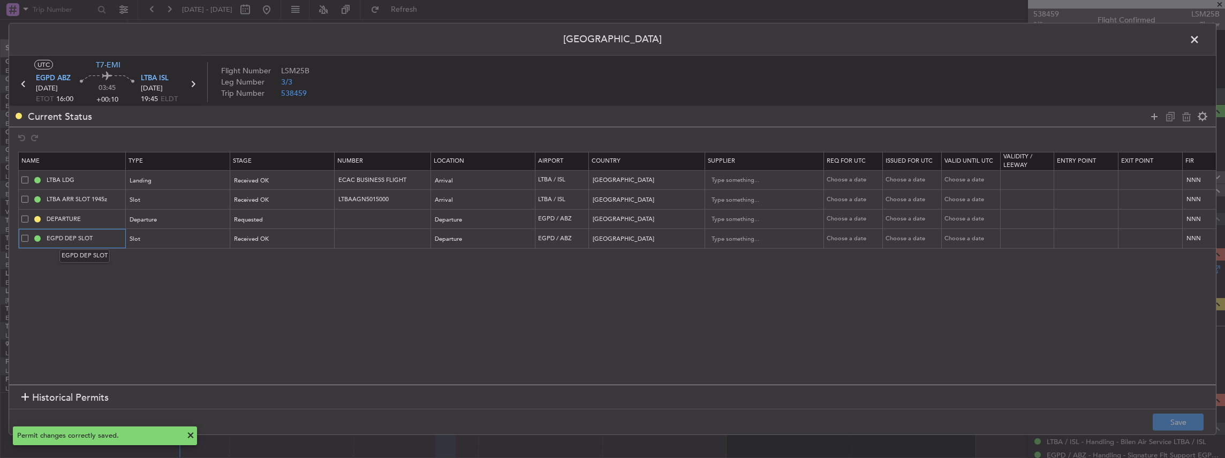
click at [100, 237] on input "EGPD DEP SLOT" at bounding box center [84, 238] width 80 height 9
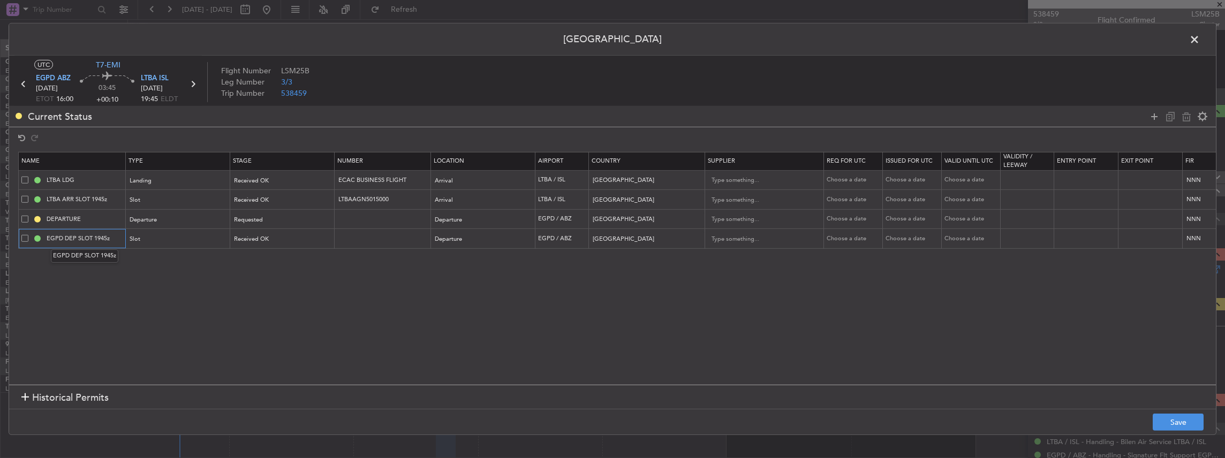
click at [101, 238] on input "EGPD DEP SLOT 1945z" at bounding box center [84, 238] width 80 height 9
drag, startPoint x: 106, startPoint y: 237, endPoint x: 116, endPoint y: 242, distance: 10.8
click at [106, 237] on input "EGPD DEP SLOT 1945z" at bounding box center [84, 238] width 80 height 9
type input "EGPD DEP SLOT 1600z"
click at [1172, 420] on button "Save" at bounding box center [1178, 422] width 51 height 17
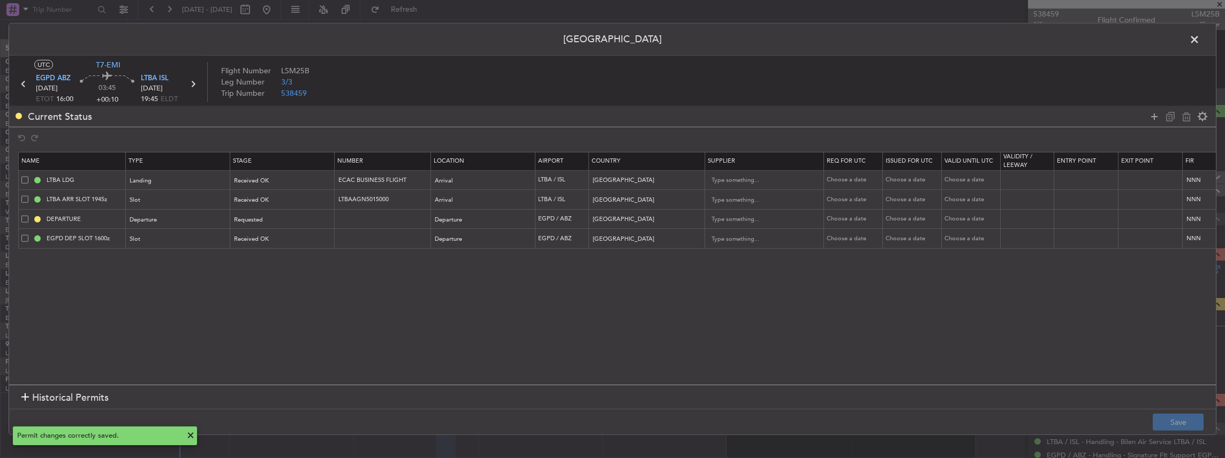
click at [1200, 37] on span at bounding box center [1200, 42] width 0 height 21
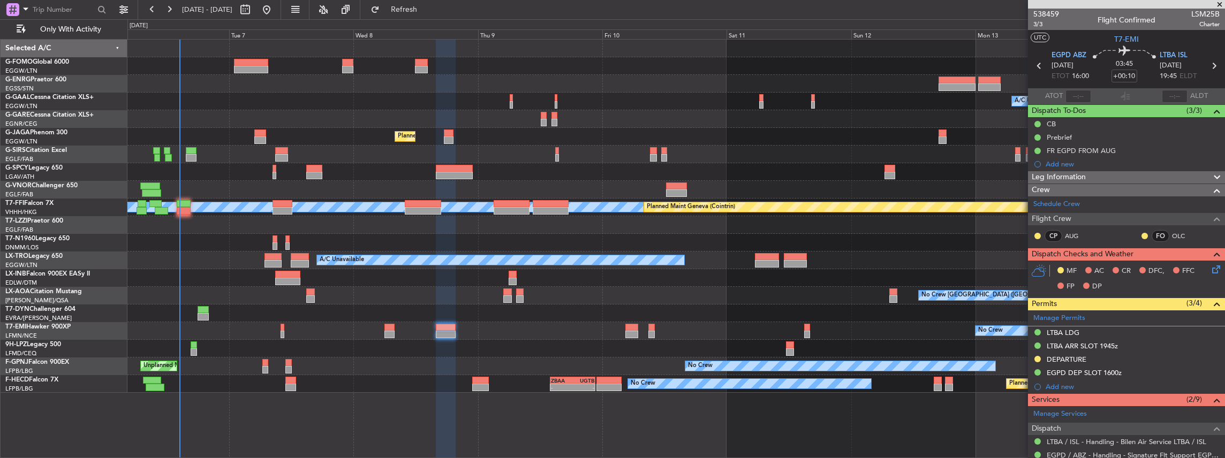
click at [1036, 66] on icon at bounding box center [1039, 66] width 14 height 14
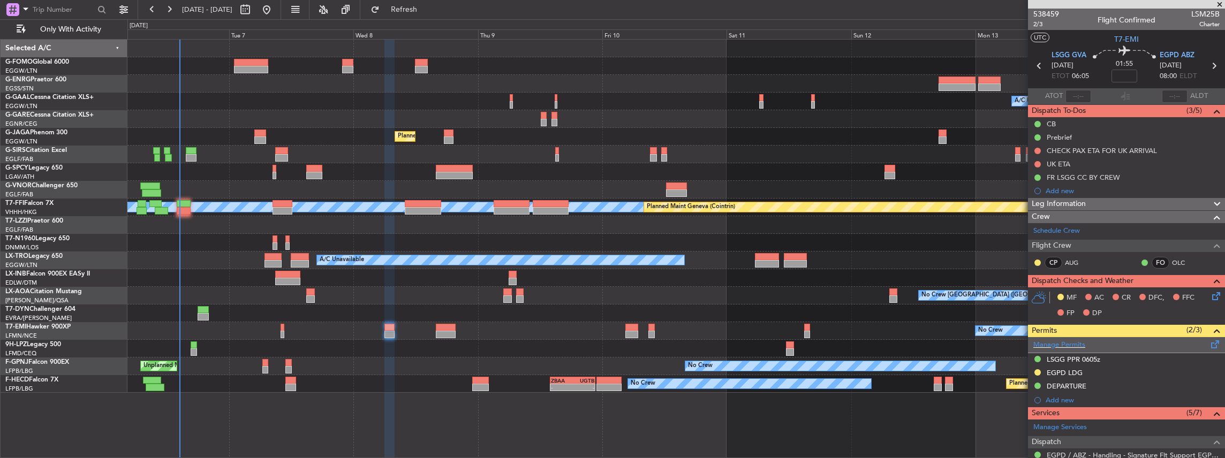
click at [1209, 340] on span at bounding box center [1215, 342] width 13 height 8
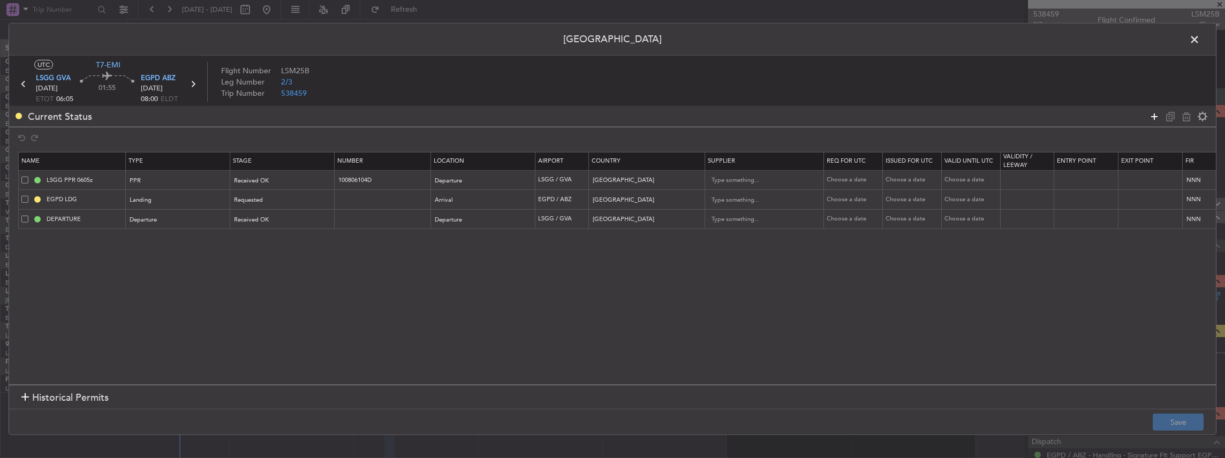
click at [1155, 114] on icon at bounding box center [1154, 116] width 13 height 13
click at [160, 243] on div "Type" at bounding box center [175, 240] width 89 height 16
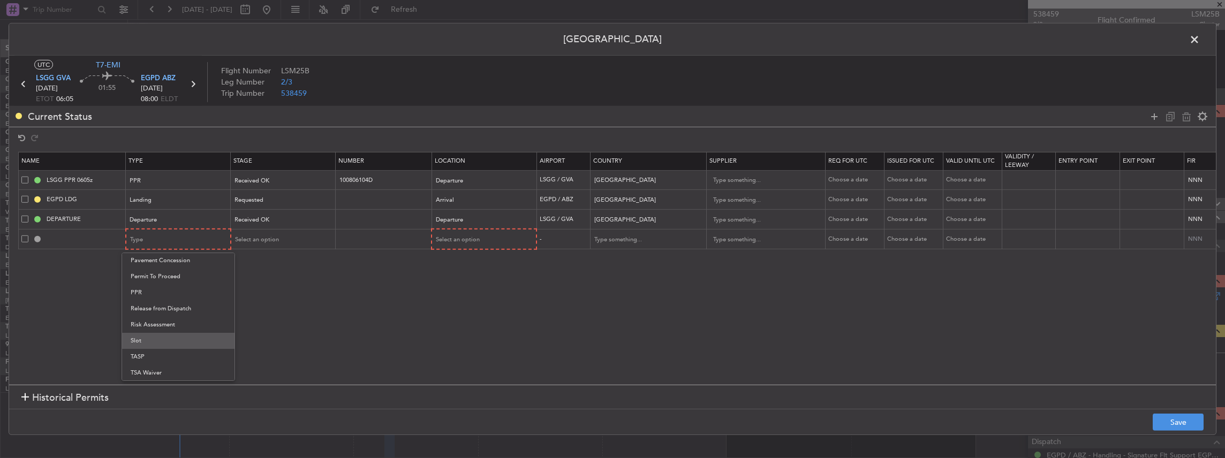
click at [157, 335] on span "Slot" at bounding box center [178, 341] width 95 height 16
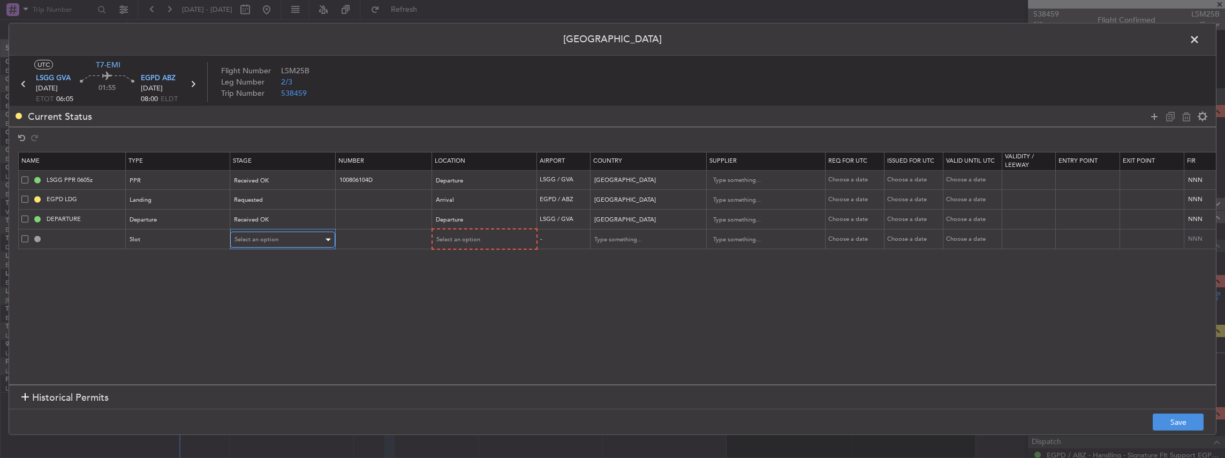
click at [266, 237] on span "Select an option" at bounding box center [257, 240] width 44 height 8
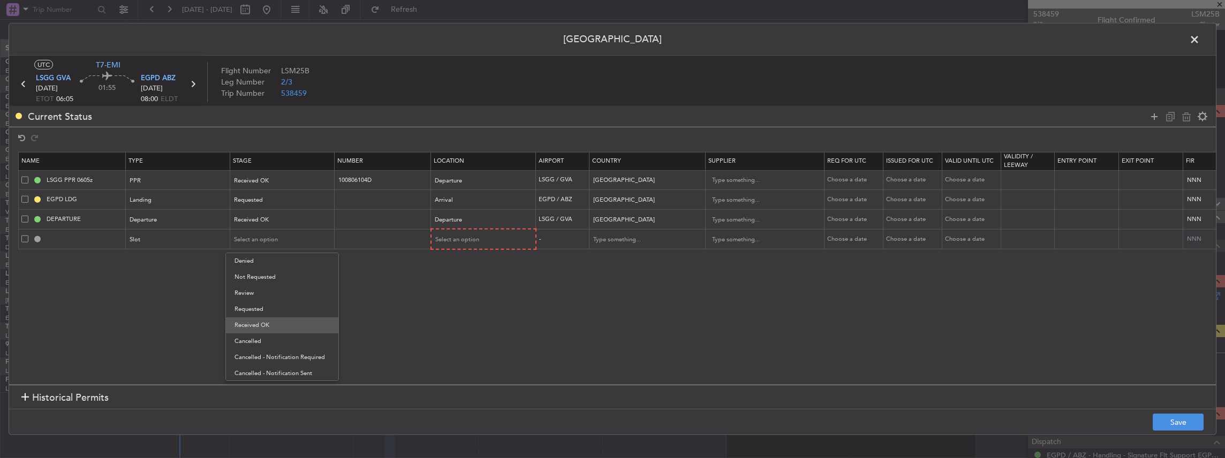
click at [276, 318] on span "Received OK" at bounding box center [282, 326] width 95 height 16
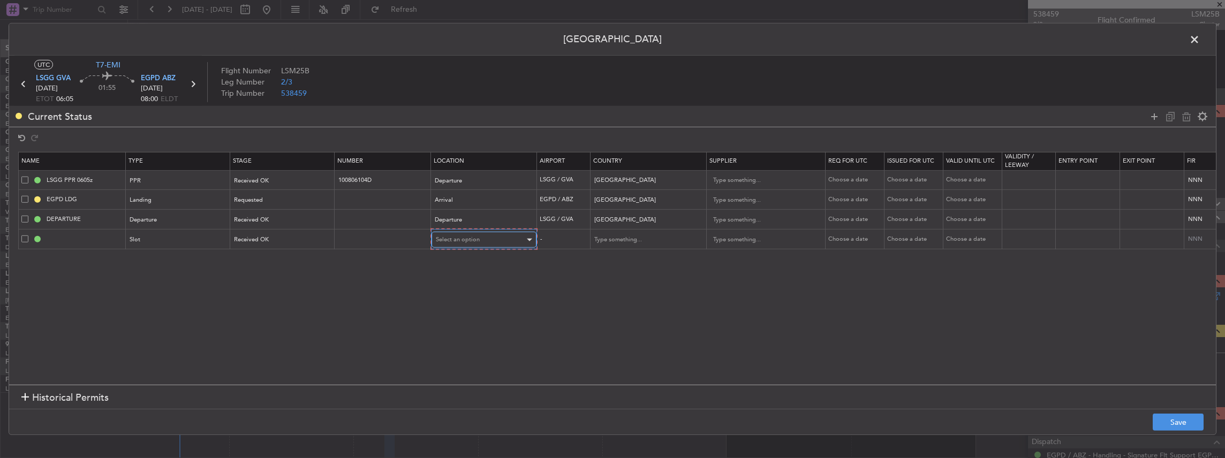
click at [463, 236] on span "Select an option" at bounding box center [458, 240] width 44 height 8
click at [453, 292] on span "Arrival" at bounding box center [482, 293] width 95 height 16
click at [1183, 423] on button "Save" at bounding box center [1178, 422] width 51 height 17
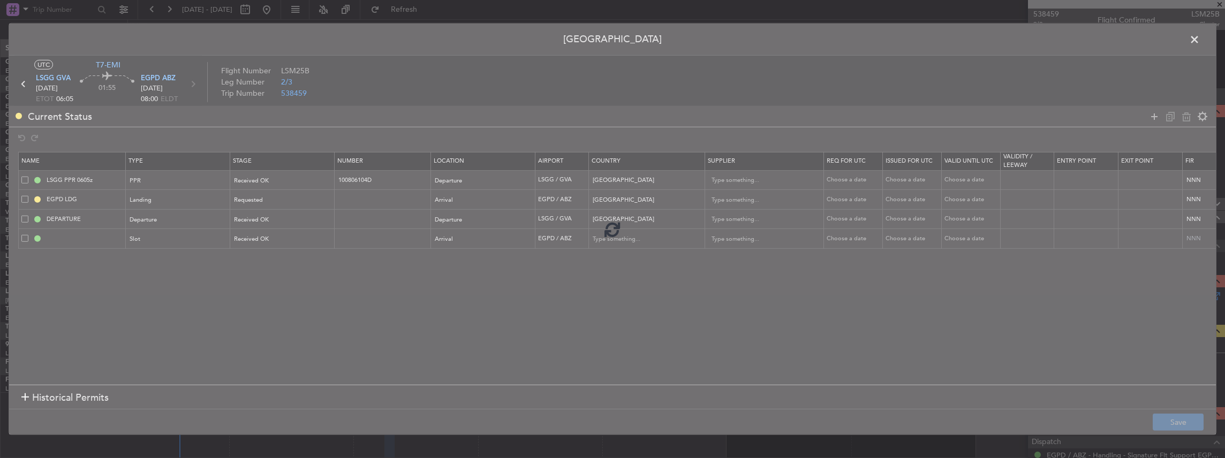
type input "EGPD ARR SLOT"
type input "United Kingdom"
type input "NNN"
type input "2"
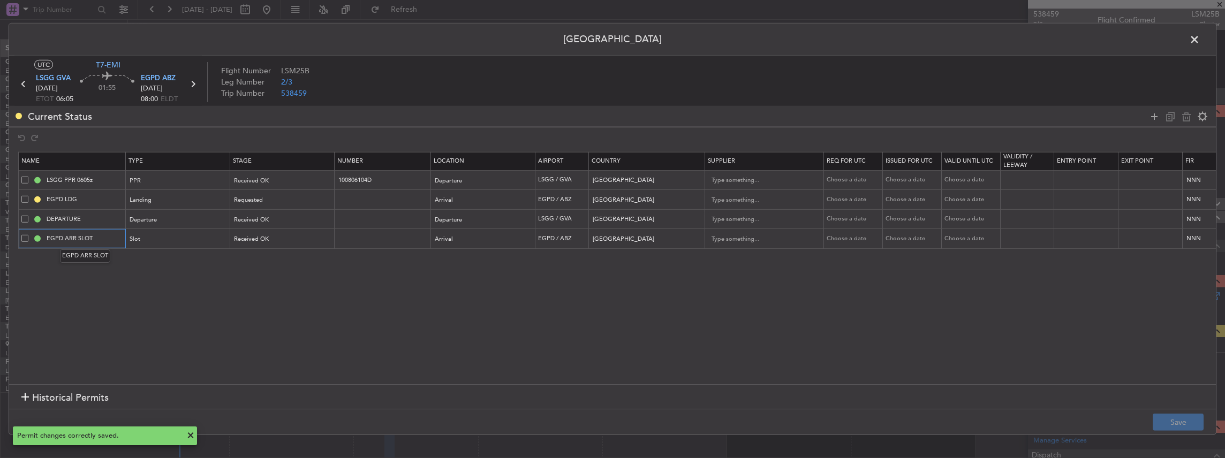
click at [100, 238] on input "EGPD ARR SLOT" at bounding box center [84, 238] width 80 height 9
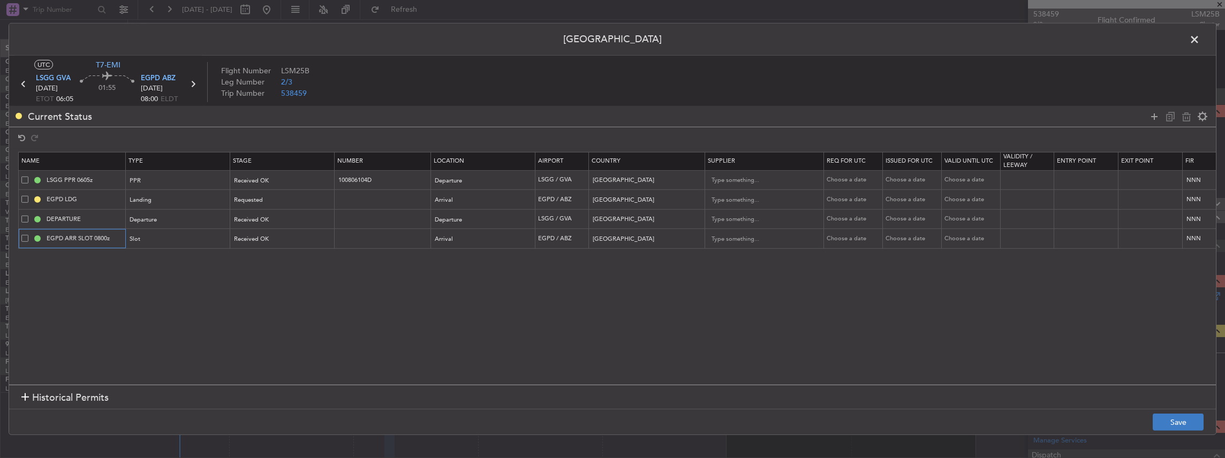
type input "EGPD ARR SLOT 0800z"
click at [1186, 423] on button "Save" at bounding box center [1178, 422] width 51 height 17
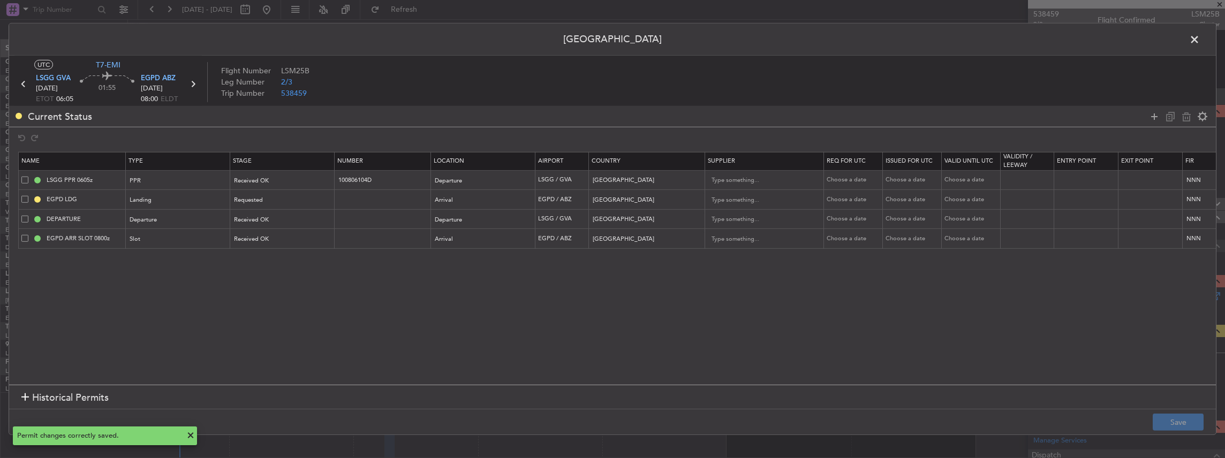
click at [1200, 38] on span at bounding box center [1200, 42] width 0 height 21
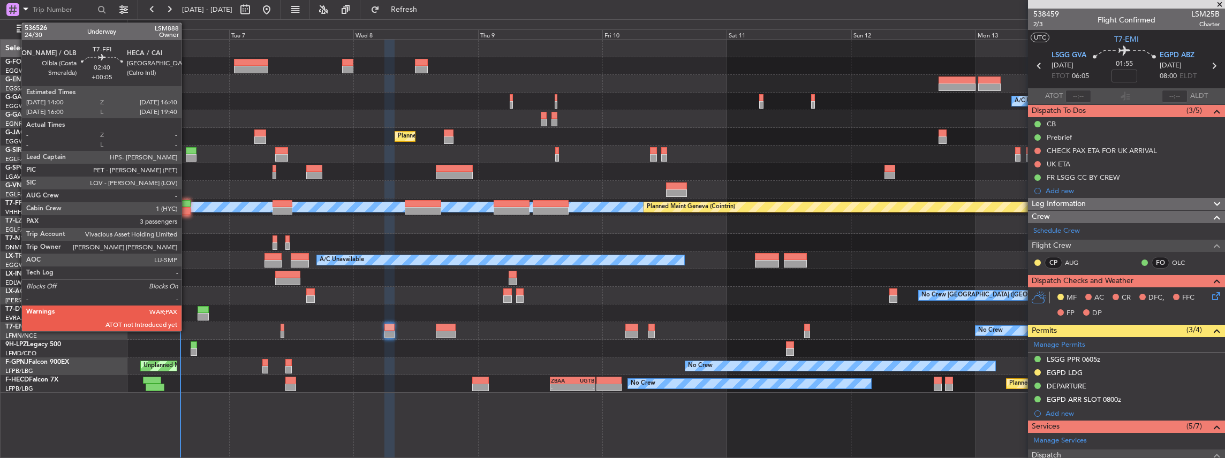
click at [187, 210] on div at bounding box center [184, 210] width 14 height 7
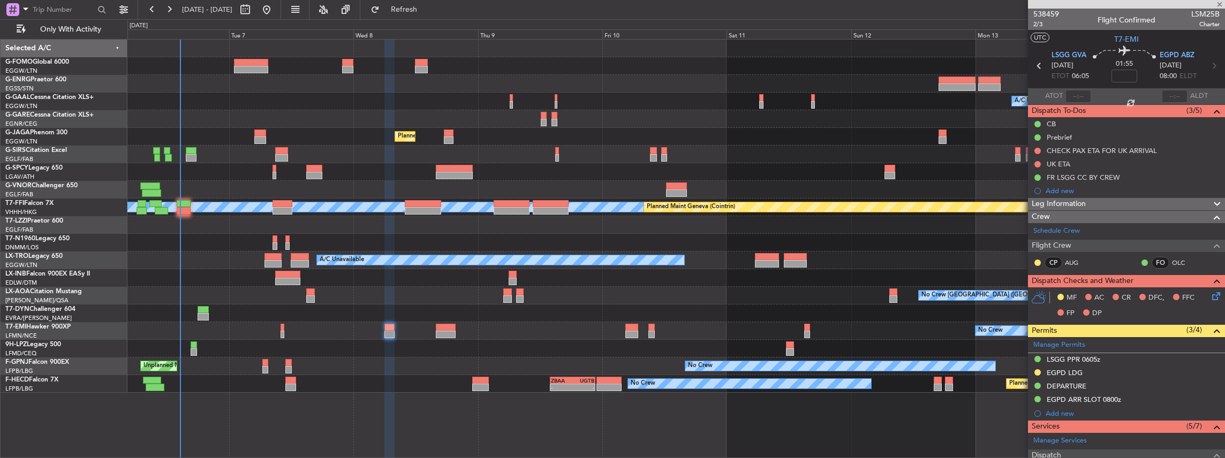
type input "+00:05"
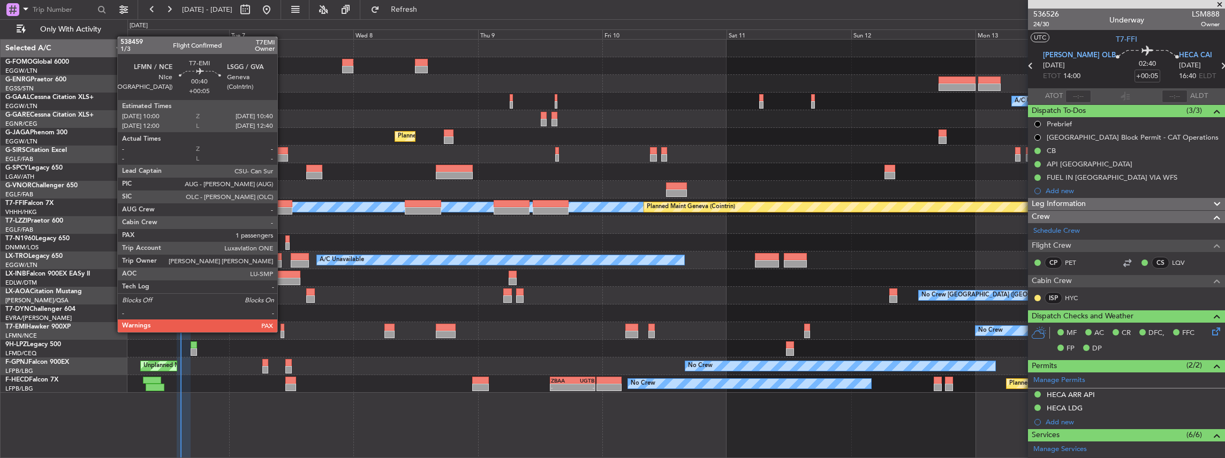
click at [283, 331] on div at bounding box center [283, 334] width 4 height 7
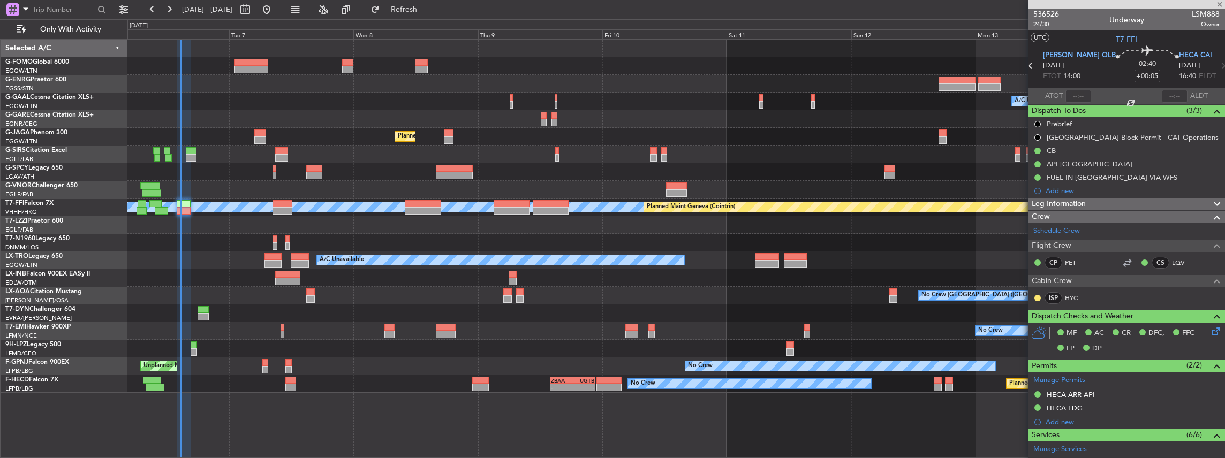
type input "1"
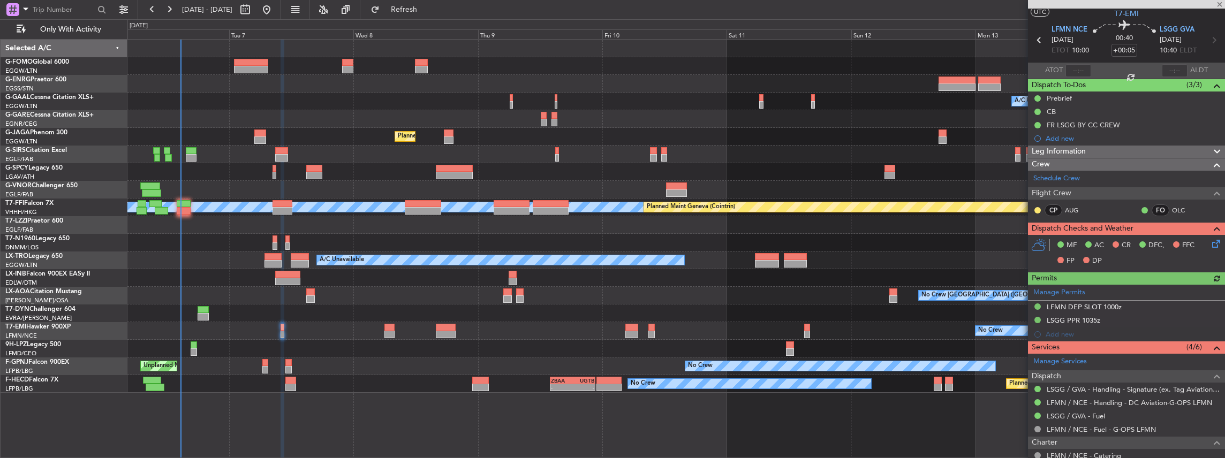
scroll to position [35, 0]
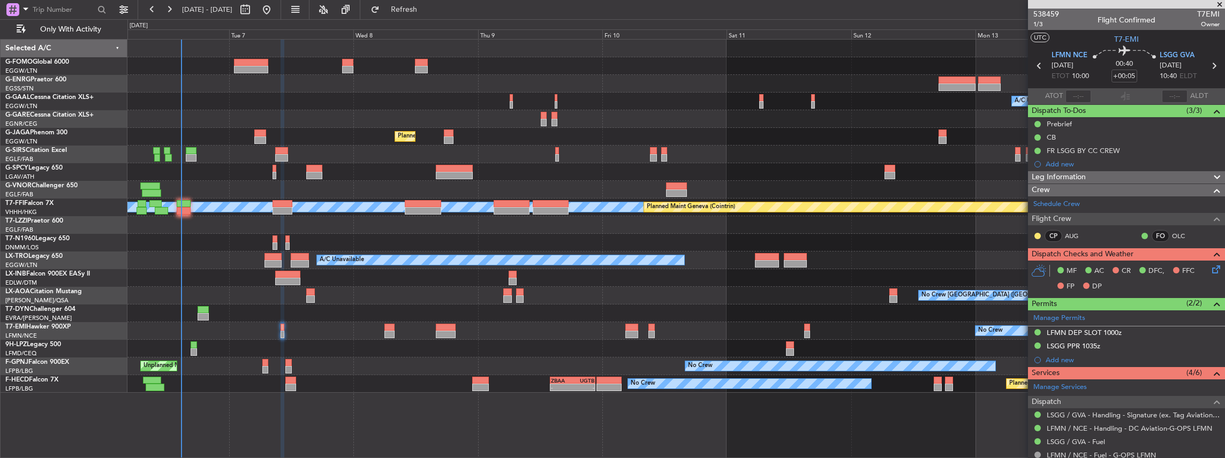
scroll to position [35, 0]
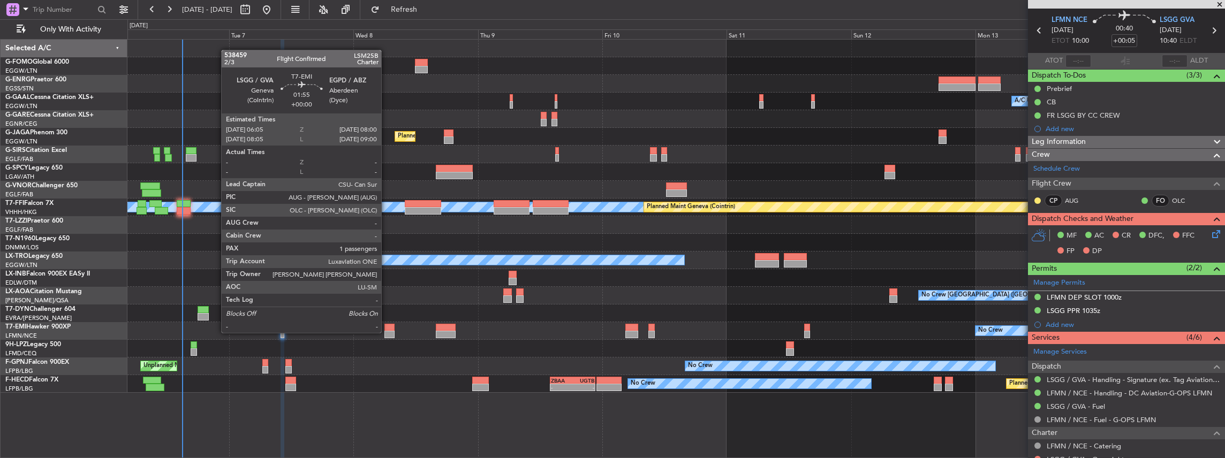
click at [387, 332] on div at bounding box center [389, 334] width 10 height 7
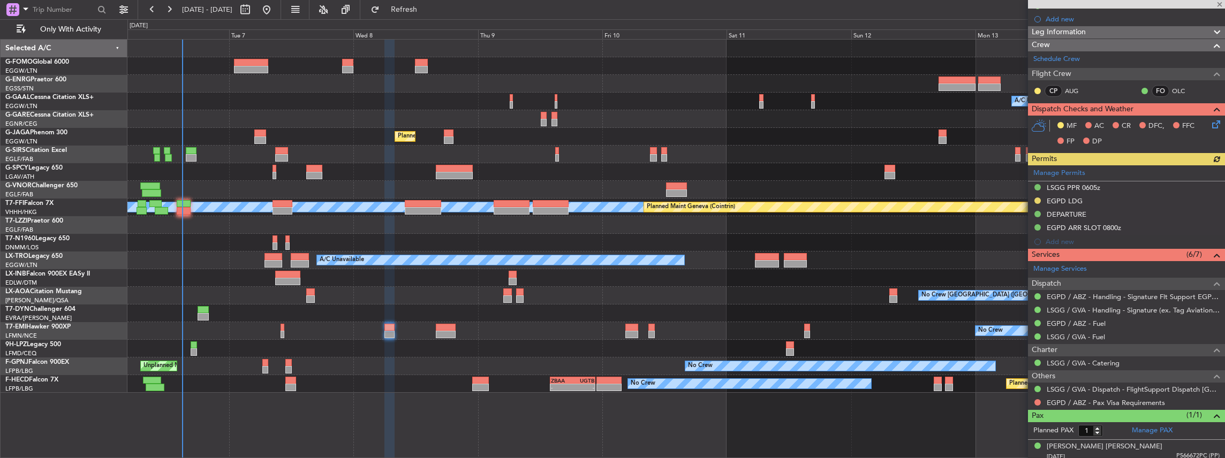
scroll to position [175, 0]
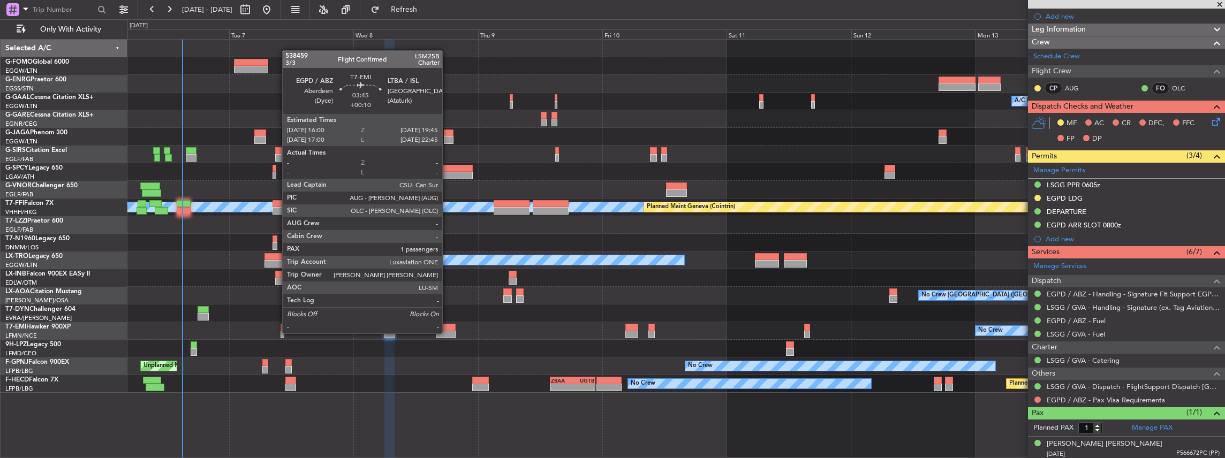
click at [448, 333] on div at bounding box center [446, 334] width 20 height 7
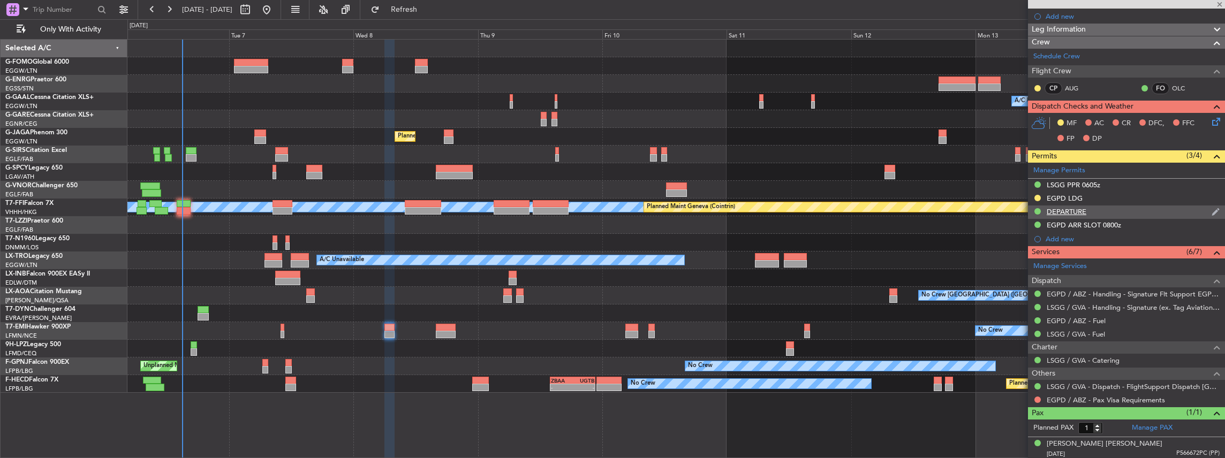
scroll to position [0, 0]
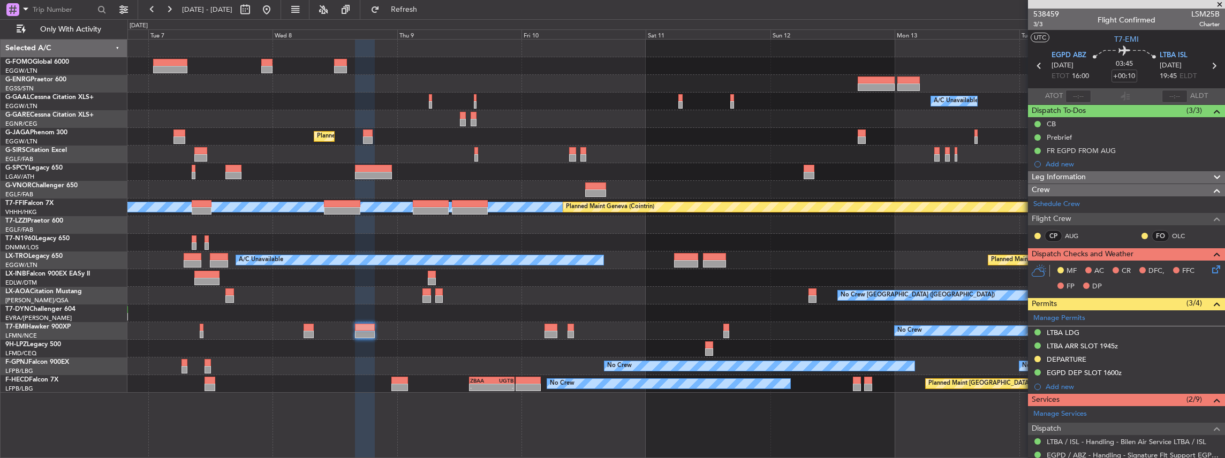
click at [760, 392] on div "Planned Maint [GEOGRAPHIC_DATA] ([GEOGRAPHIC_DATA]) No Crew - - ZBAA 14:00 Z UG…" at bounding box center [676, 384] width 1098 height 18
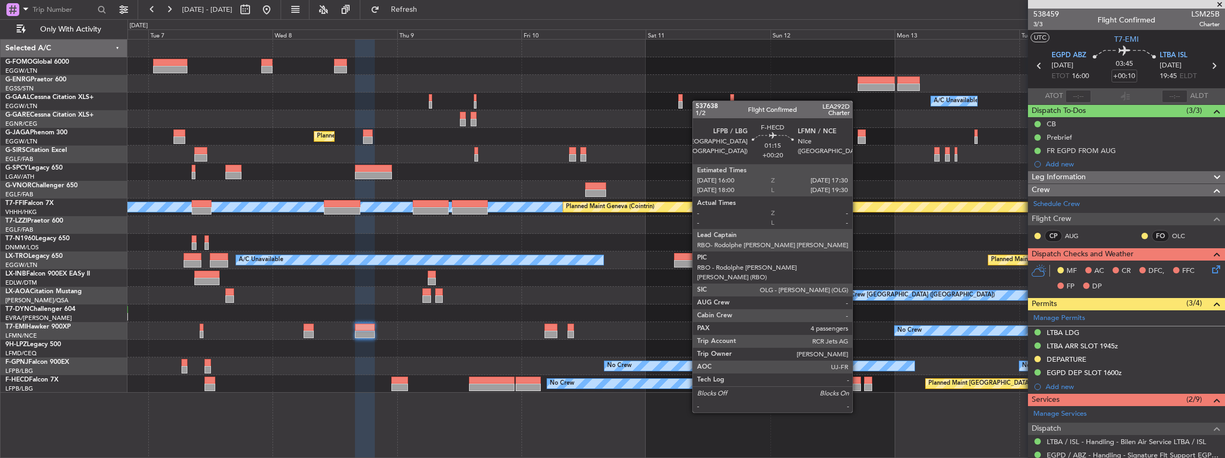
click at [858, 383] on div at bounding box center [857, 380] width 8 height 7
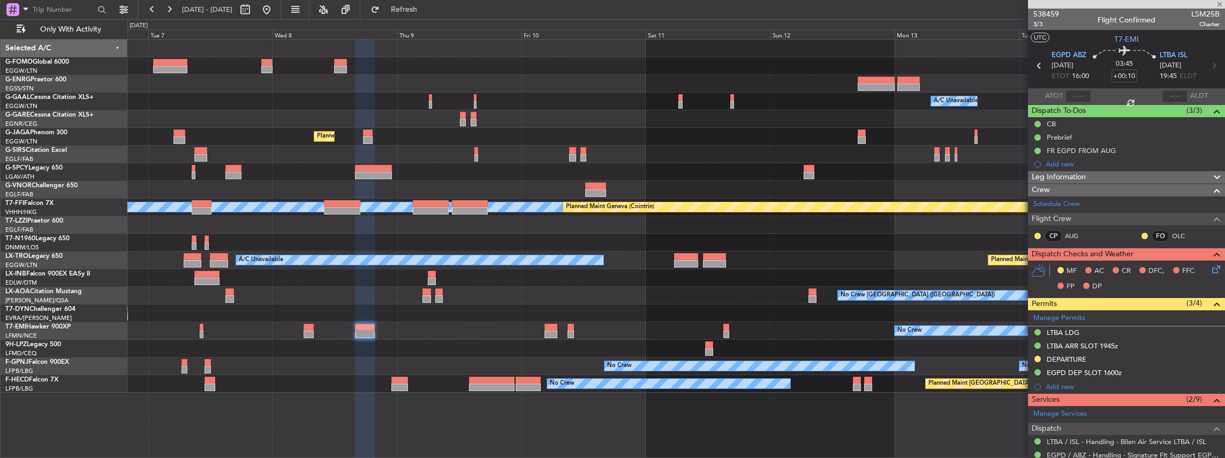
type input "+00:20"
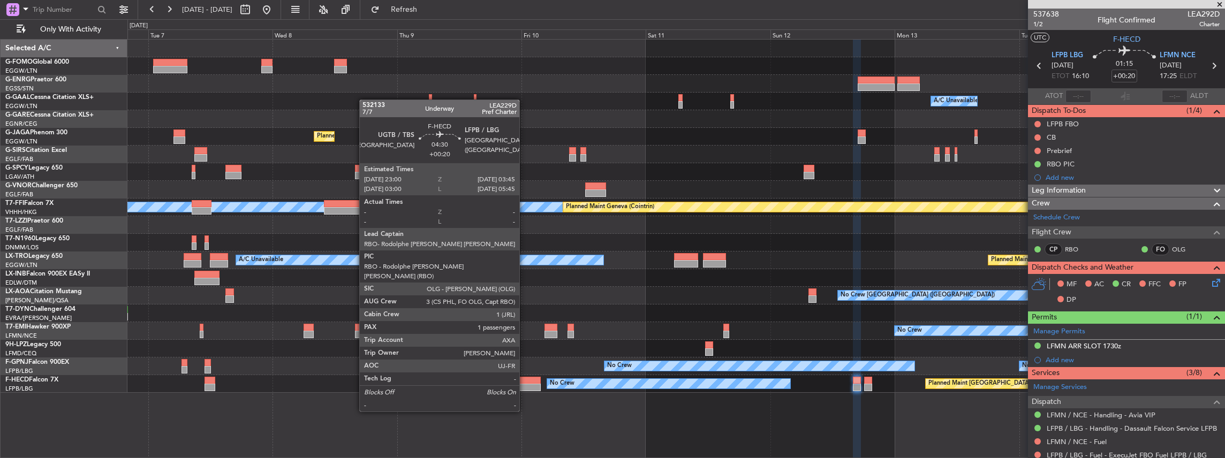
click at [525, 382] on div at bounding box center [528, 380] width 25 height 7
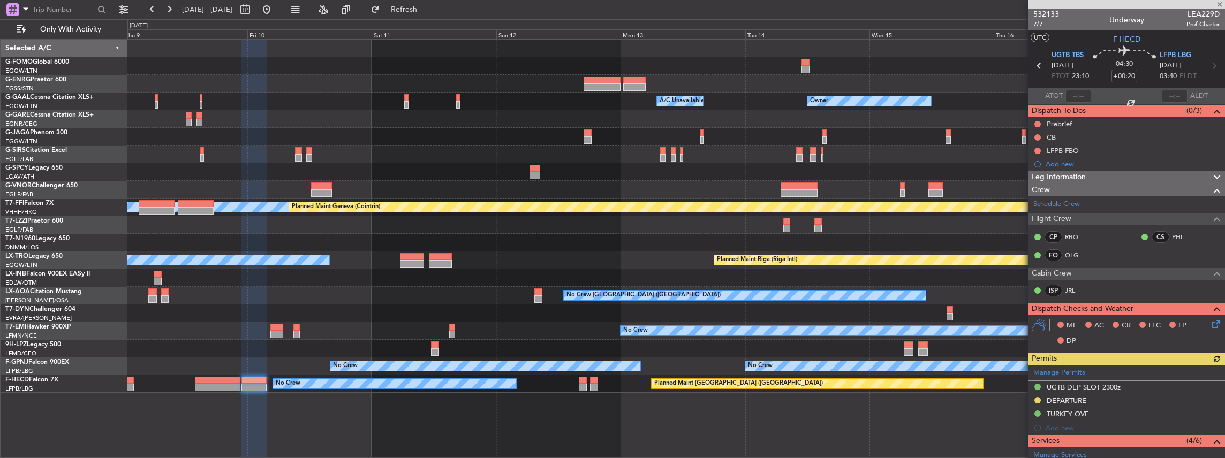
click at [512, 409] on div "A/C Unavailable Owner Owner A/C Unavailable Owner Planned Maint [GEOGRAPHIC_DAT…" at bounding box center [676, 249] width 1098 height 420
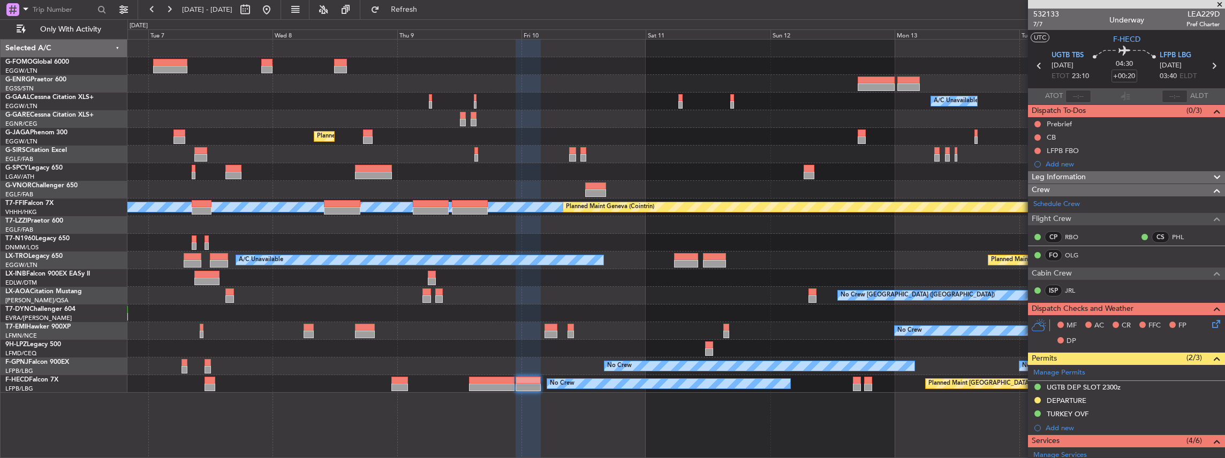
click at [1135, 381] on fb-app "[DATE] - [DATE] Refresh Quick Links Only With Activity A/C Unavailable Owner Ow…" at bounding box center [612, 233] width 1225 height 450
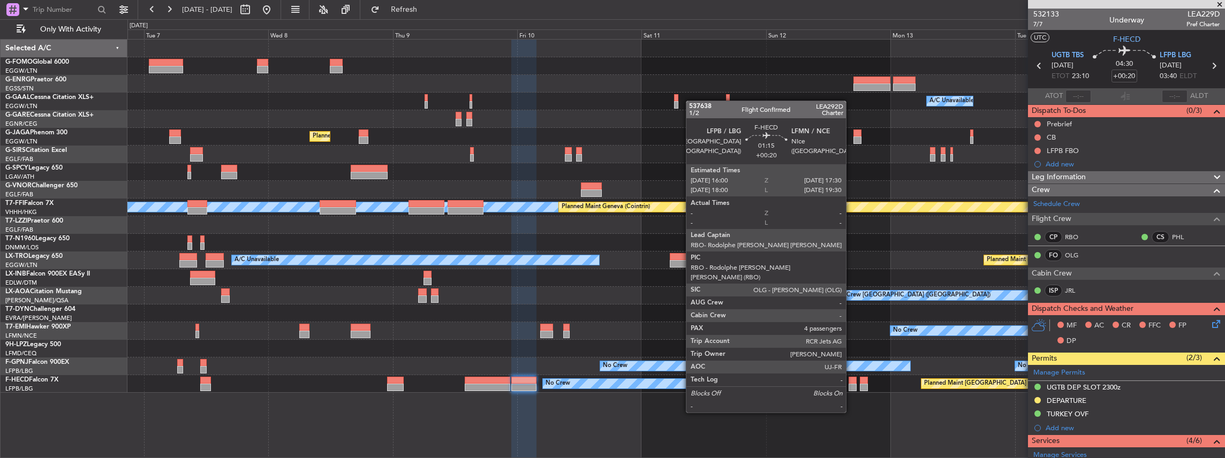
click at [851, 383] on div at bounding box center [853, 380] width 8 height 7
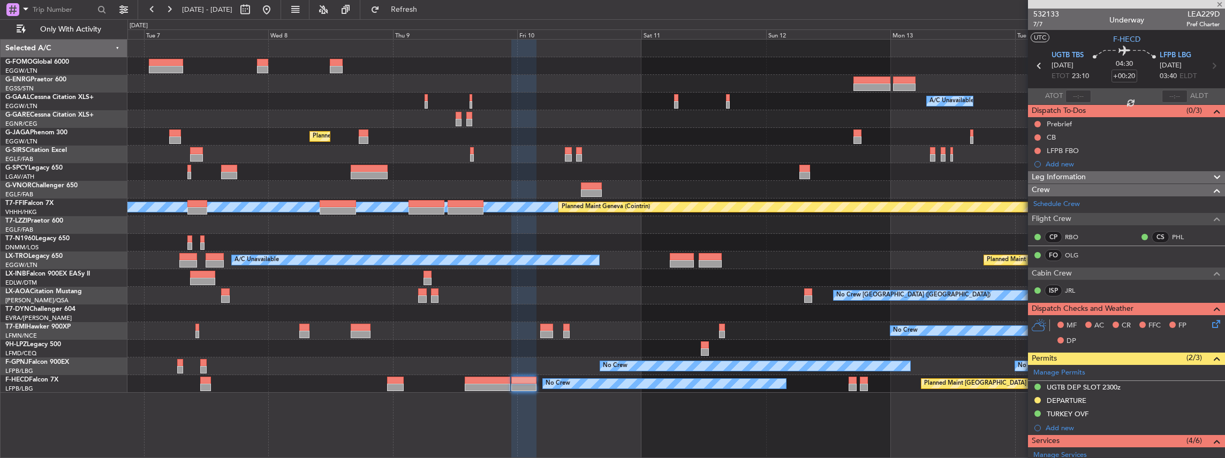
type input "4"
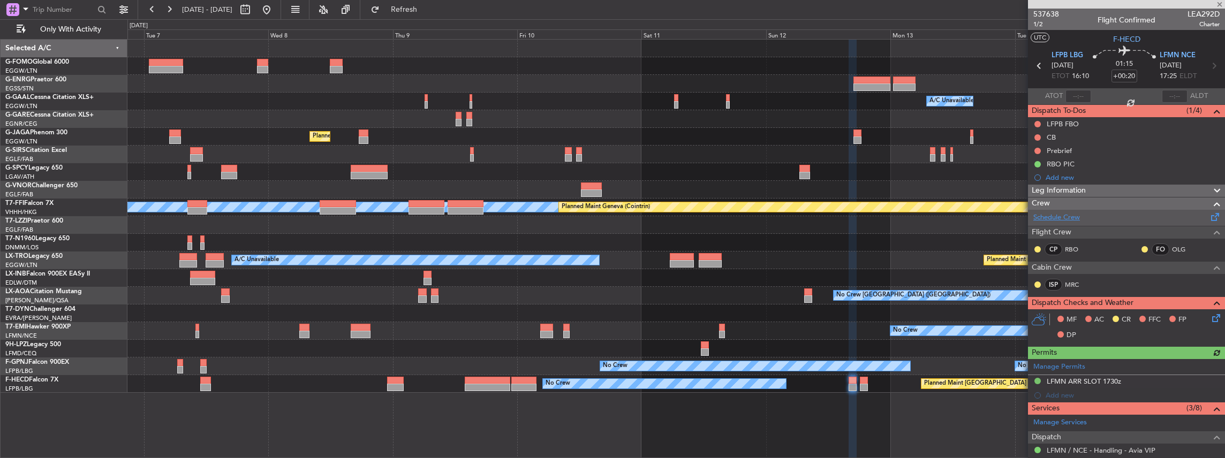
click at [1073, 215] on link "Schedule Crew" at bounding box center [1057, 218] width 47 height 11
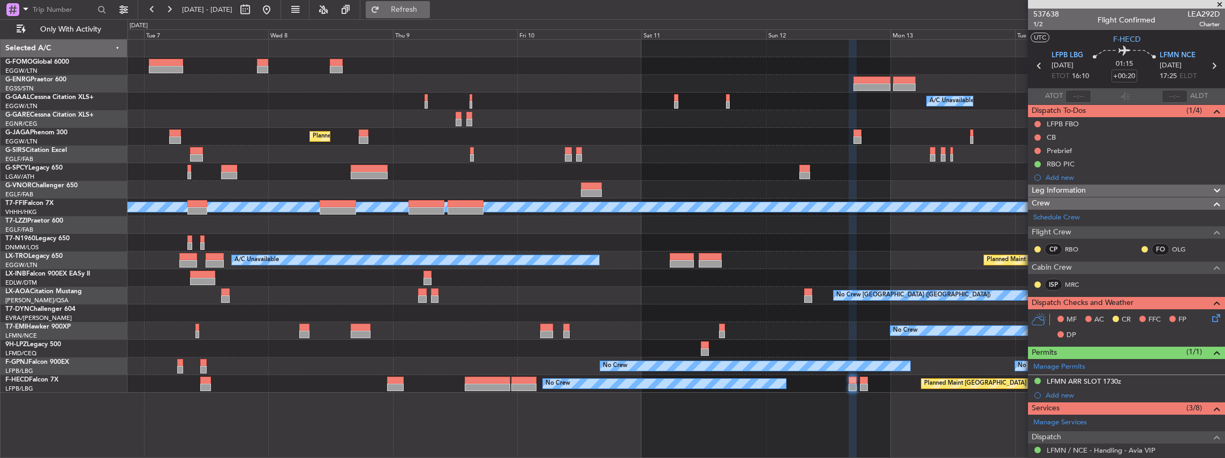
click at [427, 13] on span "Refresh" at bounding box center [404, 9] width 45 height 7
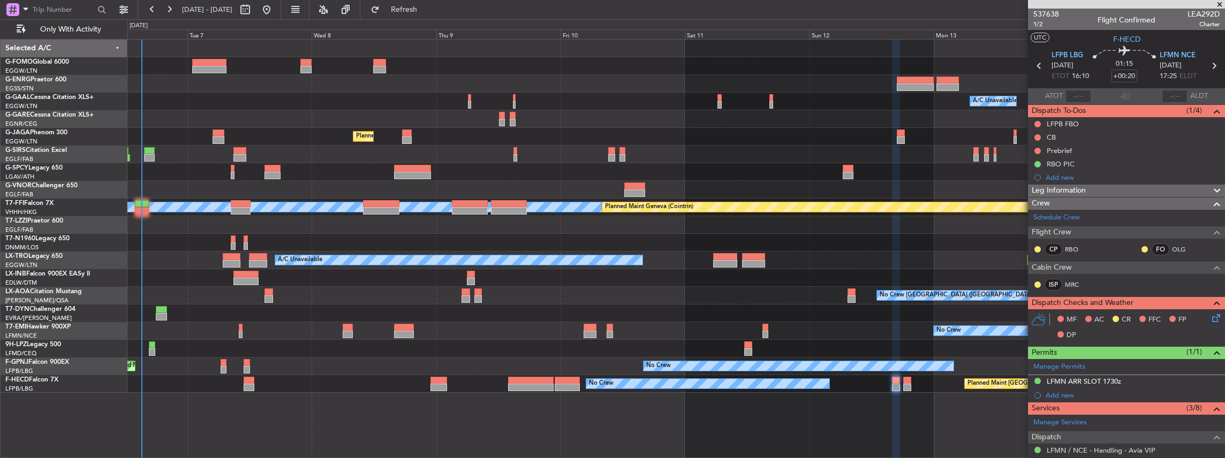
click at [404, 387] on div "A/C Unavailable Owner Owner A/C Unavailable Planned Maint [GEOGRAPHIC_DATA] ([G…" at bounding box center [676, 216] width 1098 height 353
